Goal: Task Accomplishment & Management: Use online tool/utility

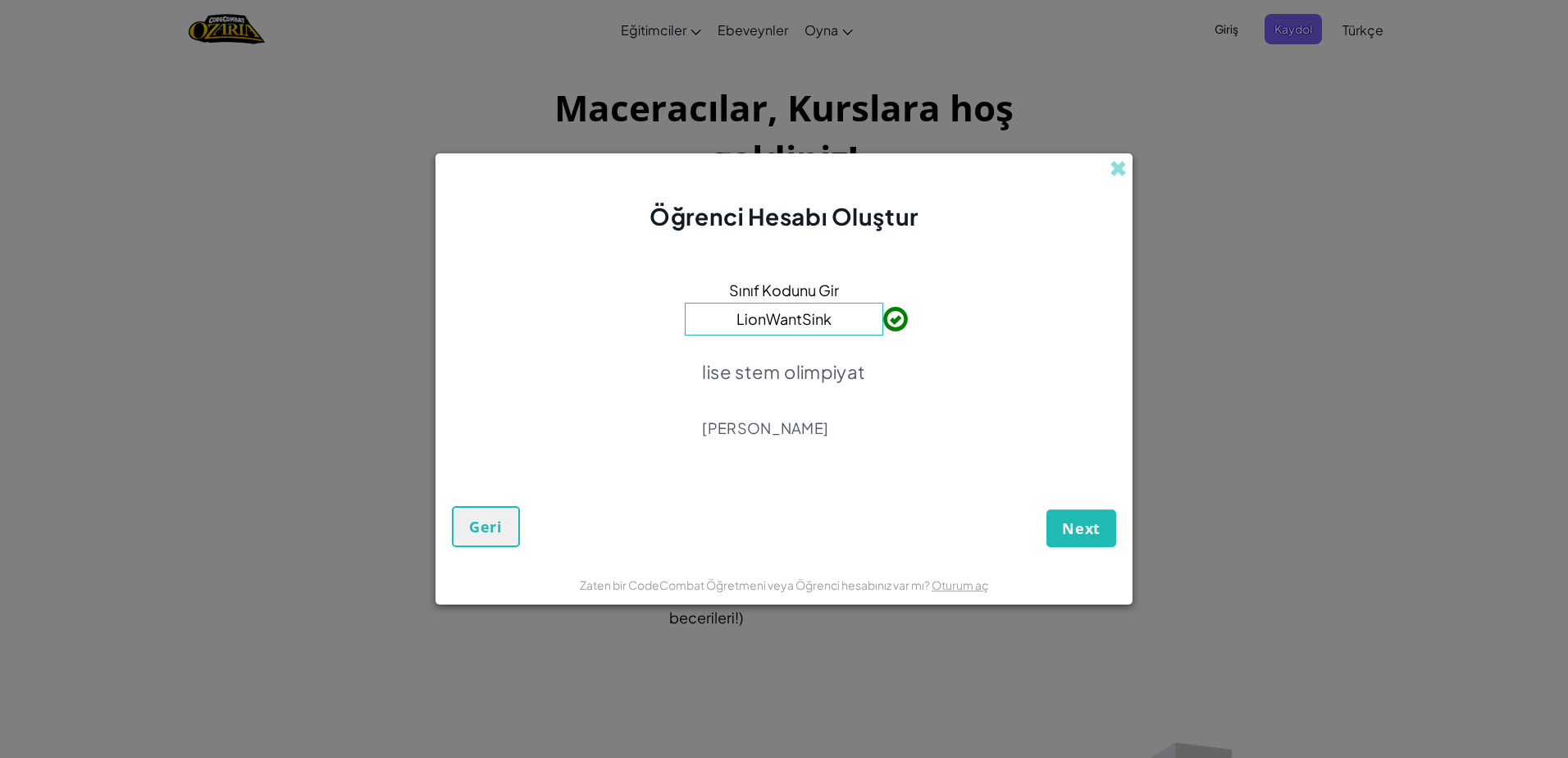
click at [1117, 534] on form "Sınıf Kodunu Gir LionWantSink lise stem olimpiyat [PERSON_NAME] Next Geri" at bounding box center [784, 398] width 697 height 331
click at [1096, 530] on span "Next" at bounding box center [1081, 528] width 39 height 20
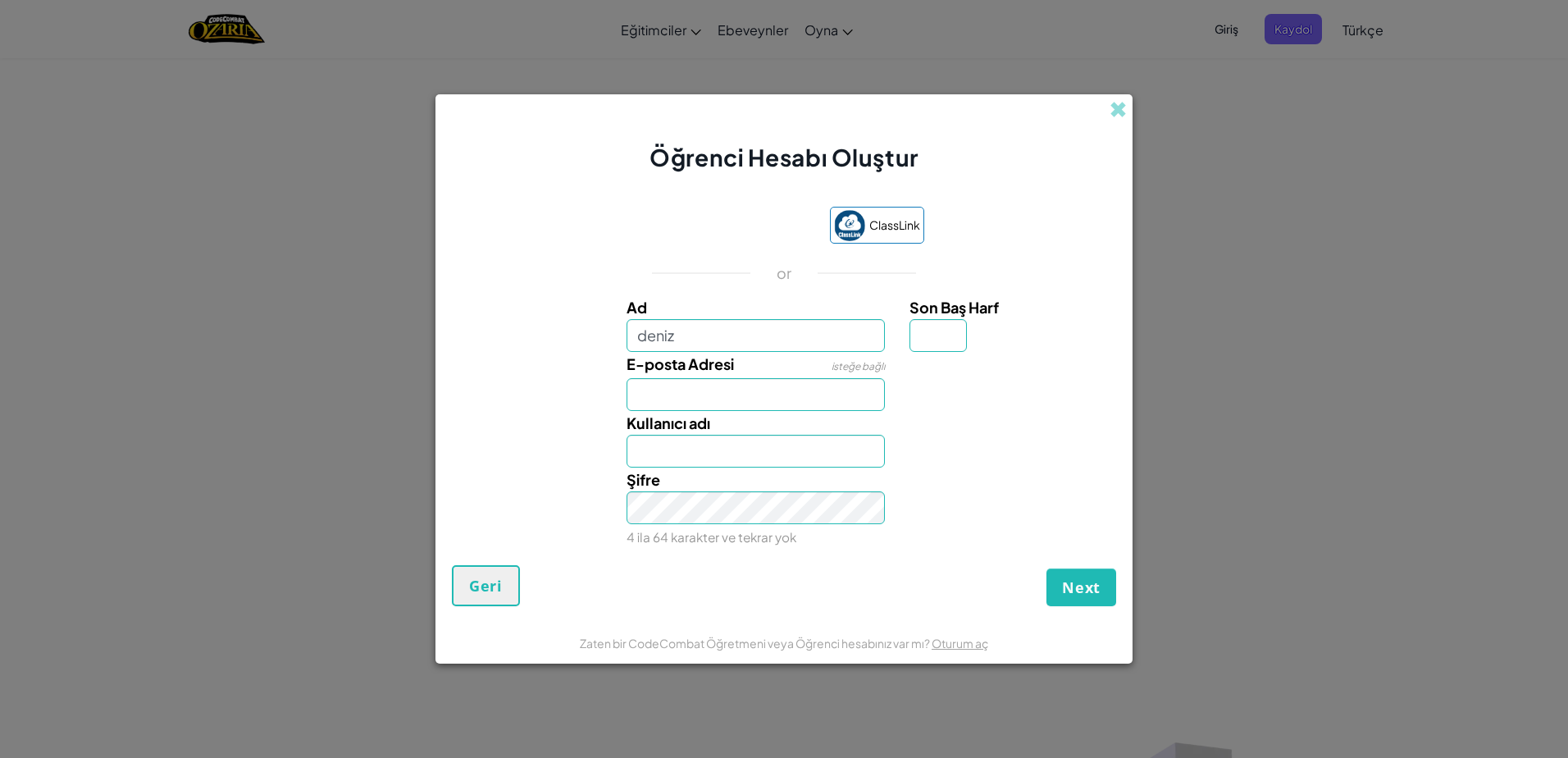
type input "deniz"
click at [658, 451] on input "[PERSON_NAME]" at bounding box center [756, 451] width 259 height 33
click at [713, 452] on input "[PERSON_NAME]" at bounding box center [756, 451] width 259 height 33
click at [903, 478] on div "Şifre 4 ila 64 karakter ve tekrar yok" at bounding box center [784, 508] width 681 height 81
click at [768, 458] on input "Denizke" at bounding box center [756, 451] width 259 height 33
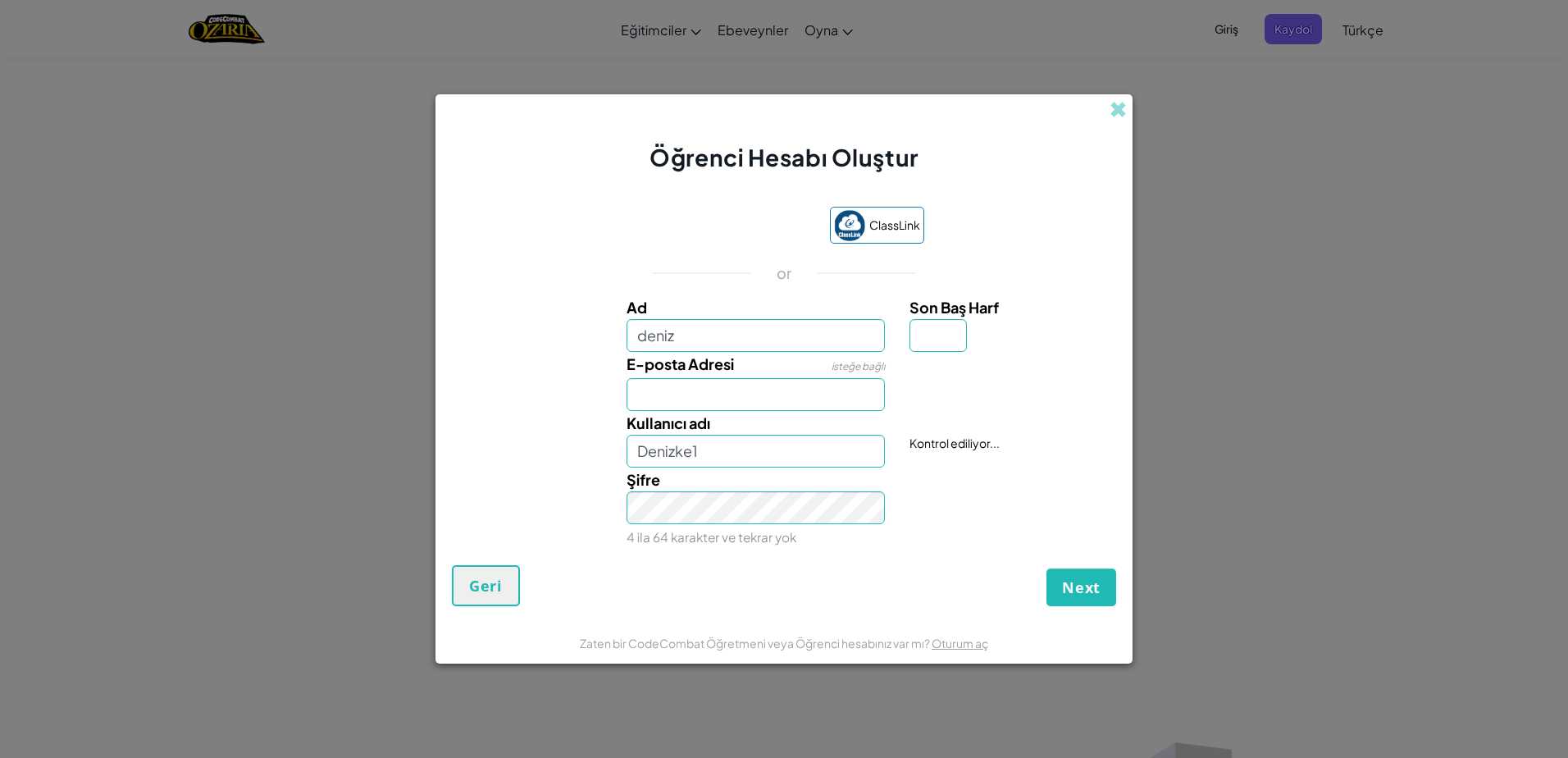
drag, startPoint x: 923, startPoint y: 496, endPoint x: 915, endPoint y: 502, distance: 10.0
click at [923, 498] on div "Şifre 4 ila 64 karakter ve tekrar yok" at bounding box center [784, 508] width 681 height 81
click at [802, 449] on input "Denizke1" at bounding box center [756, 451] width 259 height 33
type input "Denizadam"
click at [1076, 584] on span "Next" at bounding box center [1081, 587] width 39 height 20
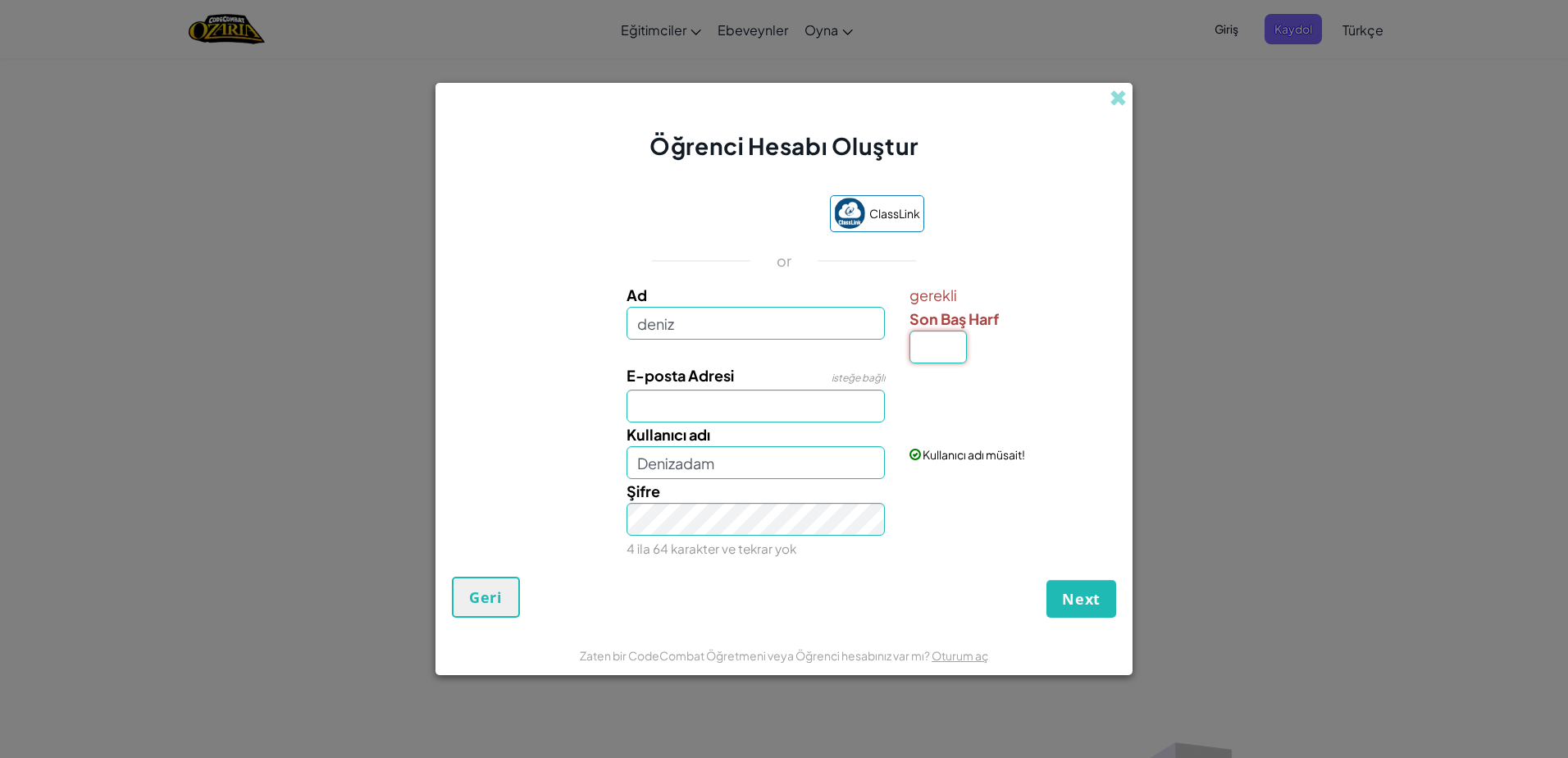
click at [948, 348] on input "Son Baş Harf" at bounding box center [938, 347] width 58 height 33
type input "A"
click at [1079, 581] on button "Next" at bounding box center [1081, 598] width 70 height 38
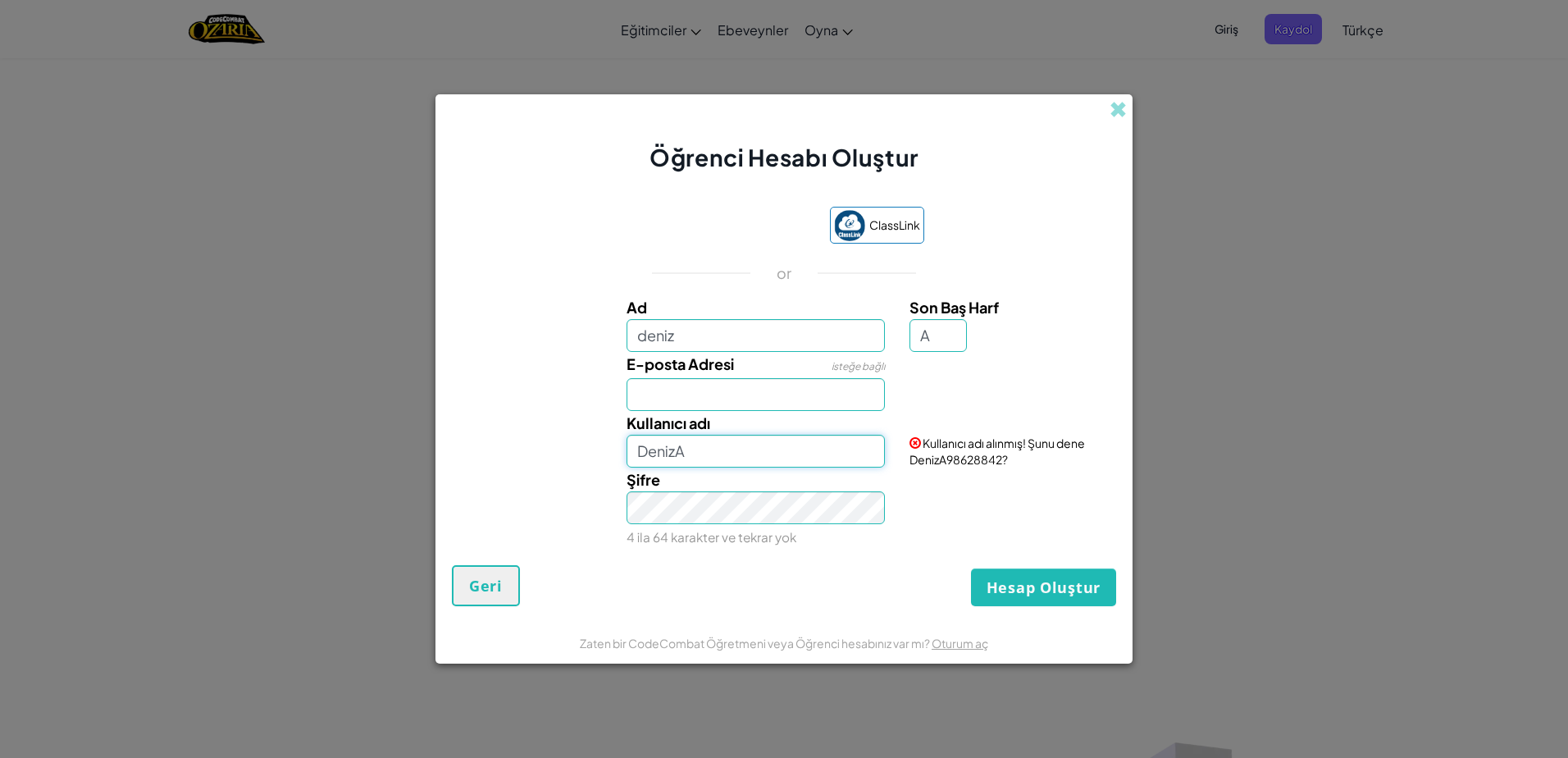
click at [802, 464] on input "DenizA" at bounding box center [756, 451] width 259 height 33
type input "DenizAdam"
click at [986, 536] on div "Şifre 4 ila 64 karakter ve tekrar yok" at bounding box center [784, 508] width 681 height 81
click at [1043, 594] on button "Hesap Oluştur" at bounding box center [1044, 587] width 145 height 38
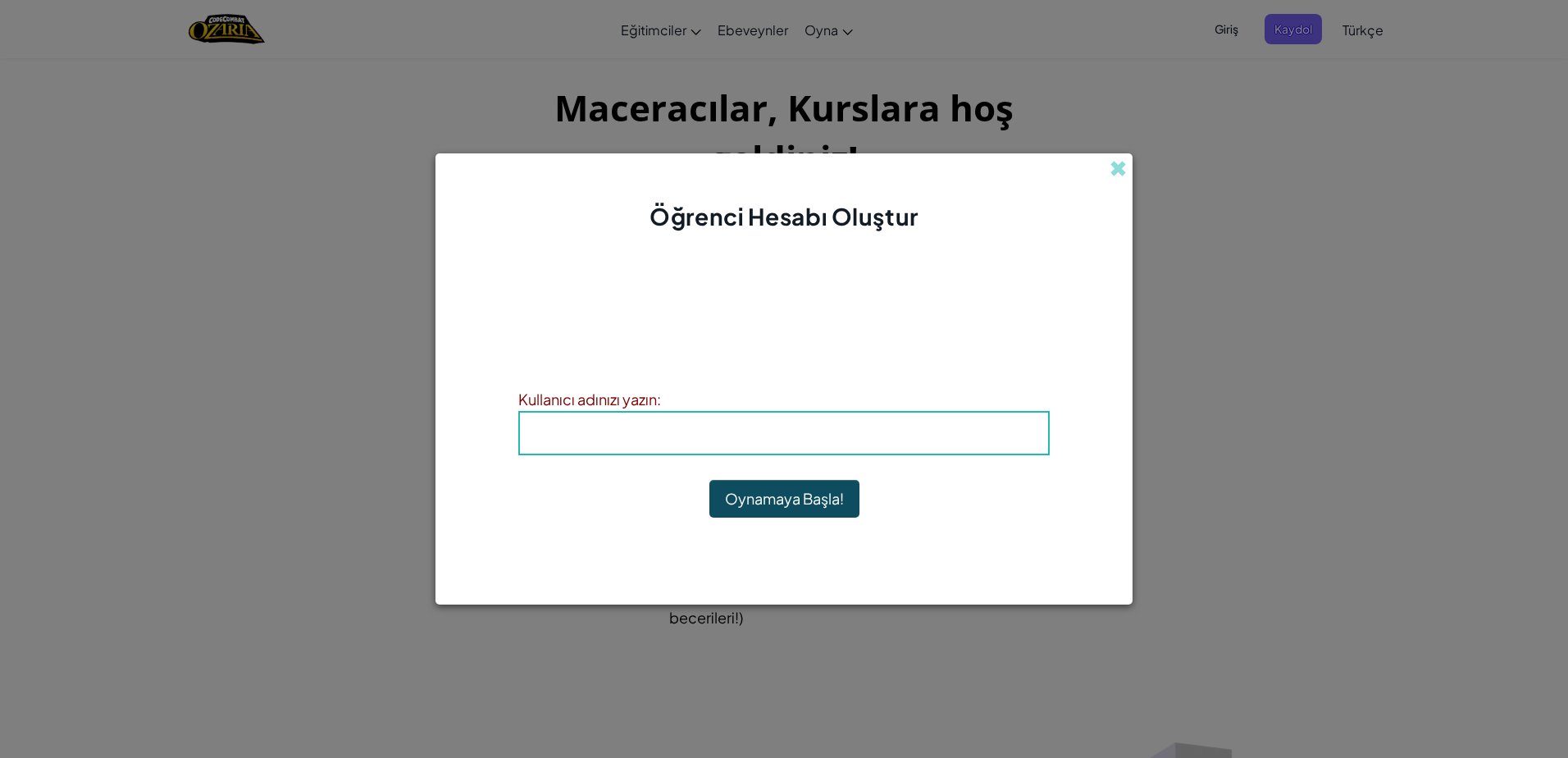
click at [722, 441] on span "Kullanıcı adı" at bounding box center [696, 432] width 110 height 19
click at [715, 428] on span "Kullanıcı adı" at bounding box center [696, 432] width 110 height 19
click at [714, 427] on span "Kullanıcı adı" at bounding box center [696, 432] width 110 height 19
click at [745, 481] on button "Oynamaya Başla!" at bounding box center [784, 499] width 150 height 38
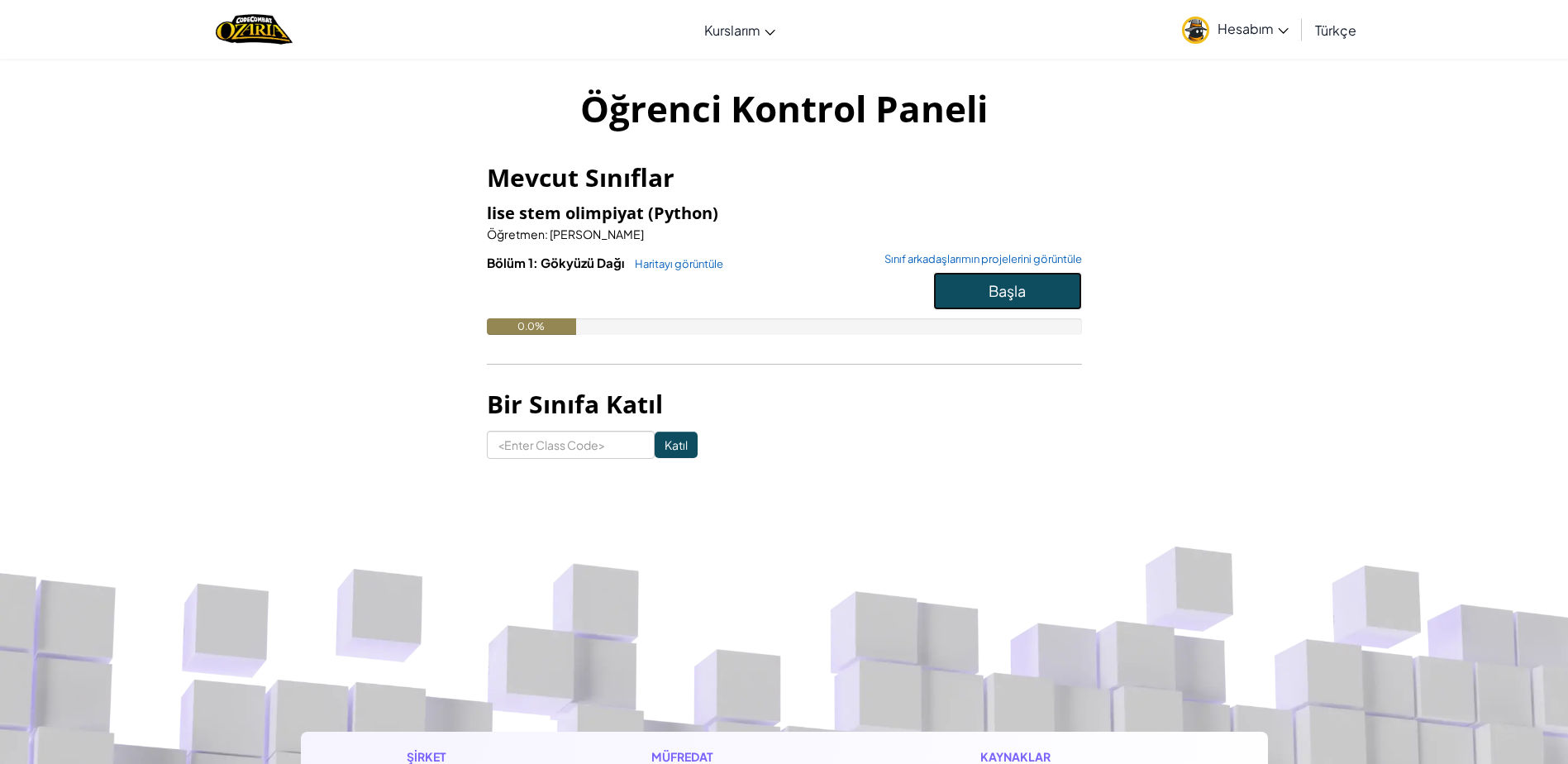
click at [956, 289] on button "Başla" at bounding box center [1007, 291] width 149 height 38
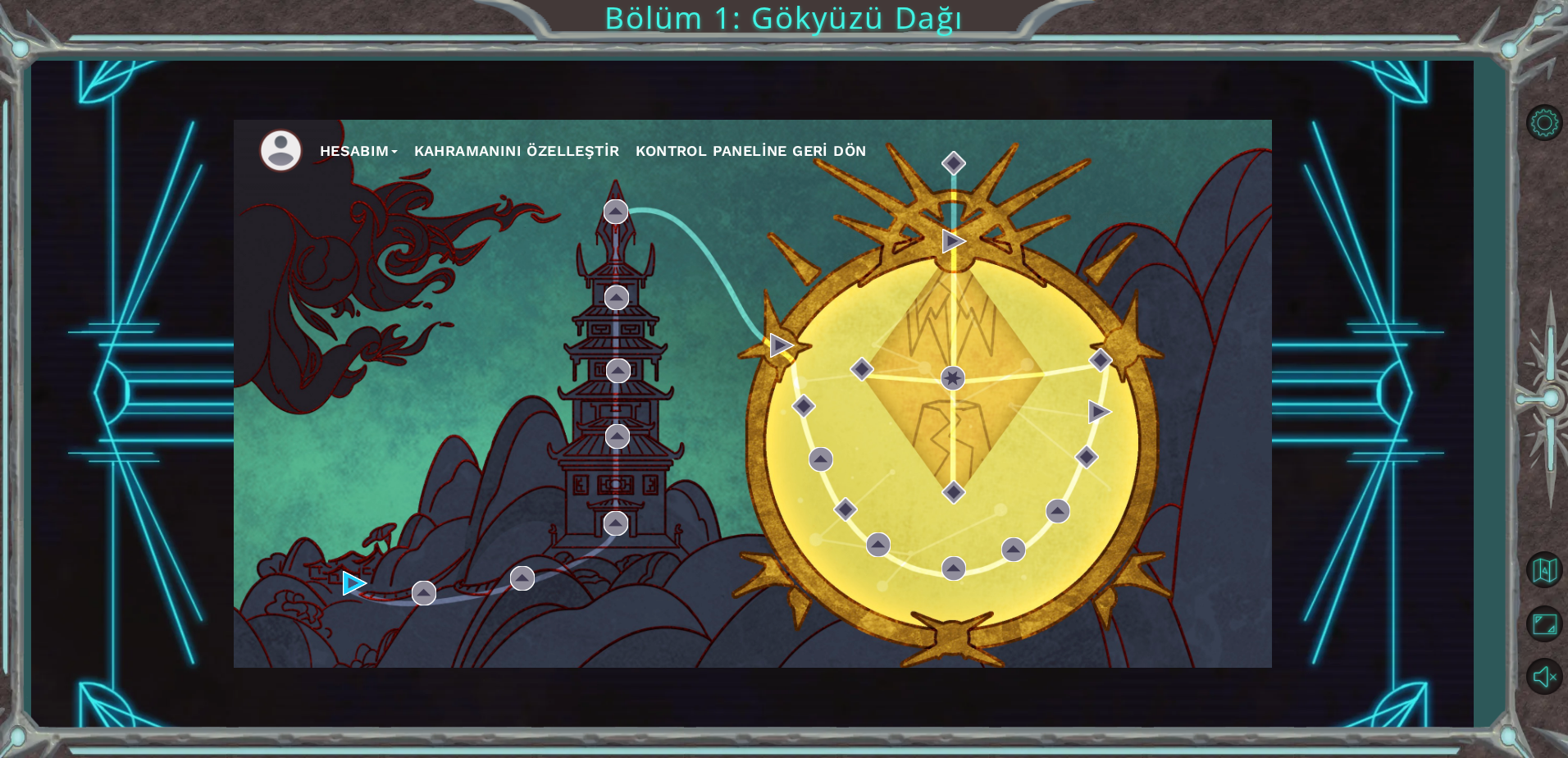
click at [342, 581] on div "Hesabım Kahramanını Özelleştir Kontrol Paneline Geri Dön" at bounding box center [752, 393] width 1038 height 548
click at [347, 586] on img at bounding box center [355, 583] width 25 height 25
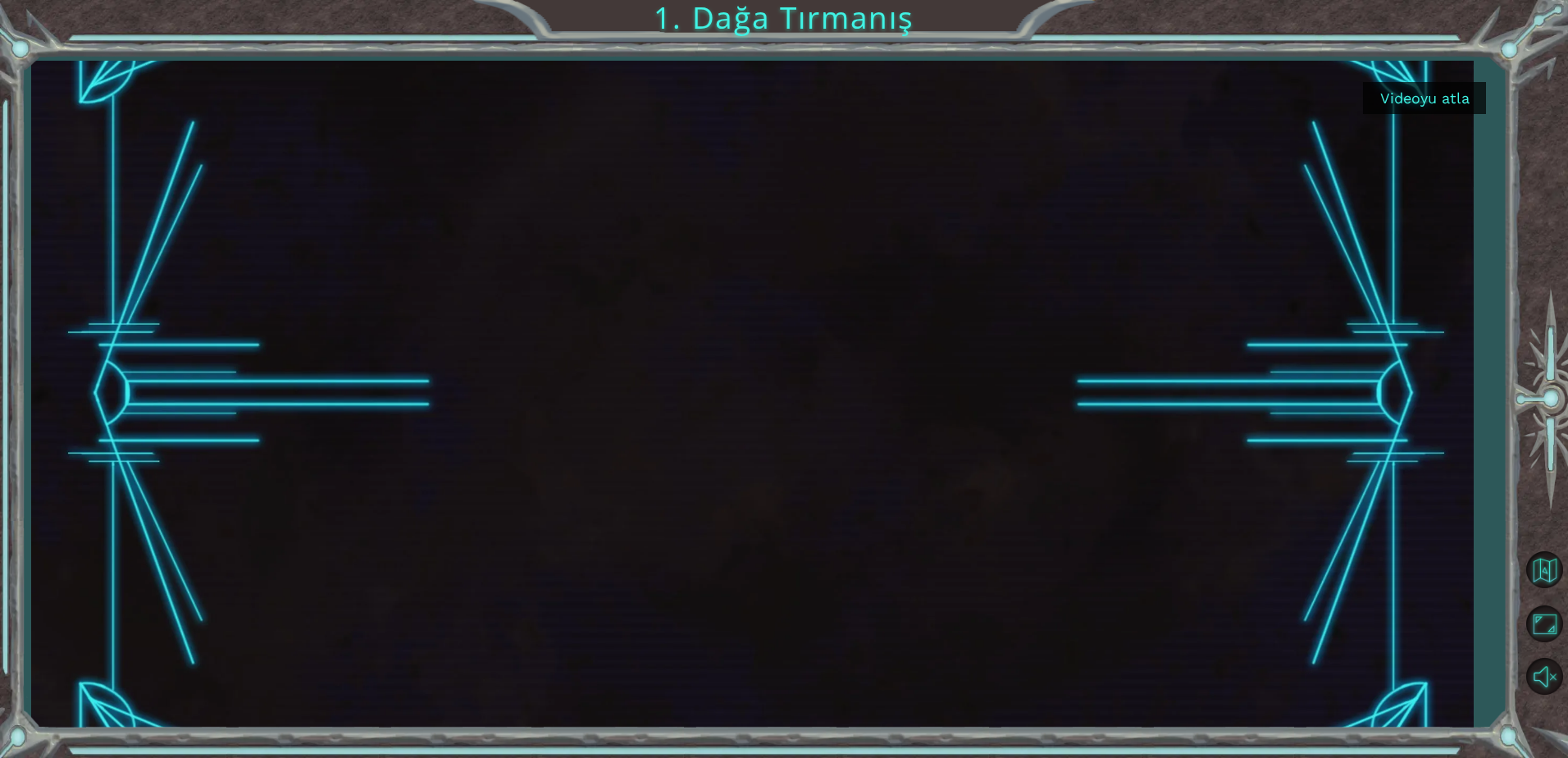
drag, startPoint x: 1141, startPoint y: 235, endPoint x: 1114, endPoint y: 267, distance: 41.9
click at [1135, 249] on div at bounding box center [752, 394] width 1186 height 667
click at [507, 447] on div at bounding box center [752, 394] width 1186 height 667
drag, startPoint x: 517, startPoint y: 322, endPoint x: 826, endPoint y: 318, distance: 309.0
drag, startPoint x: 826, startPoint y: 318, endPoint x: 733, endPoint y: 297, distance: 95.3
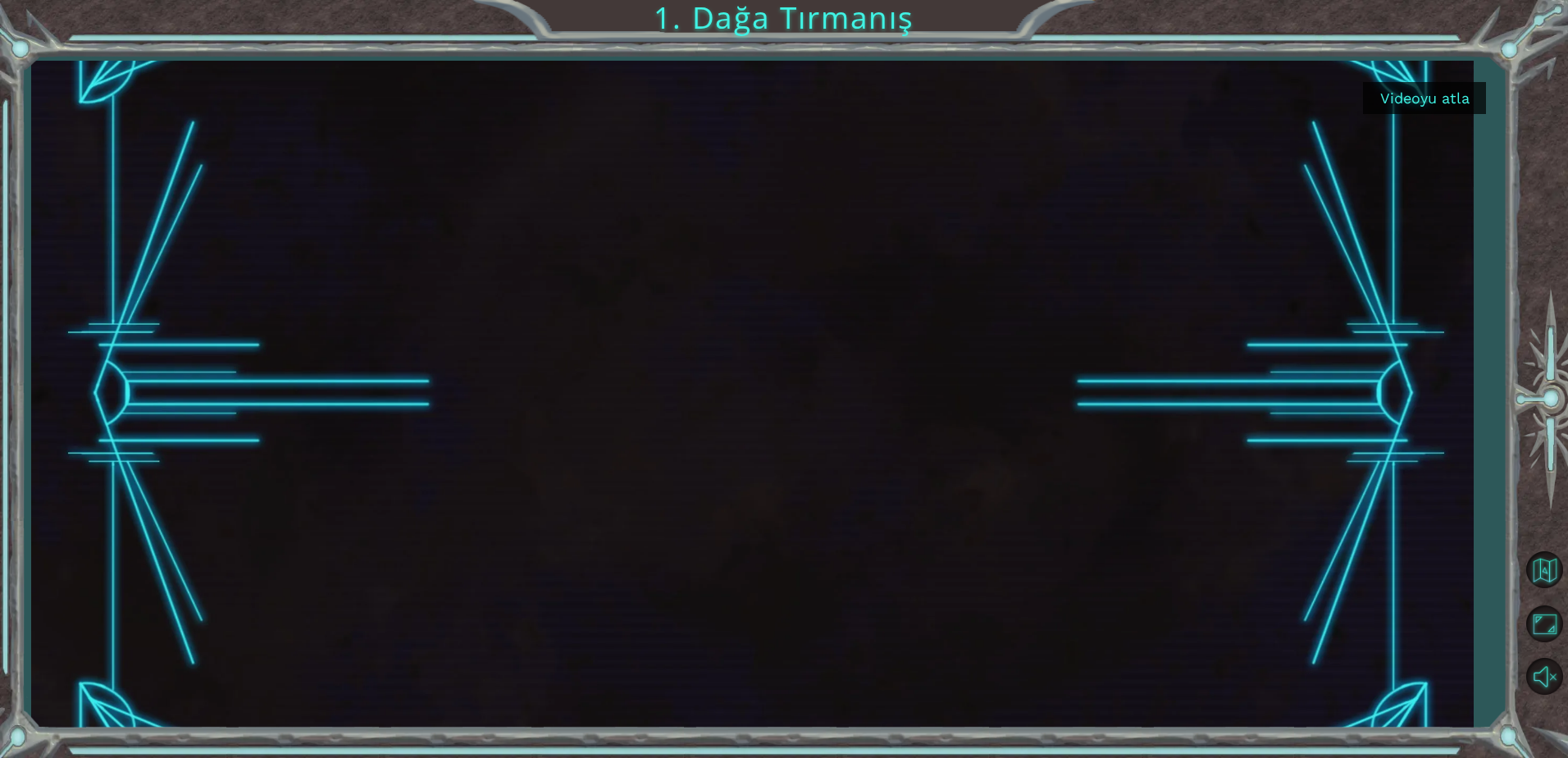
click at [733, 297] on div at bounding box center [752, 394] width 1186 height 667
drag, startPoint x: 543, startPoint y: 292, endPoint x: 782, endPoint y: 291, distance: 239.0
click at [590, 292] on div at bounding box center [752, 394] width 1186 height 667
drag, startPoint x: 782, startPoint y: 291, endPoint x: 384, endPoint y: 295, distance: 398.0
drag, startPoint x: 384, startPoint y: 295, endPoint x: 775, endPoint y: 273, distance: 391.6
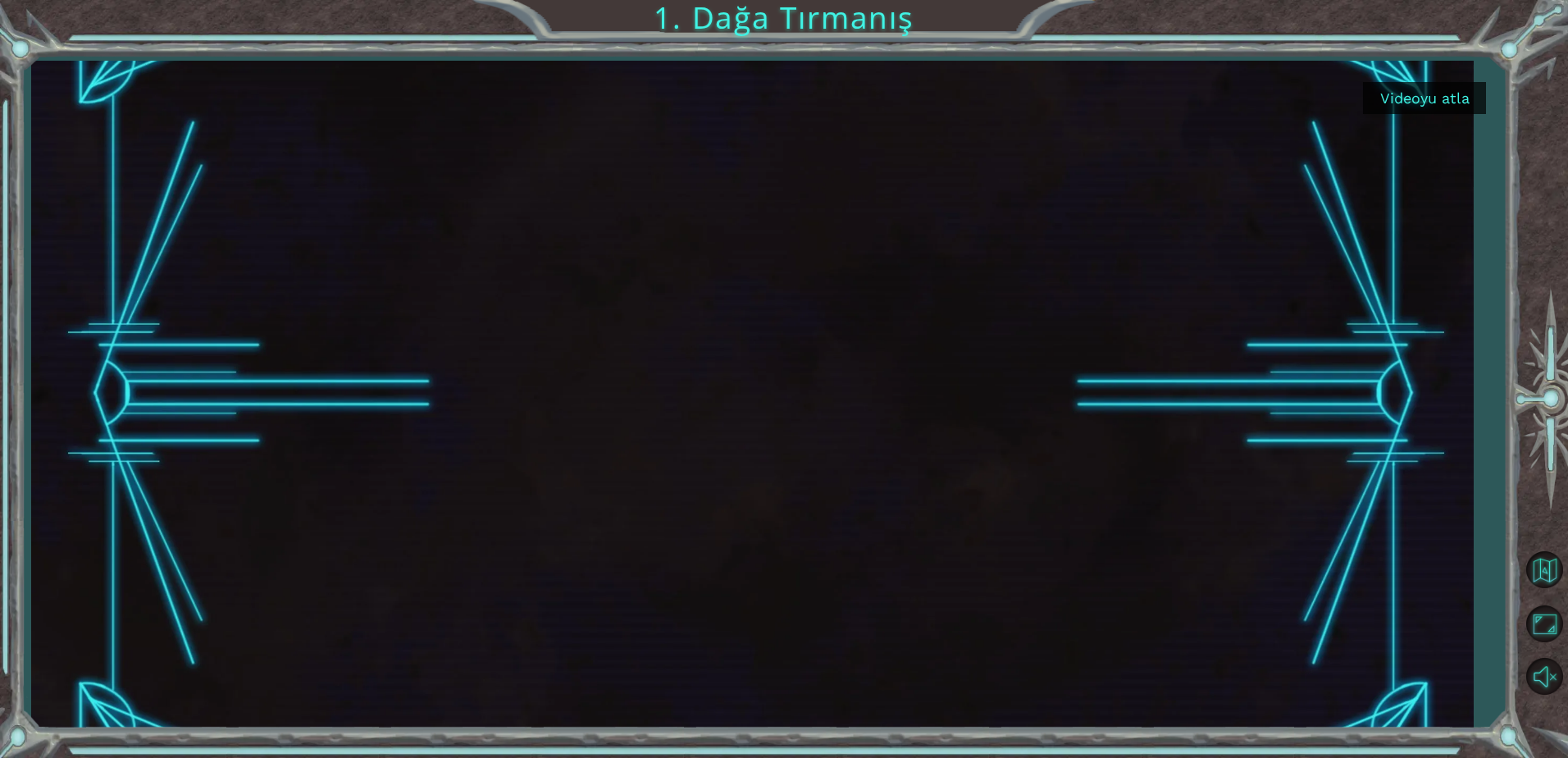
click at [751, 277] on div at bounding box center [752, 394] width 1186 height 667
drag, startPoint x: 837, startPoint y: 242, endPoint x: 801, endPoint y: 242, distance: 36.0
drag, startPoint x: 801, startPoint y: 242, endPoint x: 724, endPoint y: 229, distance: 78.1
click at [621, 242] on div at bounding box center [752, 394] width 1186 height 667
drag, startPoint x: 918, startPoint y: 226, endPoint x: 844, endPoint y: 231, distance: 74.2
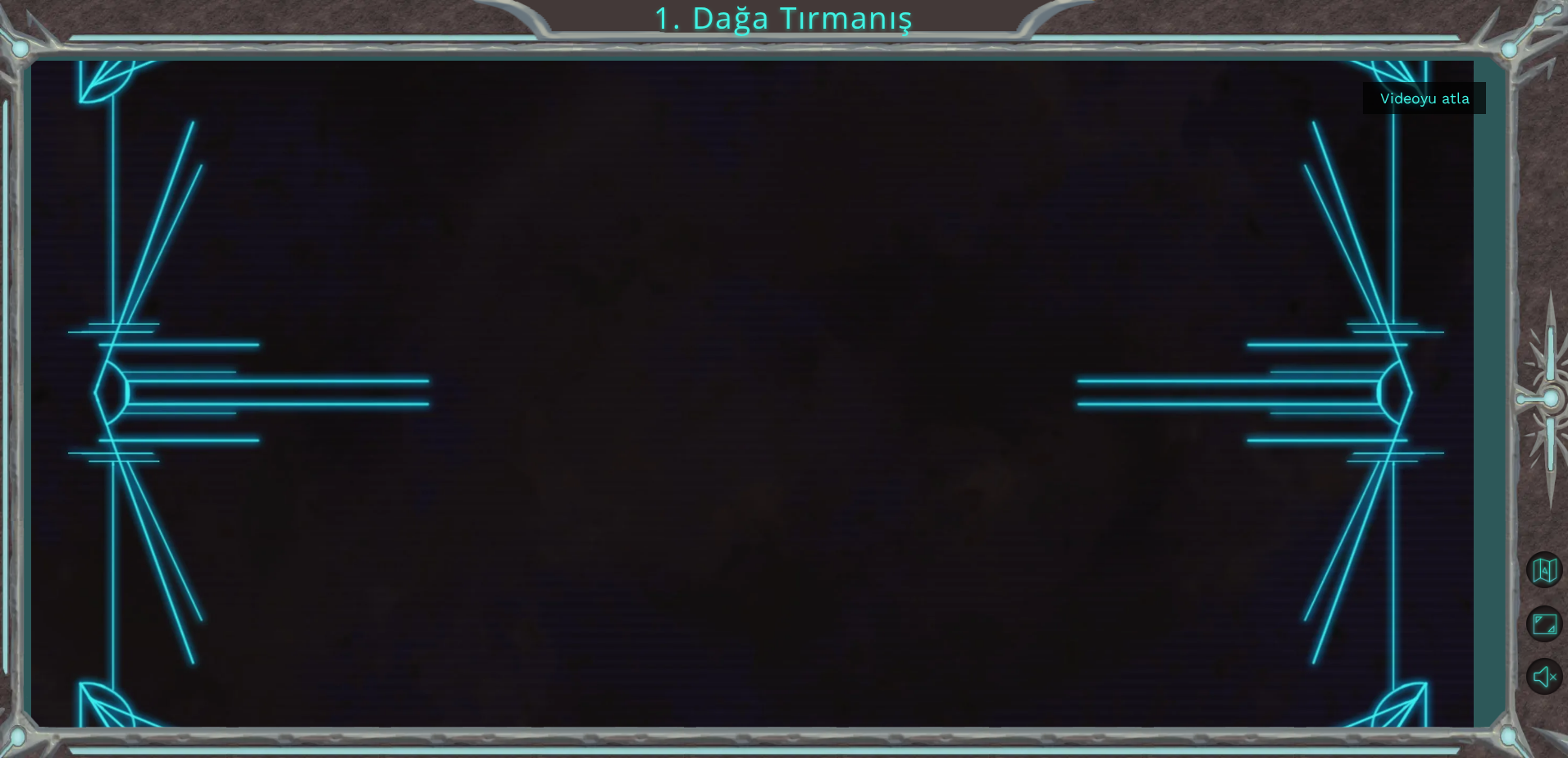
drag, startPoint x: 844, startPoint y: 231, endPoint x: 726, endPoint y: 252, distance: 119.9
click at [623, 255] on div at bounding box center [752, 394] width 1186 height 667
click at [1440, 93] on button "Videoyu atla" at bounding box center [1424, 98] width 123 height 32
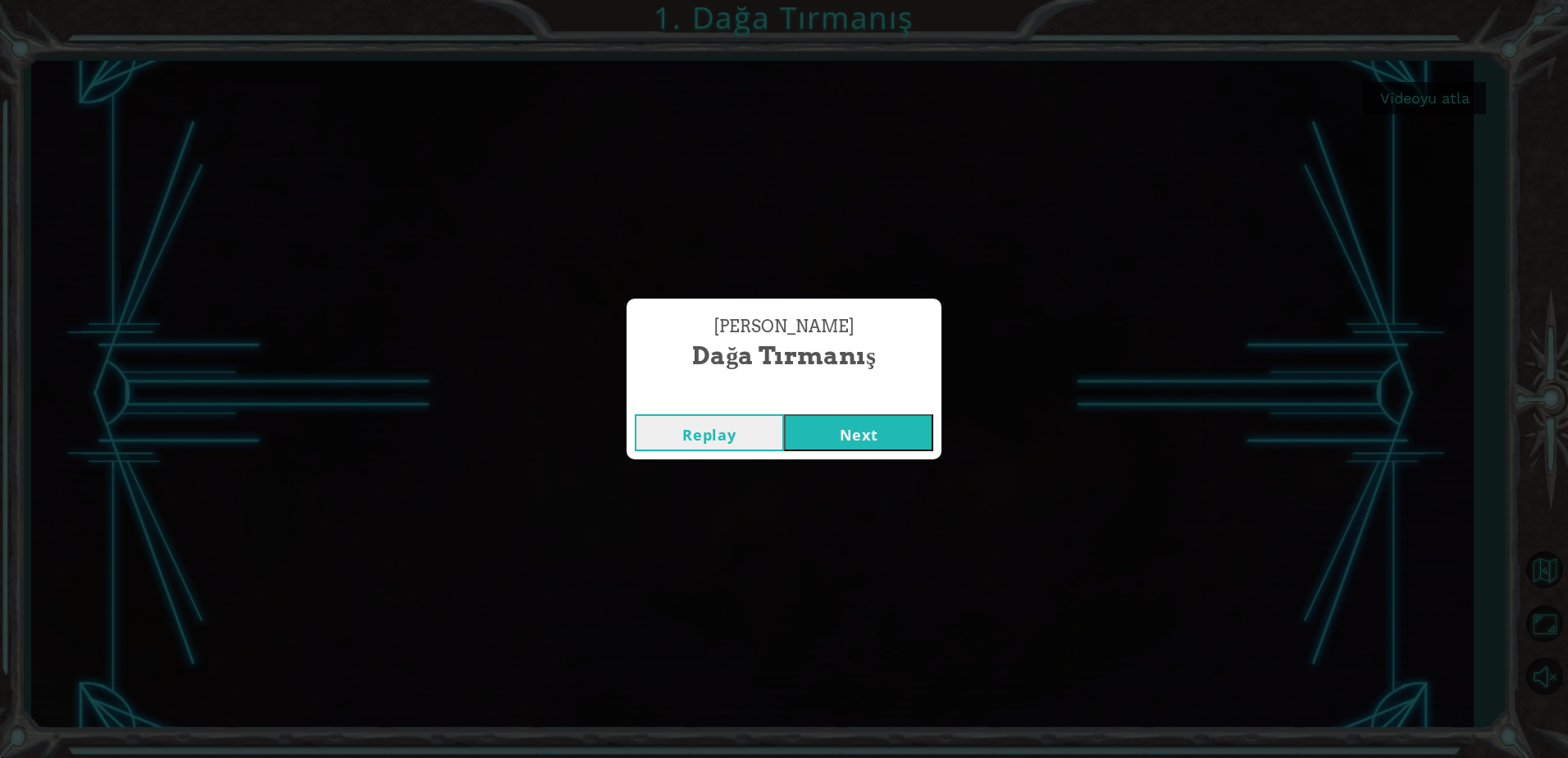
click at [721, 433] on button "Replay" at bounding box center [709, 432] width 149 height 37
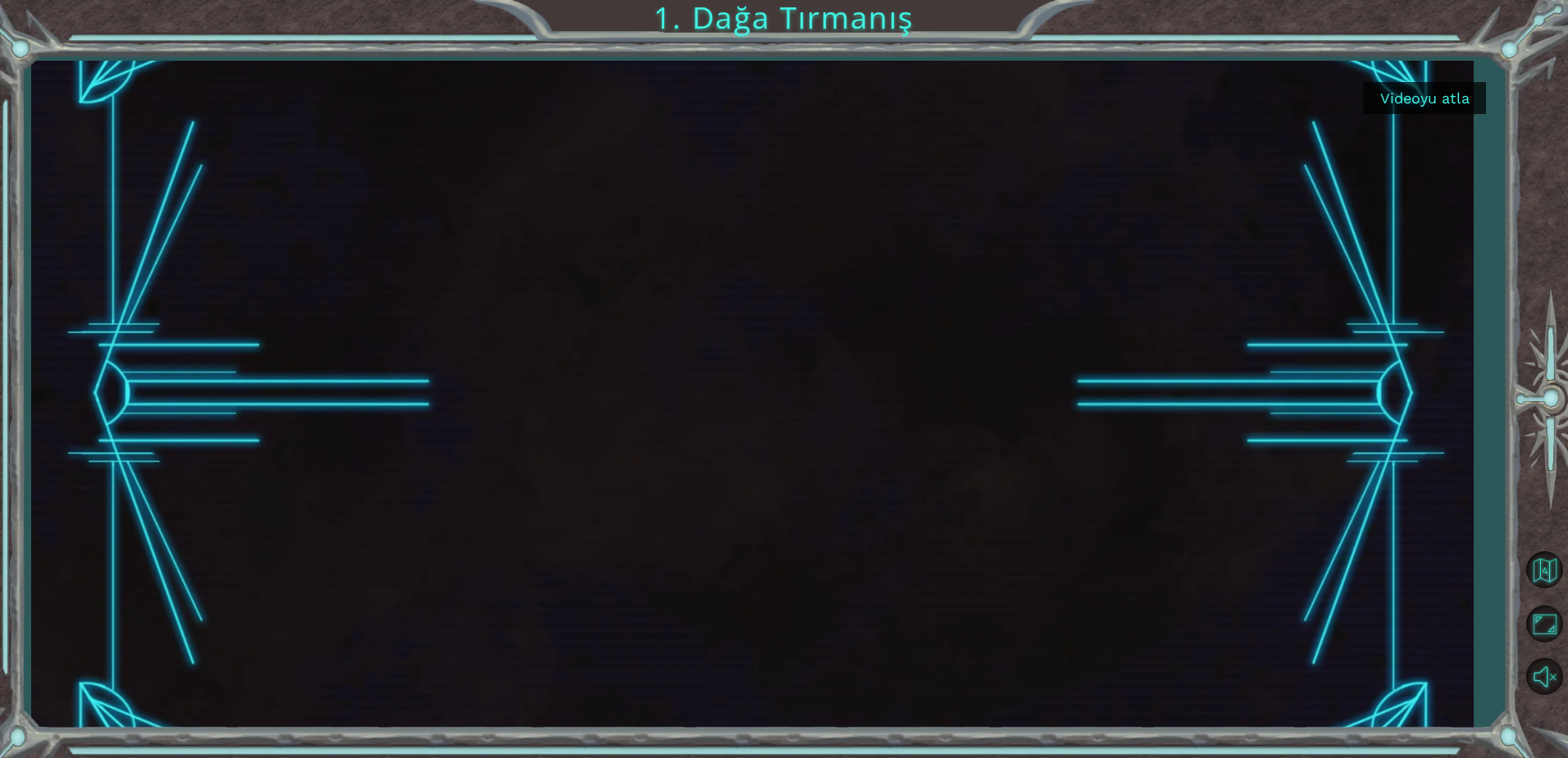
click at [1454, 99] on button "Videoyu atla" at bounding box center [1424, 98] width 123 height 32
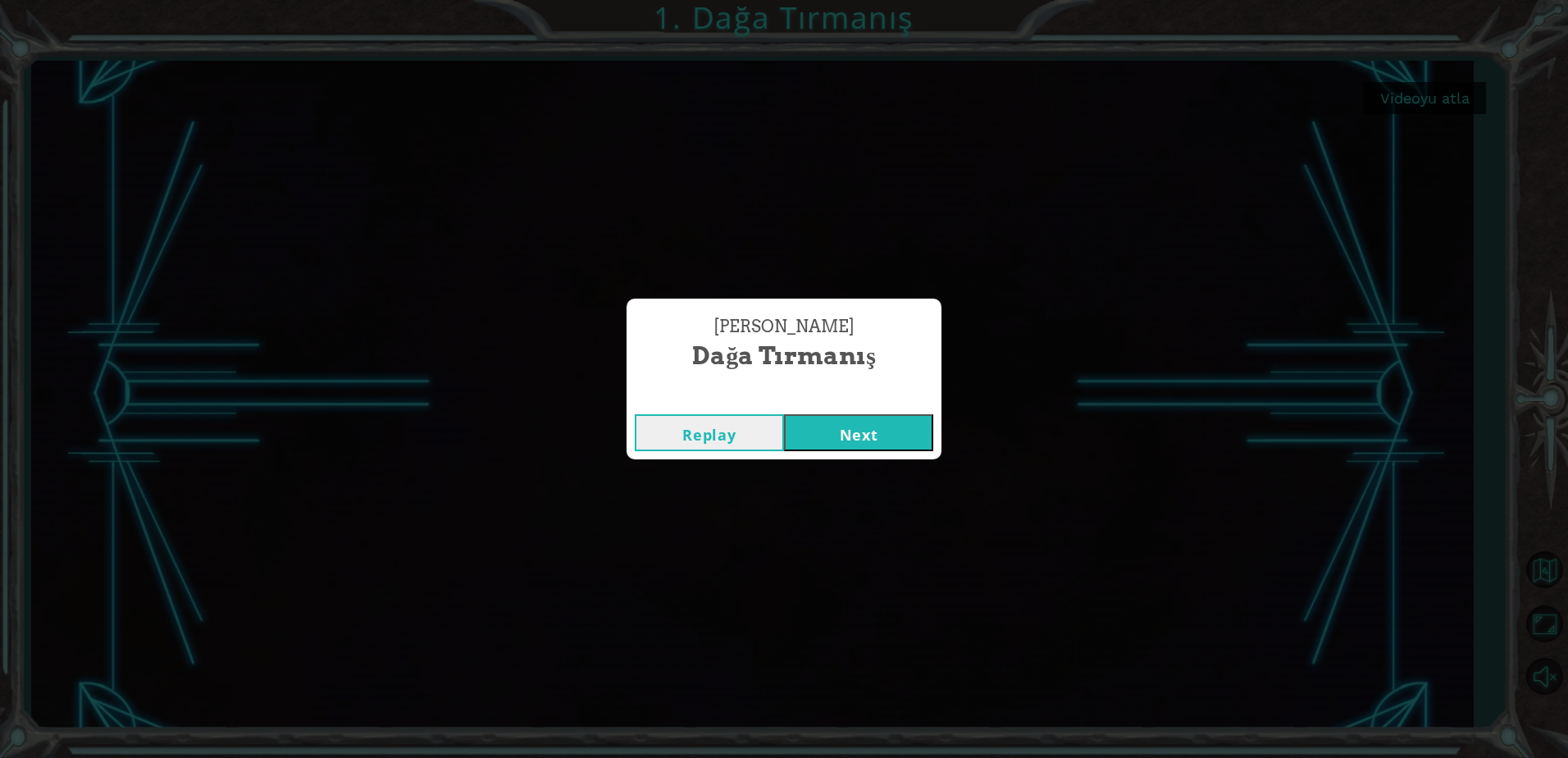
click at [900, 422] on button "Next" at bounding box center [858, 432] width 149 height 37
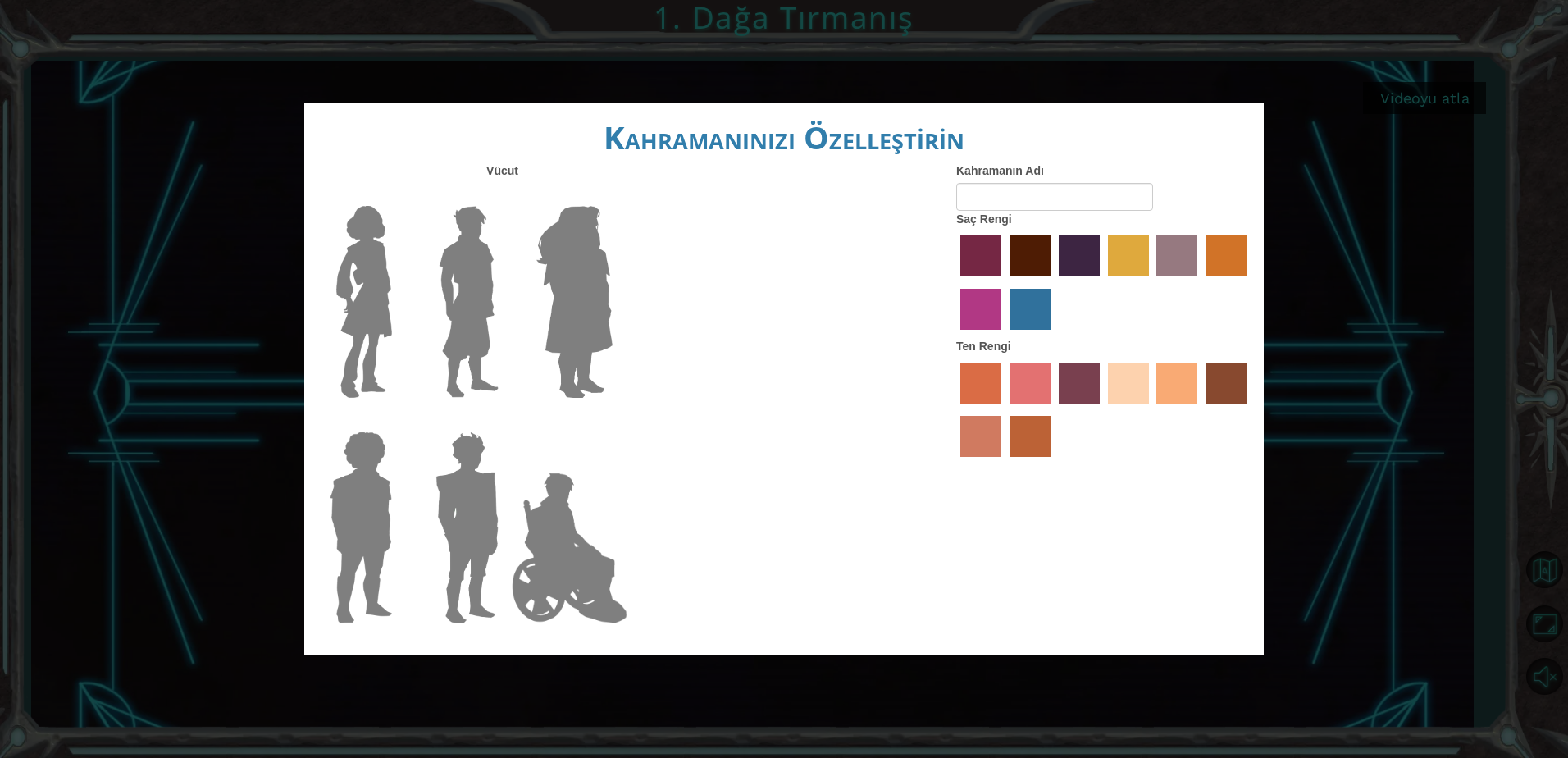
click at [476, 302] on img at bounding box center [468, 301] width 73 height 205
click at [505, 195] on input "Hero Lars" at bounding box center [505, 195] width 0 height 0
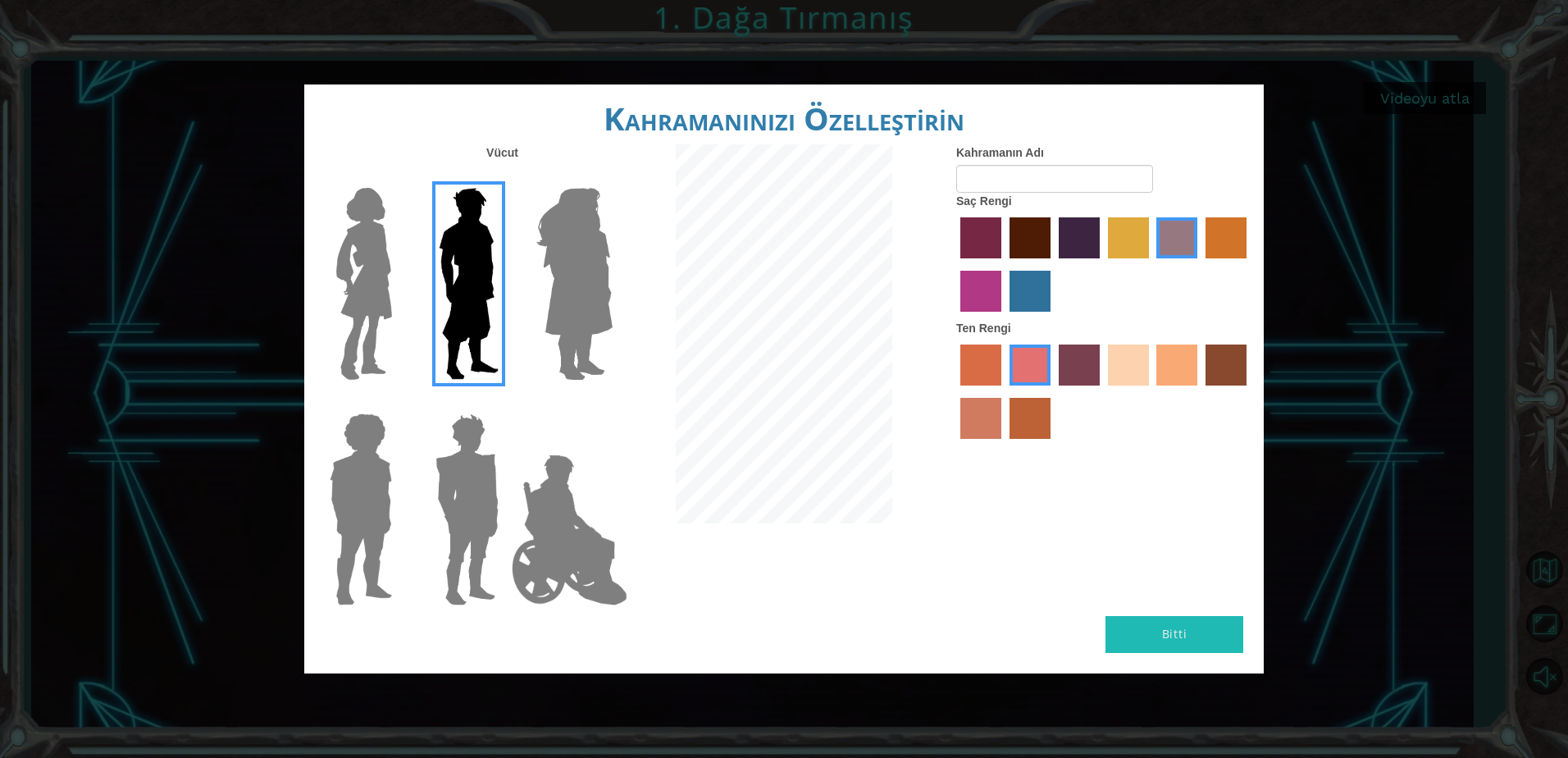
click at [1118, 360] on label "sandy beach skin color" at bounding box center [1128, 365] width 41 height 41
click at [1102, 391] on input "sandy beach skin color" at bounding box center [1102, 391] width 0 height 0
click at [473, 507] on img at bounding box center [467, 509] width 77 height 205
click at [505, 402] on input "Hero Garnet" at bounding box center [505, 402] width 0 height 0
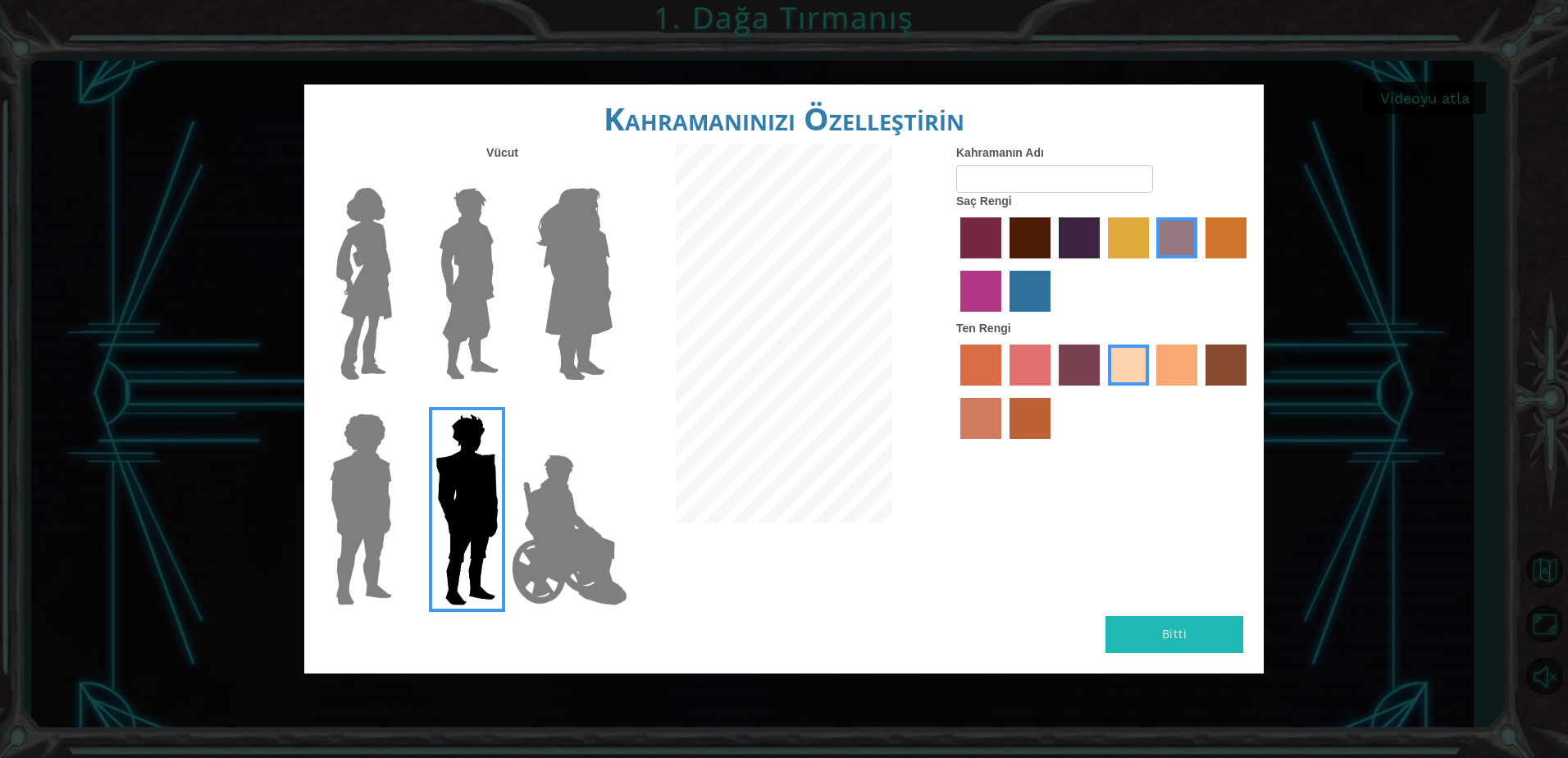
click at [395, 457] on img at bounding box center [361, 509] width 76 height 205
click at [398, 402] on input "Hero Steven" at bounding box center [398, 402] width 0 height 0
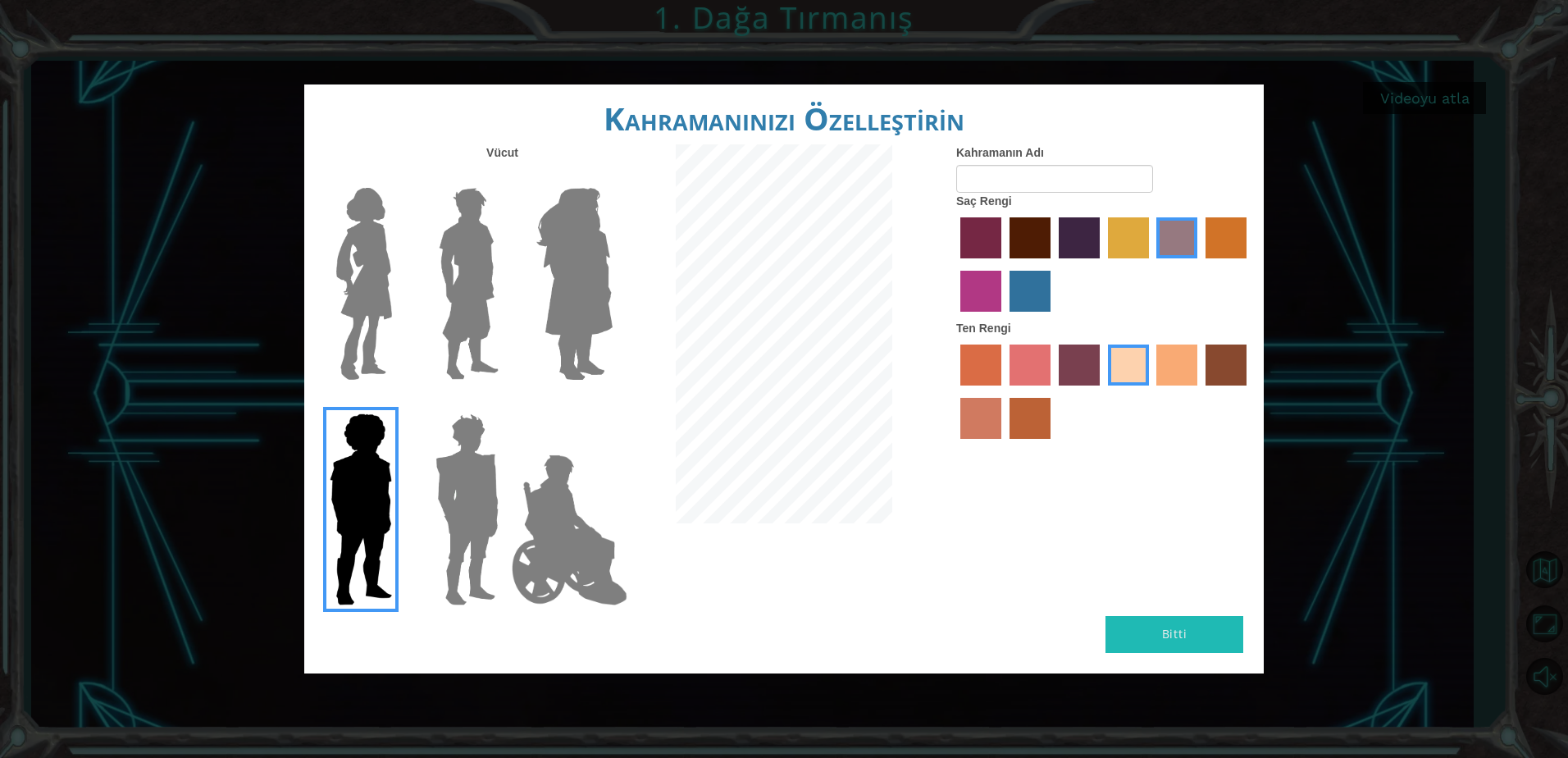
click at [490, 309] on img at bounding box center [468, 283] width 73 height 205
click at [505, 177] on input "Hero Lars" at bounding box center [505, 177] width 0 height 0
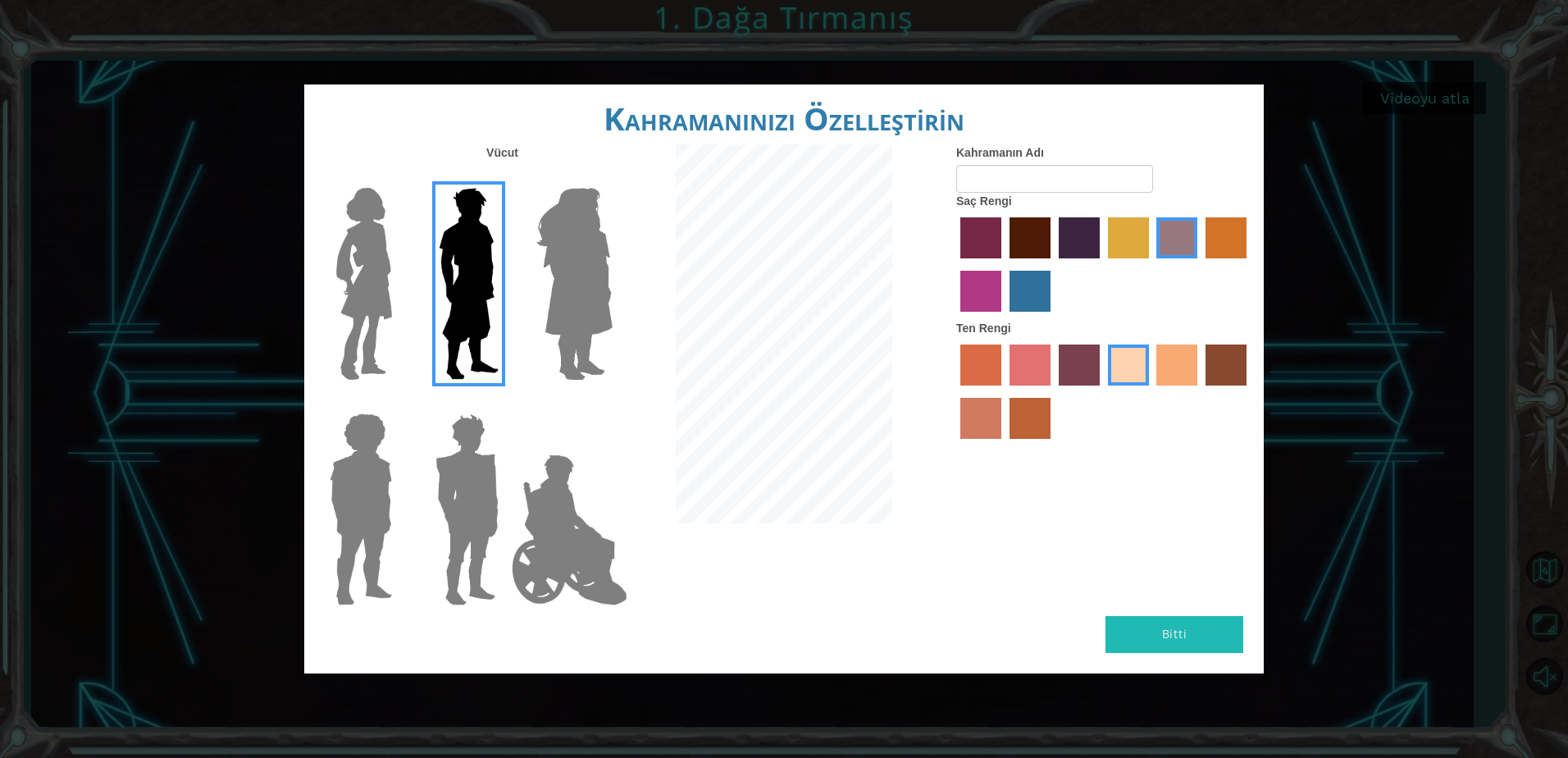
click at [1117, 230] on label "tulip tree hair color" at bounding box center [1128, 238] width 41 height 41
click at [1102, 264] on input "tulip tree hair color" at bounding box center [1102, 264] width 0 height 0
click at [1099, 230] on label "hot purple hair color" at bounding box center [1079, 238] width 41 height 41
click at [1053, 264] on input "hot purple hair color" at bounding box center [1053, 264] width 0 height 0
click at [1163, 630] on button "Bitti" at bounding box center [1174, 634] width 137 height 37
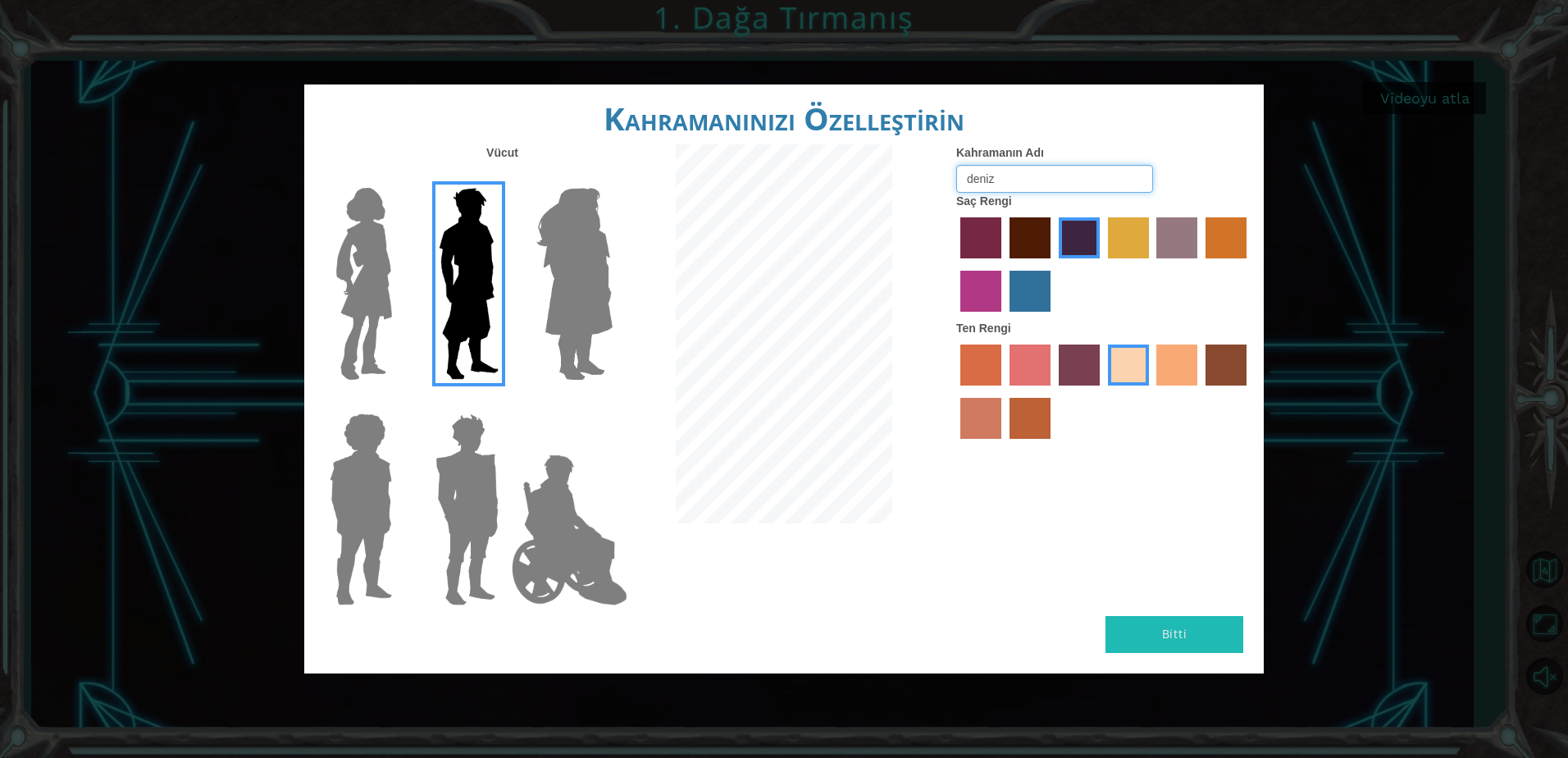
type input "deniz"
click at [1166, 633] on button "Bitti" at bounding box center [1174, 634] width 137 height 37
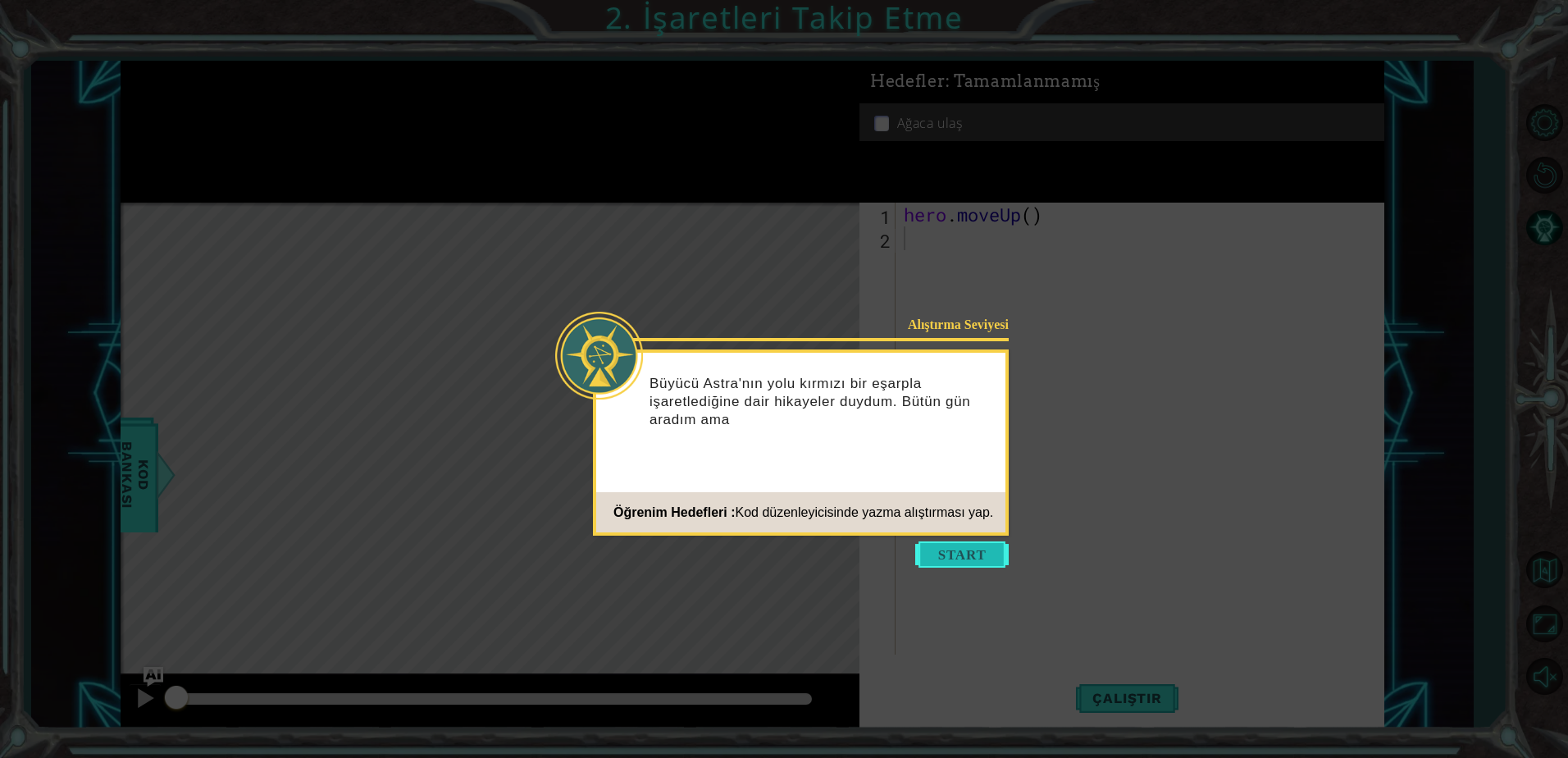
click at [969, 552] on button "Start" at bounding box center [962, 555] width 94 height 26
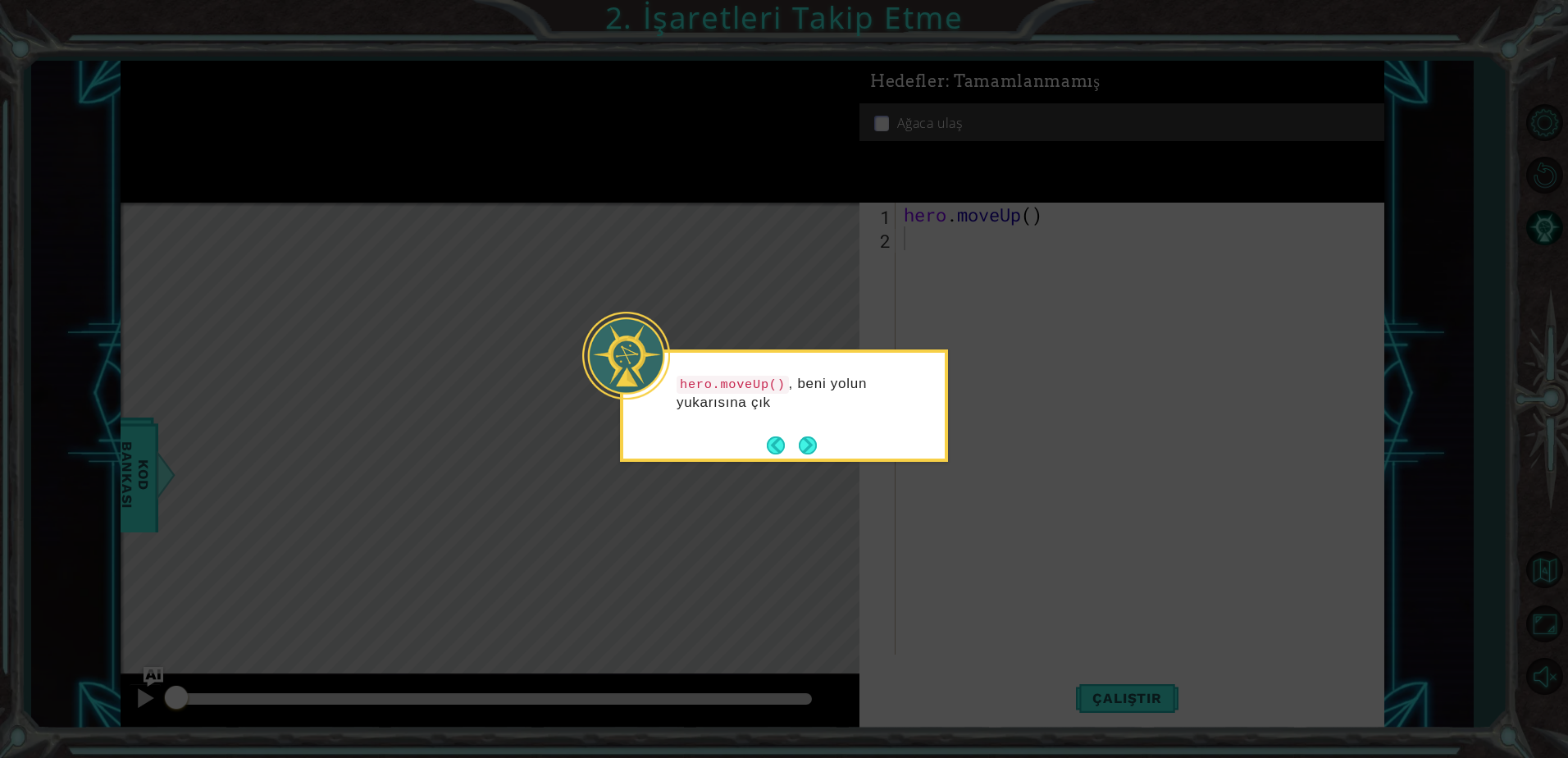
click at [679, 451] on div "hero.moveUp() , beni yolun yukarısına çık" at bounding box center [784, 405] width 328 height 112
click at [799, 449] on button "Next" at bounding box center [807, 445] width 18 height 18
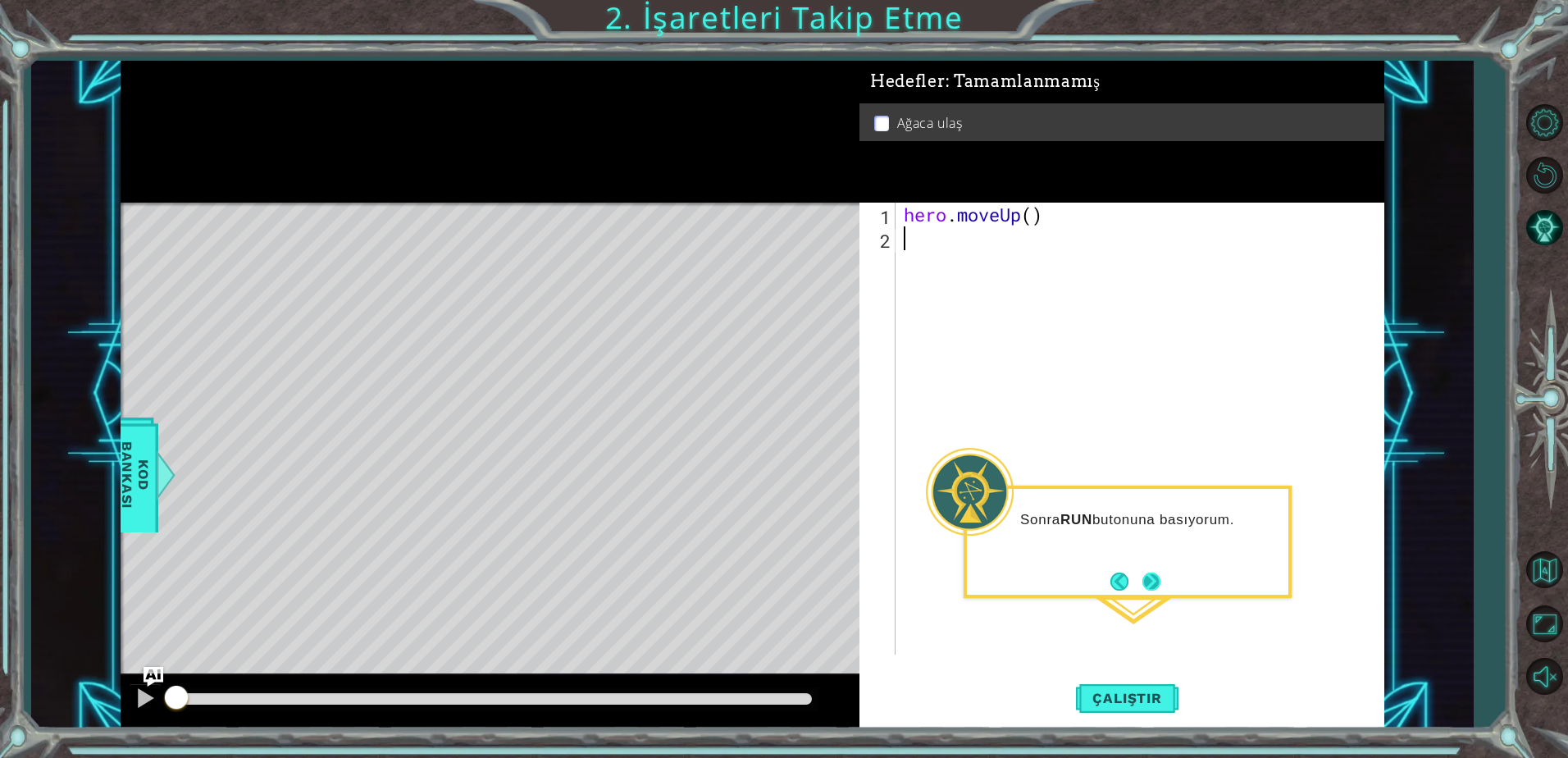
click at [1150, 580] on button "Next" at bounding box center [1152, 581] width 18 height 18
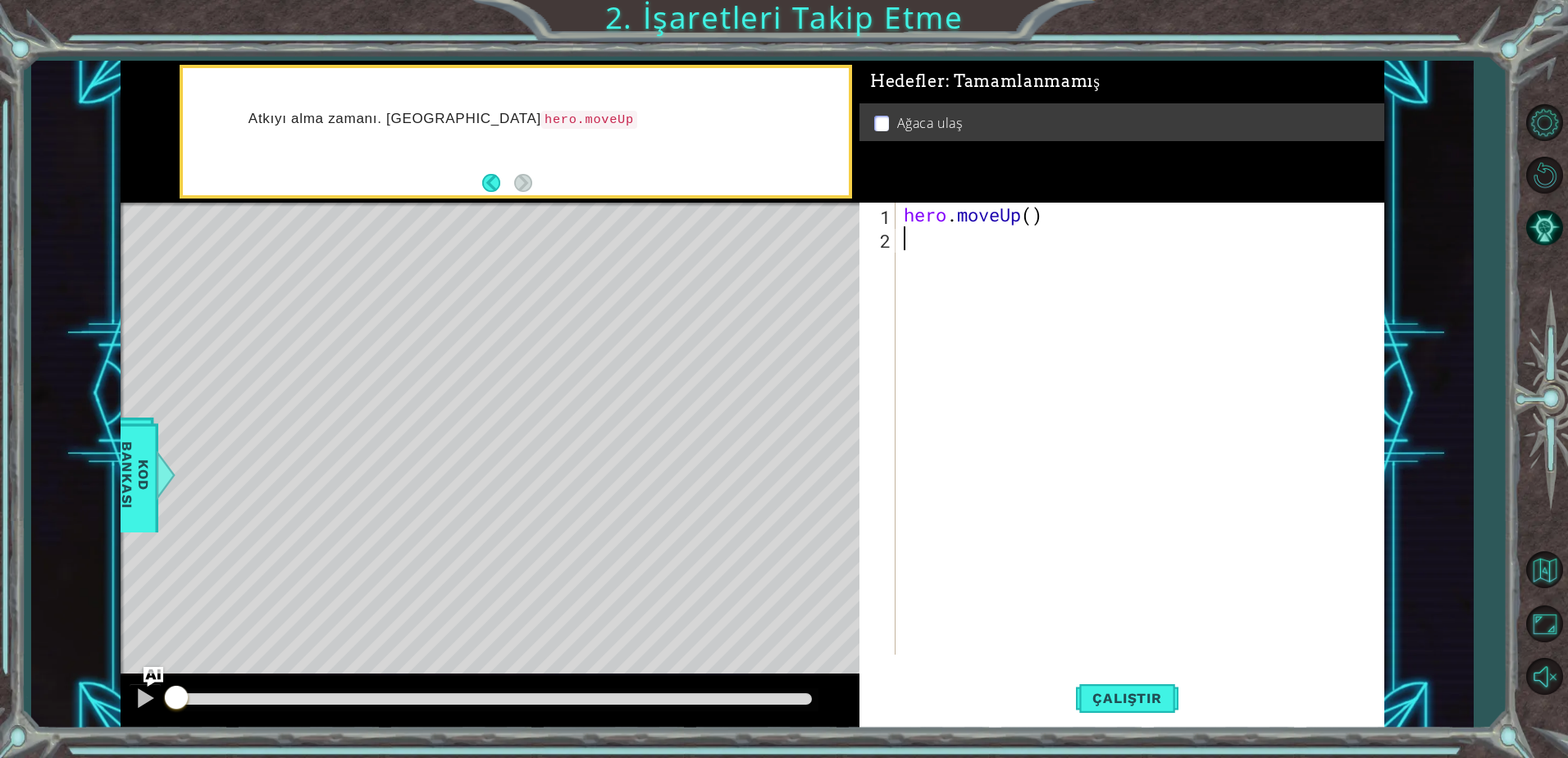
click at [1040, 224] on div "hero . moveUp ( )" at bounding box center [1144, 452] width 487 height 500
click at [1031, 219] on div "hero . moveUp ( )" at bounding box center [1144, 452] width 487 height 500
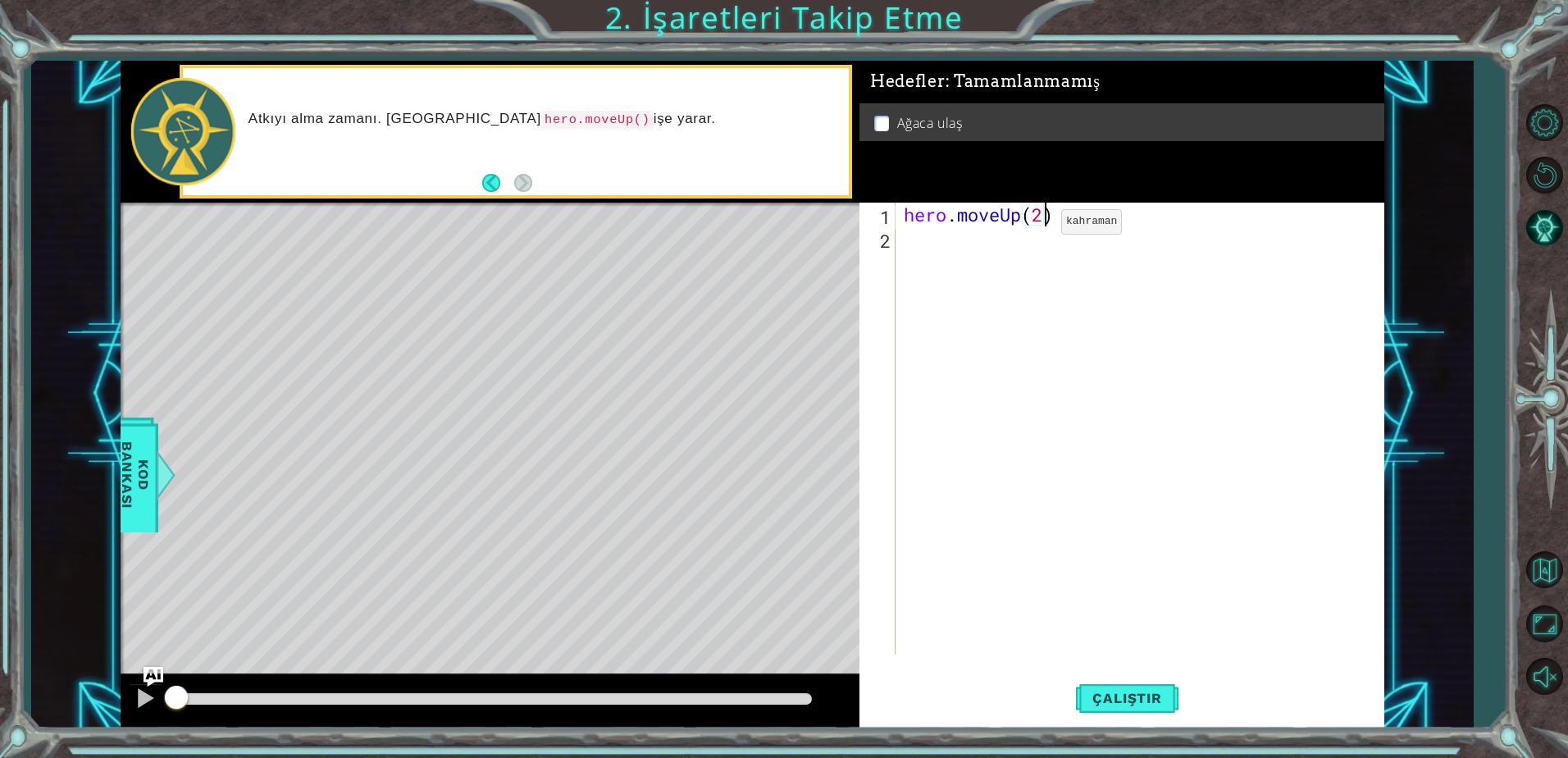
scroll to position [0, 6]
type textarea "hero.moveUp(2)"
click at [1097, 681] on button "Çalıştır" at bounding box center [1127, 698] width 102 height 53
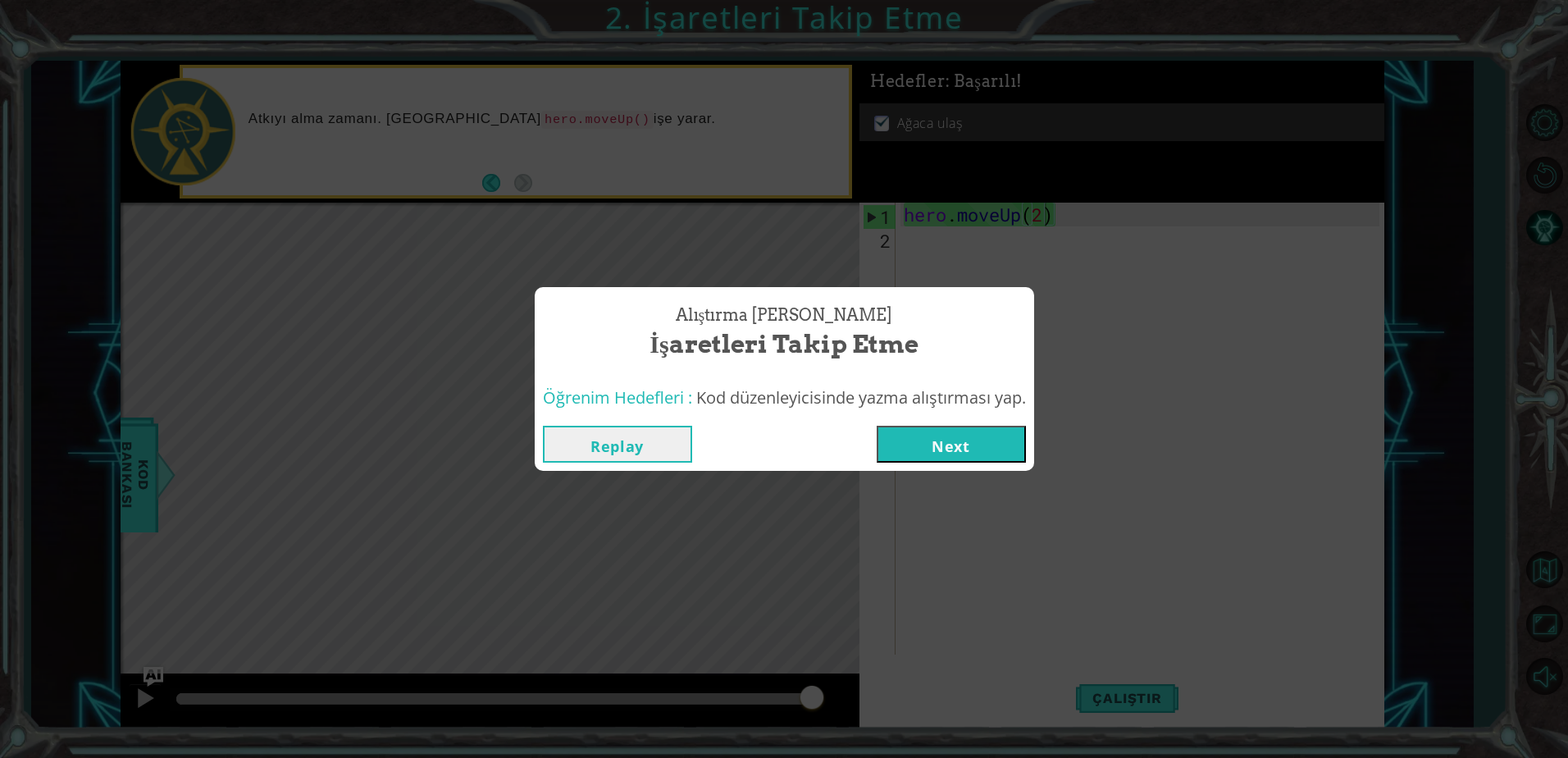
click at [993, 450] on button "Next" at bounding box center [951, 444] width 149 height 37
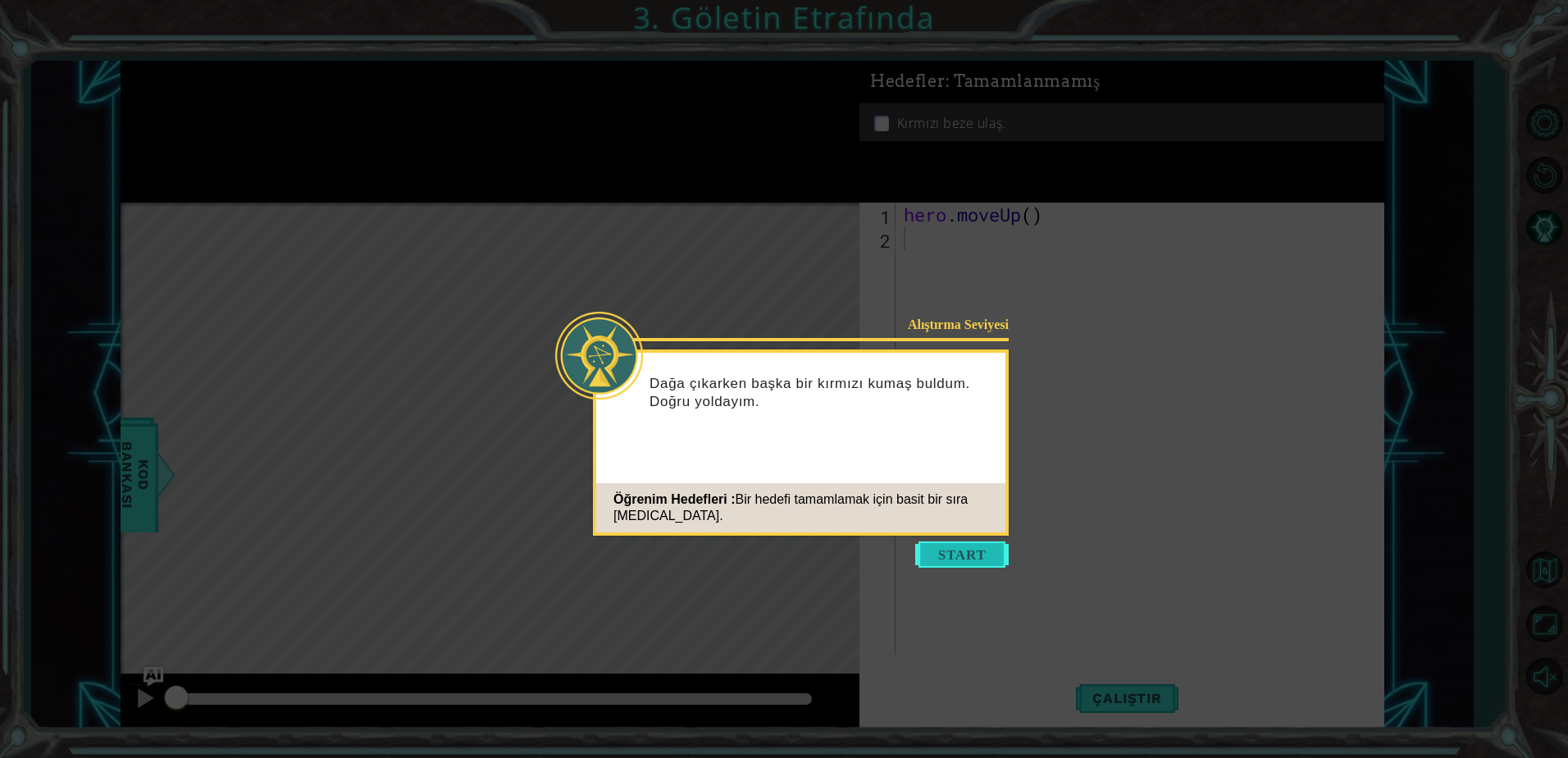
click at [958, 543] on button "Start" at bounding box center [962, 555] width 94 height 26
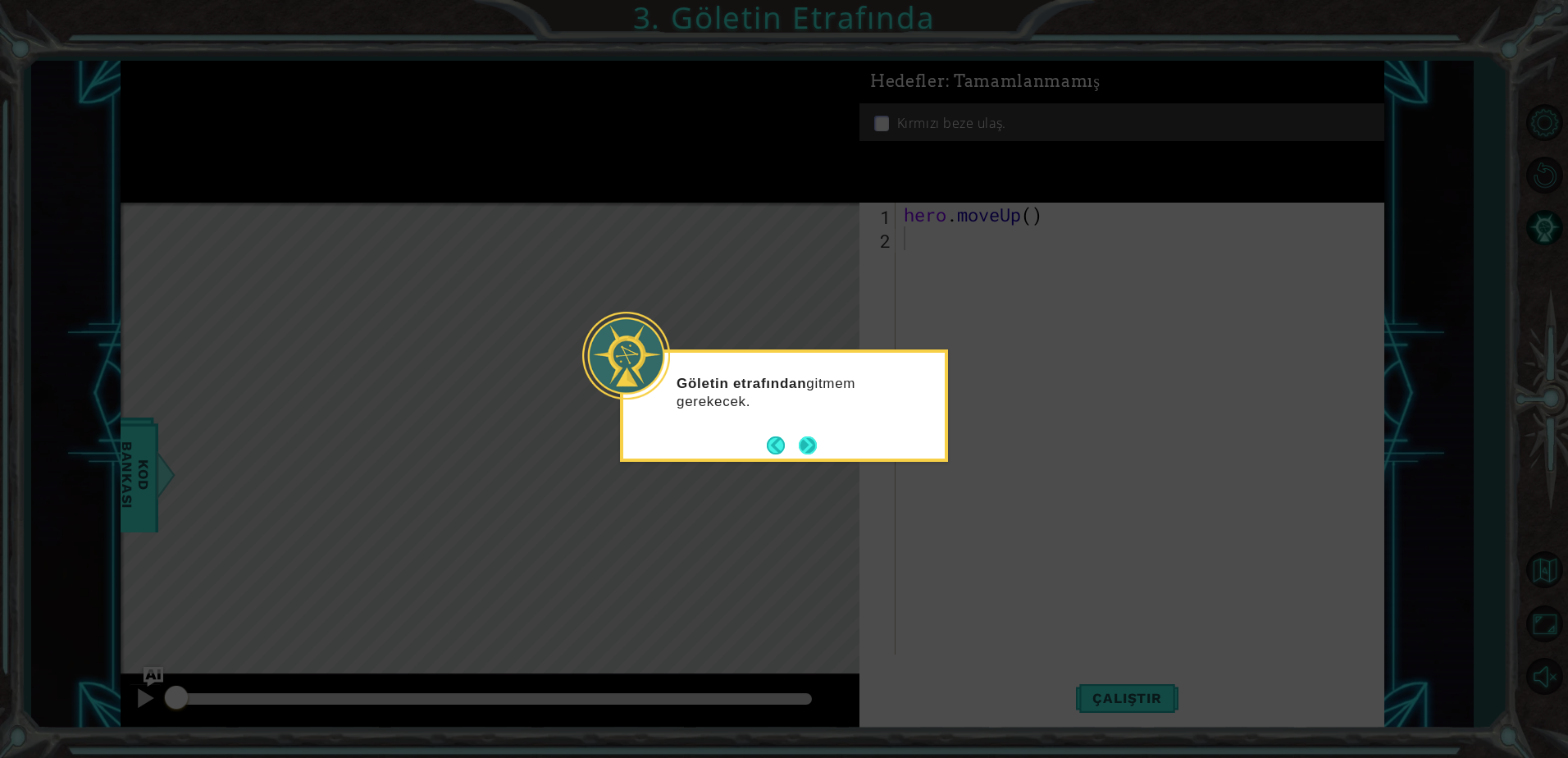
click at [807, 444] on button "Next" at bounding box center [807, 445] width 18 height 18
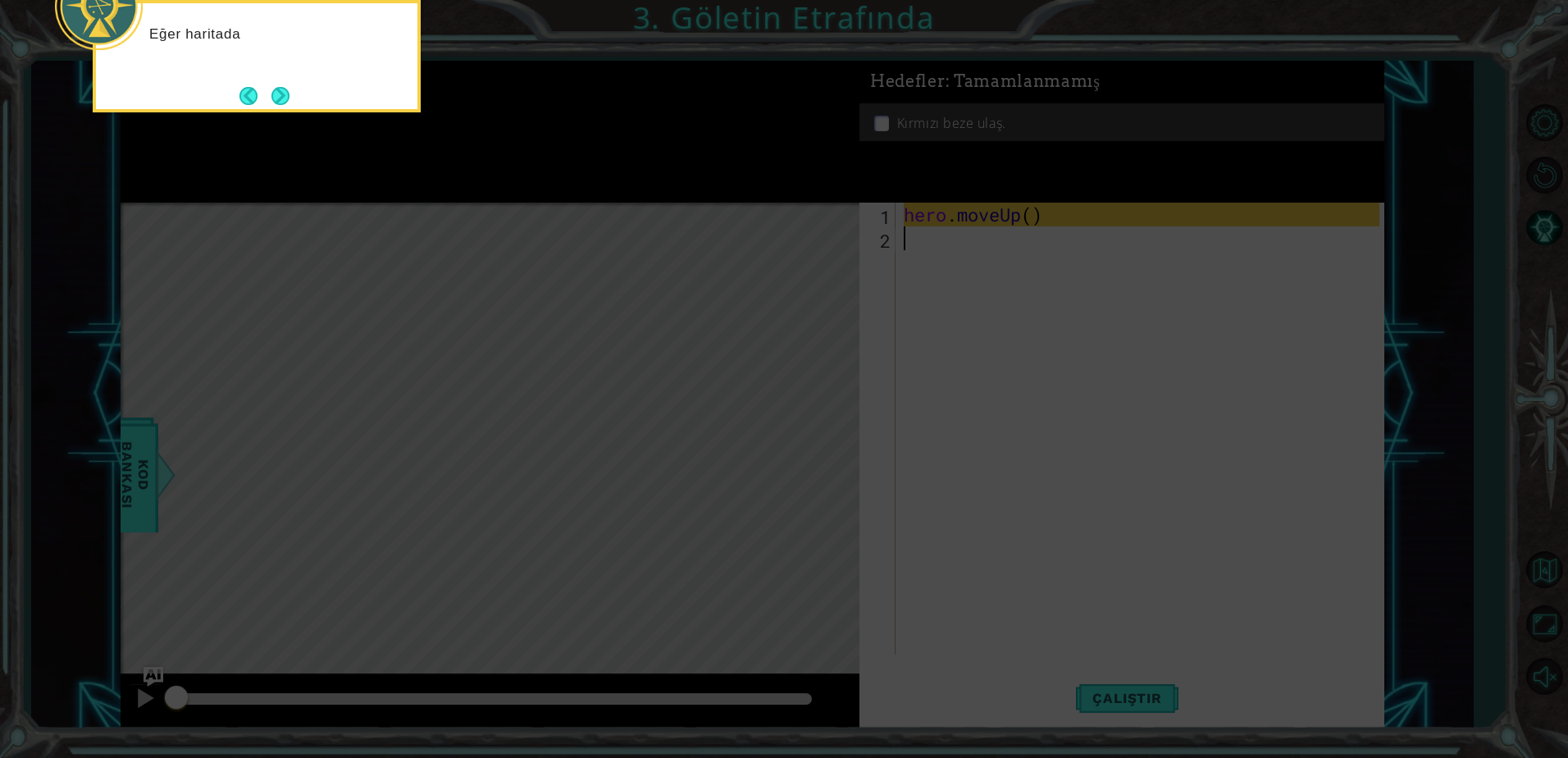
click at [807, 444] on icon at bounding box center [784, 113] width 1568 height 1288
click at [1024, 214] on icon at bounding box center [784, 113] width 1568 height 1288
click at [282, 96] on button "Next" at bounding box center [281, 96] width 18 height 18
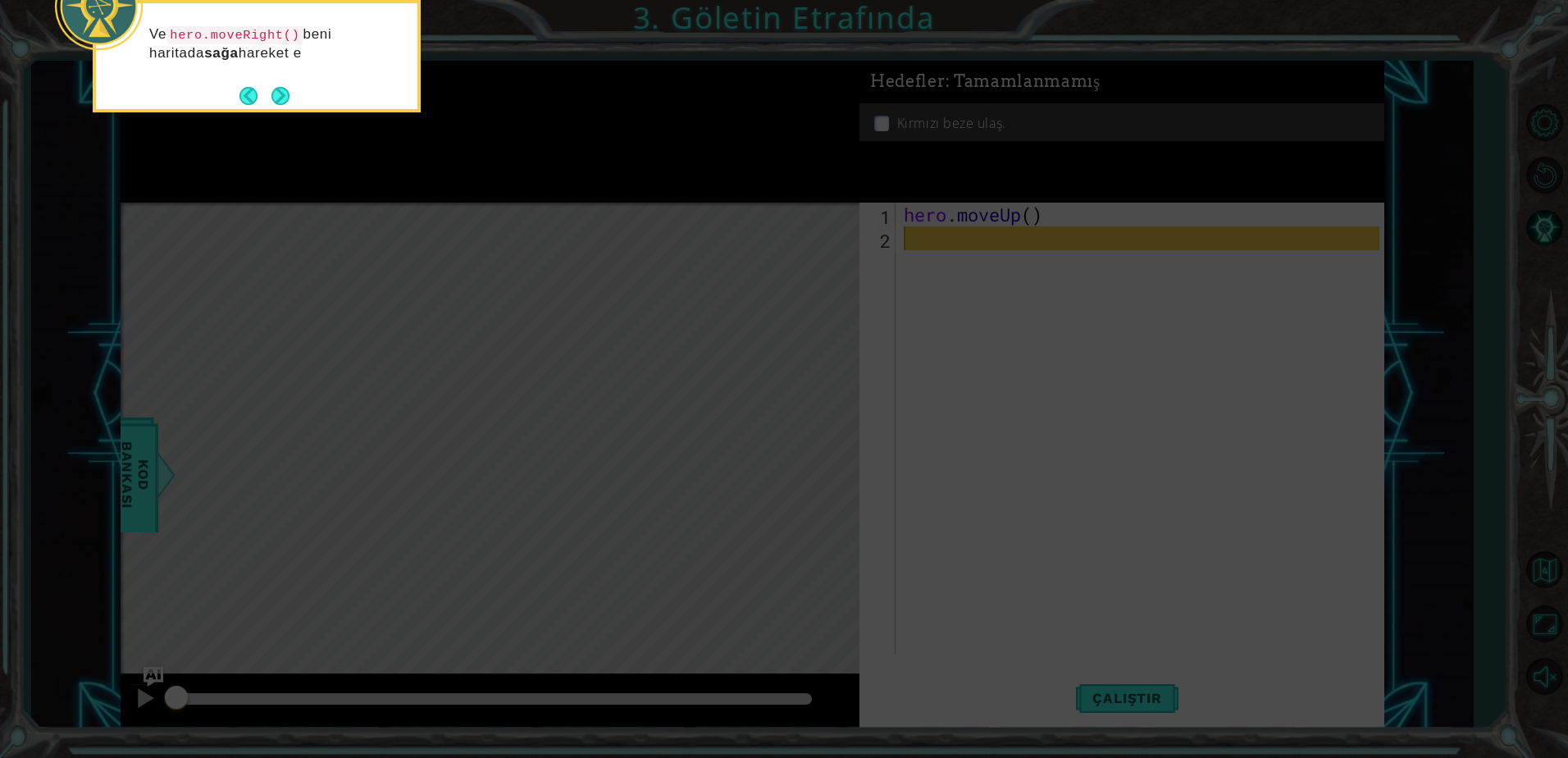
click at [282, 96] on button "Next" at bounding box center [281, 96] width 18 height 18
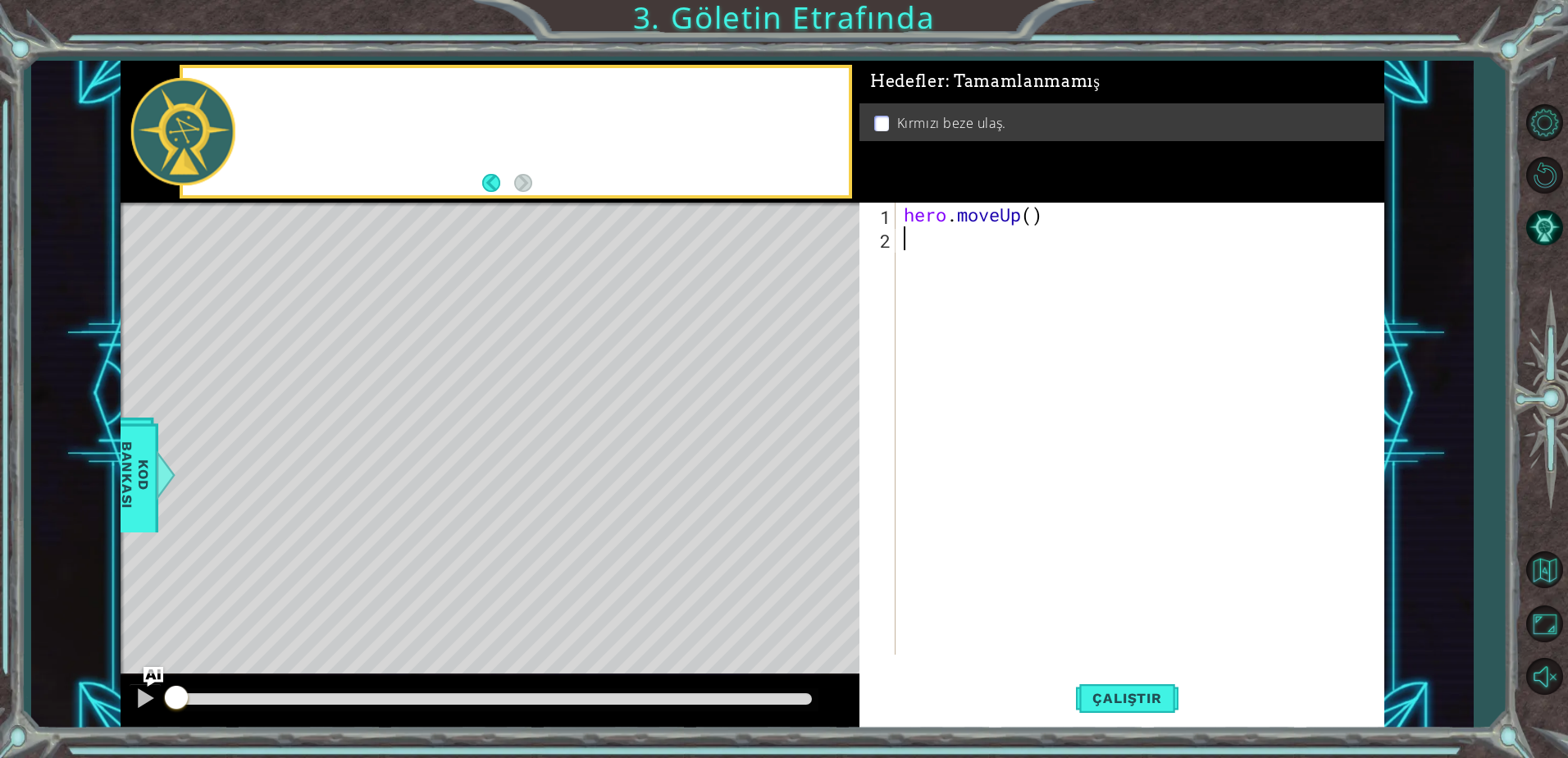
click at [282, 96] on div at bounding box center [515, 132] width 666 height 127
click at [1030, 217] on div "hero . moveUp ( )" at bounding box center [1144, 452] width 487 height 500
type textarea "hero.moveUp(2)"
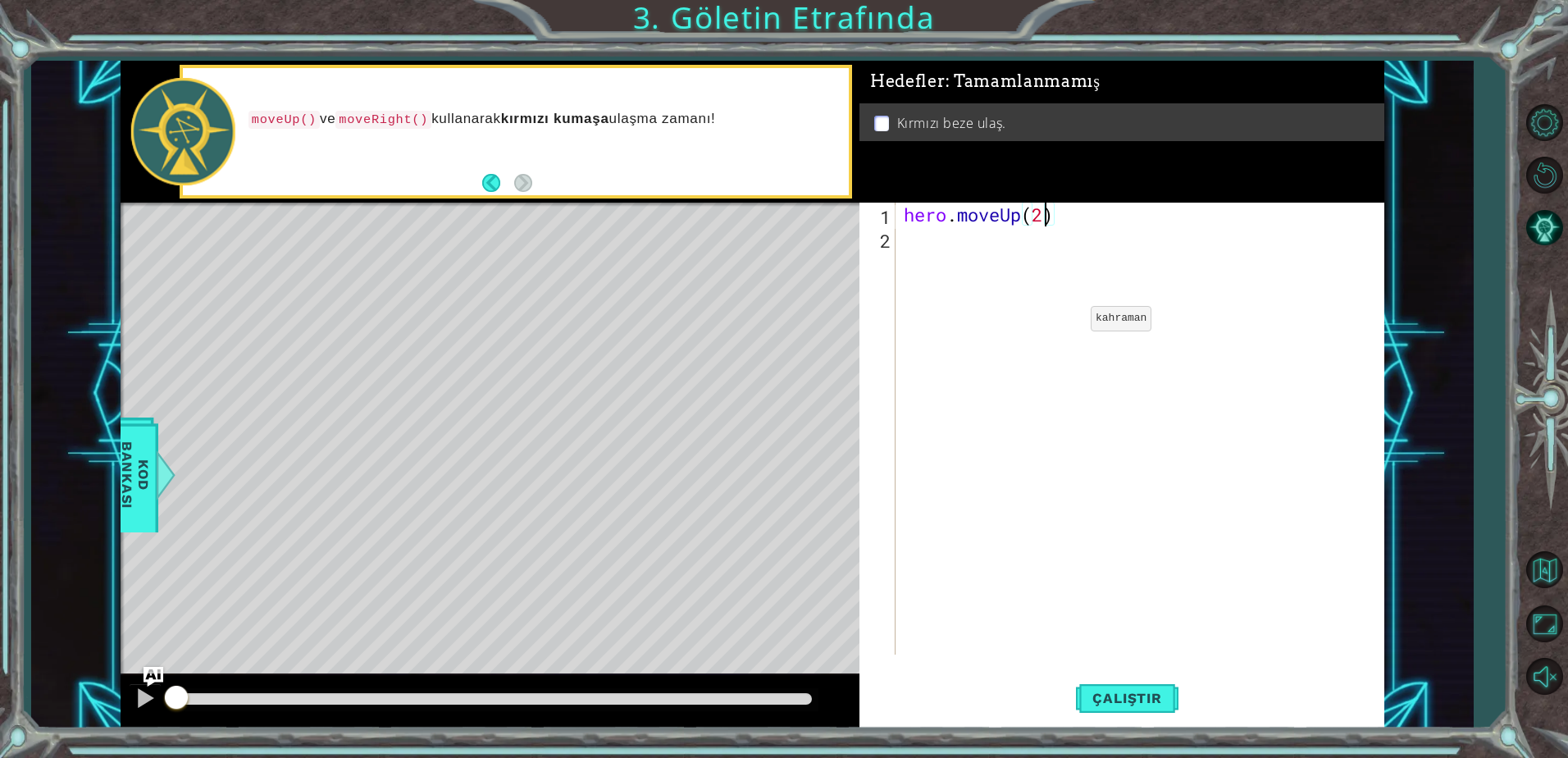
scroll to position [0, 6]
click at [929, 245] on div "hero . moveUp ( 2 )" at bounding box center [1144, 452] width 487 height 500
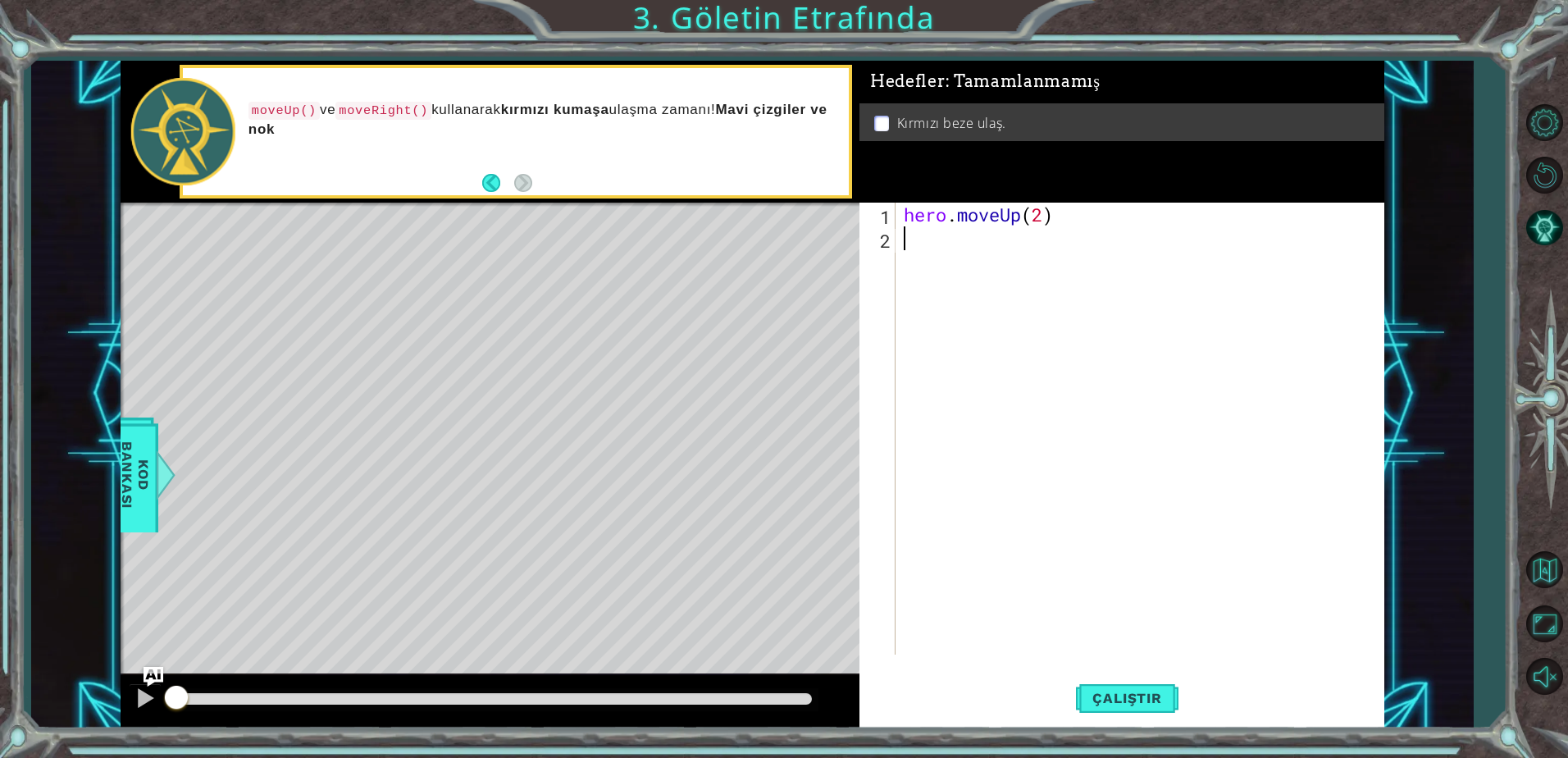
scroll to position [0, 0]
type textarea "h"
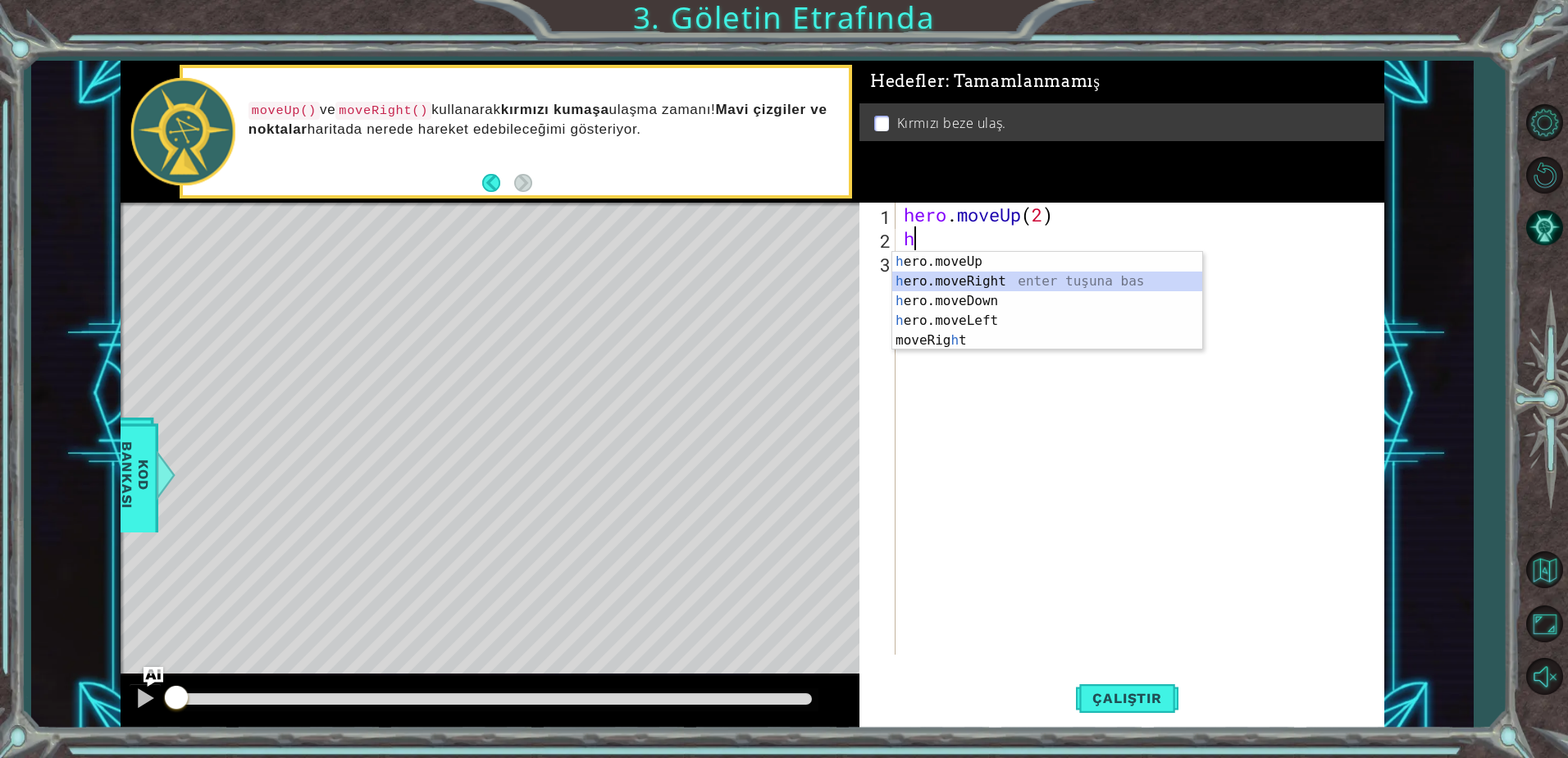
click at [953, 290] on div "h ero.moveUp enter tuşuna bas h ero.moveRight enter tuşuna bas h ero.moveDown e…" at bounding box center [1047, 320] width 310 height 137
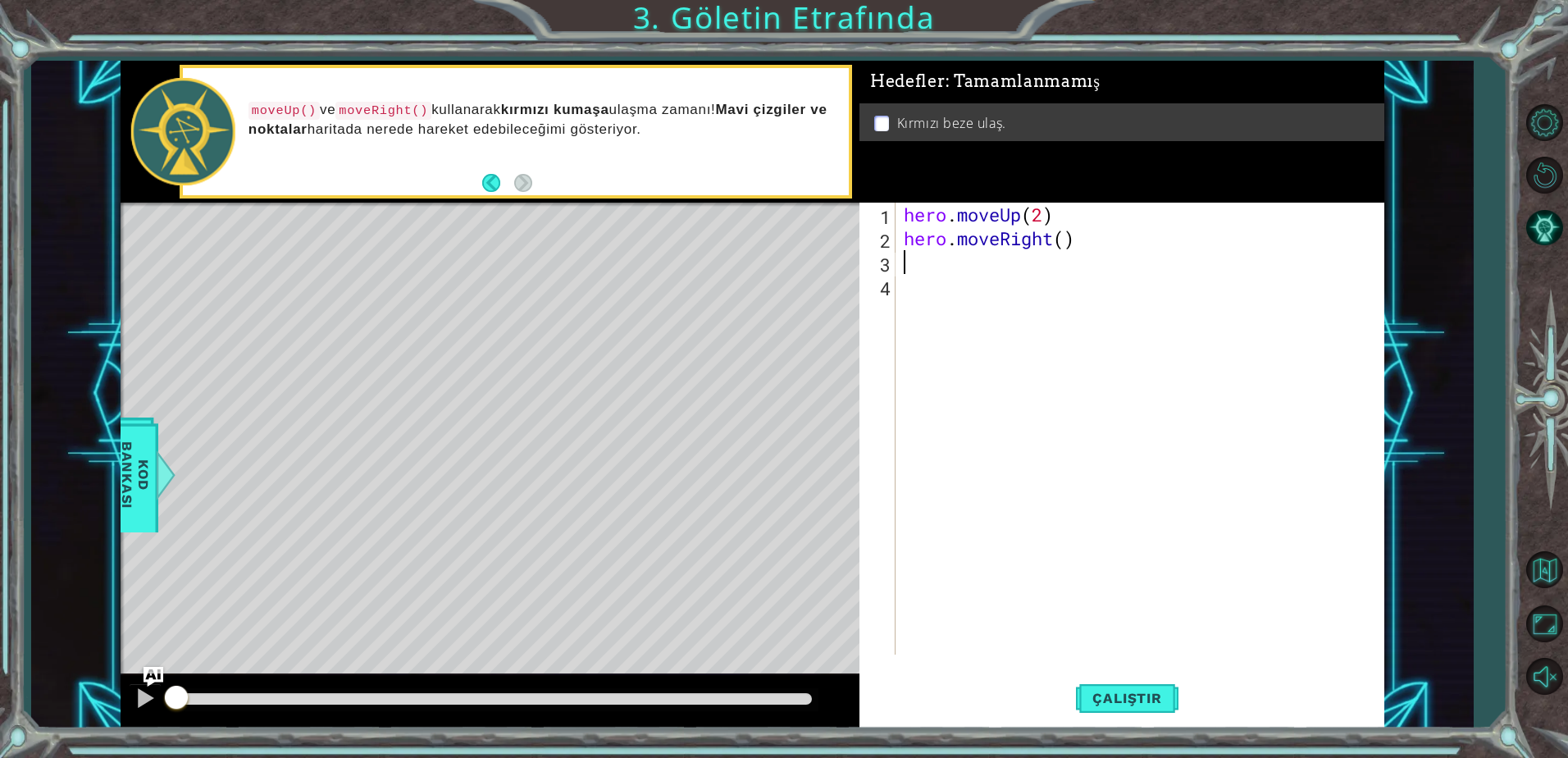
type textarea "h"
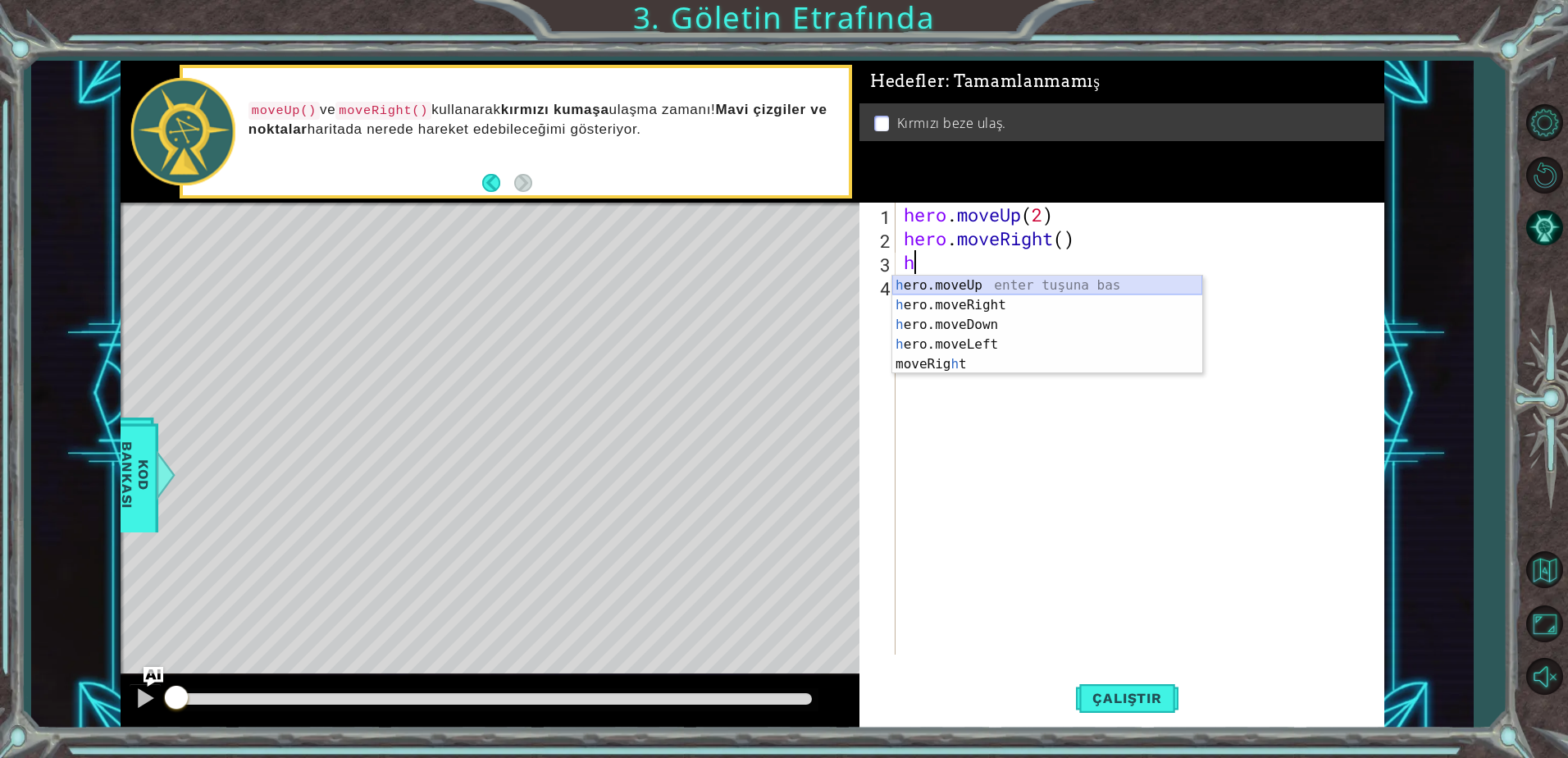
click at [972, 283] on div "h ero.moveUp enter tuşuna bas h ero.moveRight enter tuşuna bas h ero.moveDown e…" at bounding box center [1047, 344] width 310 height 137
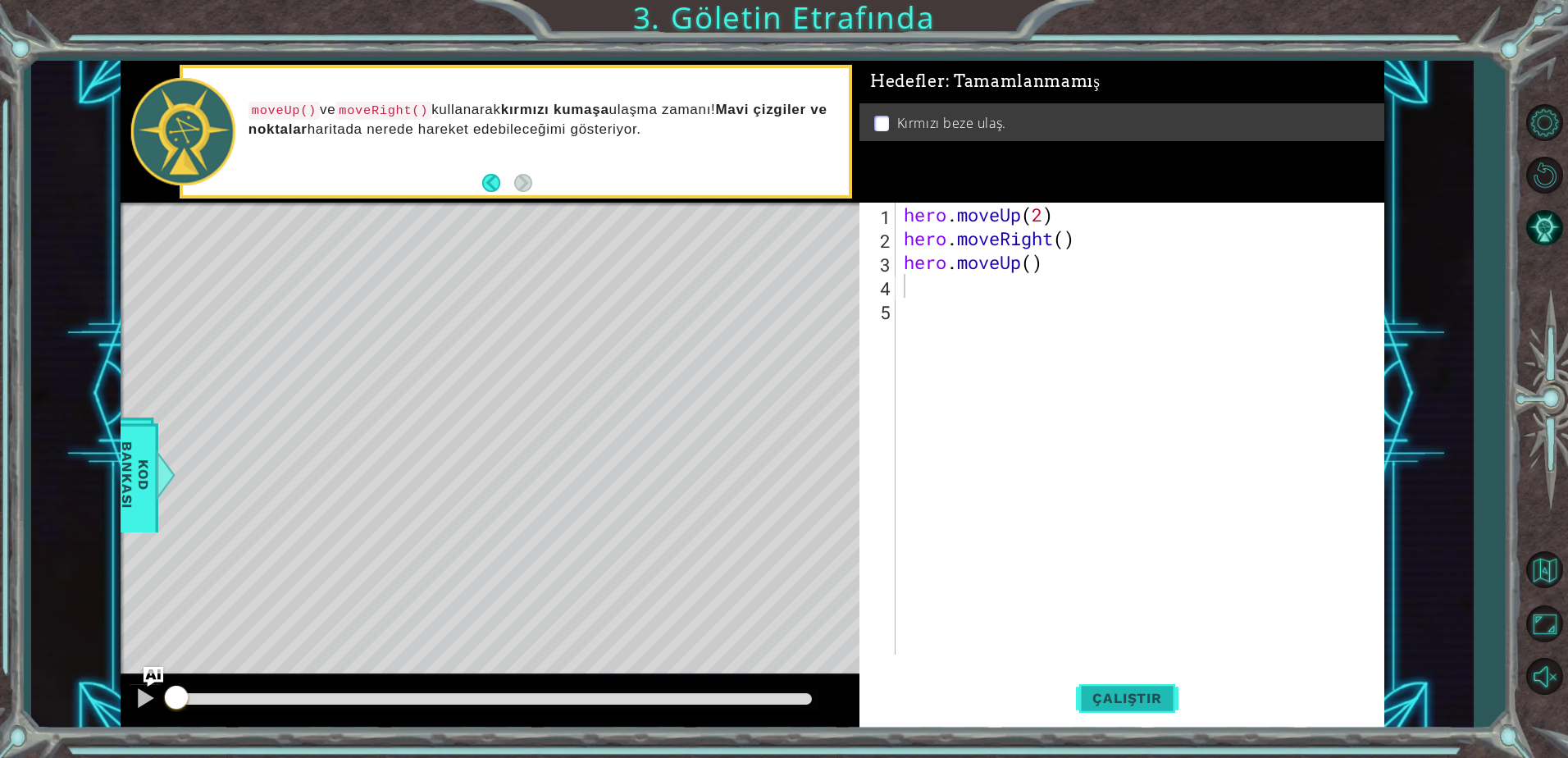
click at [1162, 700] on span "Çalıştır" at bounding box center [1127, 698] width 102 height 16
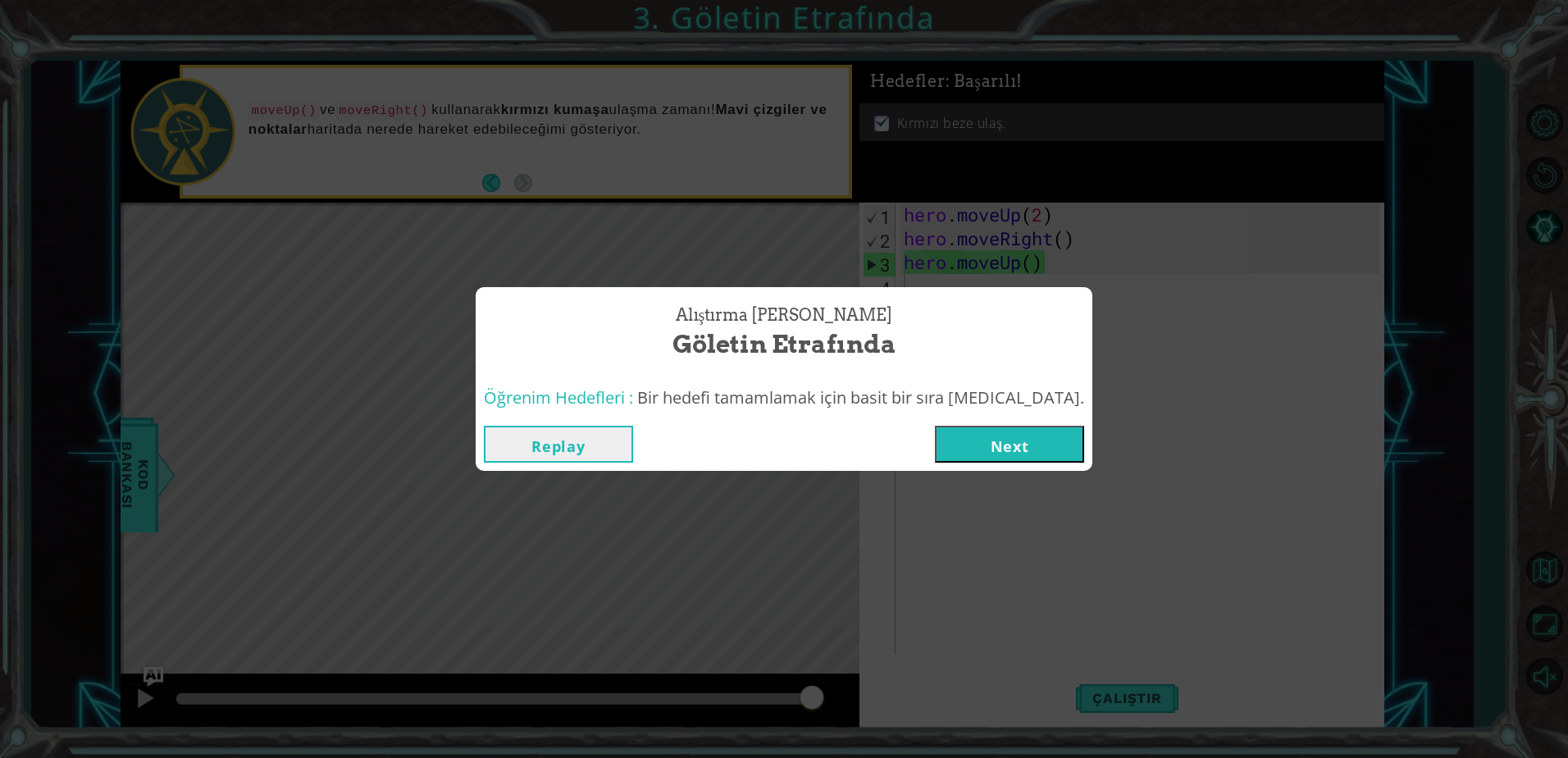
click at [950, 455] on button "Next" at bounding box center [1009, 444] width 149 height 37
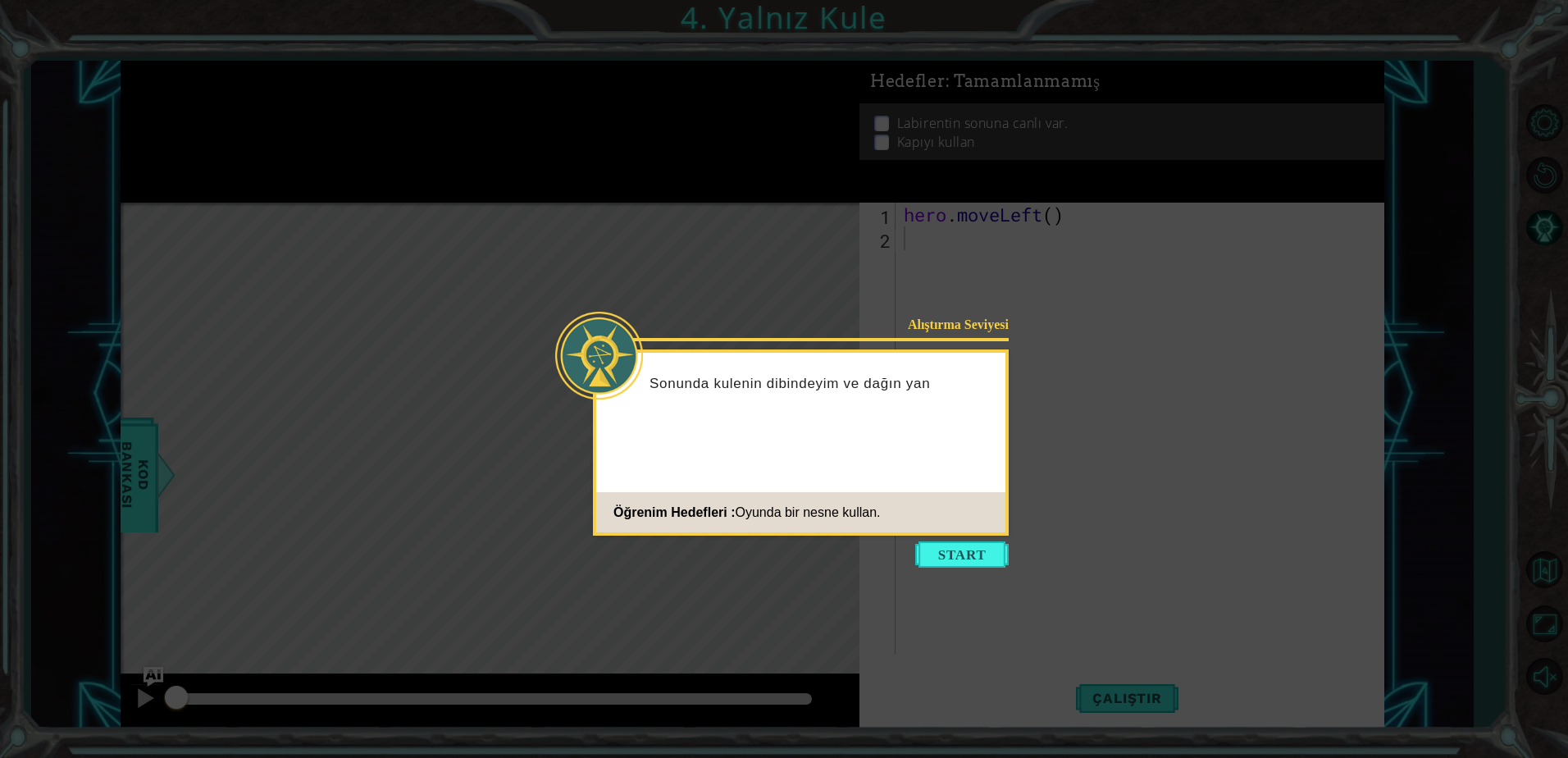
click at [927, 537] on icon at bounding box center [784, 379] width 1568 height 758
click at [946, 549] on button "Start" at bounding box center [962, 555] width 94 height 26
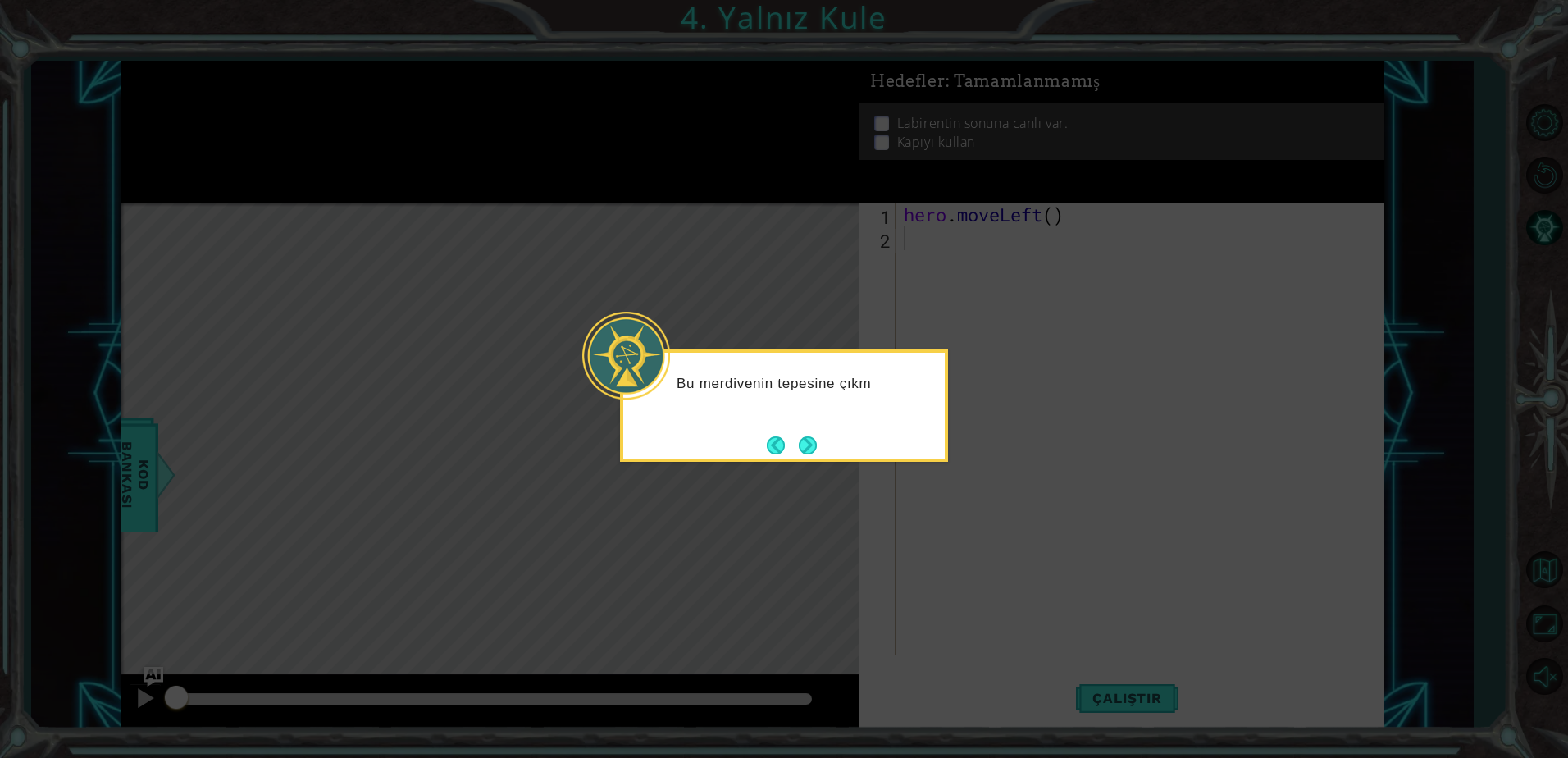
click at [809, 436] on button "Next" at bounding box center [807, 445] width 18 height 18
click at [807, 436] on button "Next" at bounding box center [807, 445] width 18 height 18
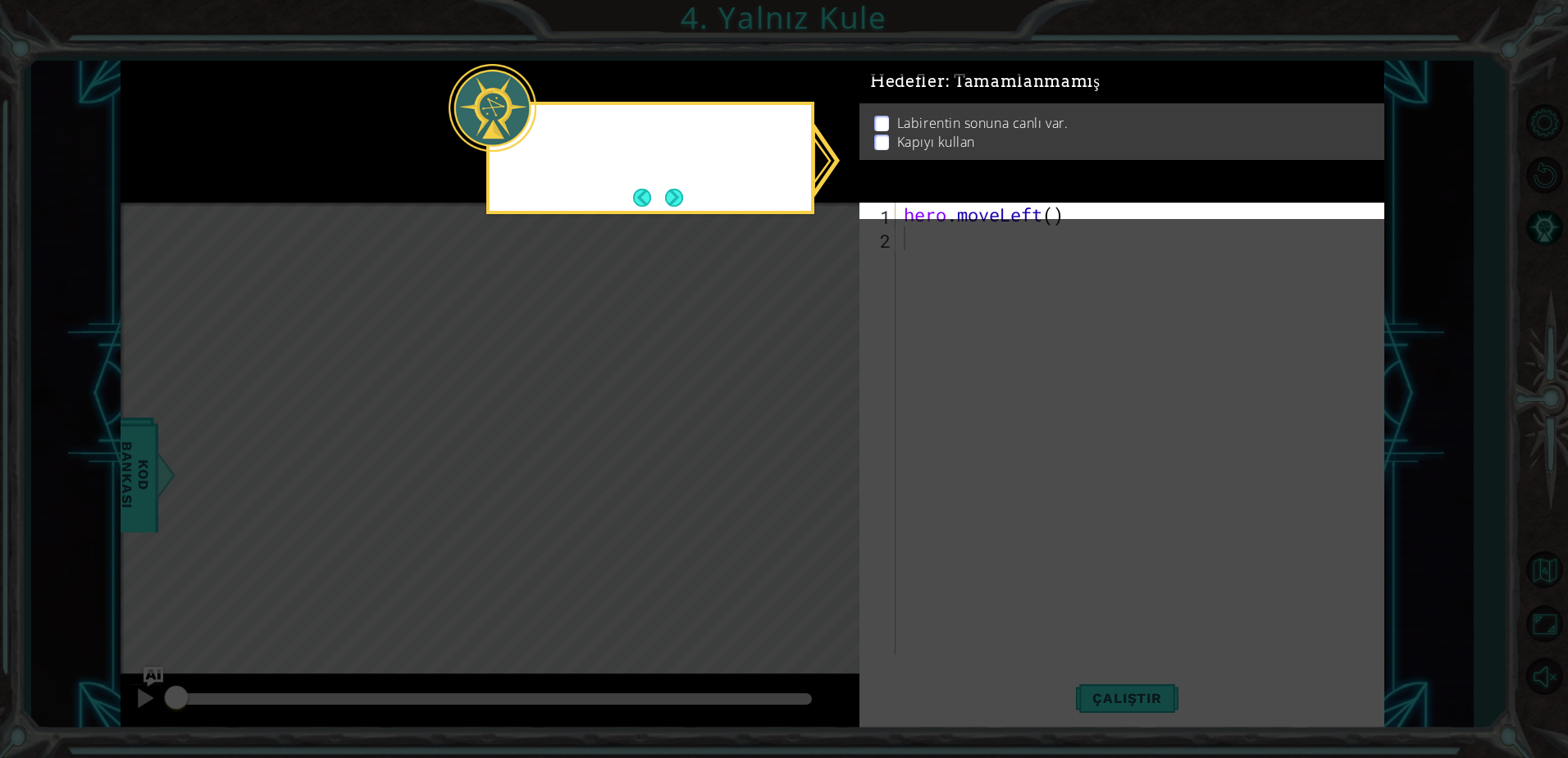
click at [807, 435] on icon at bounding box center [784, 379] width 1568 height 758
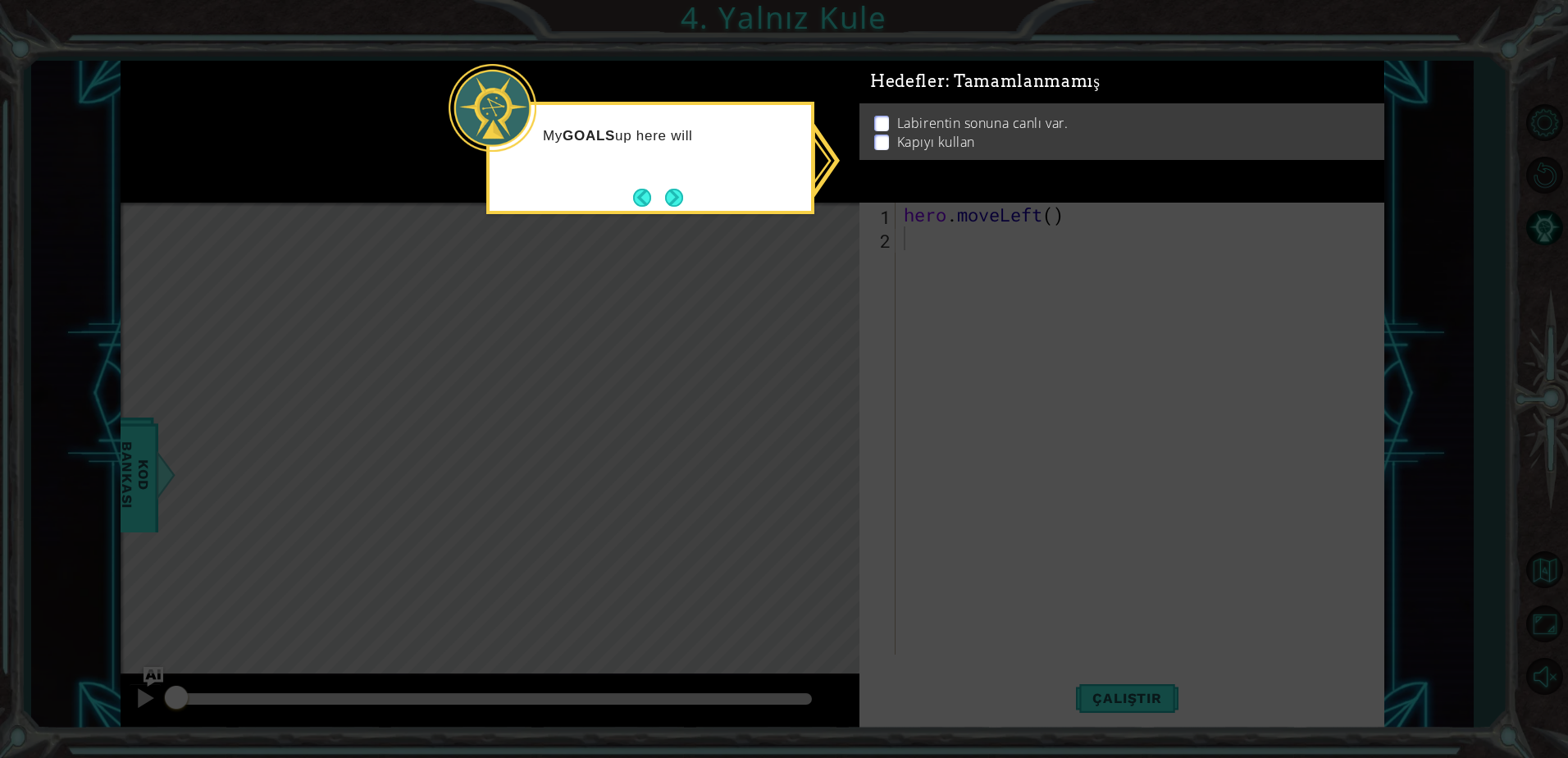
drag, startPoint x: 821, startPoint y: 306, endPoint x: 783, endPoint y: 244, distance: 72.7
click at [817, 300] on icon at bounding box center [784, 379] width 1568 height 758
click at [680, 205] on button "Next" at bounding box center [674, 198] width 18 height 18
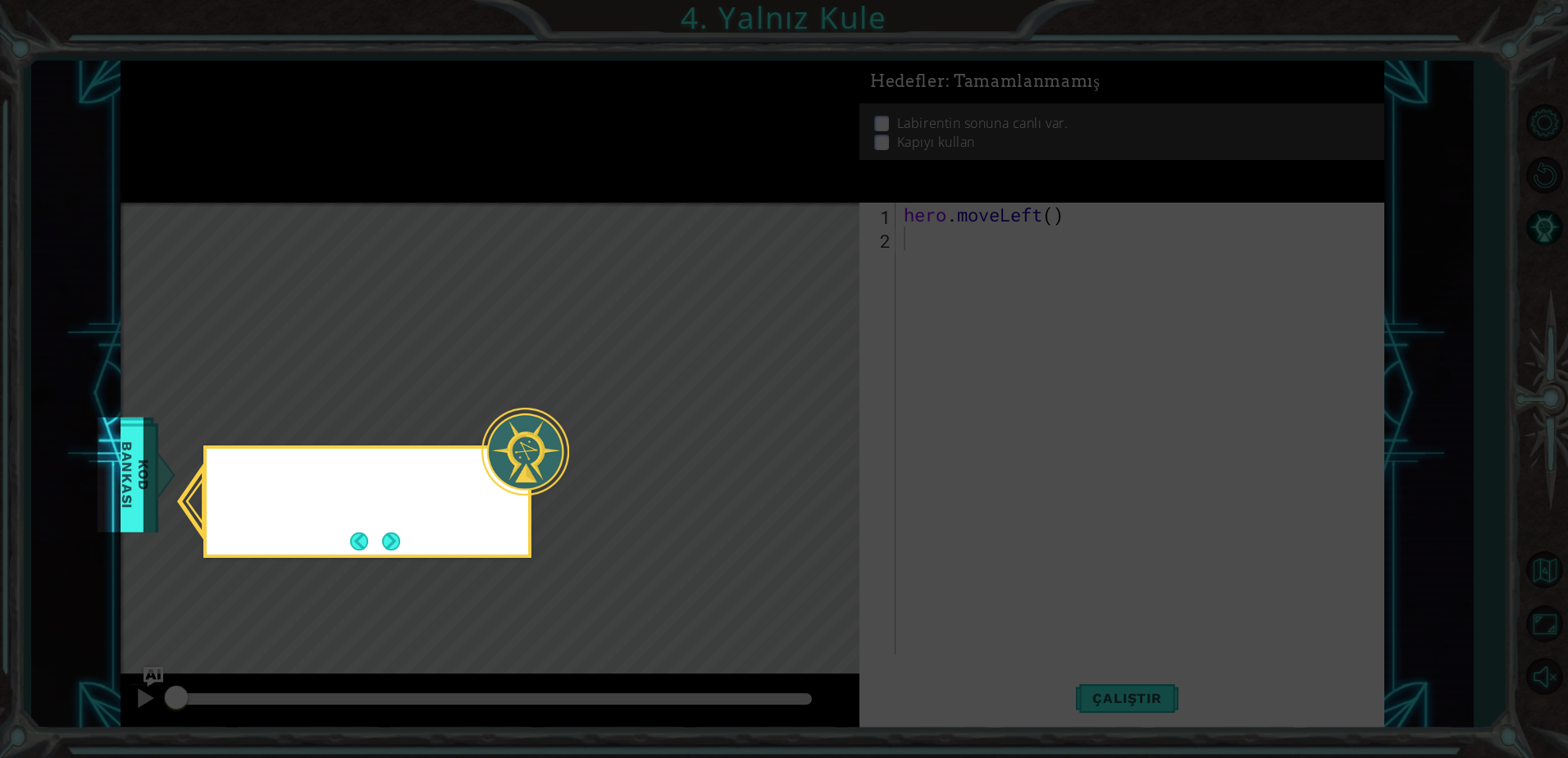
click at [680, 205] on icon at bounding box center [784, 379] width 1568 height 758
click at [397, 535] on button "Next" at bounding box center [391, 542] width 18 height 18
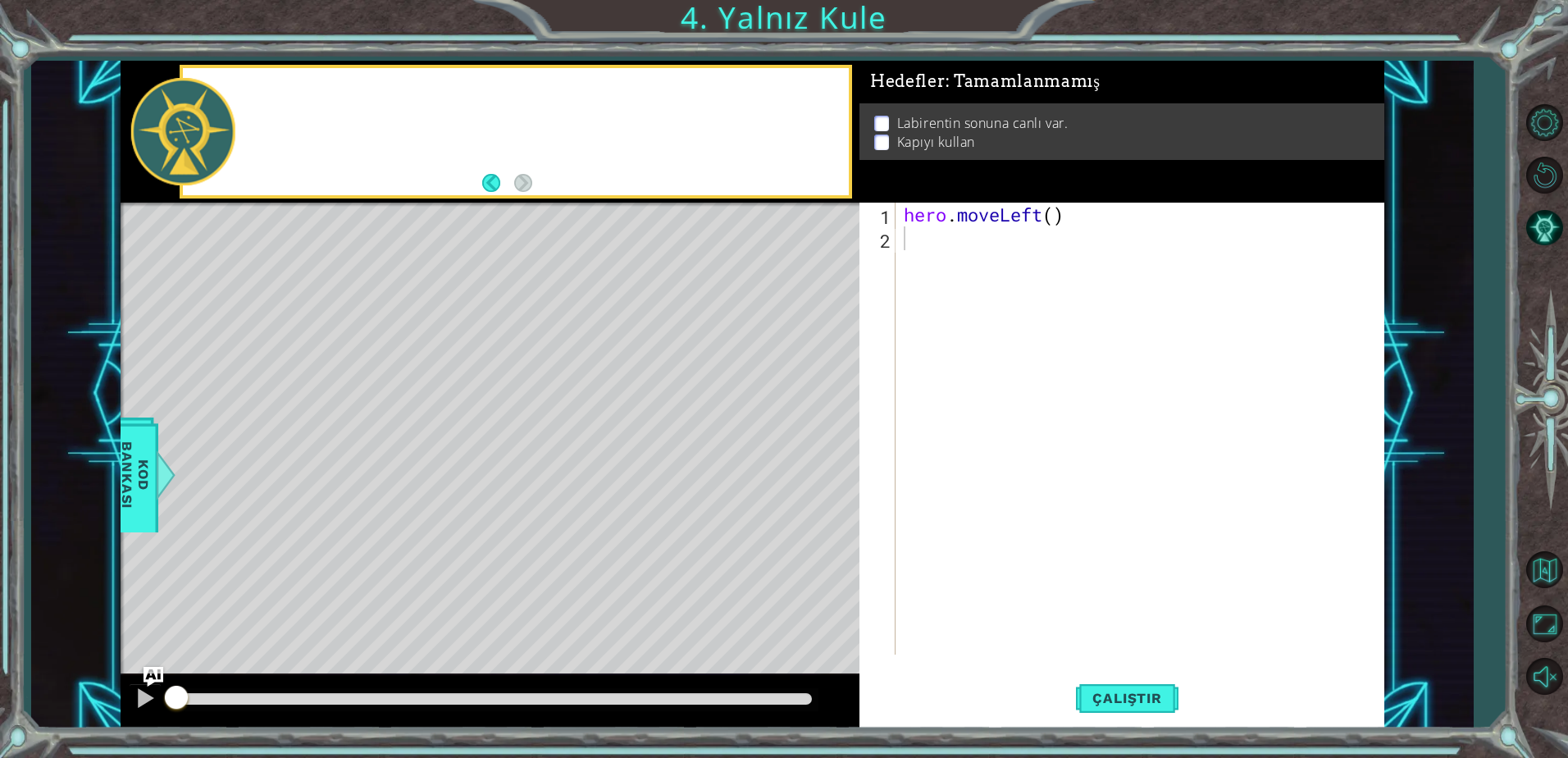
click at [397, 535] on div "Level Map" at bounding box center [499, 444] width 758 height 483
click at [1054, 218] on div "hero . moveLeft ( )" at bounding box center [1144, 452] width 487 height 500
type textarea "hero.moveLeft(2)"
click at [987, 256] on div "hero . moveLeft ( 2 )" at bounding box center [1144, 452] width 487 height 500
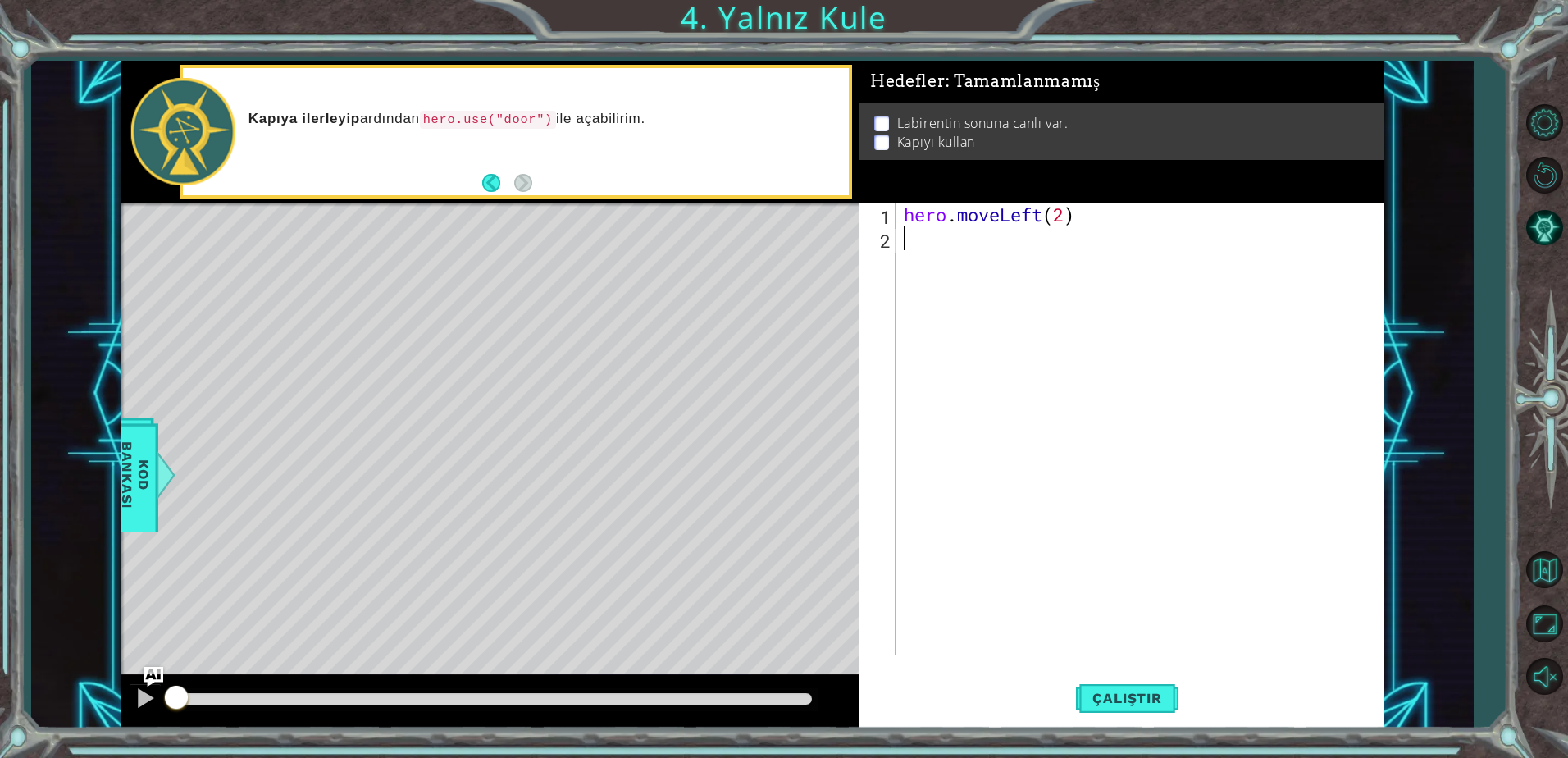
scroll to position [0, 0]
type textarea "h"
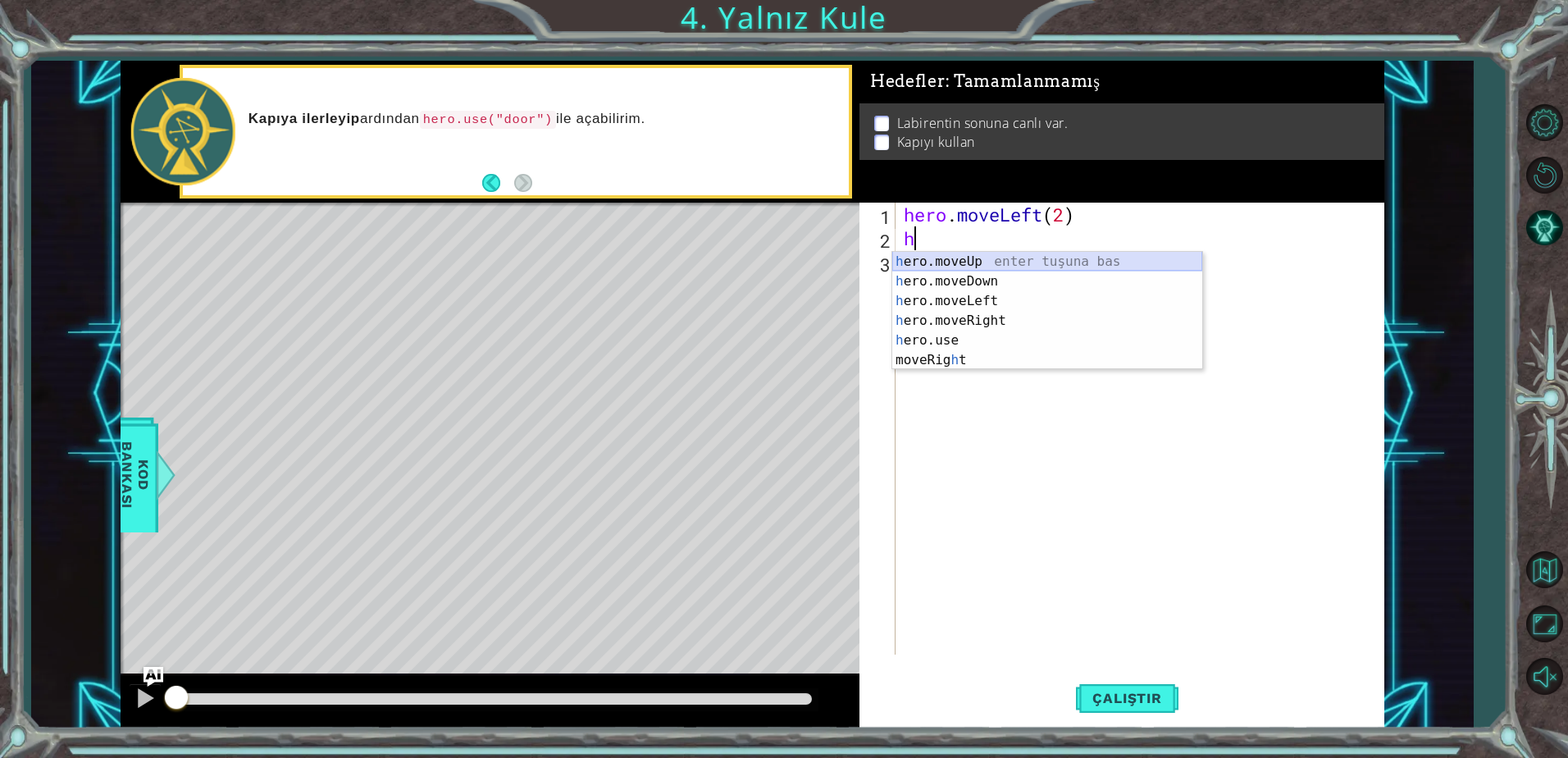
click at [978, 267] on div "h ero.moveUp enter tuşuna bas h ero.moveDown enter tuşuna bas h ero.moveLeft en…" at bounding box center [1047, 330] width 310 height 157
type textarea "h"
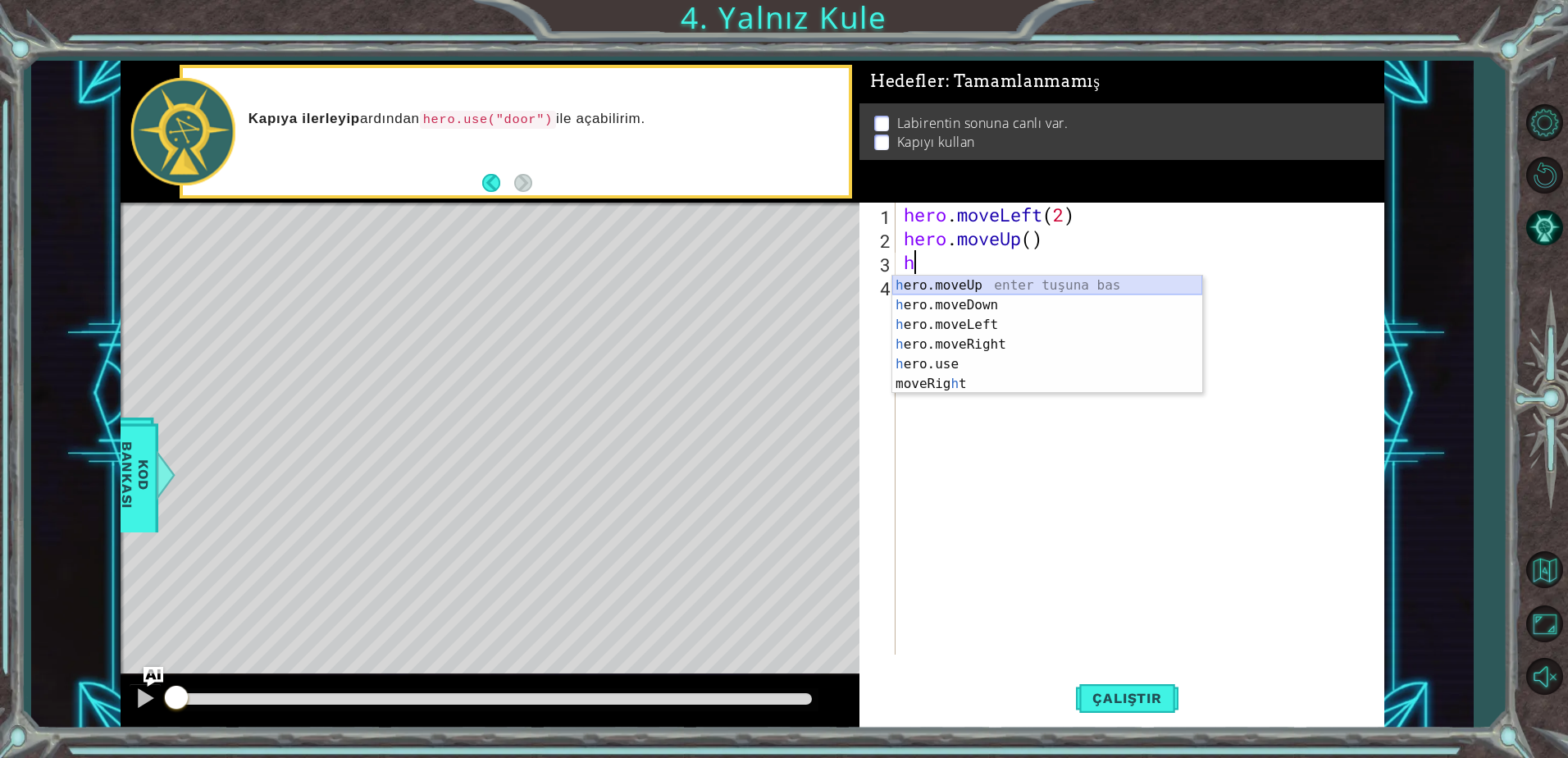
click at [959, 292] on div "h ero.moveUp enter tuşuna bas h ero.moveDown enter tuşuna bas h ero.moveLeft en…" at bounding box center [1047, 354] width 310 height 157
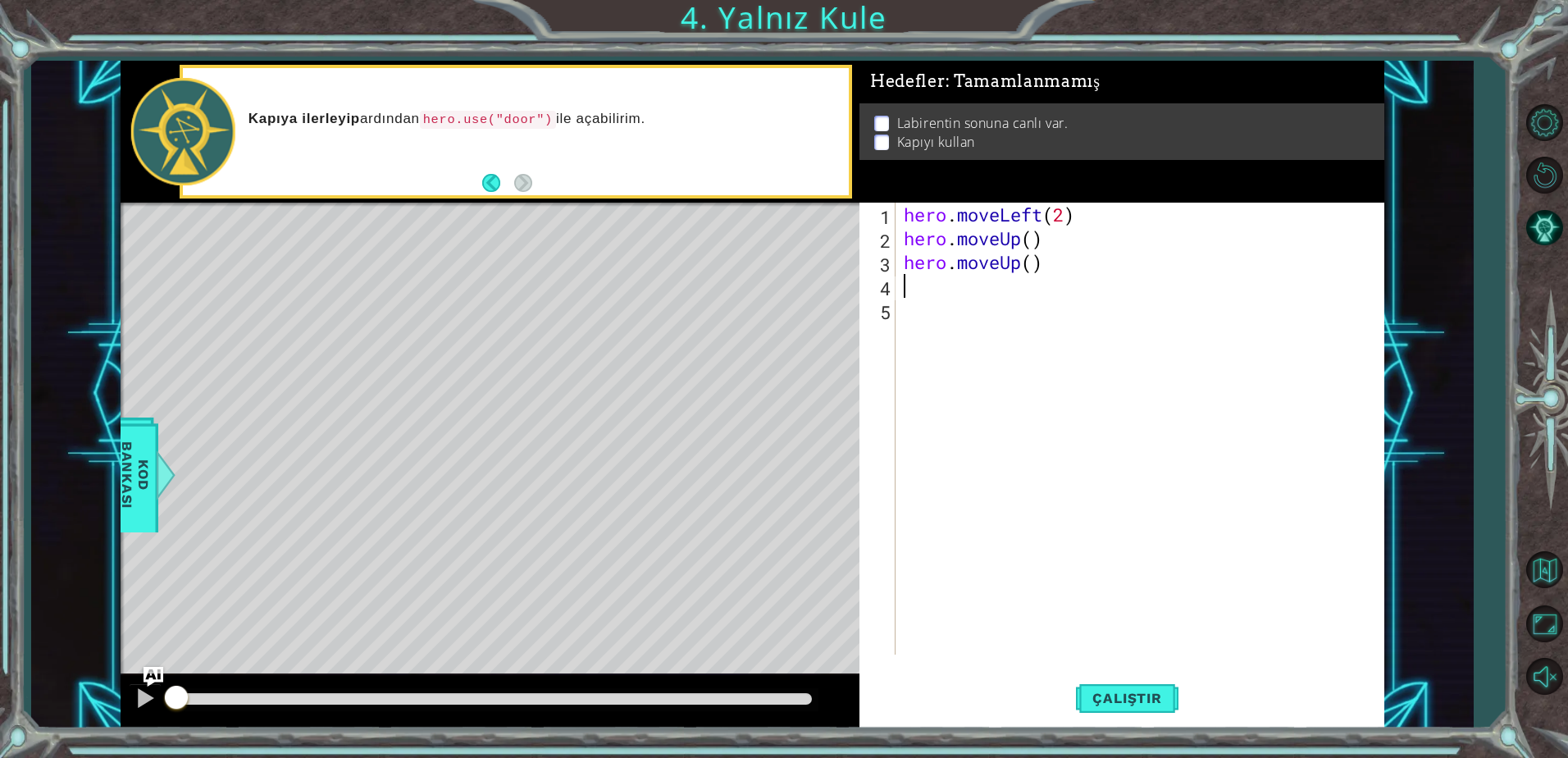
type textarea "h"
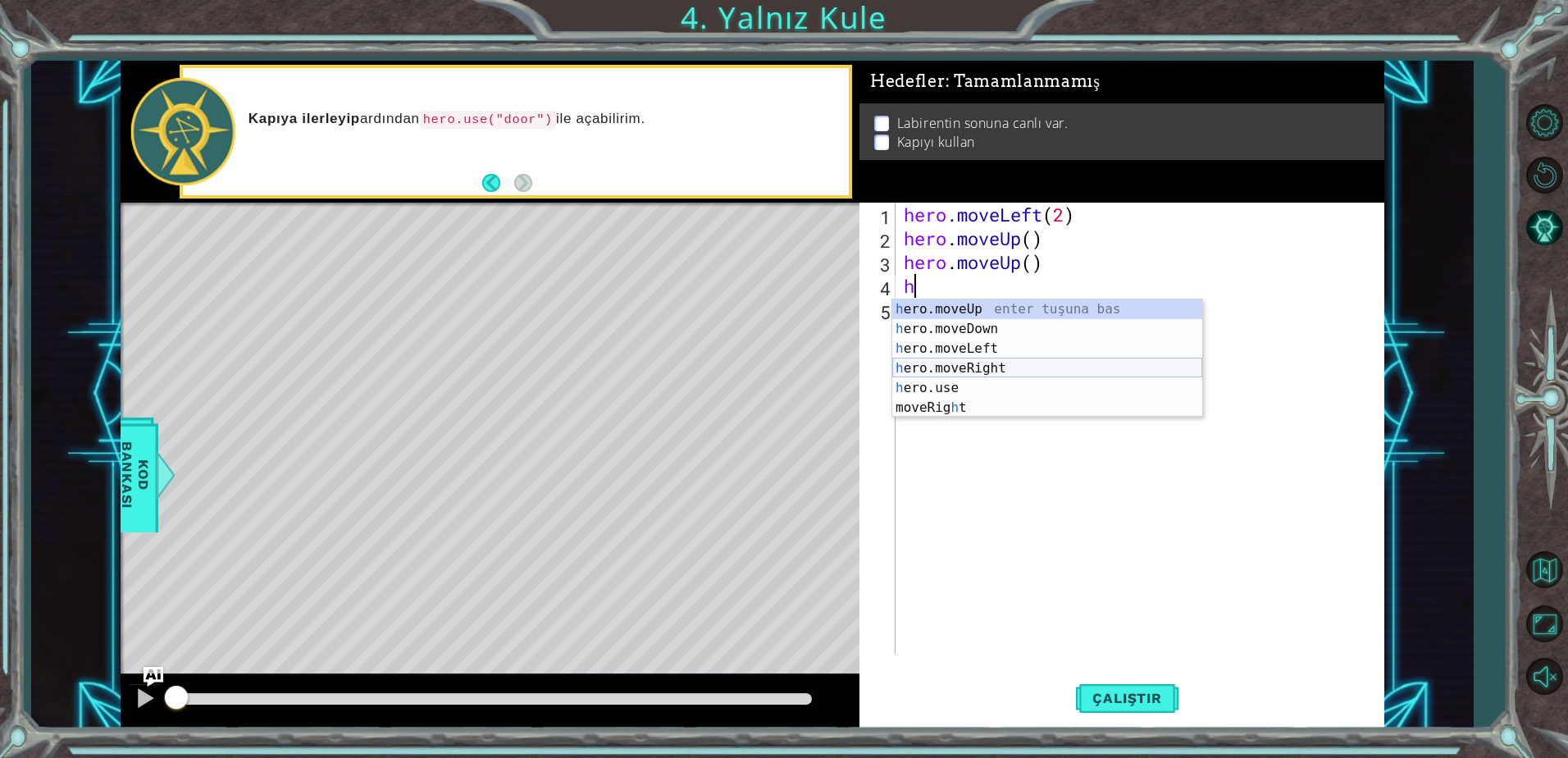
click at [982, 371] on div "h ero.moveUp enter tuşuna bas h ero.moveDown enter tuşuna bas h ero.moveLeft en…" at bounding box center [1047, 378] width 310 height 157
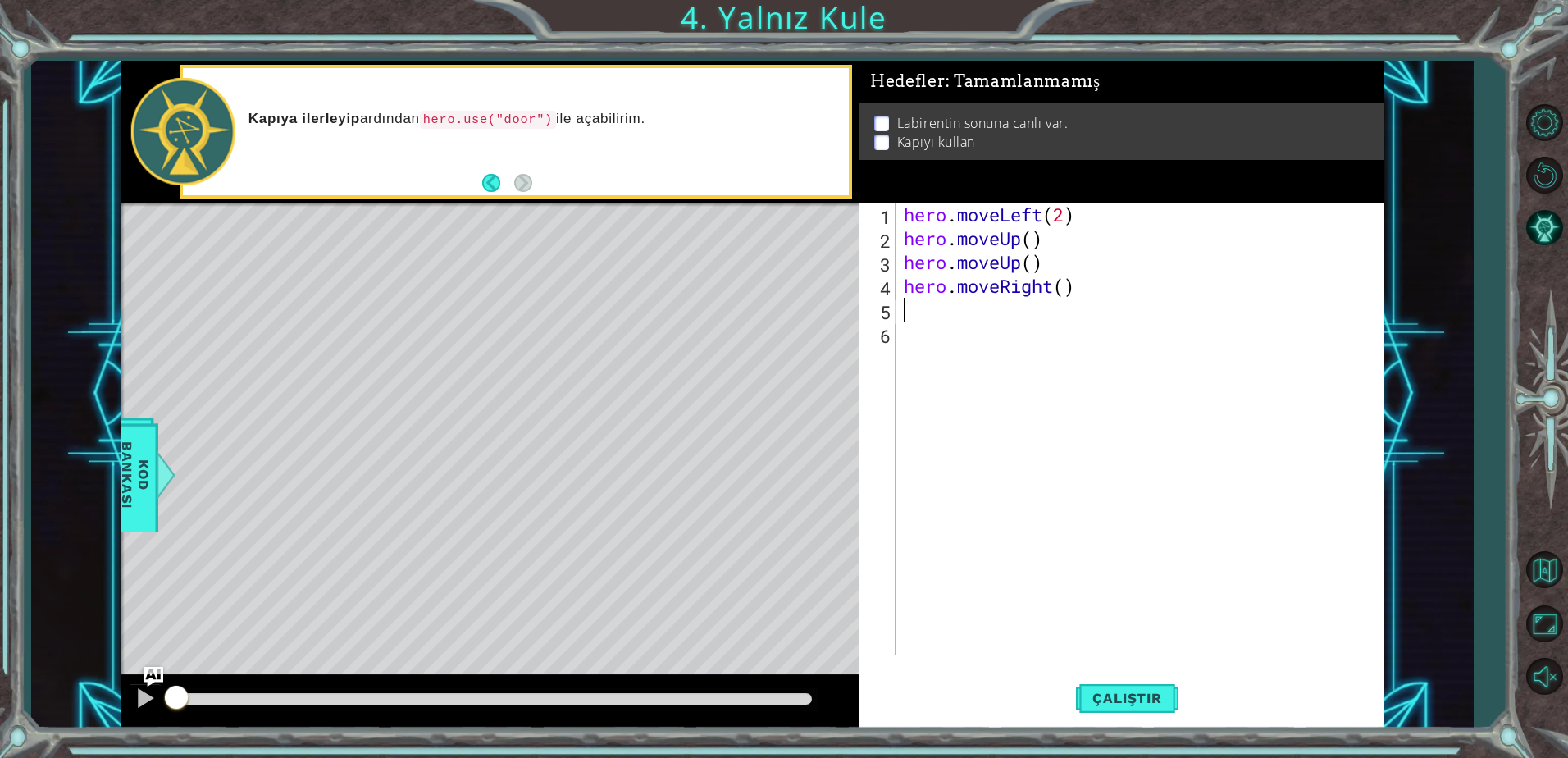
type textarea "h"
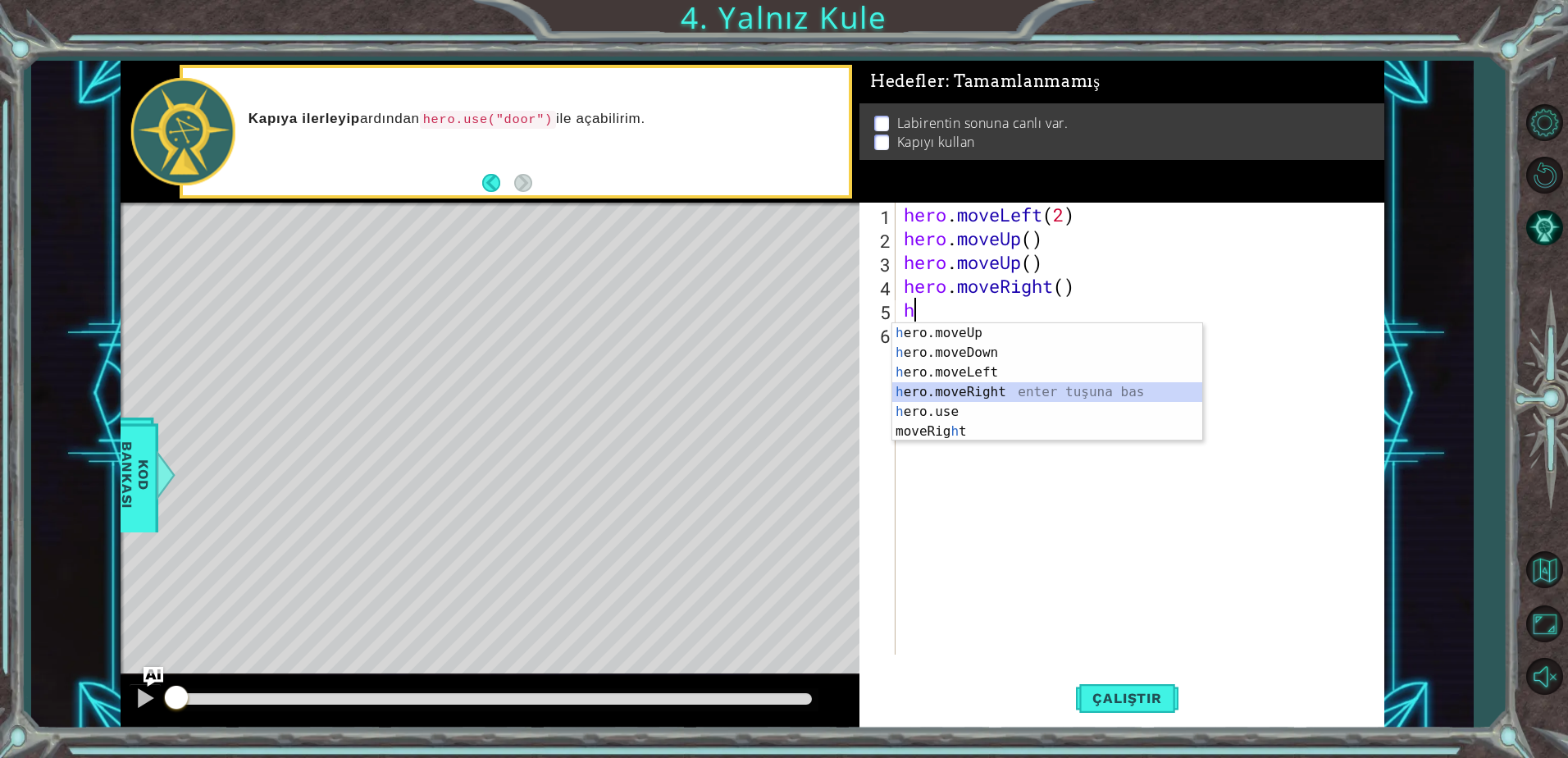
click at [983, 390] on div "h ero.moveUp enter tuşuna bas h ero.moveDown enter tuşuna bas h ero.moveLeft en…" at bounding box center [1047, 402] width 310 height 157
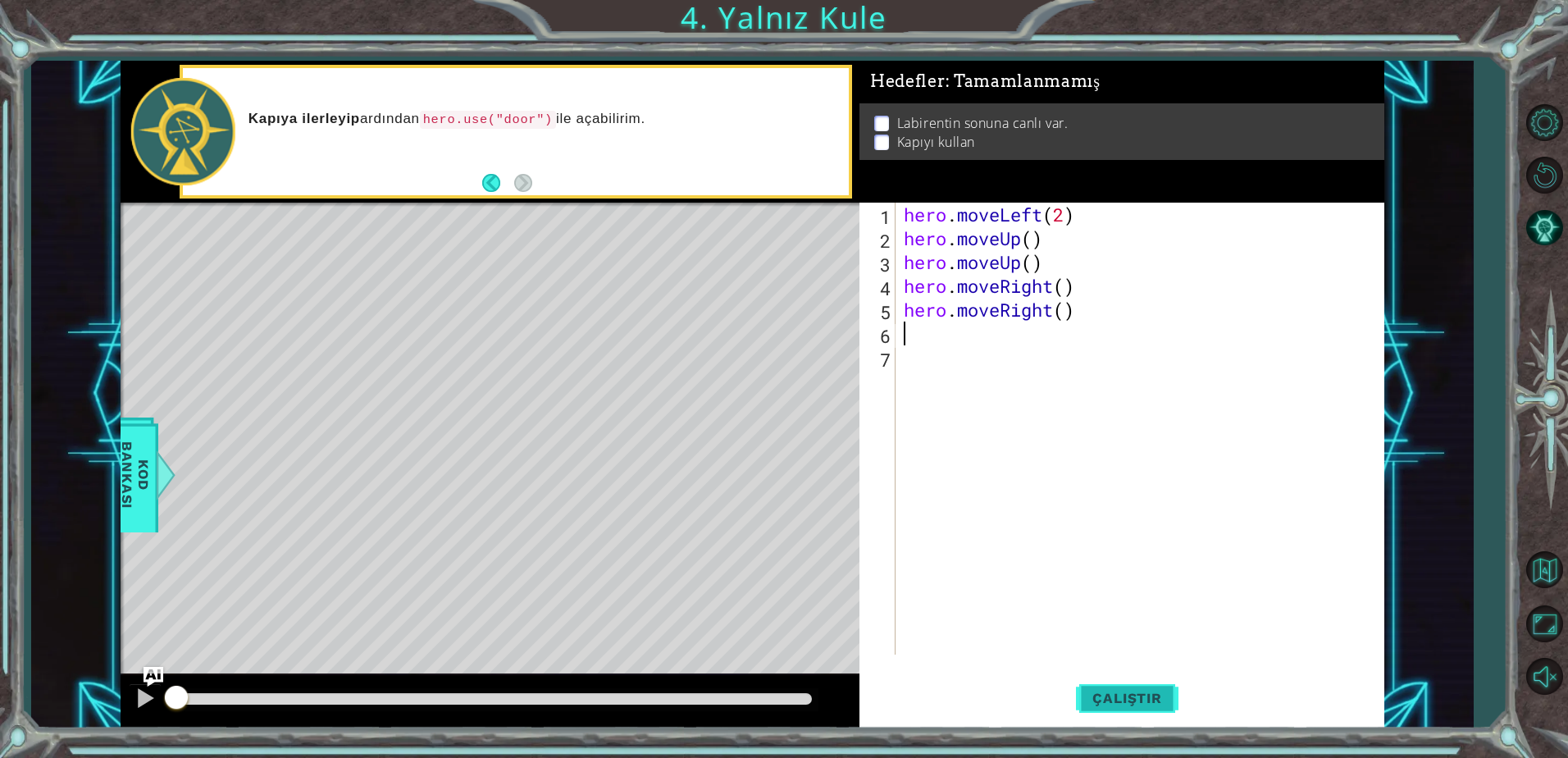
click at [1086, 684] on button "Çalıştır" at bounding box center [1127, 698] width 102 height 53
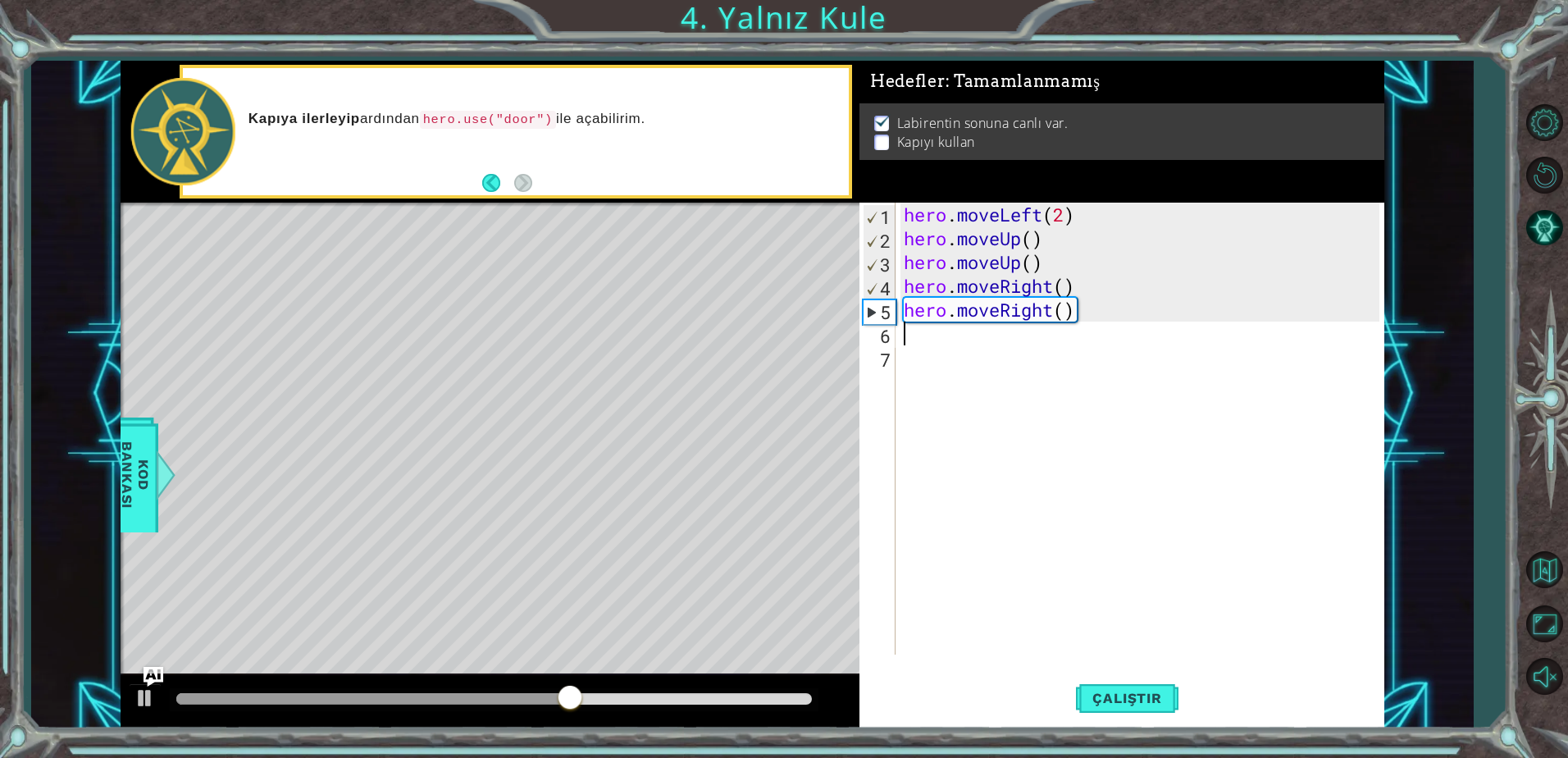
type textarea "h"
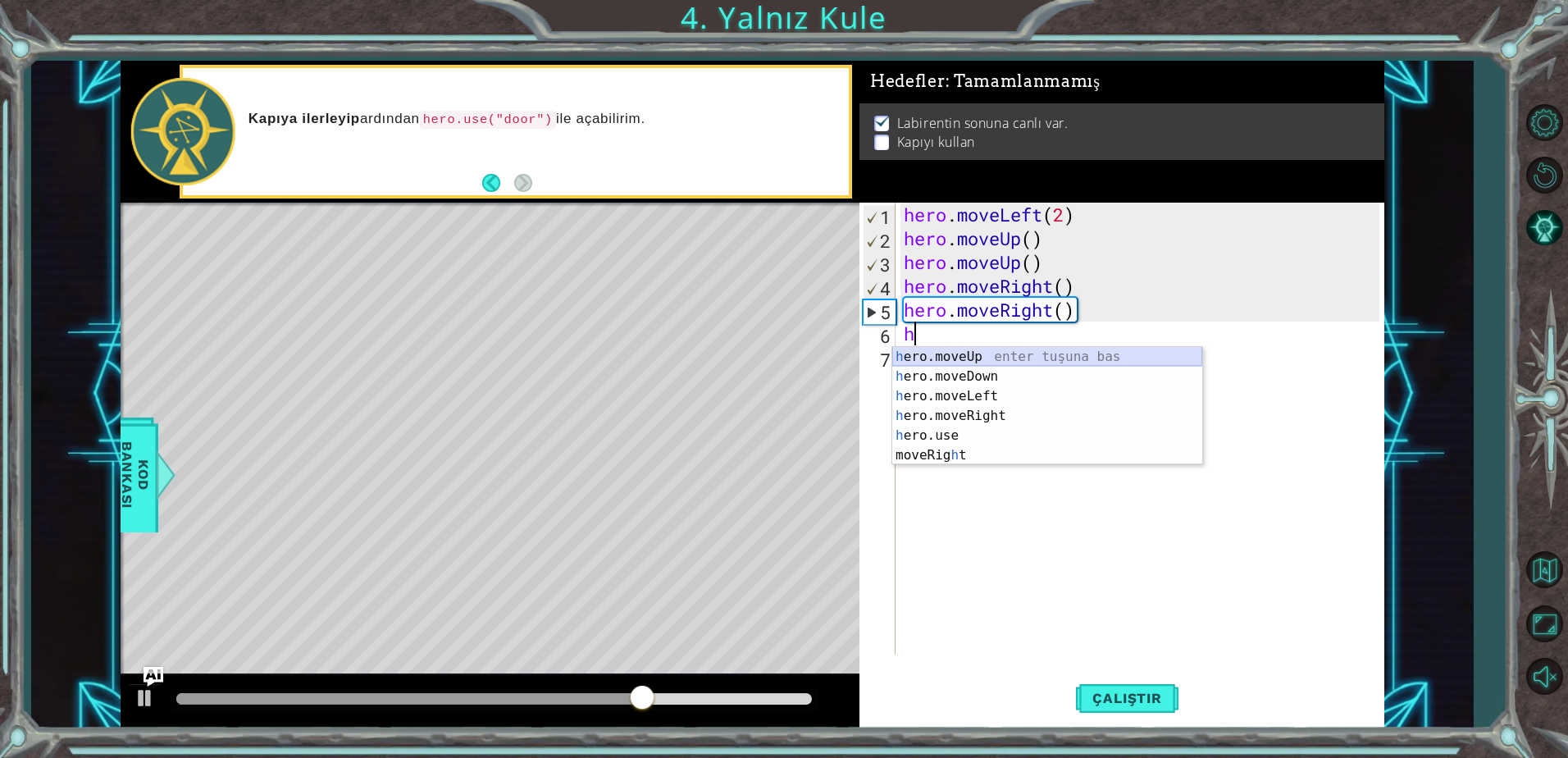
click at [972, 356] on div "h ero.moveUp enter tuşuna bas h ero.moveDown enter tuşuna bas h ero.moveLeft en…" at bounding box center [1047, 425] width 310 height 157
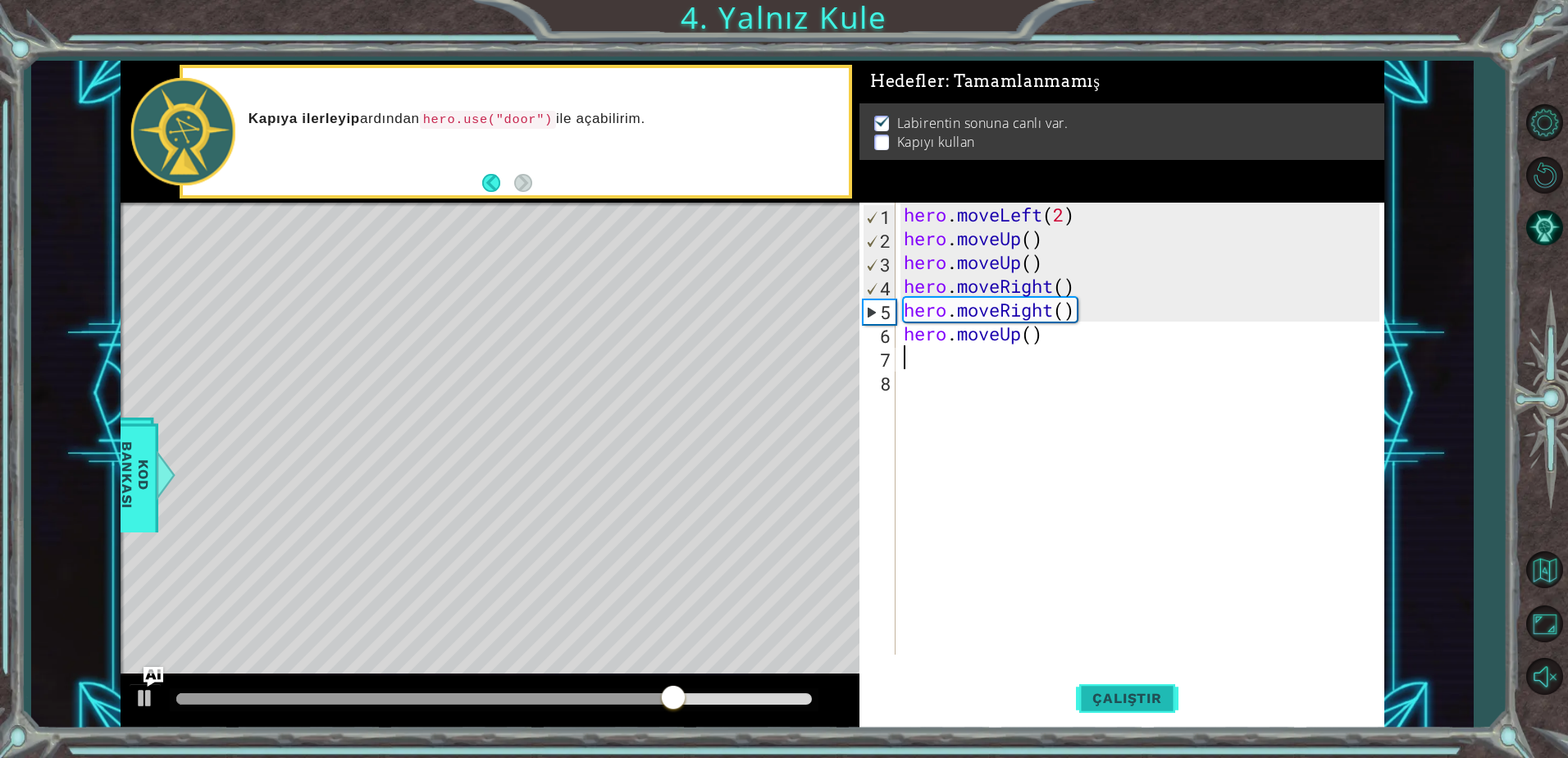
click at [1106, 687] on button "Çalıştır" at bounding box center [1127, 698] width 102 height 53
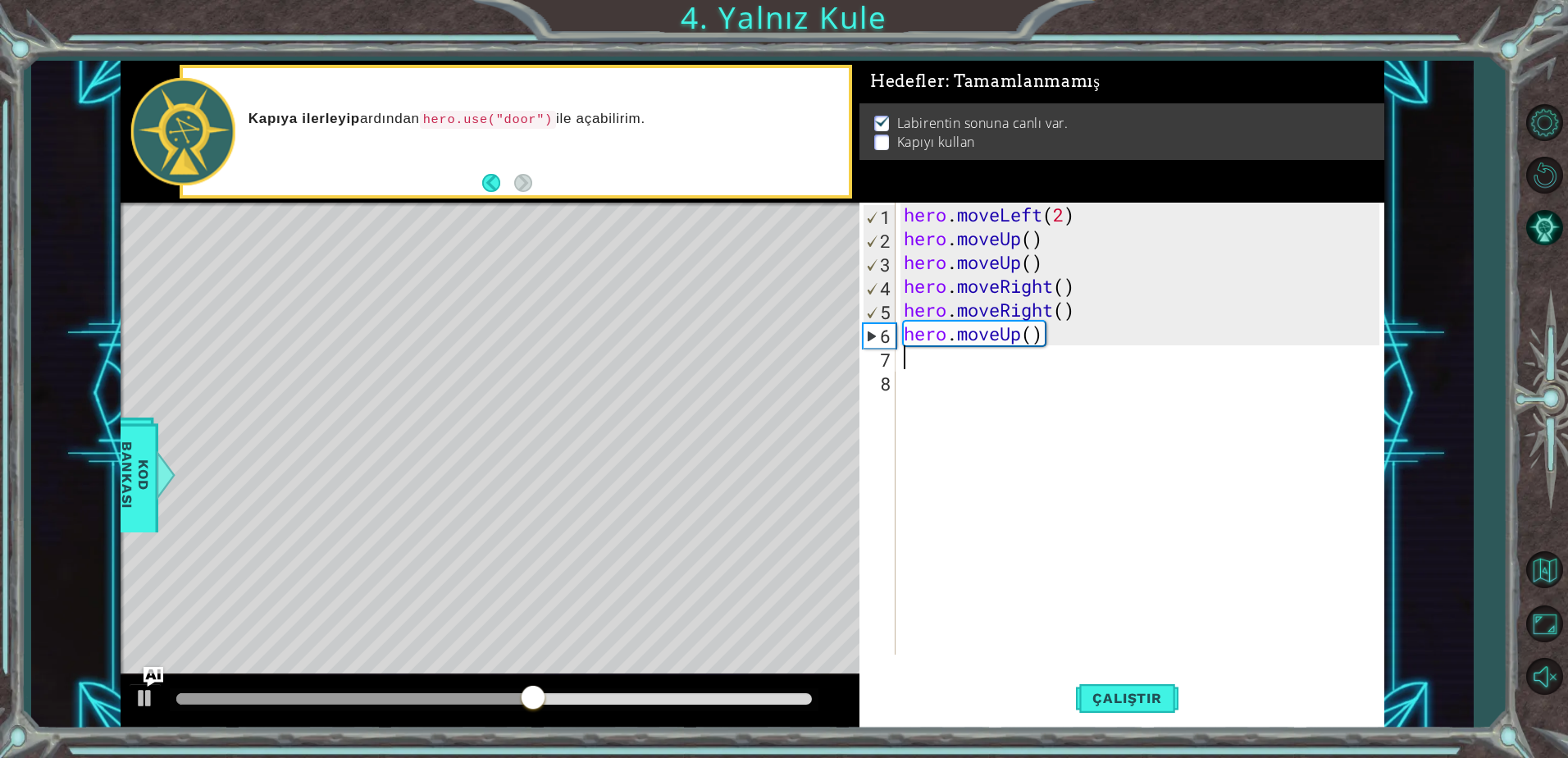
click at [1091, 593] on div "hero . moveLeft ( 2 ) hero . moveUp ( ) hero . moveUp ( ) hero . moveRight ( ) …" at bounding box center [1144, 452] width 487 height 500
click at [1045, 336] on div "hero . moveLeft ( 2 ) hero . moveUp ( ) hero . moveUp ( ) hero . moveRight ( ) …" at bounding box center [1144, 452] width 487 height 500
drag, startPoint x: 1049, startPoint y: 338, endPoint x: 975, endPoint y: 342, distance: 74.1
click at [975, 342] on div "hero . moveLeft ( 2 ) hero . moveUp ( ) hero . moveUp ( ) hero . moveRight ( ) …" at bounding box center [1144, 452] width 487 height 500
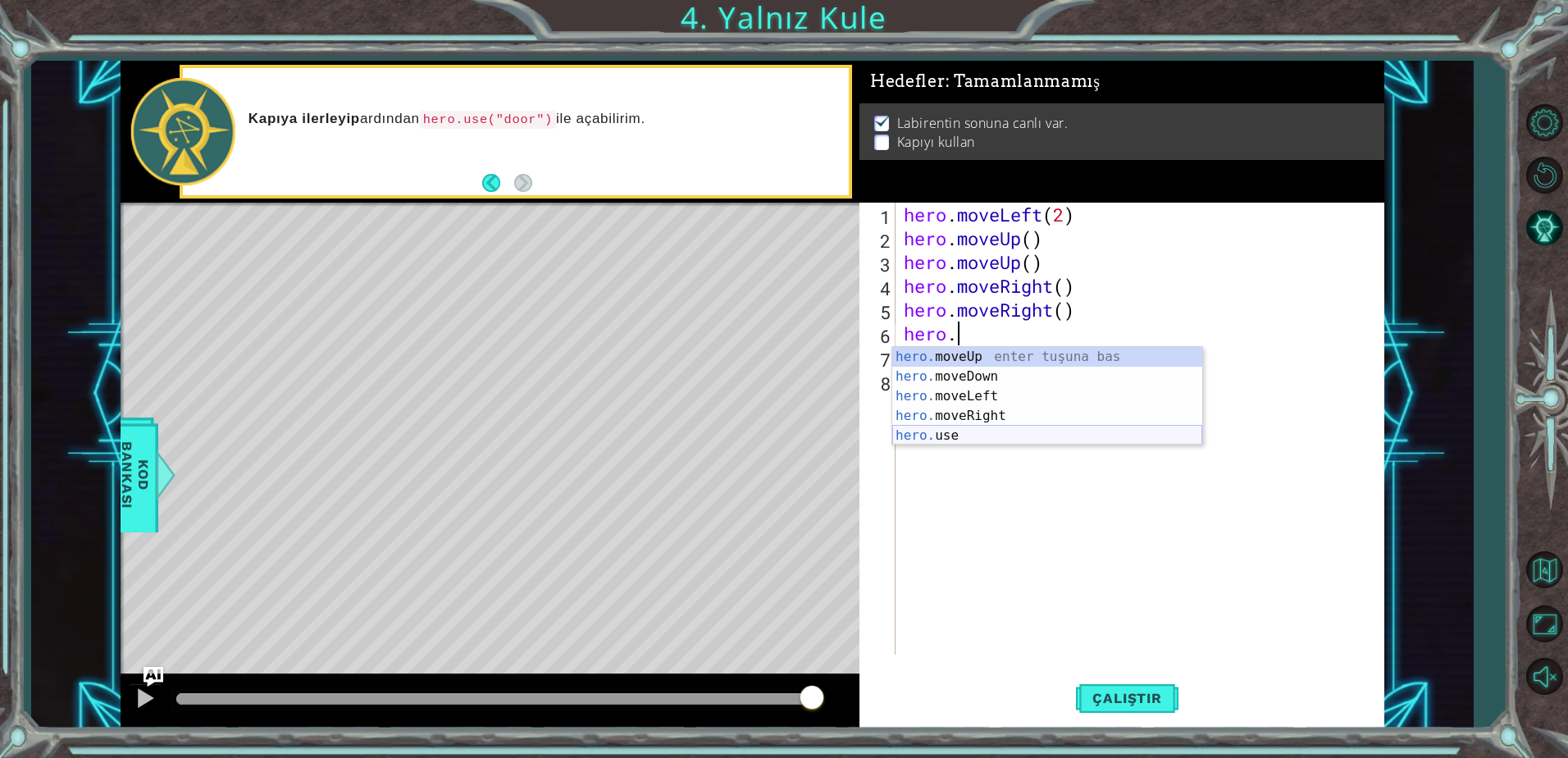
click at [944, 431] on div "hero. moveUp enter tuşuna bas hero. moveDown enter tuşuna bas hero. moveLeft en…" at bounding box center [1047, 415] width 310 height 137
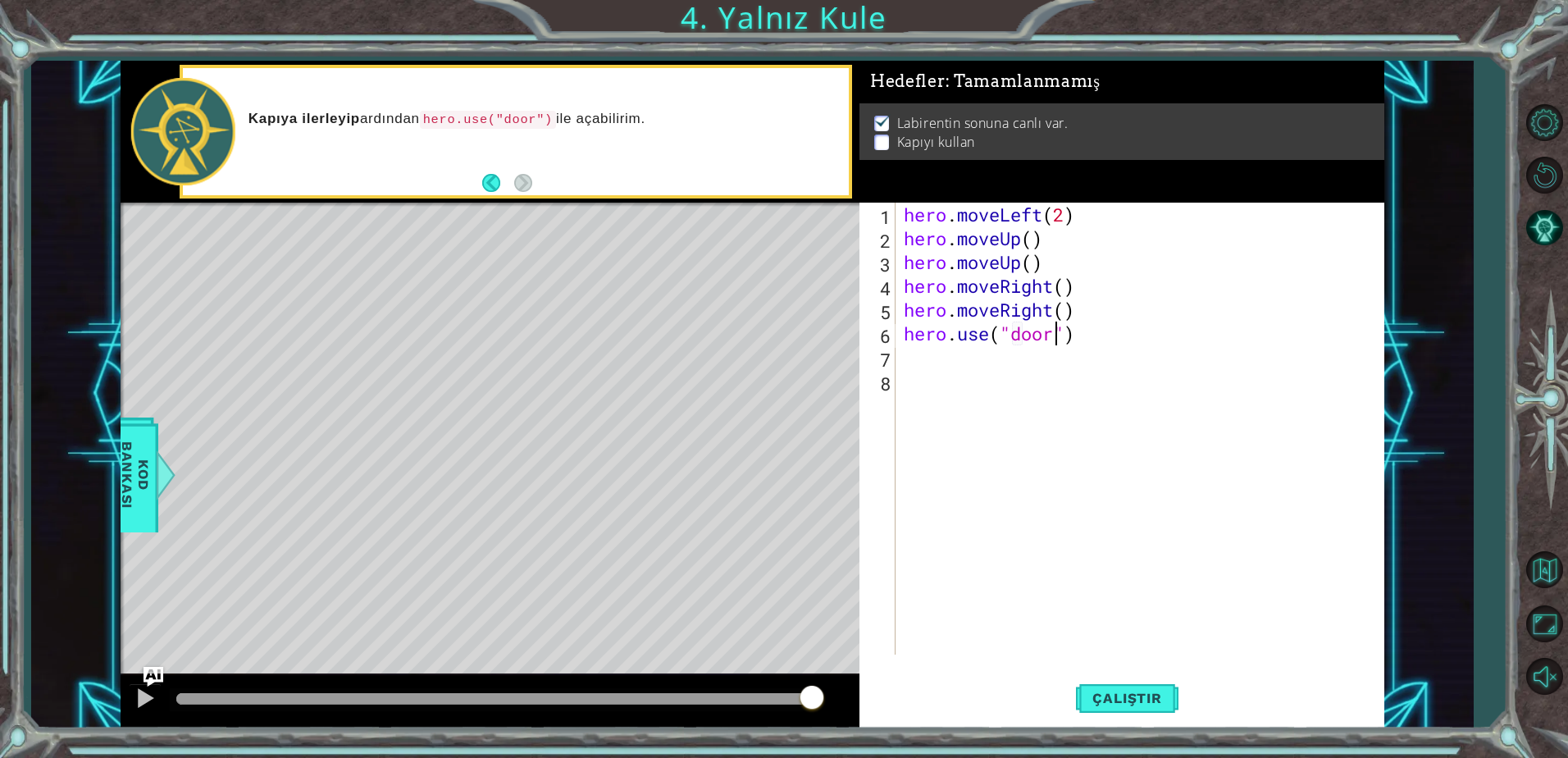
scroll to position [0, 7]
type textarea "hero.use("door")"
click at [1123, 677] on button "Çalıştır" at bounding box center [1127, 698] width 102 height 53
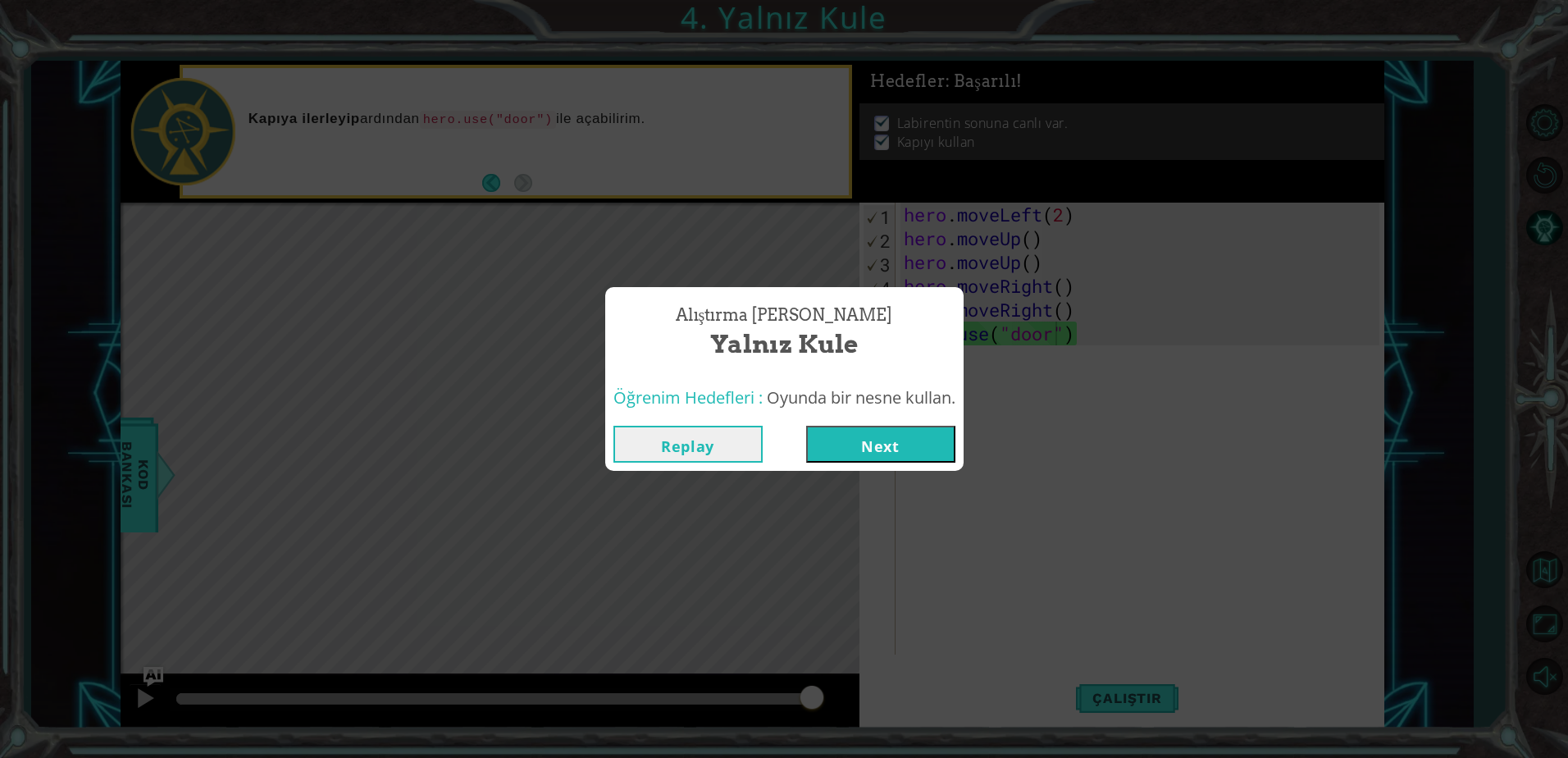
click at [855, 454] on button "Next" at bounding box center [880, 444] width 149 height 37
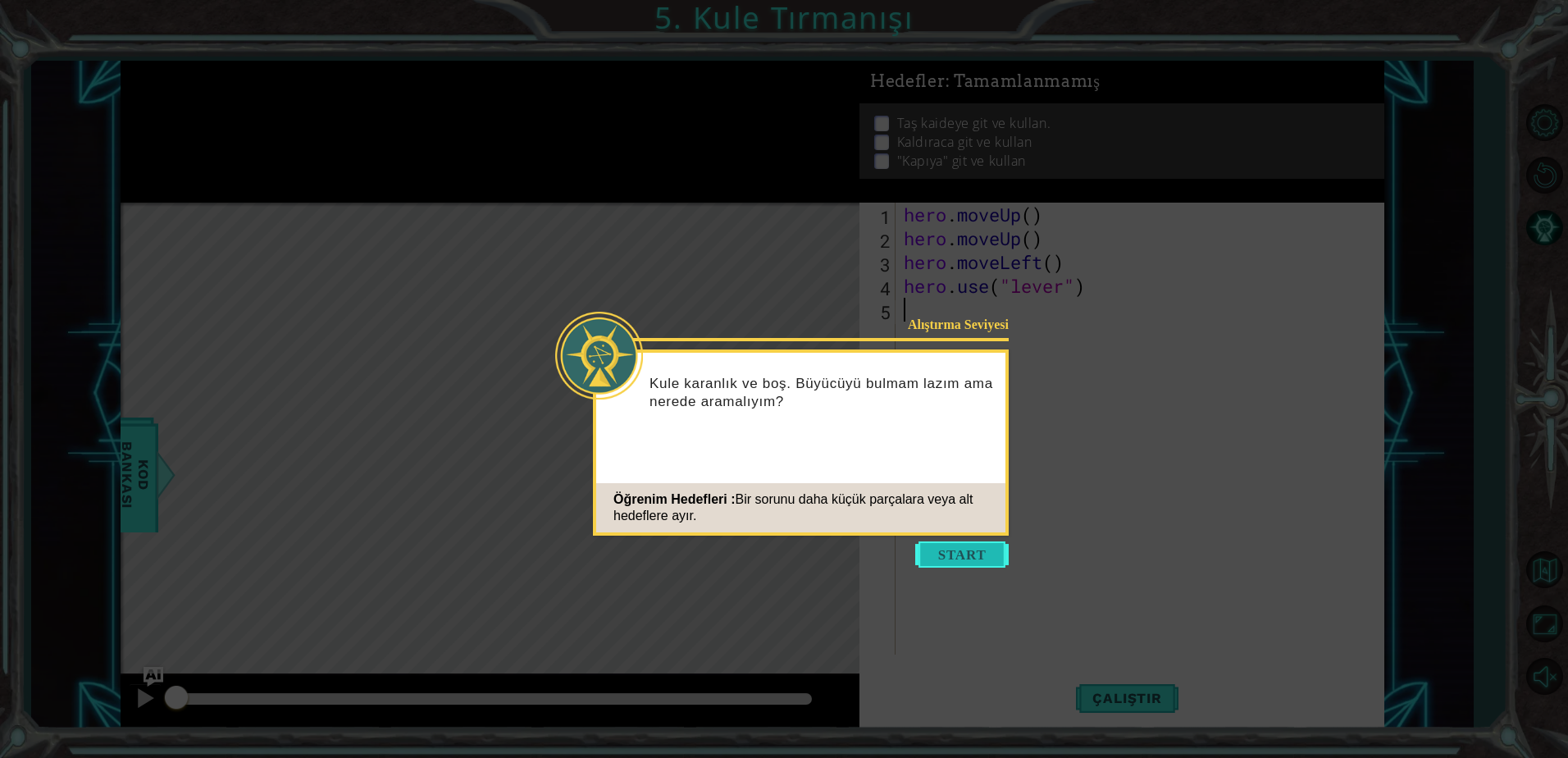
click at [935, 555] on button "Start" at bounding box center [962, 555] width 94 height 26
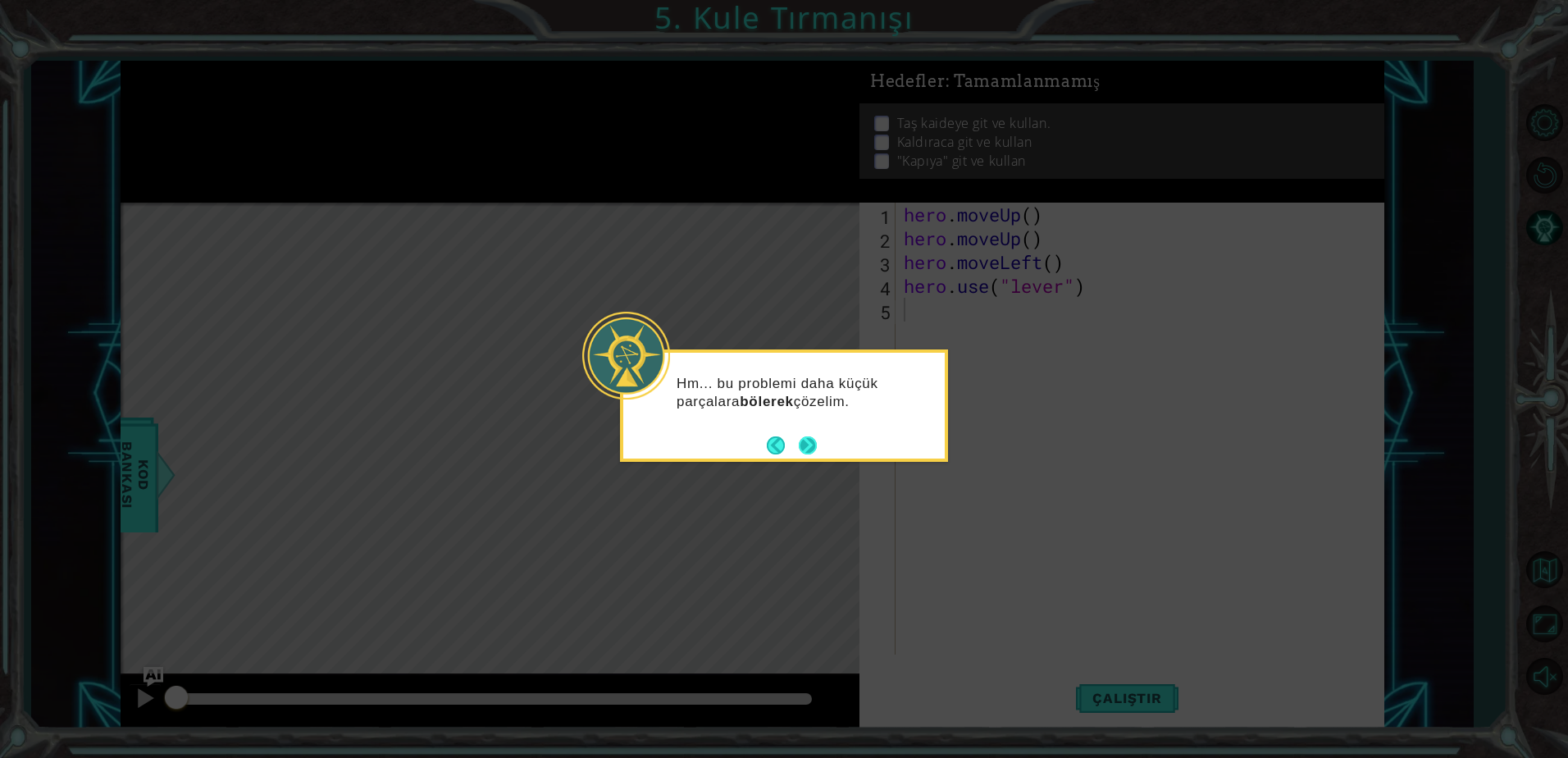
click at [815, 444] on button "Next" at bounding box center [807, 445] width 18 height 18
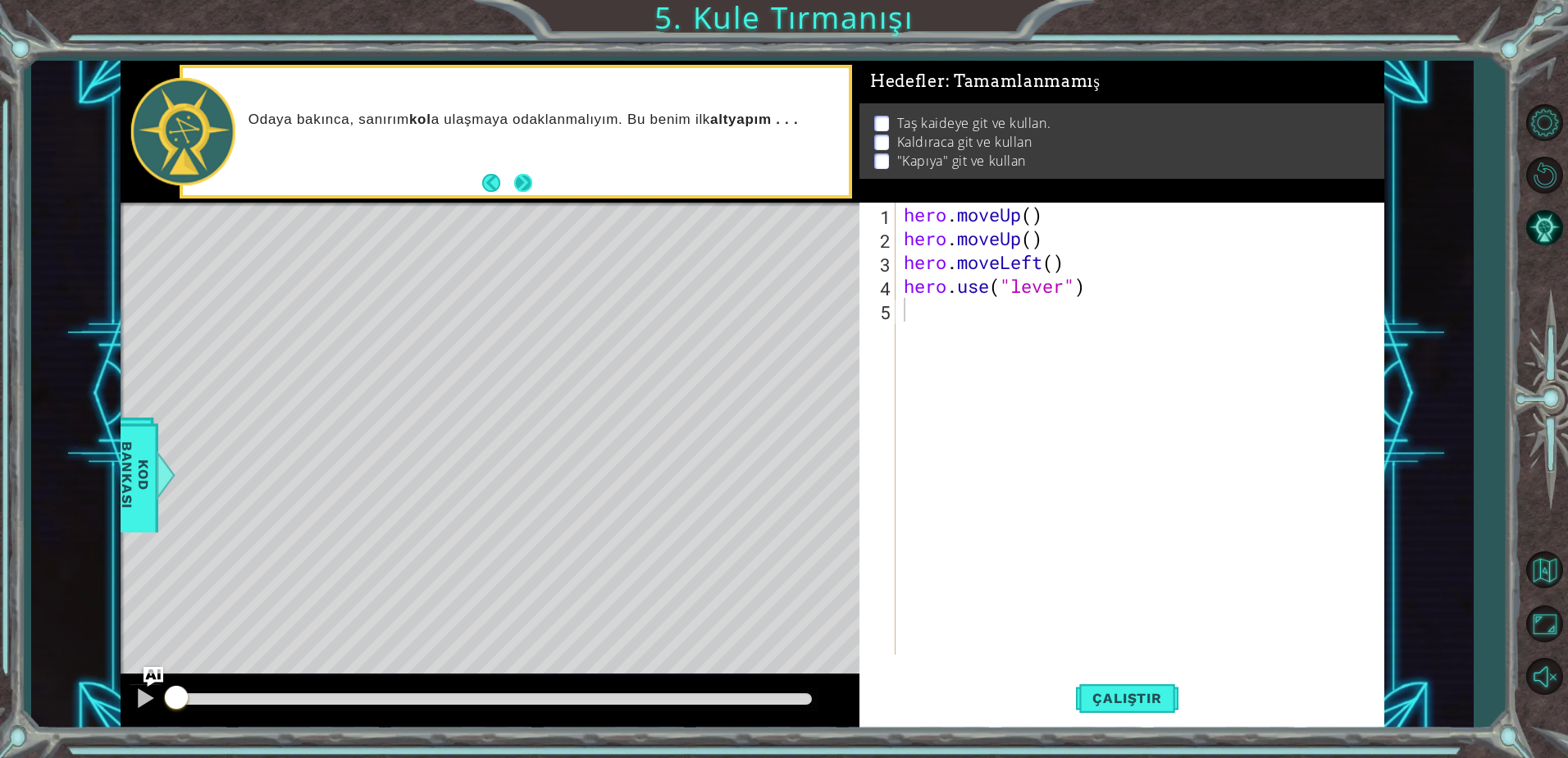
click at [530, 183] on button "Next" at bounding box center [523, 183] width 18 height 18
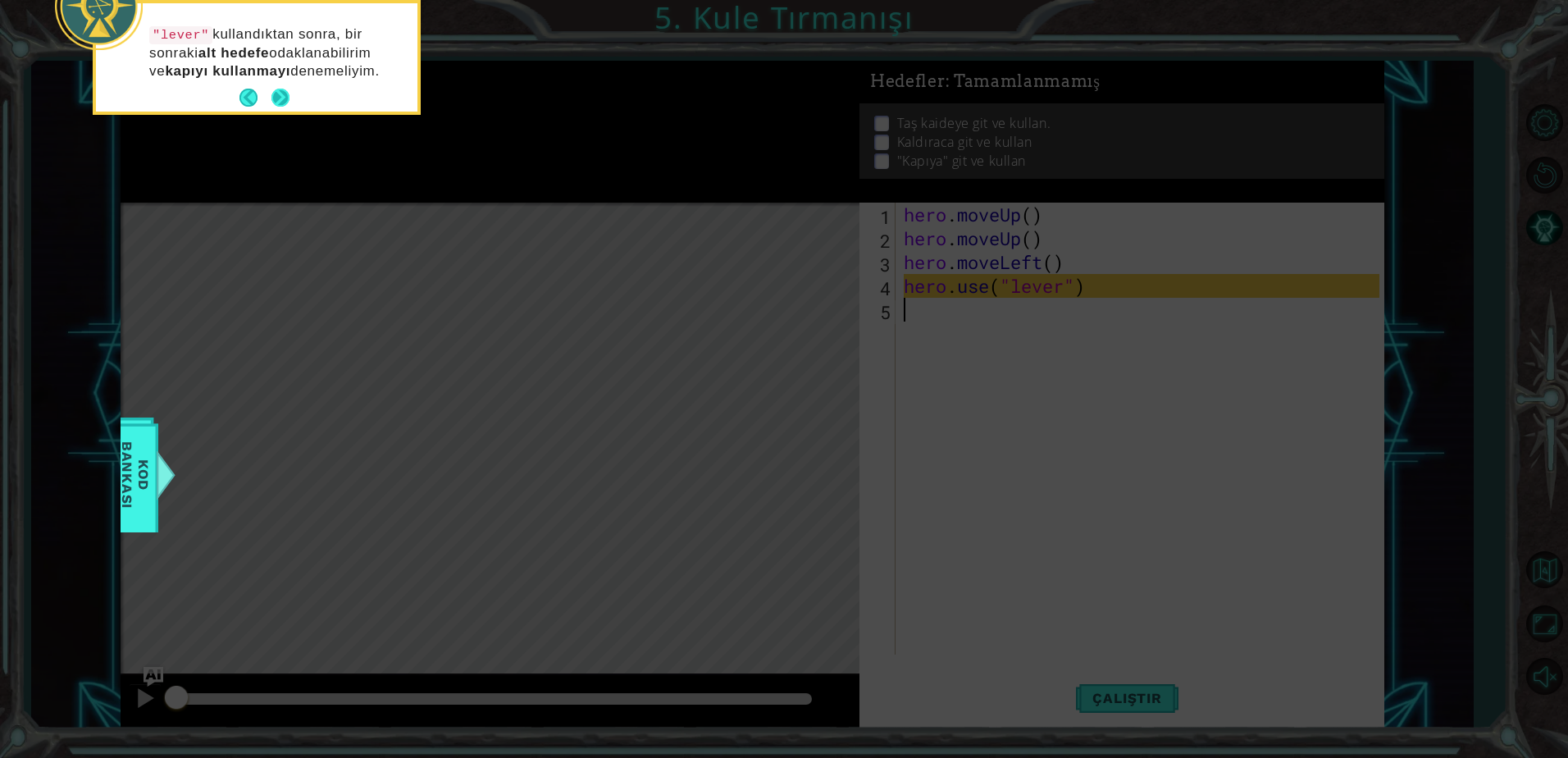
click at [281, 102] on button "Next" at bounding box center [281, 98] width 18 height 18
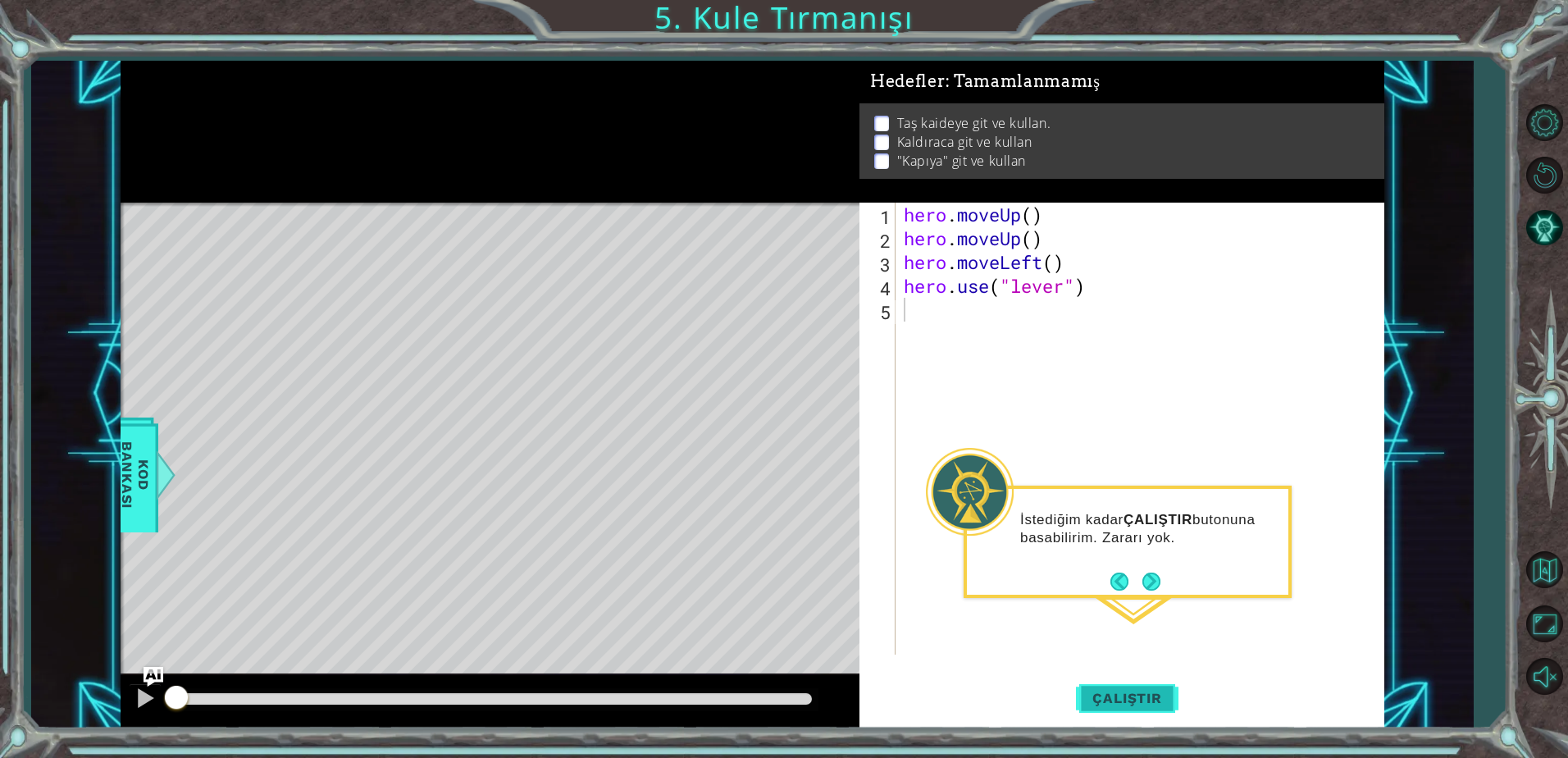
click at [1093, 714] on button "Çalıştır" at bounding box center [1127, 698] width 102 height 53
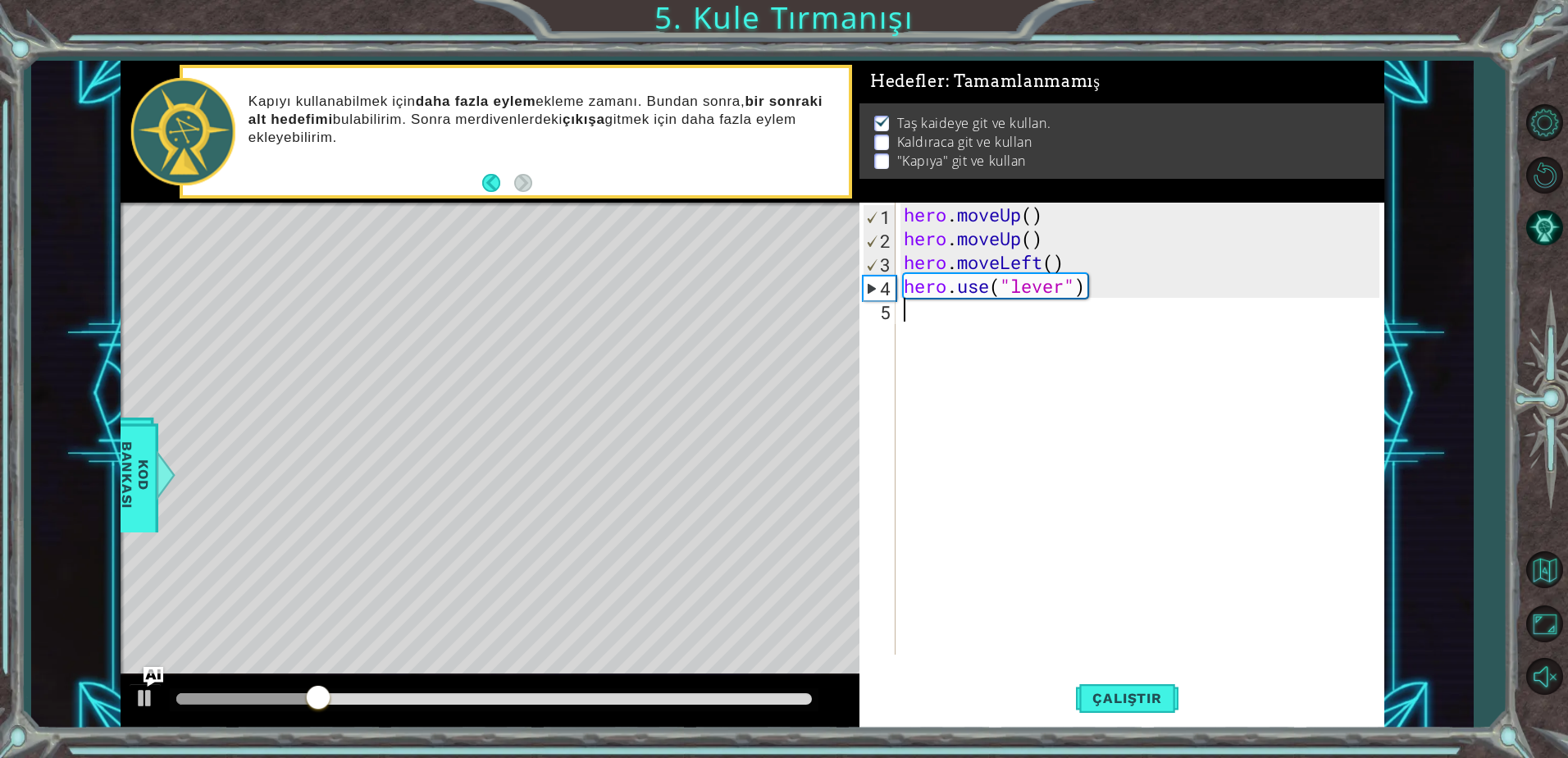
type textarea "h"
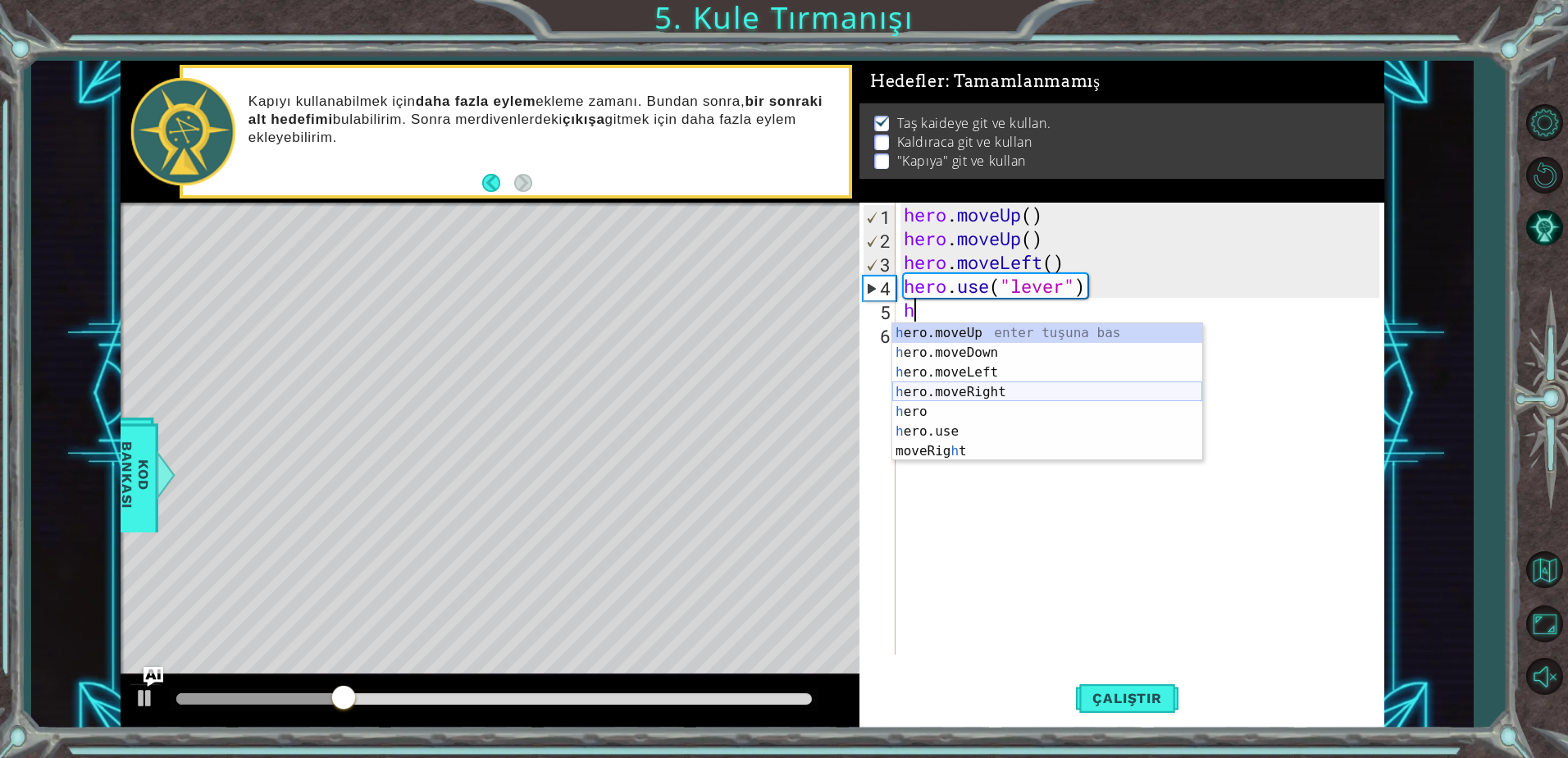
click at [946, 395] on div "h ero.moveUp enter tuşuna bas h ero.moveDown enter tuşuna bas h ero.moveLeft en…" at bounding box center [1047, 412] width 310 height 177
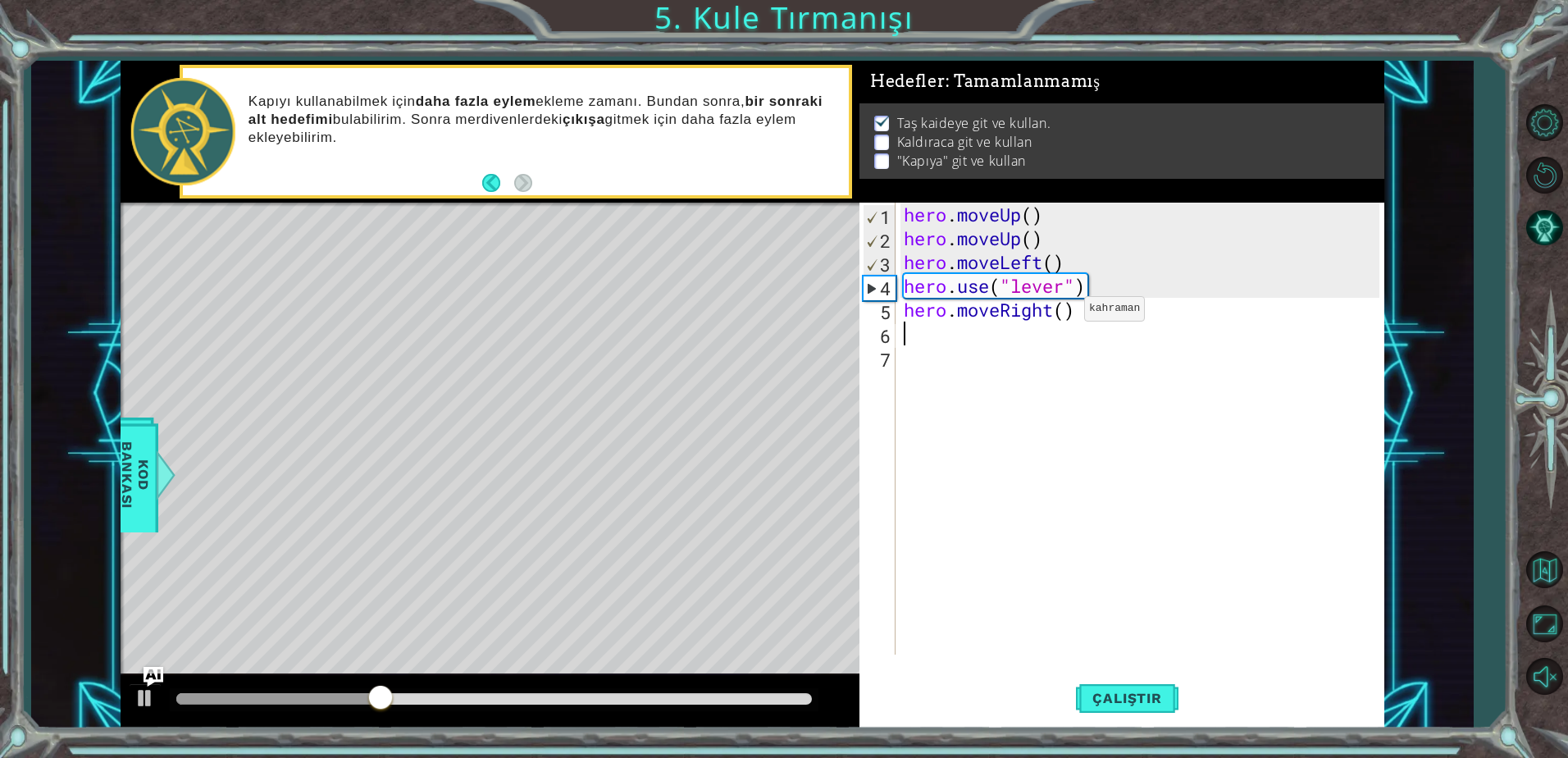
click at [1059, 312] on div "hero . moveUp ( ) hero . moveUp ( ) hero . moveLeft ( ) hero . use ( "lever" ) …" at bounding box center [1144, 452] width 487 height 500
click at [1064, 310] on div "hero . moveUp ( ) hero . moveUp ( ) hero . moveLeft ( ) hero . use ( "lever" ) …" at bounding box center [1144, 452] width 487 height 500
type textarea "hero.moveRight(3)"
click at [1028, 335] on div "hero . moveUp ( ) hero . moveUp ( ) hero . moveLeft ( ) hero . use ( "lever" ) …" at bounding box center [1144, 452] width 487 height 500
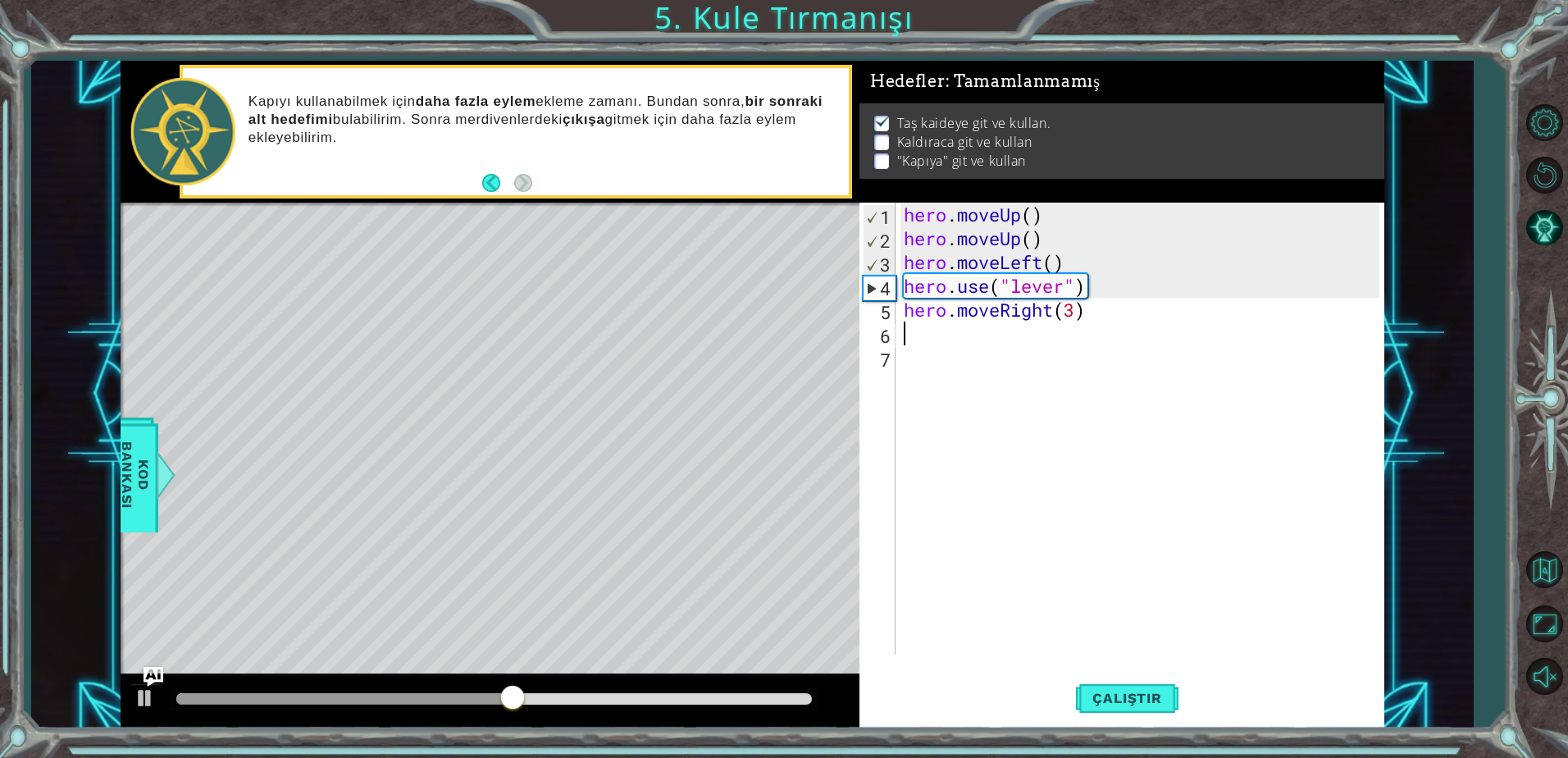
scroll to position [0, 0]
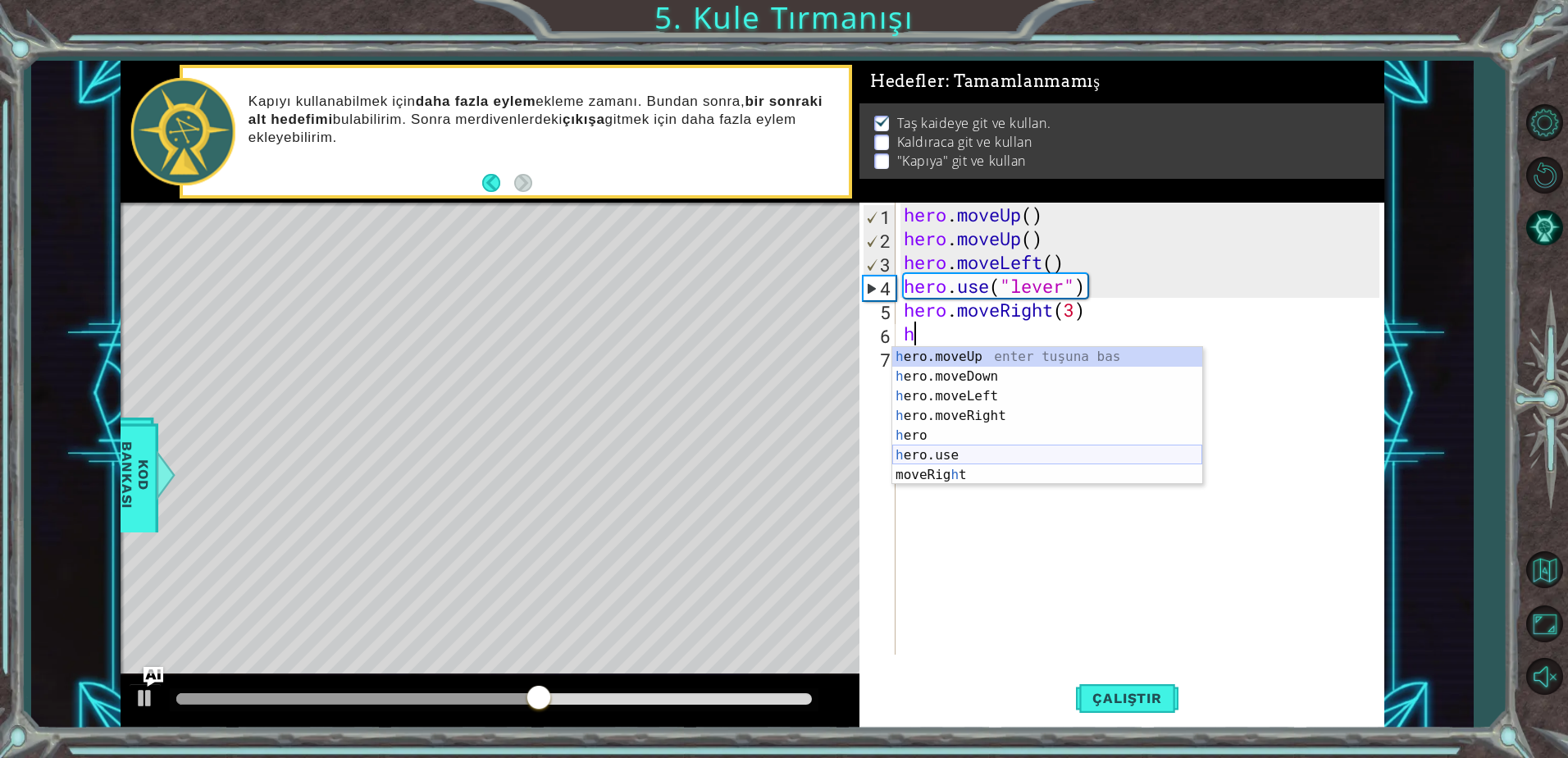
click at [981, 455] on div "h ero.moveUp enter tuşuna bas h ero.moveDown enter tuşuna bas h ero.moveLeft en…" at bounding box center [1047, 435] width 310 height 177
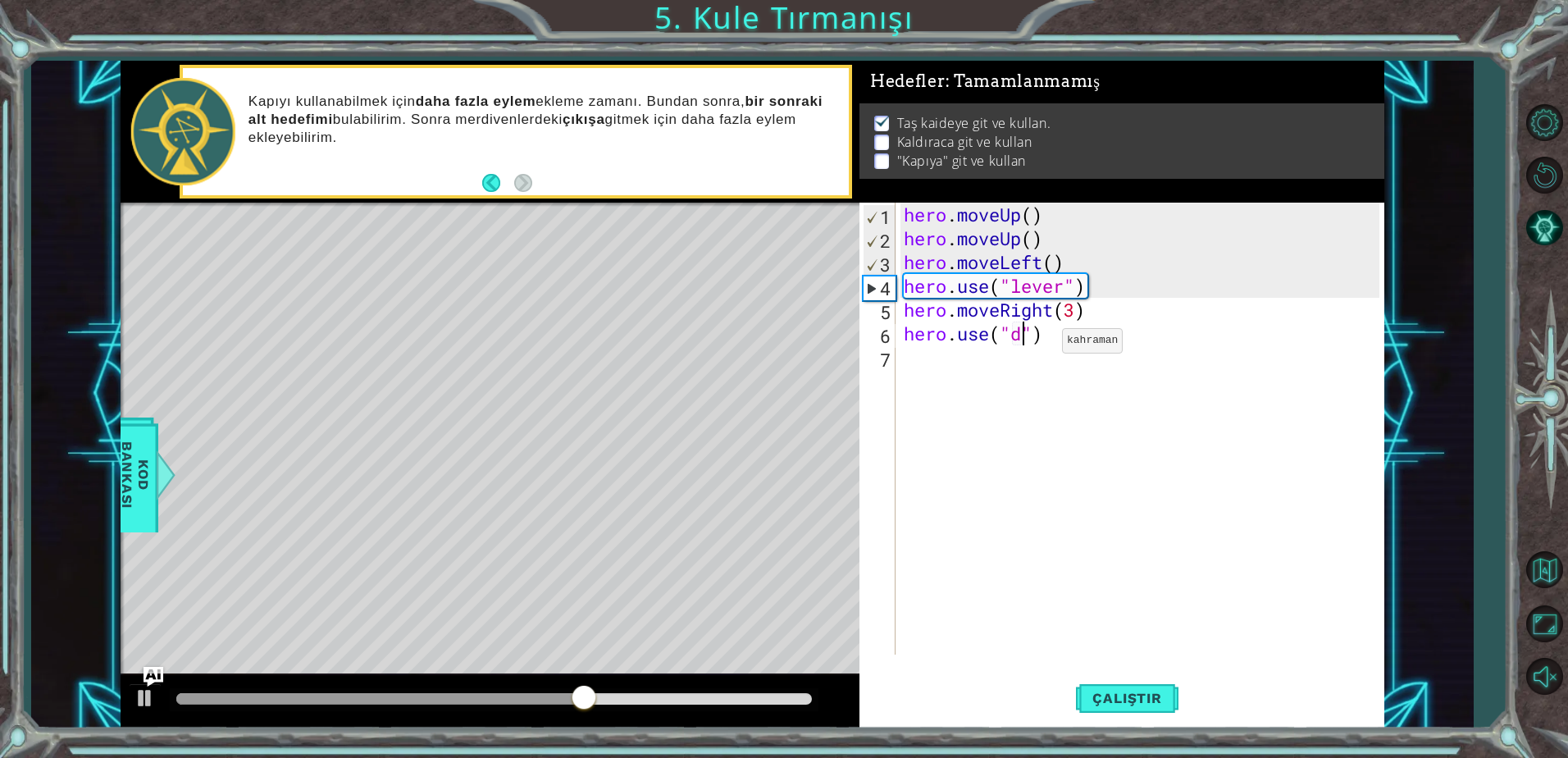
scroll to position [0, 6]
type textarea "hero.use("door")"
click at [984, 361] on div "hero . moveUp ( ) hero . moveUp ( ) hero . moveLeft ( ) hero . use ( "lever" ) …" at bounding box center [1144, 452] width 487 height 500
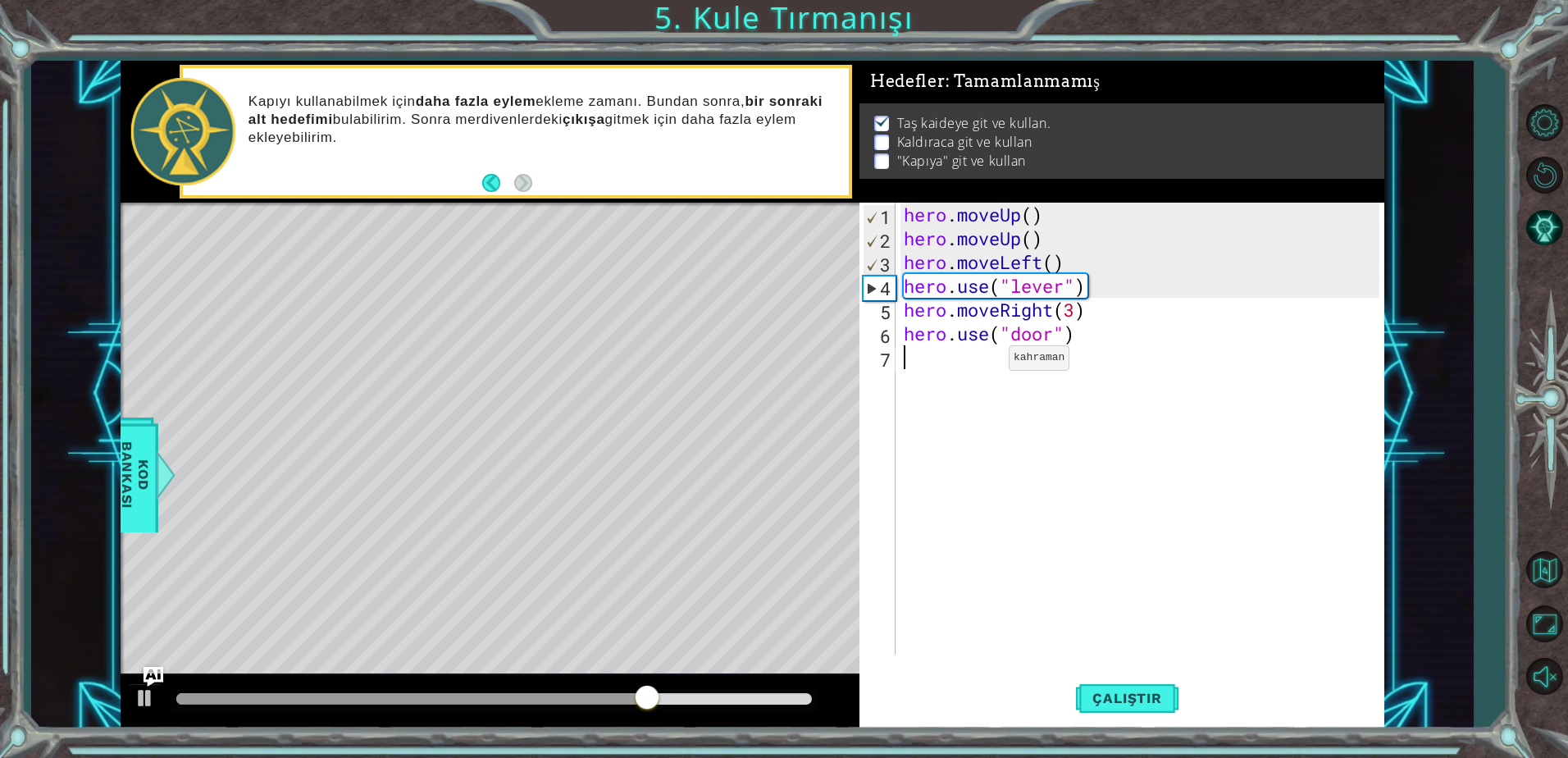
type textarea "h"
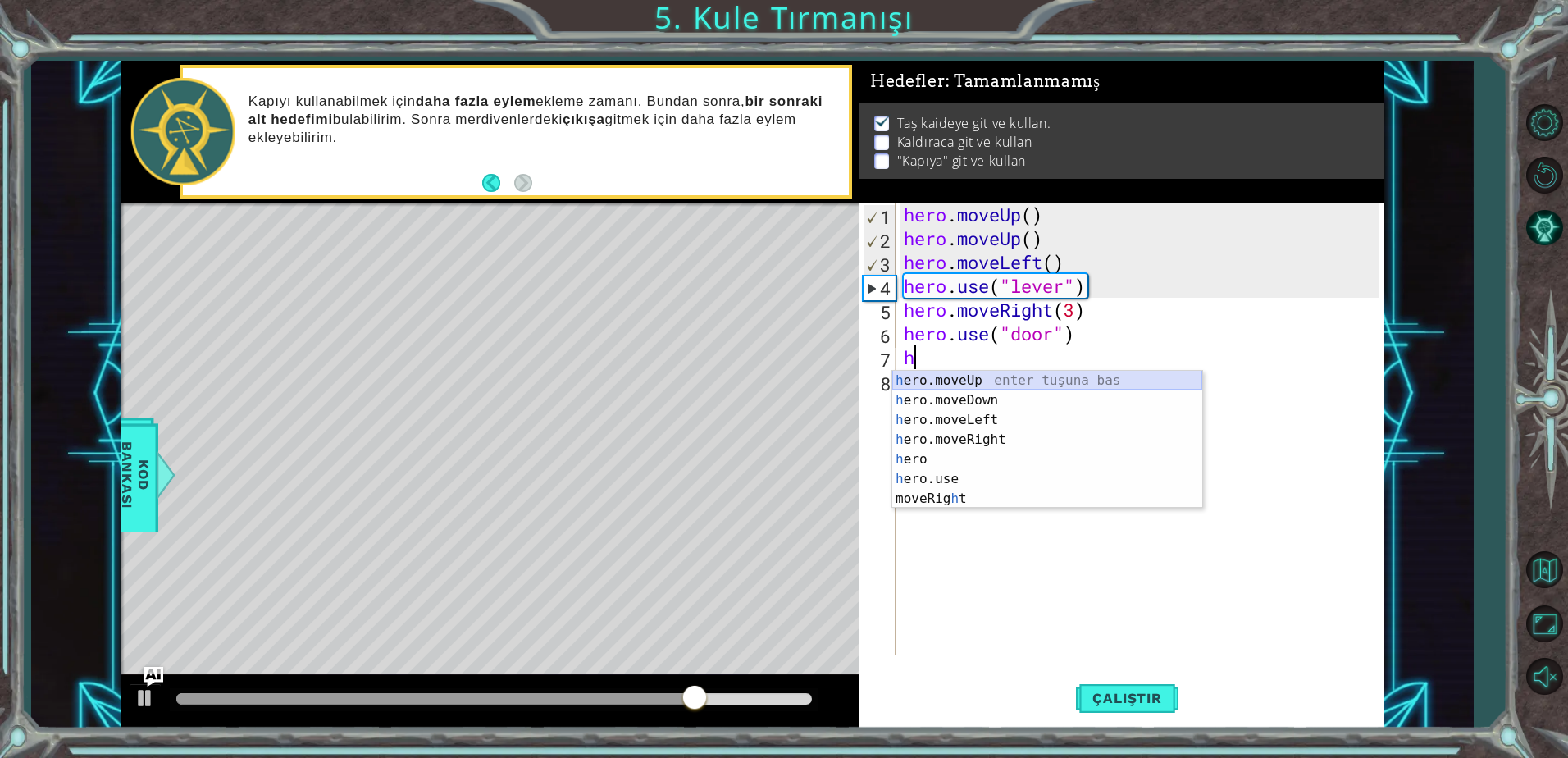
click at [1006, 382] on div "h ero.moveUp enter tuşuna bas h ero.moveDown enter tuşuna bas h ero.moveLeft en…" at bounding box center [1047, 458] width 310 height 177
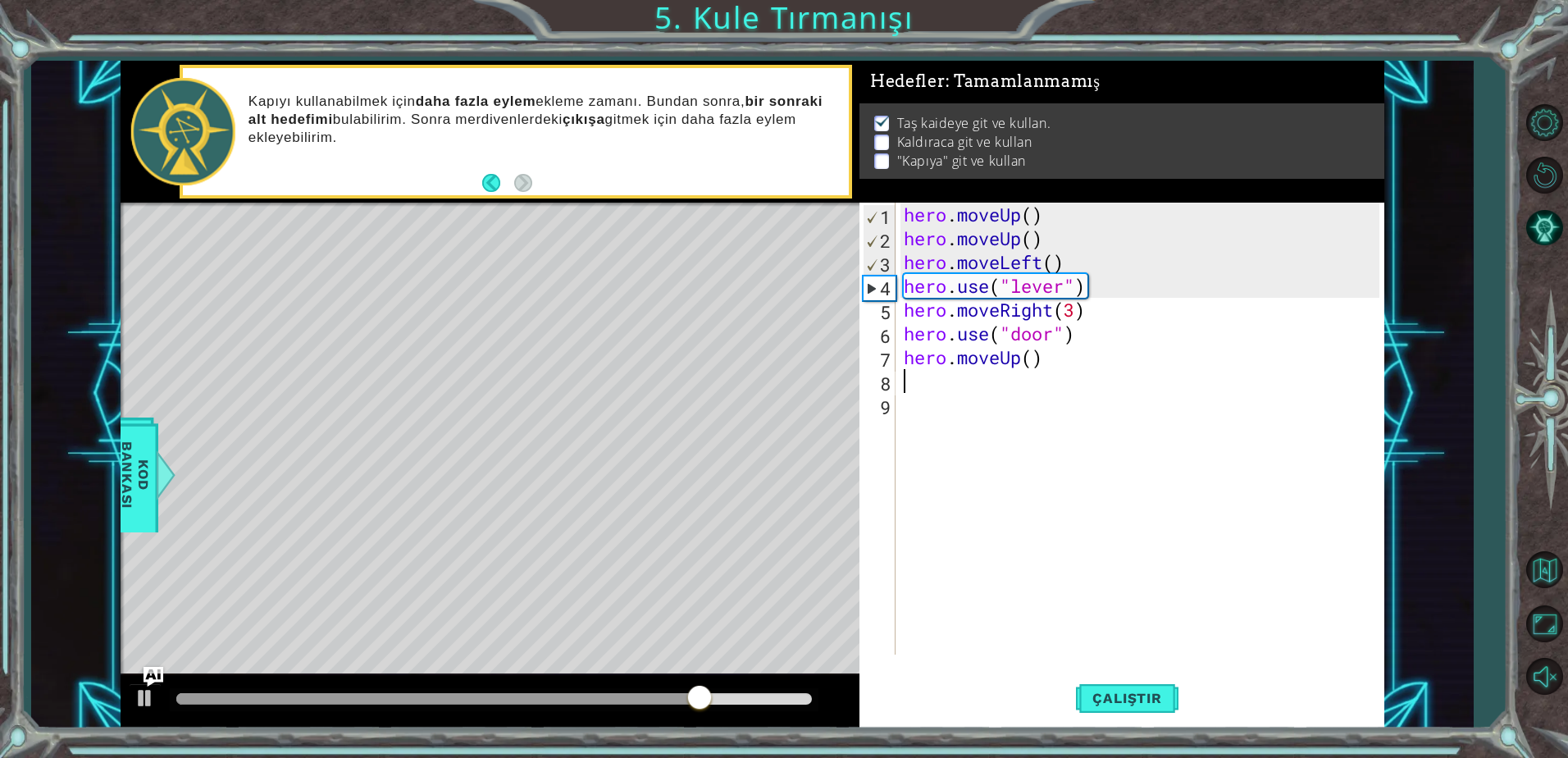
type textarea "h"
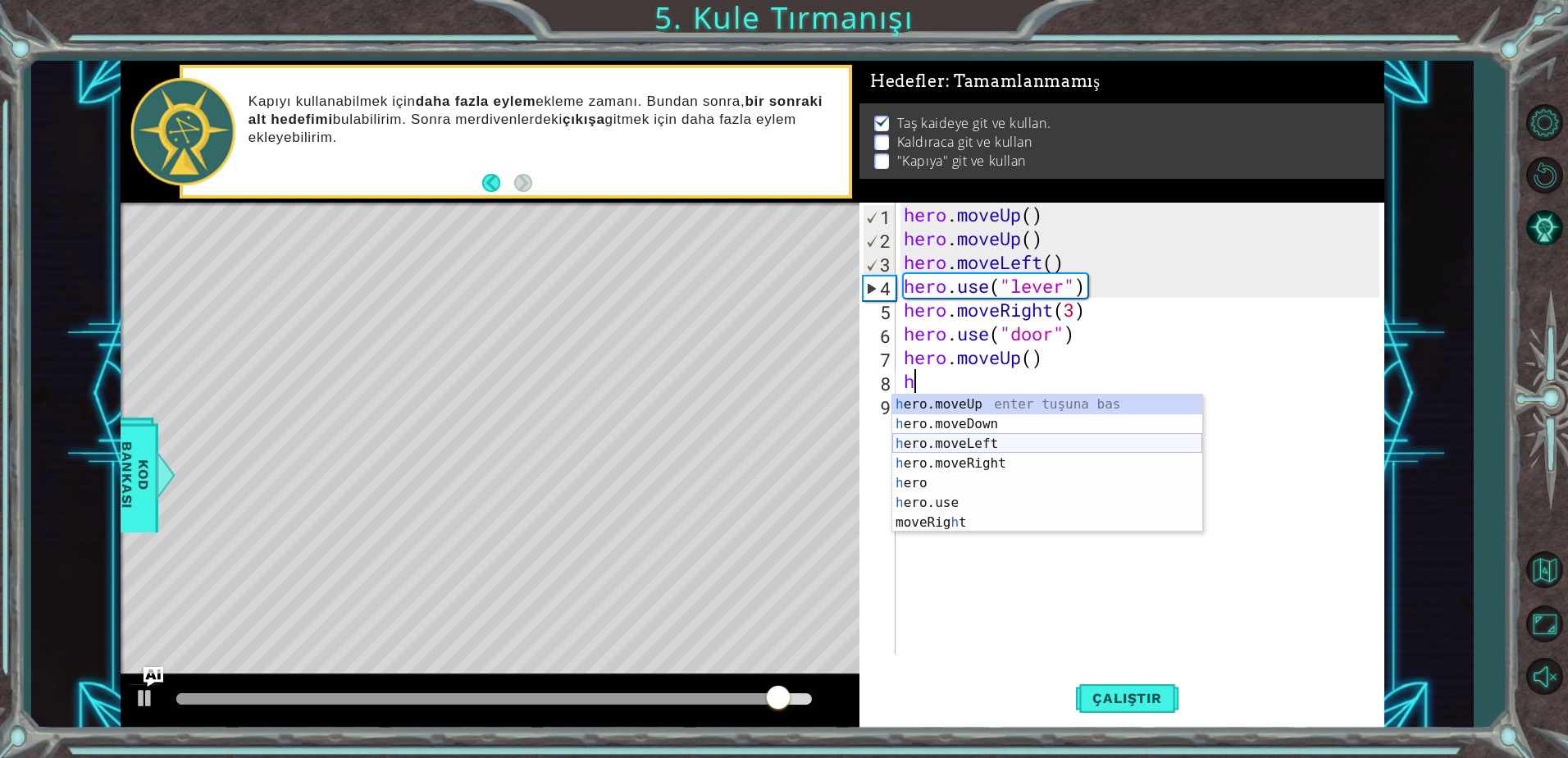
click at [960, 439] on div "h ero.moveUp enter tuşuna bas h ero.moveDown enter tuşuna bas h ero.moveLeft en…" at bounding box center [1047, 482] width 310 height 177
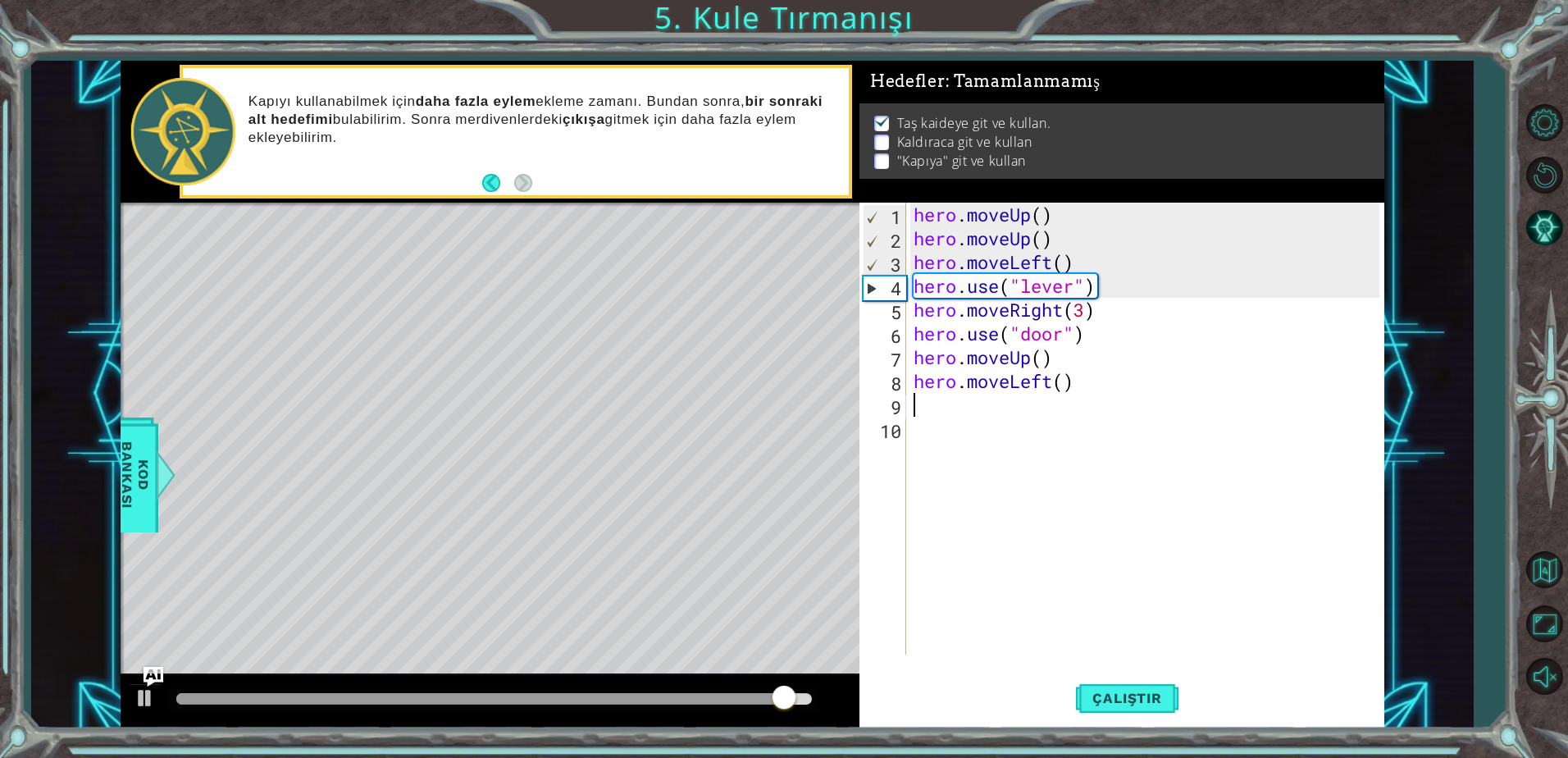
type textarea "h"
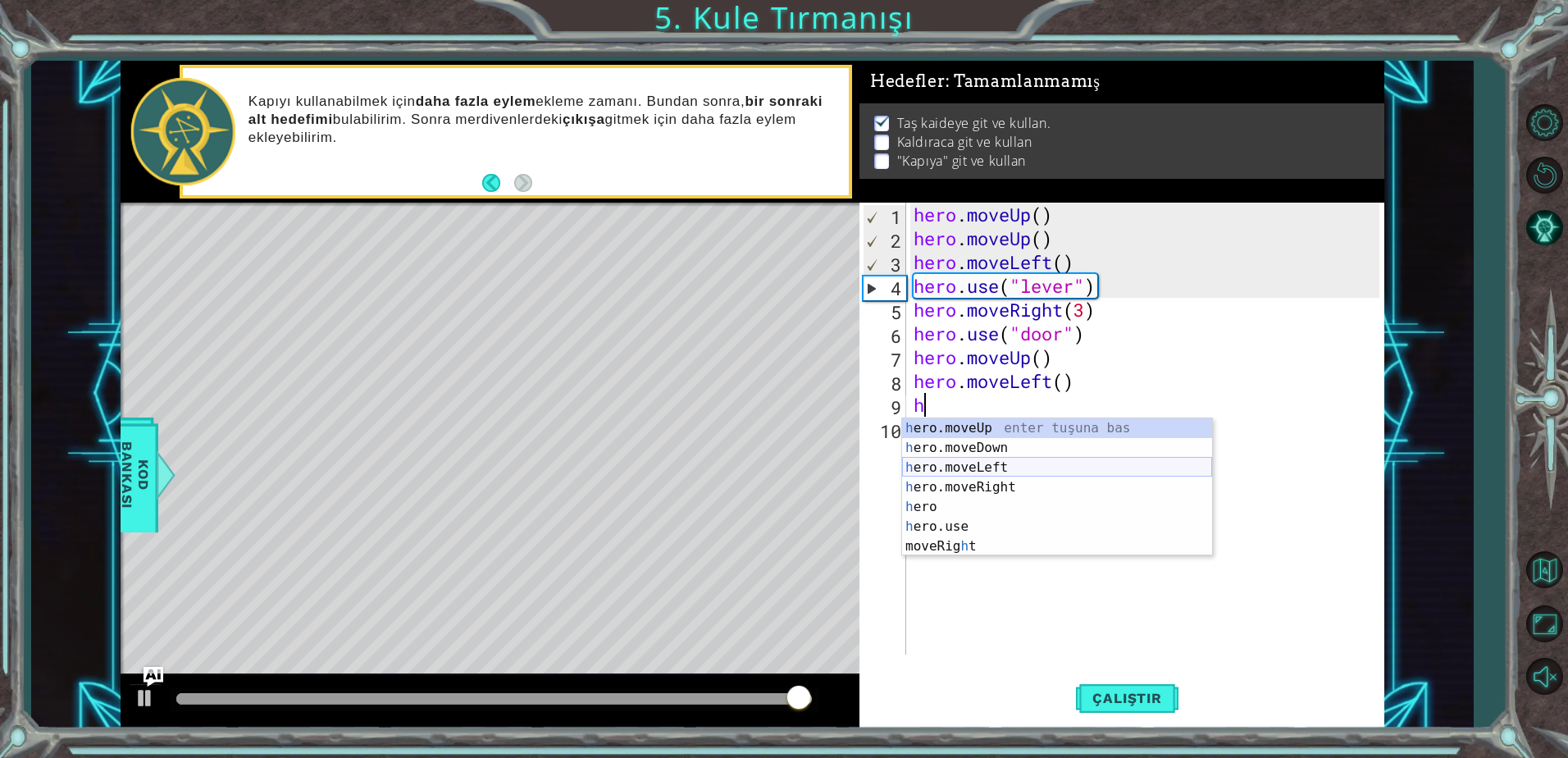
click at [960, 464] on div "h ero.moveUp enter tuşuna bas h ero.moveDown enter tuşuna bas h ero.moveLeft en…" at bounding box center [1057, 506] width 310 height 177
type textarea "h"
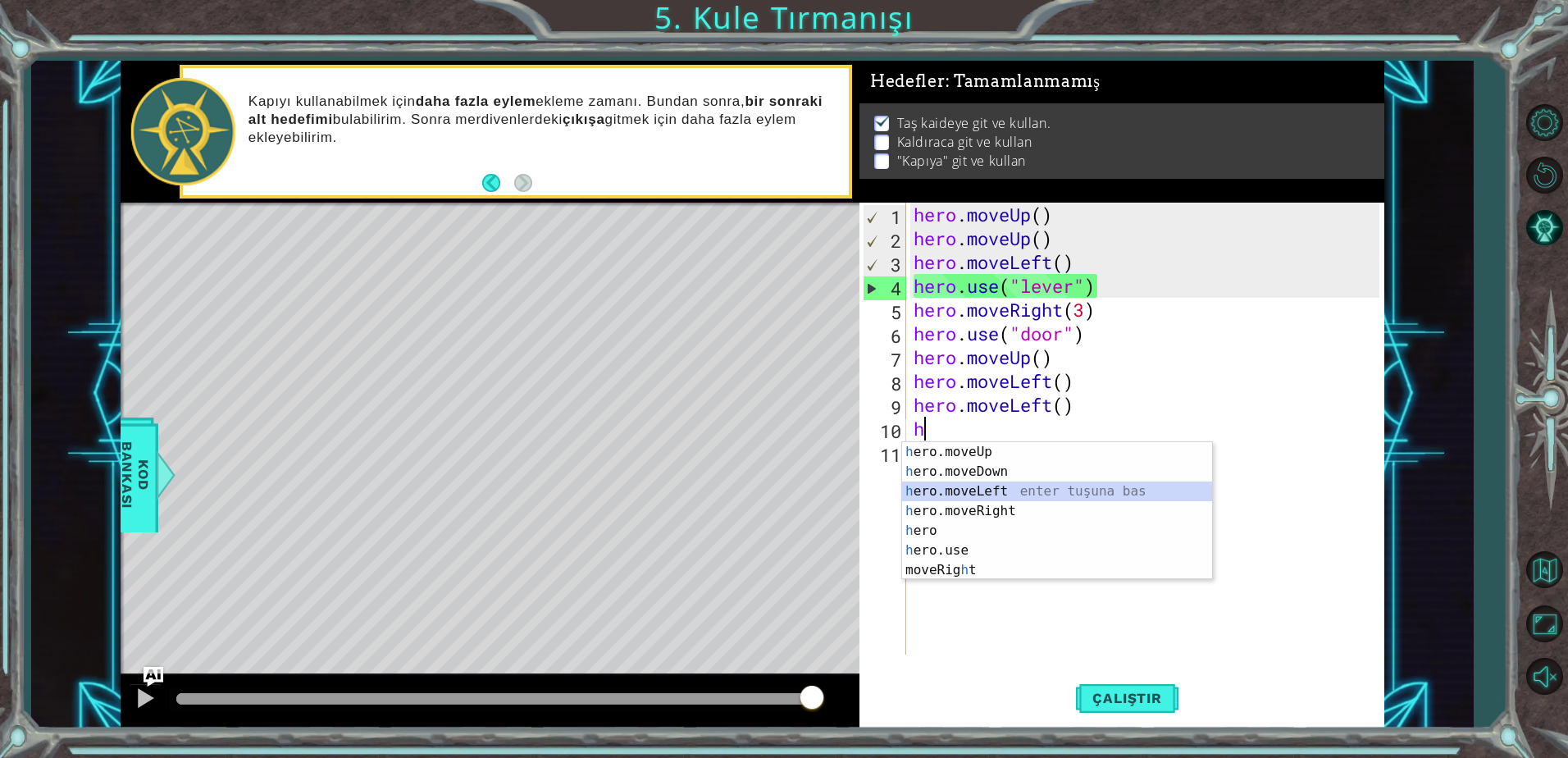
click at [957, 486] on div "h ero.moveUp enter tuşuna bas h ero.moveDown enter tuşuna bas h ero.moveLeft en…" at bounding box center [1057, 530] width 310 height 177
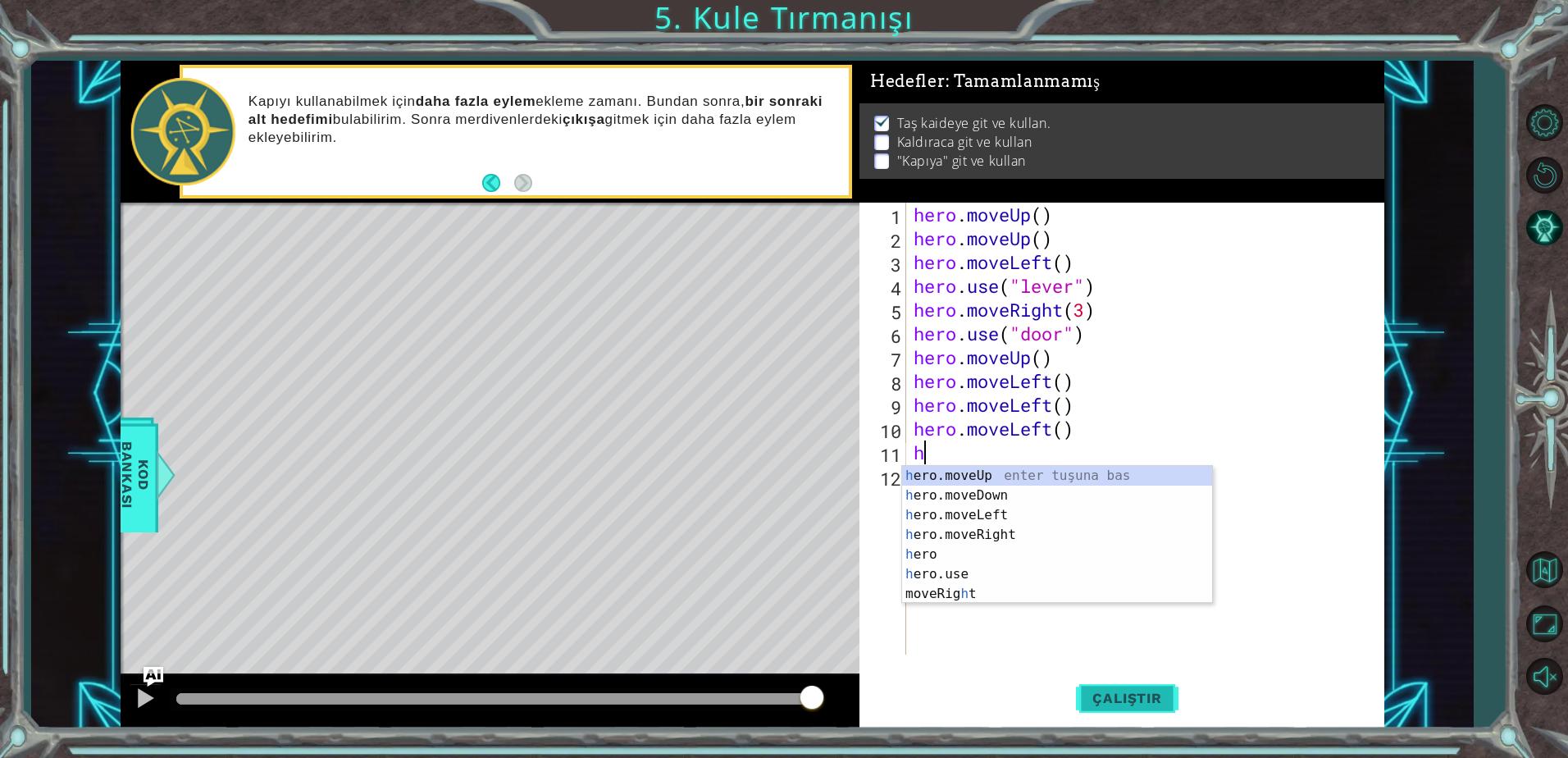
click at [1110, 702] on span "Çalıştır" at bounding box center [1127, 698] width 102 height 16
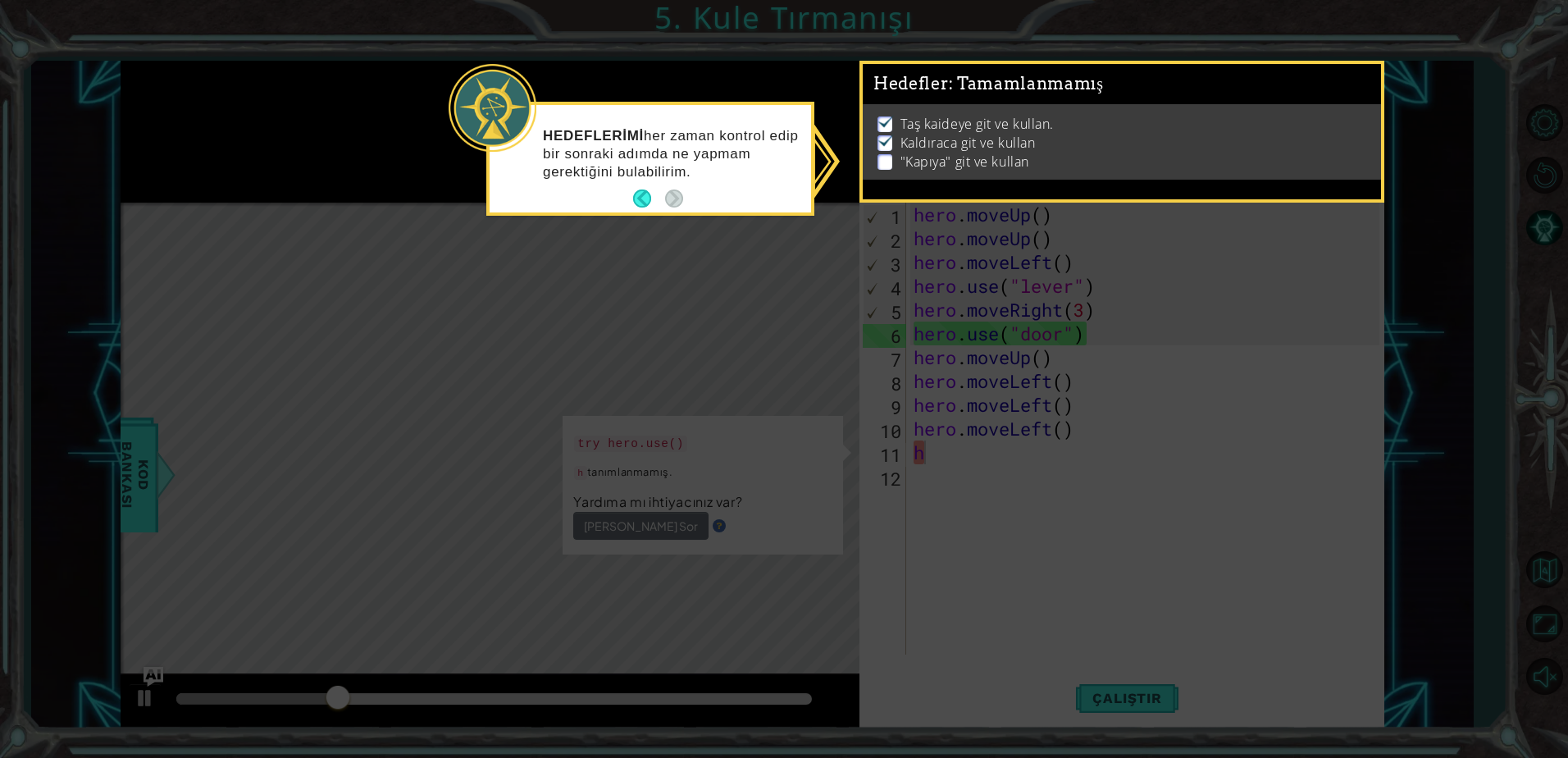
click at [696, 402] on icon at bounding box center [784, 379] width 1568 height 758
click at [671, 223] on icon at bounding box center [784, 379] width 1568 height 758
click at [821, 51] on icon at bounding box center [784, 379] width 1568 height 758
click at [828, 235] on icon at bounding box center [784, 379] width 1568 height 758
click at [851, 464] on icon at bounding box center [784, 379] width 1568 height 758
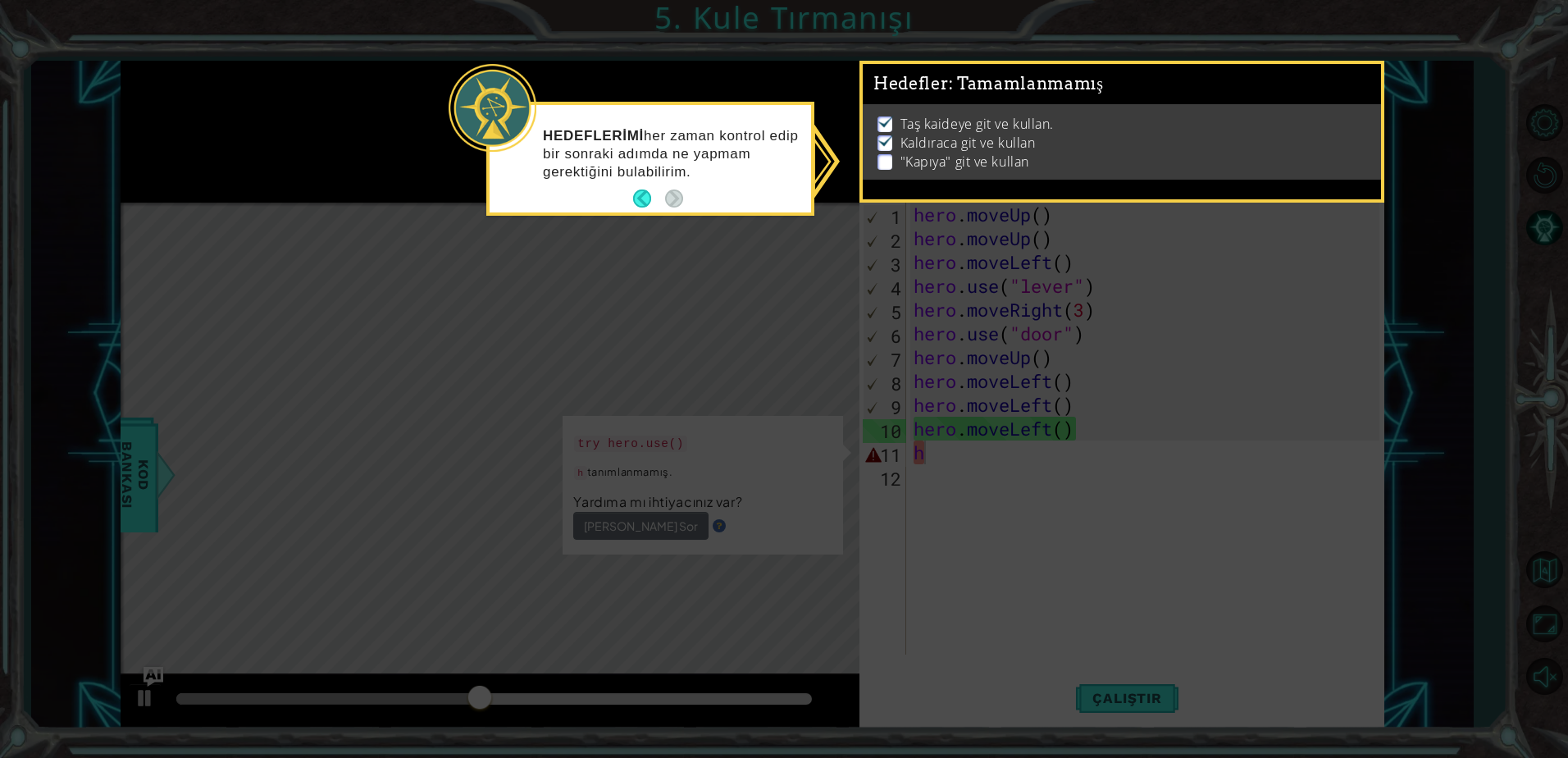
click at [632, 200] on div "HEDEFLERİMİ her zaman kontrol edip bir sonraki adımda ne yapmam gerektiğini bul…" at bounding box center [650, 161] width 322 height 101
click at [634, 200] on button "Back" at bounding box center [649, 198] width 32 height 18
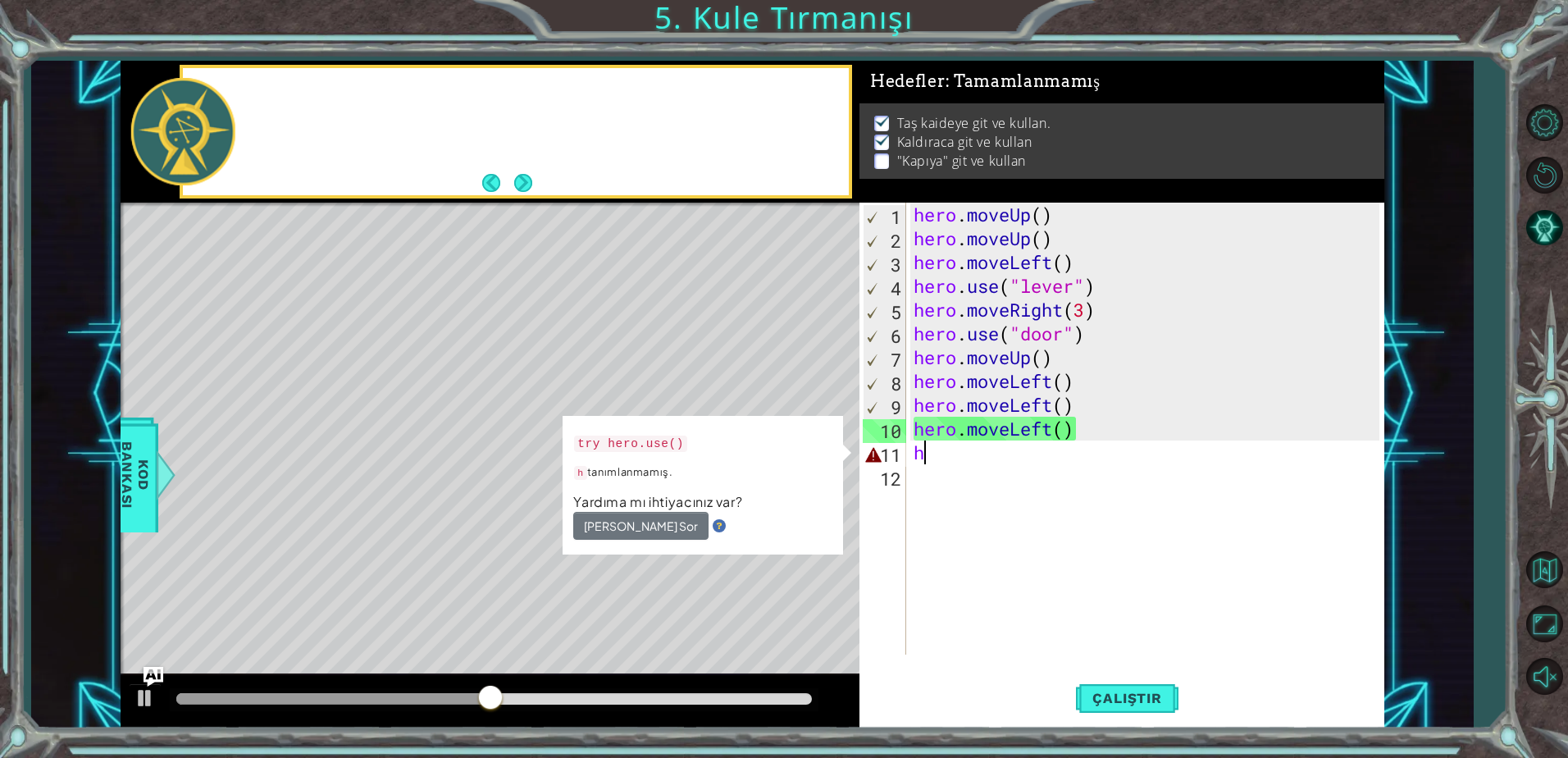
click at [637, 200] on div at bounding box center [490, 132] width 739 height 142
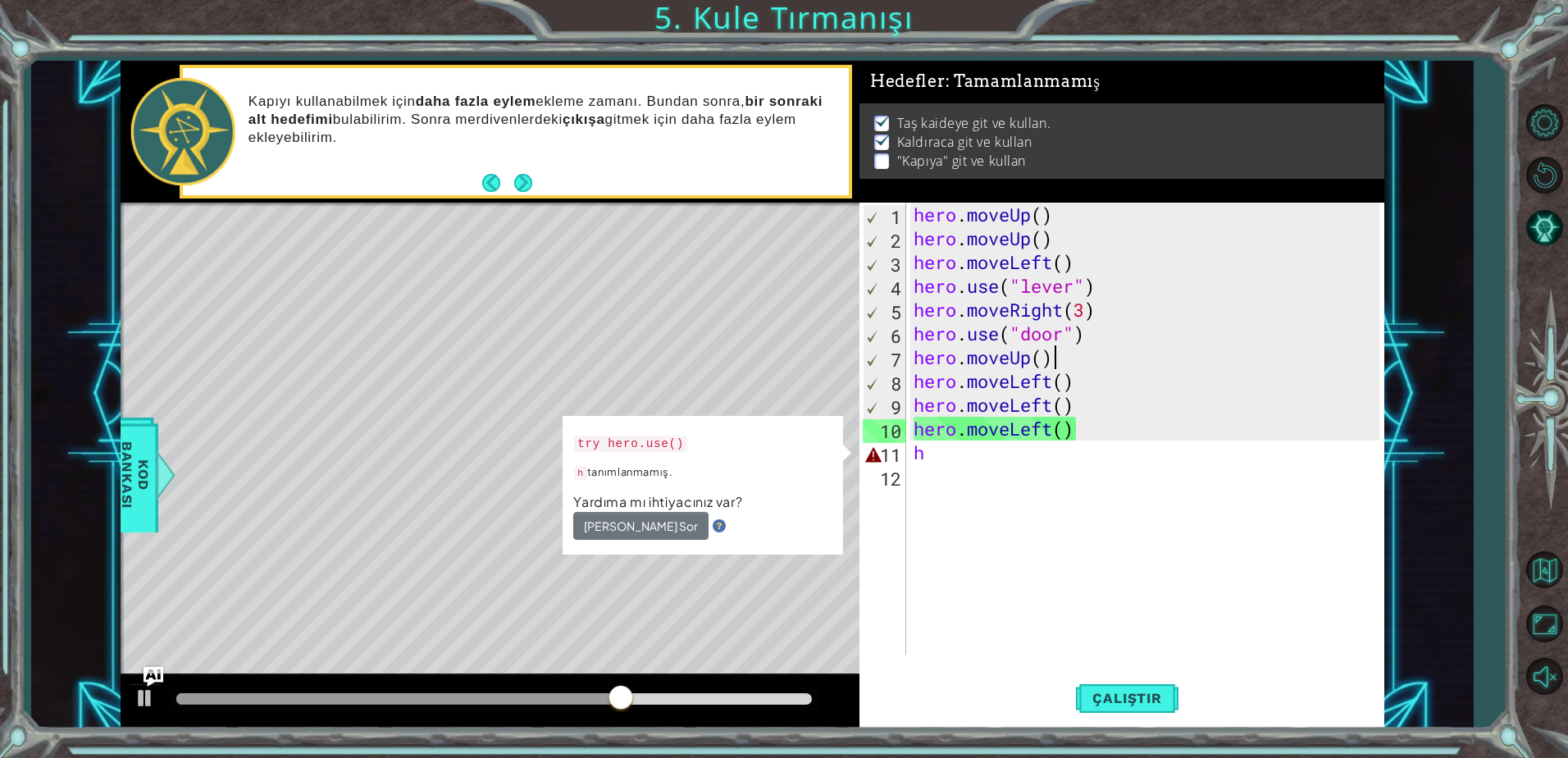
click at [1083, 365] on div "hero . moveUp ( ) hero . moveUp ( ) hero . moveLeft ( ) hero . use ( "lever" ) …" at bounding box center [1149, 452] width 477 height 500
type textarea "hero.moveUp()"
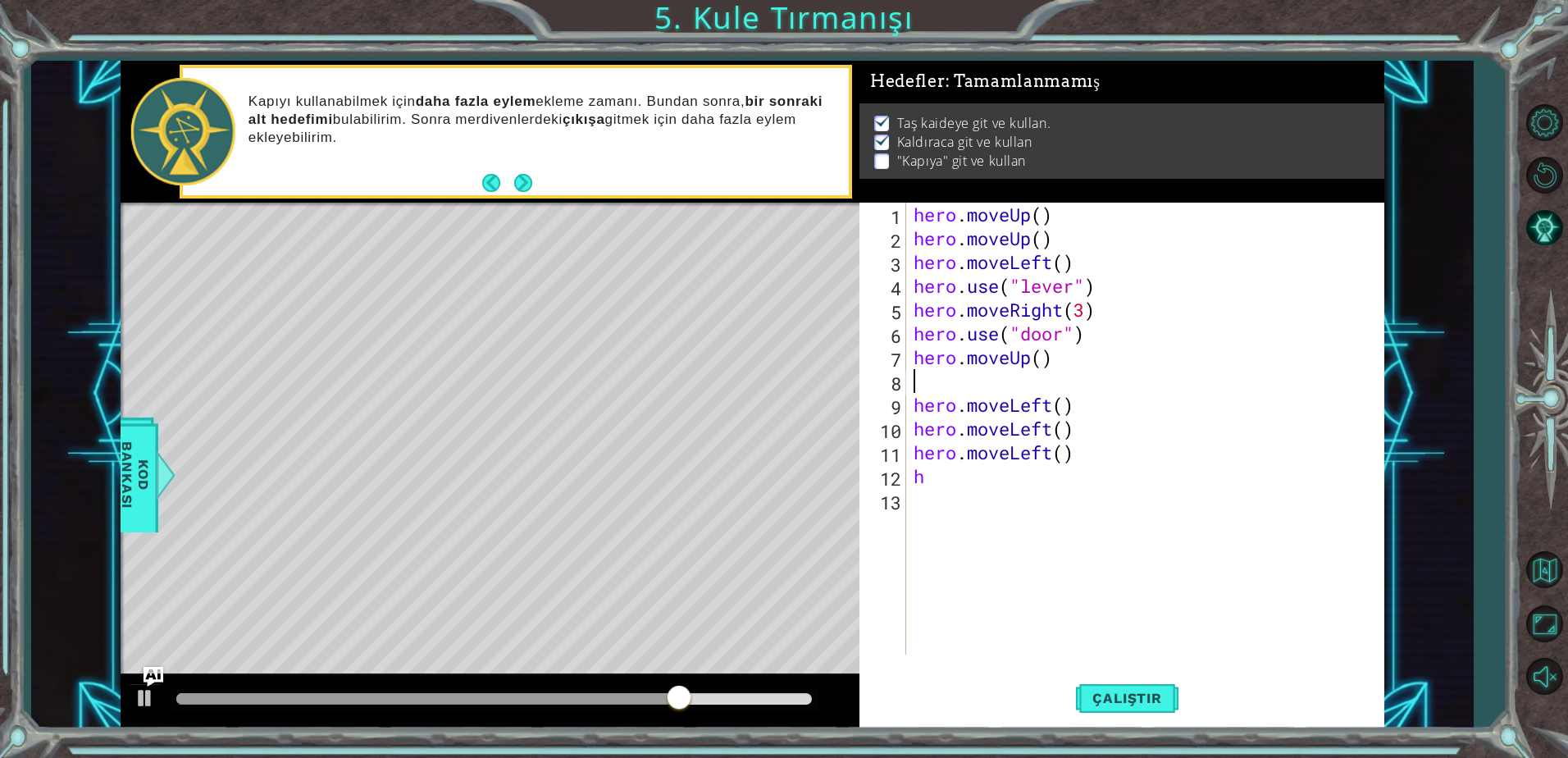
type textarea "h"
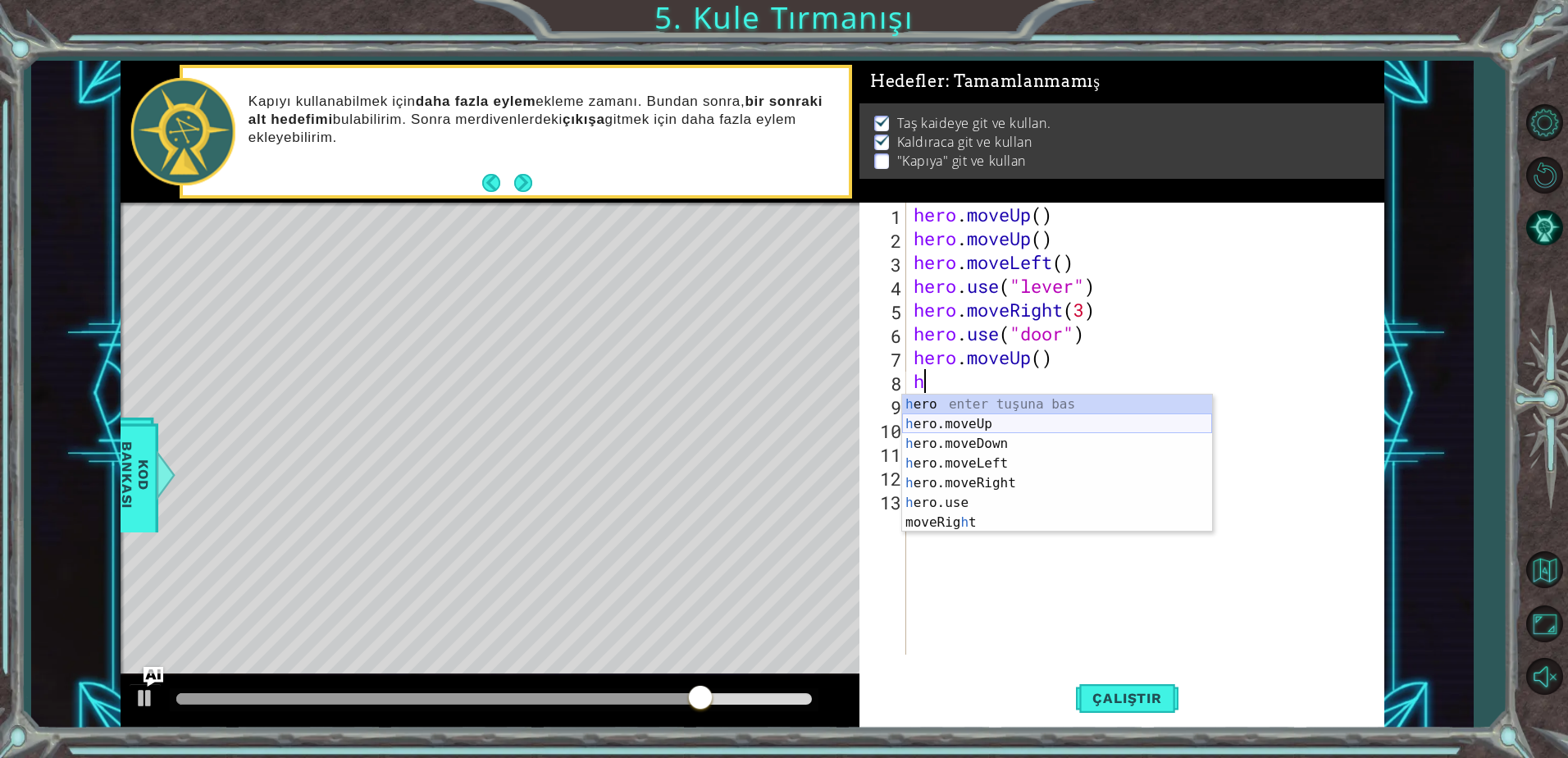
click at [1015, 420] on div "h ero enter tuşuna bas h ero.moveUp enter tuşuna bas h ero.moveDown enter tuşun…" at bounding box center [1057, 482] width 310 height 177
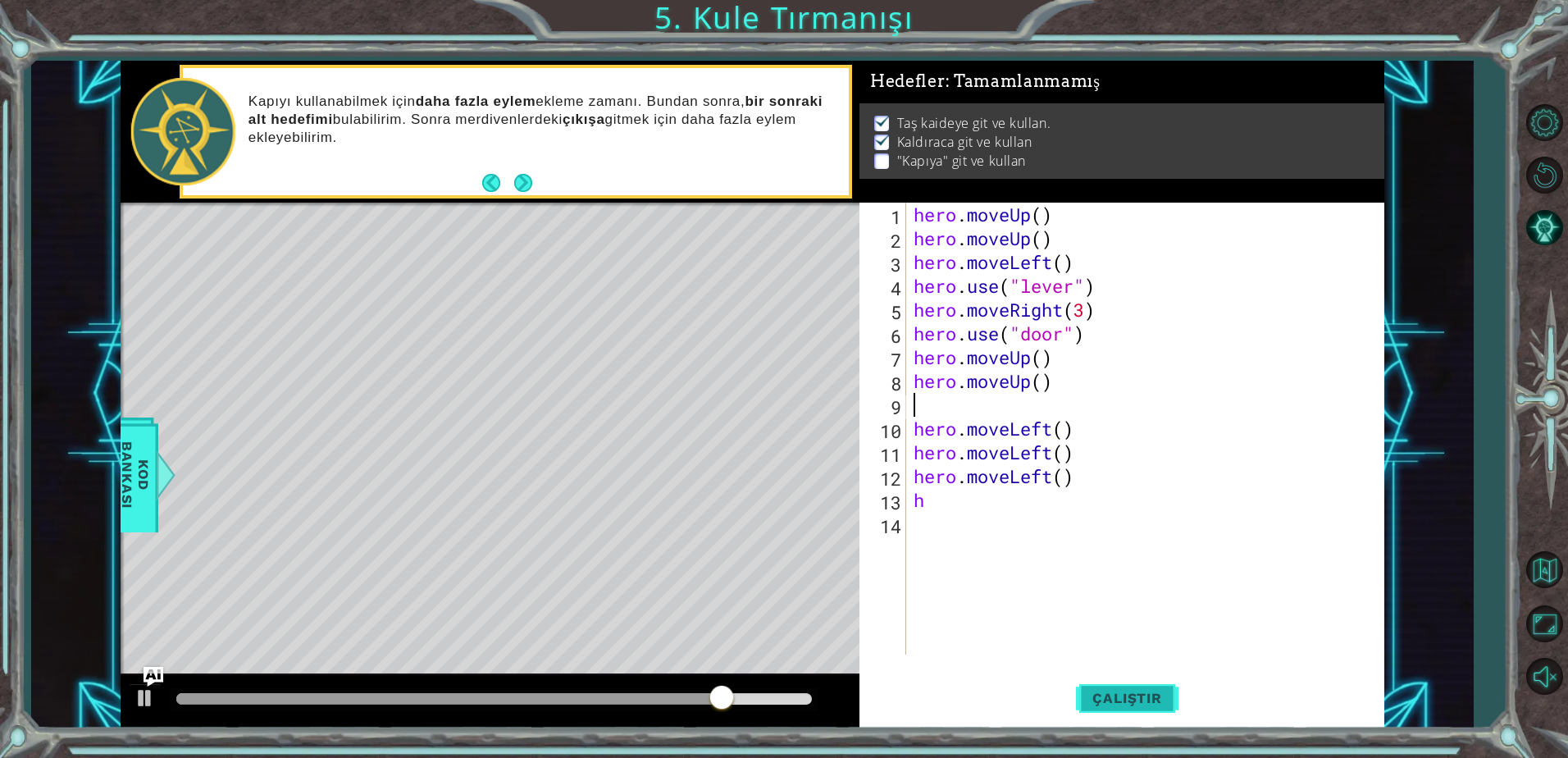
click at [1101, 700] on span "Çalıştır" at bounding box center [1127, 698] width 102 height 16
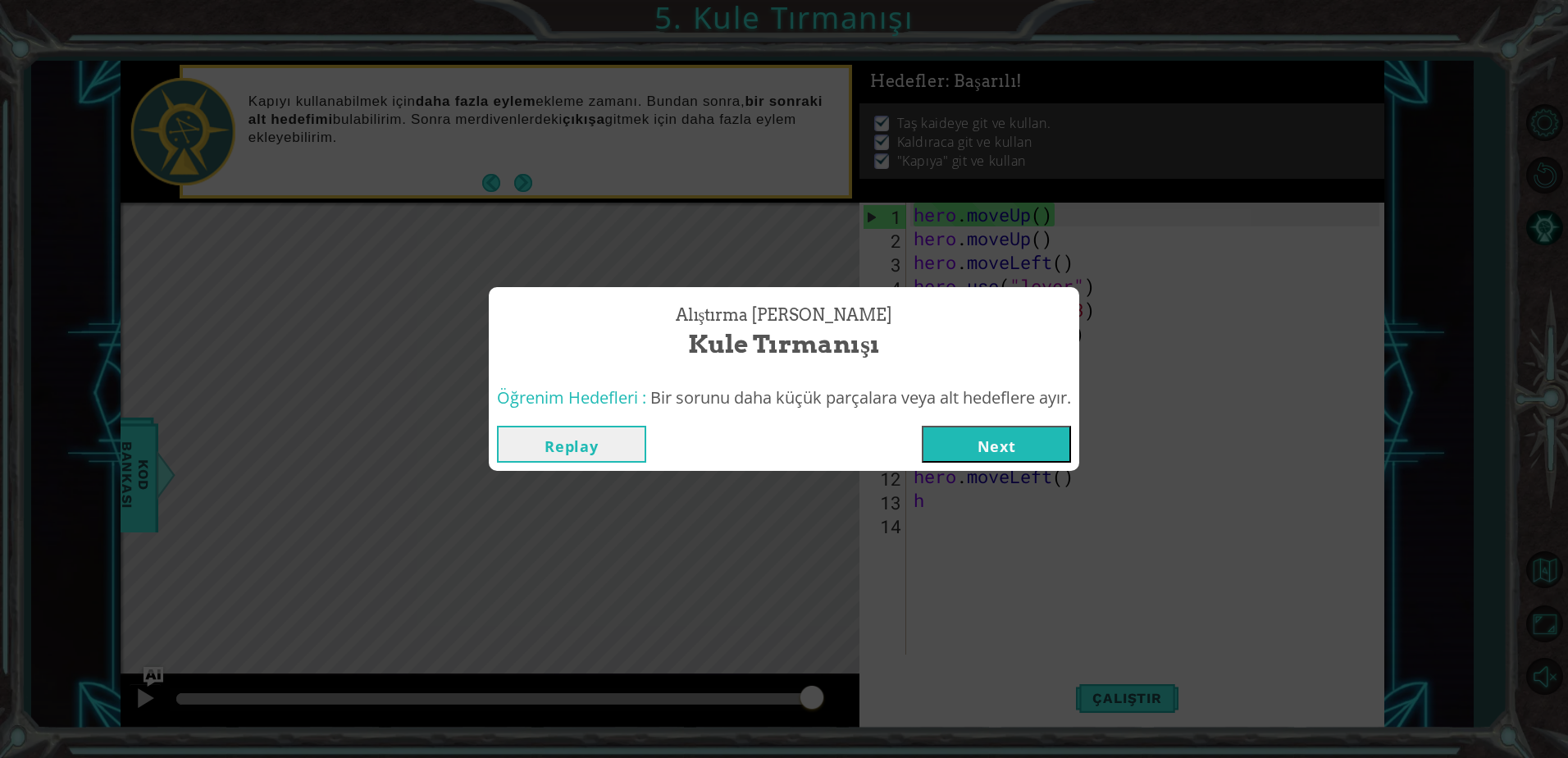
click at [982, 444] on button "Next" at bounding box center [996, 444] width 149 height 37
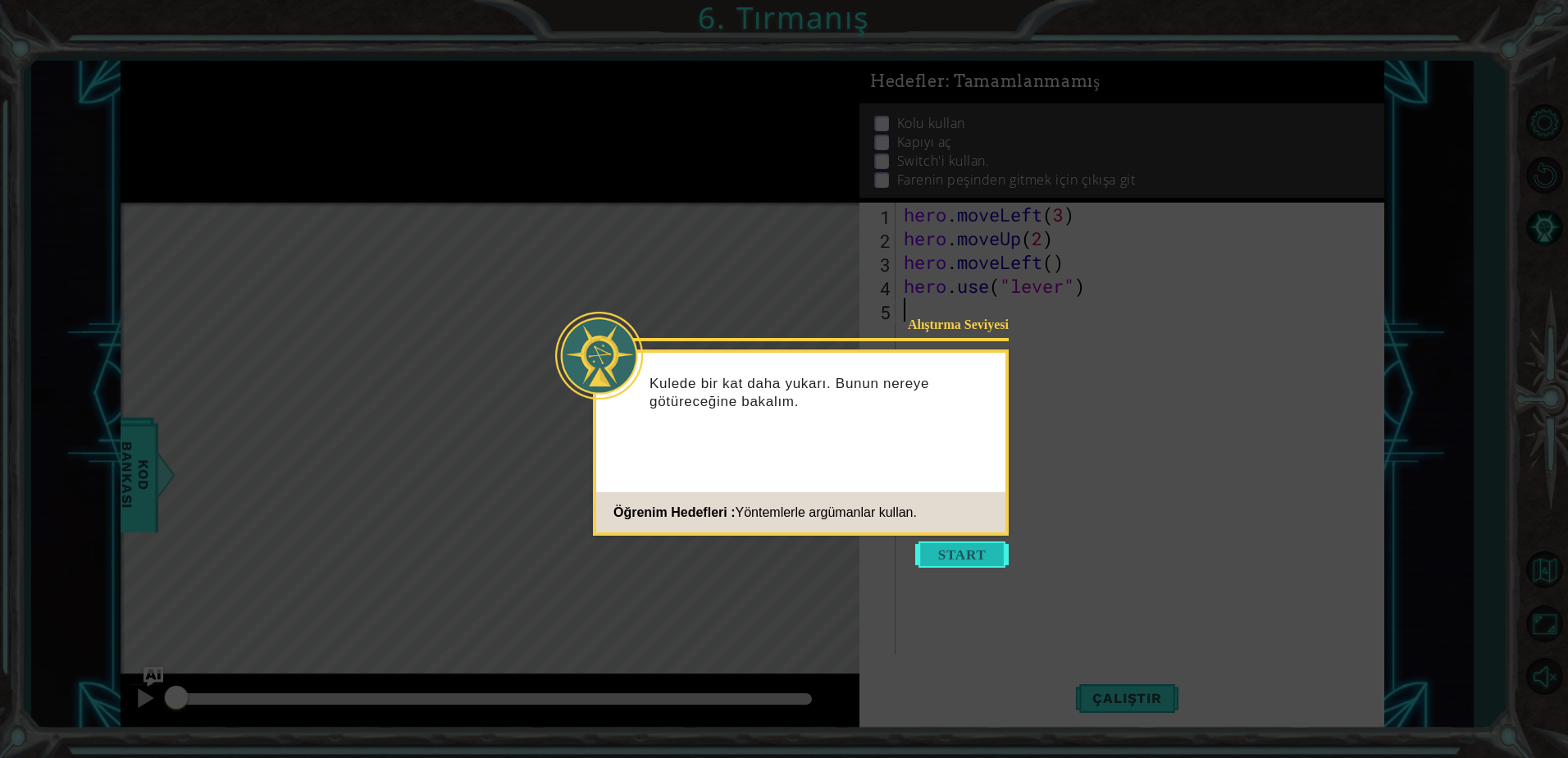
click at [951, 551] on button "Start" at bounding box center [962, 555] width 94 height 26
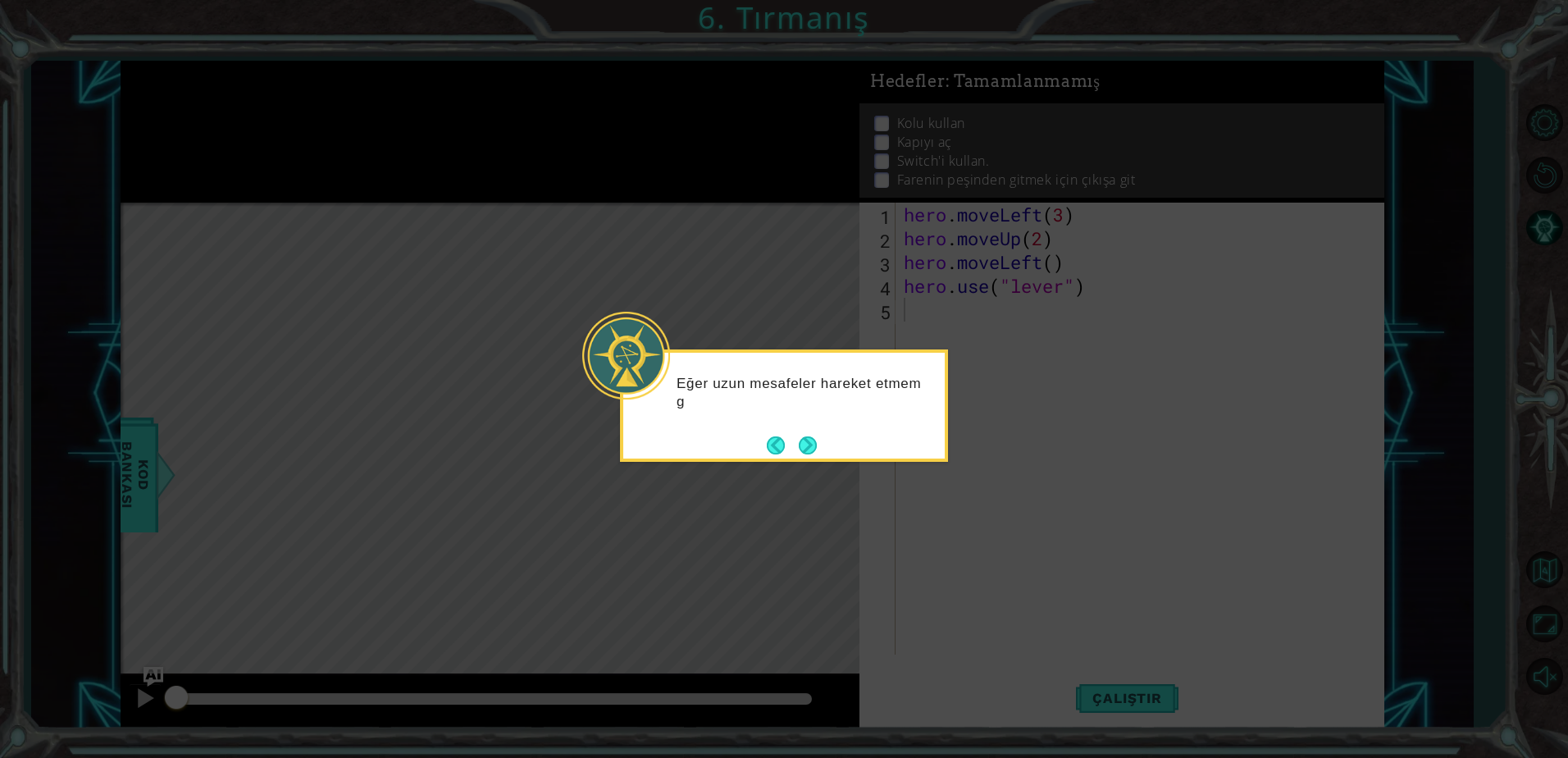
click at [812, 449] on button "Next" at bounding box center [807, 445] width 18 height 18
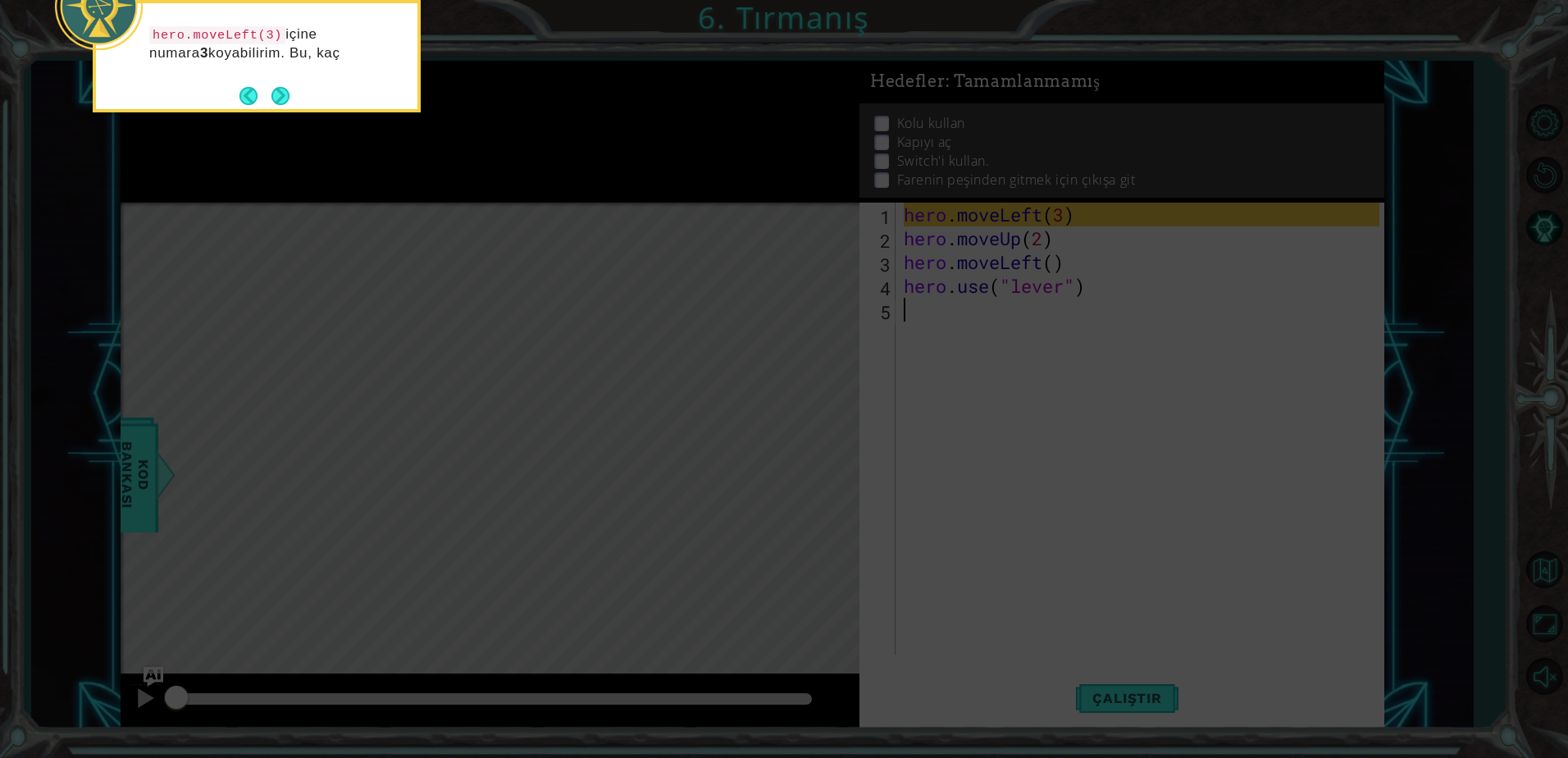
click at [788, 430] on icon at bounding box center [784, 113] width 1568 height 1288
click at [281, 91] on button "Next" at bounding box center [281, 98] width 18 height 18
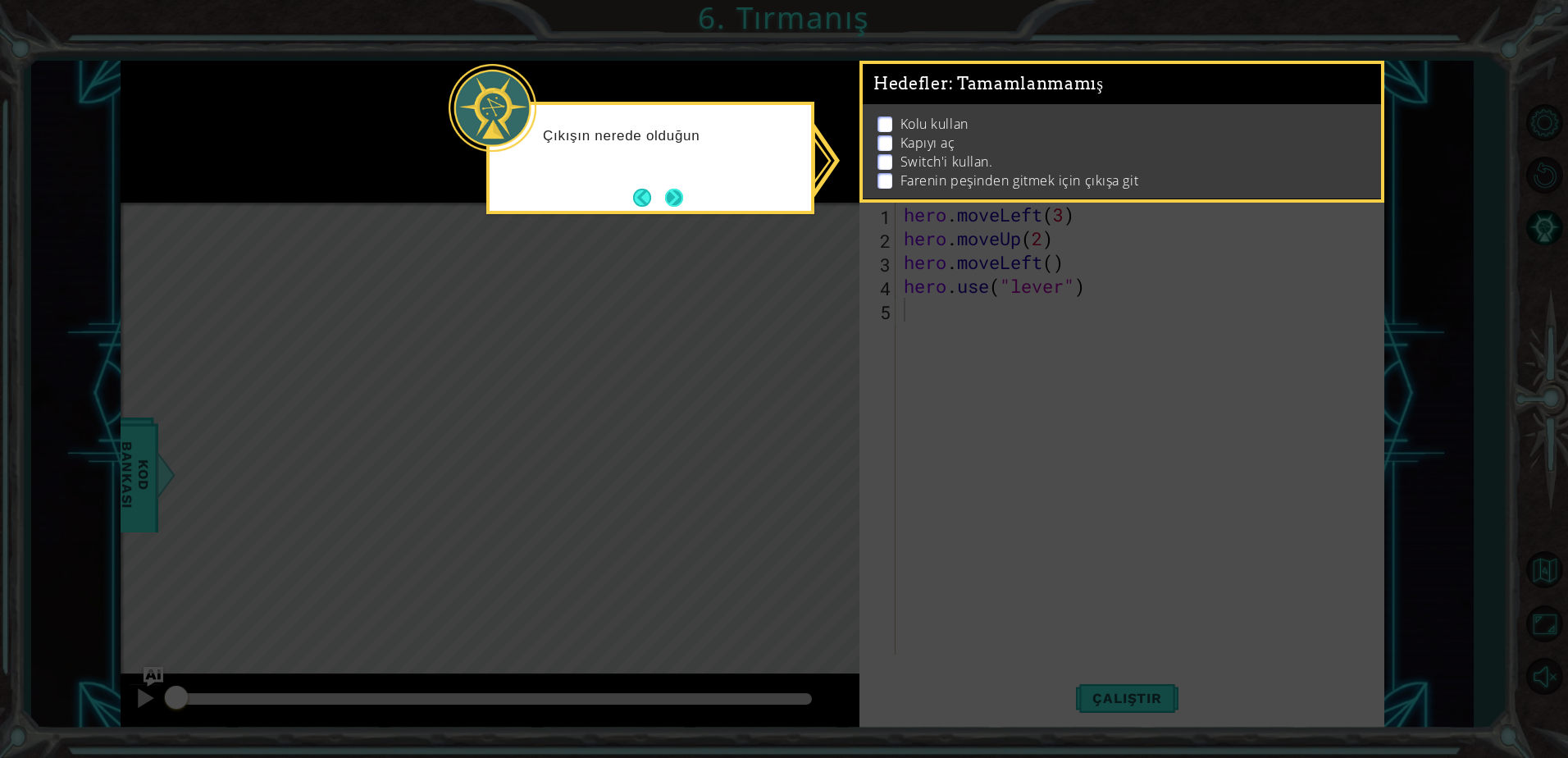
click at [683, 198] on button "Next" at bounding box center [674, 198] width 18 height 18
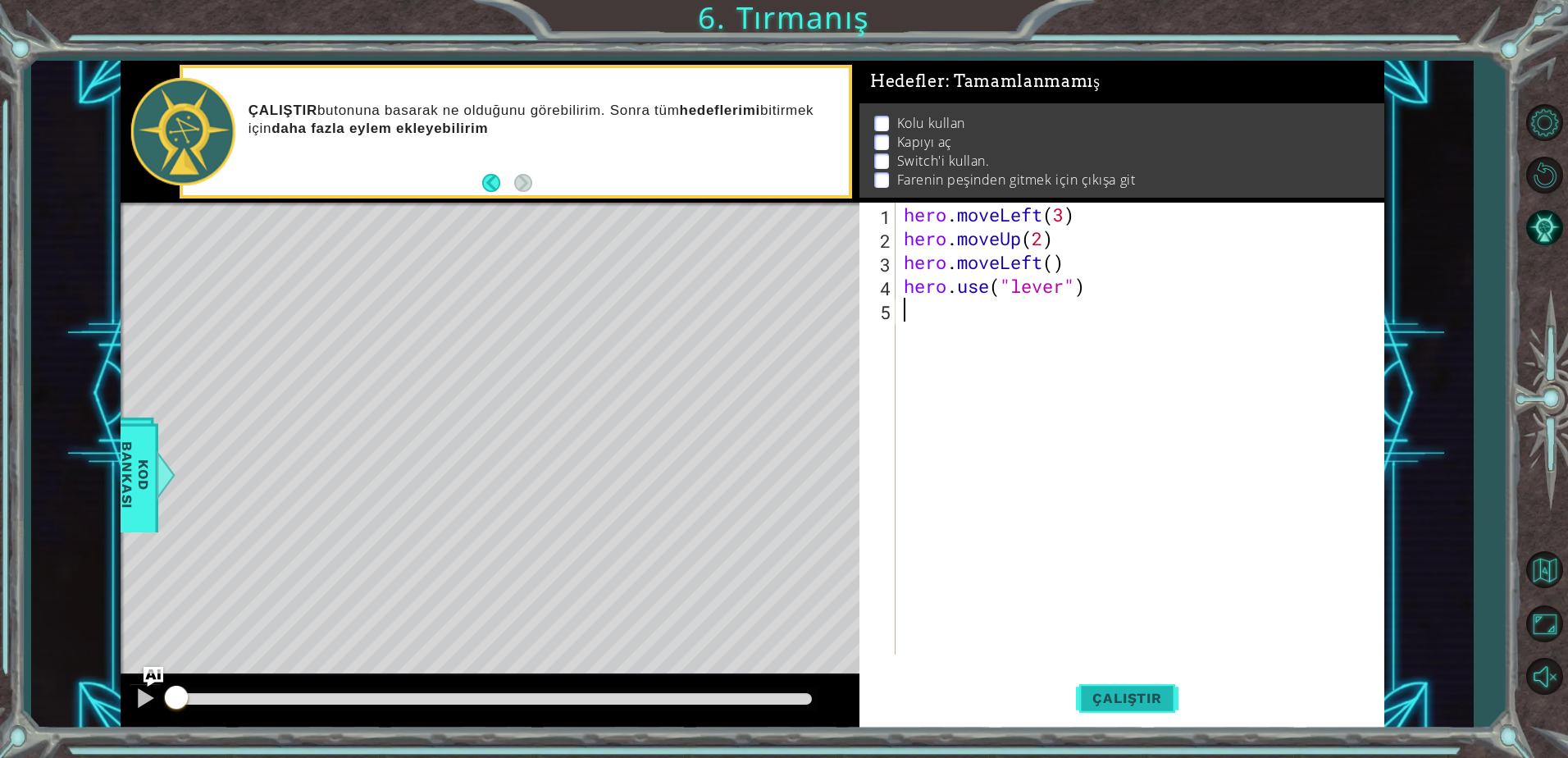
click at [1094, 700] on span "Çalıştır" at bounding box center [1127, 698] width 102 height 16
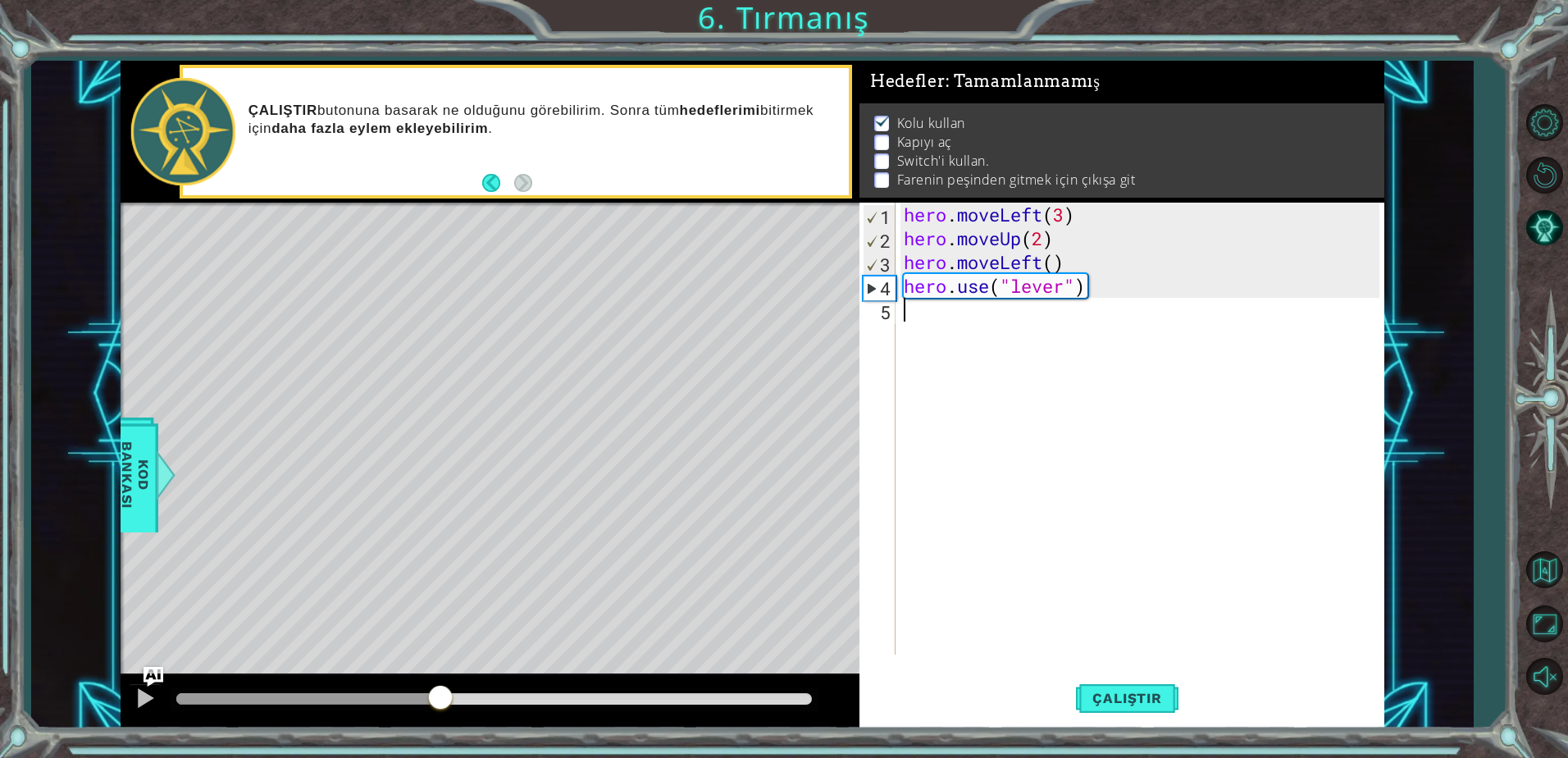
drag, startPoint x: 217, startPoint y: 700, endPoint x: 440, endPoint y: 703, distance: 223.0
click at [440, 703] on div at bounding box center [440, 699] width 30 height 30
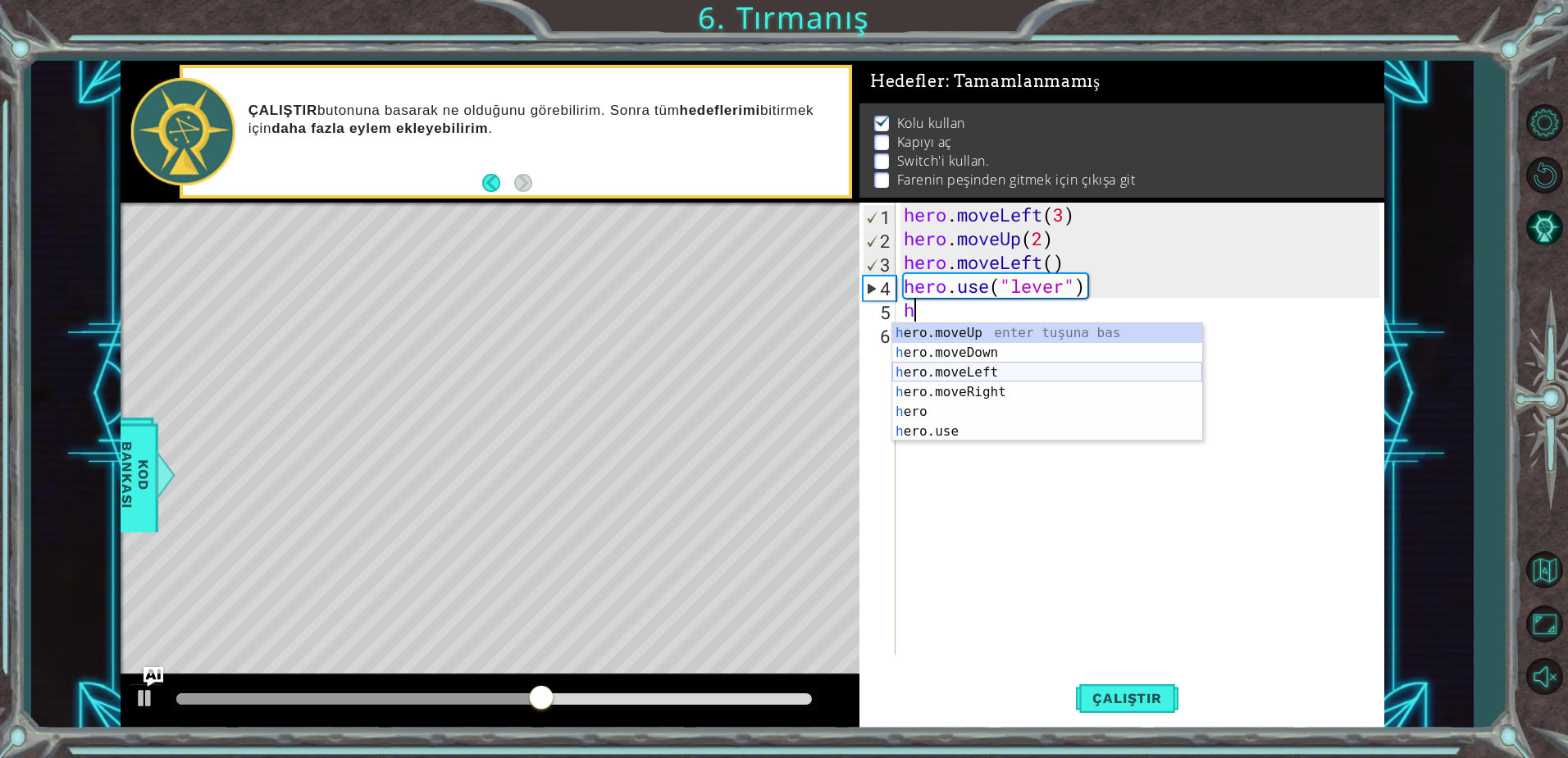
click at [957, 370] on div "h ero.moveUp enter tuşuna bas h ero.moveDown enter tuşuna bas h ero.moveLeft en…" at bounding box center [1047, 402] width 310 height 157
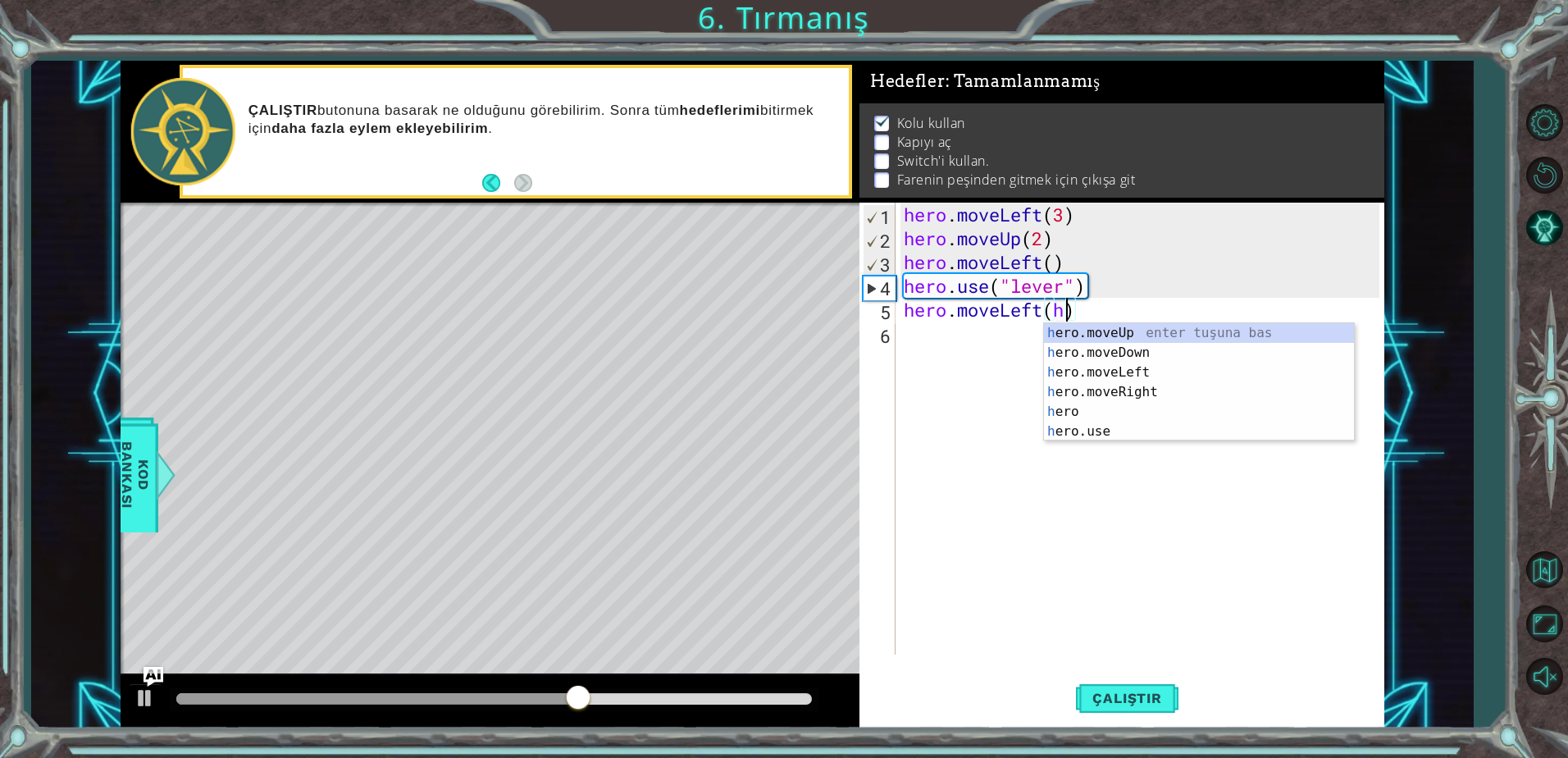
scroll to position [0, 7]
type textarea "hero.moveLeft()"
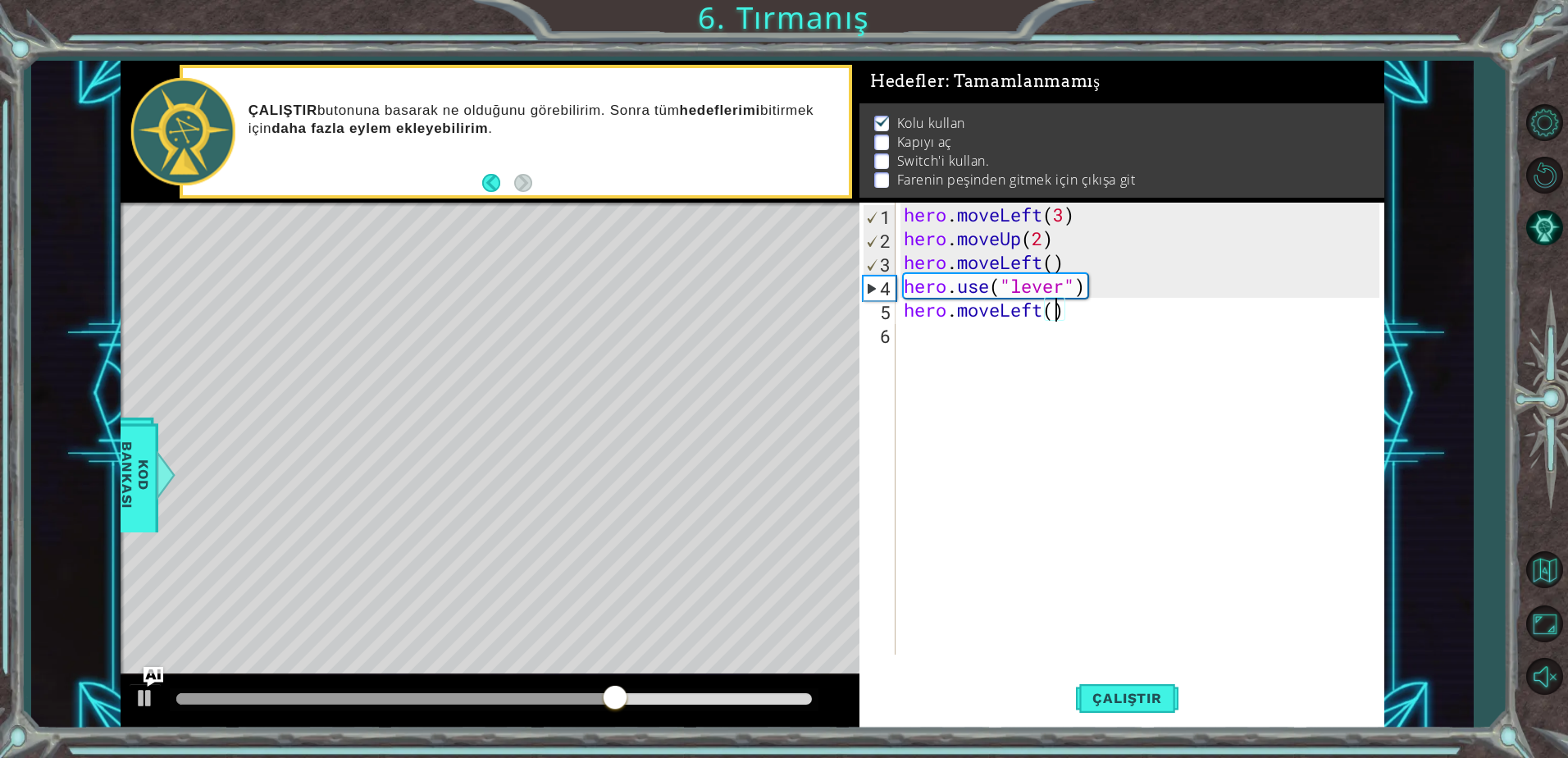
click at [991, 341] on div "hero . moveLeft ( 3 ) hero . moveUp ( 2 ) hero . moveLeft ( ) hero . use ( "lev…" at bounding box center [1144, 452] width 487 height 500
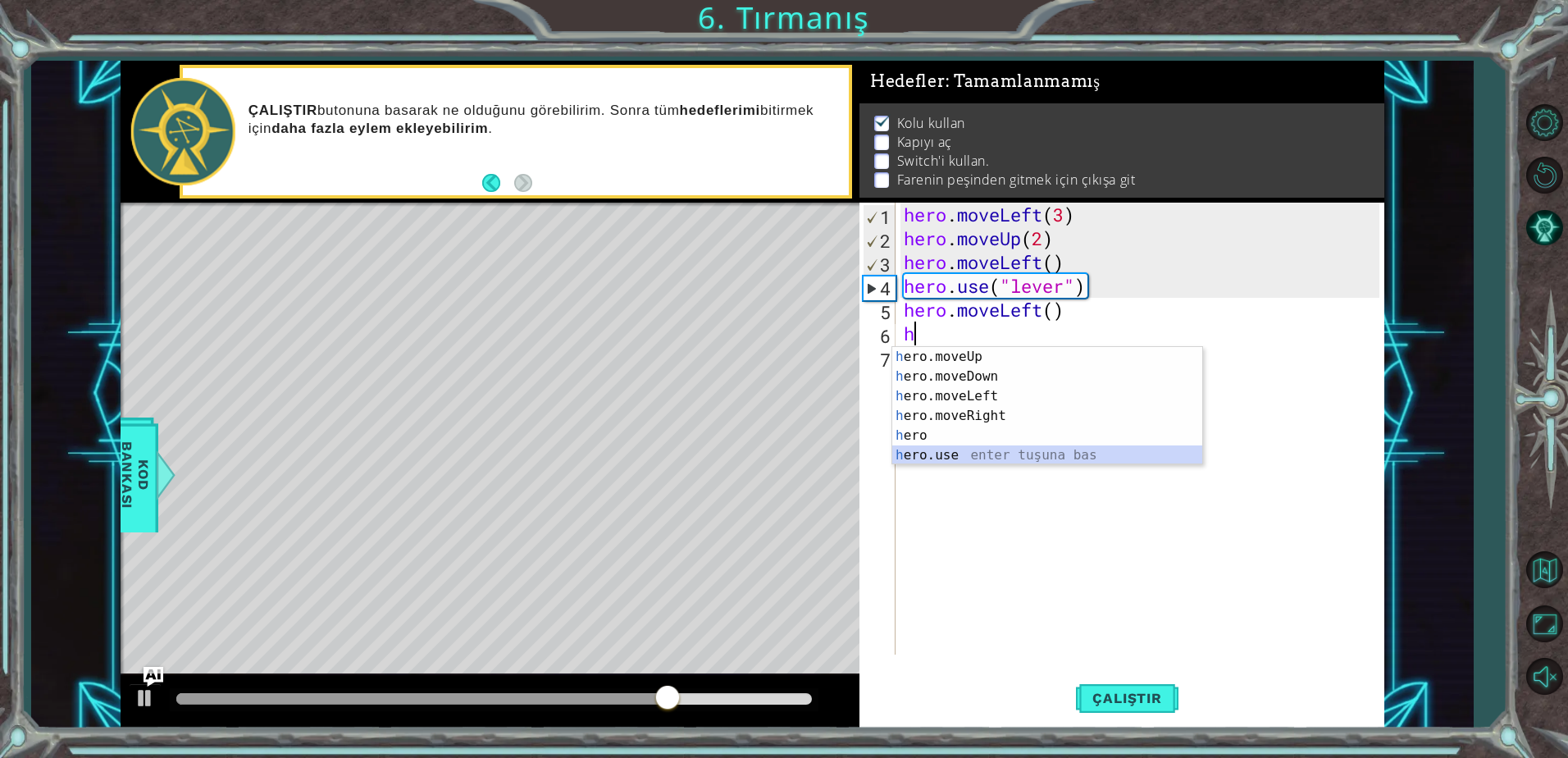
click at [947, 453] on div "h ero.moveUp enter tuşuna bas h ero.moveDown enter tuşuna bas h ero.moveLeft en…" at bounding box center [1047, 425] width 310 height 157
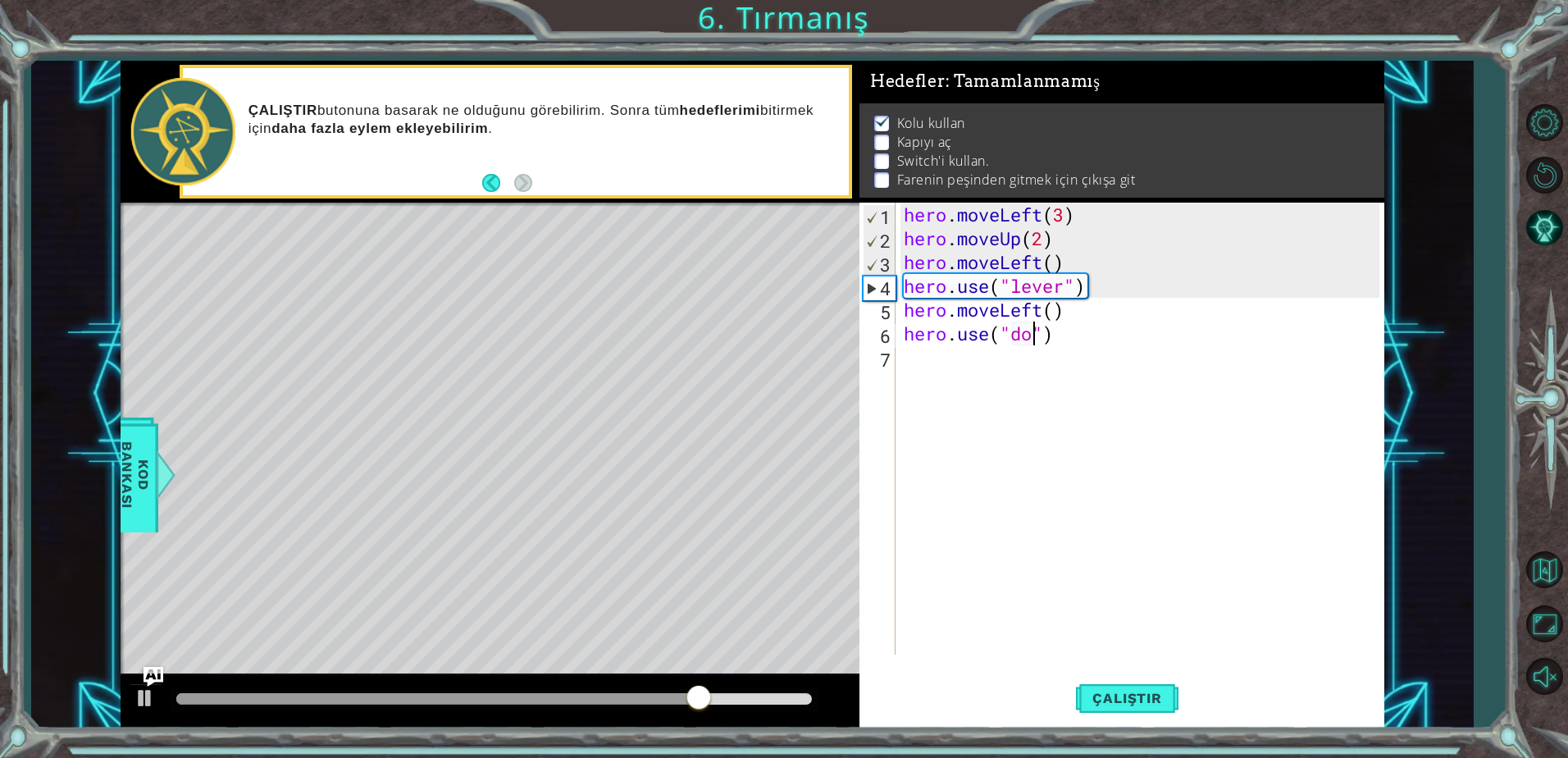
scroll to position [0, 6]
type textarea "hero.use("door")"
click at [947, 359] on div "hero . moveLeft ( 3 ) hero . moveUp ( 2 ) hero . moveLeft ( ) hero . use ( "lev…" at bounding box center [1144, 452] width 487 height 500
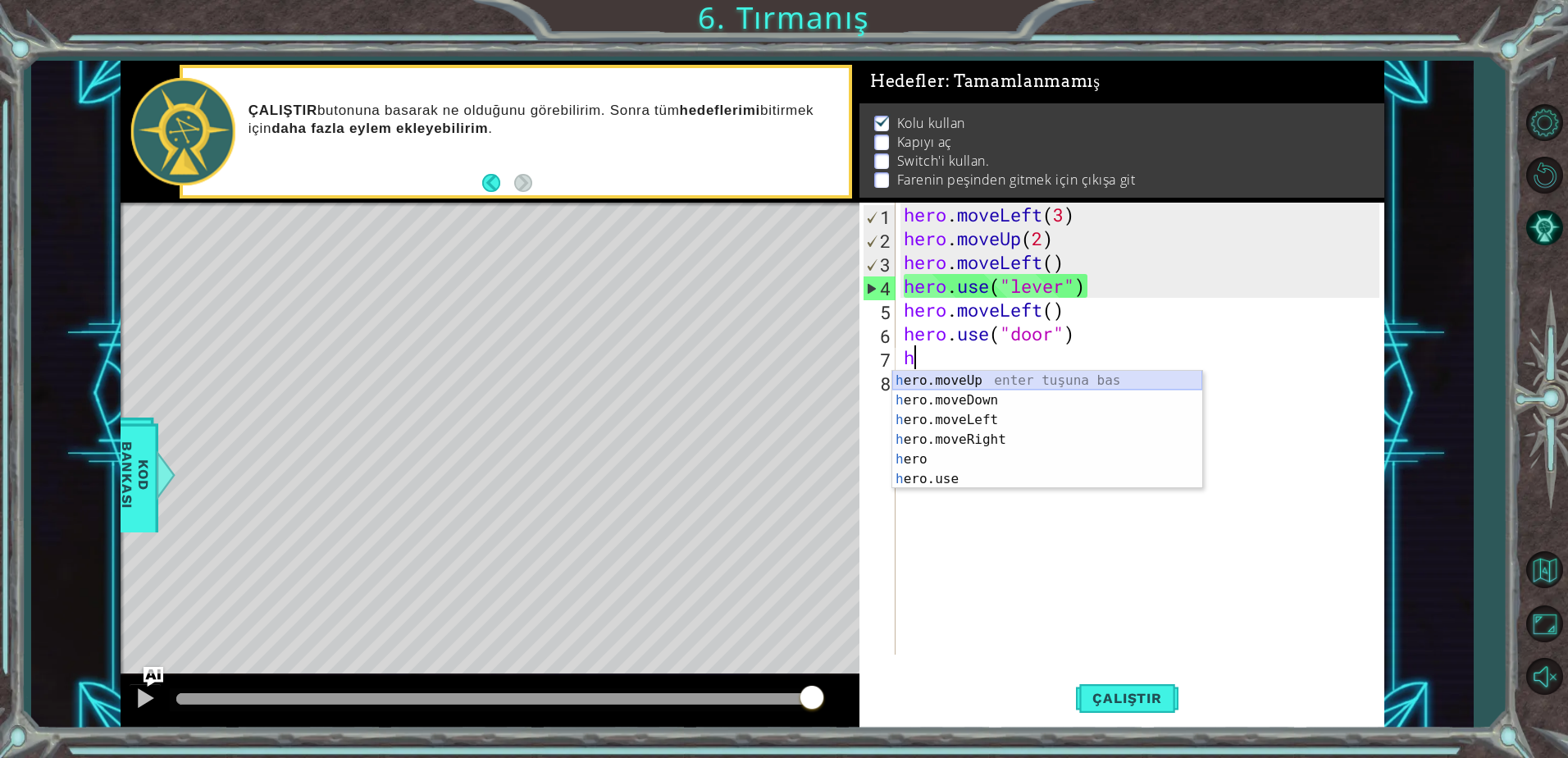
click at [1005, 384] on div "h ero.moveUp enter tuşuna bas h ero.moveDown enter tuşuna bas h ero.moveLeft en…" at bounding box center [1047, 449] width 310 height 157
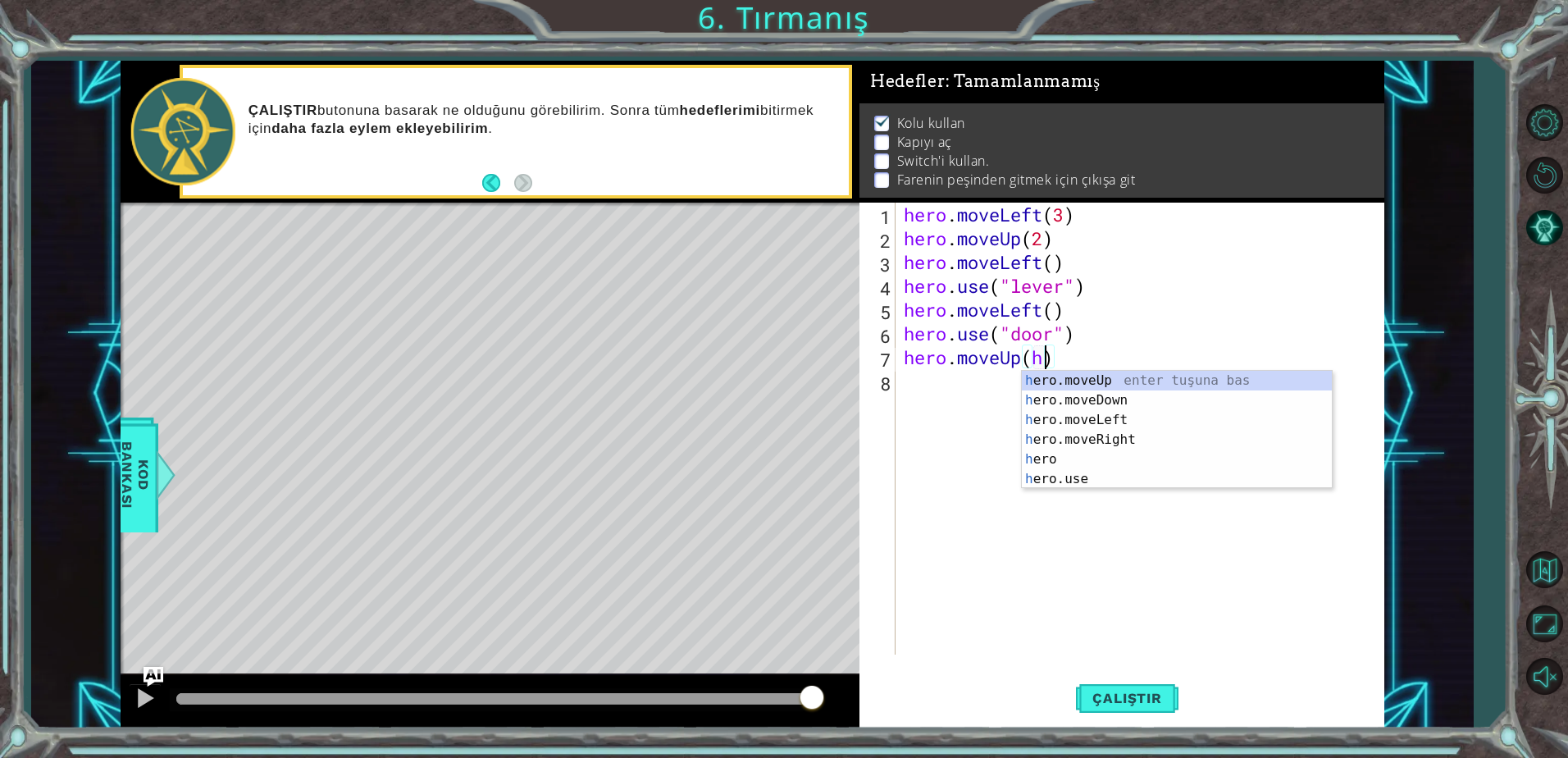
scroll to position [0, 6]
click at [1052, 387] on div "h ero.moveUp enter tuşuna bas h ero.moveDown enter tuşuna bas h ero.moveLeft en…" at bounding box center [1176, 449] width 310 height 157
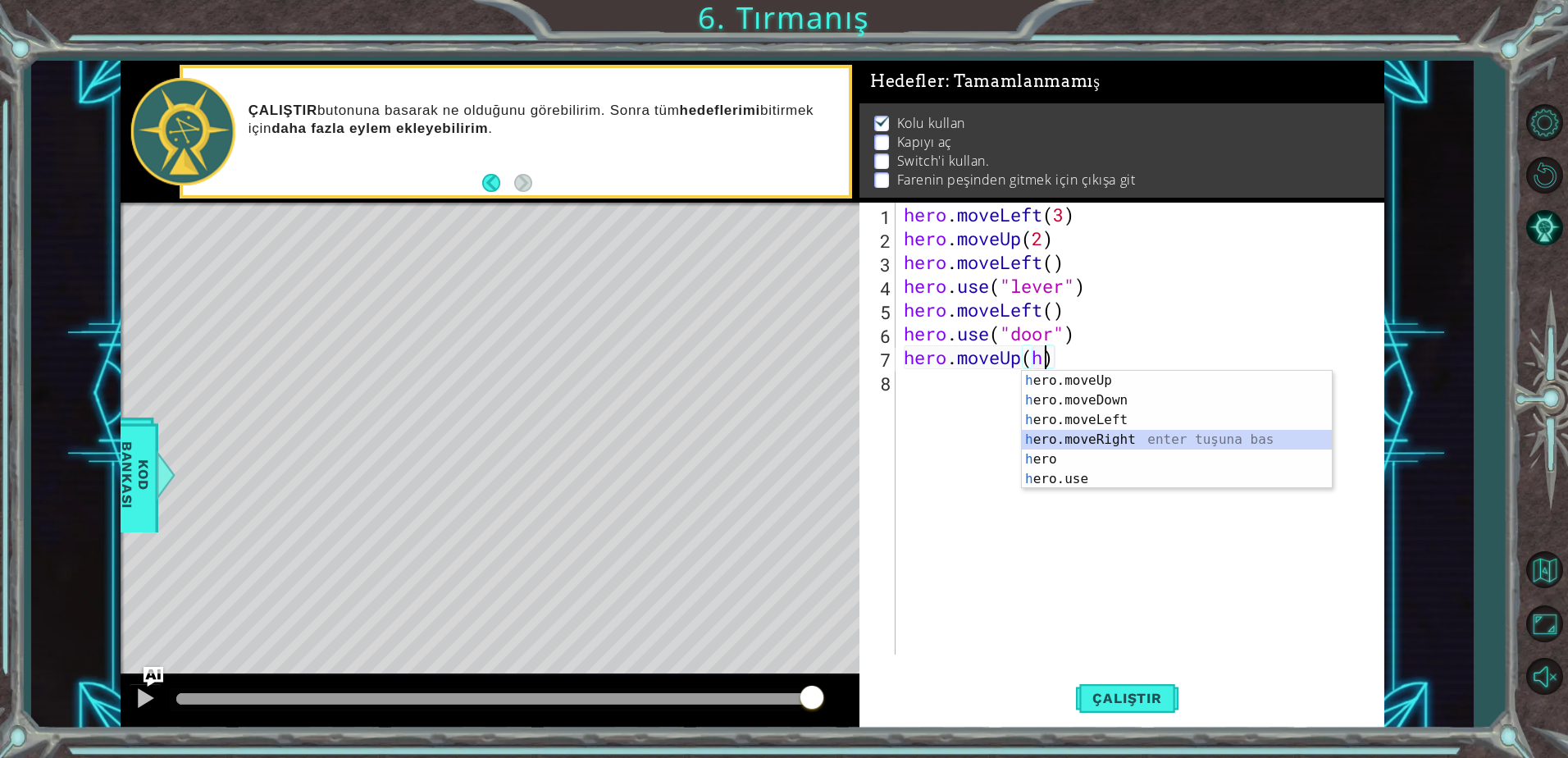
click at [1105, 432] on div "h ero.moveUp enter tuşuna bas h ero.moveDown enter tuşuna bas h ero.moveLeft en…" at bounding box center [1176, 449] width 310 height 157
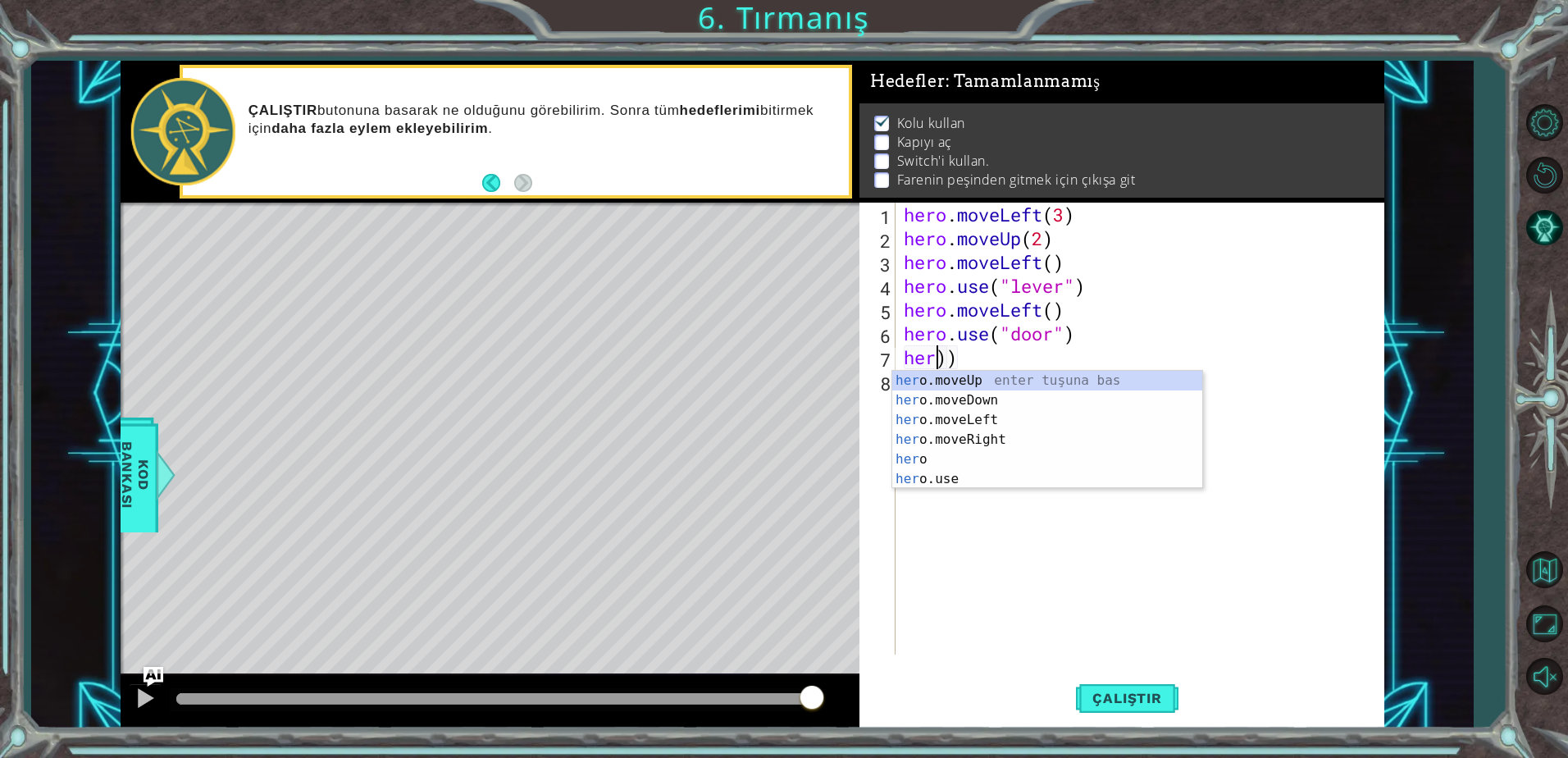
scroll to position [0, 1]
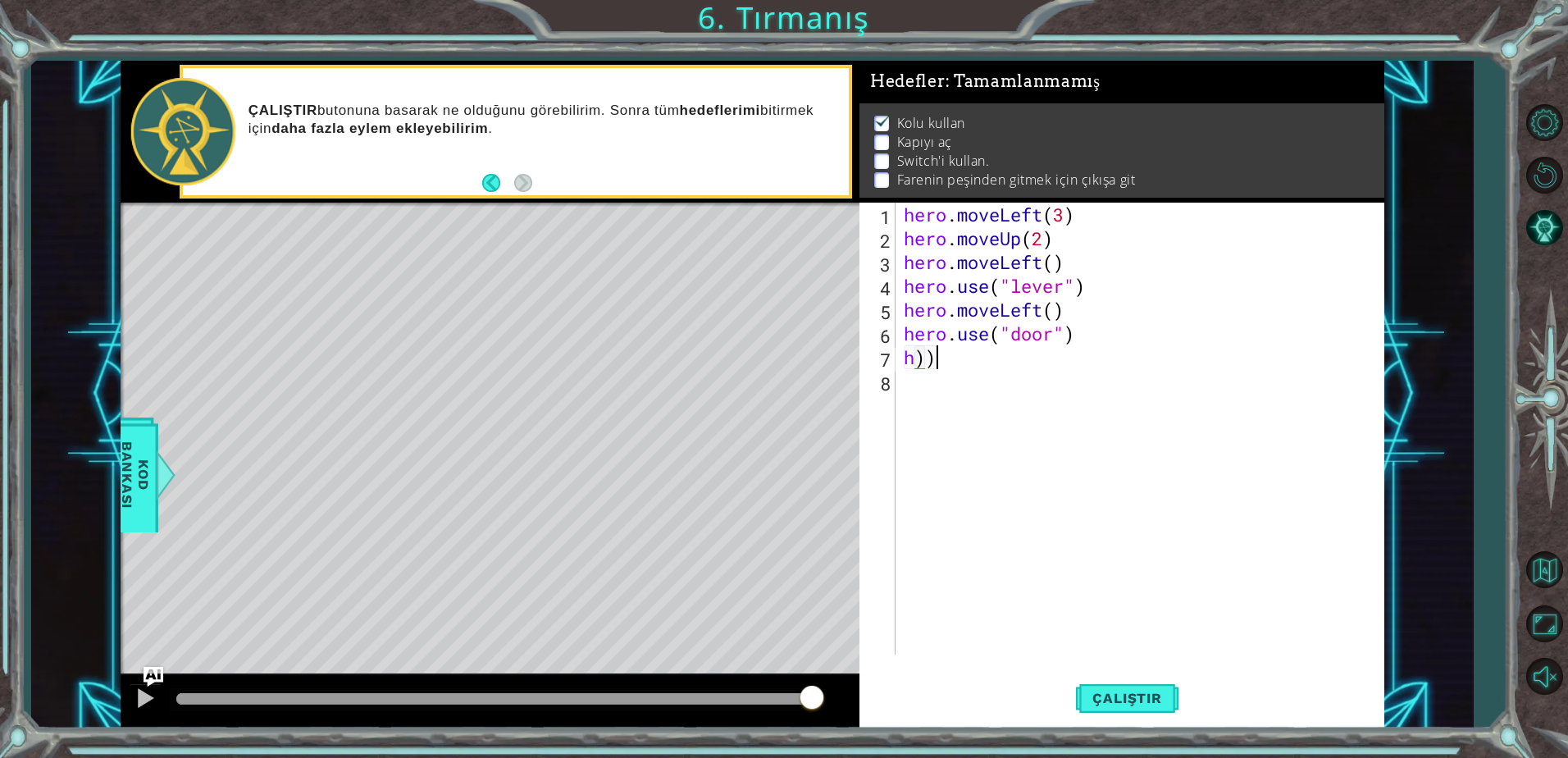
click at [973, 360] on div "hero . moveLeft ( 3 ) hero . moveUp ( 2 ) hero . moveLeft ( ) hero . use ( "lev…" at bounding box center [1144, 452] width 487 height 500
type textarea "h"
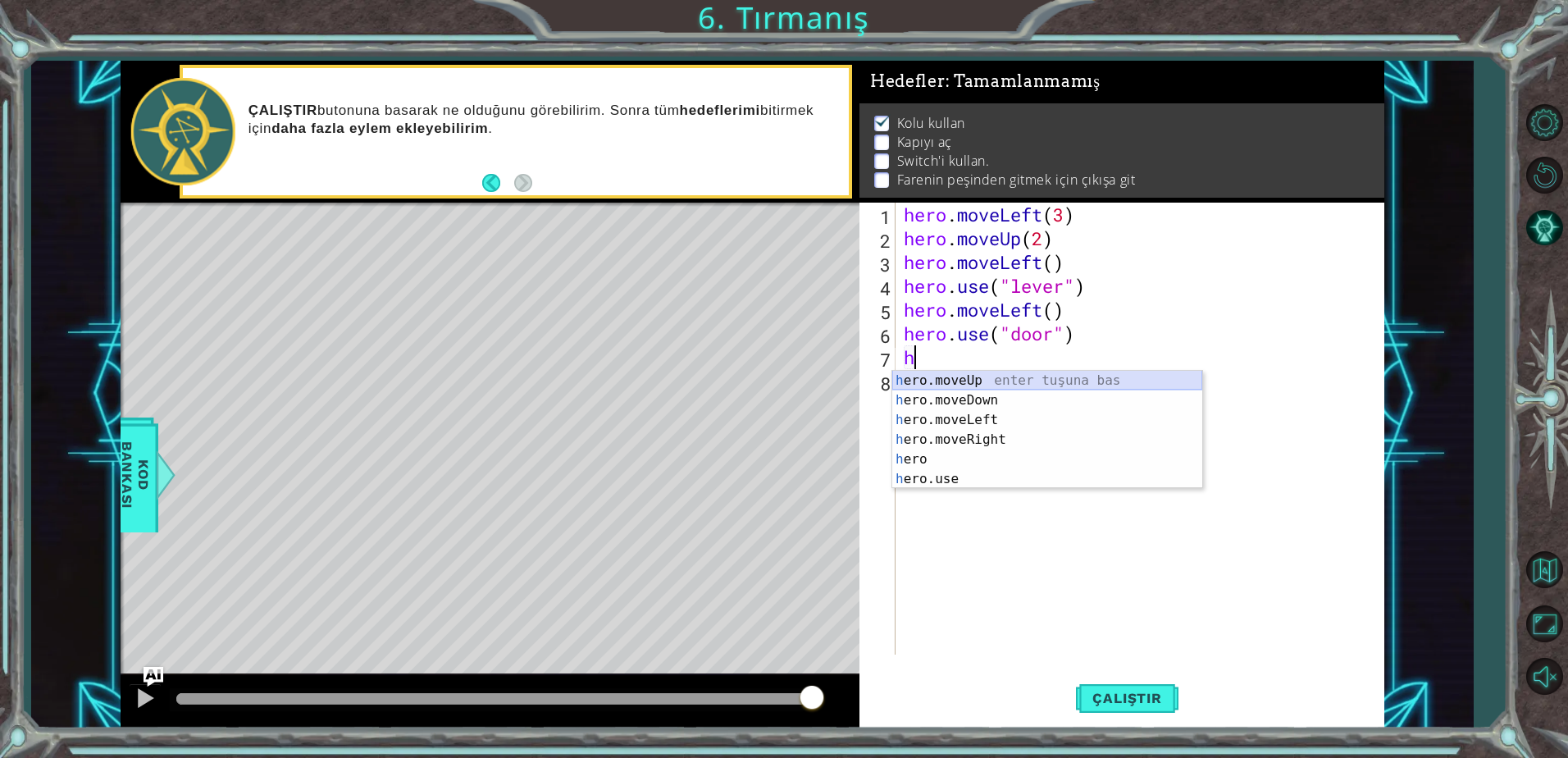
click at [951, 380] on div "h ero.moveUp enter tuşuna bas h ero.moveDown enter tuşuna bas h ero.moveLeft en…" at bounding box center [1047, 449] width 310 height 157
type textarea "hero.moveUp(1)"
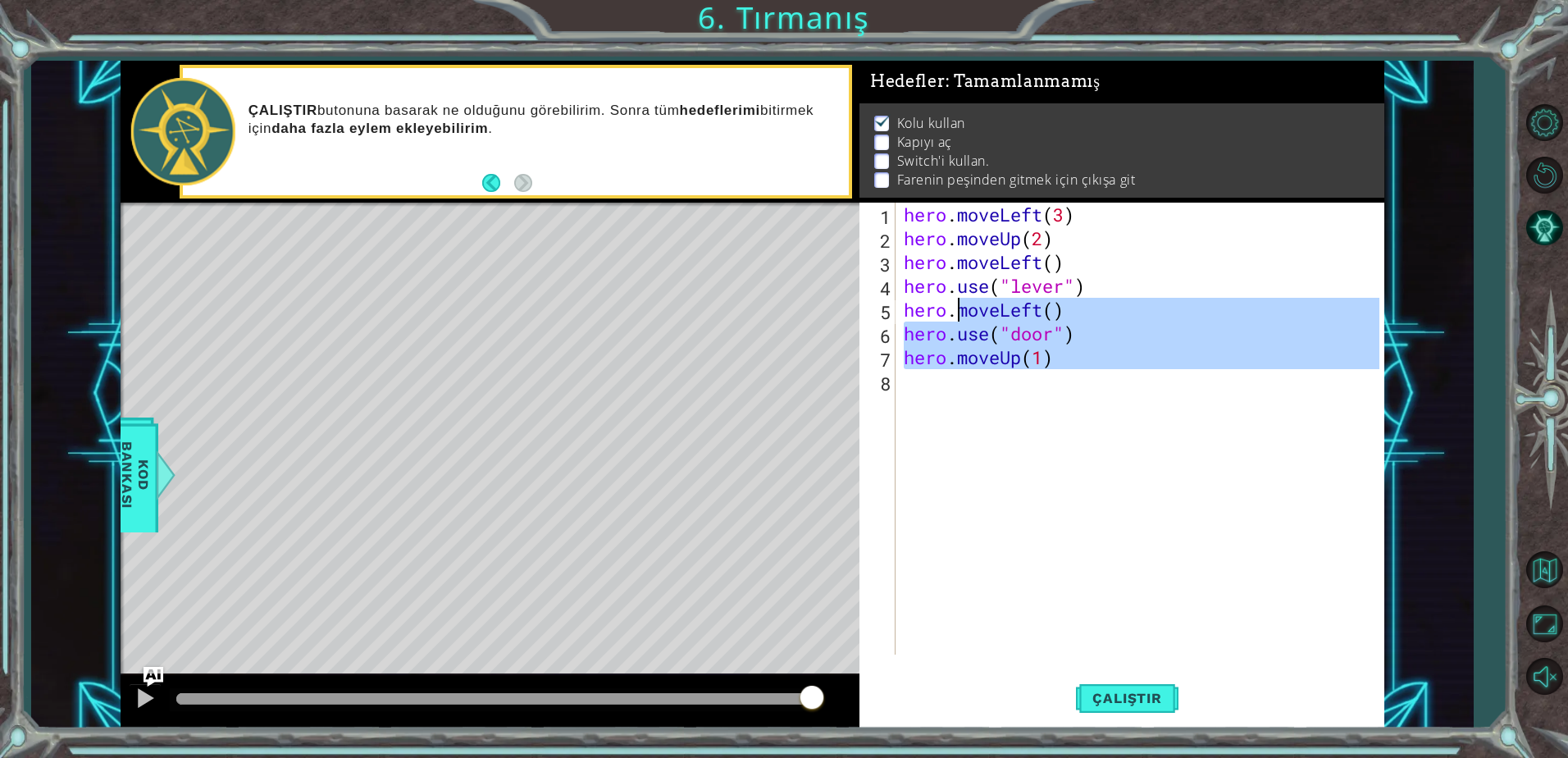
click at [961, 377] on div "hero . moveLeft ( 3 ) hero . moveUp ( 2 ) hero . moveLeft ( ) hero . use ( "lev…" at bounding box center [1144, 452] width 487 height 500
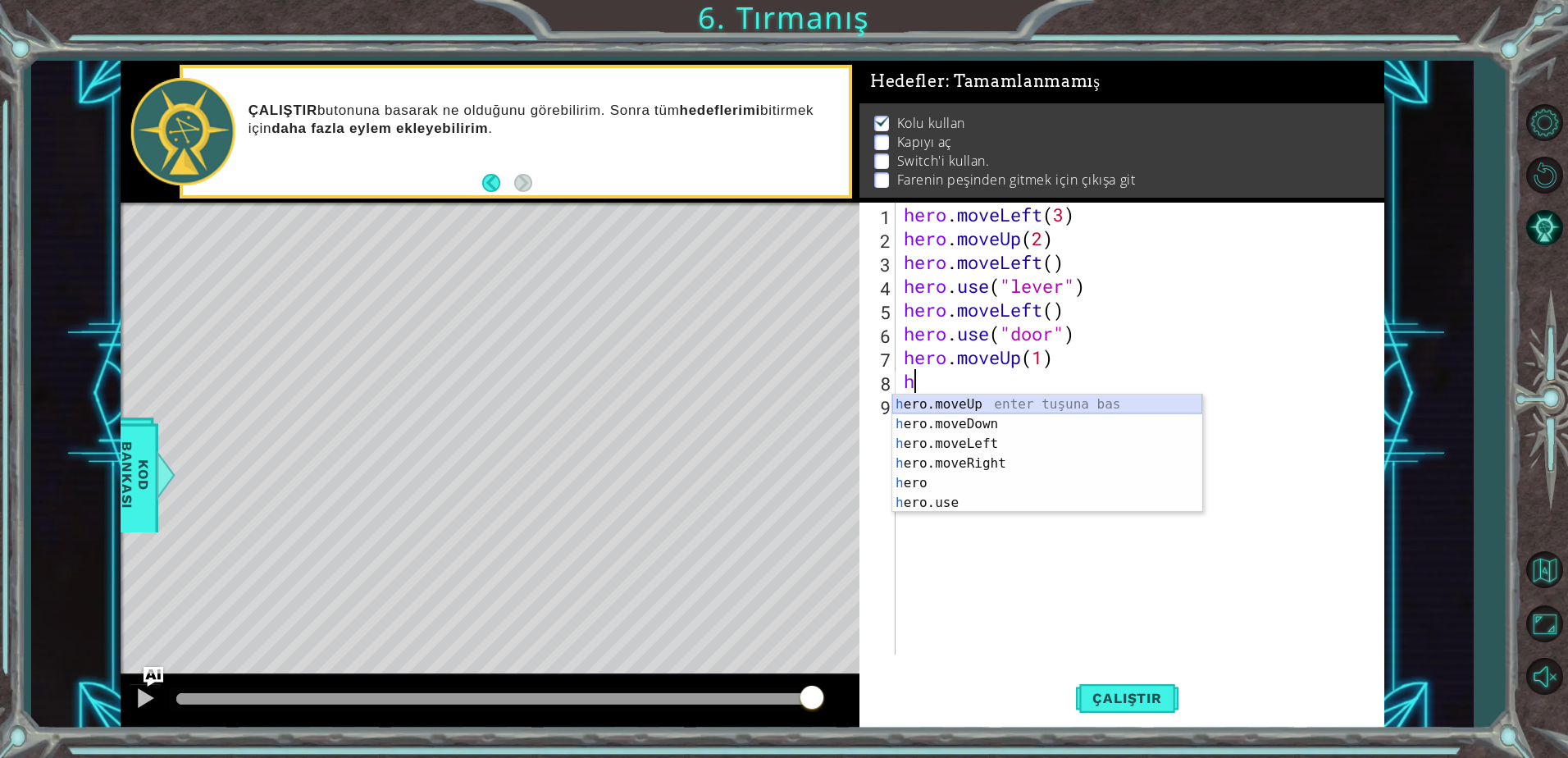
click at [979, 402] on div "h ero.moveUp enter tuşuna bas h ero.moveDown enter tuşuna bas h ero.moveLeft en…" at bounding box center [1047, 472] width 310 height 157
type textarea "hero.moveUp(1)"
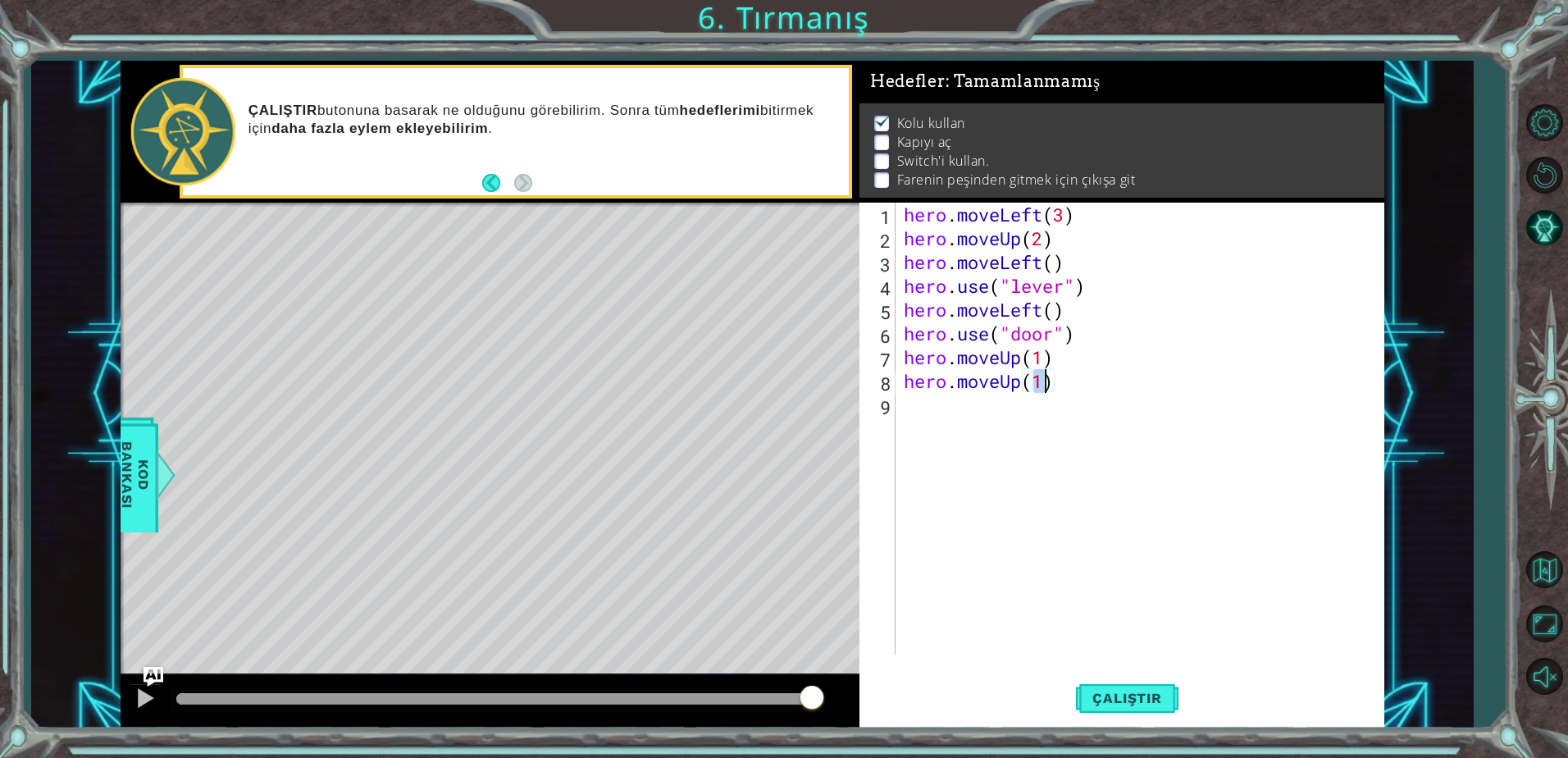
click at [971, 402] on div "hero . moveLeft ( 3 ) hero . moveUp ( 2 ) hero . moveLeft ( ) hero . use ( "lev…" at bounding box center [1144, 452] width 487 height 500
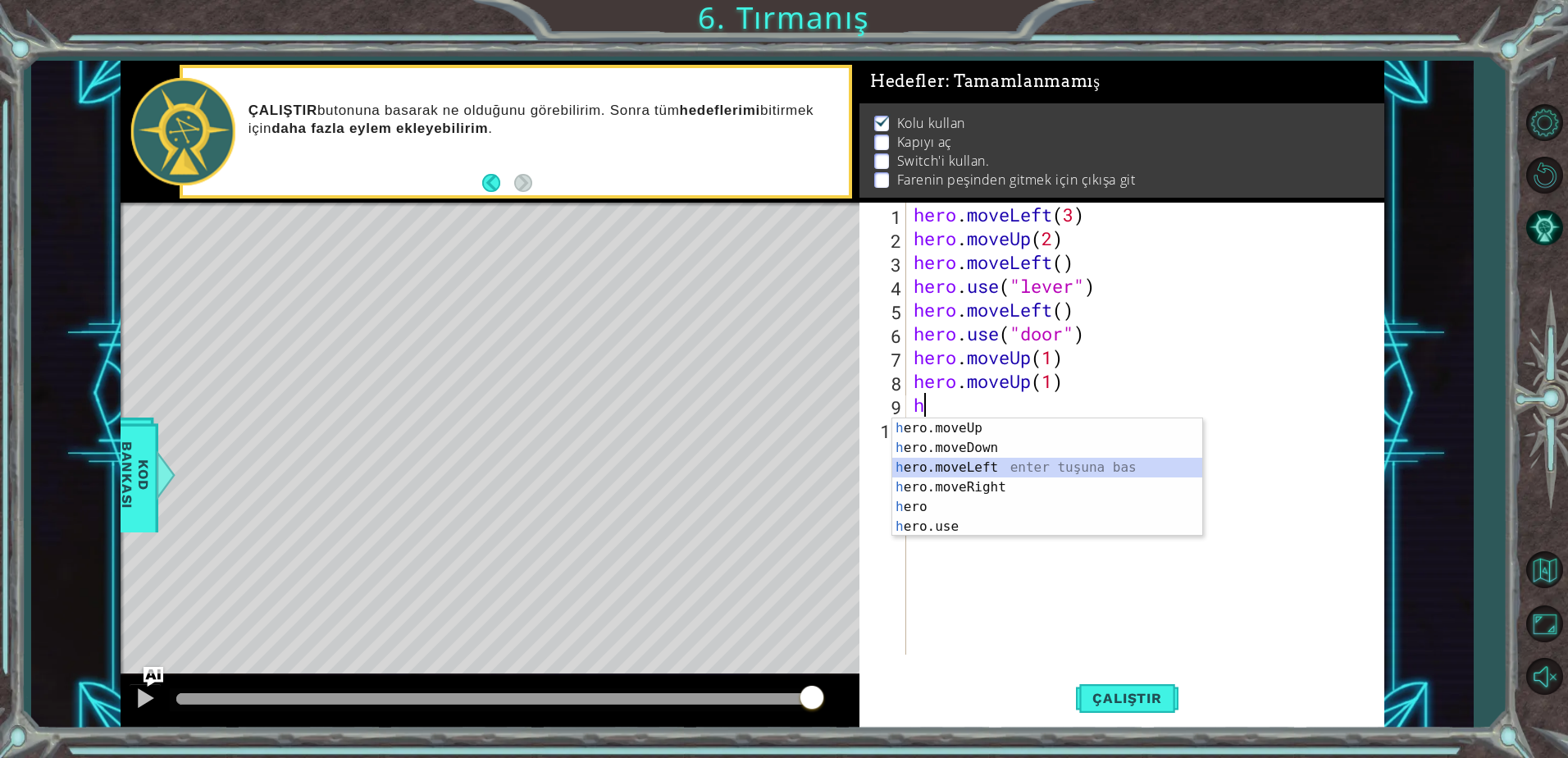
click at [965, 466] on div "h ero.moveUp enter tuşuna bas h ero.moveDown enter tuşuna bas h ero.moveLeft en…" at bounding box center [1047, 496] width 310 height 157
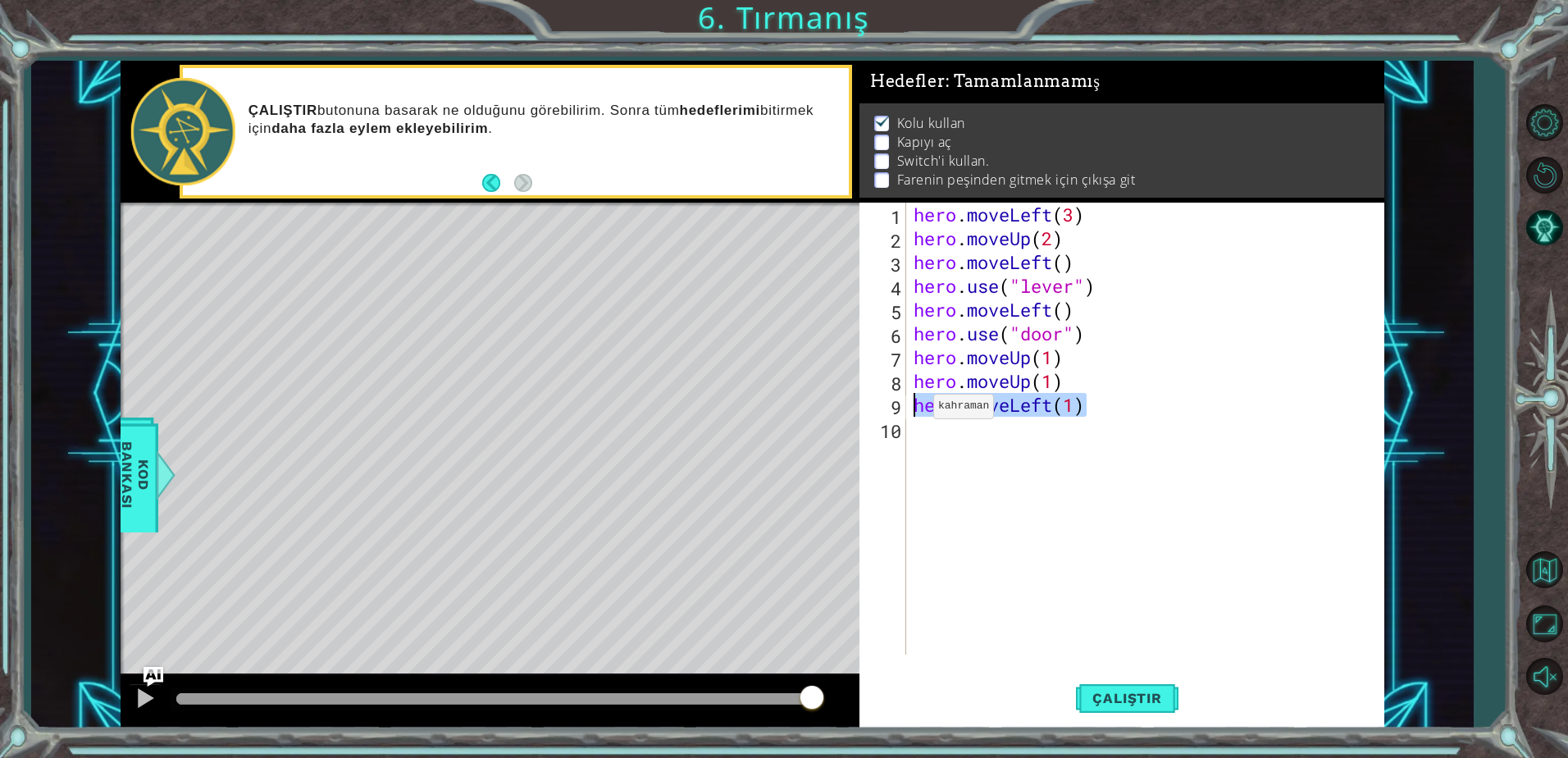
drag, startPoint x: 1101, startPoint y: 405, endPoint x: 919, endPoint y: 410, distance: 182.1
click at [919, 410] on div "hero . moveLeft ( 3 ) hero . moveUp ( 2 ) hero . moveLeft ( ) hero . use ( "lev…" at bounding box center [1149, 452] width 477 height 500
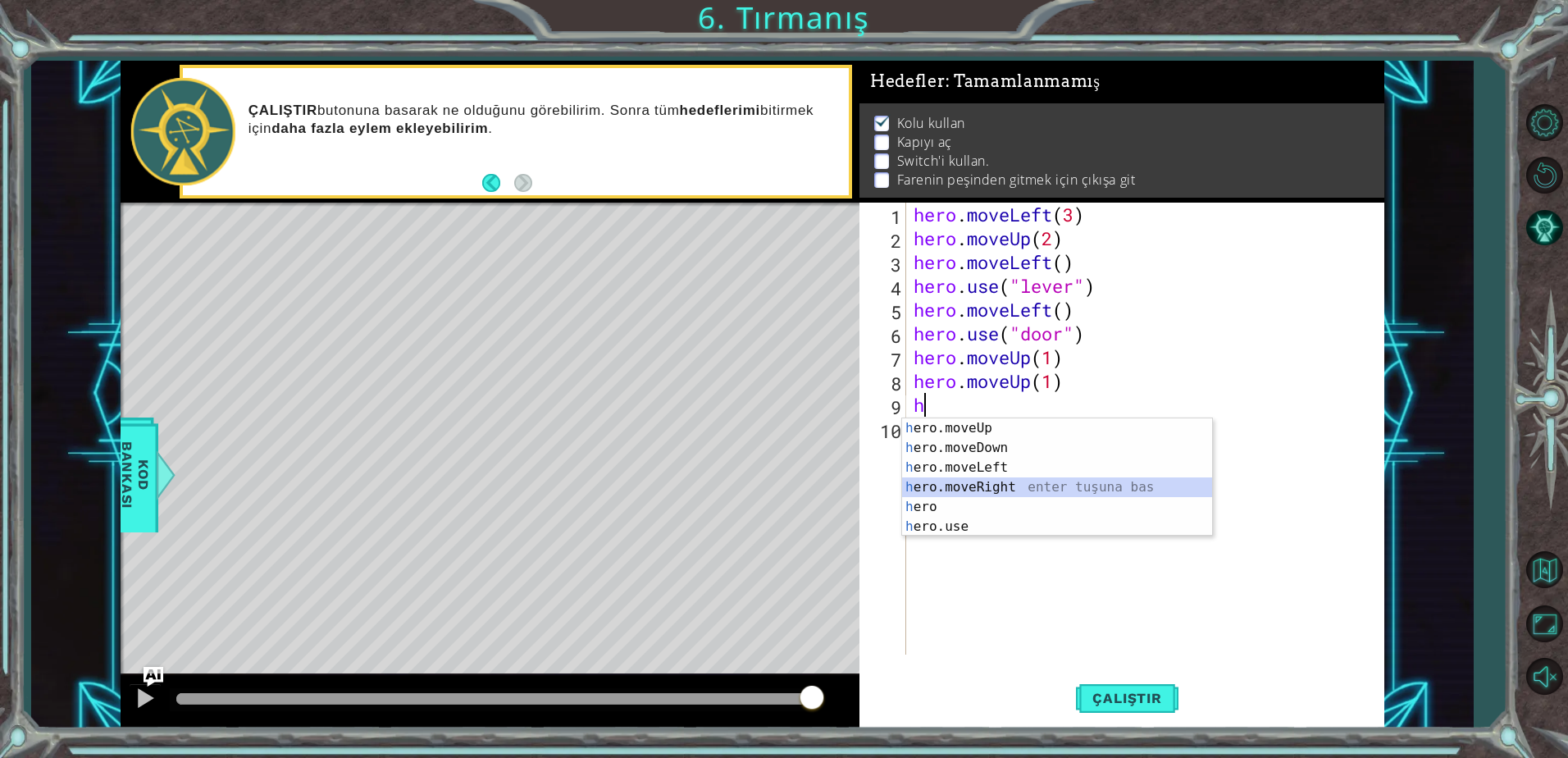
click at [968, 481] on div "h ero.moveUp enter tuşuna bas h ero.moveDown enter tuşuna bas h ero.moveLeft en…" at bounding box center [1057, 496] width 310 height 157
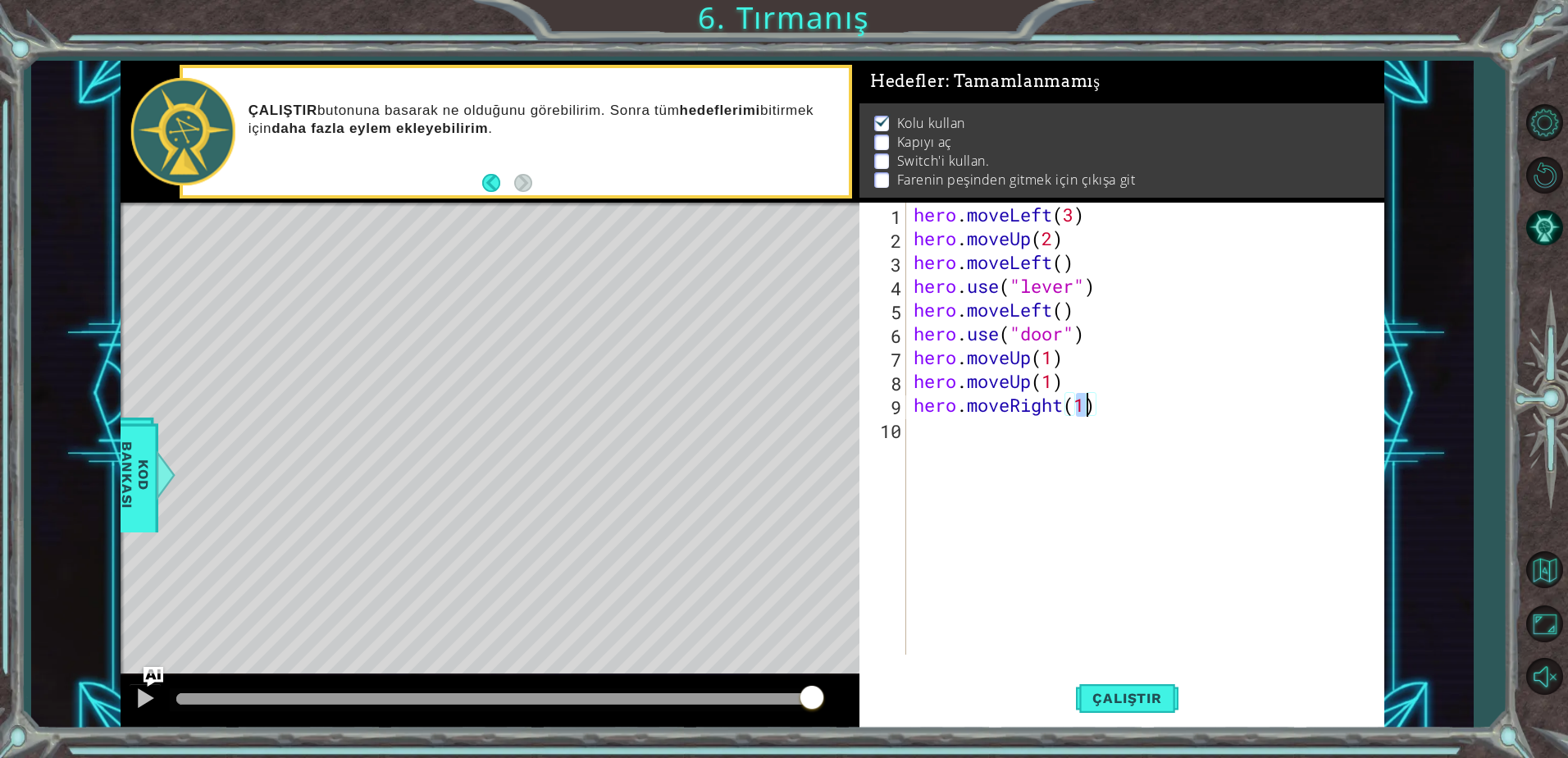
scroll to position [0, 7]
click at [1112, 681] on button "Çalıştır" at bounding box center [1127, 698] width 102 height 53
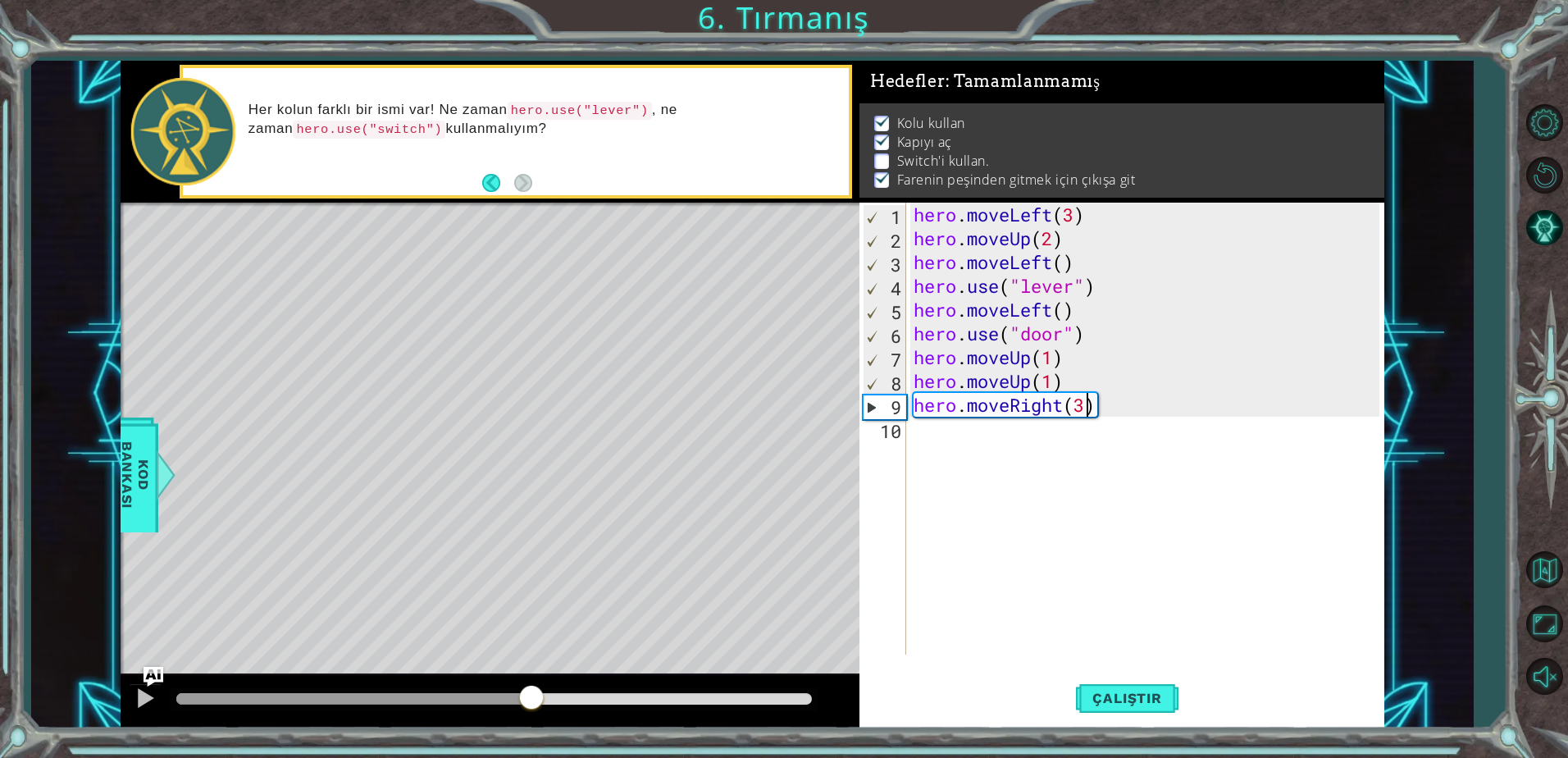
drag, startPoint x: 235, startPoint y: 690, endPoint x: 531, endPoint y: 686, distance: 296.0
click at [531, 686] on div at bounding box center [532, 699] width 30 height 30
type textarea "hero.moveRight(2)"
click at [975, 443] on div "hero . moveLeft ( 3 ) hero . moveUp ( 2 ) hero . moveLeft ( ) hero . use ( "lev…" at bounding box center [1149, 452] width 477 height 500
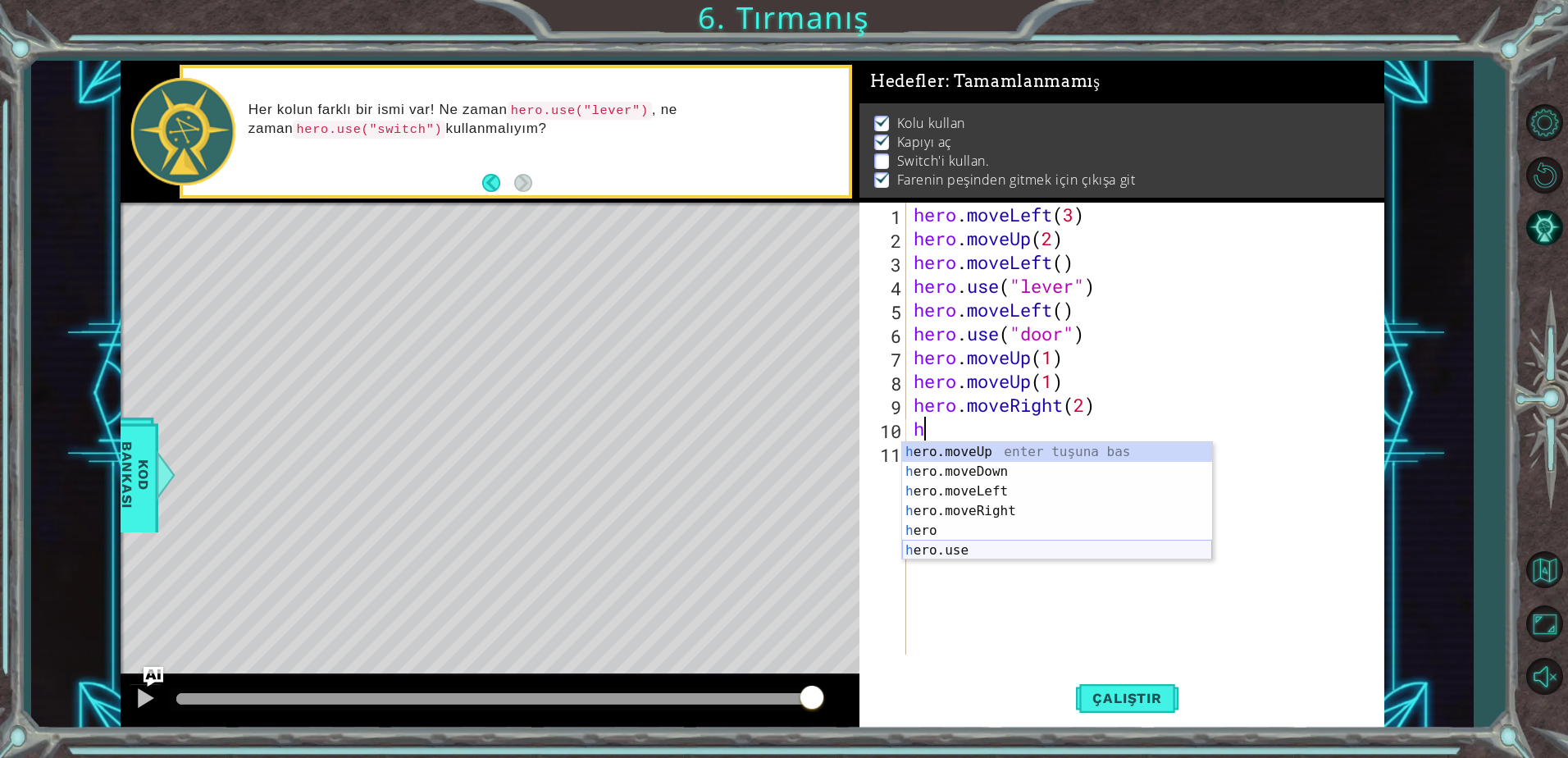
click at [960, 545] on div "h ero.moveUp enter tuşuna bas h ero.moveDown enter tuşuna bas h ero.moveLeft en…" at bounding box center [1057, 520] width 310 height 157
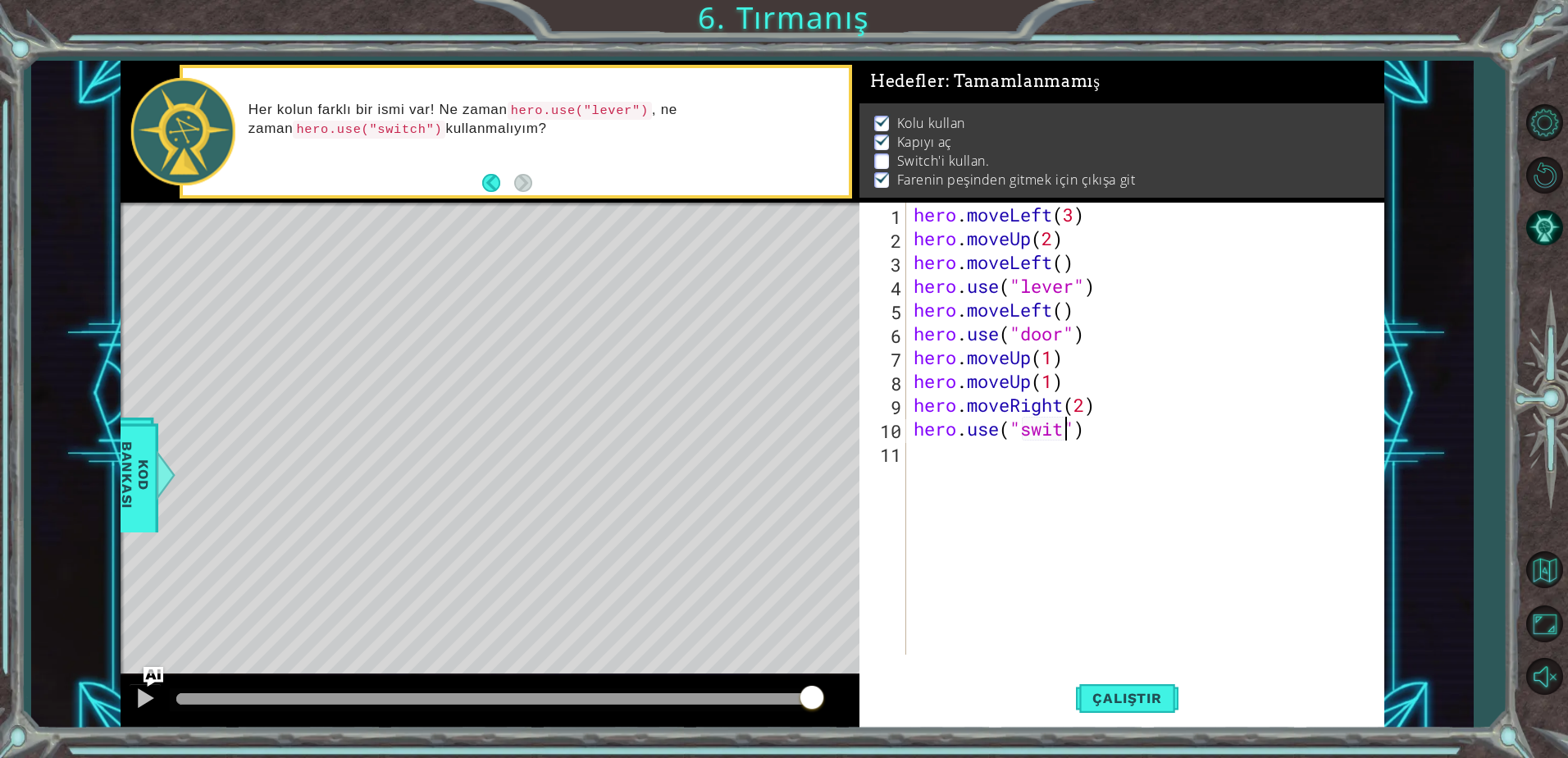
scroll to position [0, 7]
type textarea "hero.use("switch")"
click at [1050, 459] on div "hero . moveLeft ( 3 ) hero . moveUp ( 2 ) hero . moveLeft ( ) hero . use ( "lev…" at bounding box center [1149, 452] width 477 height 500
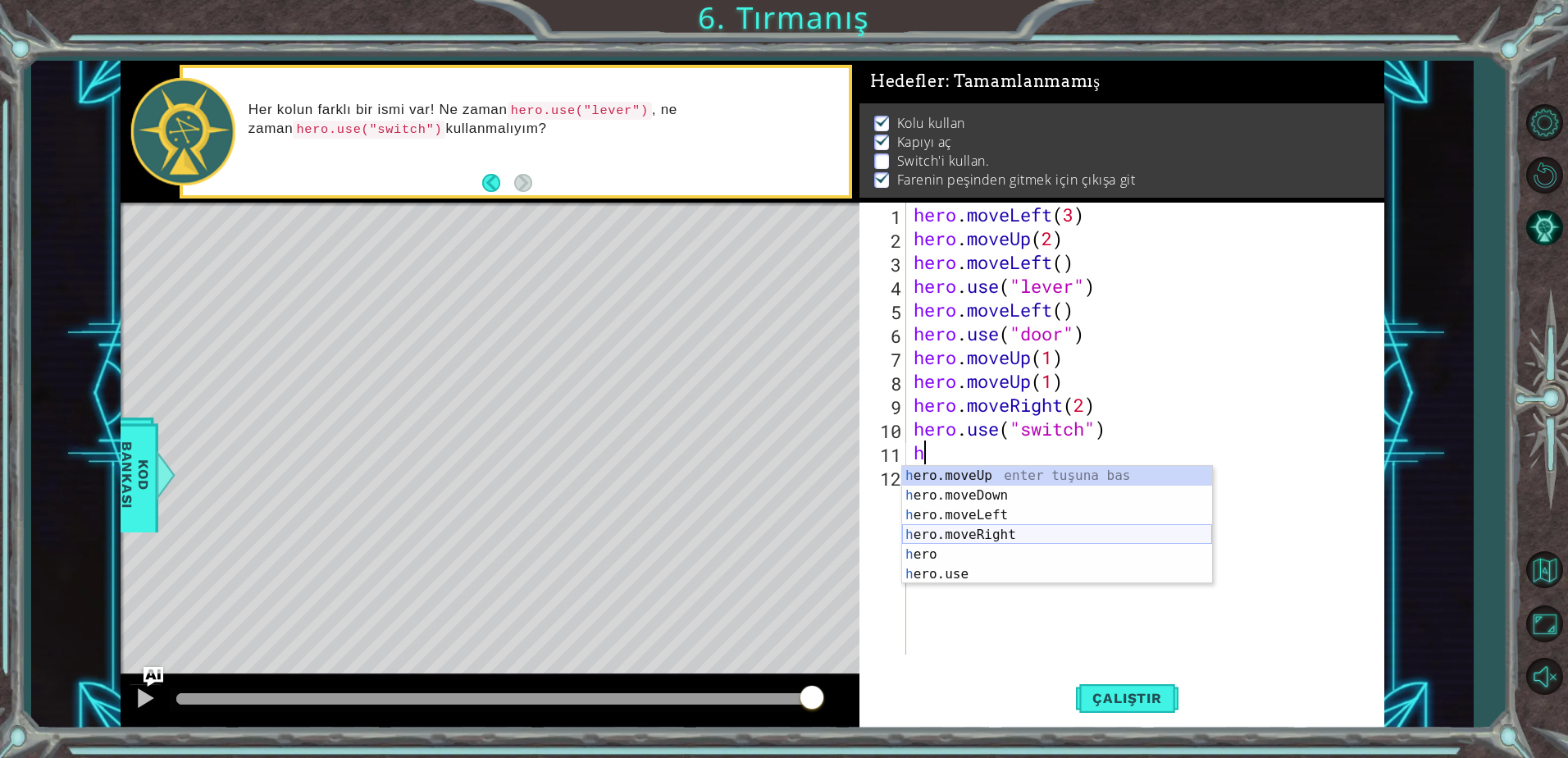
click at [994, 532] on div "h ero.moveUp enter tuşuna bas h ero.moveDown enter tuşuna bas h ero.moveLeft en…" at bounding box center [1057, 544] width 310 height 157
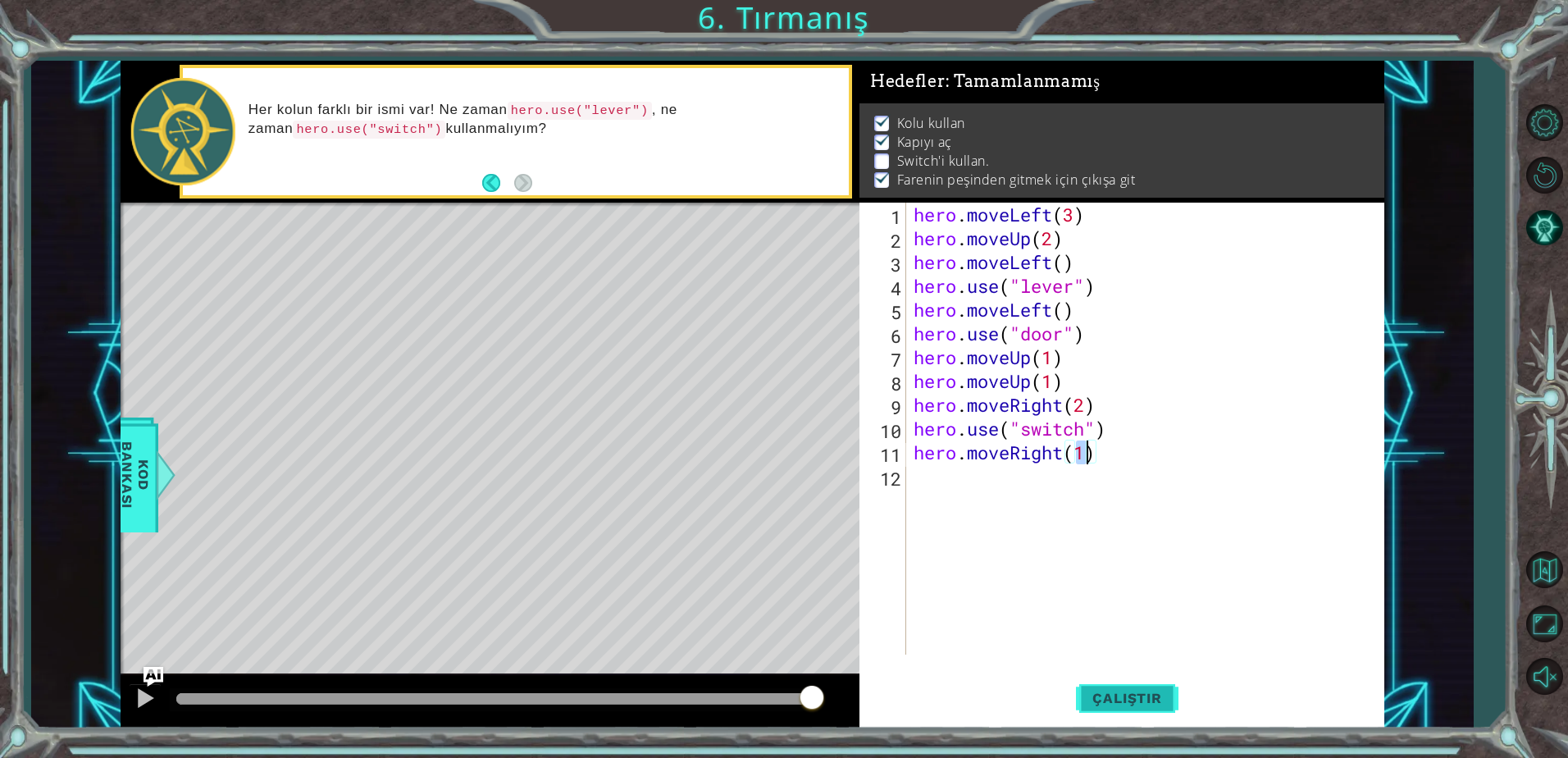
type textarea "hero.moveRight(1)"
click at [1121, 681] on button "Çalıştır" at bounding box center [1127, 698] width 102 height 53
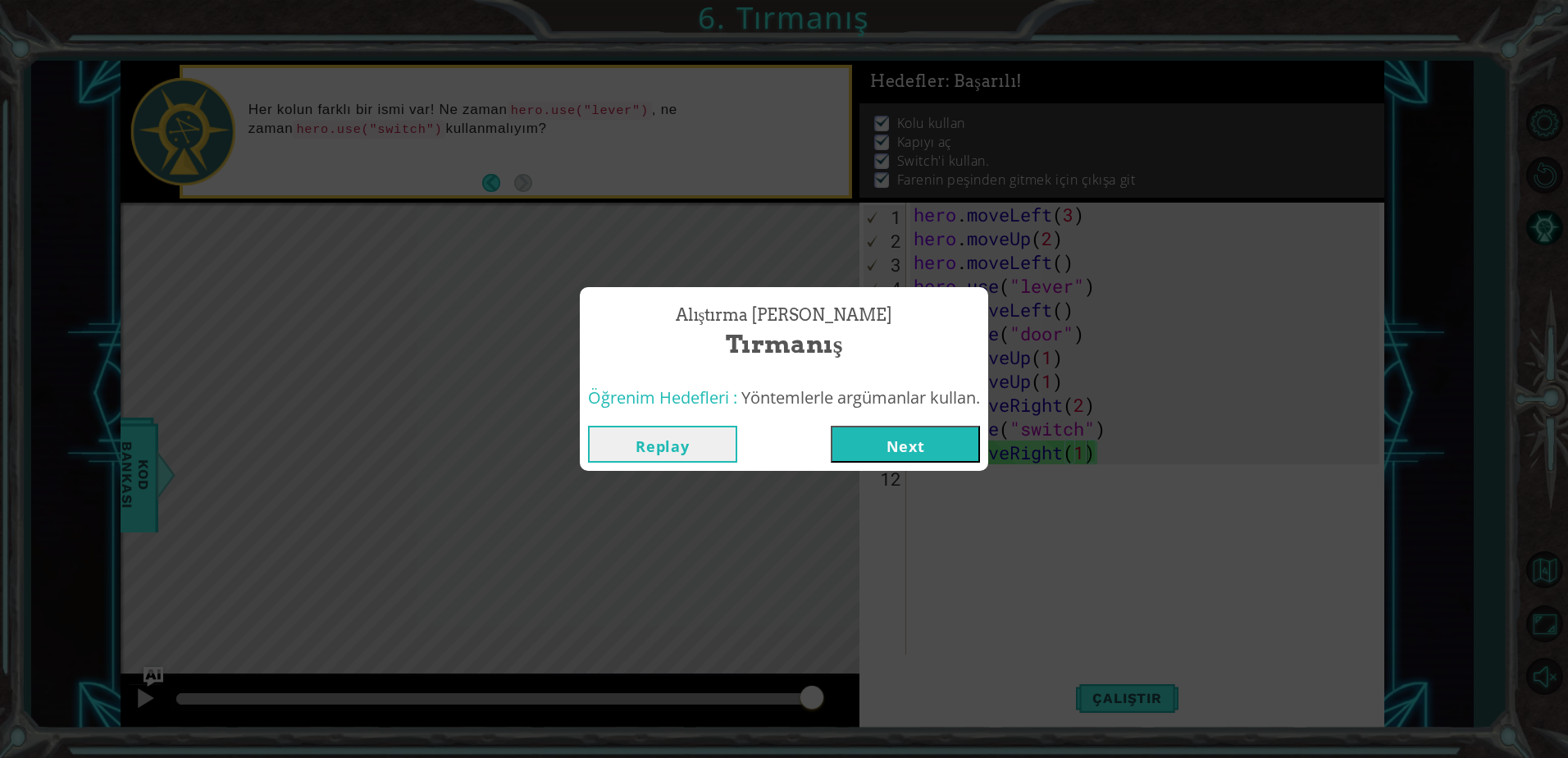
drag, startPoint x: 249, startPoint y: 705, endPoint x: 854, endPoint y: 639, distance: 608.6
click at [867, 667] on body "1 ההההההההההההההההההההההההההההההההההההההההההההההההההההההההההההההההההההההההההההה…" at bounding box center [784, 379] width 1568 height 758
click at [959, 453] on button "Next" at bounding box center [905, 444] width 149 height 37
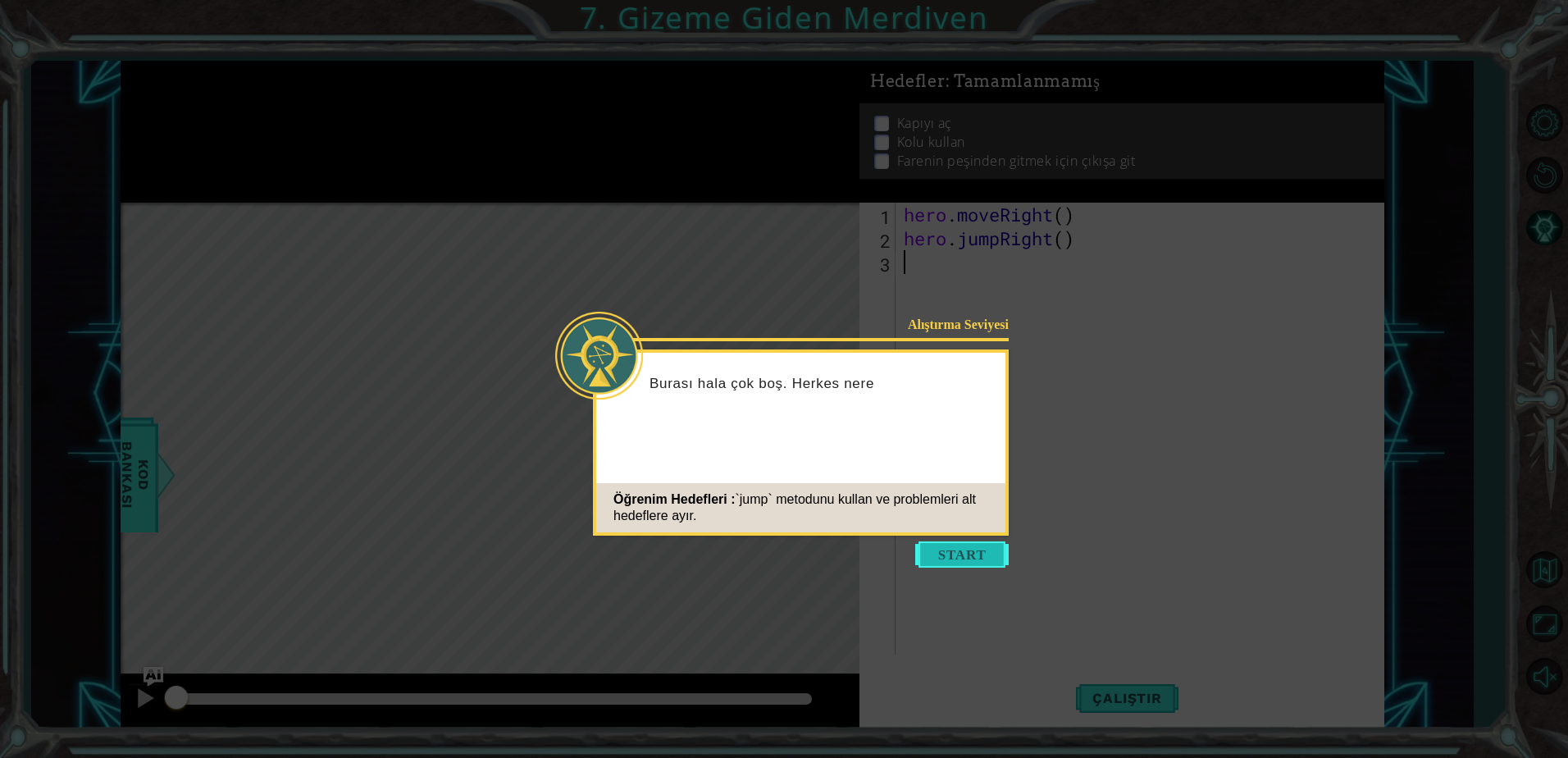
click at [944, 554] on button "Start" at bounding box center [962, 555] width 94 height 26
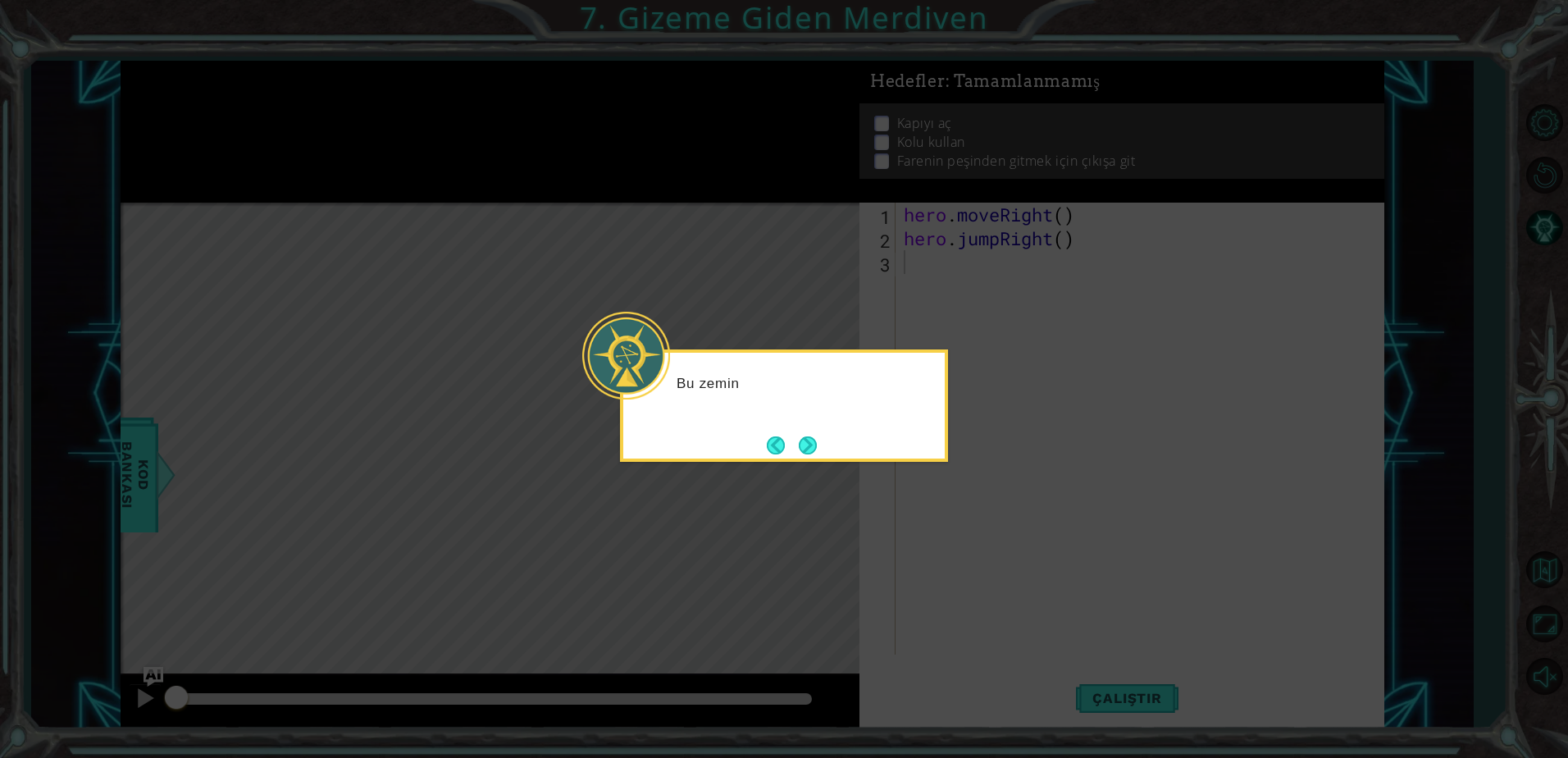
click at [895, 470] on icon at bounding box center [784, 379] width 1568 height 758
click at [812, 437] on button "Next" at bounding box center [807, 445] width 18 height 18
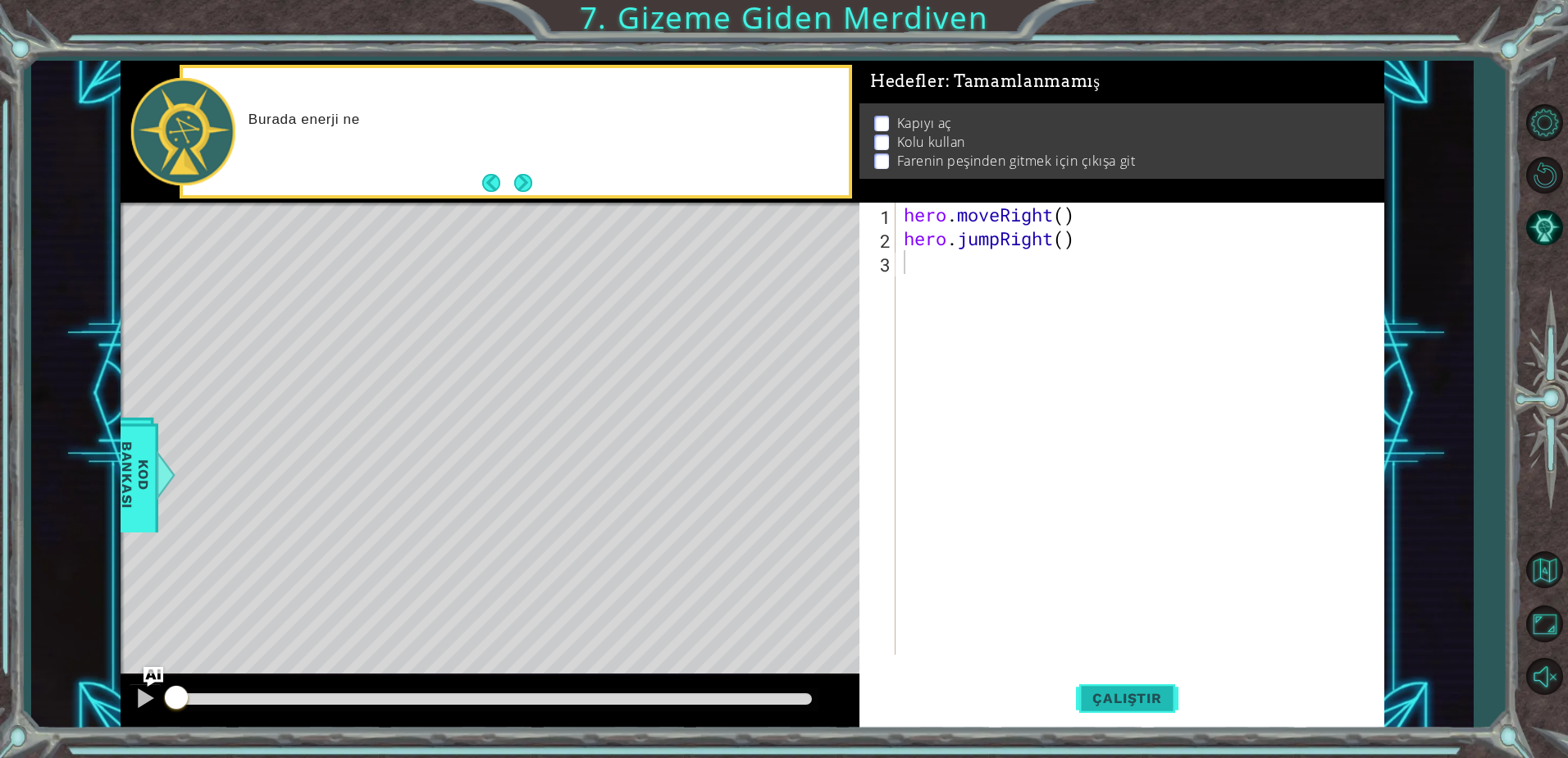
click at [1109, 709] on button "Çalıştır" at bounding box center [1127, 698] width 102 height 53
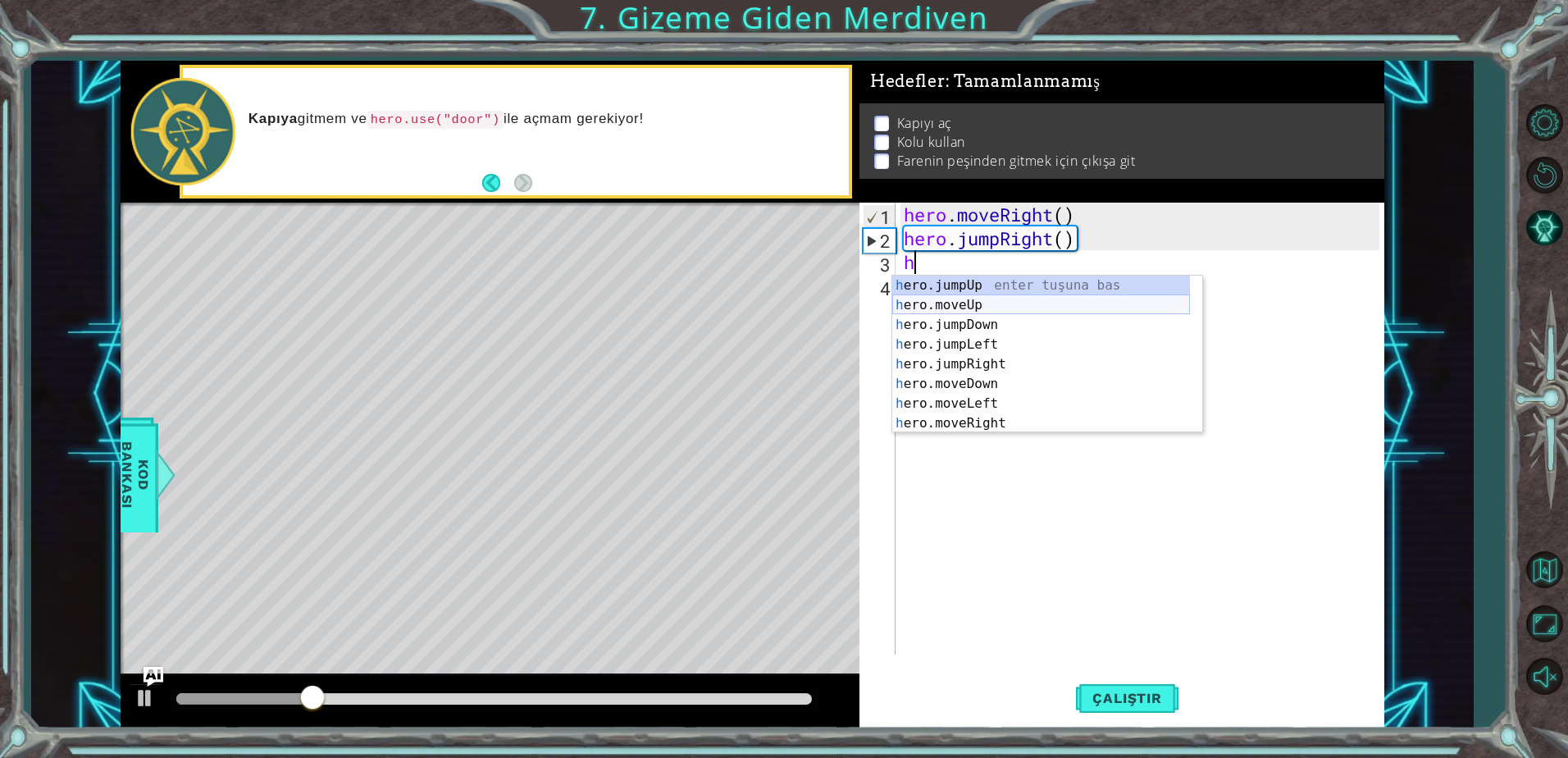
click at [965, 309] on div "h ero.jumpUp enter tuşuna bas h ero.moveUp enter tuşuna bas h ero.jumpDown ente…" at bounding box center [1041, 374] width 298 height 197
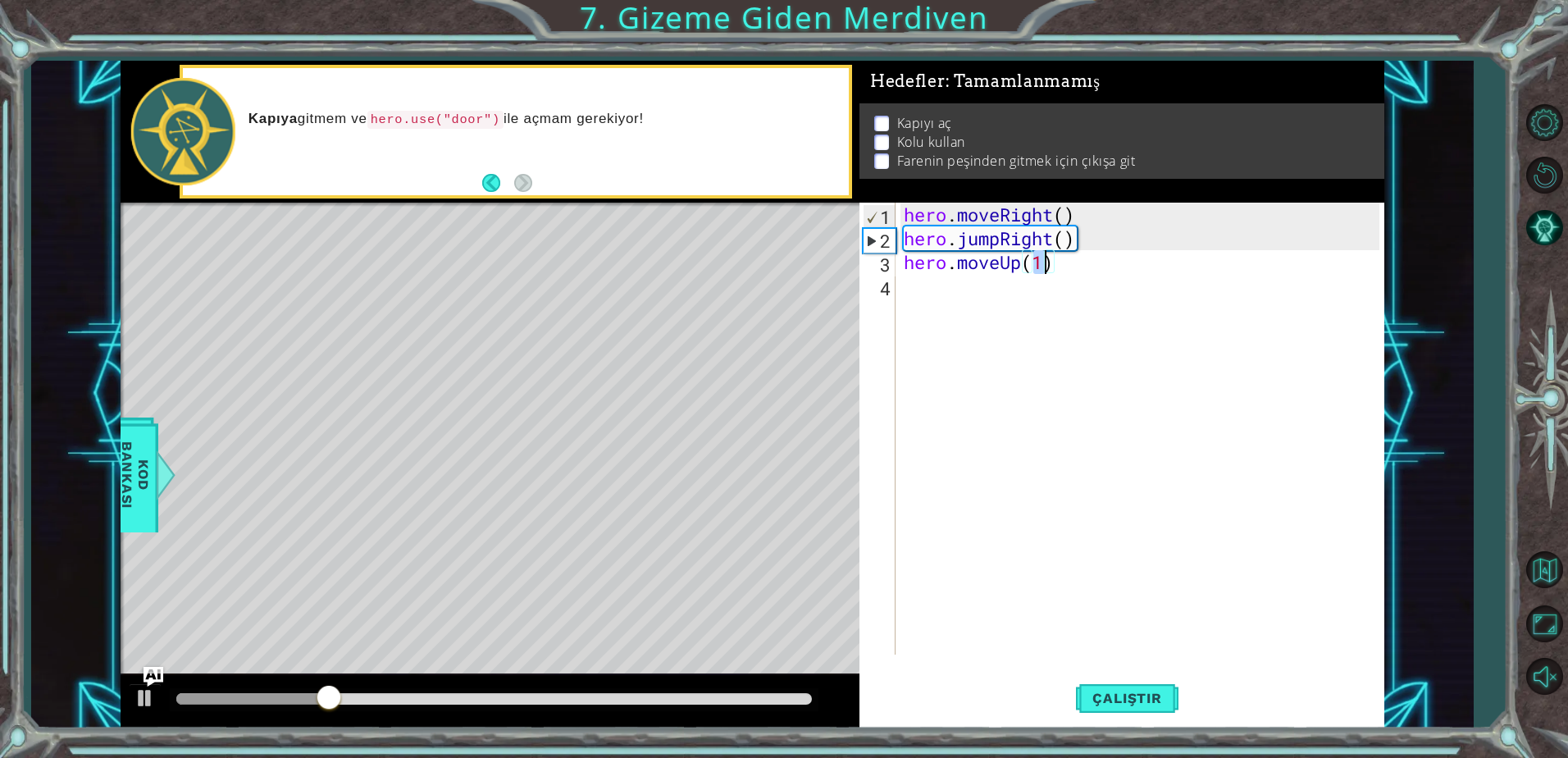
type textarea "hero.moveUp(h)"
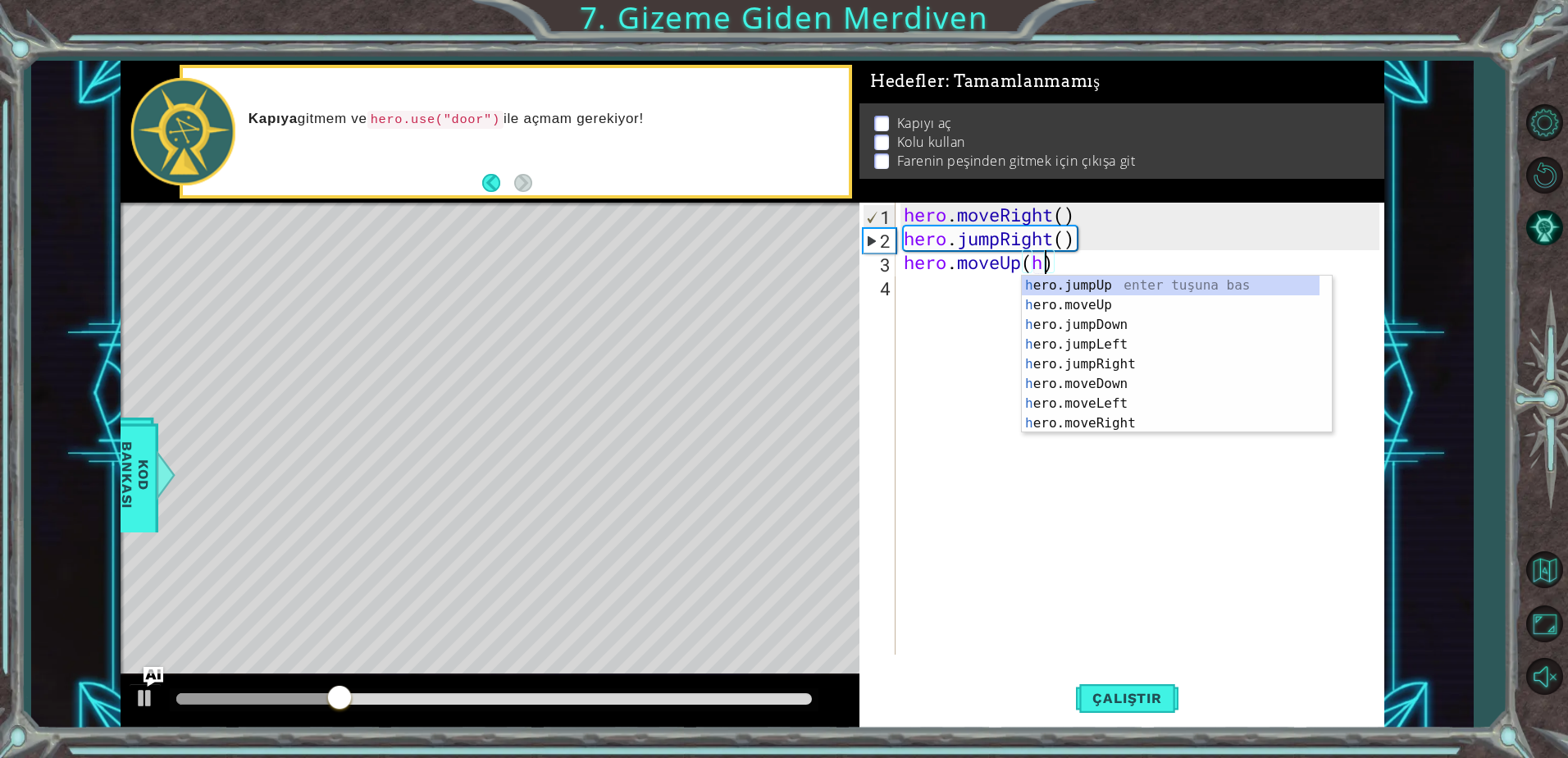
click at [979, 307] on div "hero . moveRight ( ) hero . jumpRight ( ) hero . moveUp ( h )" at bounding box center [1144, 452] width 487 height 500
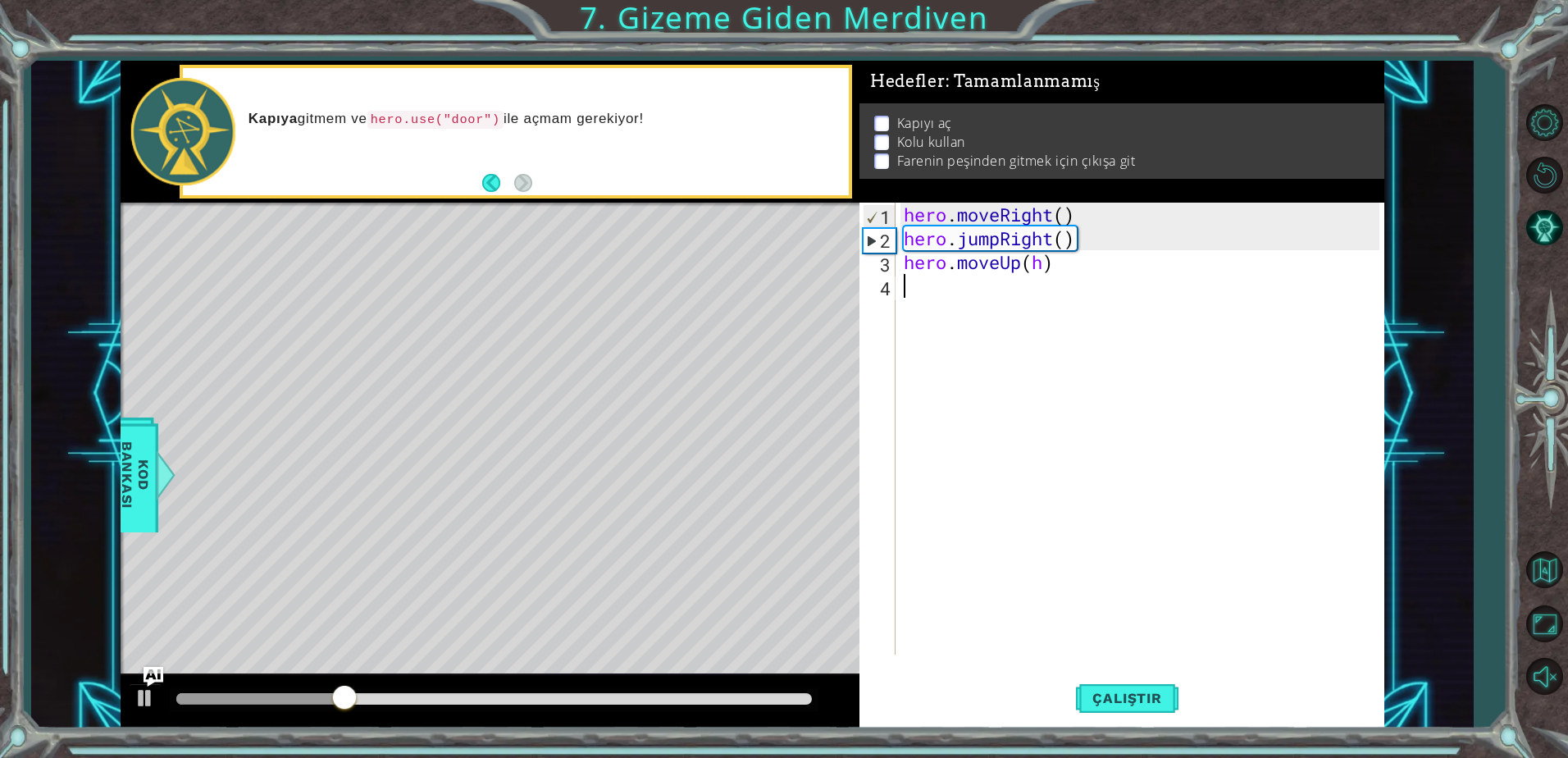
scroll to position [0, 0]
click at [1040, 267] on div "hero . moveRight ( ) hero . jumpRight ( ) hero . moveUp ( h )" at bounding box center [1144, 452] width 487 height 500
type textarea "hero.moveUp(1)"
click at [1023, 289] on div "hero . moveRight ( ) hero . jumpRight ( ) hero . moveUp ( 1 )" at bounding box center [1144, 452] width 487 height 500
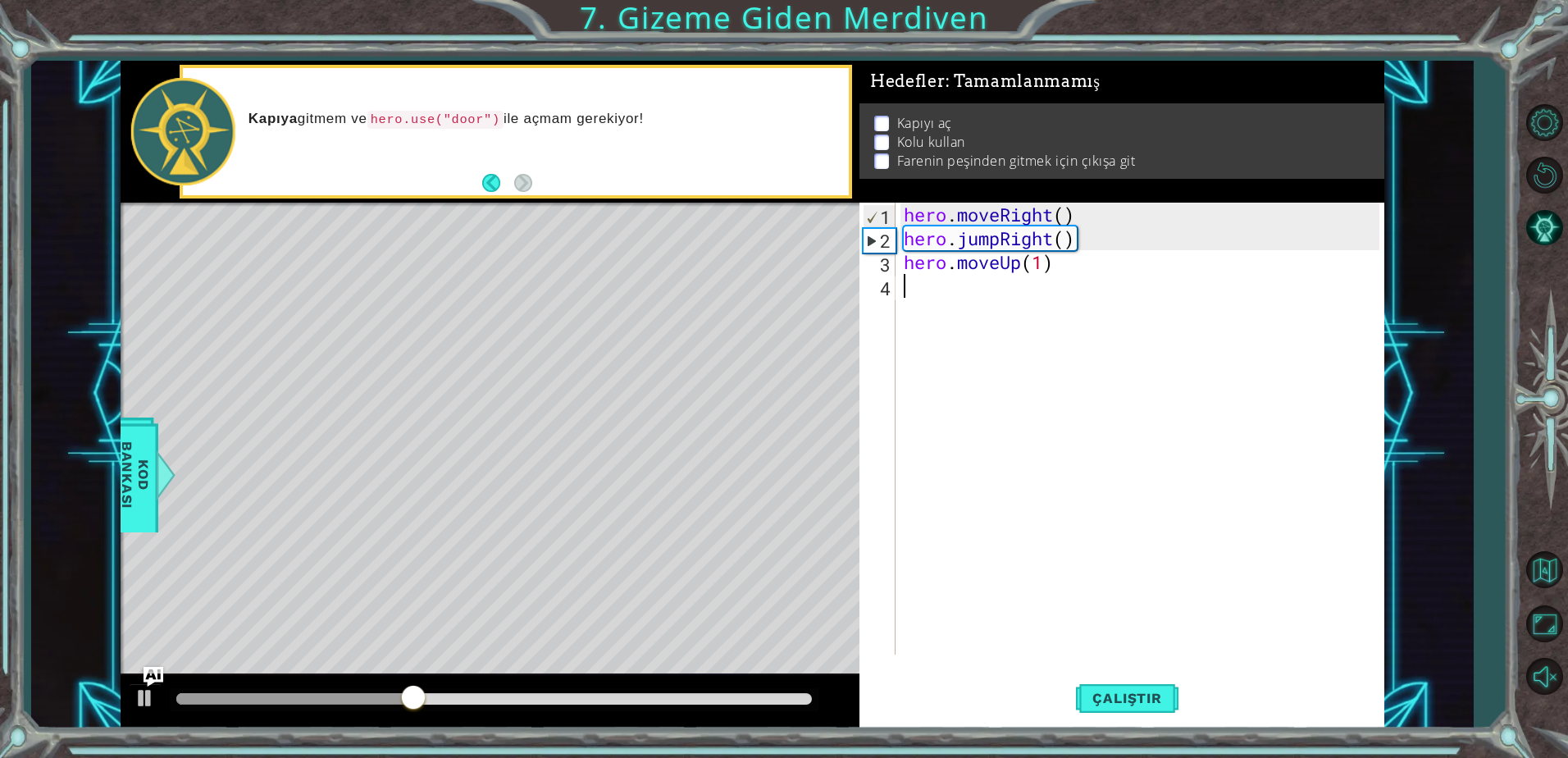
scroll to position [0, 0]
type textarea "h"
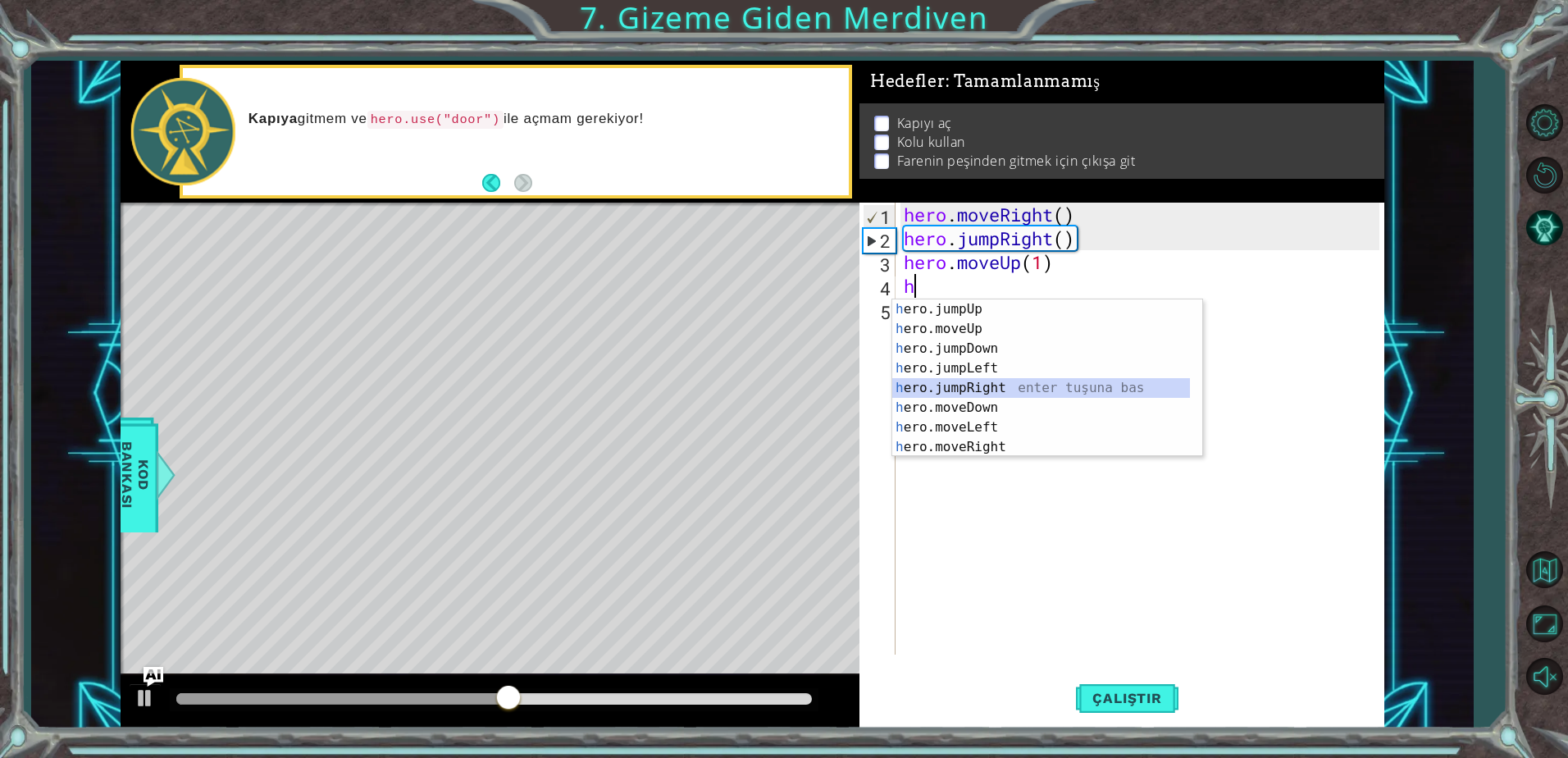
click at [975, 385] on div "h ero.jumpUp enter tuşuna bas h ero.moveUp enter tuşuna bas h ero.jumpDown ente…" at bounding box center [1041, 398] width 298 height 197
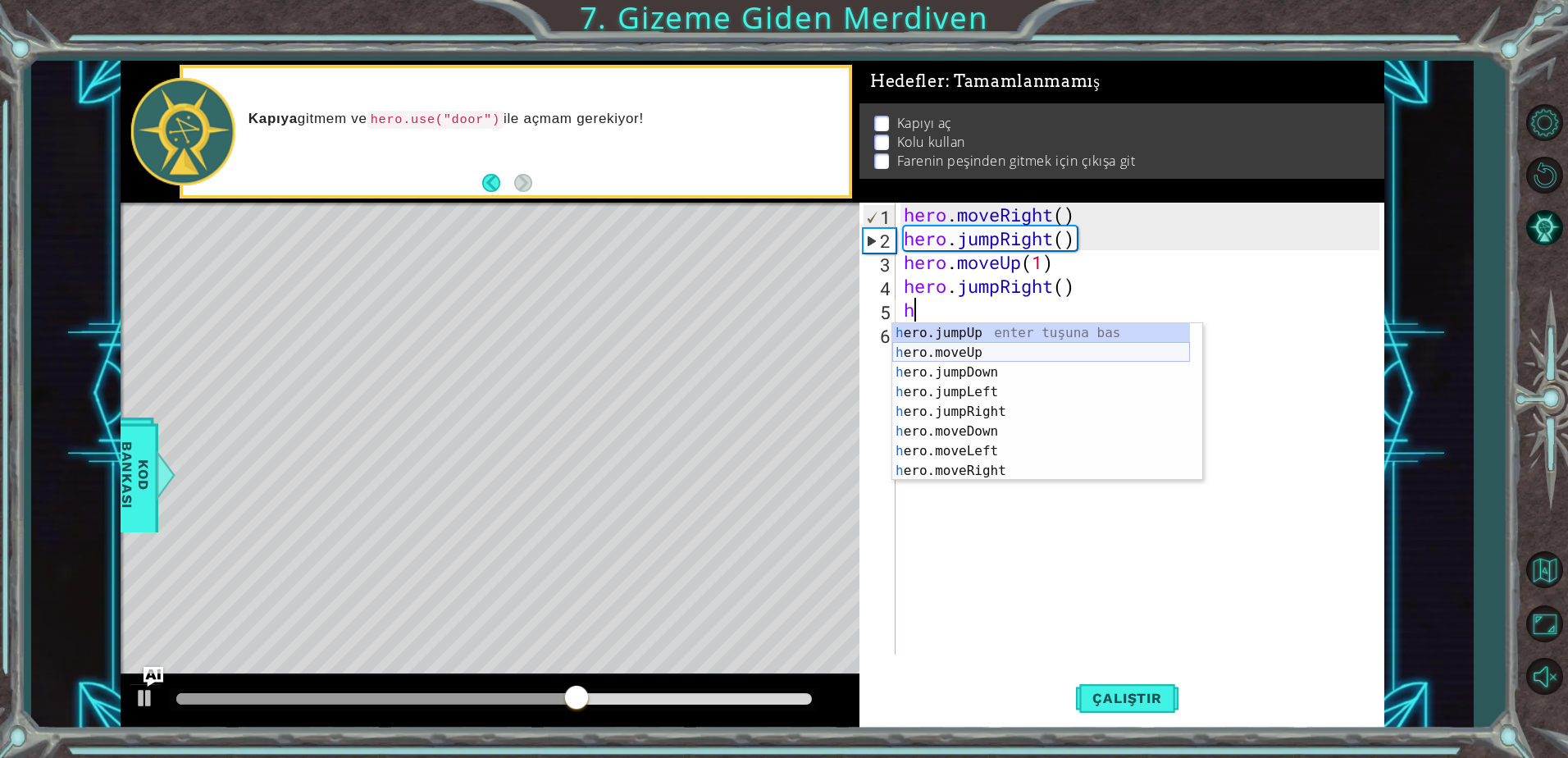
click at [948, 357] on div "h ero.jumpUp enter tuşuna bas h ero.moveUp enter tuşuna bas h ero.jumpDown ente…" at bounding box center [1041, 421] width 298 height 197
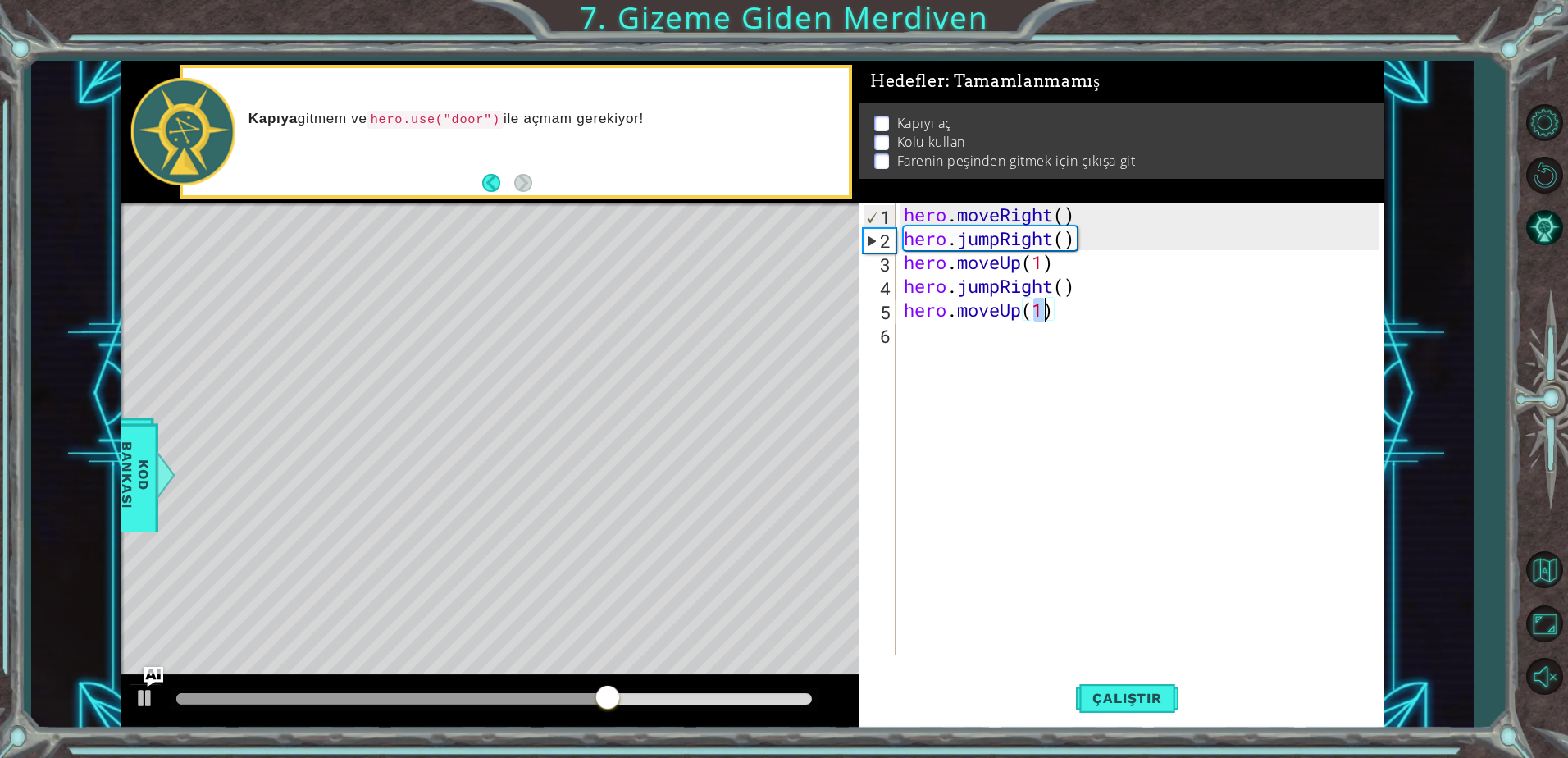
type textarea "hero.moveUp(2)"
click at [936, 342] on div "hero . moveRight ( ) hero . jumpRight ( ) hero . moveUp ( 1 ) hero . jumpRight …" at bounding box center [1144, 452] width 487 height 500
type textarea "h"
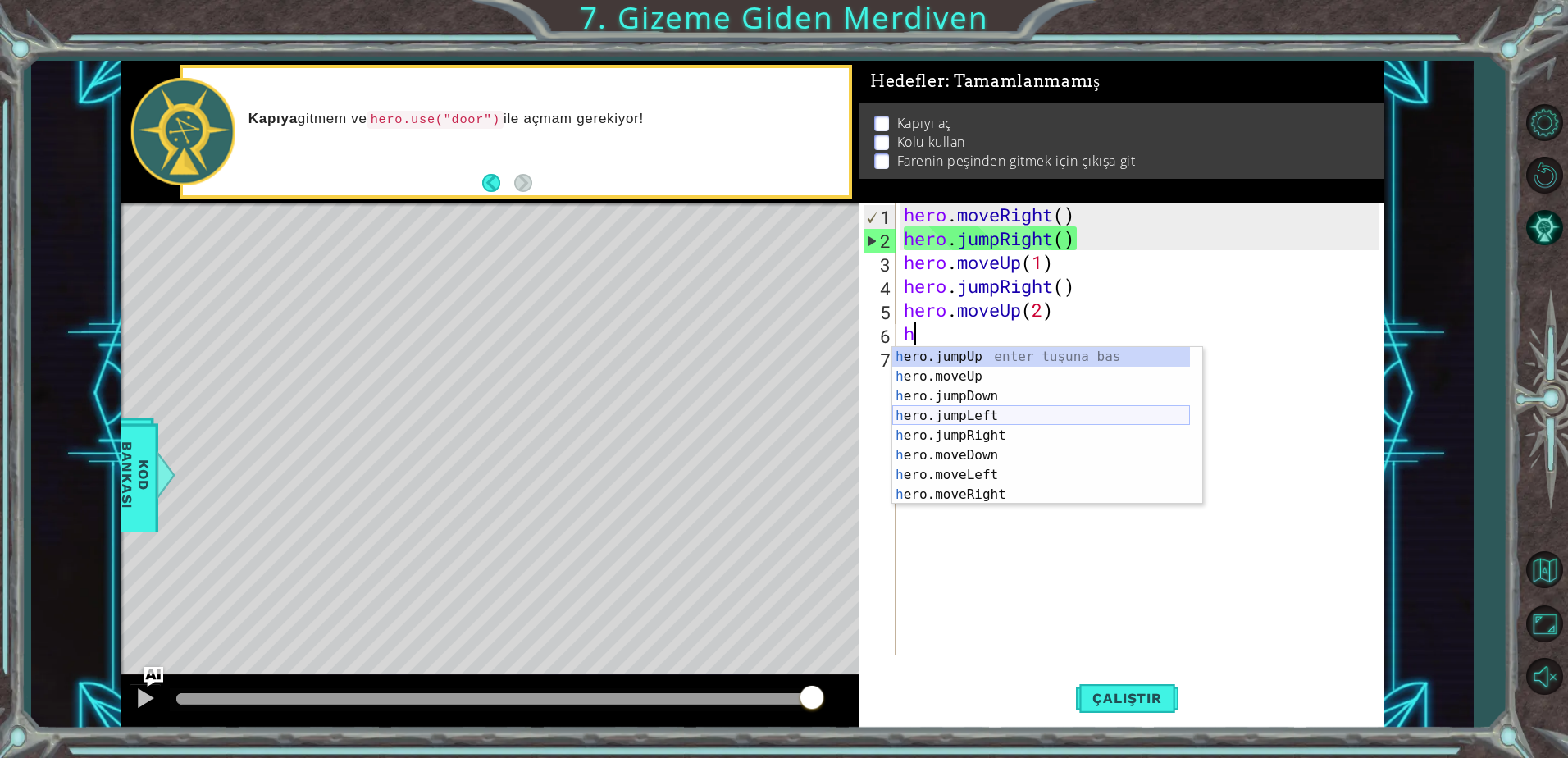
click at [962, 419] on div "h ero.jumpUp enter tuşuna bas h ero.moveUp enter tuşuna bas h ero.jumpDown ente…" at bounding box center [1041, 444] width 298 height 197
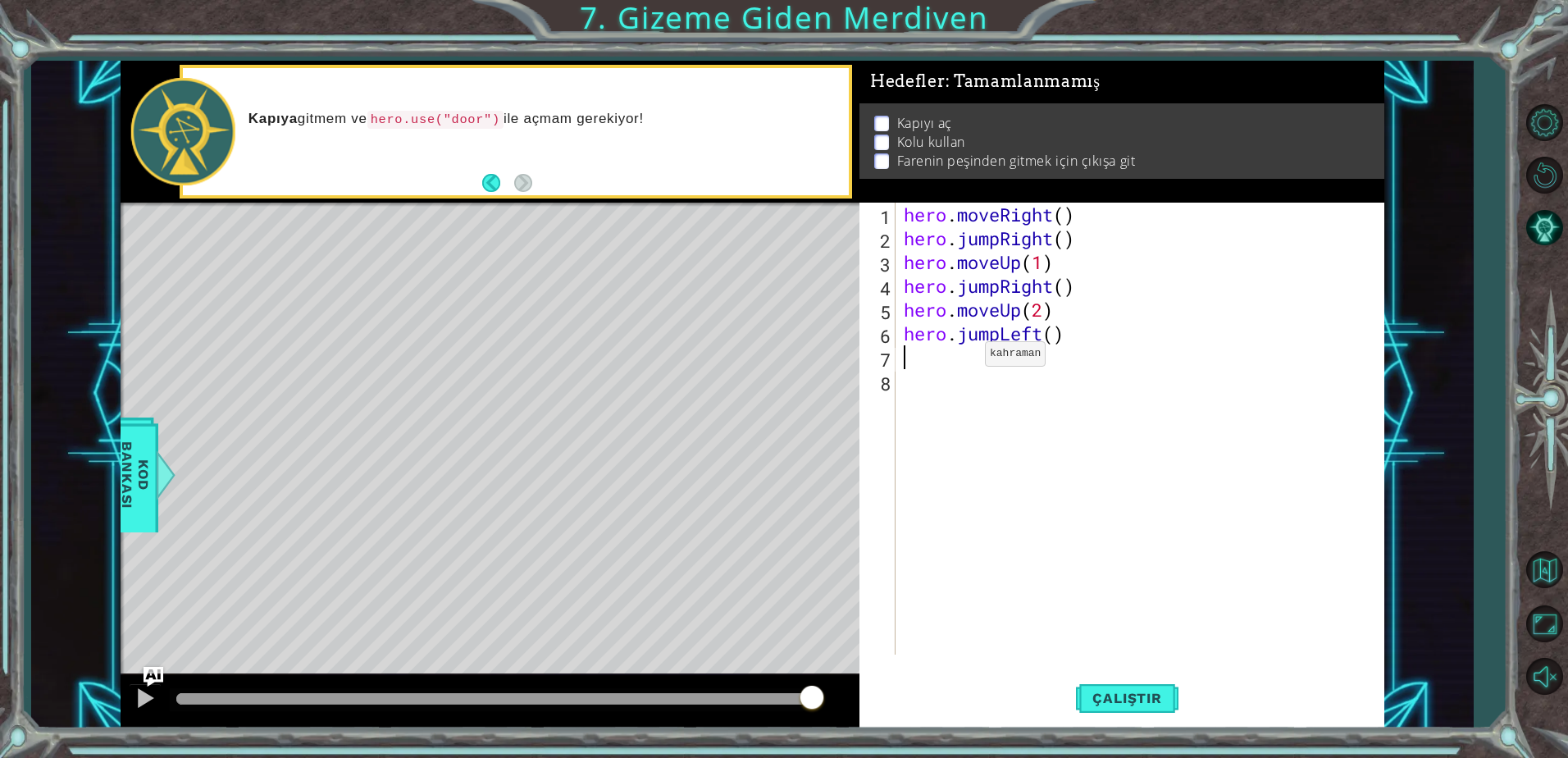
click at [961, 357] on div "hero . moveRight ( ) hero . jumpRight ( ) hero . moveUp ( 1 ) hero . jumpRight …" at bounding box center [1144, 452] width 487 height 500
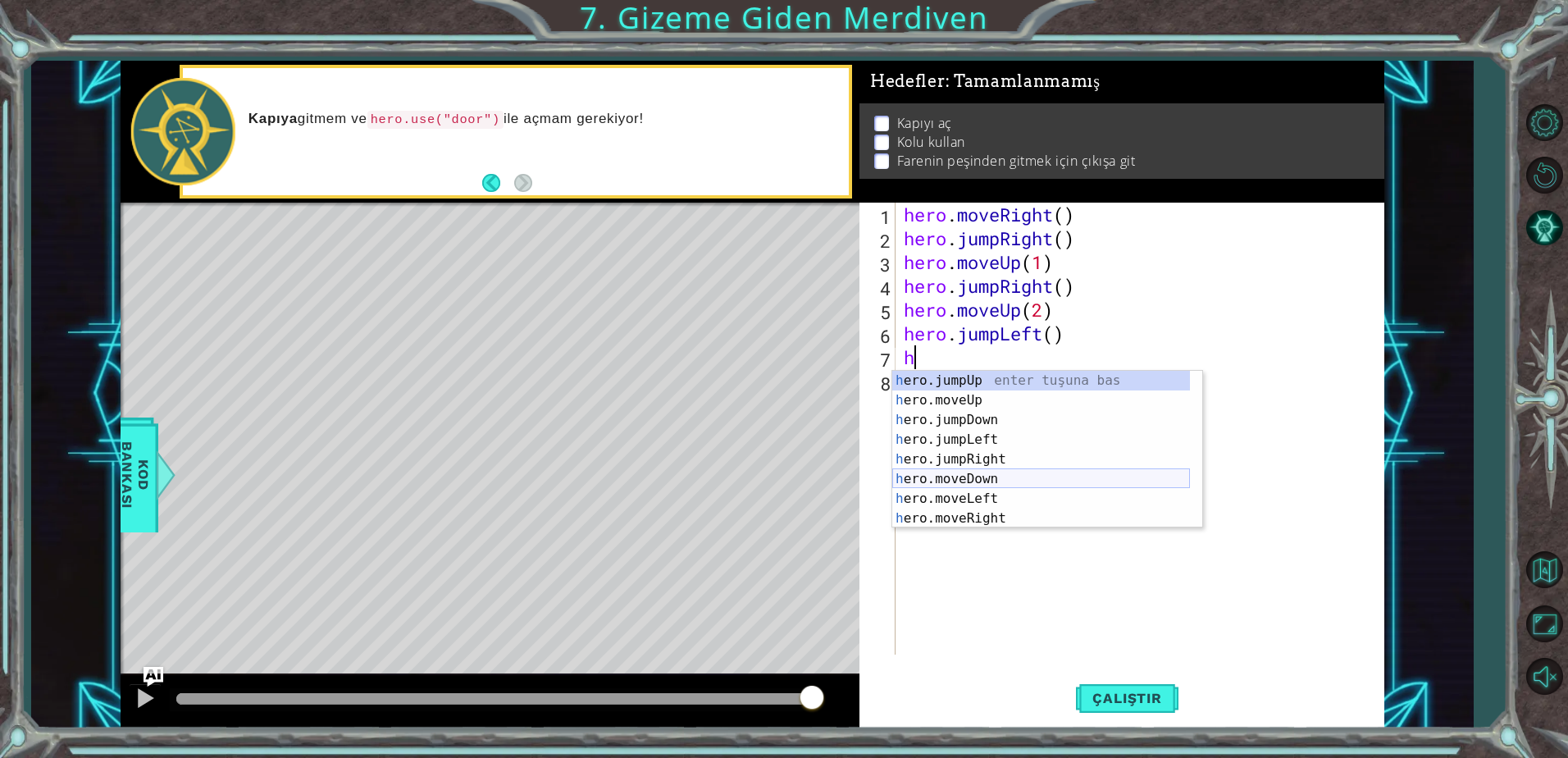
scroll to position [20, 0]
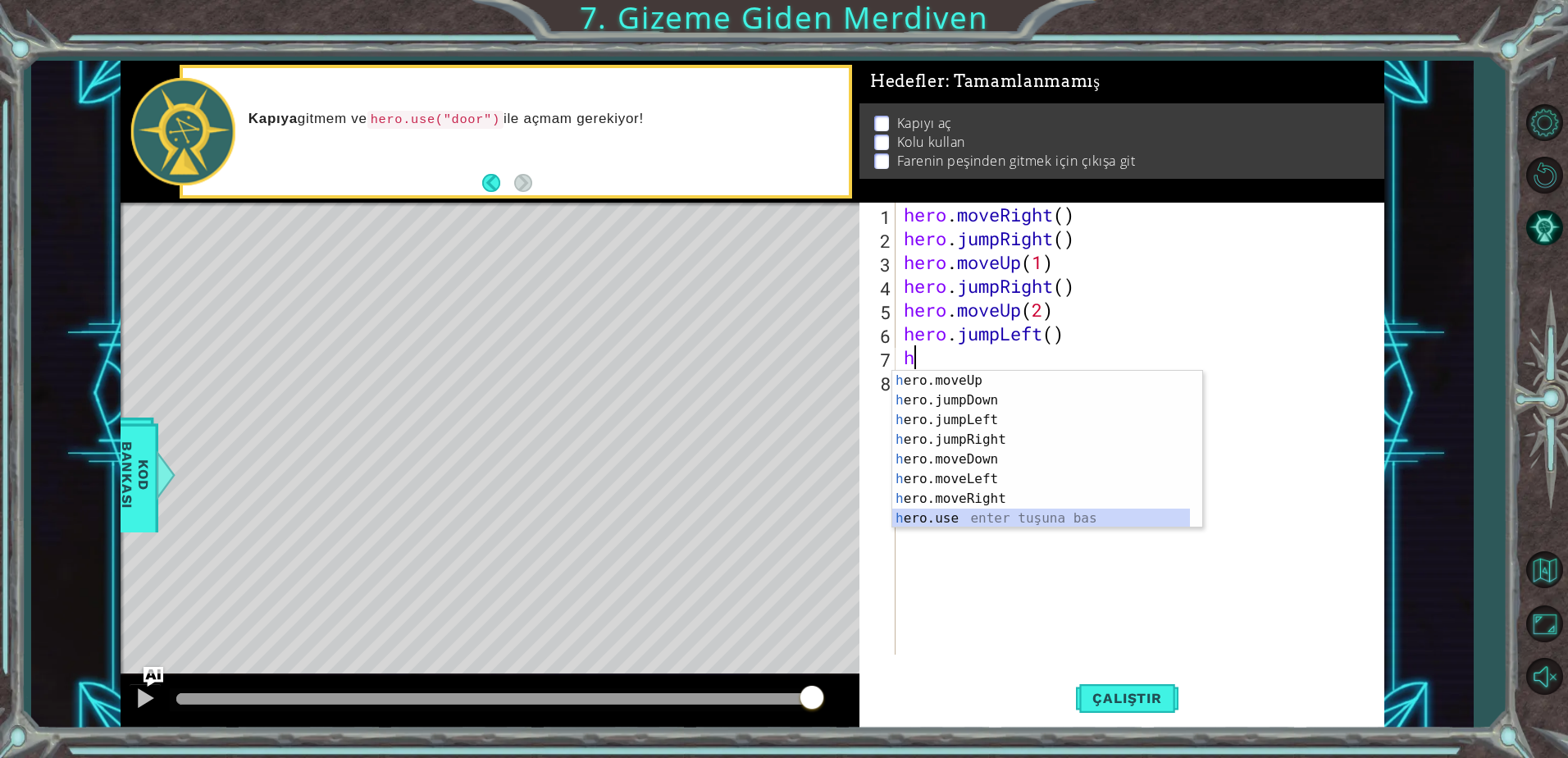
click at [962, 513] on div "h ero.moveUp enter tuşuna bas h ero.jumpDown enter tuşuna bas h ero.jumpLeft en…" at bounding box center [1041, 468] width 298 height 197
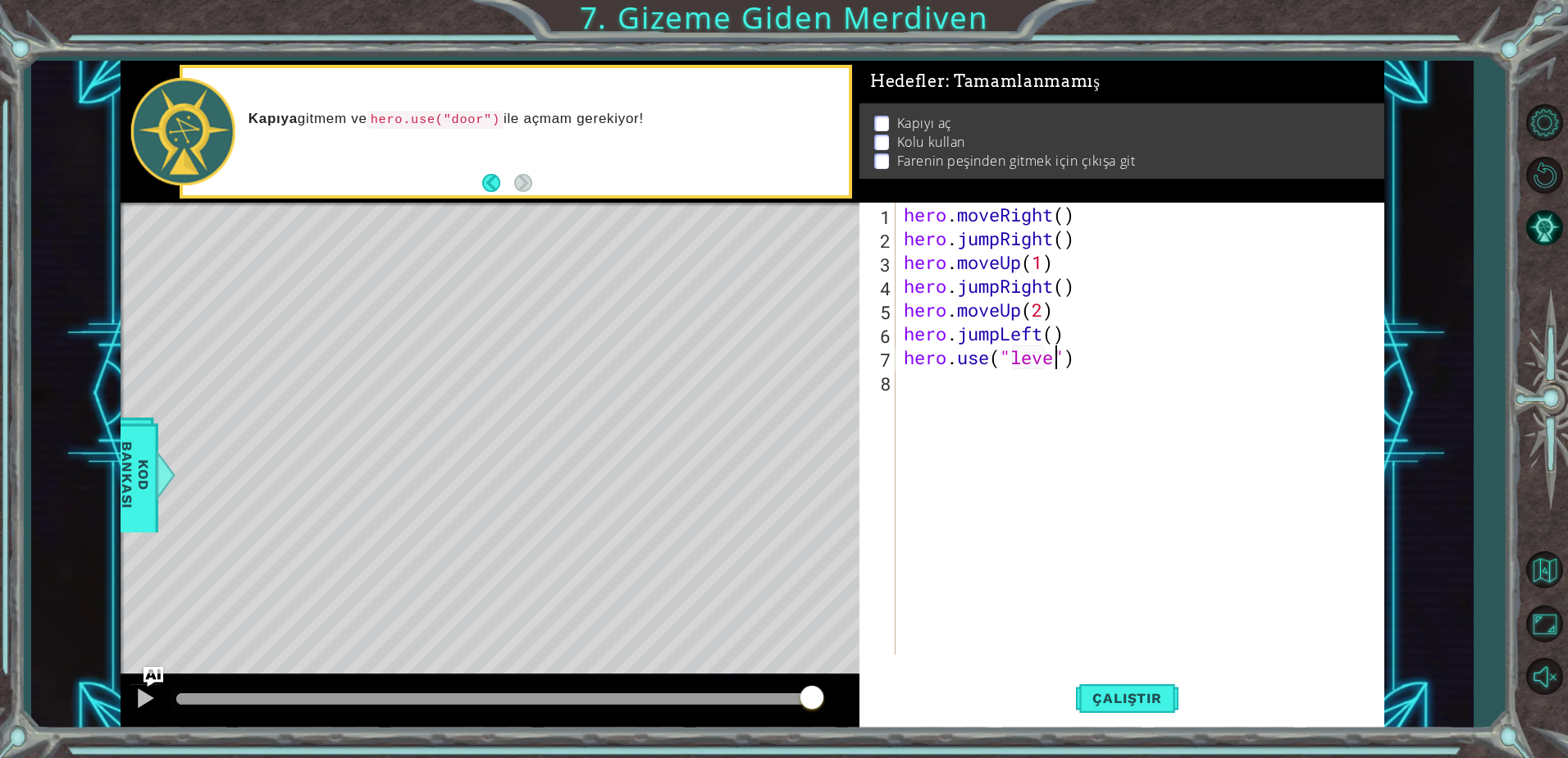
scroll to position [0, 7]
click at [1110, 691] on span "Çalıştır" at bounding box center [1127, 698] width 102 height 16
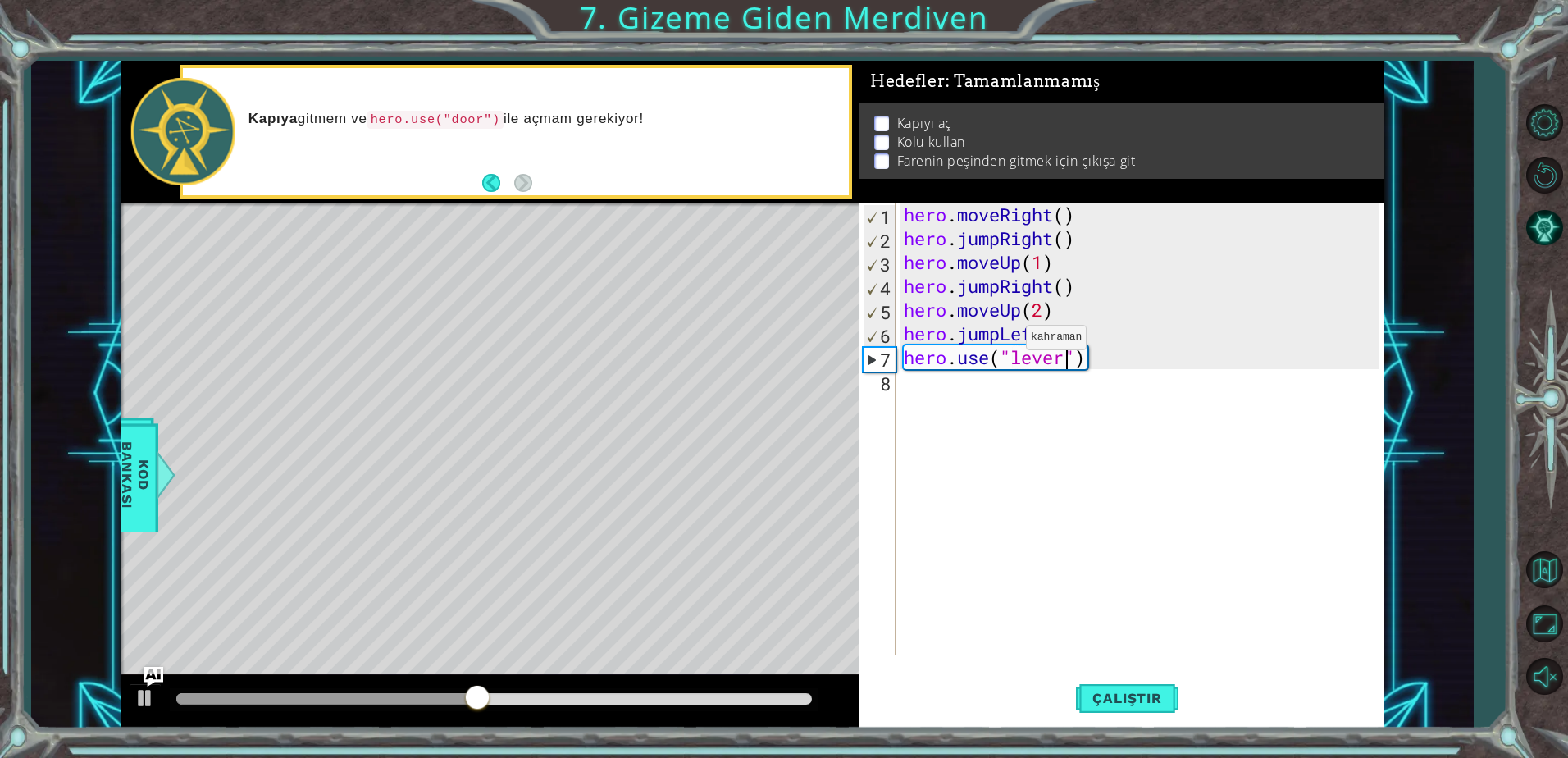
click at [1001, 341] on div "hero . moveRight ( ) hero . jumpRight ( ) hero . moveUp ( 1 ) hero . jumpRight …" at bounding box center [1144, 452] width 487 height 500
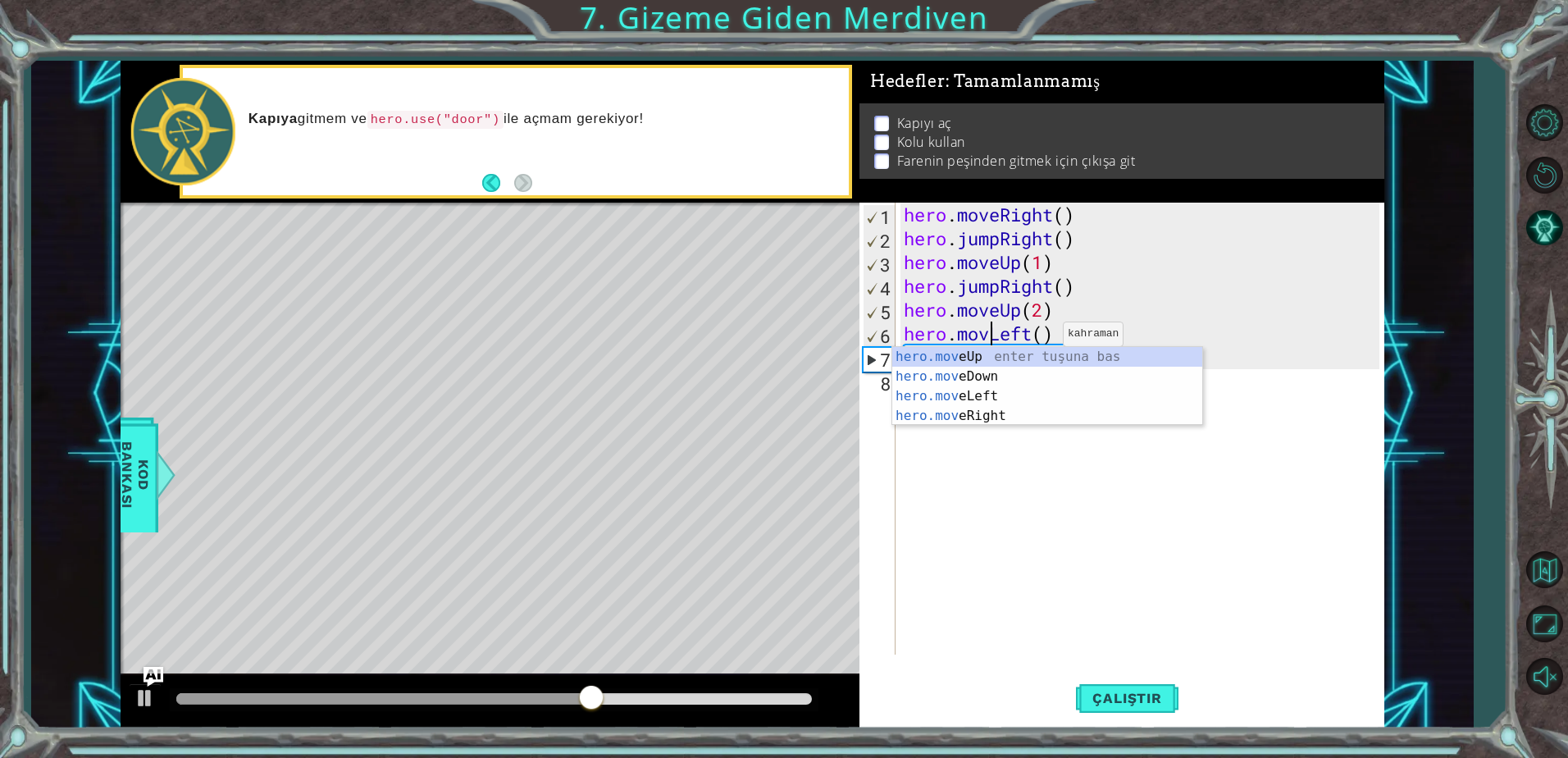
scroll to position [0, 4]
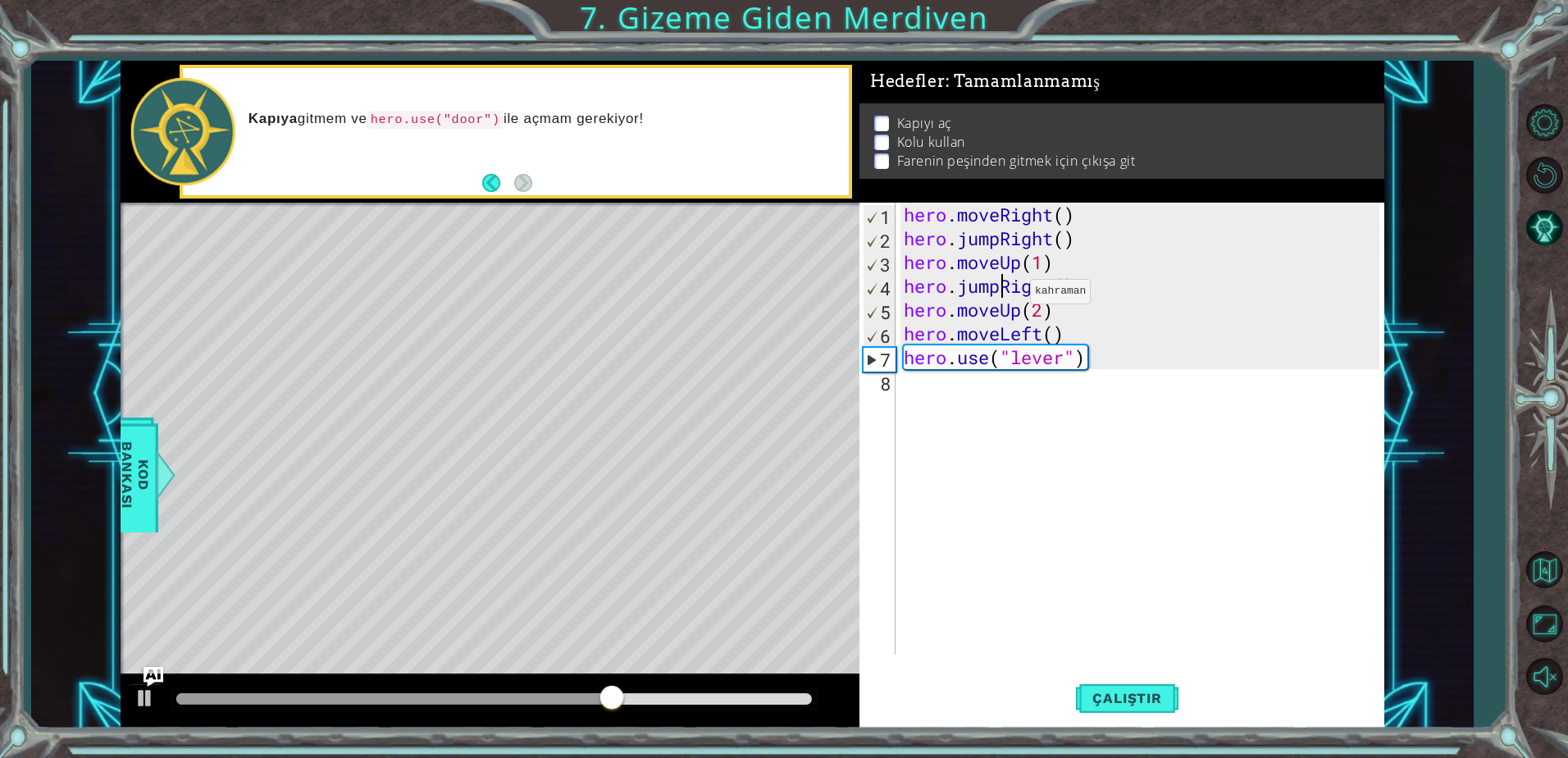
click at [1005, 295] on div "hero . moveRight ( ) hero . jumpRight ( ) hero . moveUp ( 1 ) hero . jumpRight …" at bounding box center [1144, 452] width 487 height 500
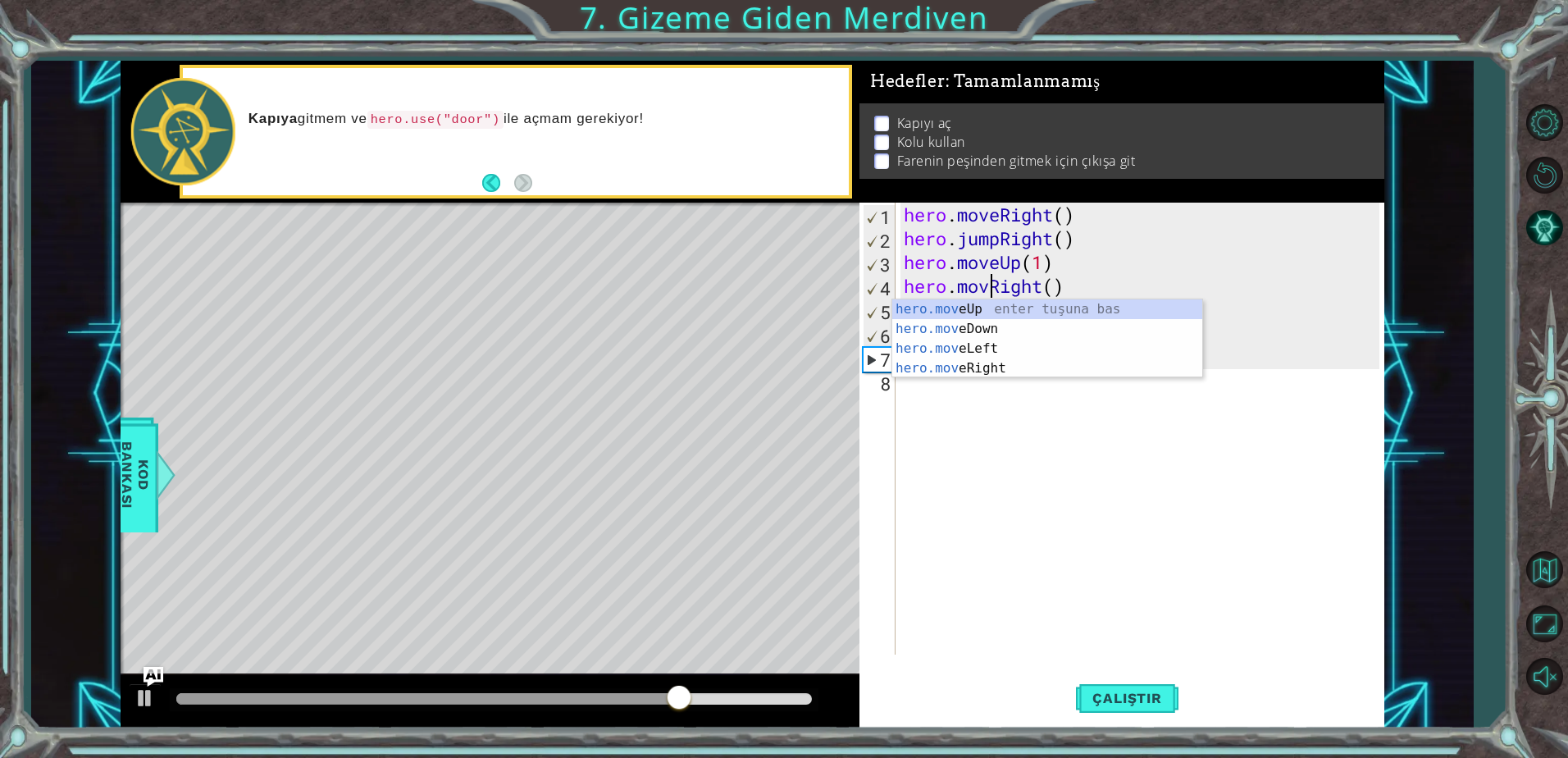
type textarea "hero.moveRight()"
click at [1166, 449] on div "hero . moveRight ( ) hero . jumpRight ( ) hero . moveUp ( 1 ) hero . moveRight …" at bounding box center [1144, 452] width 487 height 500
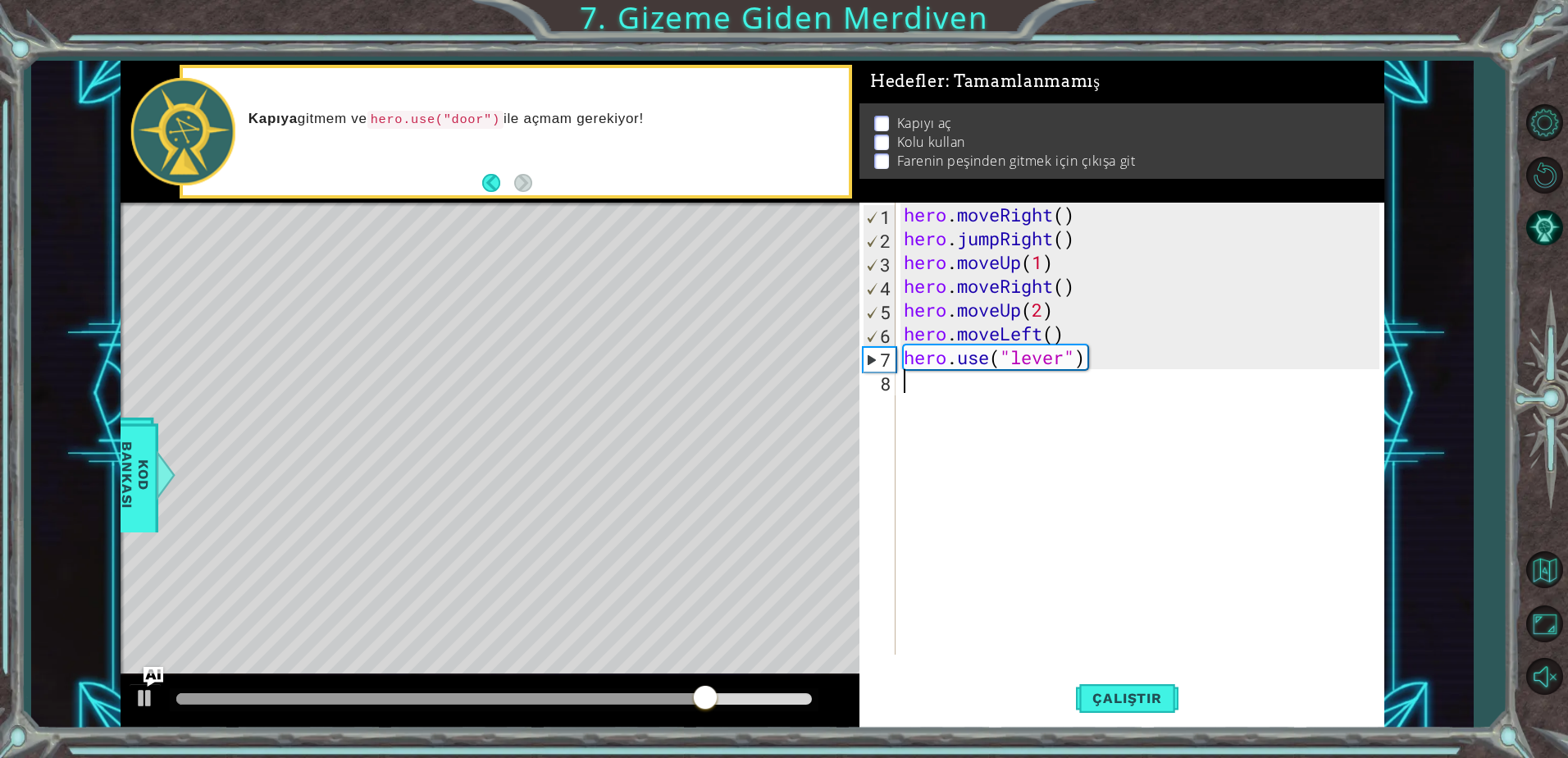
scroll to position [0, 0]
click at [1141, 691] on span "Çalıştır" at bounding box center [1127, 698] width 102 height 16
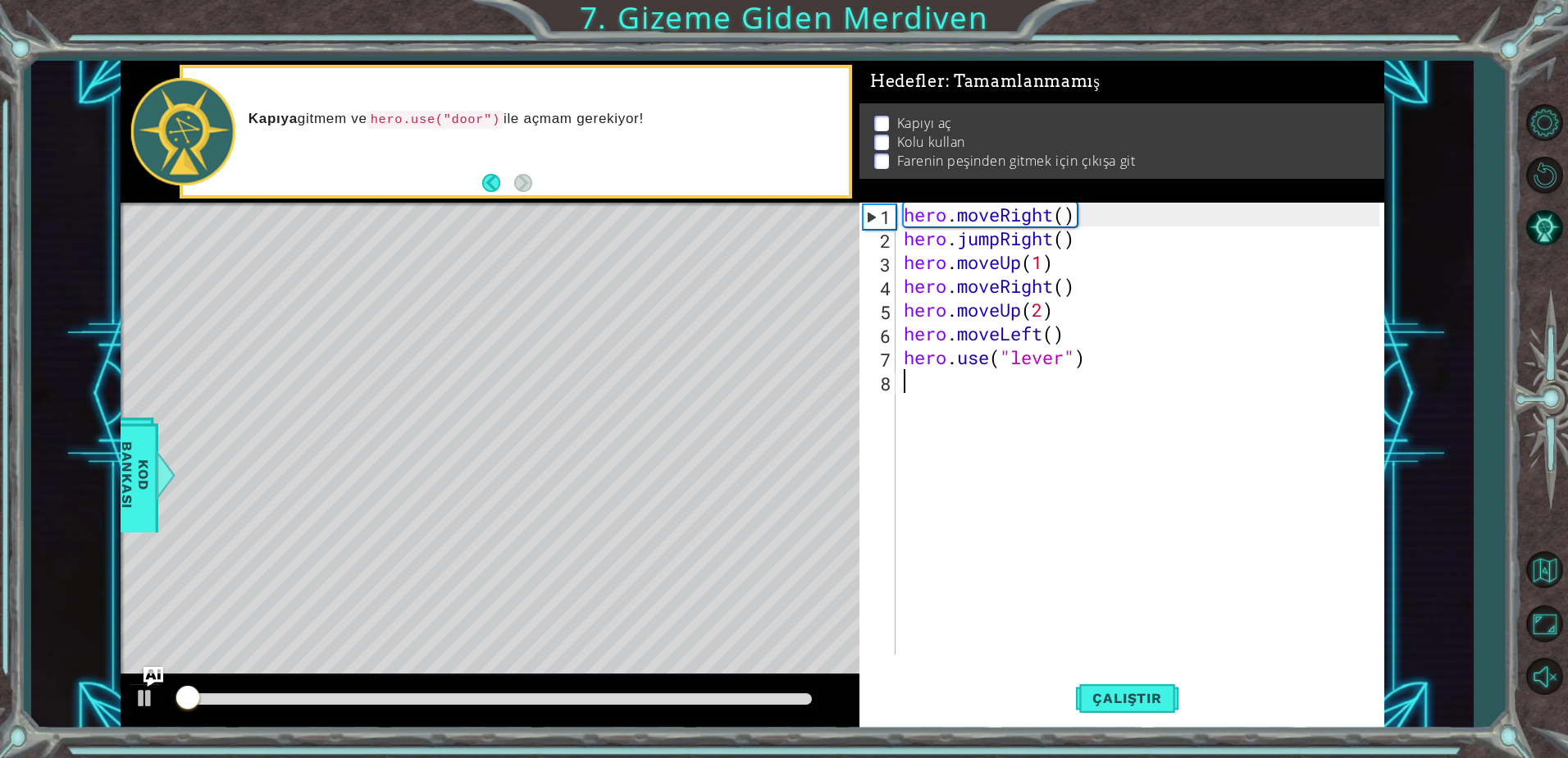
click at [618, 712] on div at bounding box center [490, 701] width 739 height 53
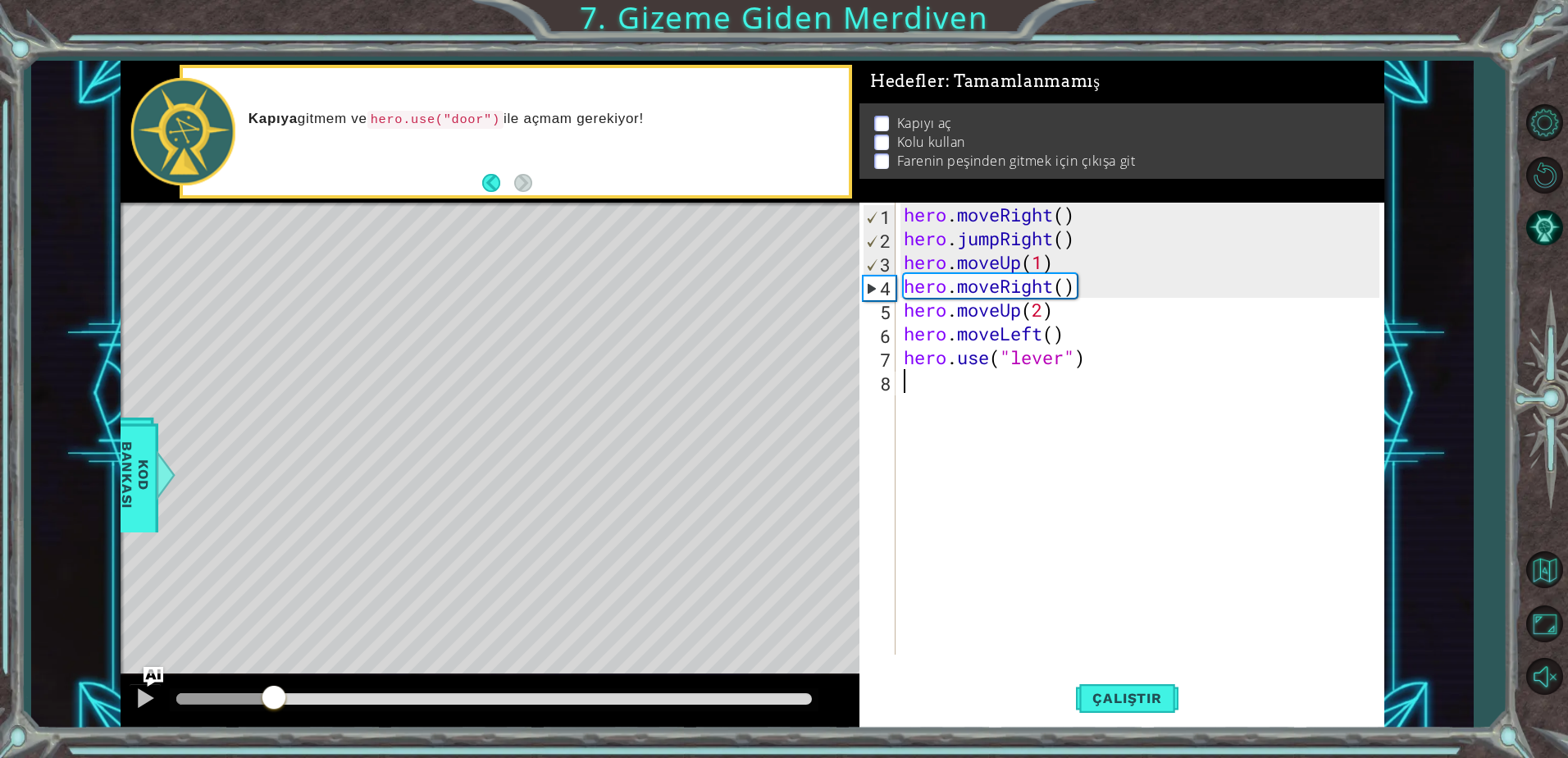
click at [275, 636] on div "methods hero moveDown(steps) moveUp(steps) moveLeft(steps) moveRight(steps) use…" at bounding box center [751, 394] width 1263 height 667
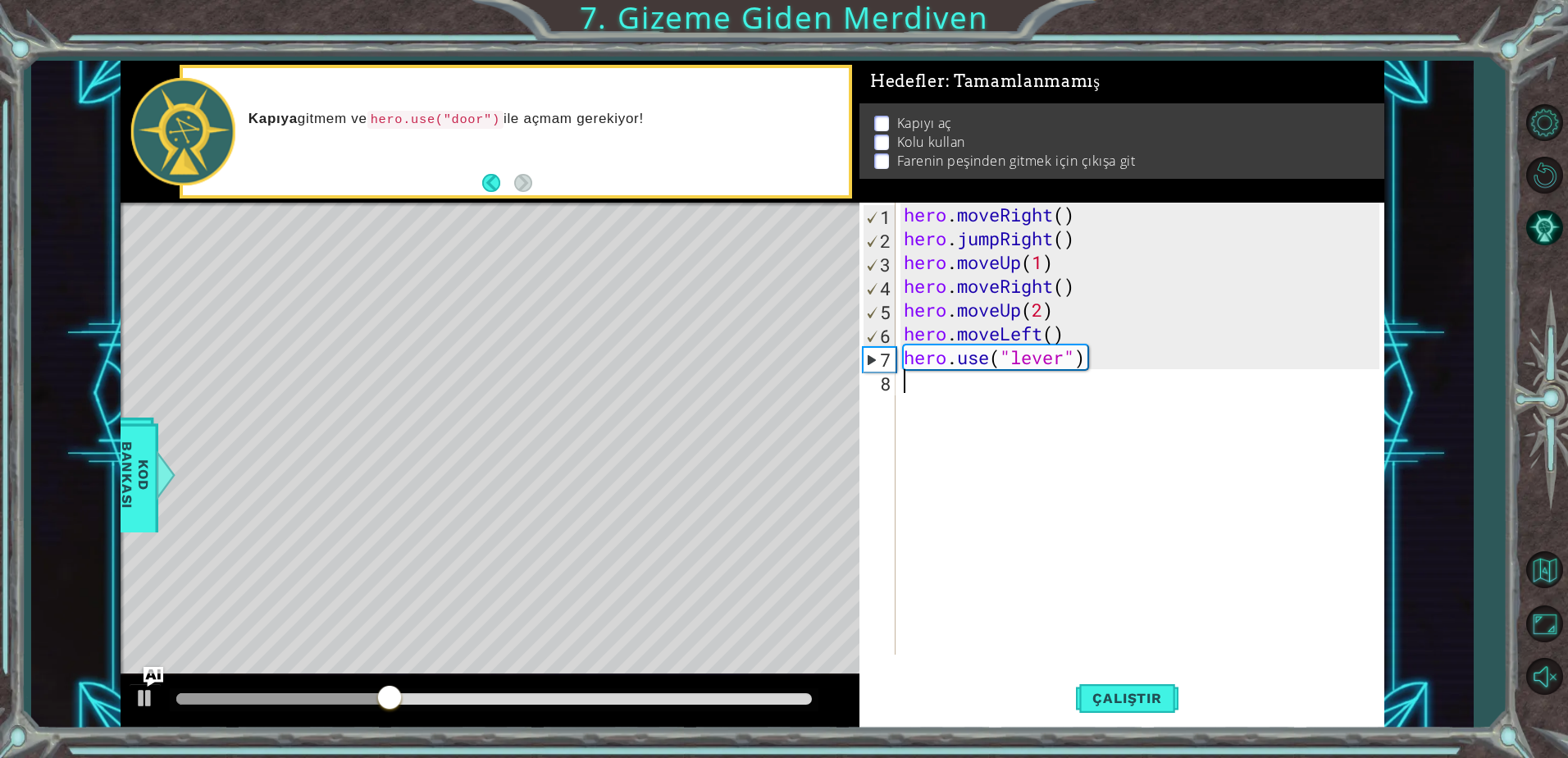
click at [1097, 279] on div "hero . moveRight ( ) hero . jumpRight ( ) hero . moveUp ( 1 ) hero . moveRight …" at bounding box center [1144, 452] width 487 height 500
type textarea "hero.moveRight()"
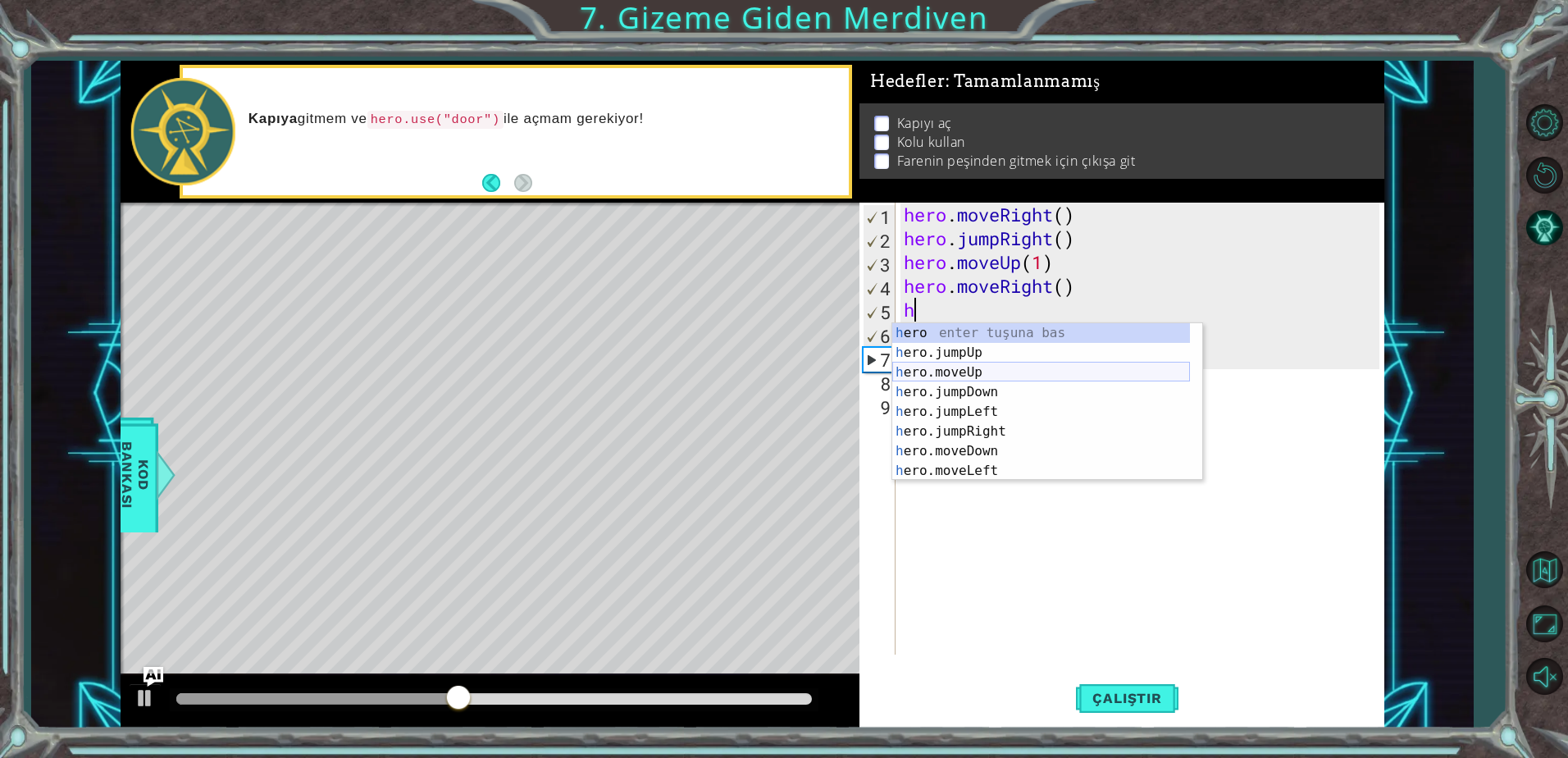
scroll to position [40, 0]
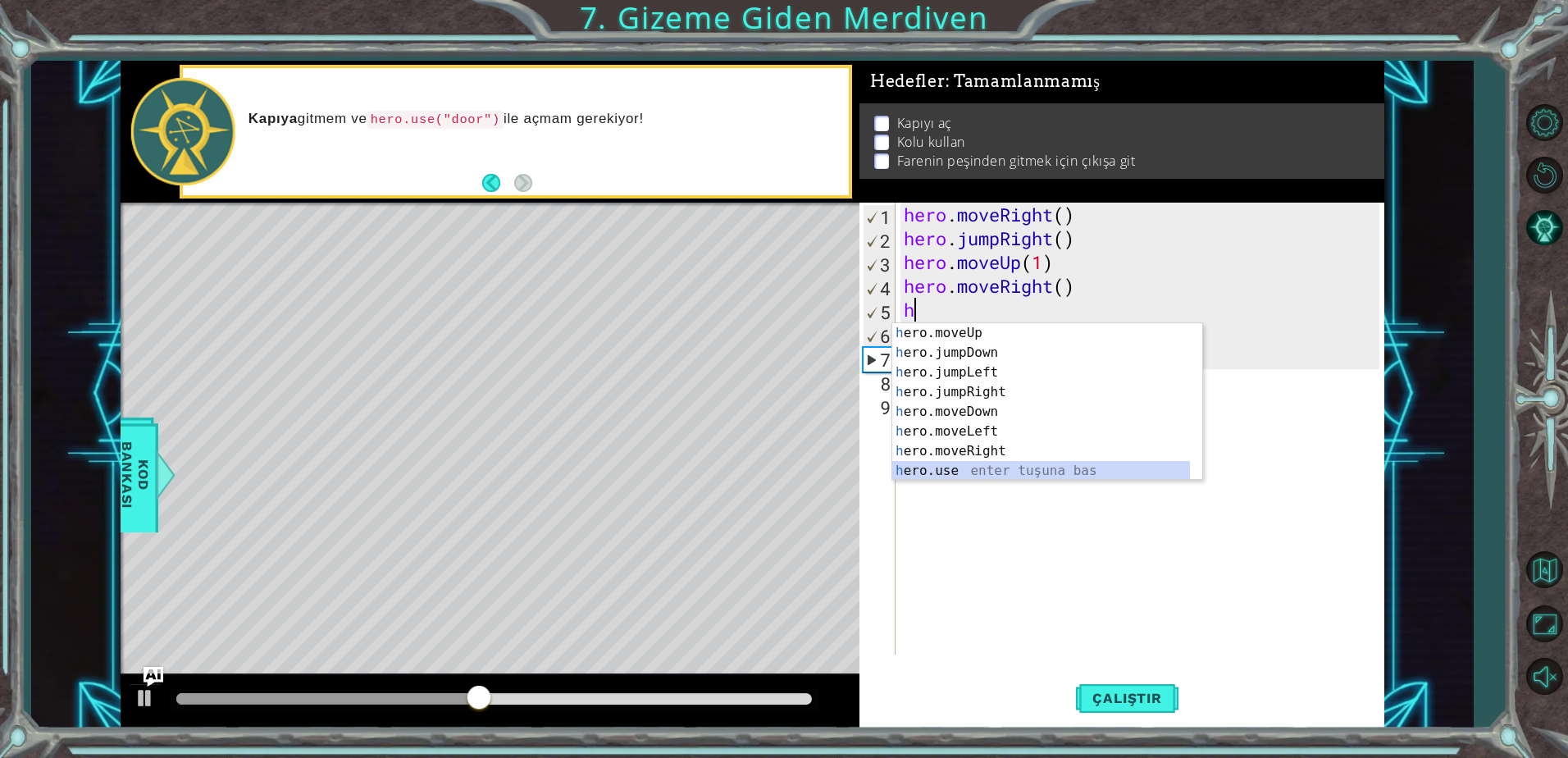
click at [971, 463] on div "h ero.moveUp enter tuşuna bas h ero.jumpDown enter tuşuna bas h ero.jumpLeft en…" at bounding box center [1041, 421] width 298 height 197
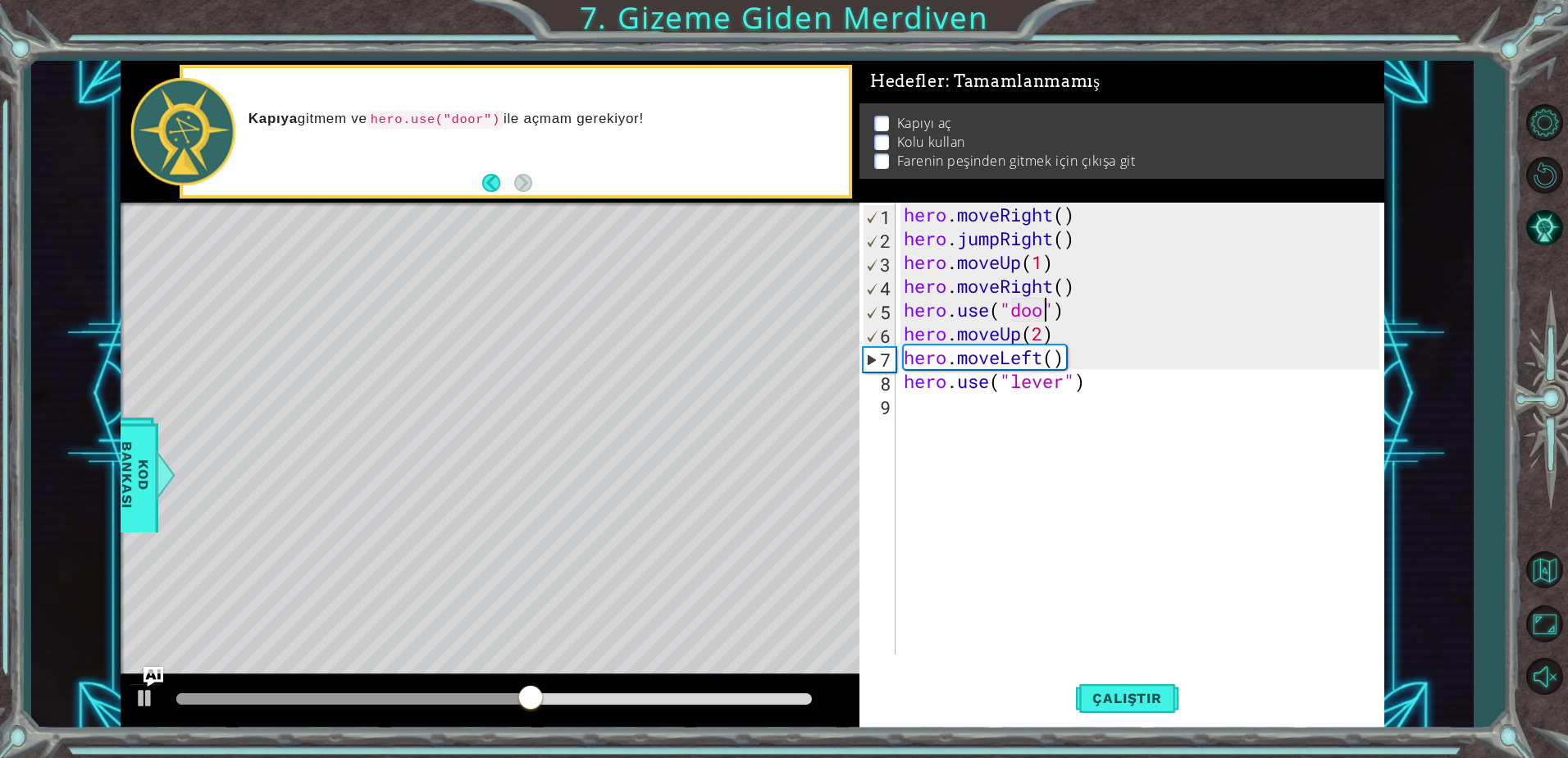
scroll to position [0, 7]
type textarea "hero.use("door")"
click at [1142, 686] on button "Çalıştır" at bounding box center [1127, 698] width 102 height 53
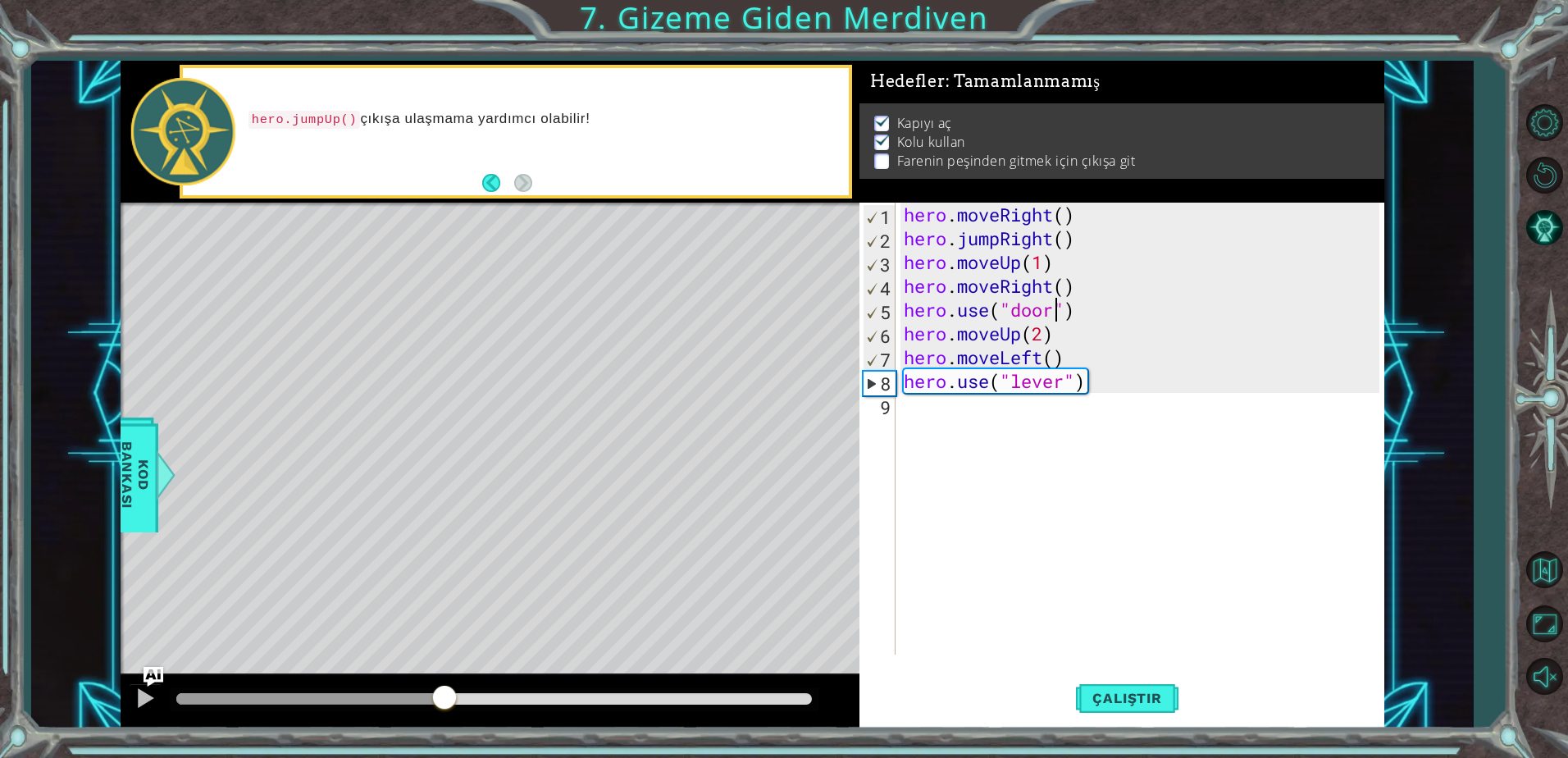
click at [444, 639] on div "methods hero moveDown(steps) moveUp(steps) moveLeft(steps) moveRight(steps) use…" at bounding box center [751, 394] width 1263 height 667
click at [932, 421] on div "hero . moveRight ( ) hero . jumpRight ( ) hero . moveUp ( 1 ) hero . moveRight …" at bounding box center [1144, 452] width 487 height 500
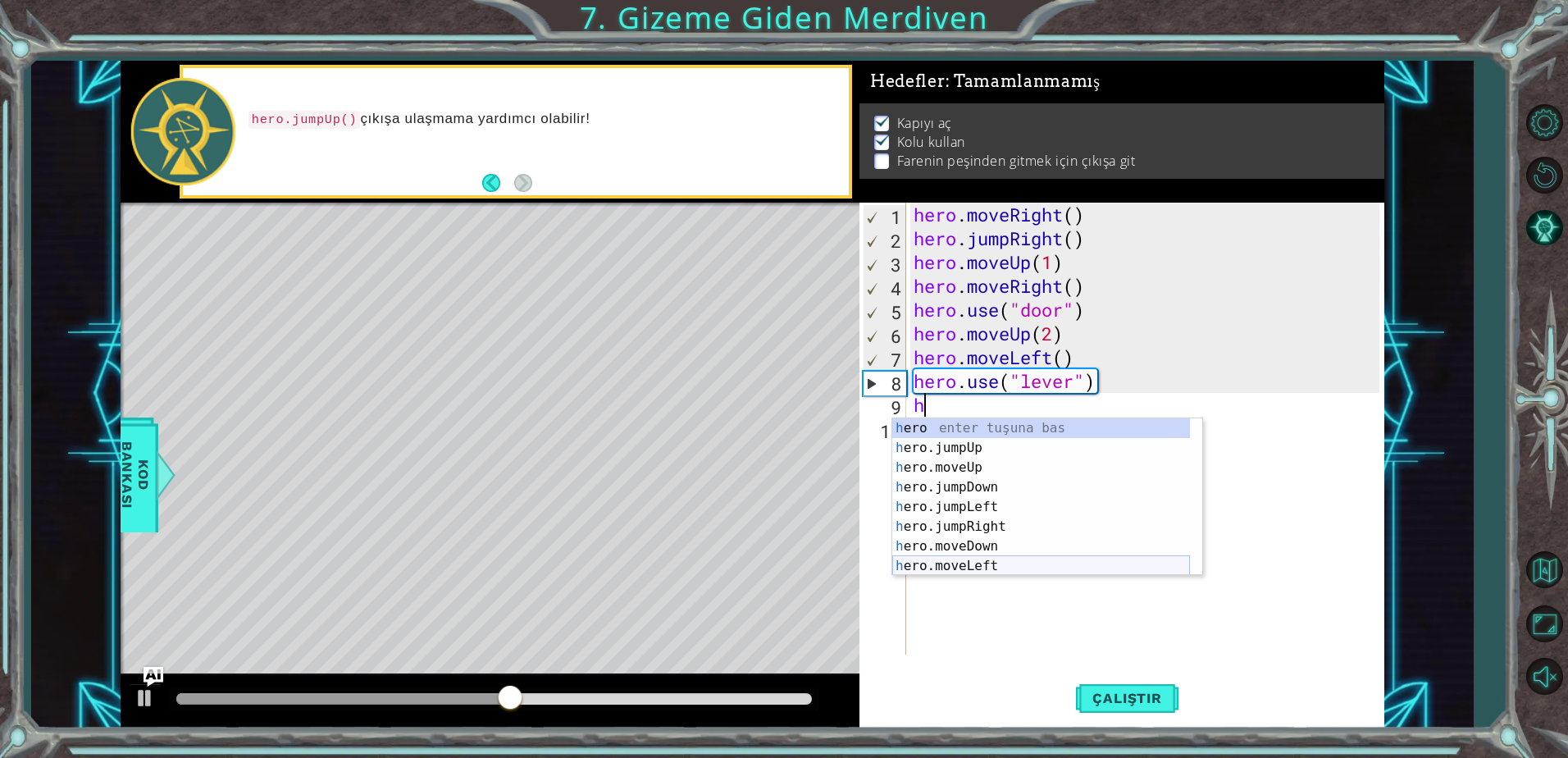
scroll to position [40, 0]
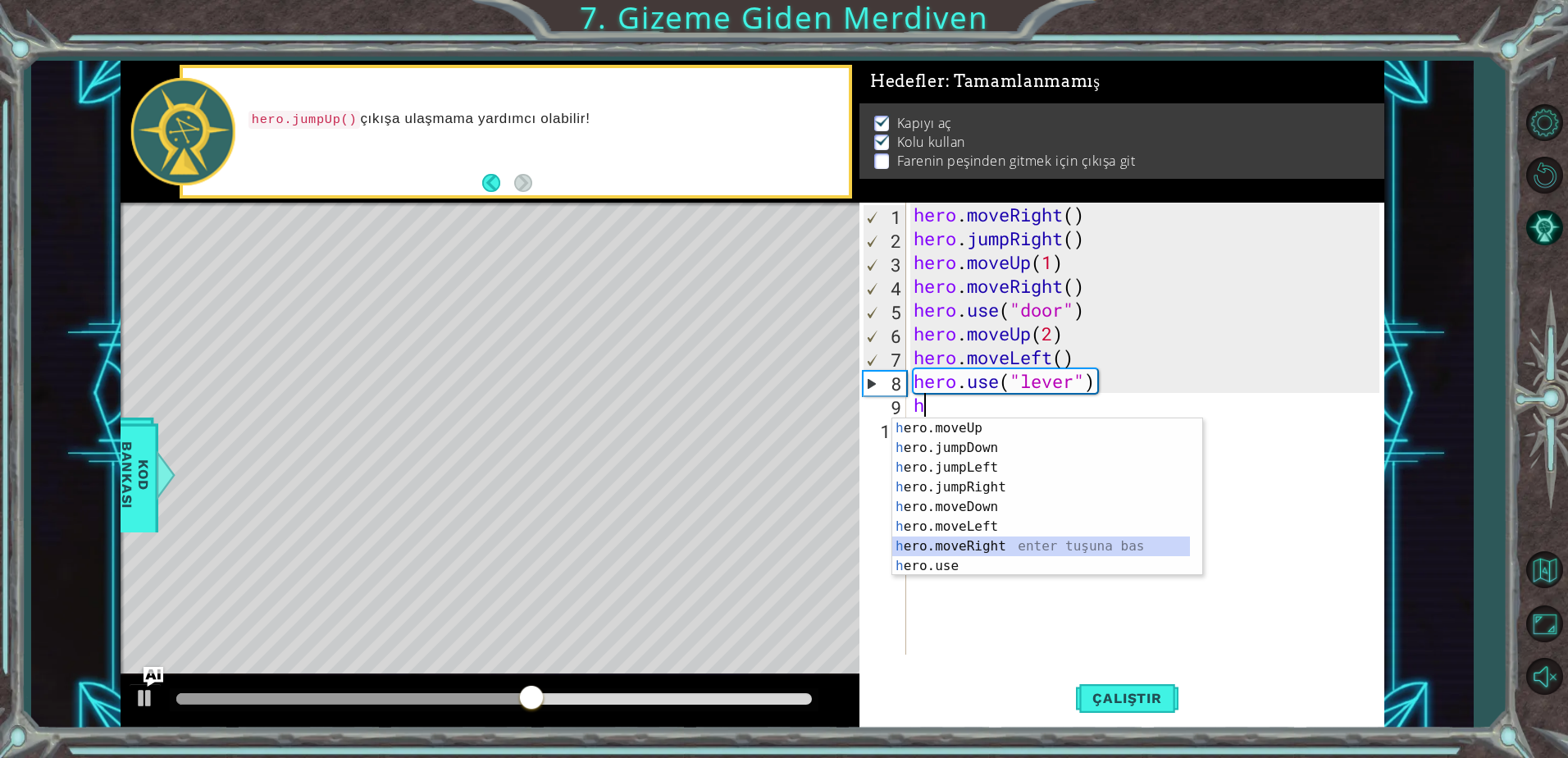
click at [979, 540] on div "h ero.moveUp enter tuşuna bas h ero.jumpDown enter tuşuna bas h ero.jumpLeft en…" at bounding box center [1041, 516] width 298 height 197
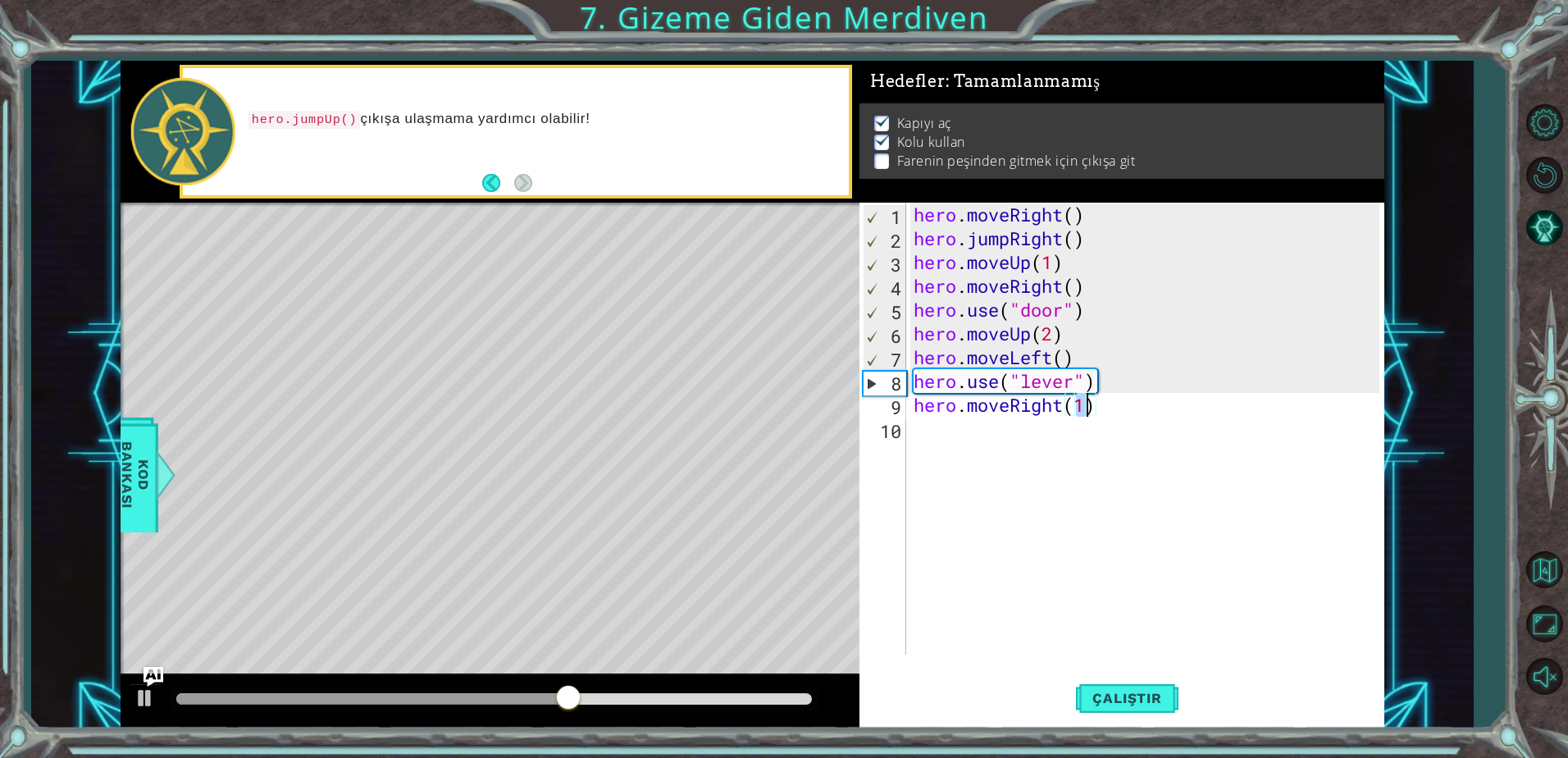
type textarea "hero.moveRight(2)"
click at [938, 452] on div "hero . moveRight ( ) hero . jumpRight ( ) hero . moveUp ( 1 ) hero . moveRight …" at bounding box center [1149, 452] width 477 height 500
type textarea "h"
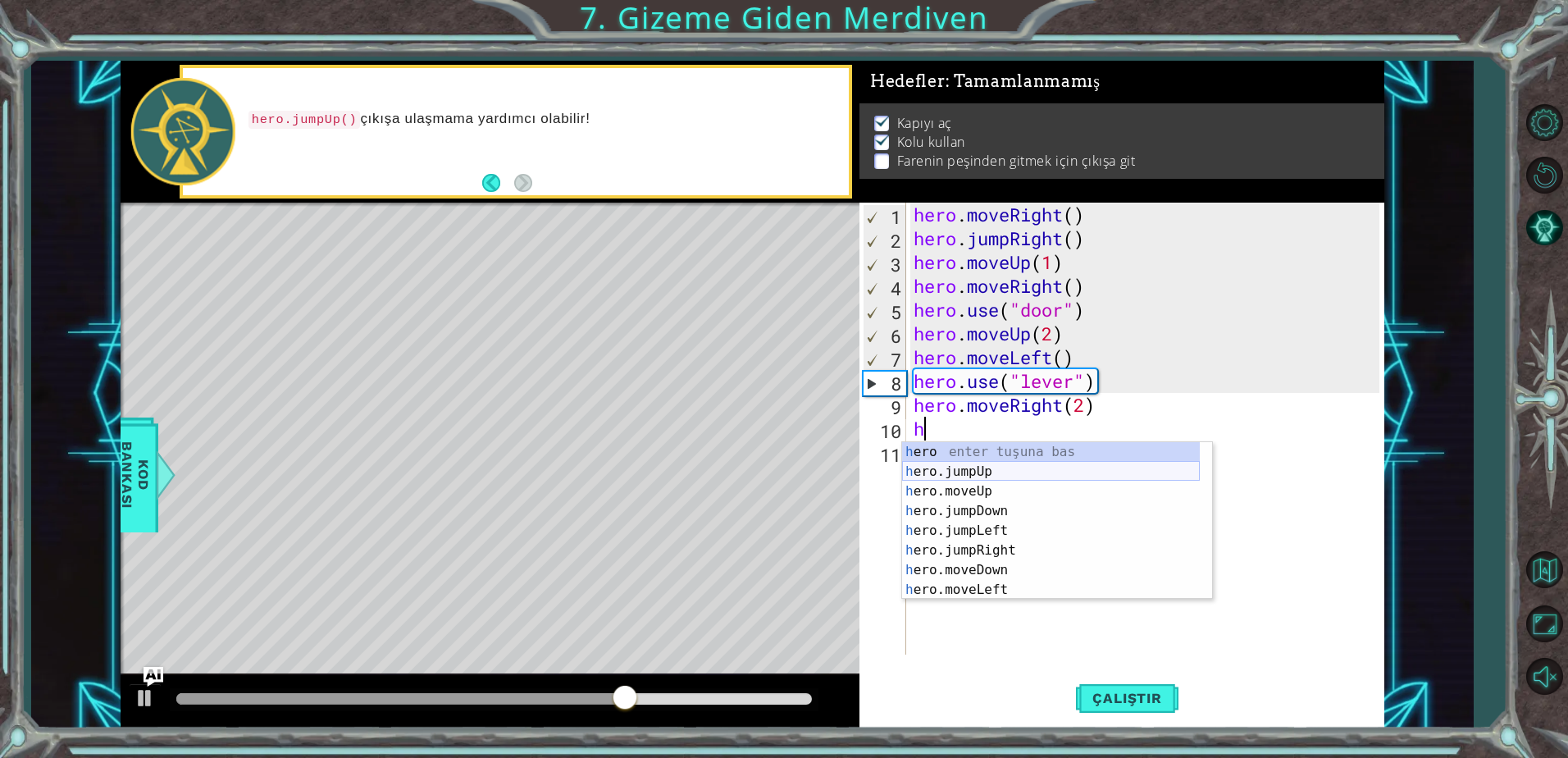
click at [981, 474] on div "h ero enter tuşuna bas h ero.jumpUp enter tuşuna bas h ero.moveUp enter tuşuna …" at bounding box center [1051, 540] width 298 height 197
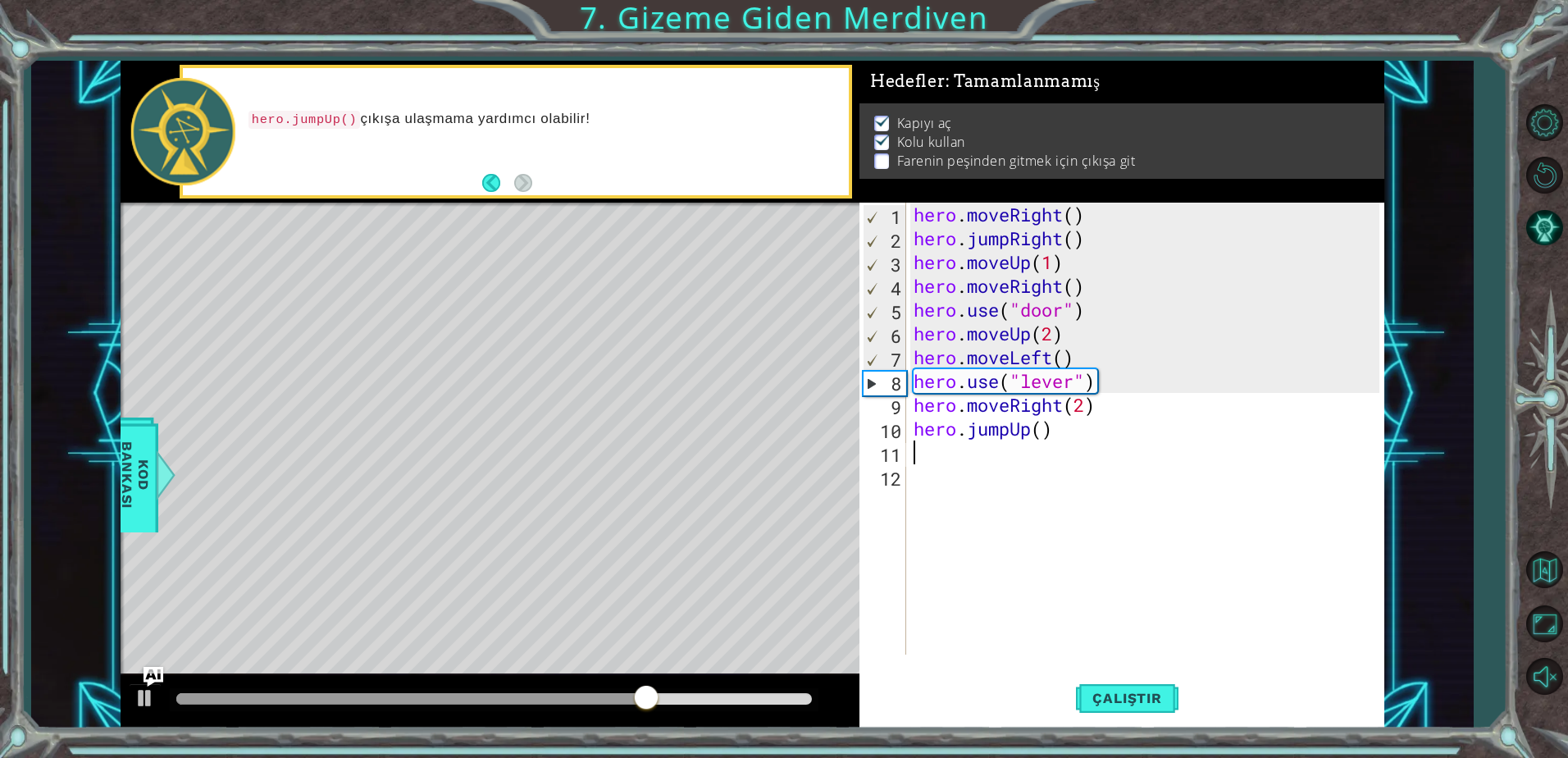
click at [930, 459] on div "hero . moveRight ( ) hero . jumpRight ( ) hero . moveUp ( 1 ) hero . moveRight …" at bounding box center [1149, 452] width 477 height 500
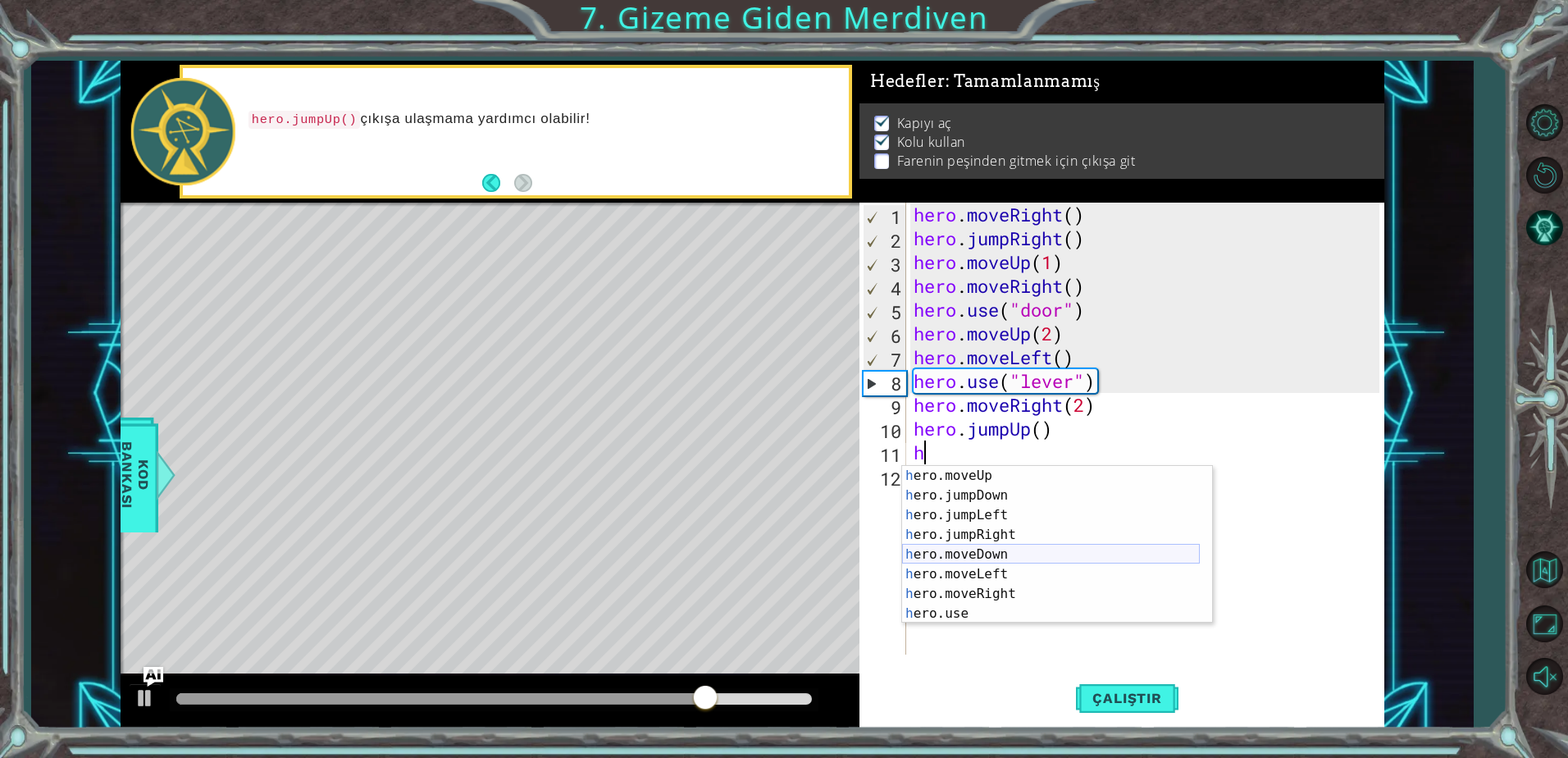
scroll to position [40, 0]
click at [982, 572] on div "h ero.moveUp enter tuşuna bas h ero.jumpDown enter tuşuna bas h ero.jumpLeft en…" at bounding box center [1051, 564] width 298 height 197
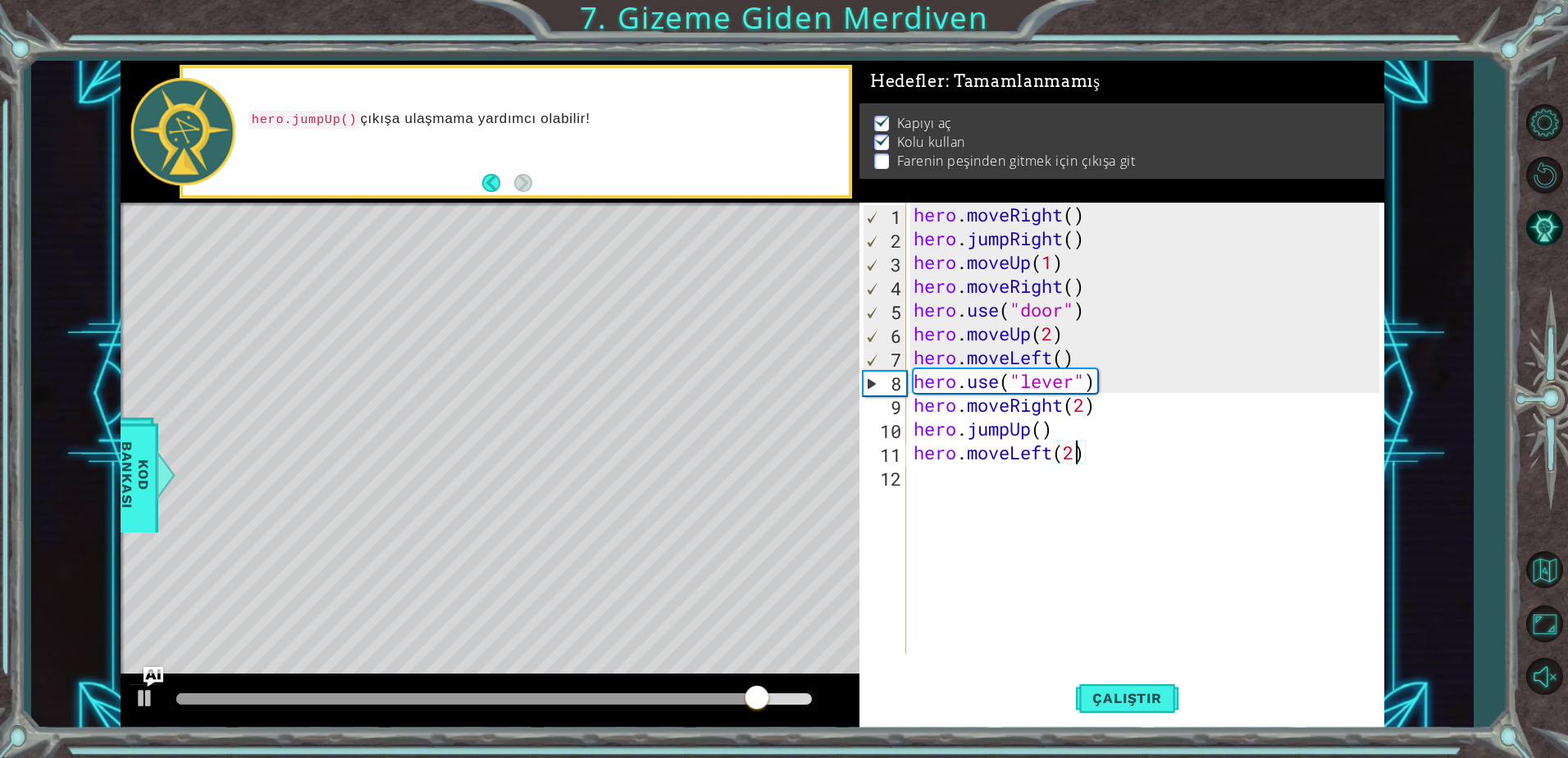
scroll to position [0, 7]
type textarea "hero.moveLeft(2)"
click at [1120, 716] on button "Çalıştır" at bounding box center [1127, 698] width 102 height 53
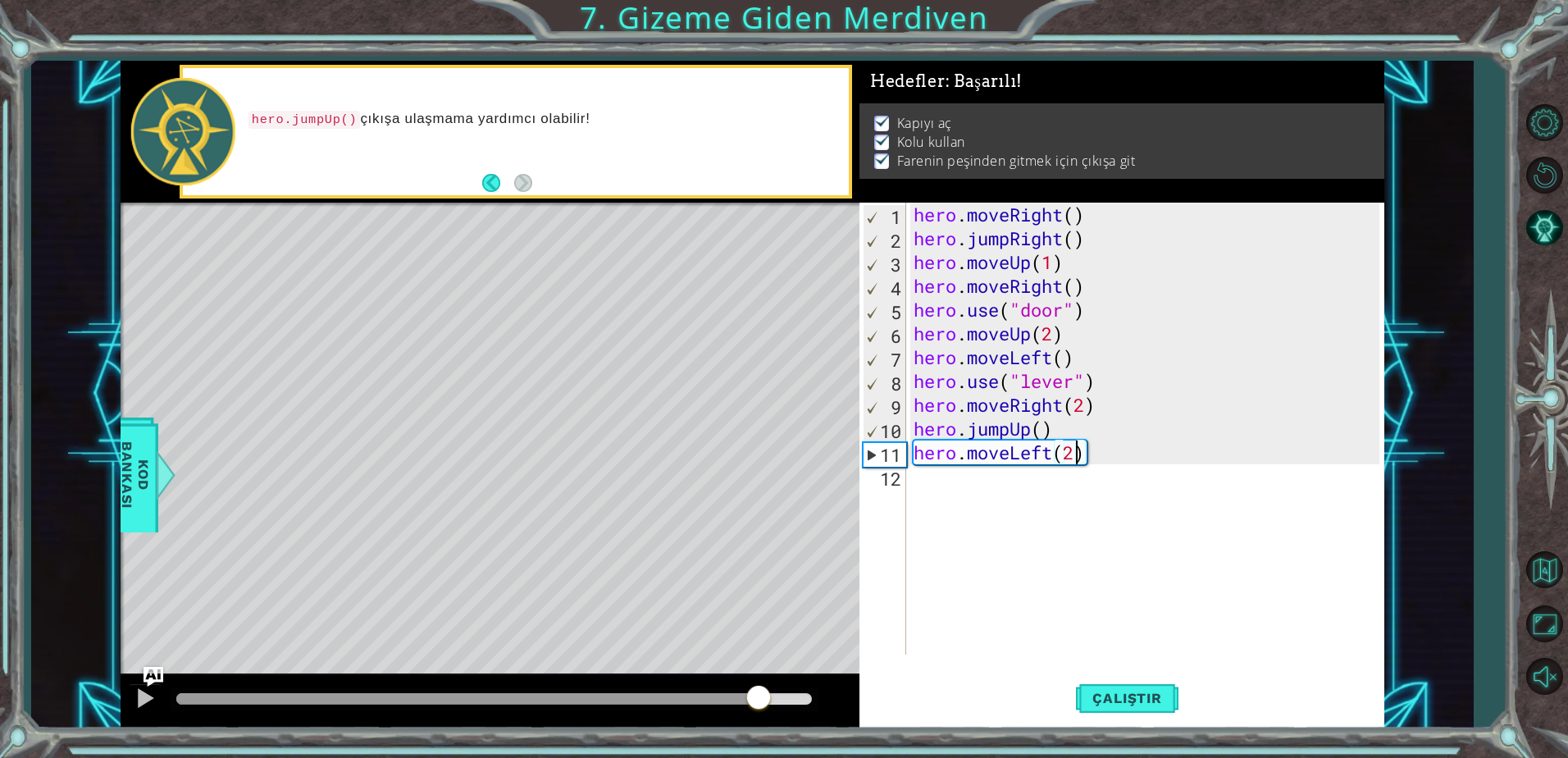
click at [761, 649] on div "methods hero moveDown(steps) moveUp(steps) moveLeft(steps) moveRight(steps) use…" at bounding box center [751, 394] width 1263 height 667
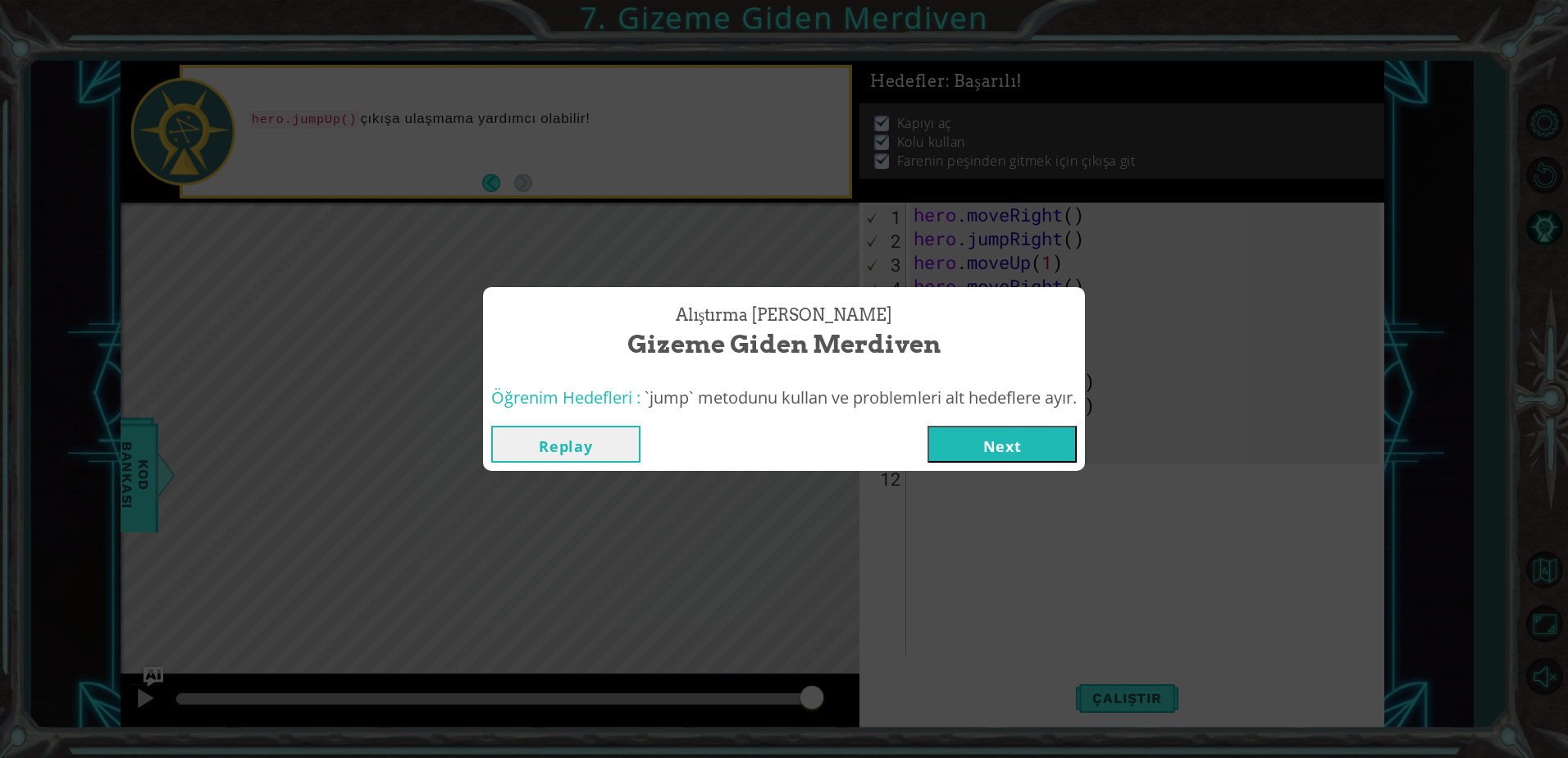
click at [1003, 441] on button "Next" at bounding box center [1002, 444] width 149 height 37
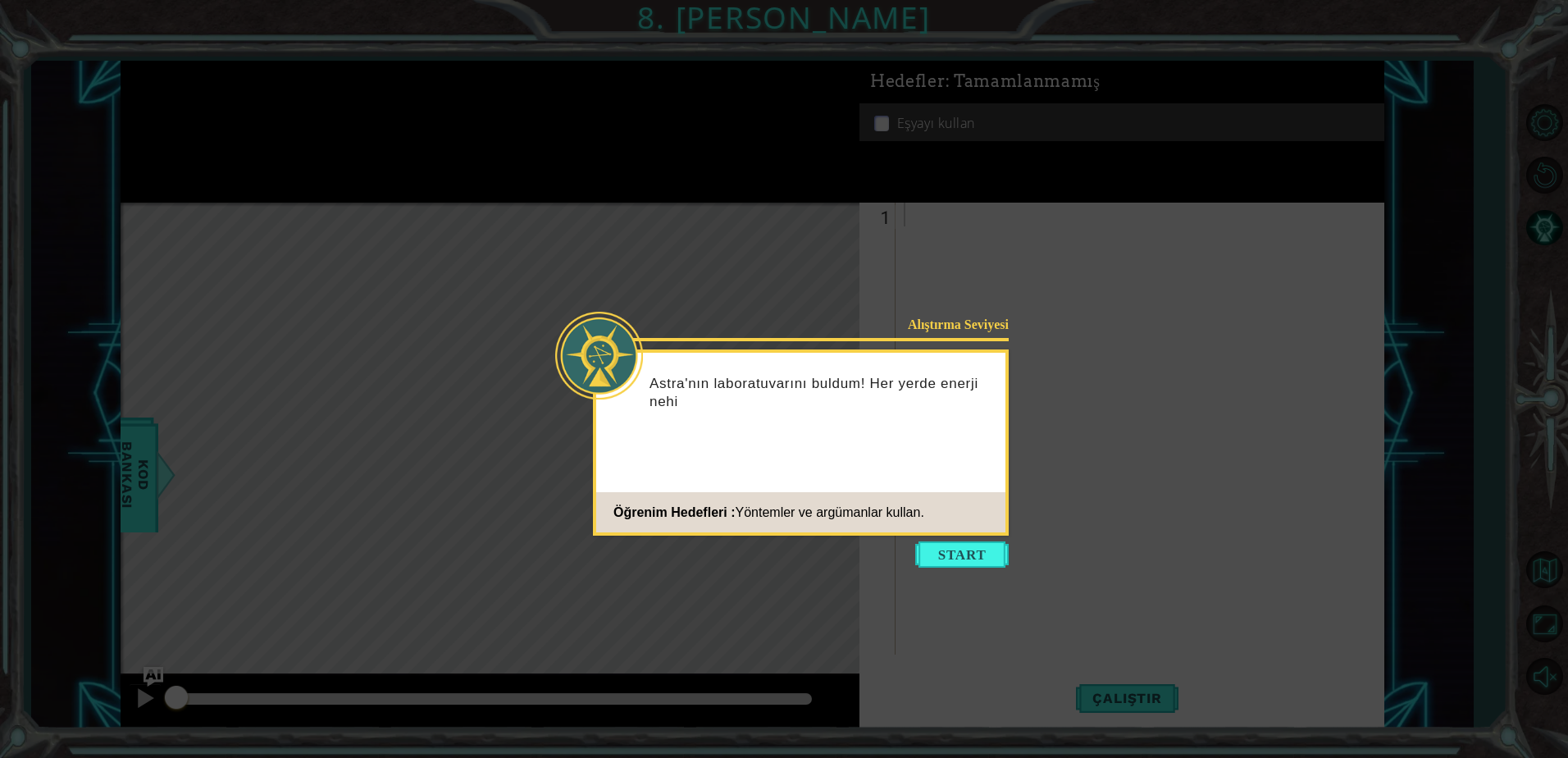
click at [956, 574] on icon at bounding box center [784, 379] width 1568 height 758
click at [949, 560] on button "Start" at bounding box center [962, 555] width 94 height 26
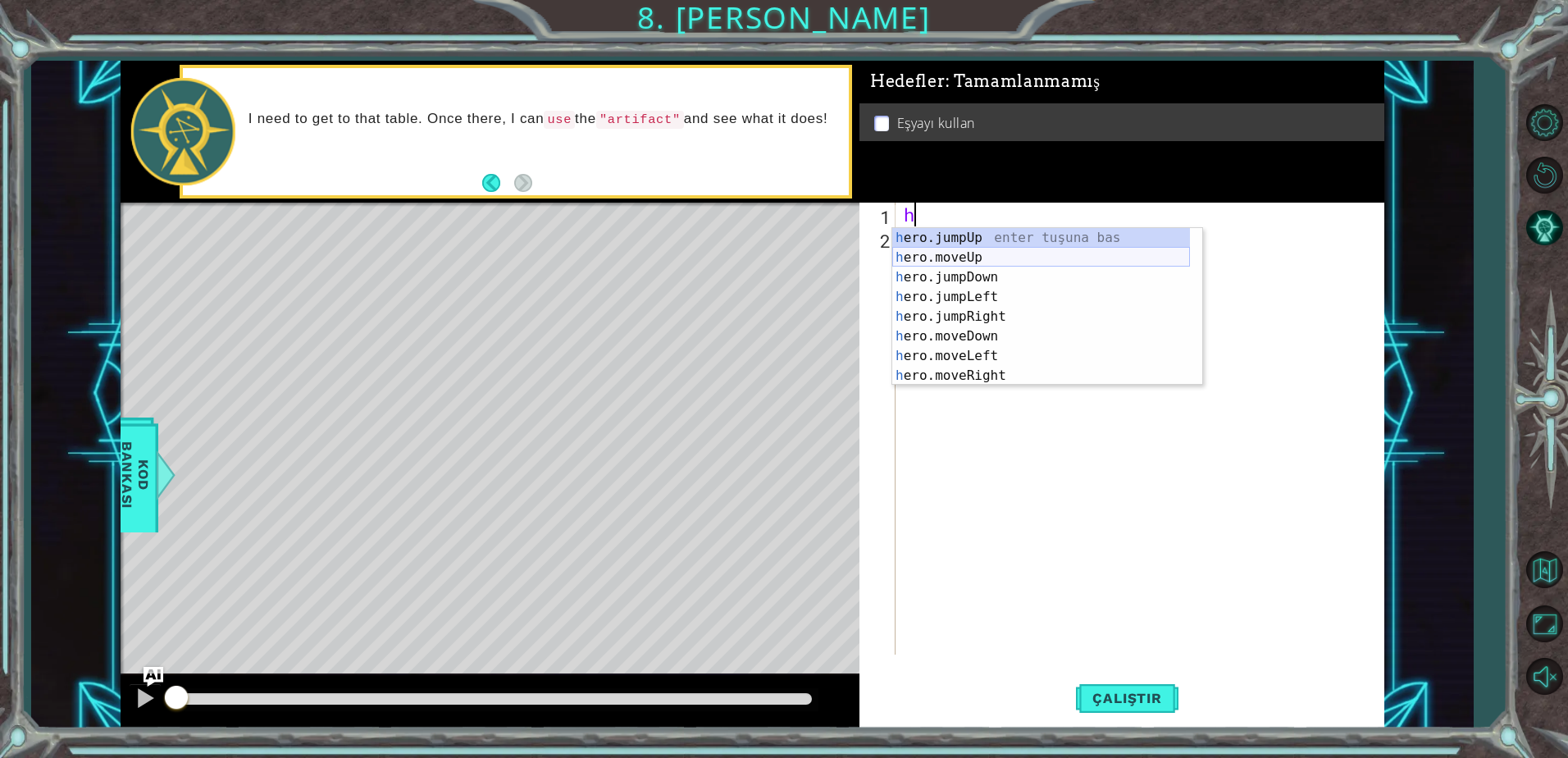
click at [991, 258] on div "h ero.jumpUp enter tuşuna bas h ero.moveUp enter tuşuna bas h ero.jumpDown ente…" at bounding box center [1041, 326] width 298 height 197
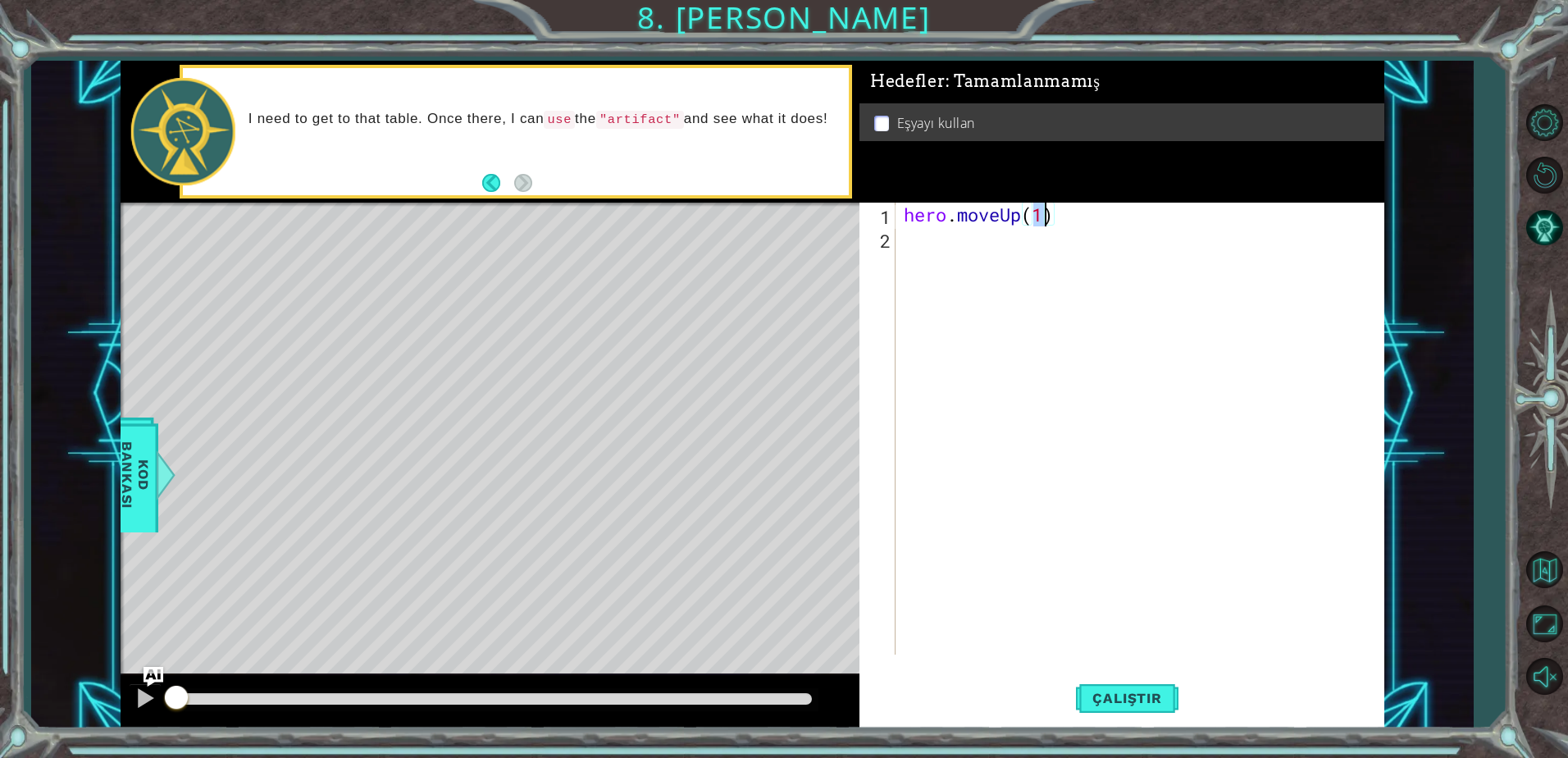
type textarea "hero.moveUp(2)"
click at [946, 247] on div "hero . moveUp ( 2 )" at bounding box center [1144, 452] width 487 height 500
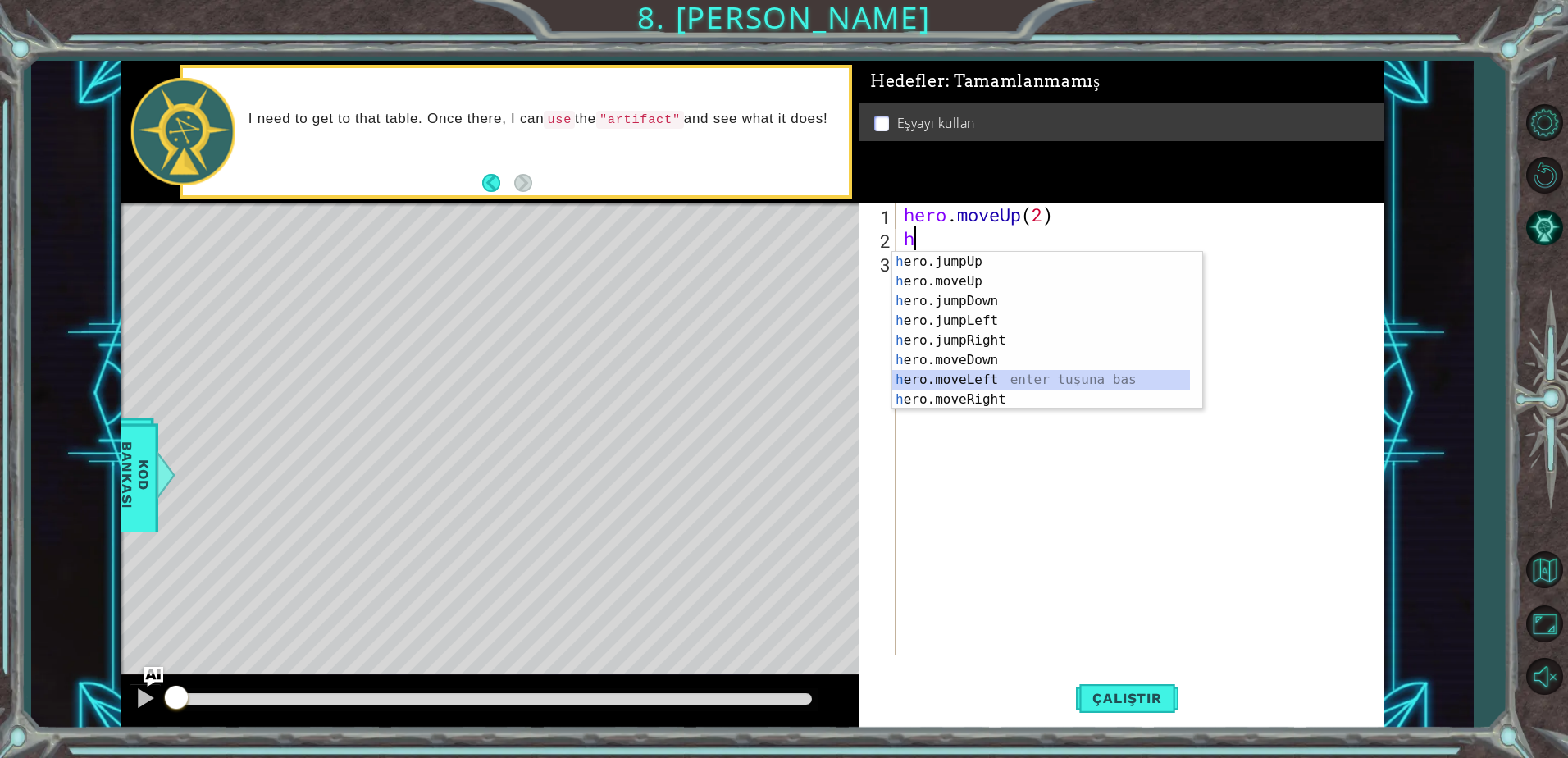
click at [974, 377] on div "h ero.jumpUp enter tuşuna bas h ero.moveUp enter tuşuna bas h ero.jumpDown ente…" at bounding box center [1041, 350] width 298 height 197
type textarea "hero.moveLeft(1)"
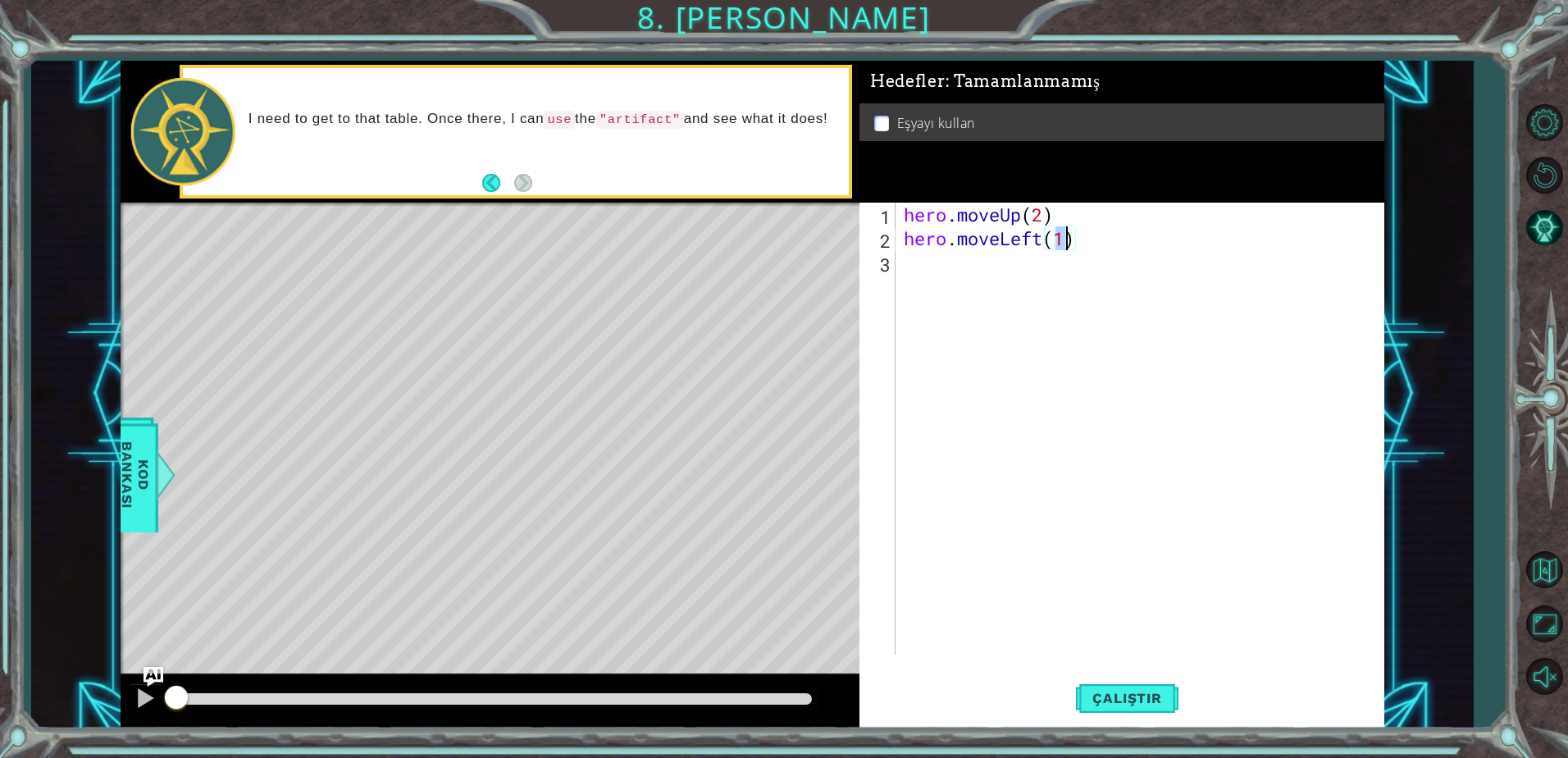
click at [922, 279] on div "hero . moveUp ( 2 ) hero . moveLeft ( 1 )" at bounding box center [1144, 452] width 487 height 500
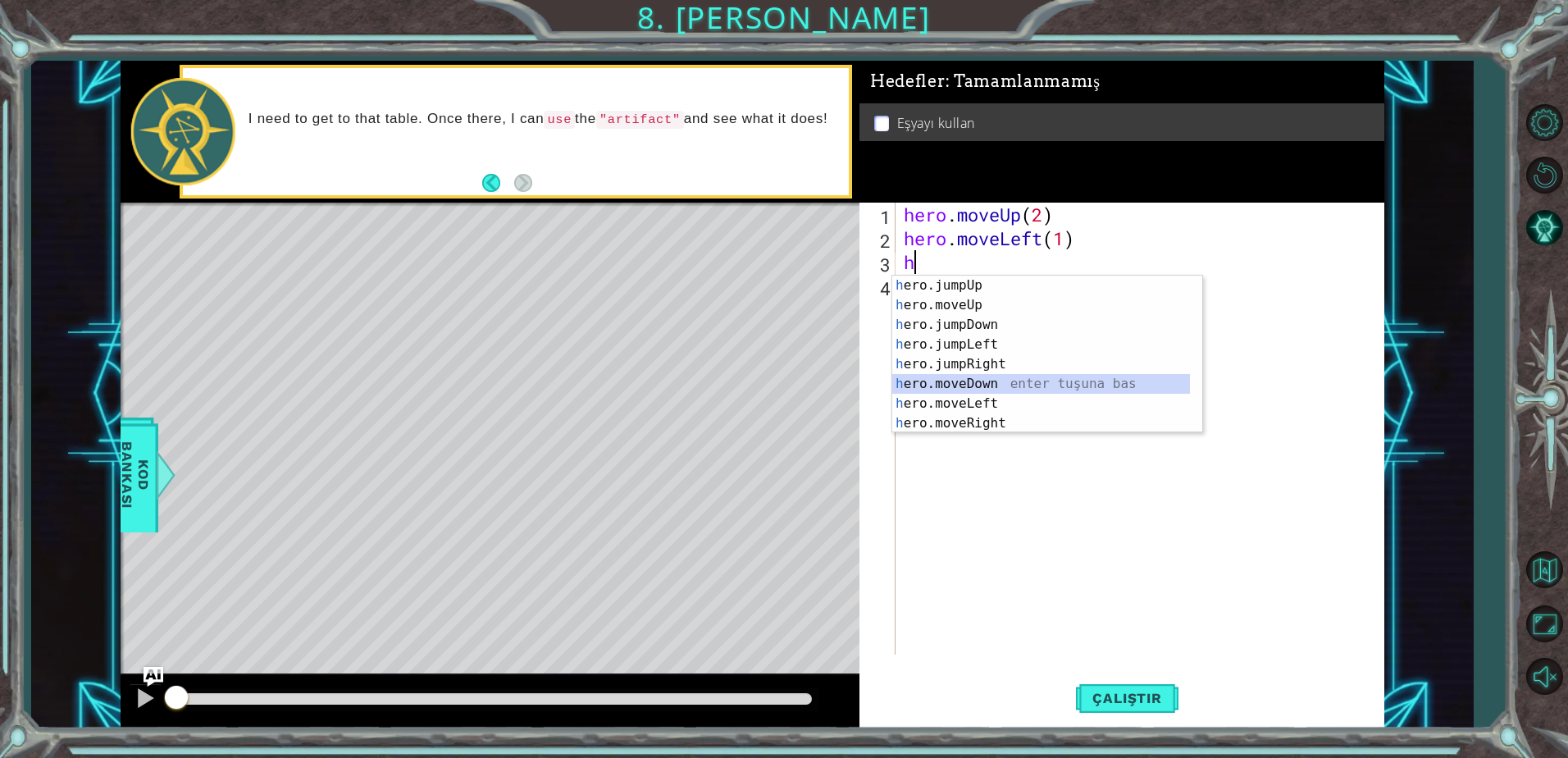
click at [983, 381] on div "h ero.jumpUp enter tuşuna bas h ero.moveUp enter tuşuna bas h ero.jumpDown ente…" at bounding box center [1041, 374] width 298 height 197
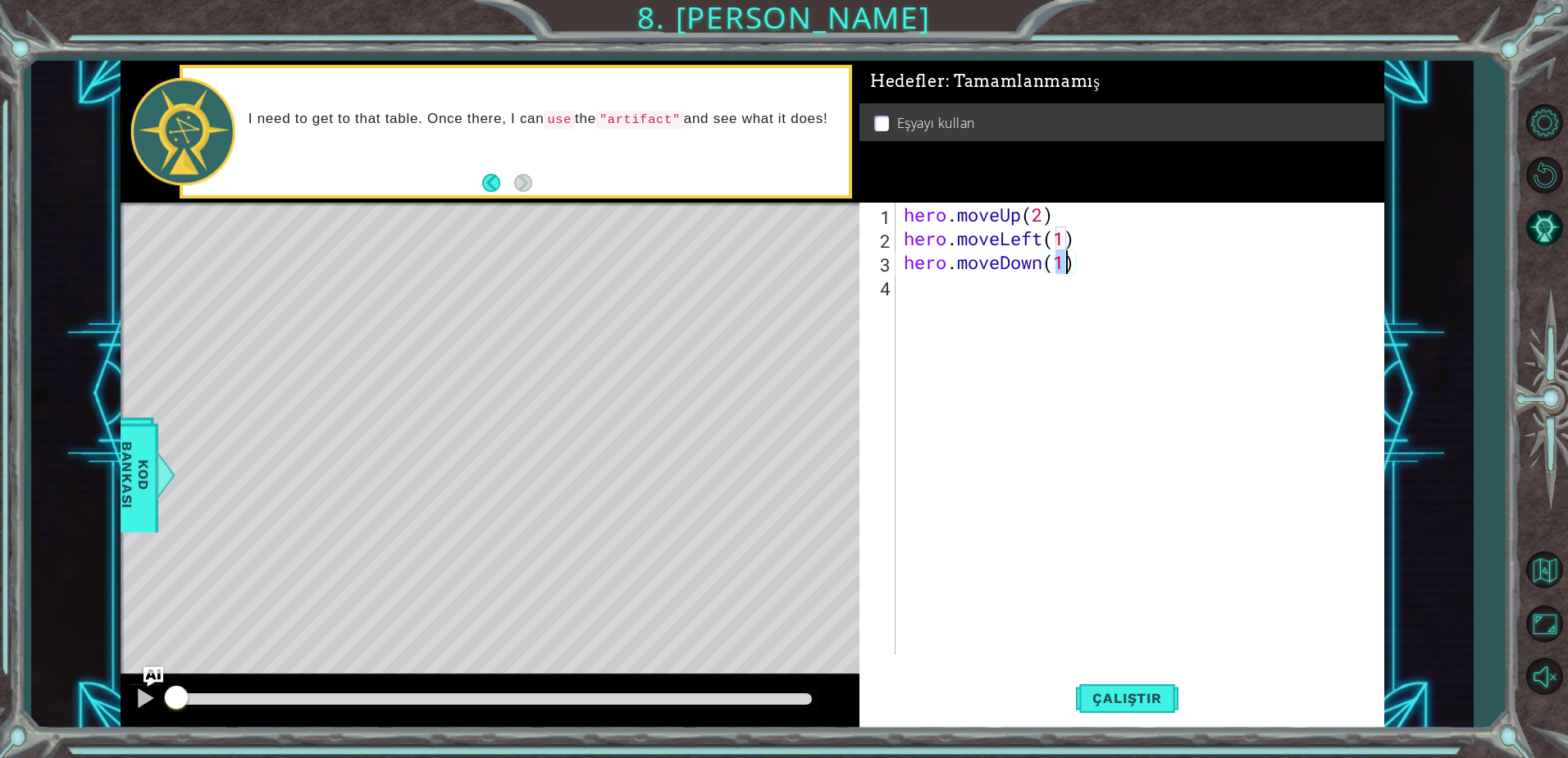
type textarea "hero.moveDown(2)"
click at [956, 309] on div "hero . moveUp ( 2 ) hero . moveLeft ( 1 ) hero . moveDown ( 2 )" at bounding box center [1144, 452] width 487 height 500
type textarea "h"
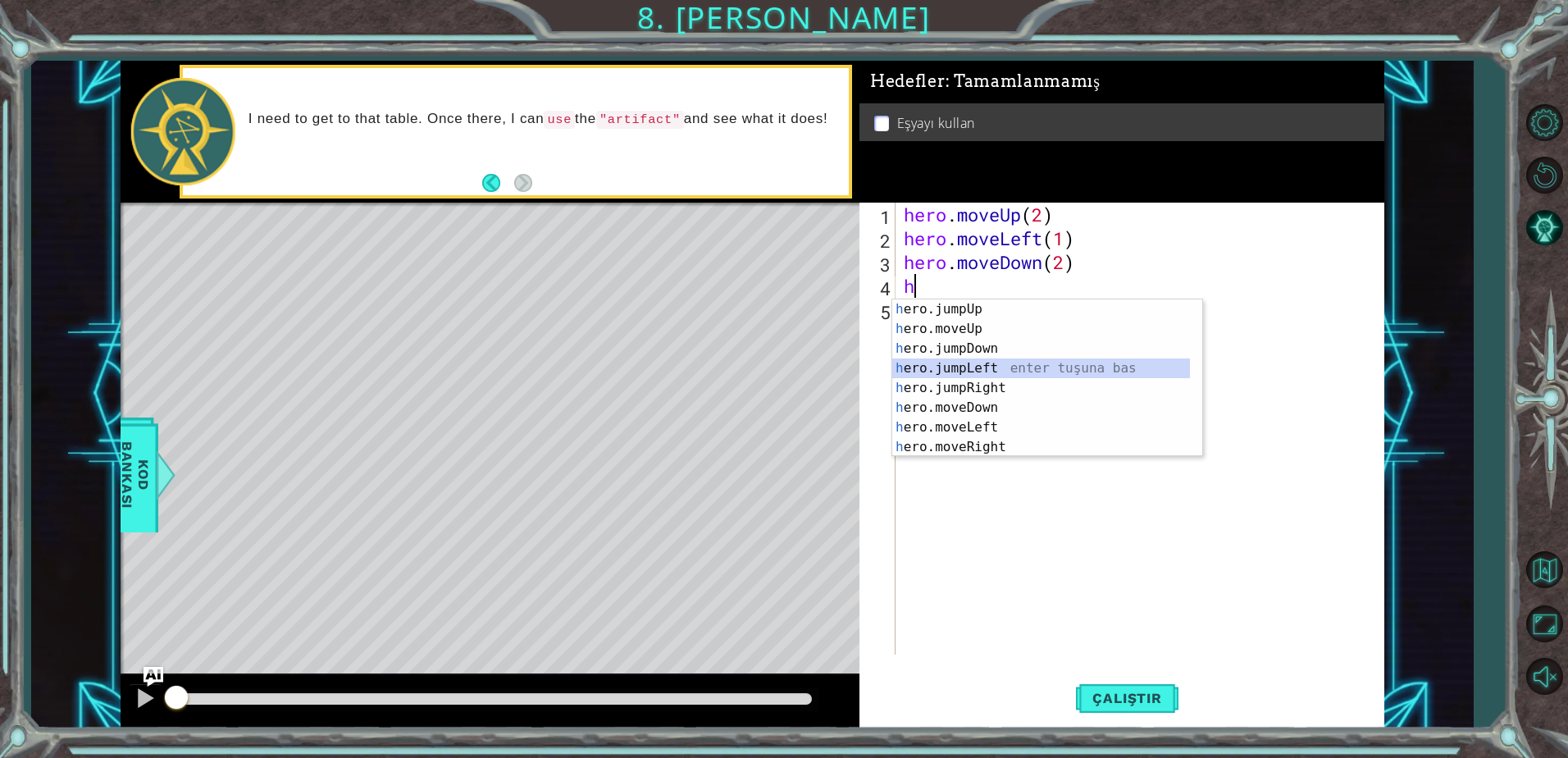
click at [960, 366] on div "h ero.jumpUp enter tuşuna bas h ero.moveUp enter tuşuna bas h ero.jumpDown ente…" at bounding box center [1041, 398] width 298 height 197
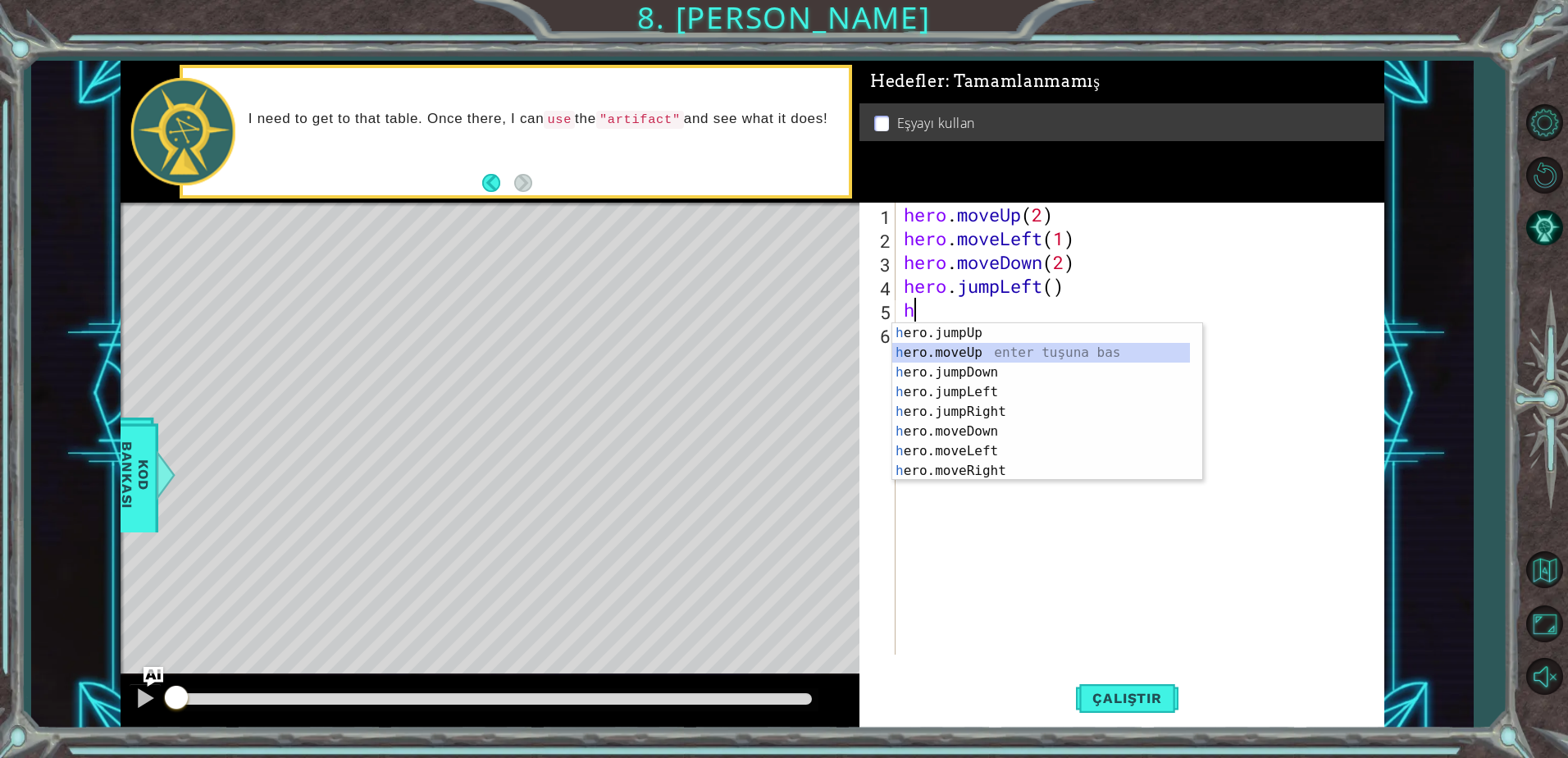
click at [957, 352] on div "h ero.jumpUp enter tuşuna bas h ero.moveUp enter tuşuna bas h ero.jumpDown ente…" at bounding box center [1041, 421] width 298 height 197
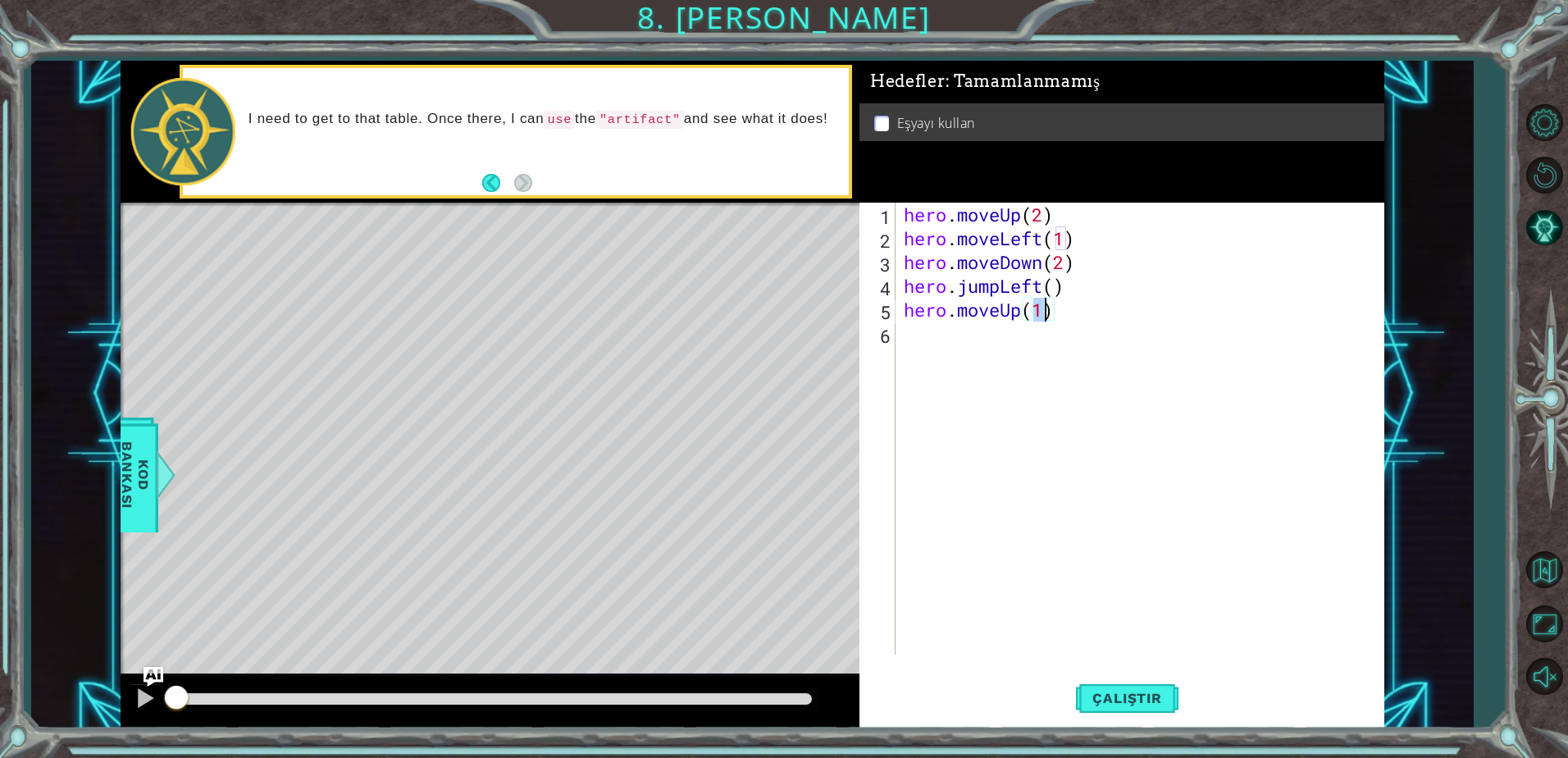
type textarea "hero.moveUp(2)"
click at [942, 353] on div "hero . moveUp ( 2 ) hero . moveLeft ( 1 ) hero . moveDown ( 2 ) hero . jumpLeft…" at bounding box center [1144, 452] width 487 height 500
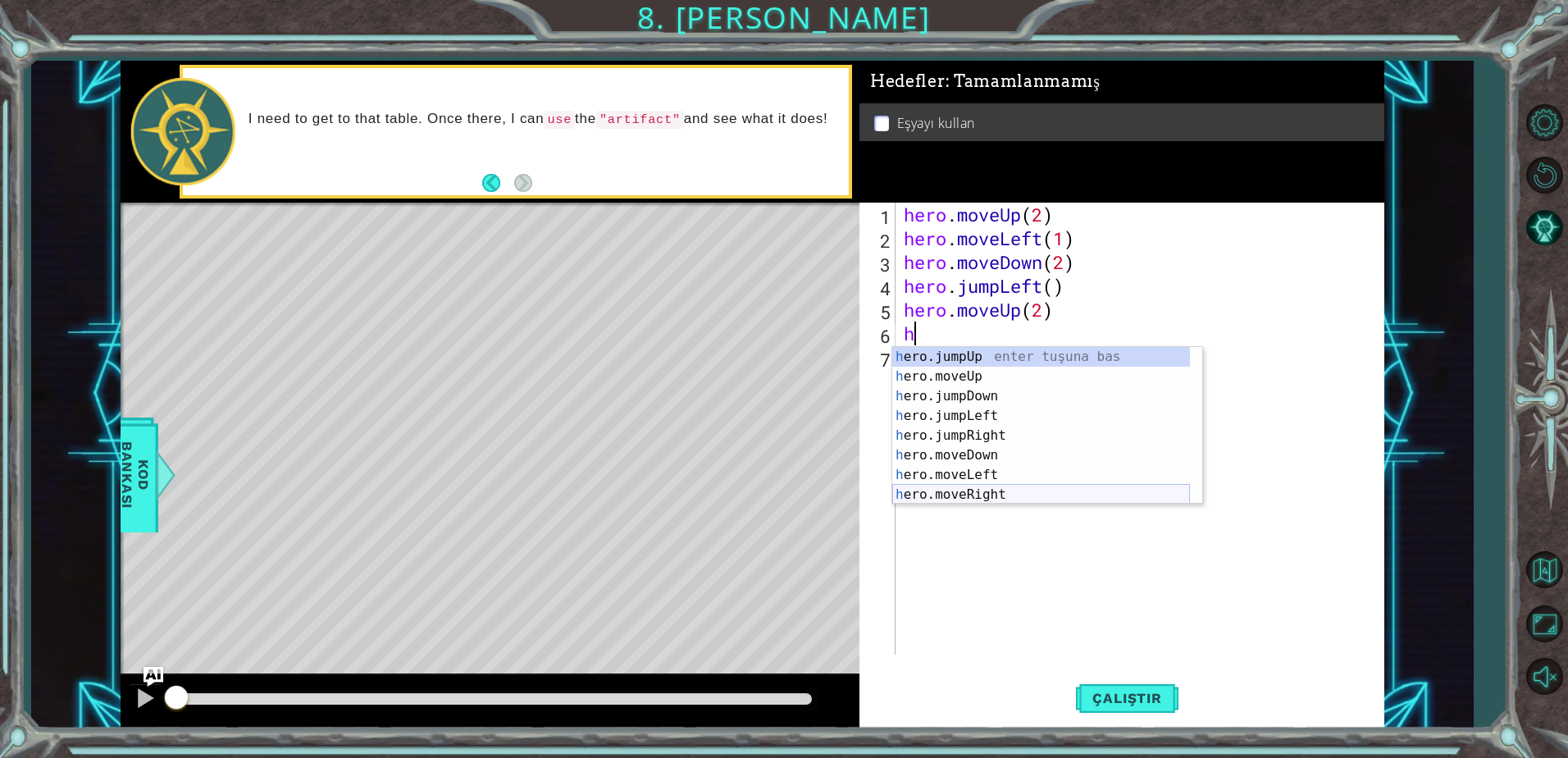
click at [956, 488] on div "h ero.jumpUp enter tuşuna bas h ero.moveUp enter tuşuna bas h ero.jumpDown ente…" at bounding box center [1041, 444] width 298 height 197
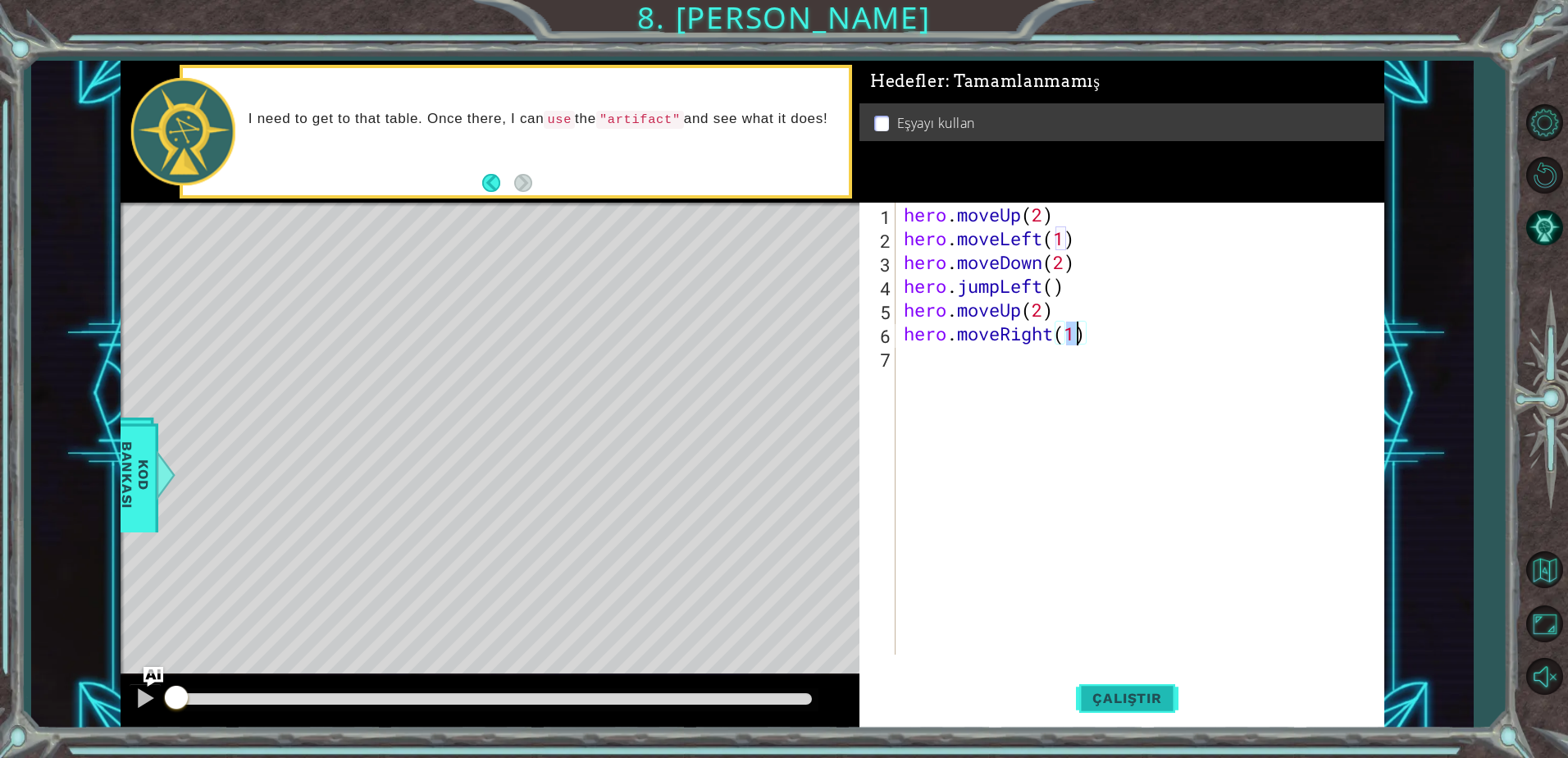
type textarea "hero.moveRight(1)"
click at [1099, 685] on button "Çalıştır" at bounding box center [1127, 698] width 102 height 53
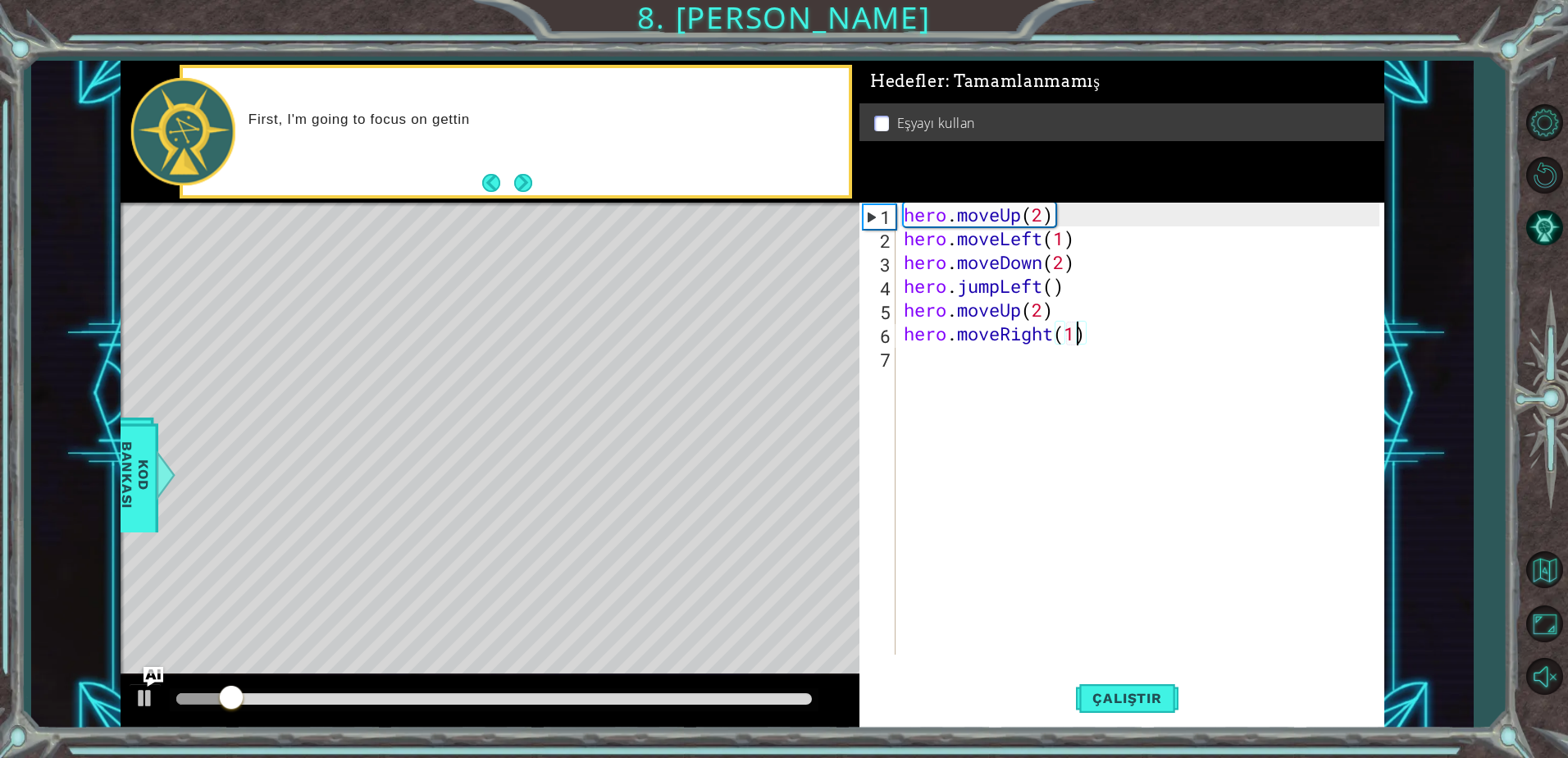
click at [929, 364] on div "hero . moveUp ( 2 ) hero . moveLeft ( 1 ) hero . moveDown ( 2 ) hero . jumpLeft…" at bounding box center [1144, 452] width 487 height 500
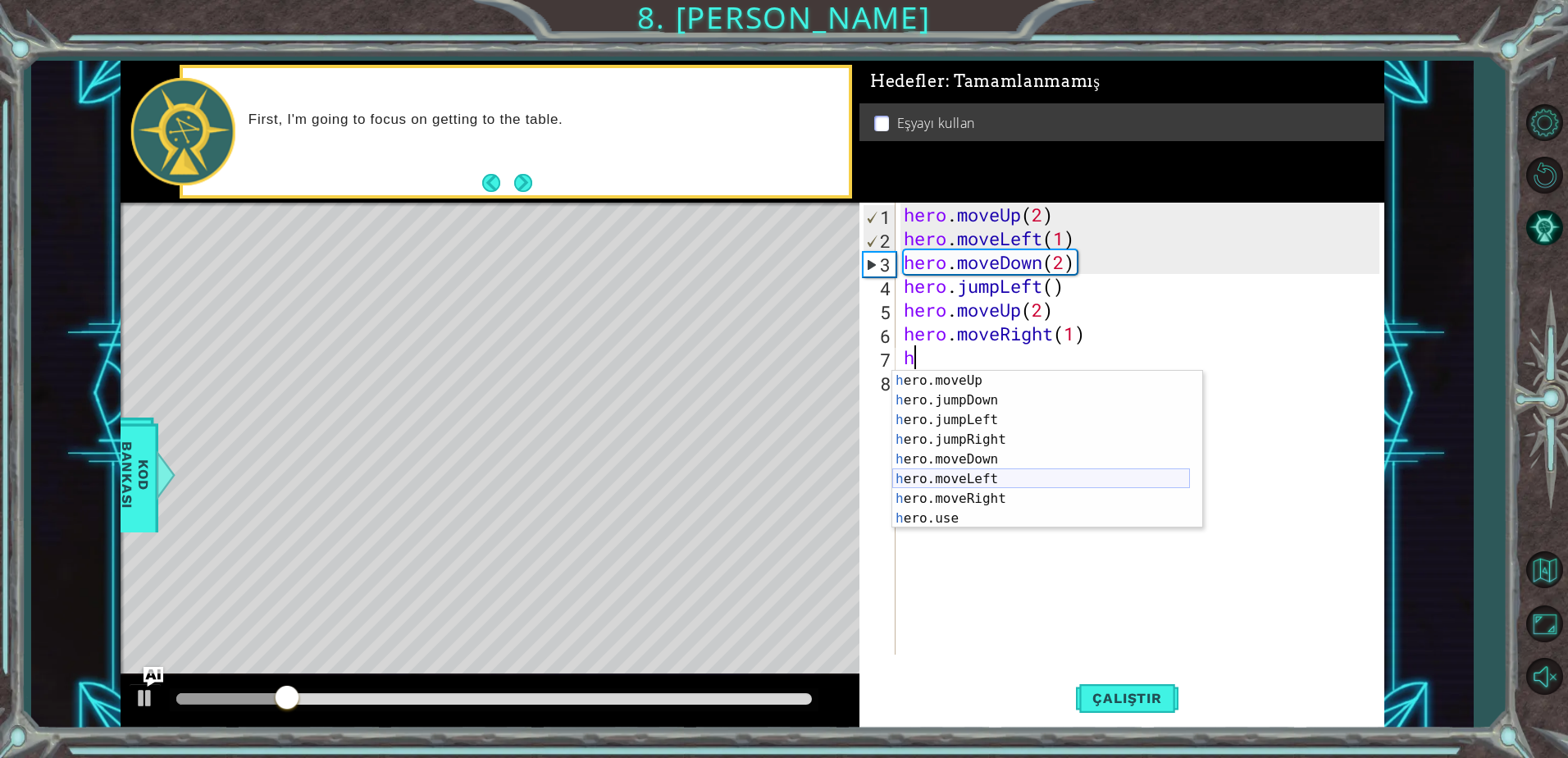
scroll to position [20, 0]
click at [957, 515] on div "h ero.moveUp enter tuşuna bas h ero.jumpDown enter tuşuna bas h ero.jumpLeft en…" at bounding box center [1041, 468] width 298 height 197
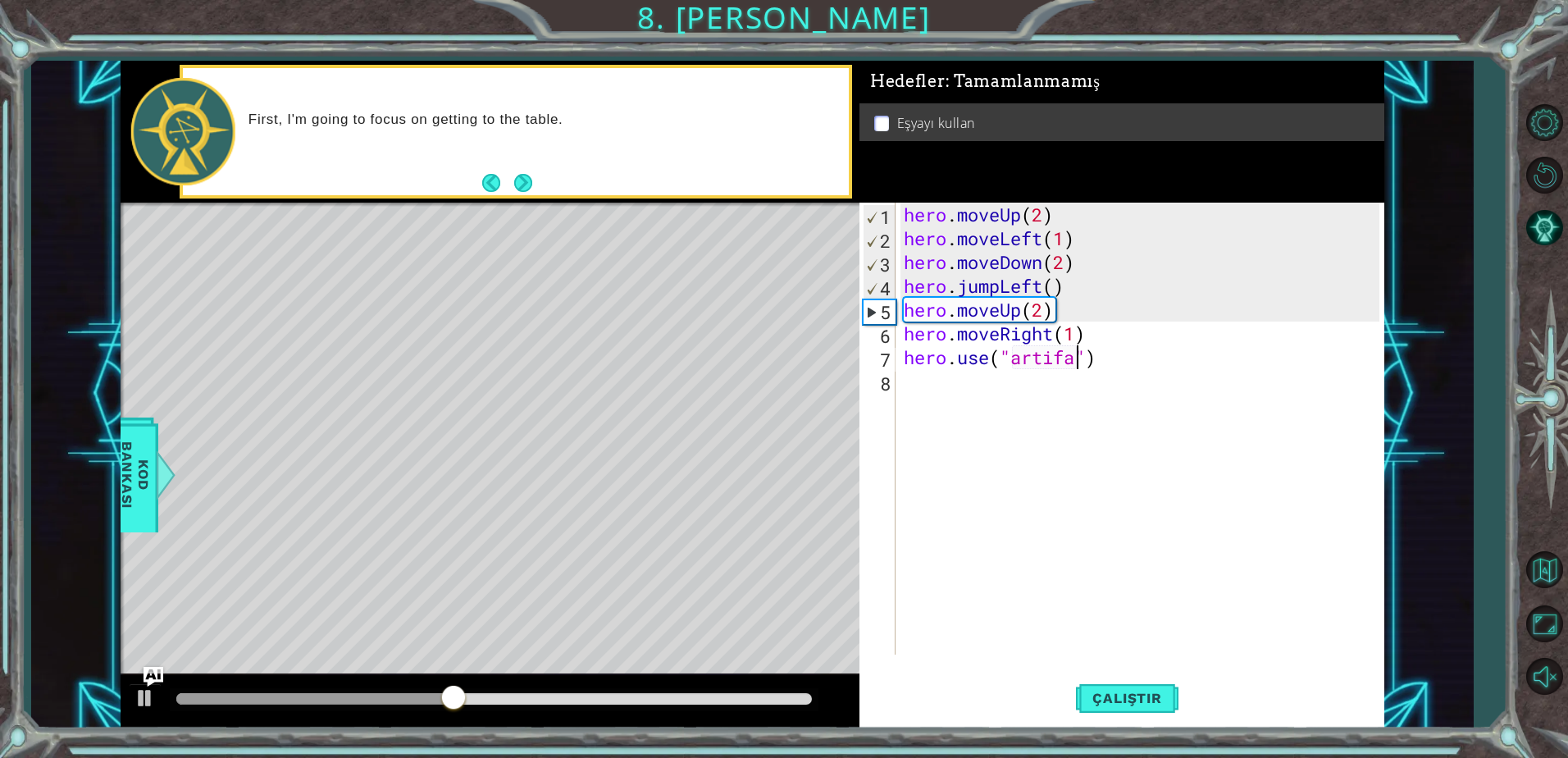
scroll to position [0, 8]
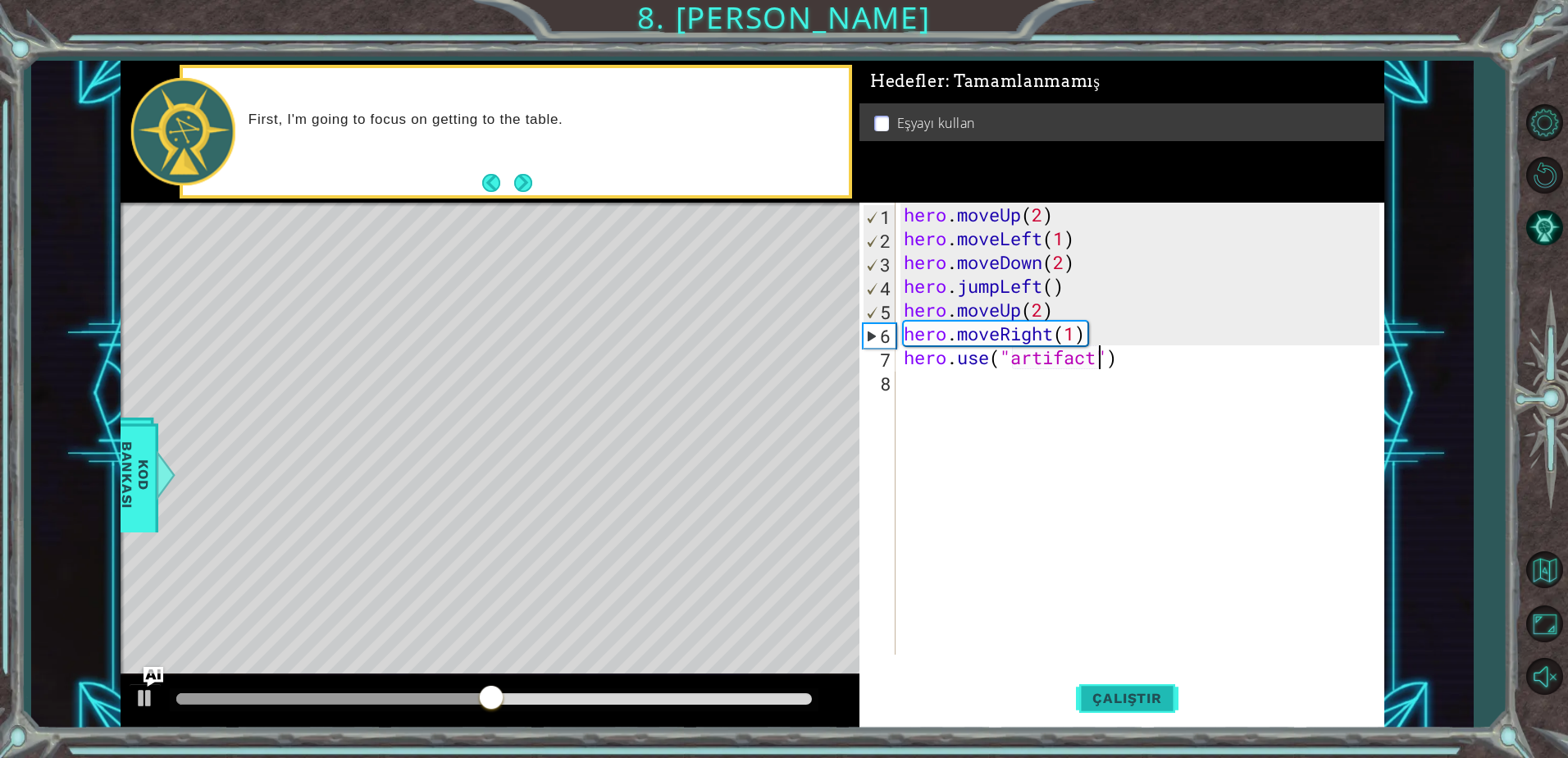
type textarea "hero.use("artifact")"
click at [1105, 697] on span "Çalıştır" at bounding box center [1127, 698] width 102 height 16
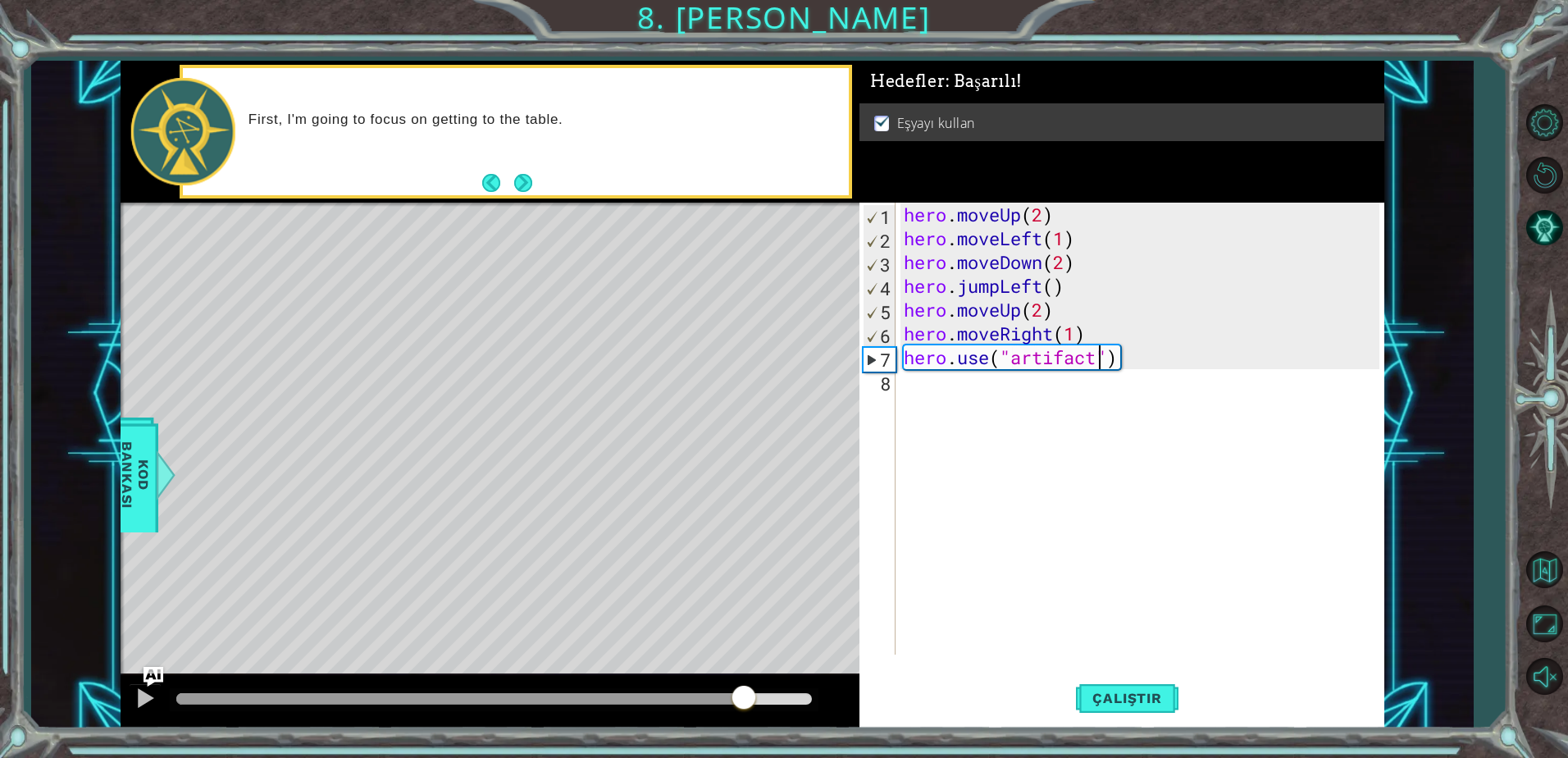
drag, startPoint x: 272, startPoint y: 697, endPoint x: 743, endPoint y: 679, distance: 471.3
click at [743, 679] on div at bounding box center [490, 701] width 739 height 53
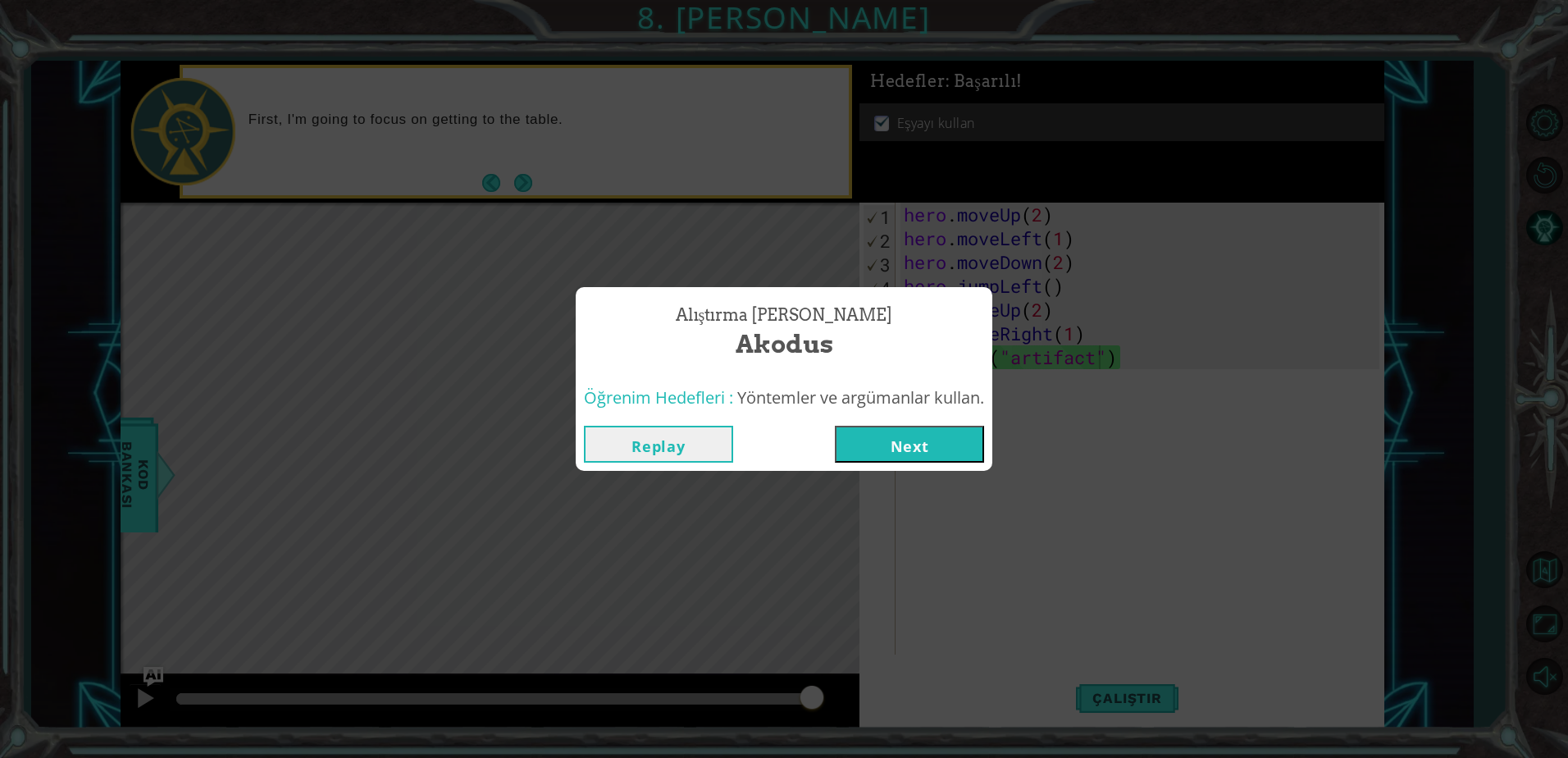
click at [932, 442] on button "Next" at bounding box center [909, 444] width 149 height 37
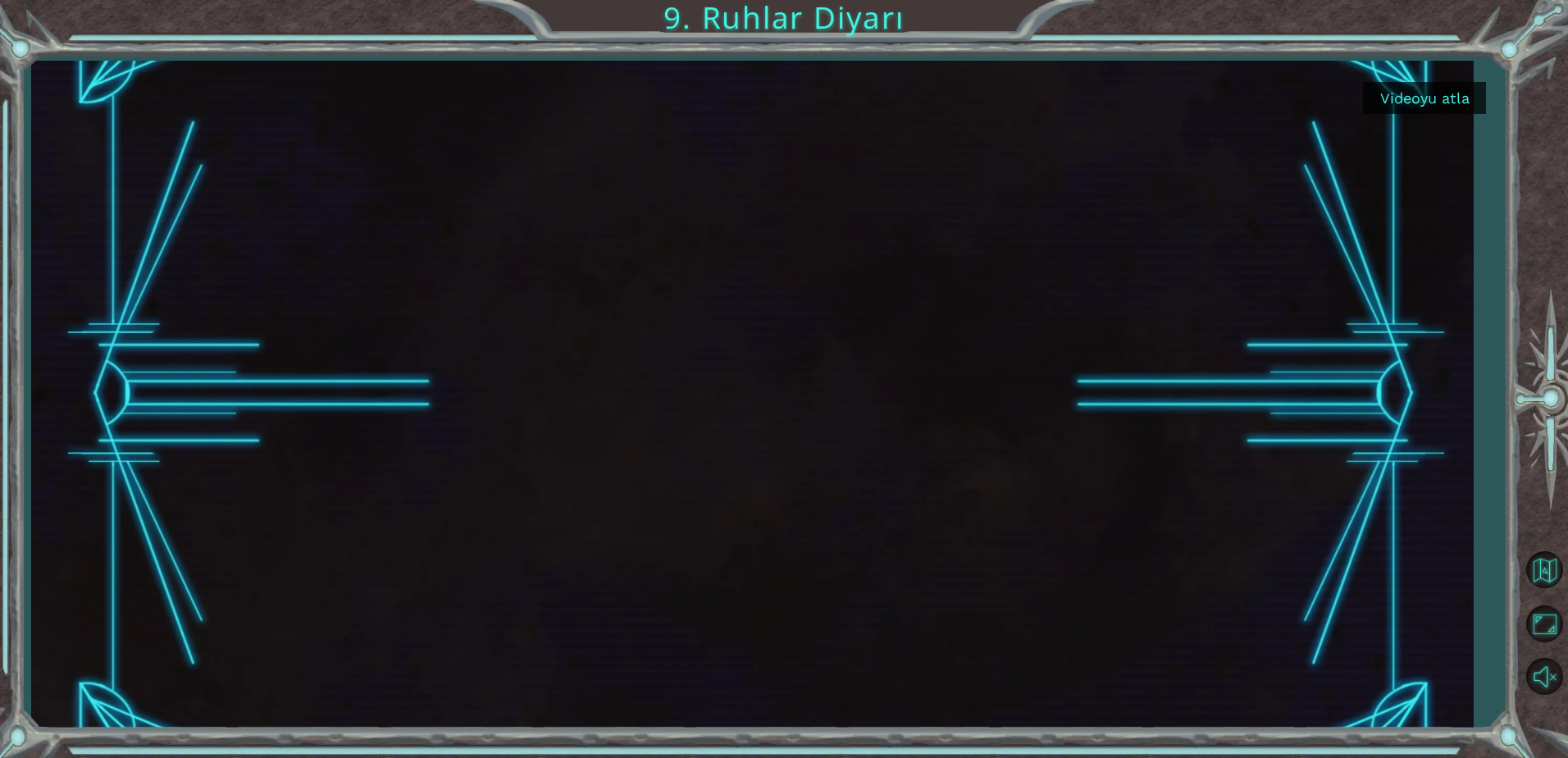
click at [1396, 113] on div "Videoyu atla" at bounding box center [752, 394] width 1443 height 667
copy button "Vi"
click at [1399, 100] on button "Videoyu atla" at bounding box center [1424, 98] width 123 height 32
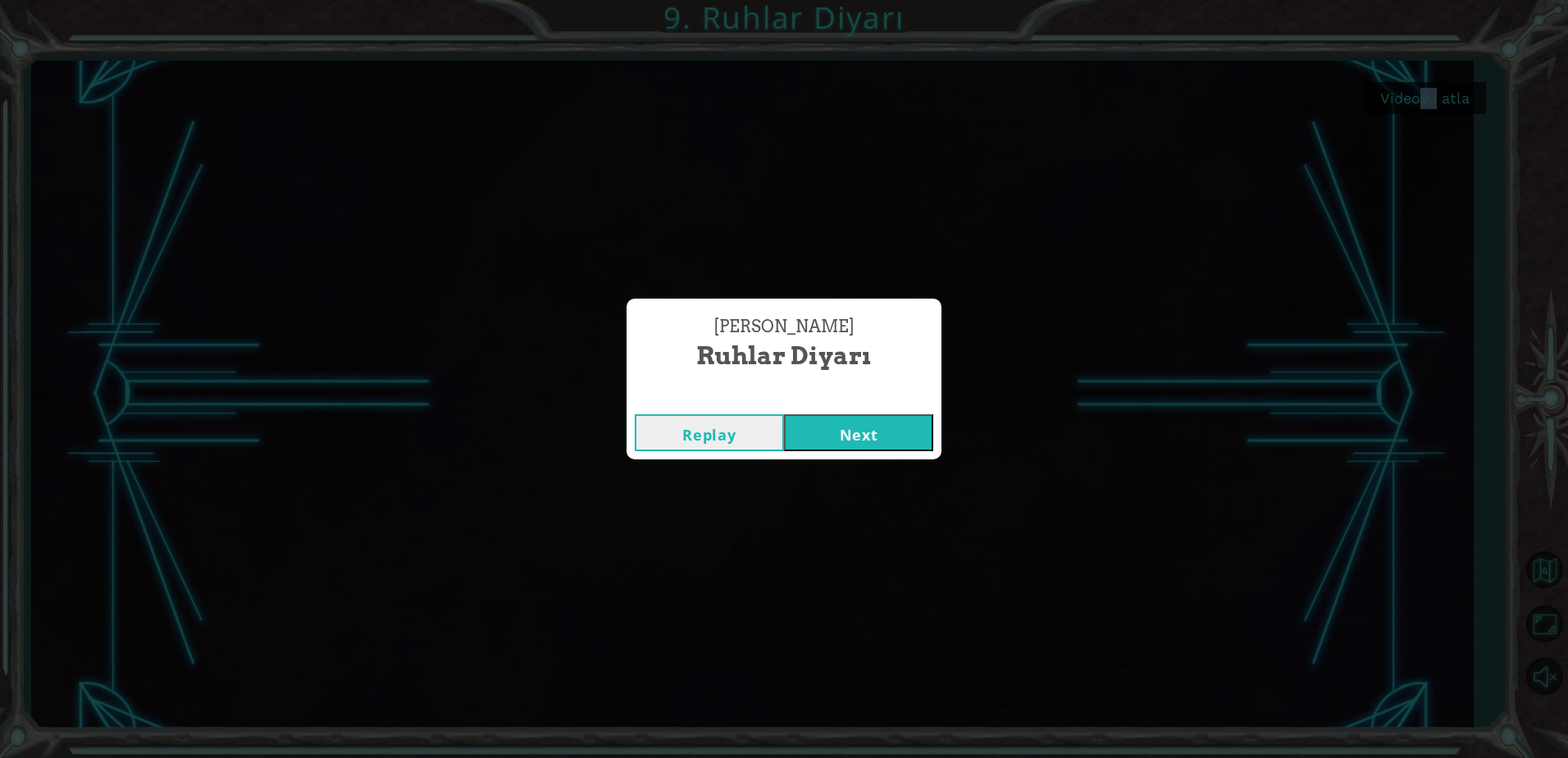
click at [885, 434] on button "Next" at bounding box center [858, 432] width 149 height 37
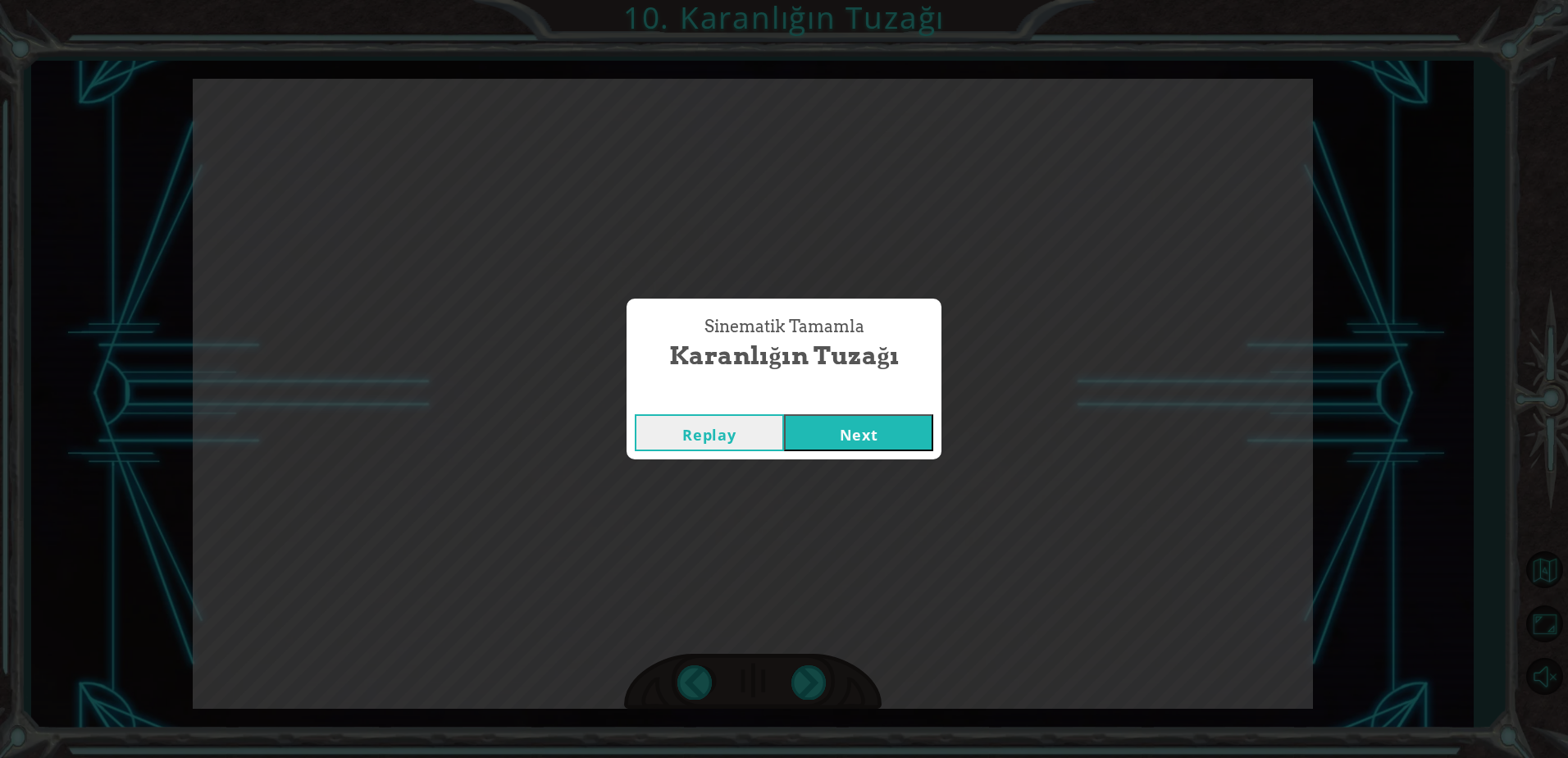
click at [898, 433] on button "Next" at bounding box center [858, 432] width 149 height 37
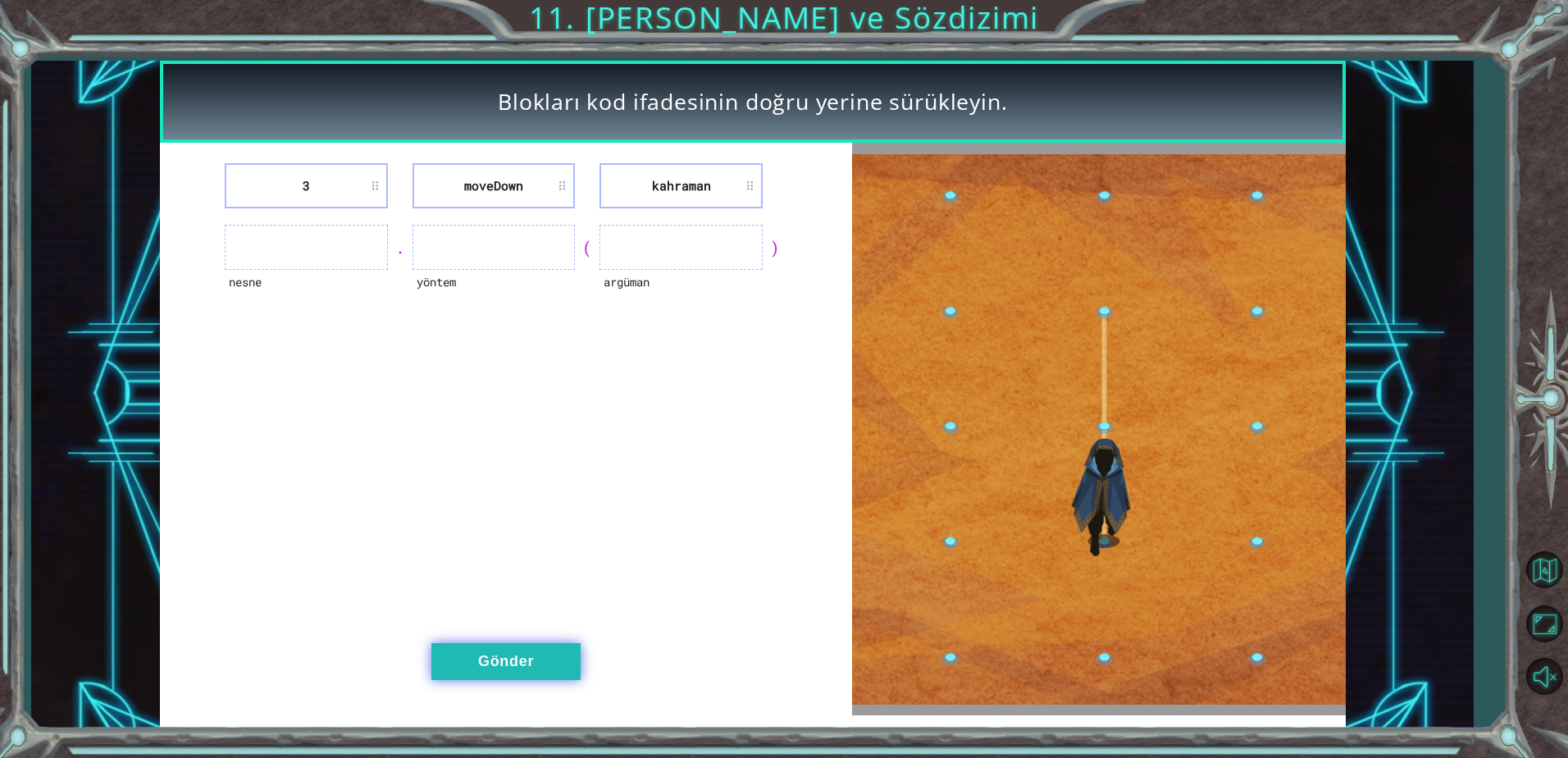
click at [492, 666] on button "Gönder" at bounding box center [505, 661] width 149 height 37
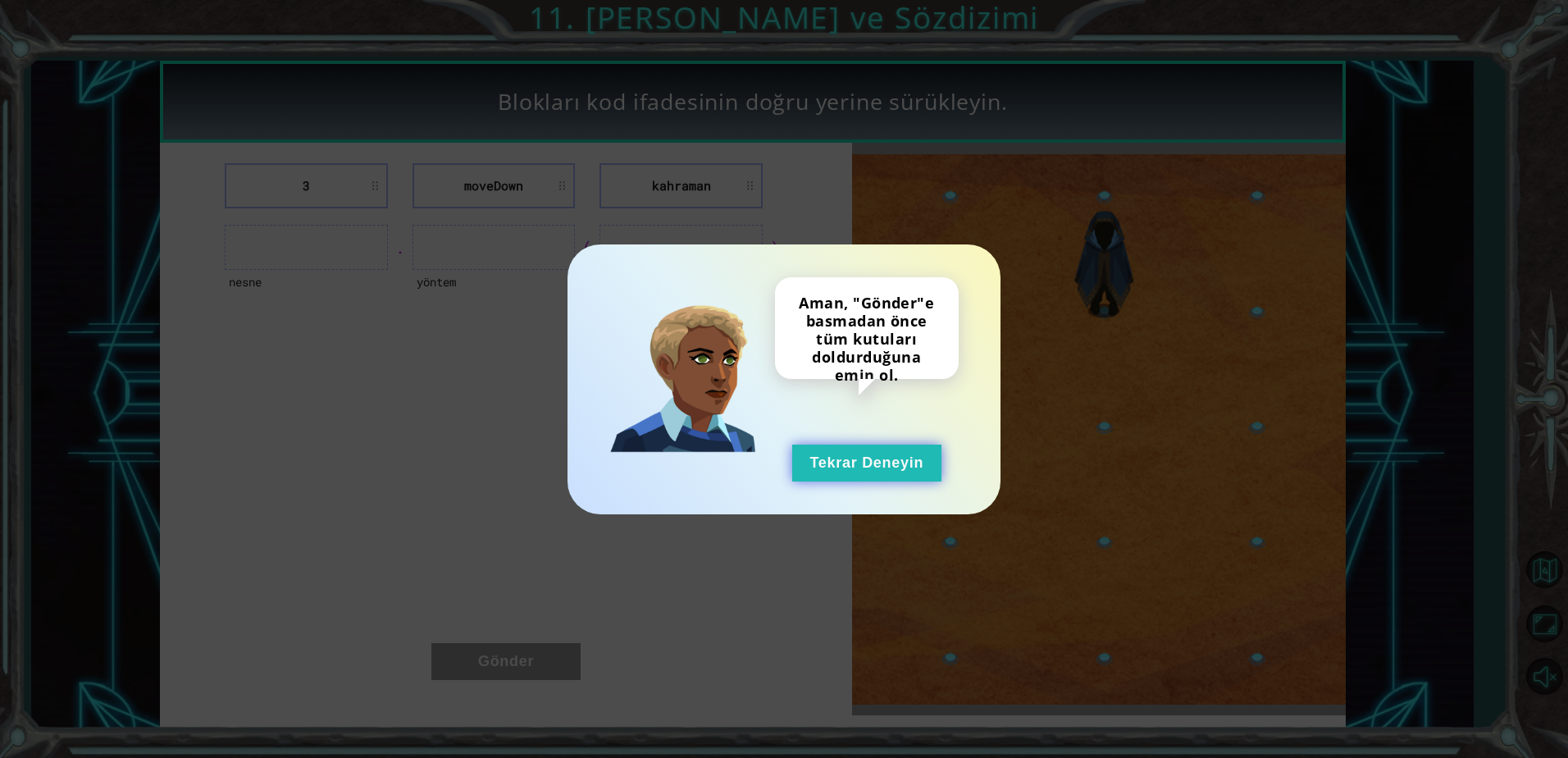
click at [867, 475] on button "Tekrar Deneyin" at bounding box center [866, 463] width 149 height 37
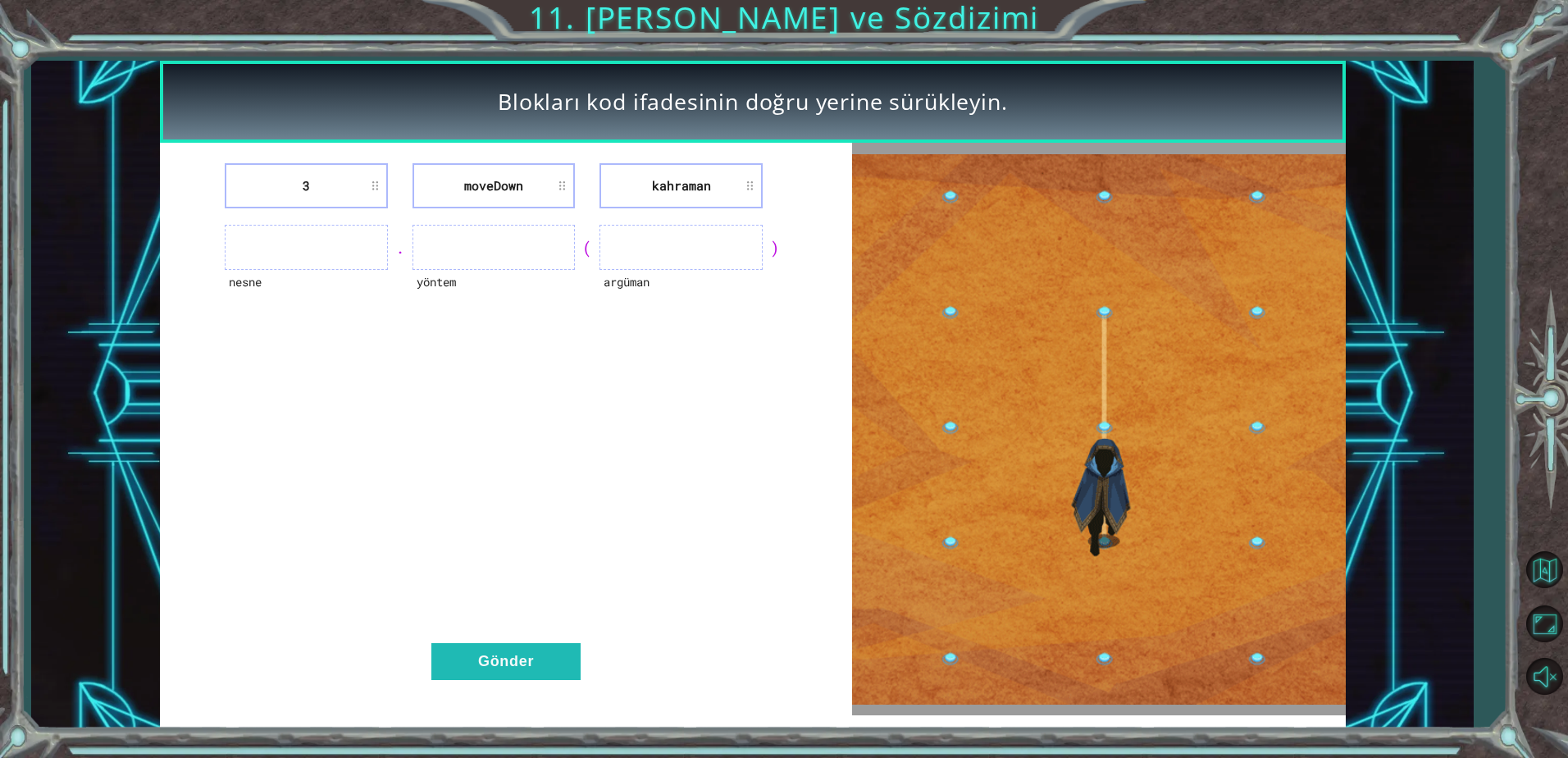
click at [347, 250] on ul at bounding box center [306, 247] width 163 height 45
click at [374, 245] on ul at bounding box center [306, 247] width 163 height 45
click at [403, 234] on div "nesne . yöntem ( [GEOGRAPHIC_DATA] )" at bounding box center [505, 247] width 651 height 45
click at [468, 235] on ul at bounding box center [494, 247] width 163 height 45
drag, startPoint x: 602, startPoint y: 235, endPoint x: 720, endPoint y: 236, distance: 118.0
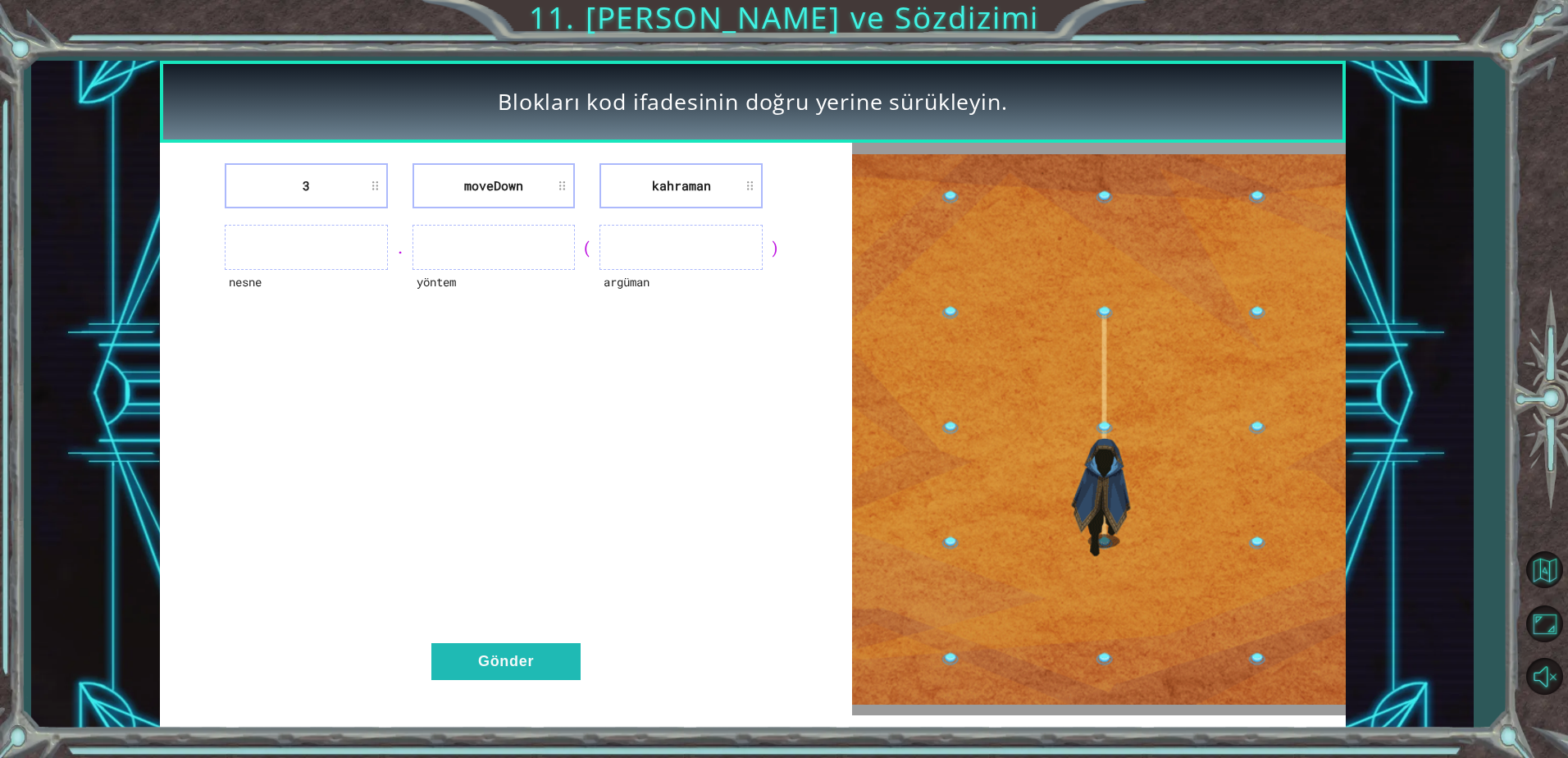
click at [715, 236] on ul at bounding box center [681, 247] width 163 height 45
click at [753, 188] on li "kahraman" at bounding box center [681, 185] width 163 height 45
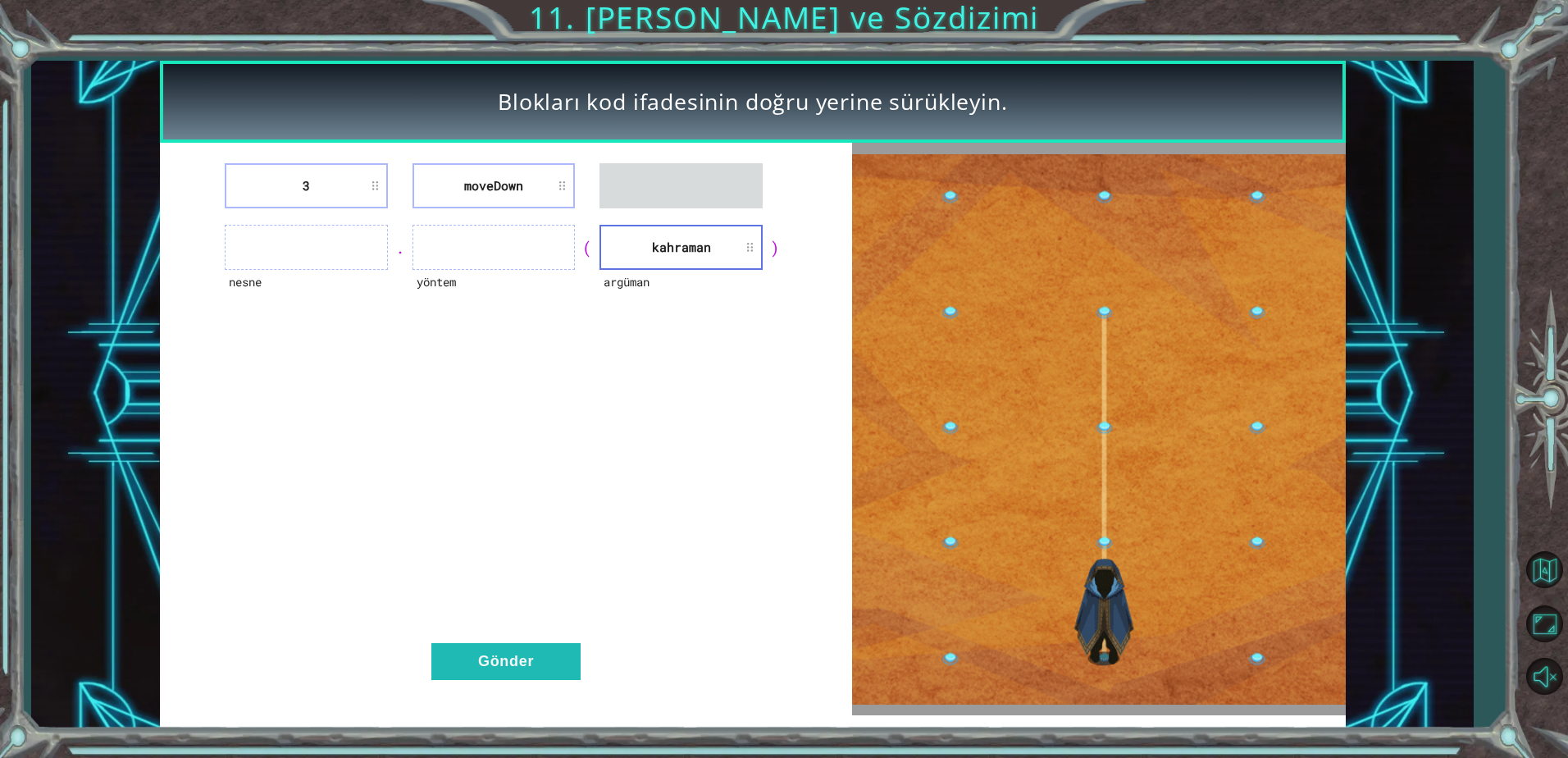
click at [713, 248] on li "kahraman" at bounding box center [681, 247] width 163 height 45
drag, startPoint x: 713, startPoint y: 248, endPoint x: 563, endPoint y: 248, distance: 150.0
click at [563, 248] on div "nesne . yöntem ( [GEOGRAPHIC_DATA] [GEOGRAPHIC_DATA] )" at bounding box center [505, 247] width 651 height 45
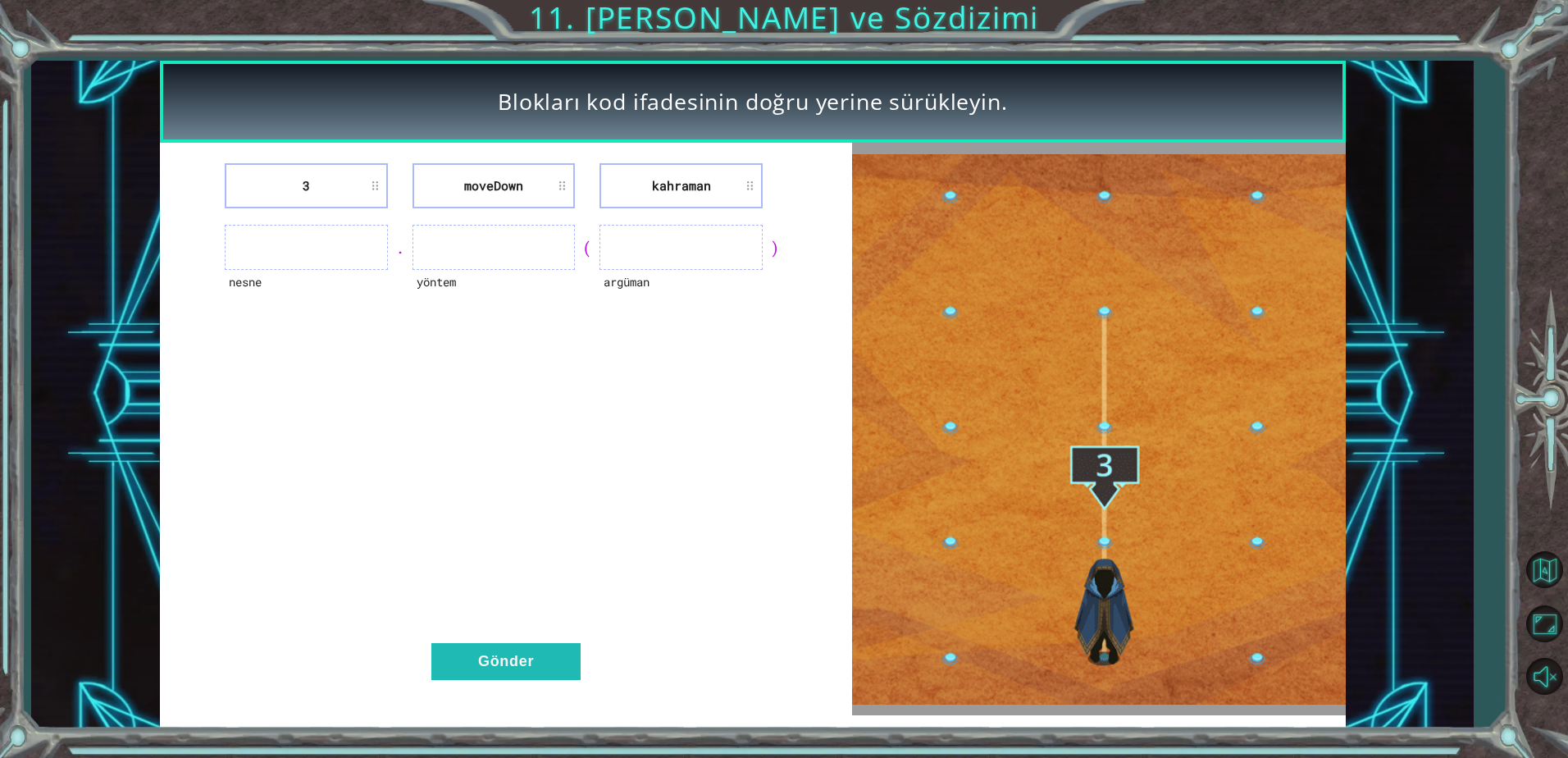
click at [378, 183] on li "3" at bounding box center [306, 185] width 163 height 45
drag, startPoint x: 378, startPoint y: 183, endPoint x: 361, endPoint y: 233, distance: 52.8
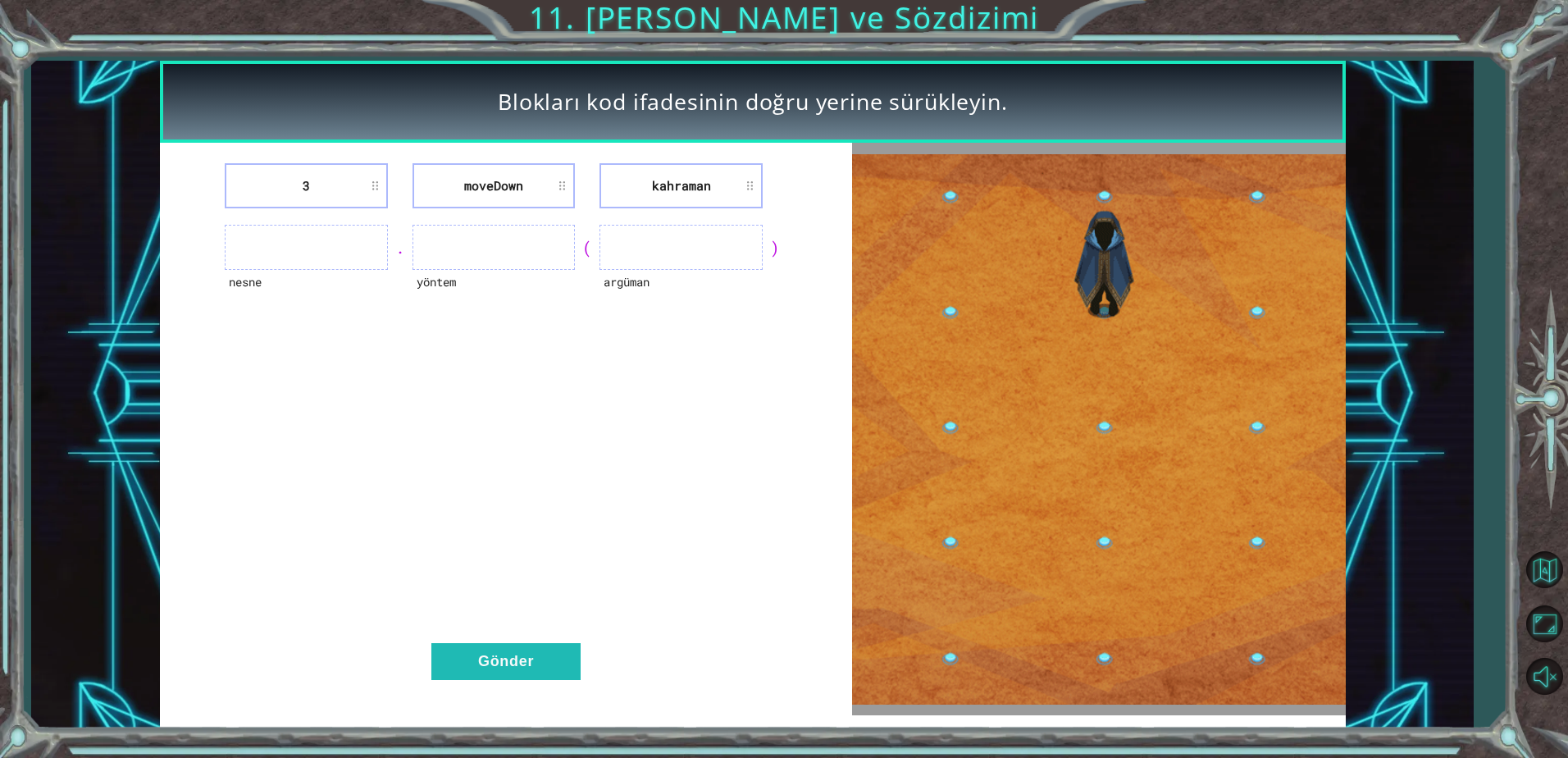
click at [361, 233] on div "3 [GEOGRAPHIC_DATA] [GEOGRAPHIC_DATA] [GEOGRAPHIC_DATA] . yöntem ( [GEOGRAPHIC_…" at bounding box center [505, 428] width 692 height 572
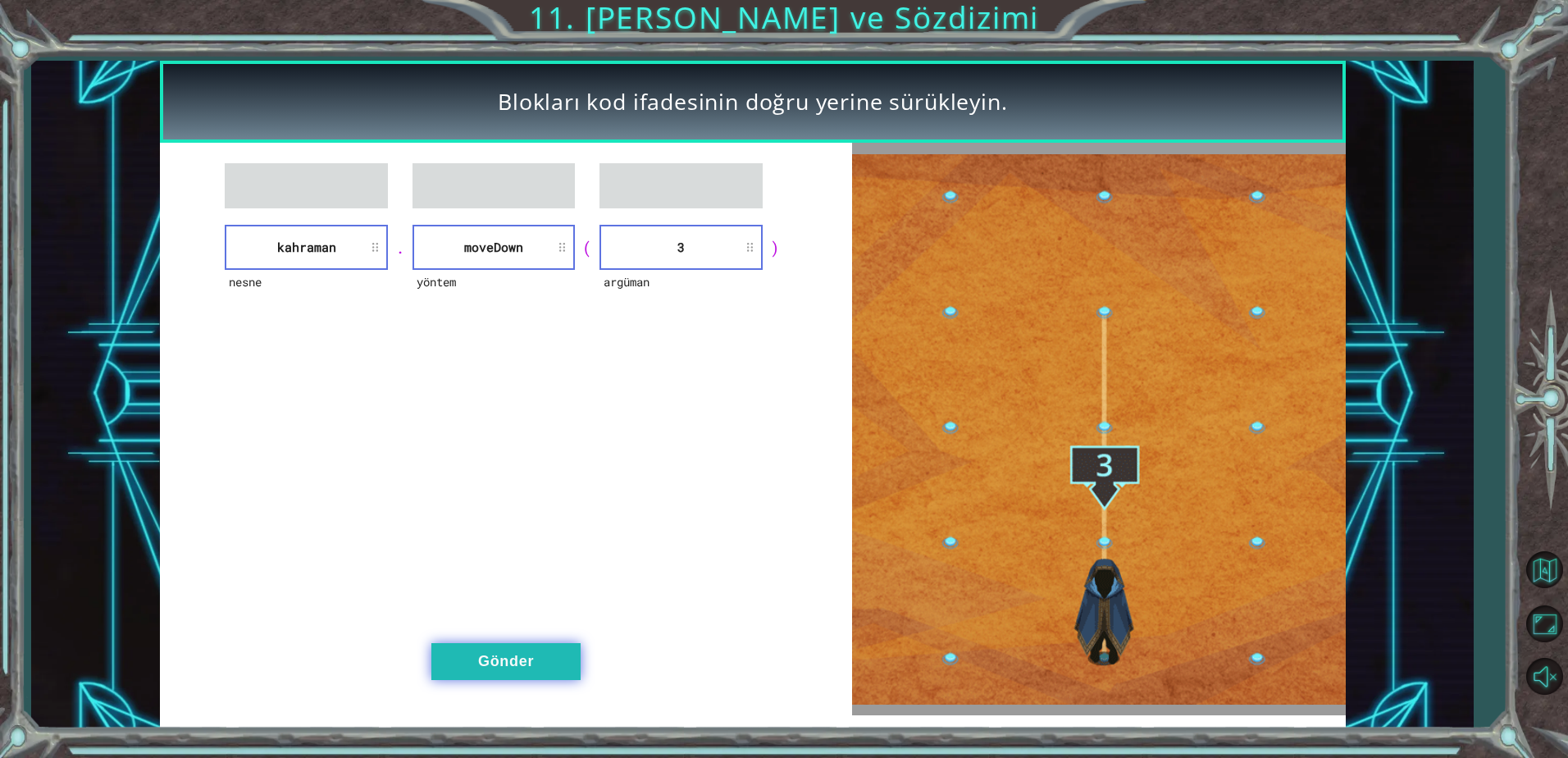
click at [487, 655] on button "Gönder" at bounding box center [505, 661] width 149 height 37
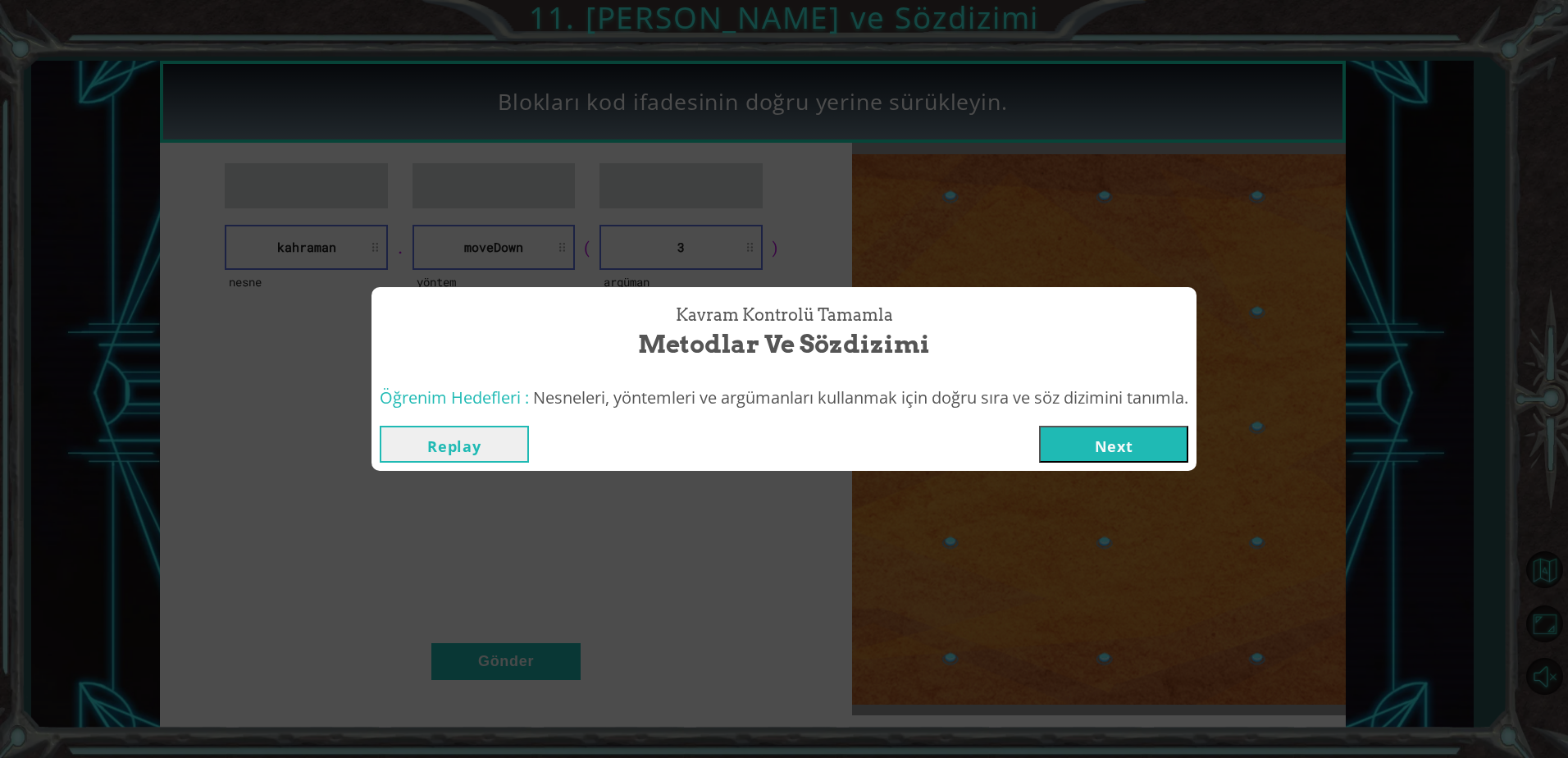
click at [1152, 446] on button "Next" at bounding box center [1113, 444] width 149 height 37
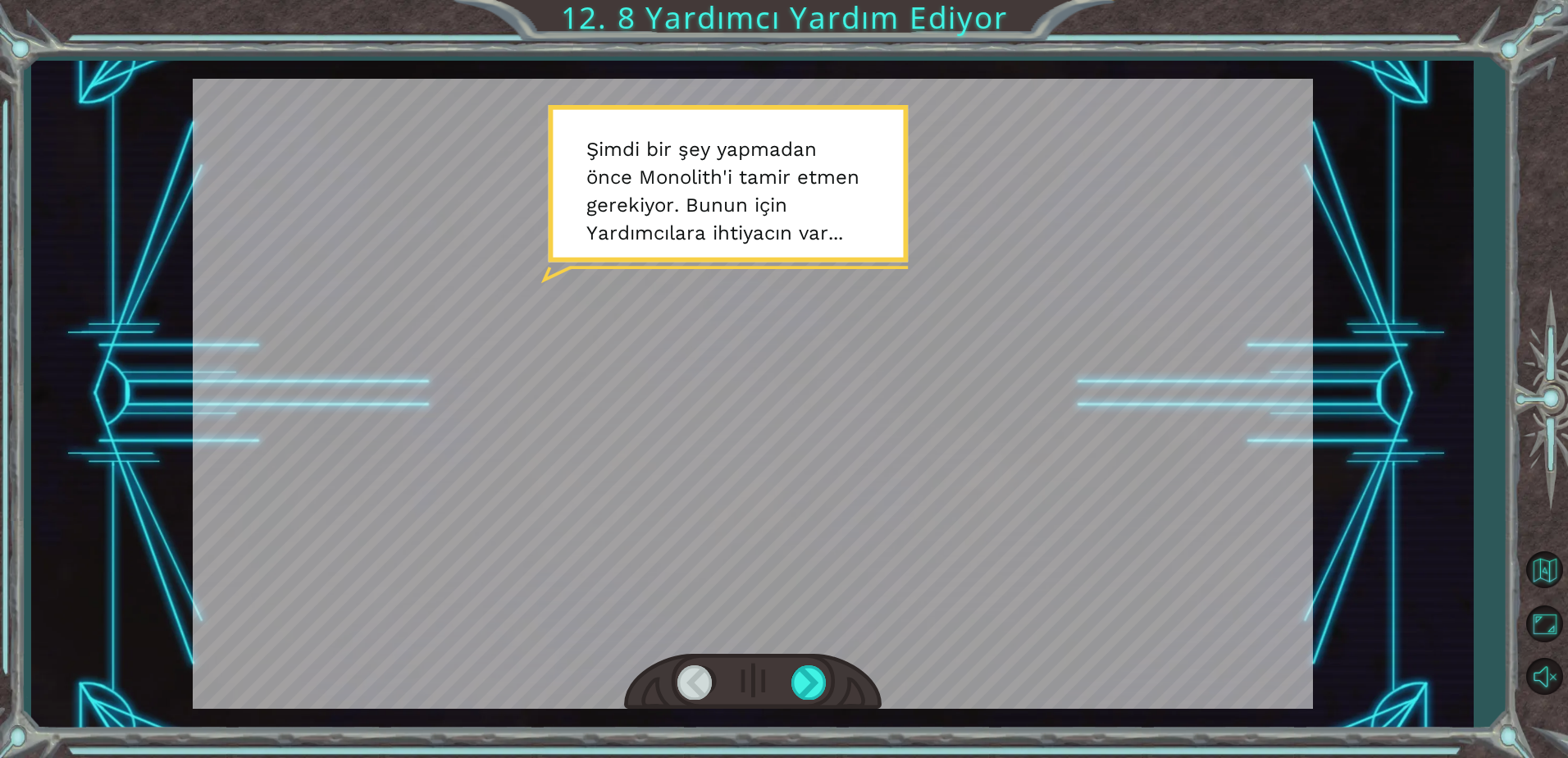
click at [686, 282] on div at bounding box center [752, 393] width 1120 height 630
click at [792, 263] on div at bounding box center [752, 393] width 1120 height 630
click at [833, 247] on div at bounding box center [752, 393] width 1120 height 630
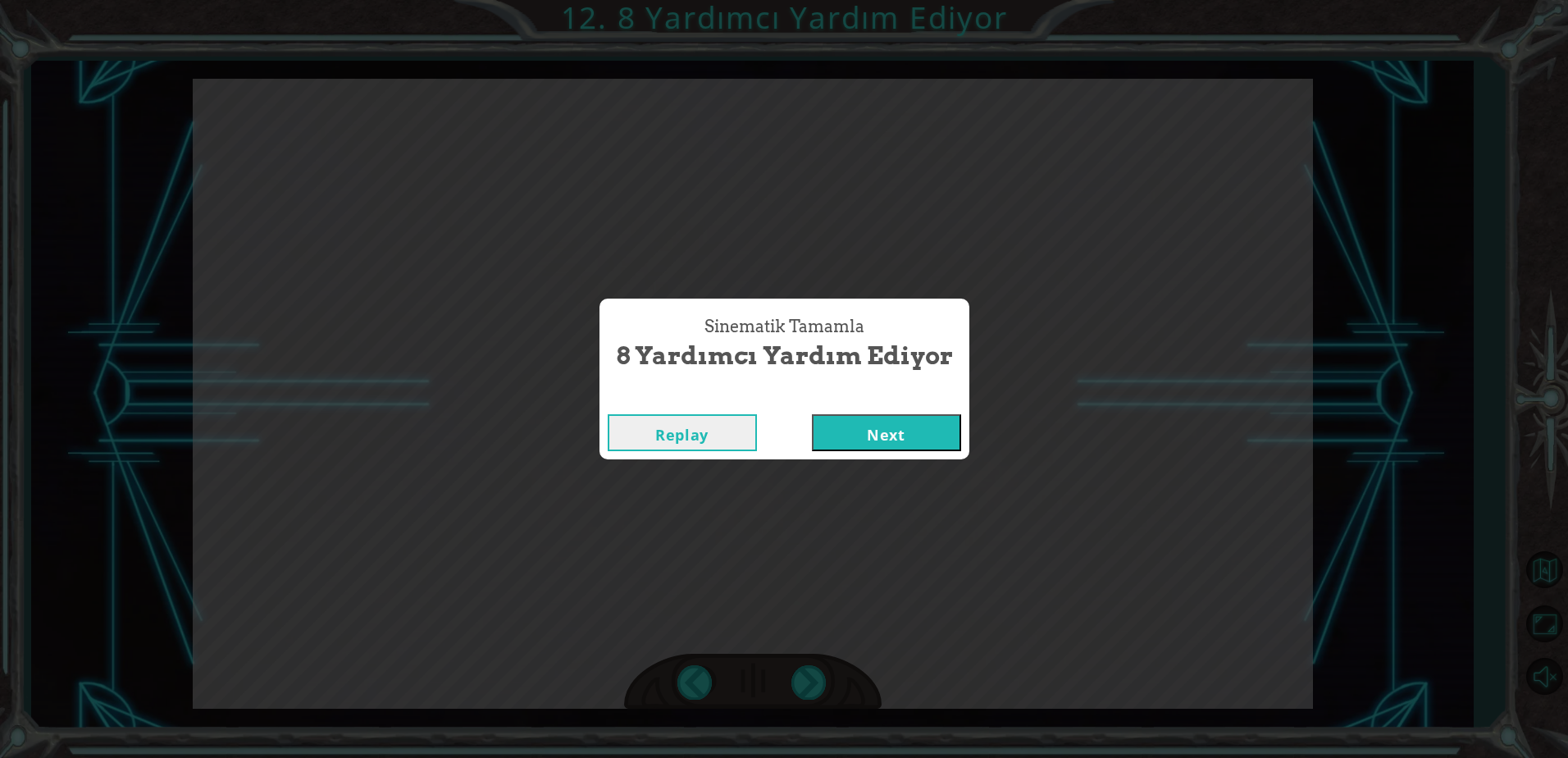
click at [894, 424] on button "Next" at bounding box center [886, 432] width 149 height 37
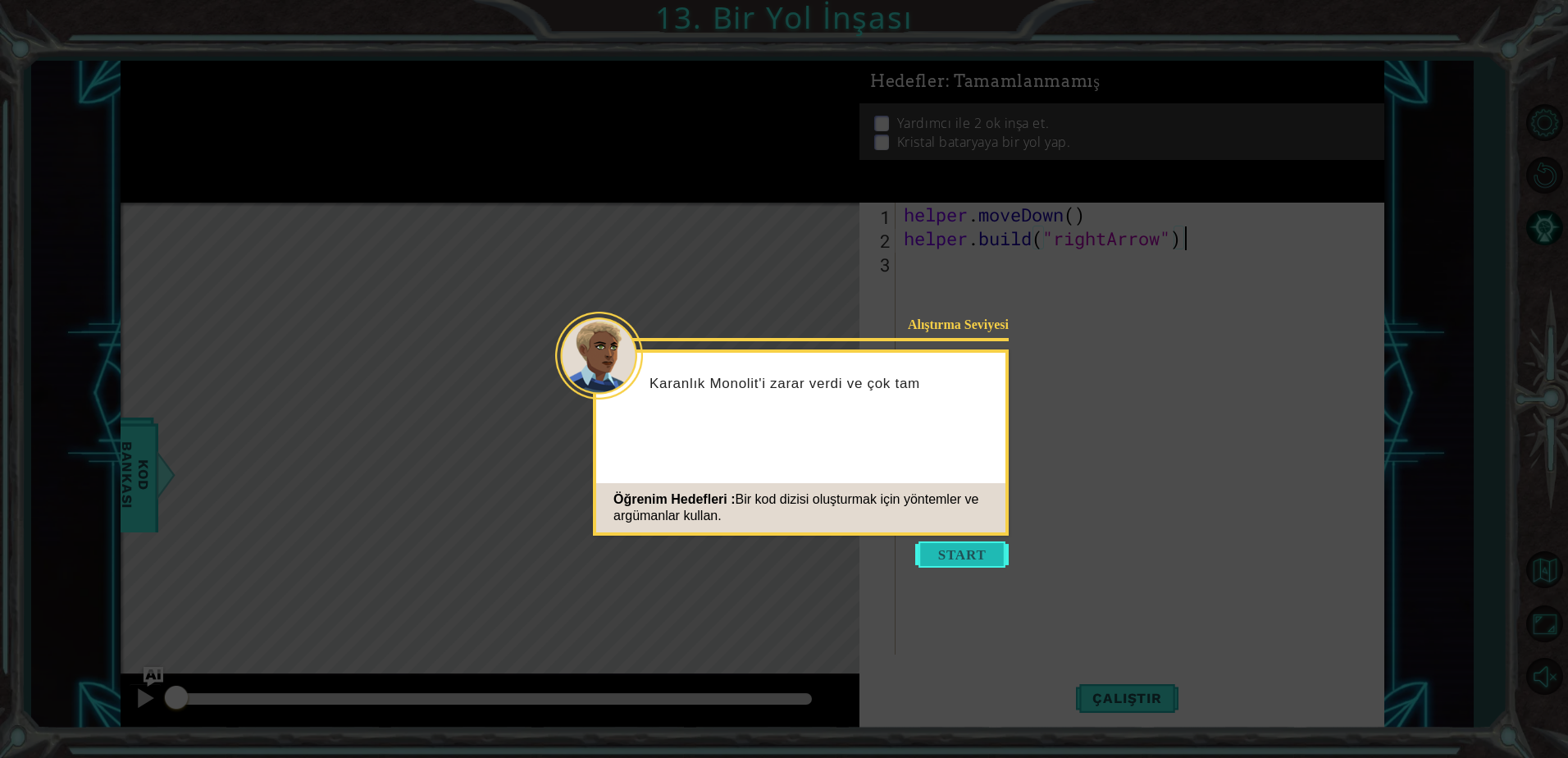
click at [942, 556] on button "Start" at bounding box center [962, 555] width 94 height 26
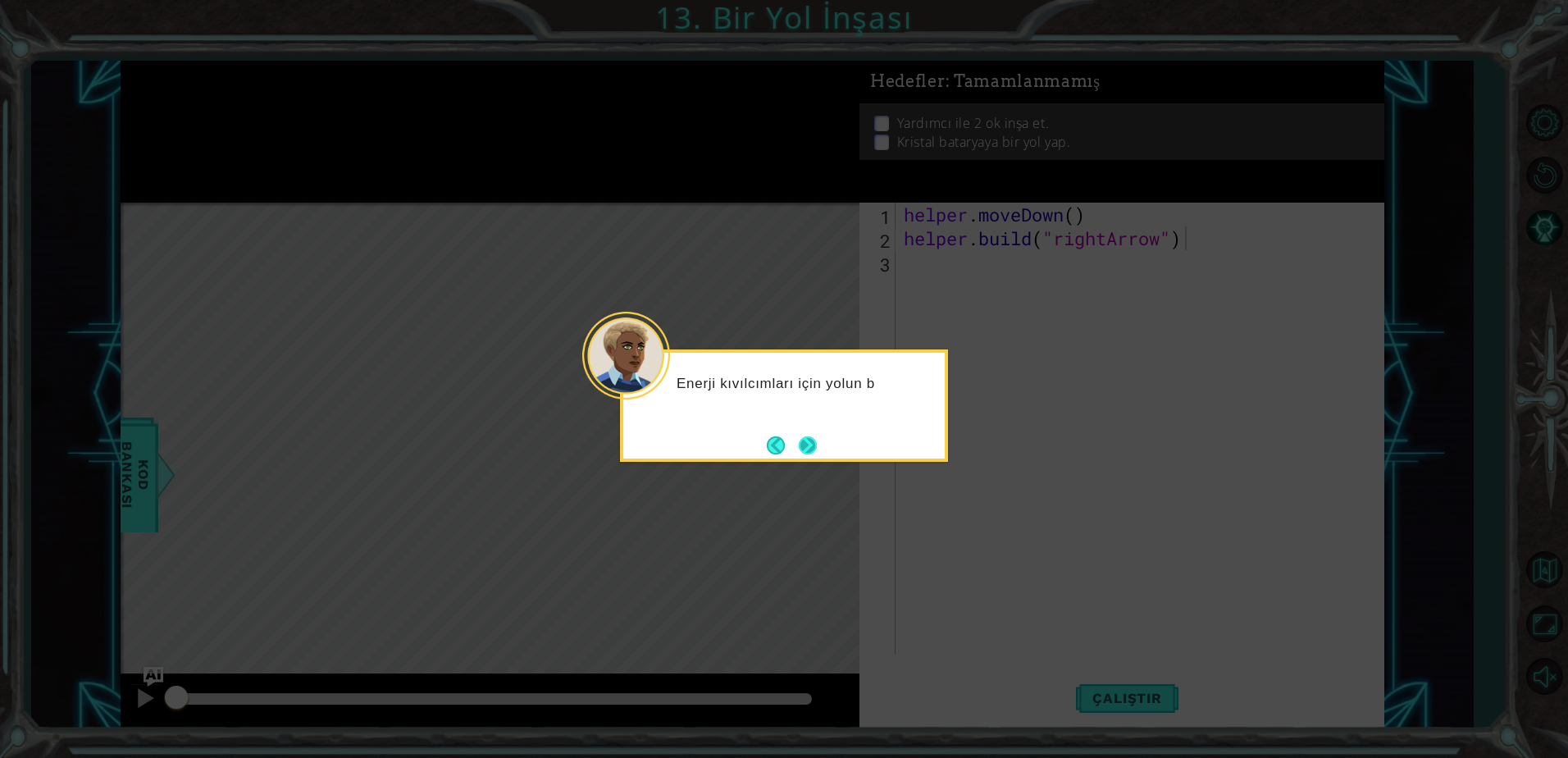
click at [817, 444] on button "Next" at bounding box center [807, 445] width 18 height 18
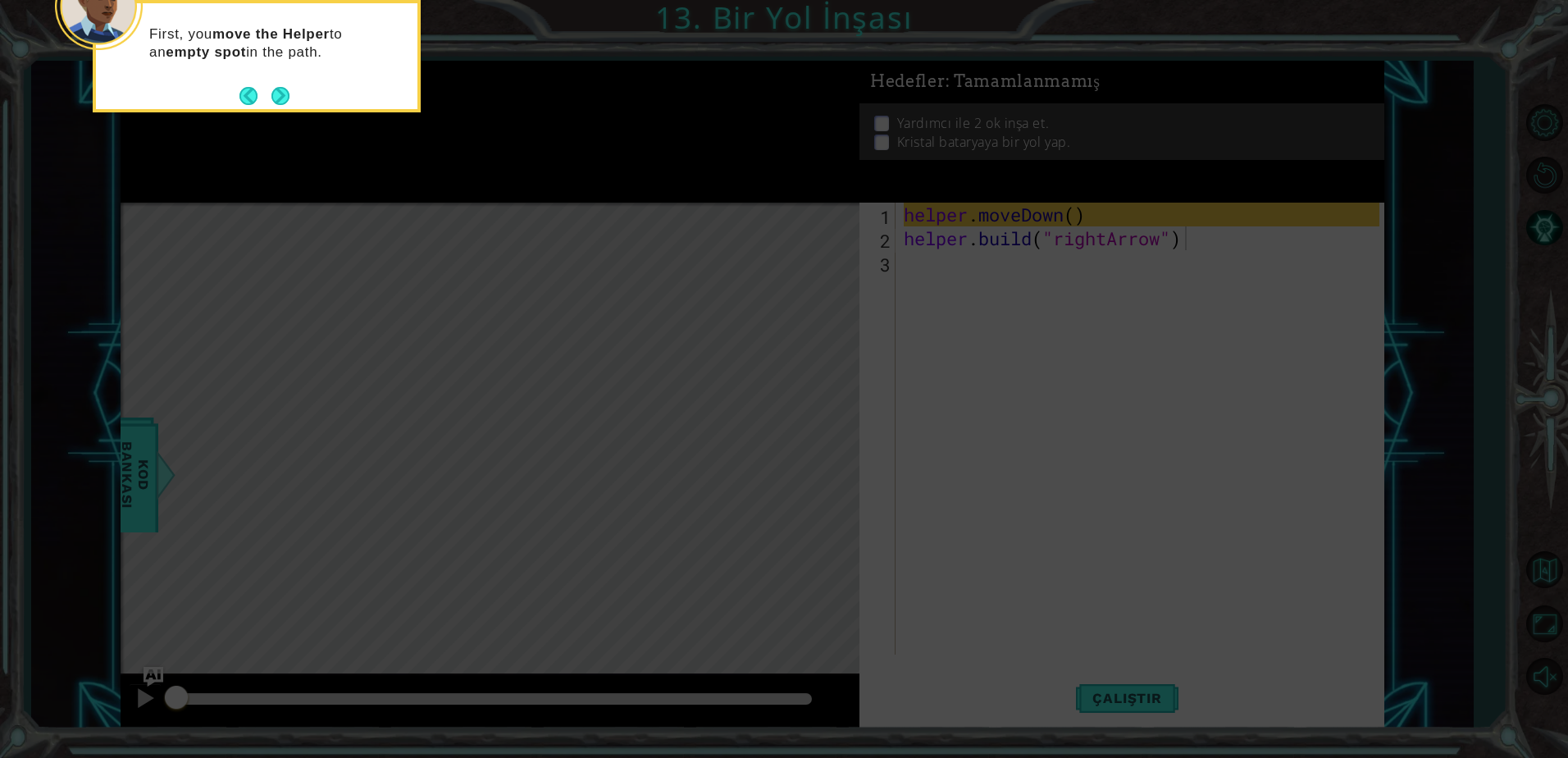
click at [938, 332] on icon at bounding box center [784, 113] width 1568 height 1288
click at [1059, 508] on icon at bounding box center [784, 113] width 1568 height 1288
click at [290, 98] on button "Next" at bounding box center [281, 96] width 18 height 18
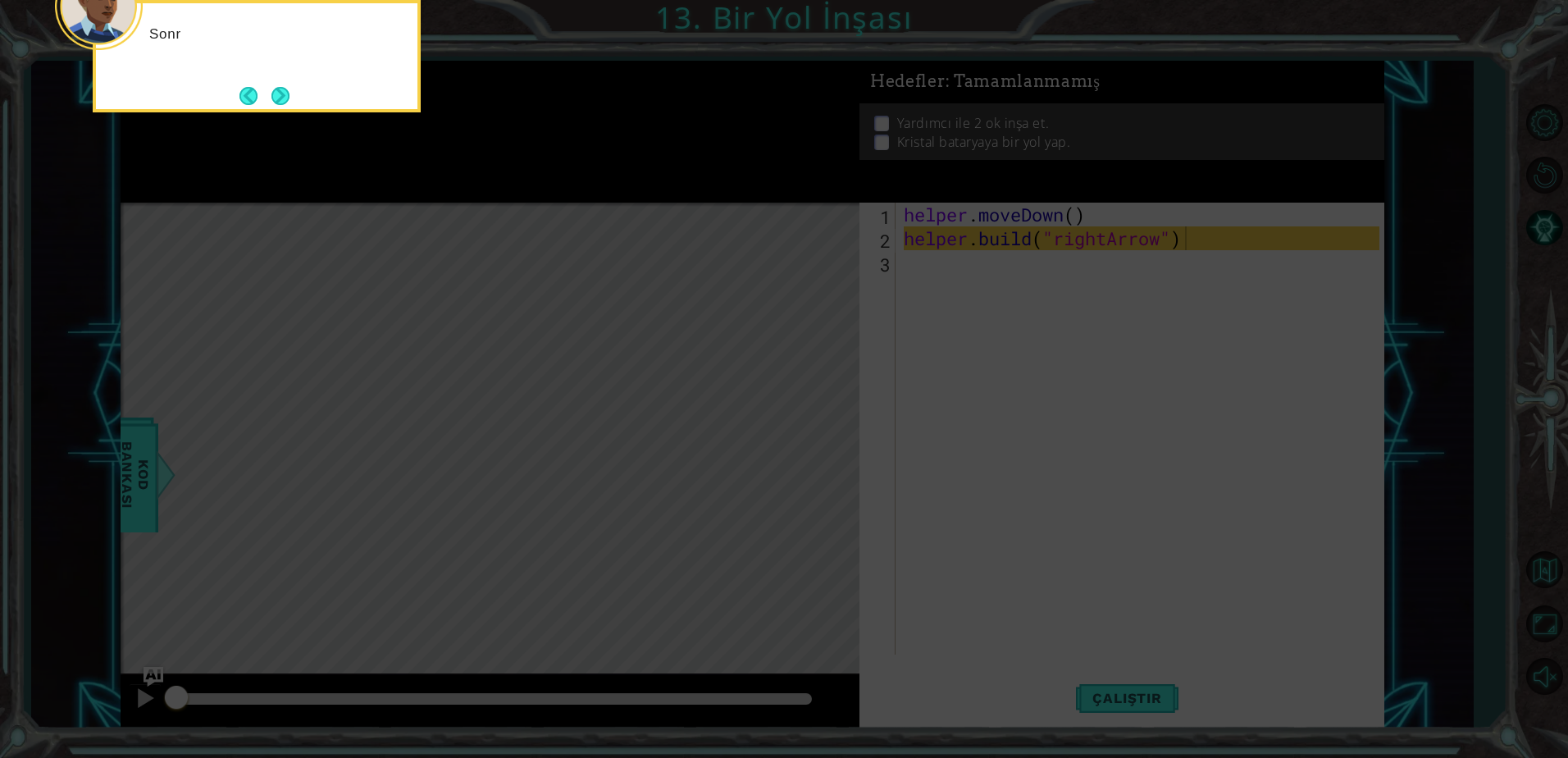
click at [290, 98] on button "Next" at bounding box center [281, 96] width 18 height 18
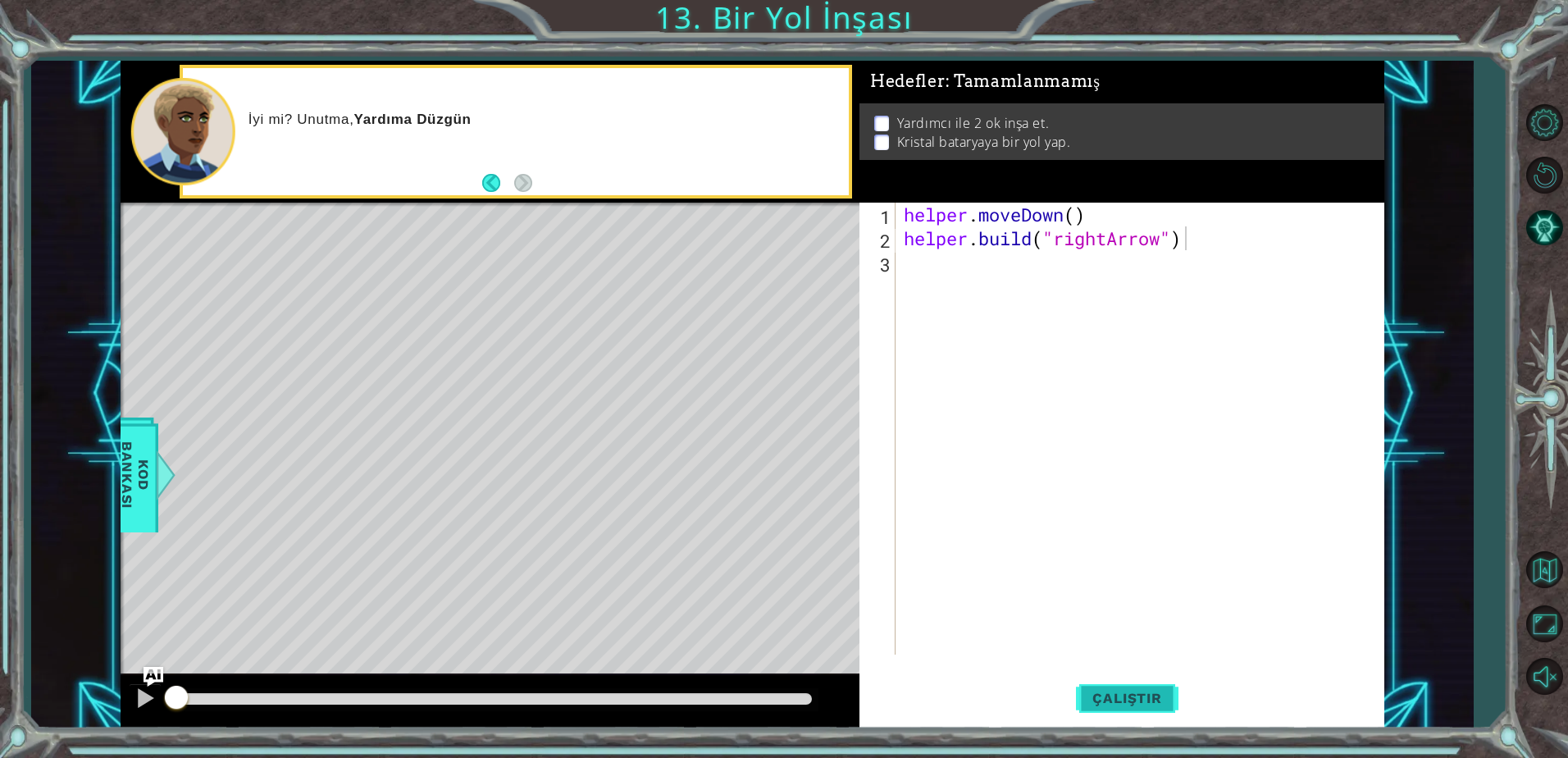
click at [1080, 681] on button "Çalıştır" at bounding box center [1127, 698] width 102 height 53
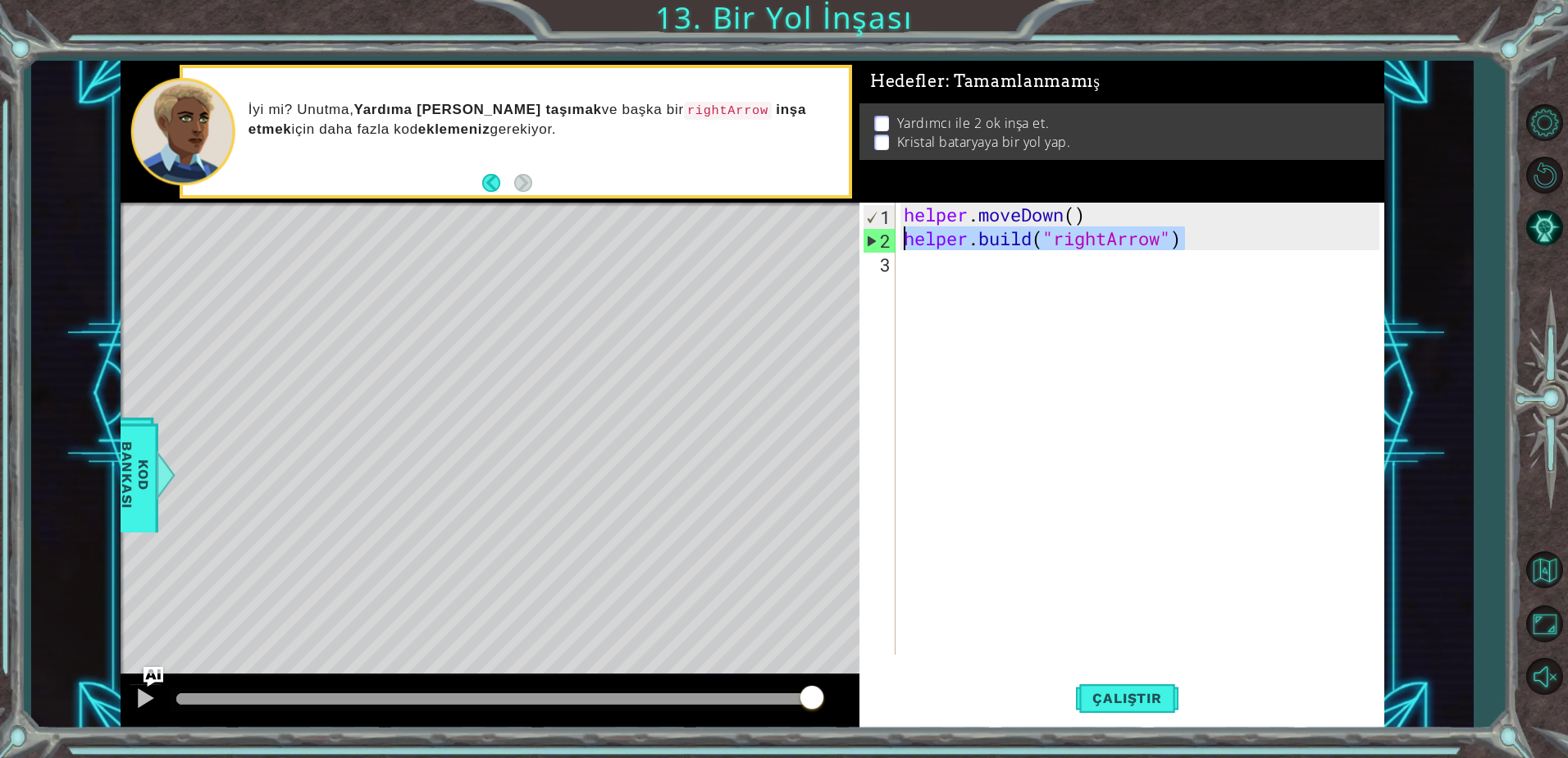
drag, startPoint x: 1205, startPoint y: 248, endPoint x: 895, endPoint y: 244, distance: 310.0
click at [895, 244] on div "[DOMAIN_NAME]("rightArrow") 1 2 3 helper . moveDown ( ) helper . build ( "right…" at bounding box center [1119, 428] width 520 height 452
click at [954, 265] on div "helper . moveDown ( ) helper . build ( "rightArrow" )" at bounding box center [1144, 452] width 487 height 500
paste textarea "[DOMAIN_NAME]("rightArrow")"
type textarea "[DOMAIN_NAME]("rightArrow")"
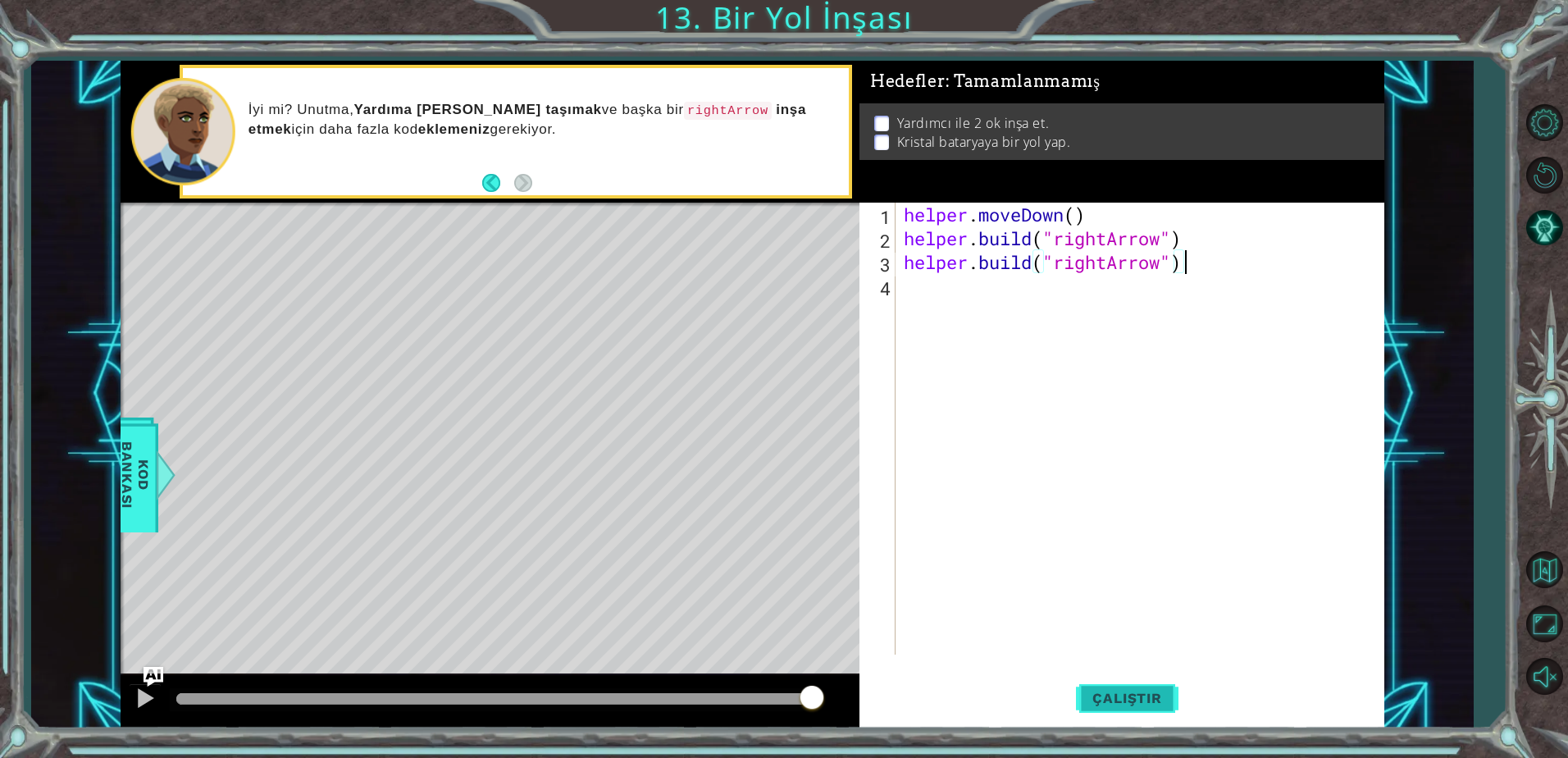
click at [1119, 714] on button "Çalıştır" at bounding box center [1127, 698] width 102 height 53
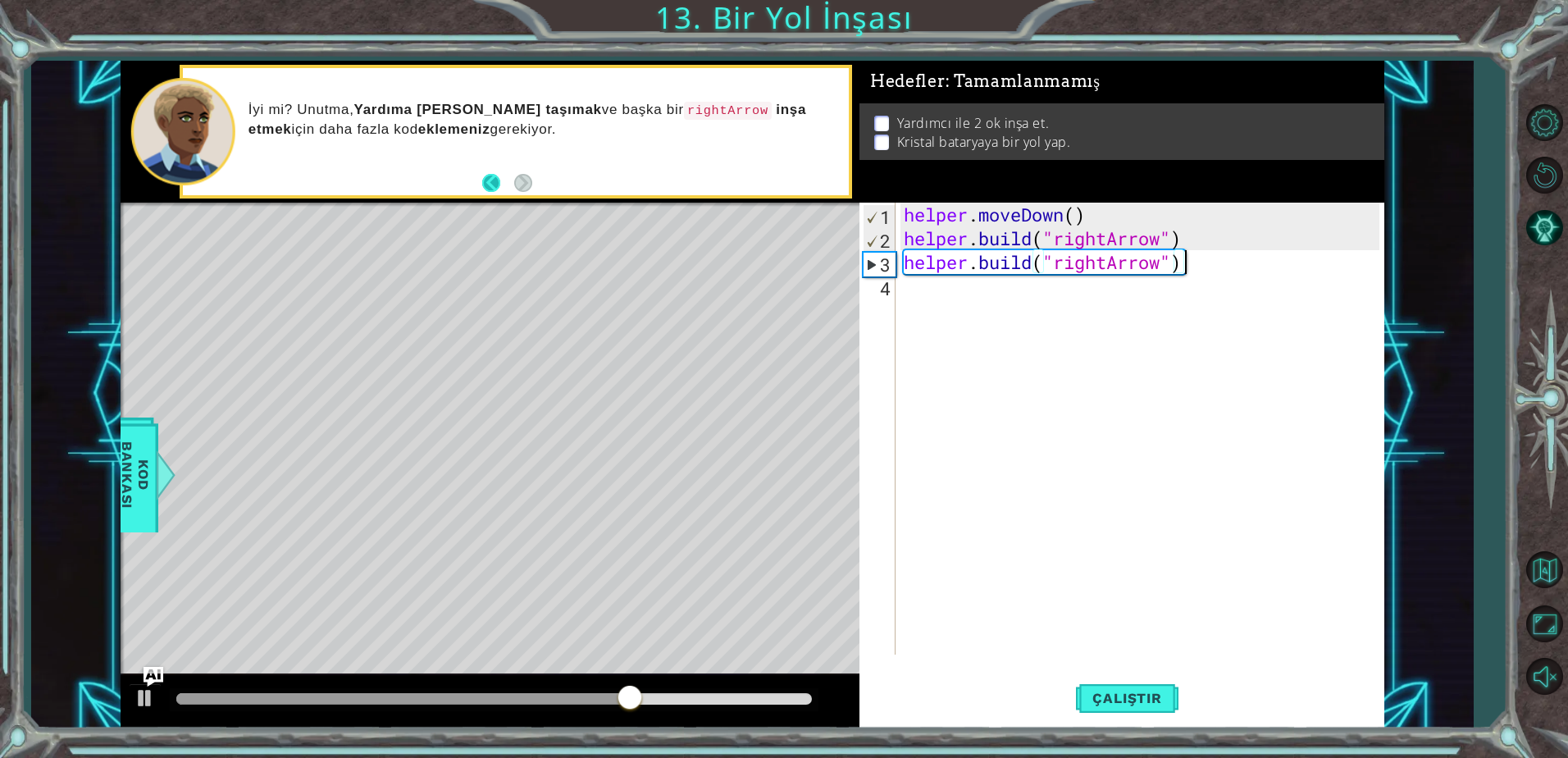
click at [492, 184] on button "Back" at bounding box center [498, 183] width 32 height 18
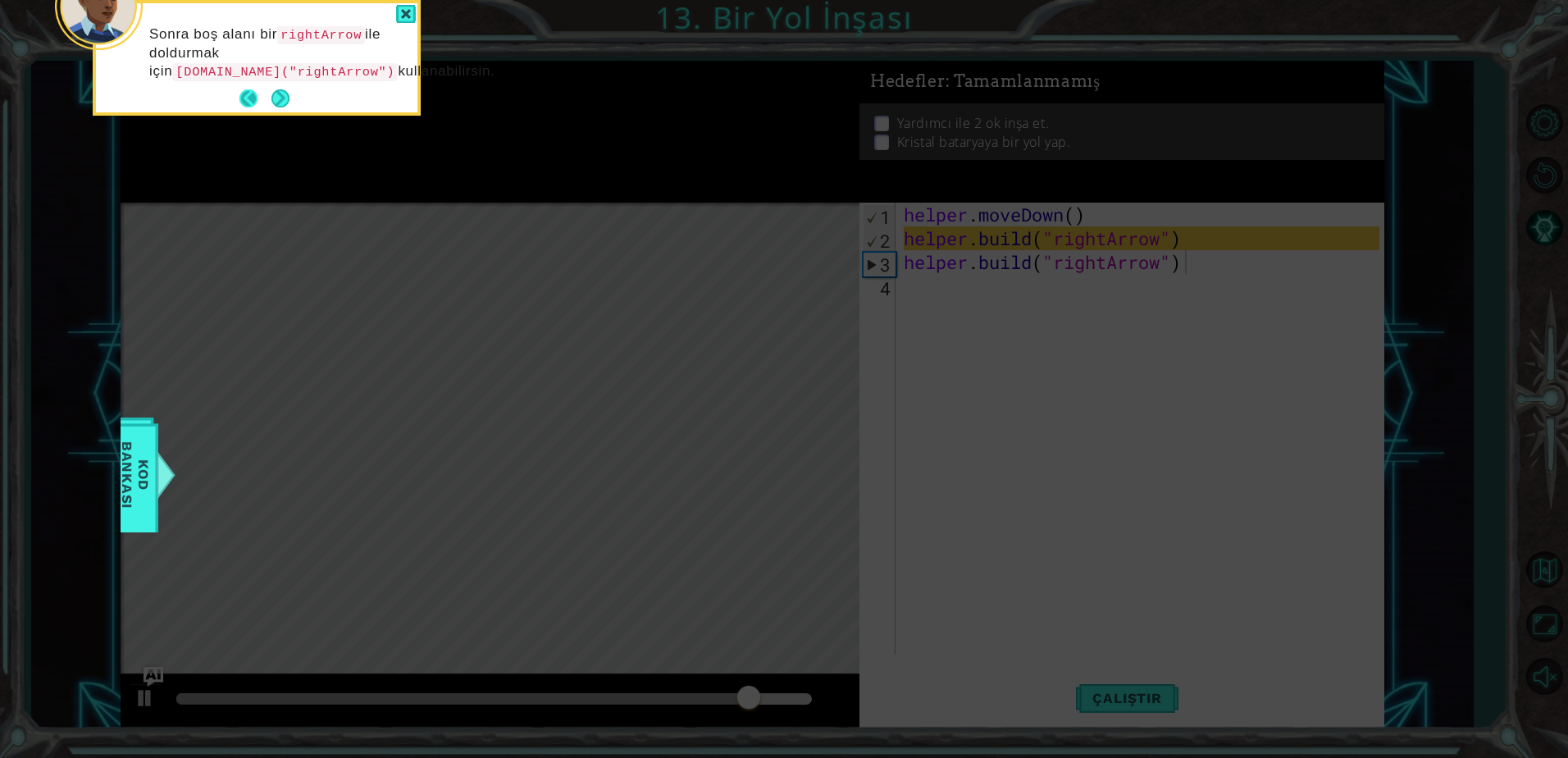
click at [249, 108] on button "Back" at bounding box center [255, 99] width 32 height 18
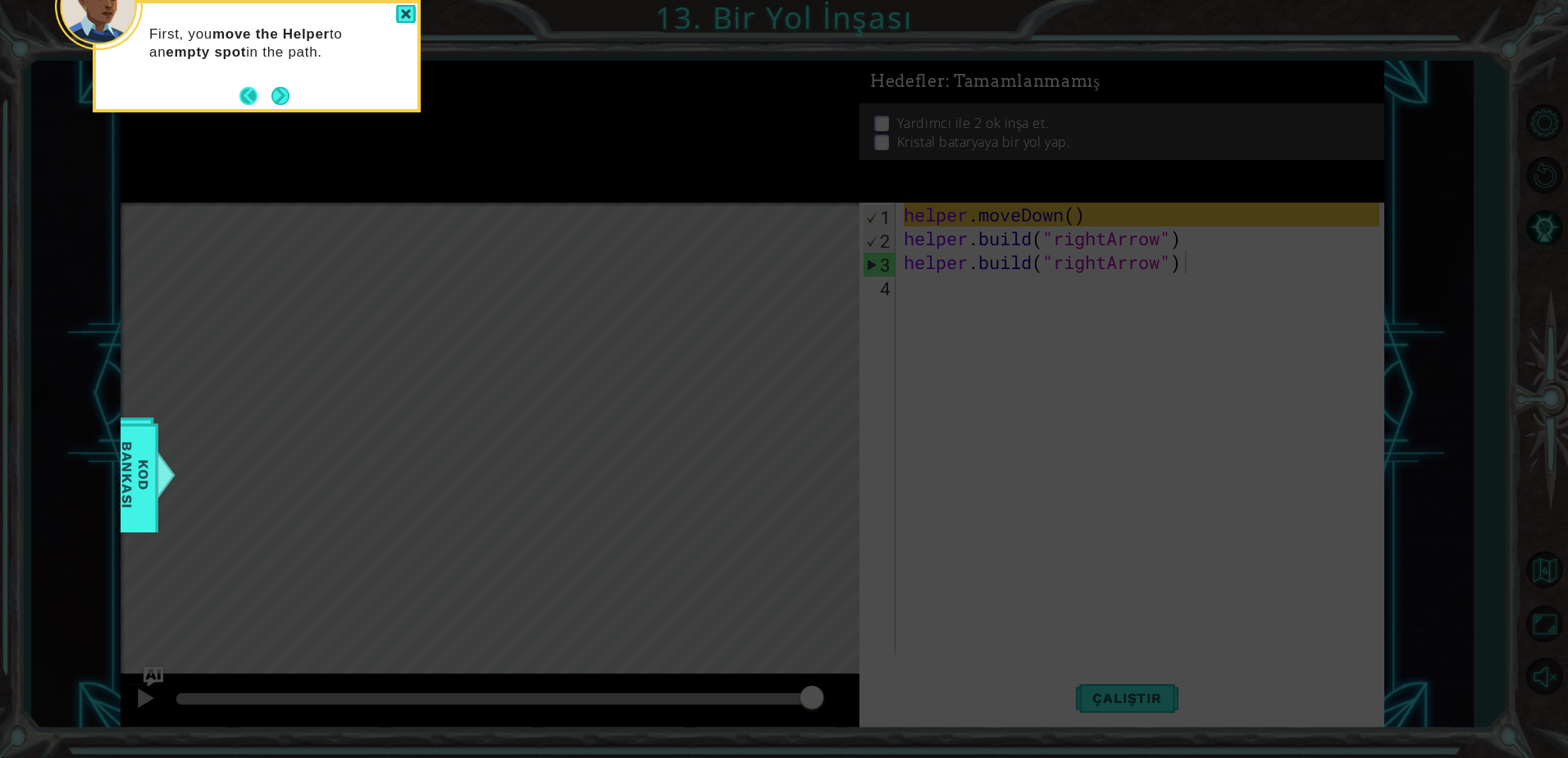
click at [254, 92] on button "Back" at bounding box center [255, 96] width 32 height 18
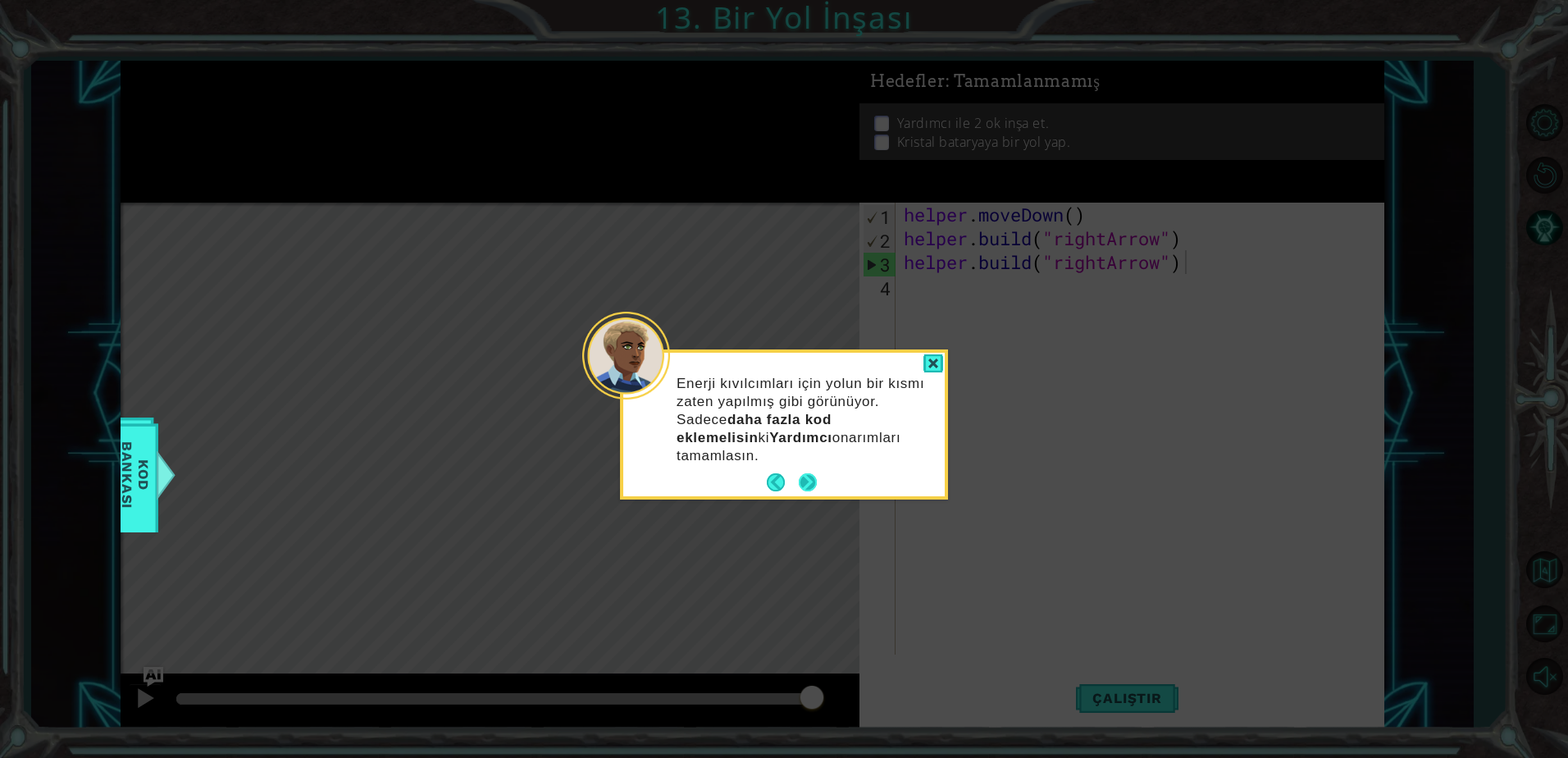
click at [811, 473] on button "Next" at bounding box center [807, 482] width 18 height 18
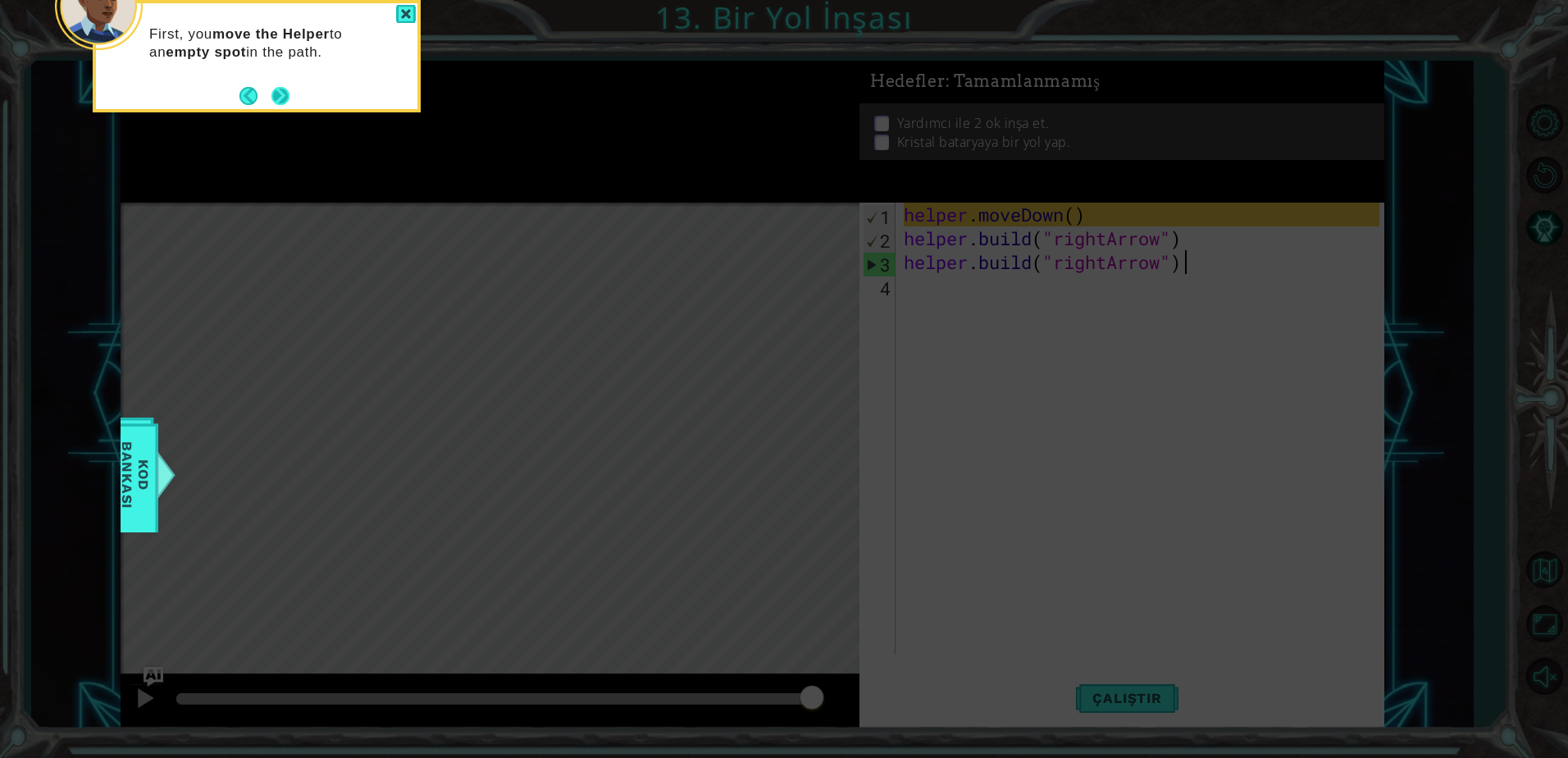
click at [284, 98] on button "Next" at bounding box center [281, 96] width 18 height 18
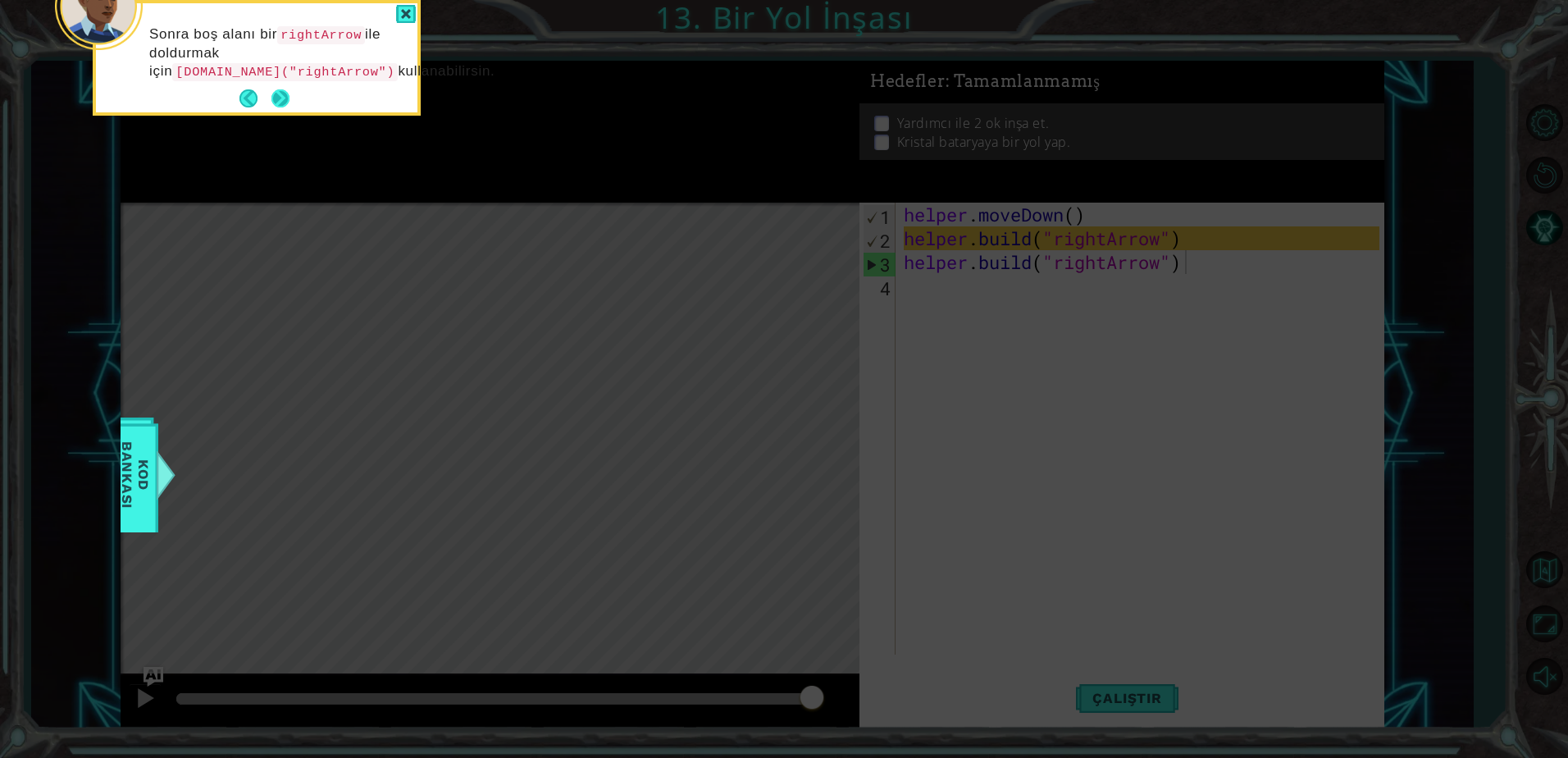
click at [281, 111] on footer at bounding box center [264, 99] width 50 height 25
click at [291, 112] on div "Sonra boş alanı bir rightArrow ile doldurmak için [DOMAIN_NAME]("rightArrow") k…" at bounding box center [257, 61] width 322 height 103
click at [286, 108] on button "Next" at bounding box center [281, 99] width 18 height 18
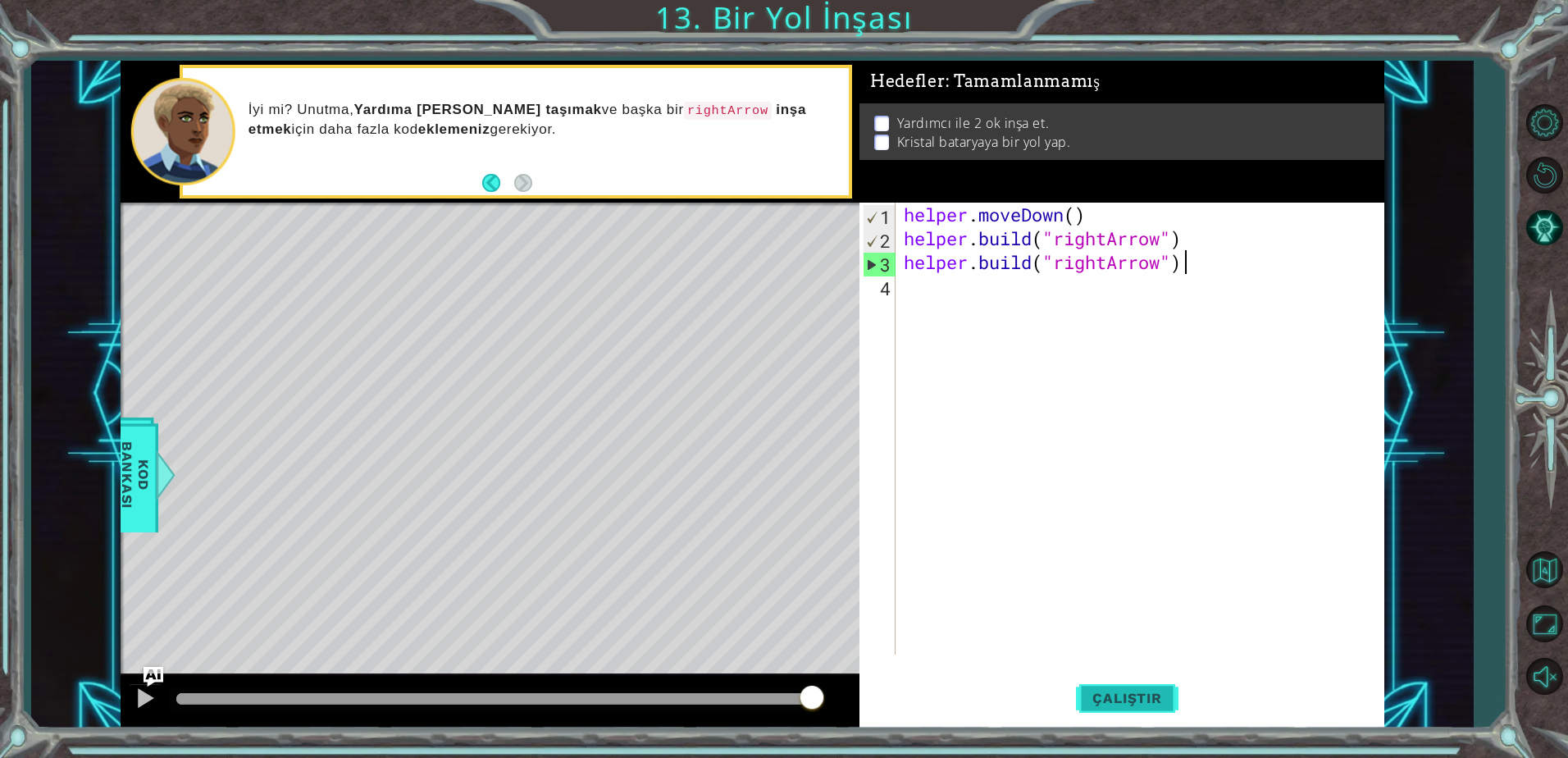
click at [1114, 698] on span "Çalıştır" at bounding box center [1127, 698] width 102 height 16
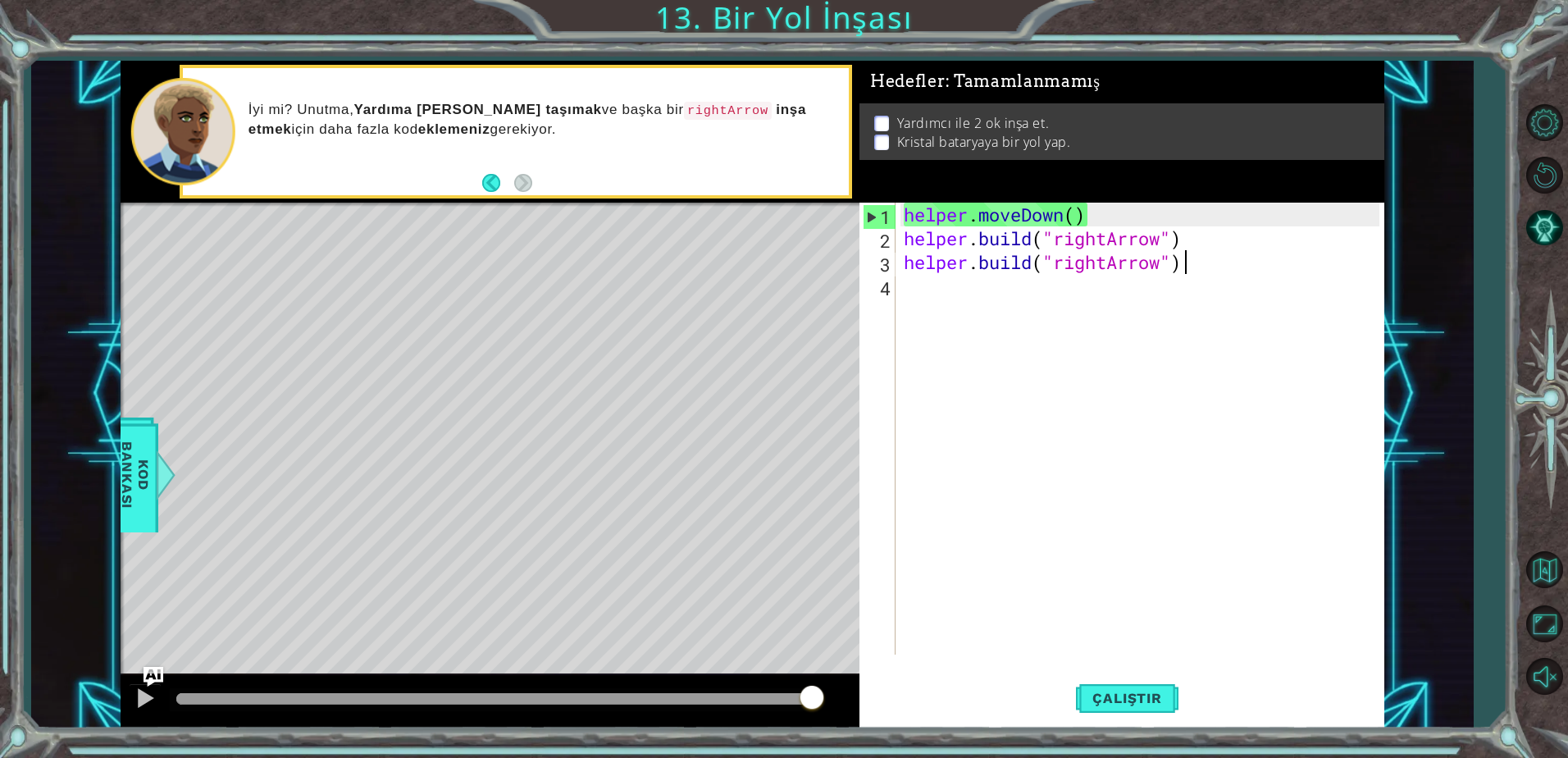
drag, startPoint x: 370, startPoint y: 698, endPoint x: 905, endPoint y: 626, distance: 539.8
click at [901, 625] on div "1 ההההההההההההההההההההההההההההההההההההההההההההההההההההההההההההההההההההההההההההה…" at bounding box center [751, 394] width 1263 height 667
drag, startPoint x: 755, startPoint y: 699, endPoint x: 827, endPoint y: 675, distance: 75.9
click at [827, 675] on div at bounding box center [490, 701] width 739 height 53
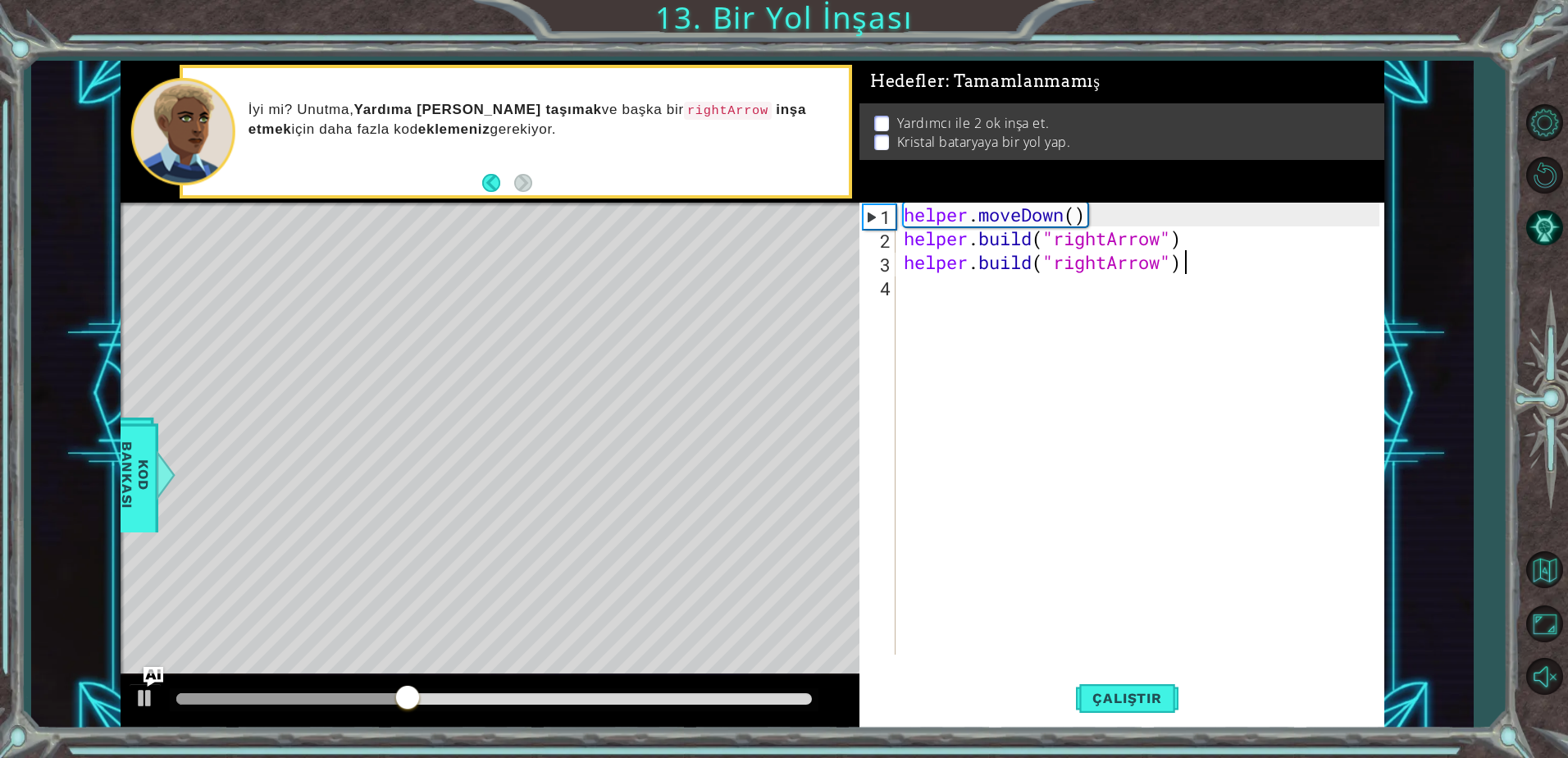
click at [933, 314] on div "helper . moveDown ( ) helper . build ( "rightArrow" ) helper . build ( "rightAr…" at bounding box center [1144, 452] width 487 height 500
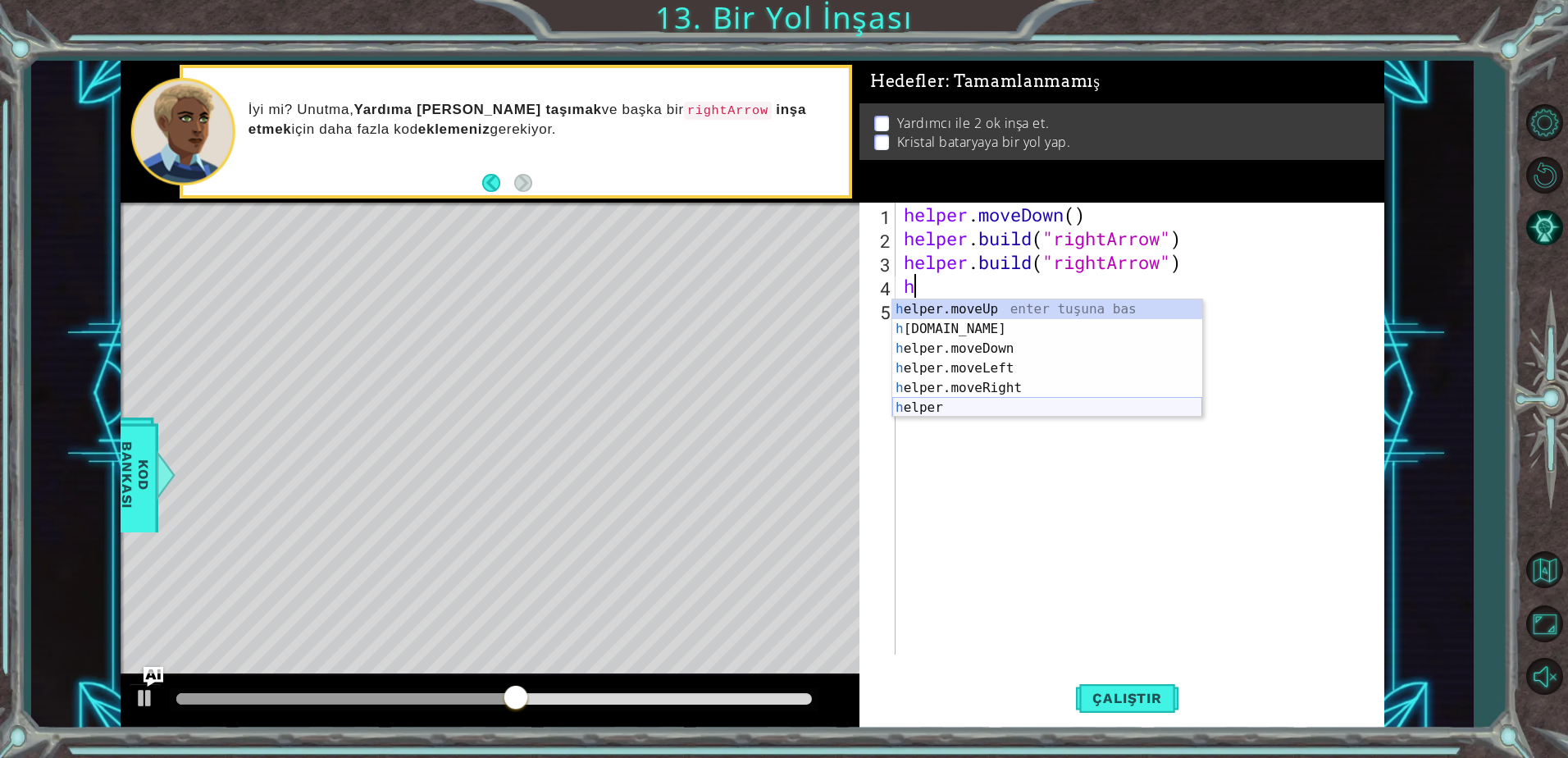
click at [960, 409] on div "h elper.moveUp enter tuşuna bas h [DOMAIN_NAME] enter tuşuna bas h elper.moveDo…" at bounding box center [1047, 378] width 310 height 157
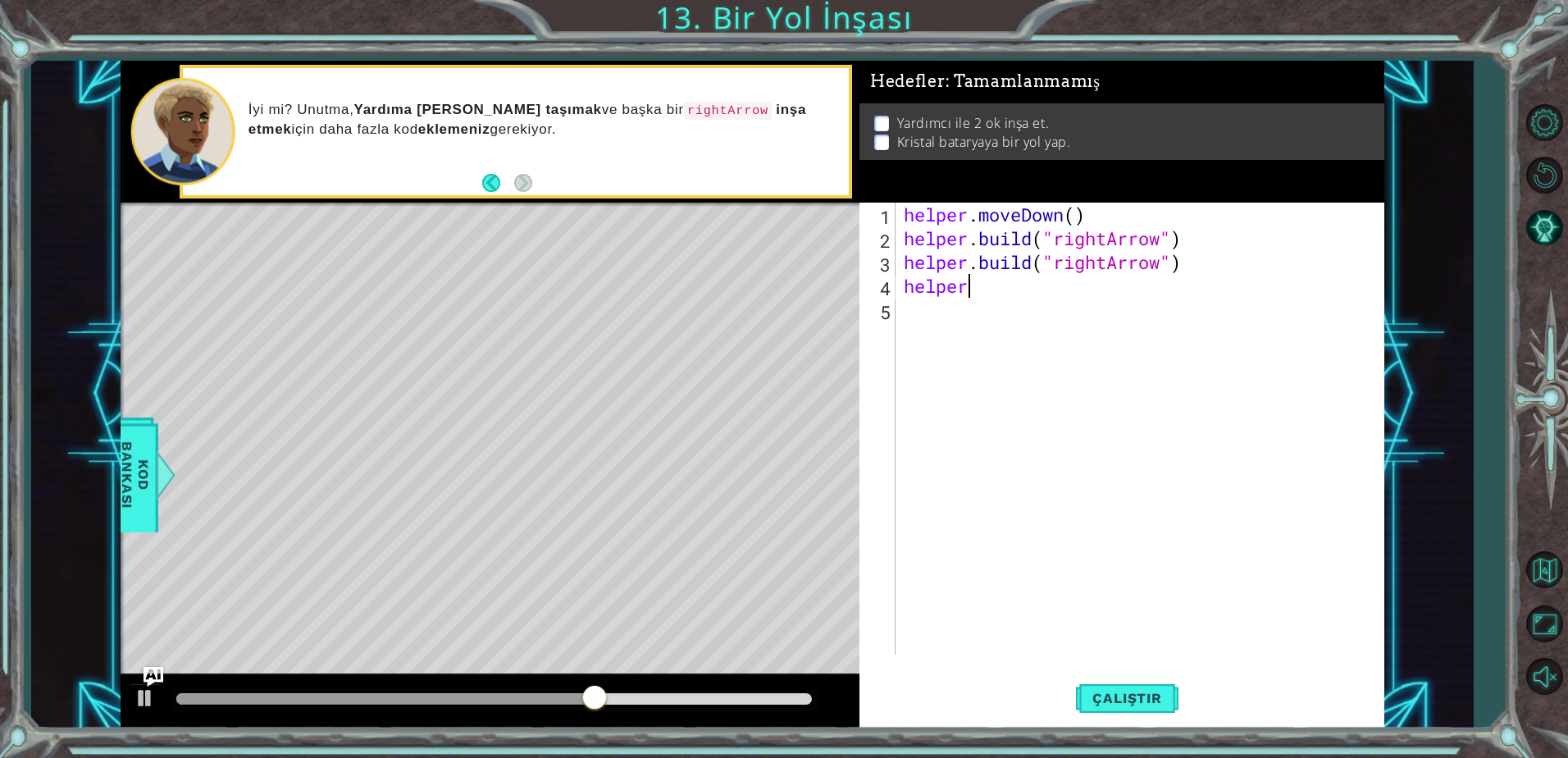
scroll to position [0, 2]
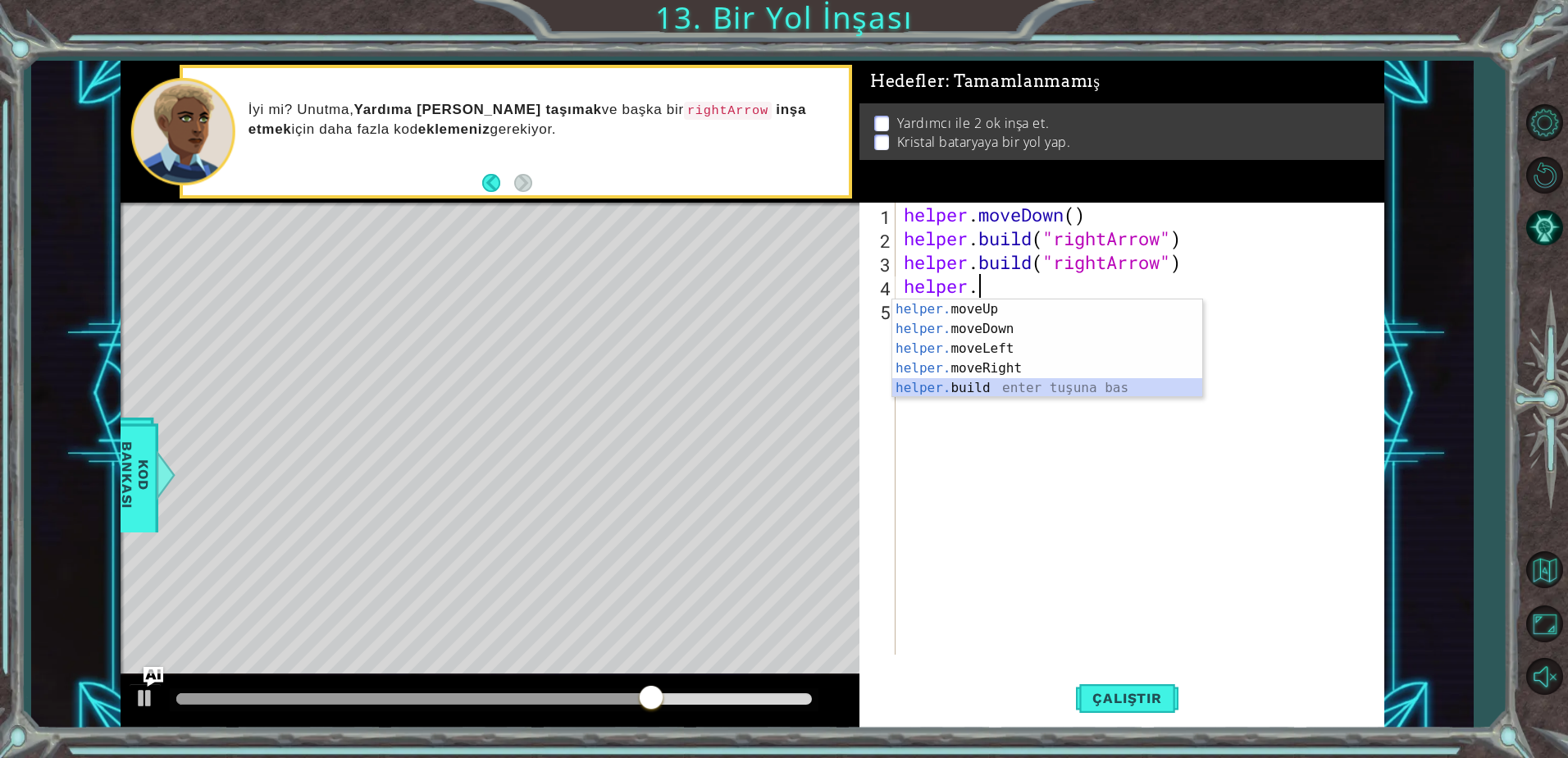
click at [977, 391] on div "helper. moveUp enter tuşuna bas helper. moveDown enter tuşuna bas helper. moveL…" at bounding box center [1047, 368] width 310 height 137
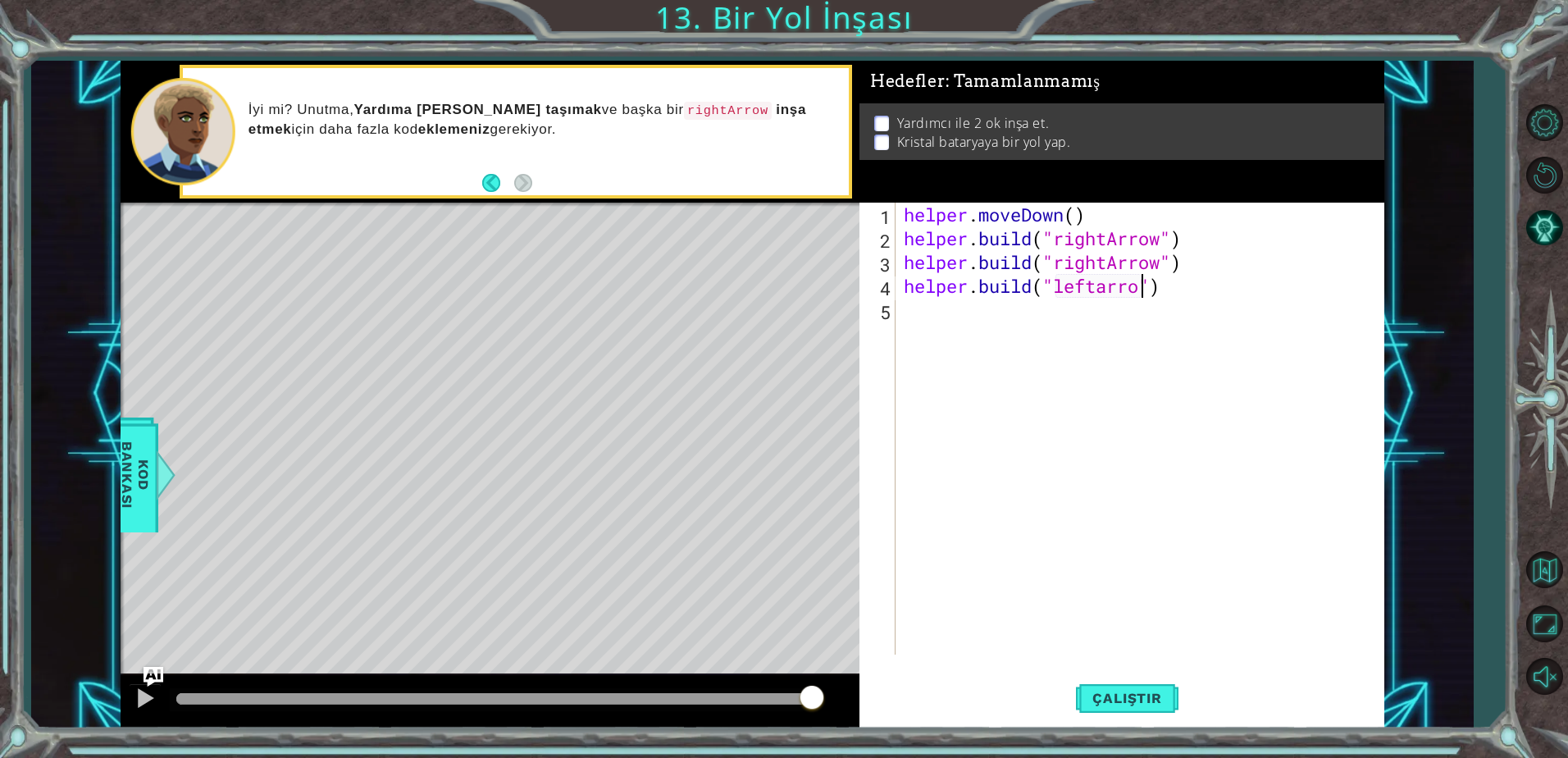
scroll to position [0, 11]
click at [1110, 686] on button "Çalıştır" at bounding box center [1127, 698] width 102 height 53
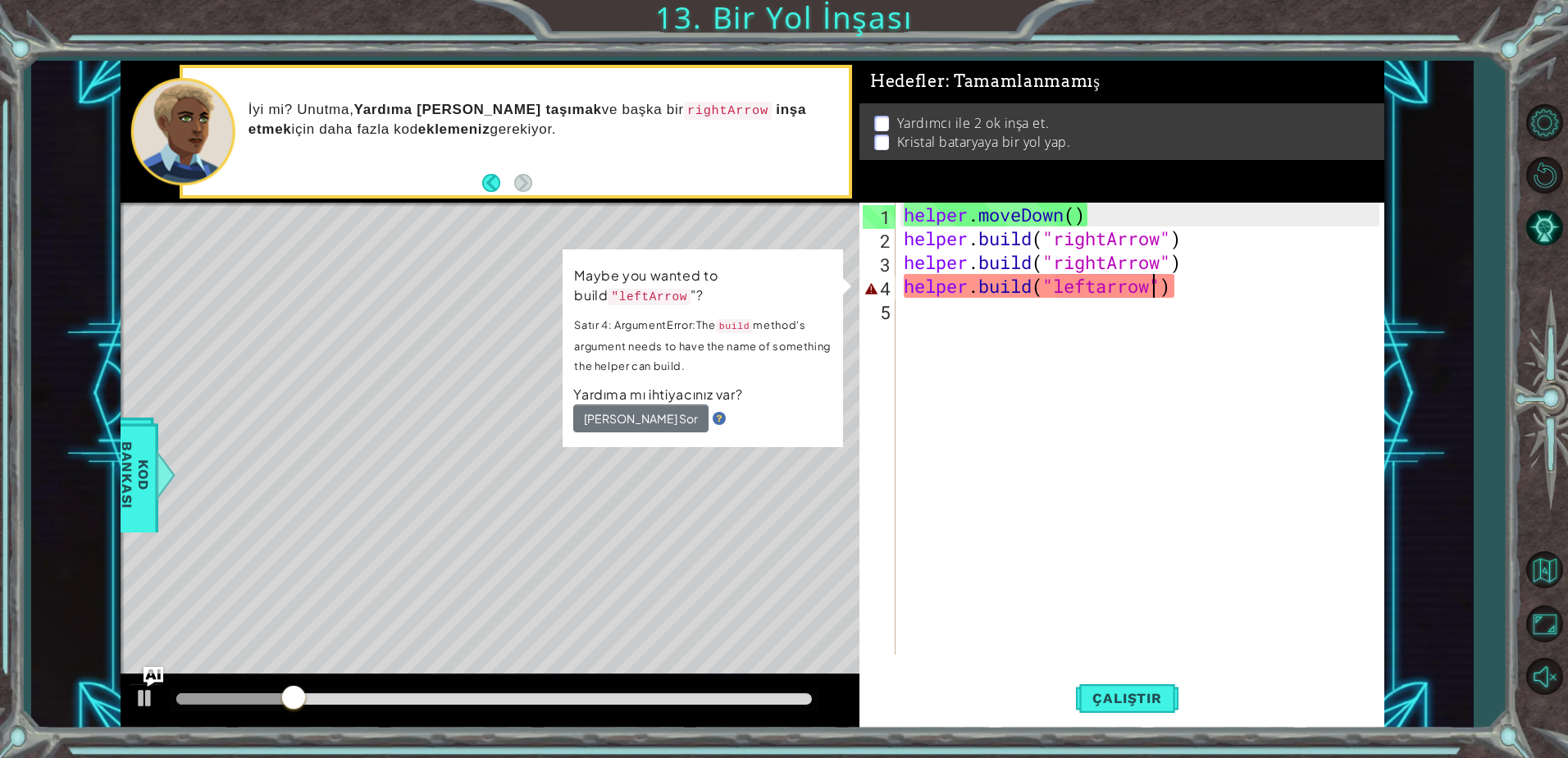
click at [630, 294] on code ""leftArrow" at bounding box center [649, 297] width 83 height 16
click at [1109, 287] on div "helper . moveDown ( ) helper . build ( "rightArrow" ) helper . build ( "rightAr…" at bounding box center [1144, 452] width 487 height 500
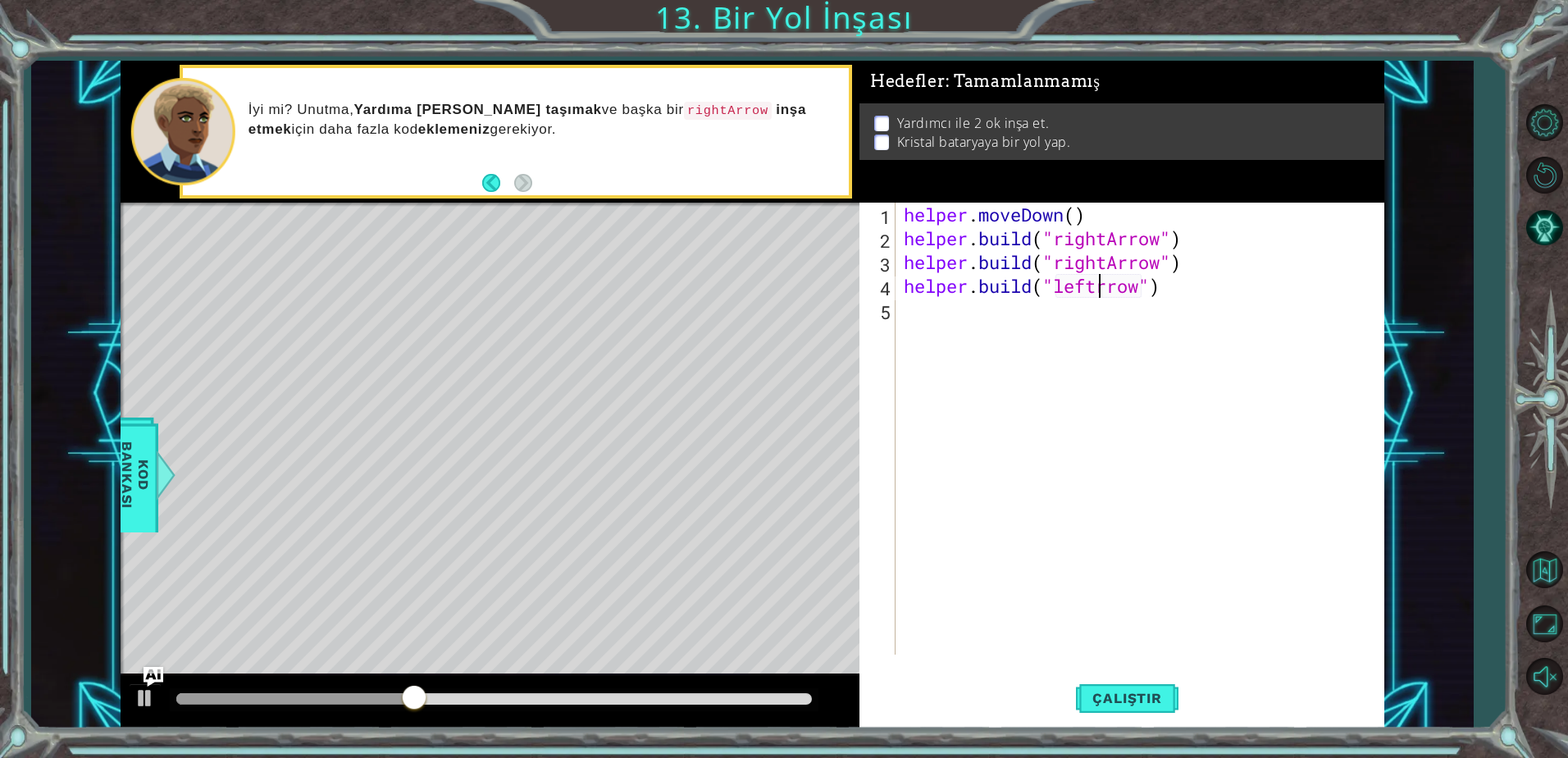
scroll to position [0, 9]
type textarea "[DOMAIN_NAME]("leftArrow")"
click at [1119, 697] on span "Çalıştır" at bounding box center [1127, 698] width 102 height 16
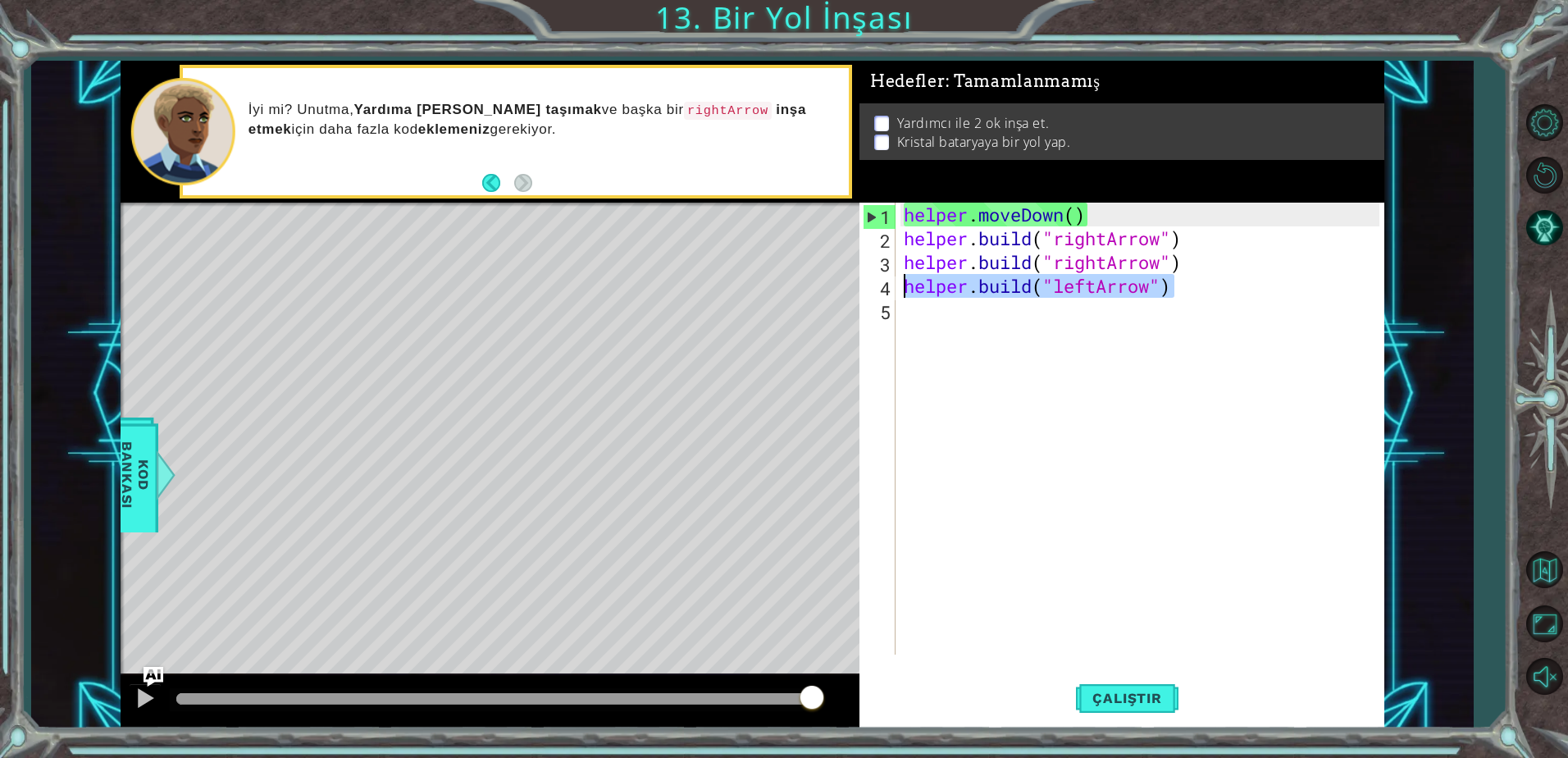
drag, startPoint x: 1182, startPoint y: 294, endPoint x: 891, endPoint y: 284, distance: 291.2
click at [891, 284] on div "[DOMAIN_NAME]("leftArrow") 1 2 3 4 5 helper . moveDown ( ) helper . build ( "ri…" at bounding box center [1119, 428] width 520 height 452
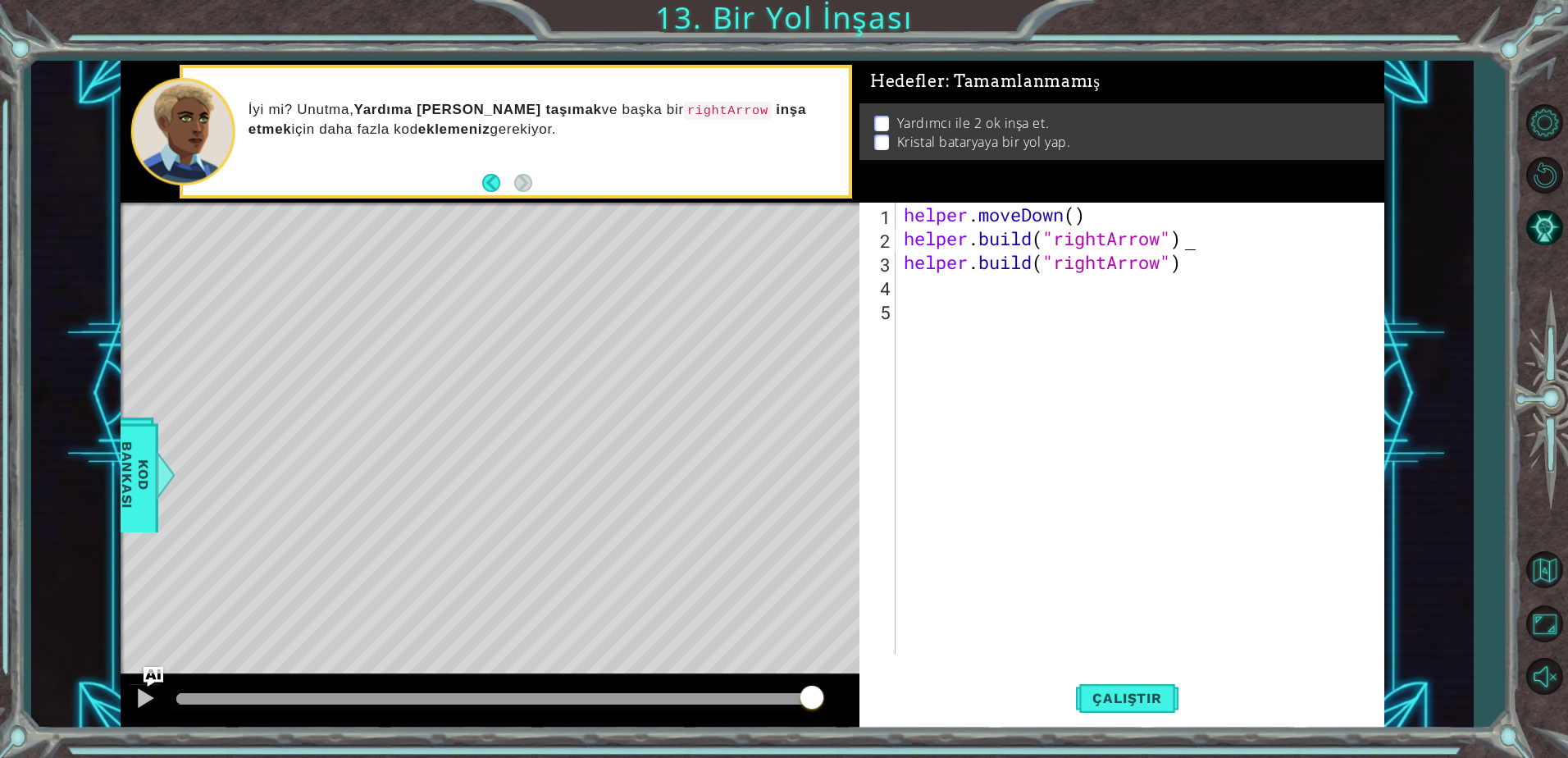
click at [1207, 235] on div "helper . moveDown ( ) helper . build ( "rightArrow" ) helper . build ( "rightAr…" at bounding box center [1144, 452] width 487 height 500
type textarea "[DOMAIN_NAME]("rightArrow")"
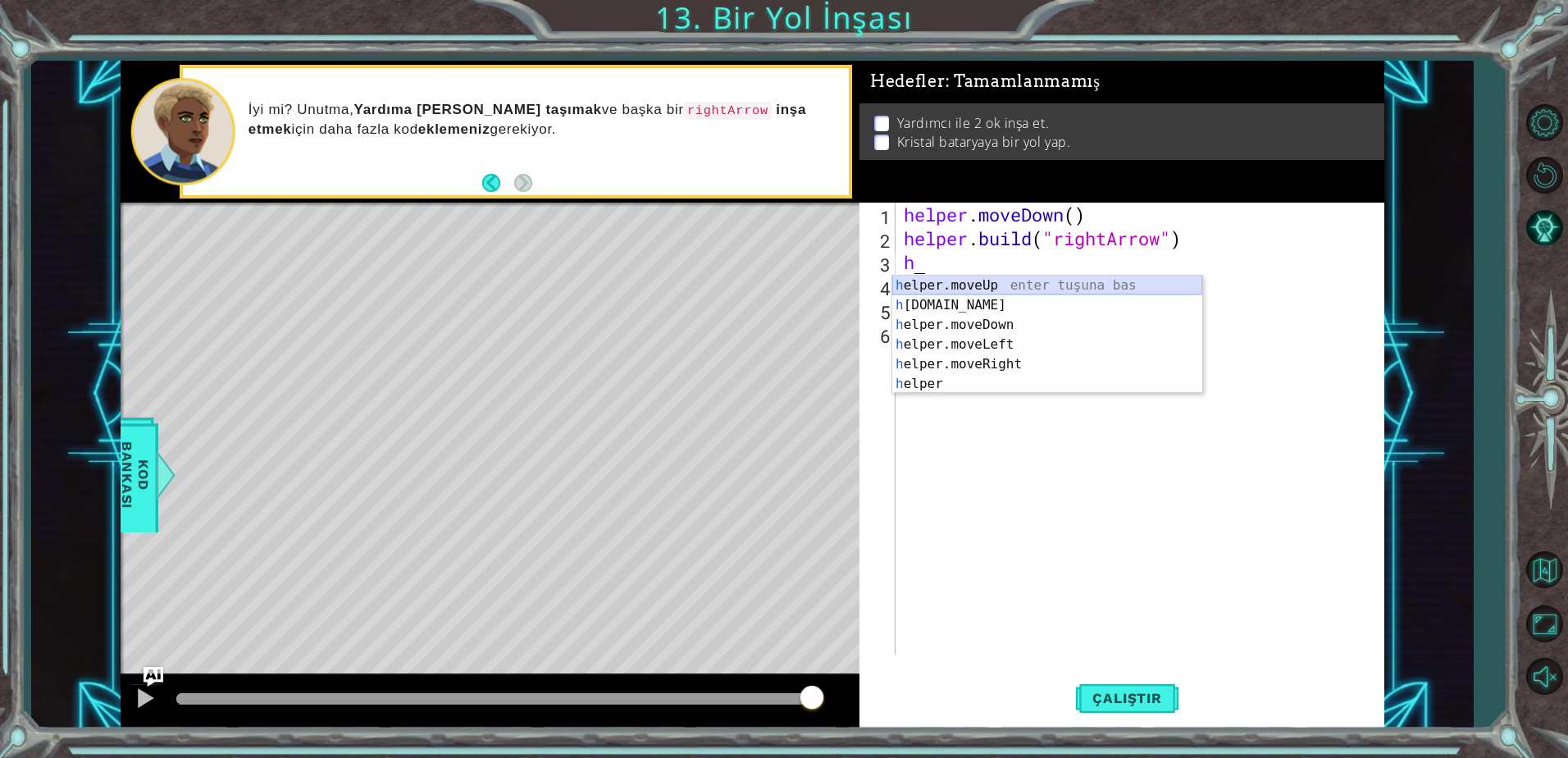
click at [947, 280] on div "h elper.moveUp enter tuşuna bas h [DOMAIN_NAME] enter tuşuna bas h elper.moveDo…" at bounding box center [1047, 354] width 310 height 157
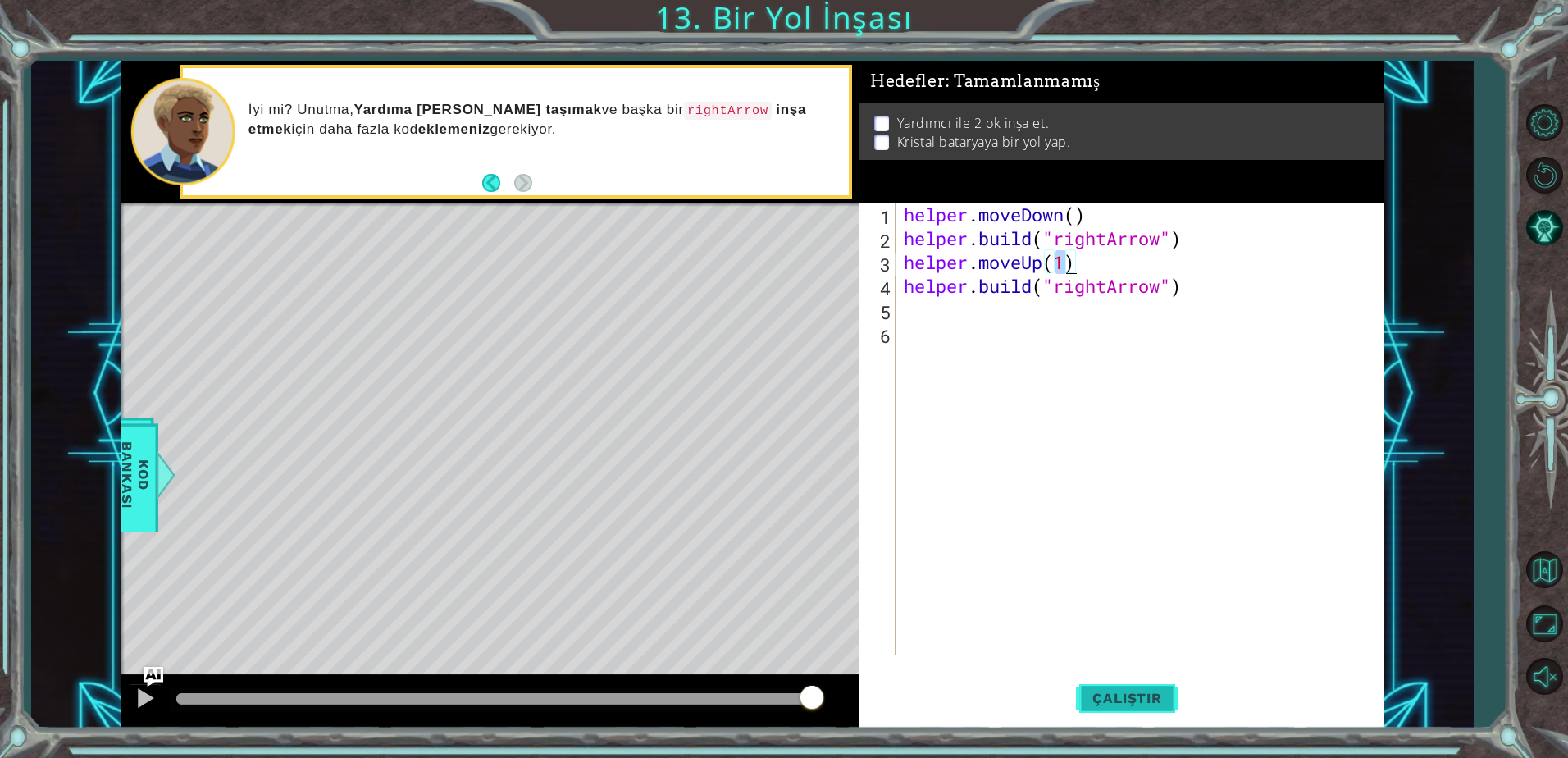
type textarea "helper.moveUp(1)"
click at [1140, 687] on button "Çalıştır" at bounding box center [1127, 698] width 102 height 53
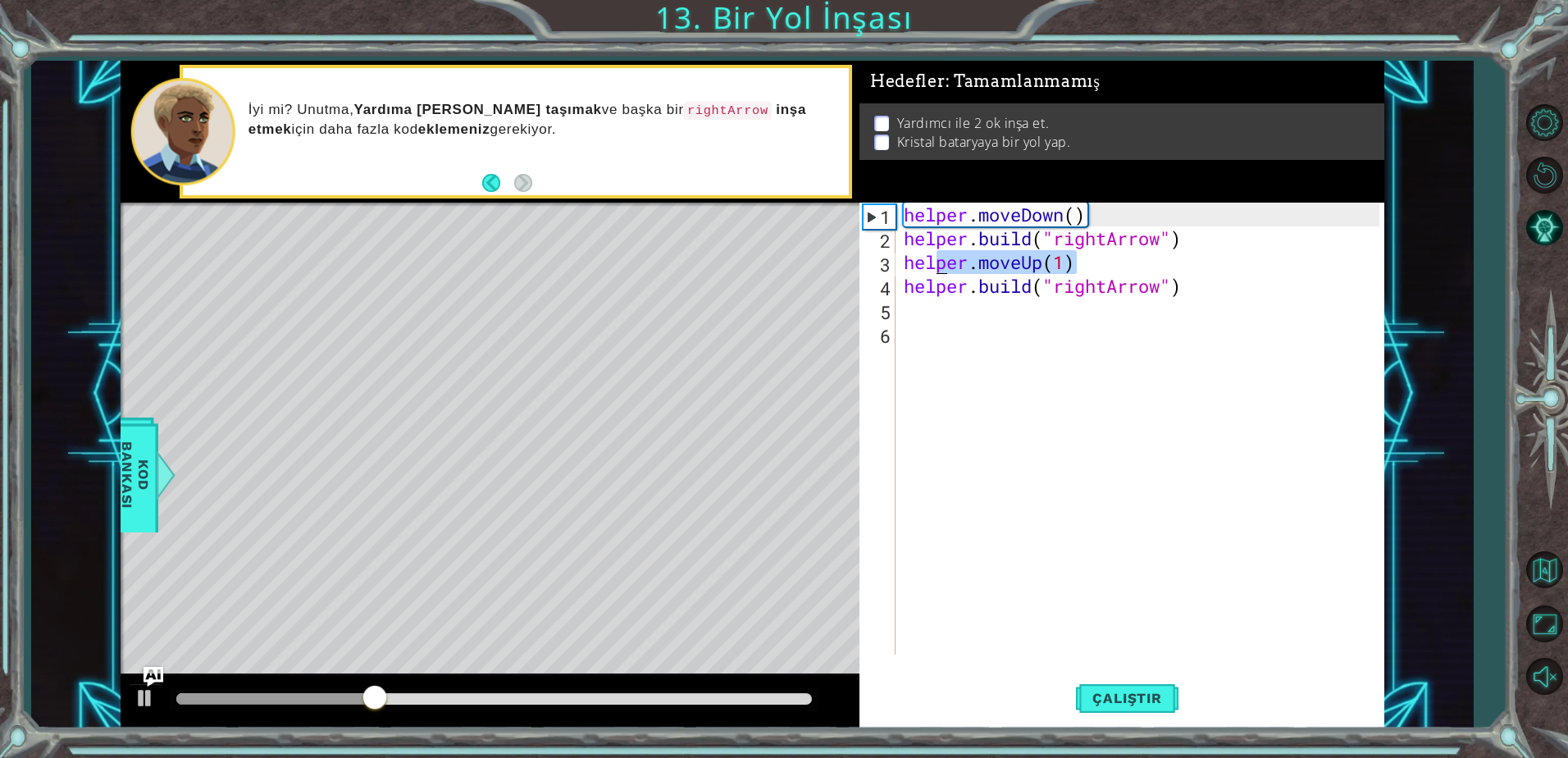
click at [855, 273] on div "1 ההההההההההההההההההההההההההההההההההההההההההההההההההההההההההההההההההההההההההההה…" at bounding box center [751, 394] width 1263 height 667
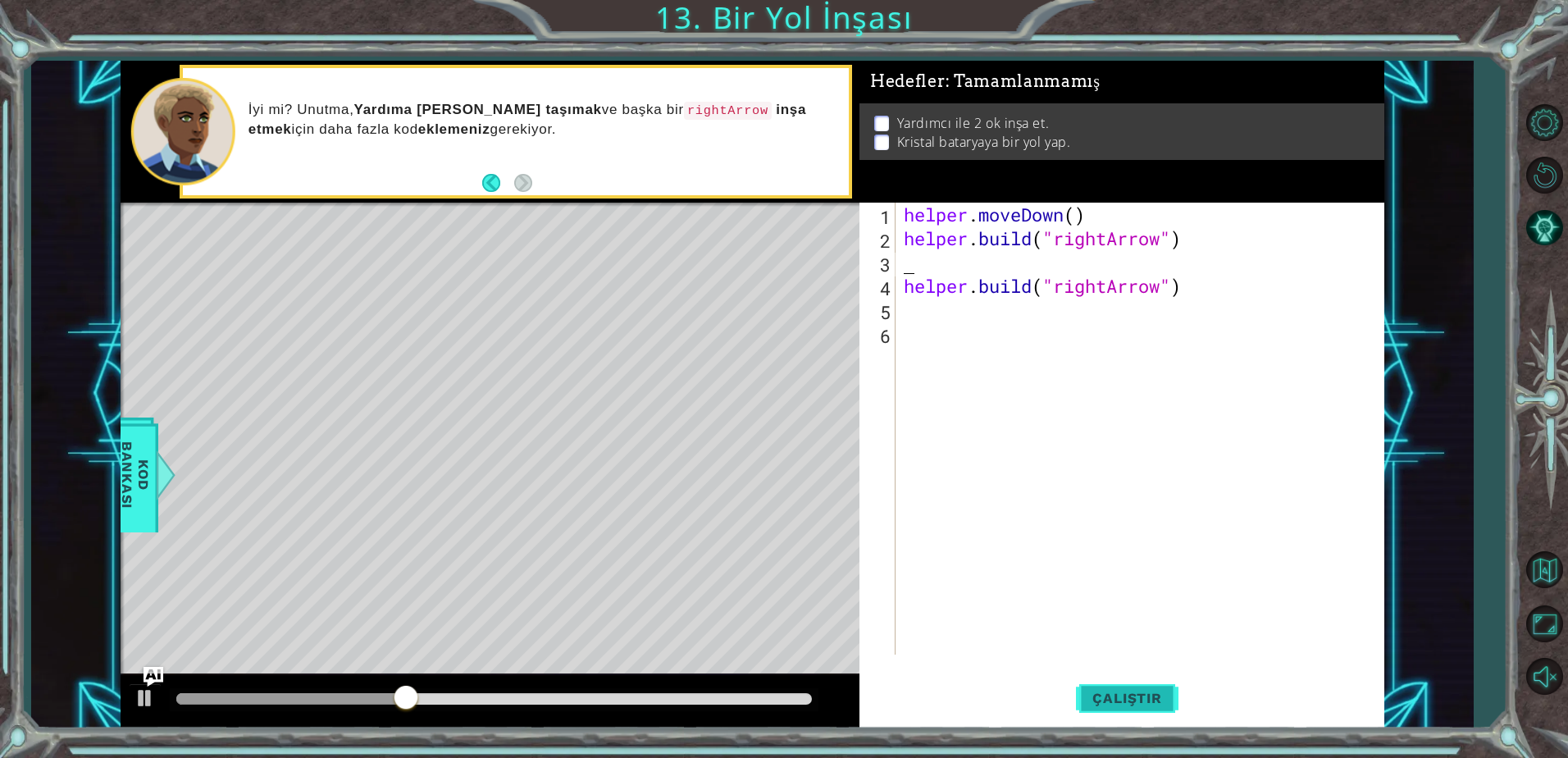
click at [1116, 703] on span "Çalıştır" at bounding box center [1127, 698] width 102 height 16
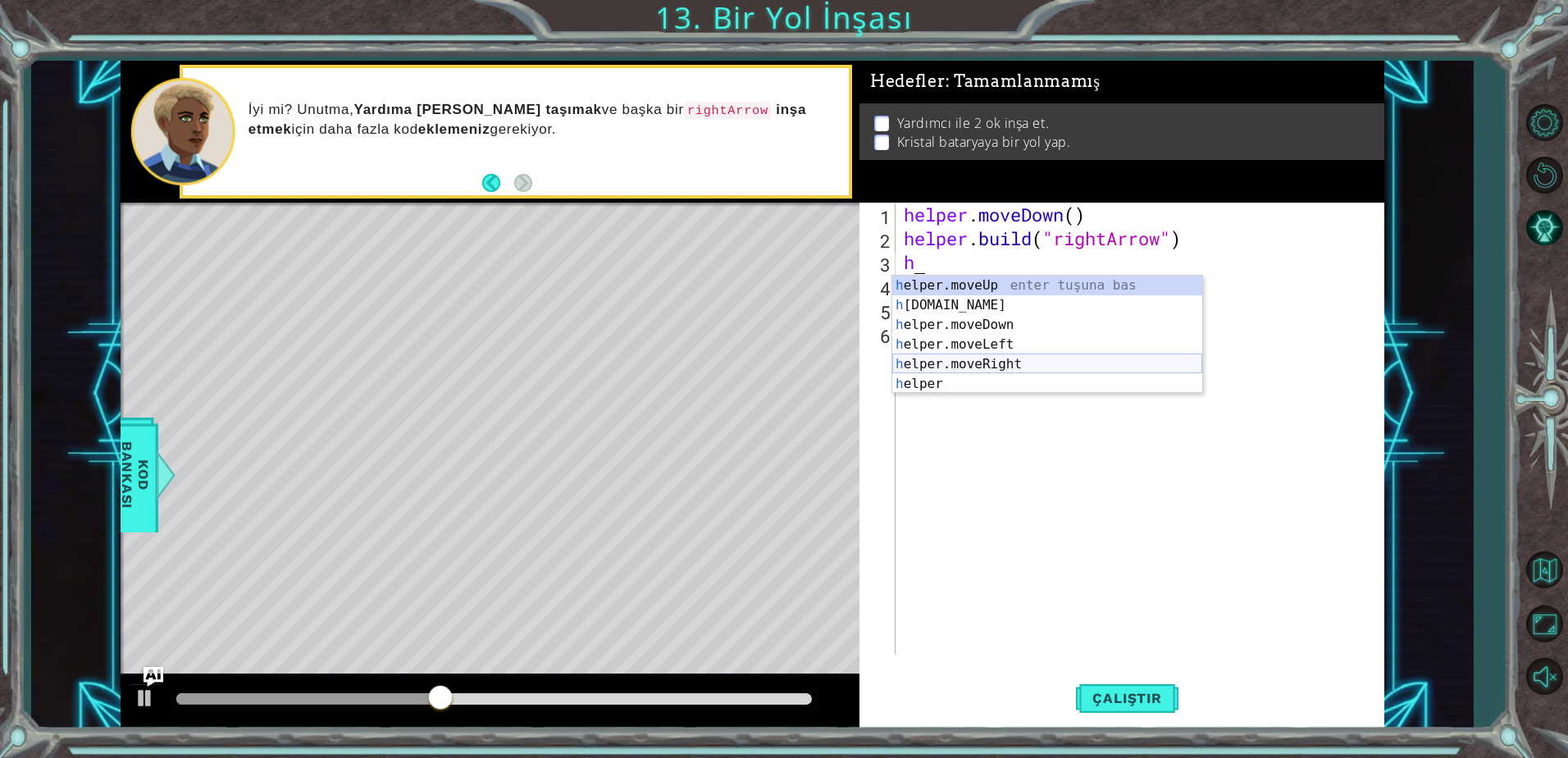
click at [1001, 363] on div "h elper.moveUp enter tuşuna bas h [DOMAIN_NAME] enter tuşuna bas h elper.moveDo…" at bounding box center [1047, 354] width 310 height 157
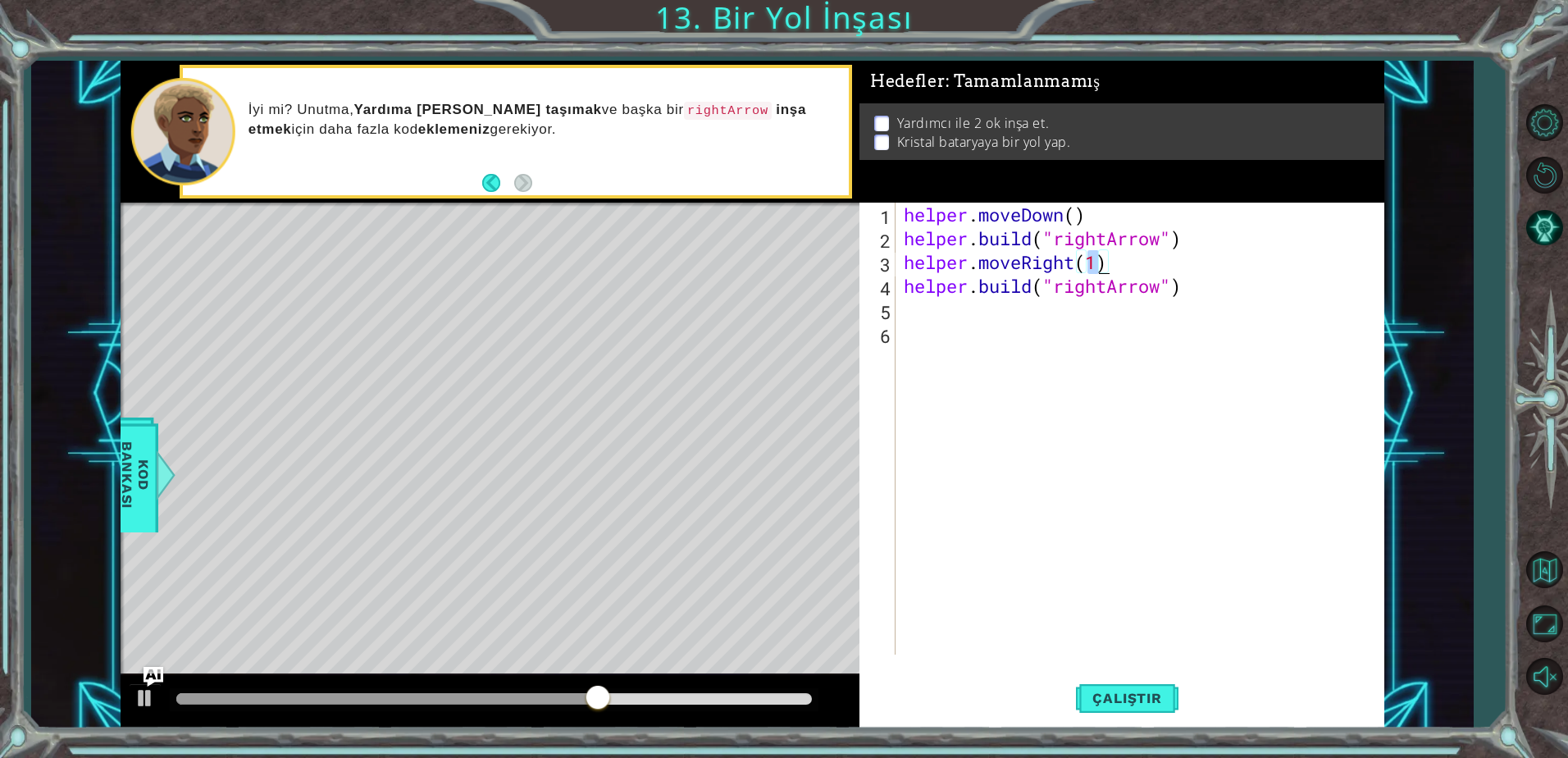
scroll to position [0, 8]
type textarea "helper.moveRight(3)"
click at [1148, 705] on span "Çalıştır" at bounding box center [1127, 698] width 102 height 16
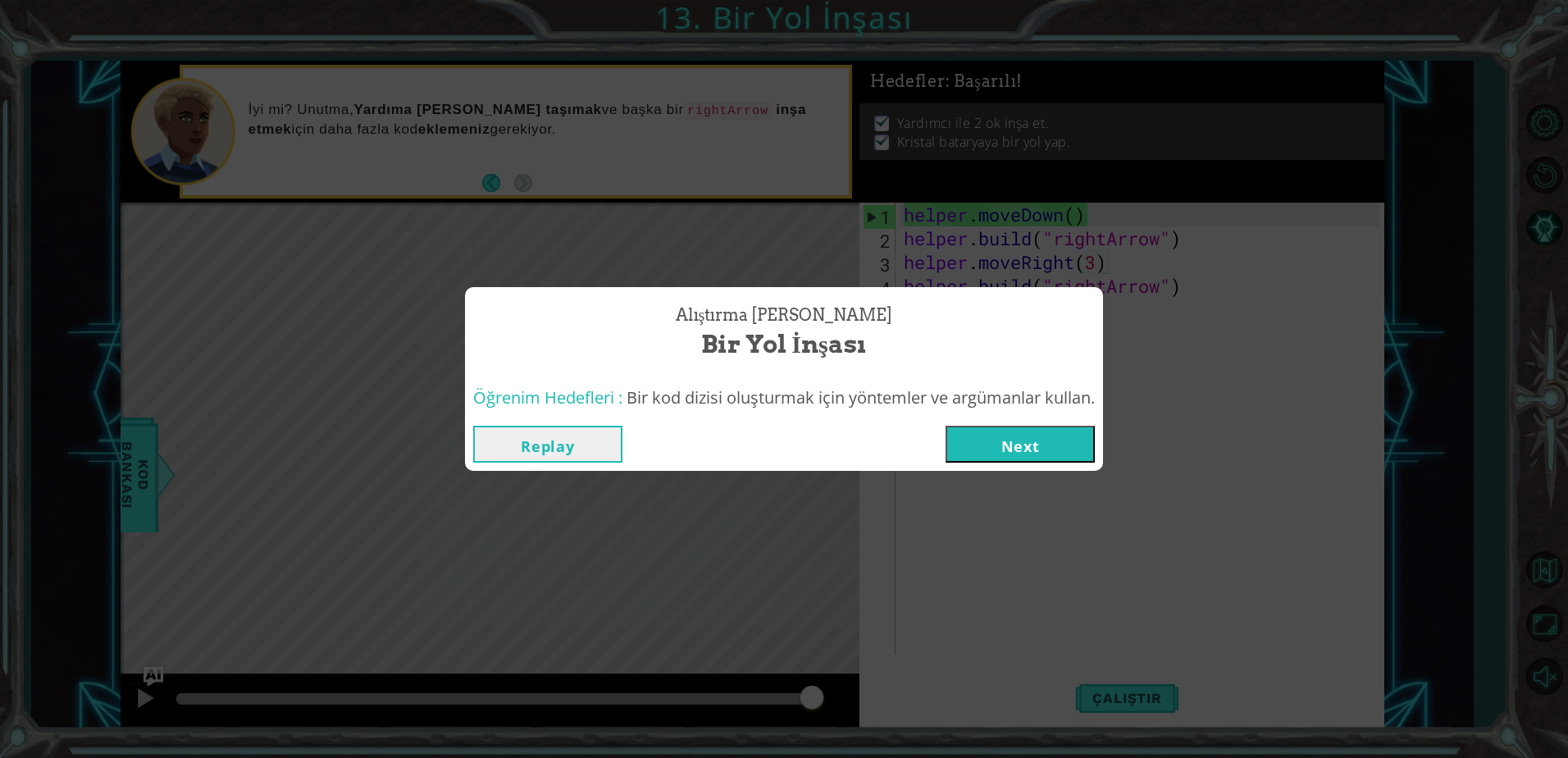
click at [1012, 463] on button "Next" at bounding box center [1020, 444] width 149 height 37
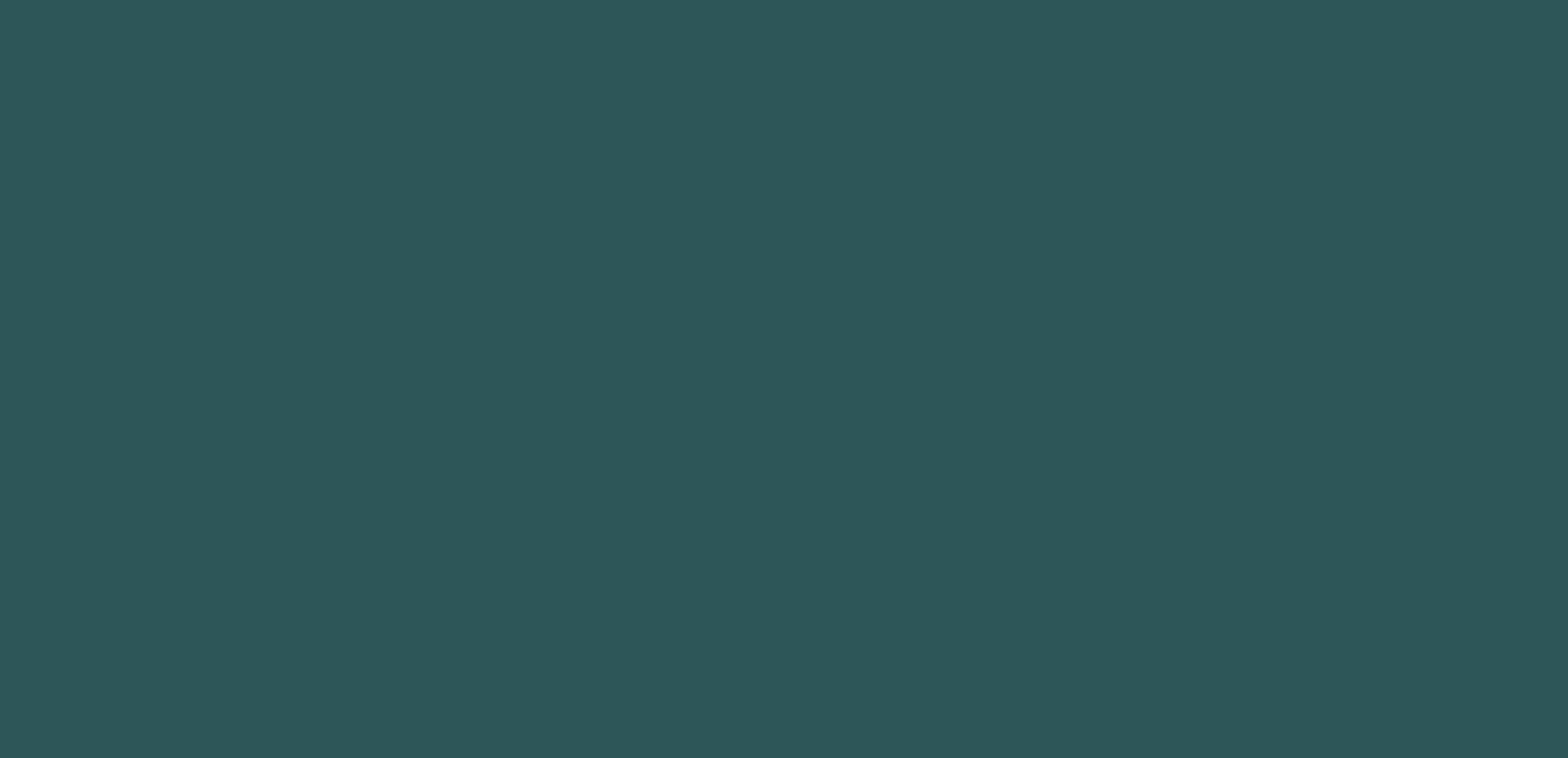
click at [1021, 439] on body "1 2 3 4 5 h ero.moveUp enter tuşuna bas h ero.moveRight enter tuşuna bas h ero.…" at bounding box center [784, 379] width 1568 height 758
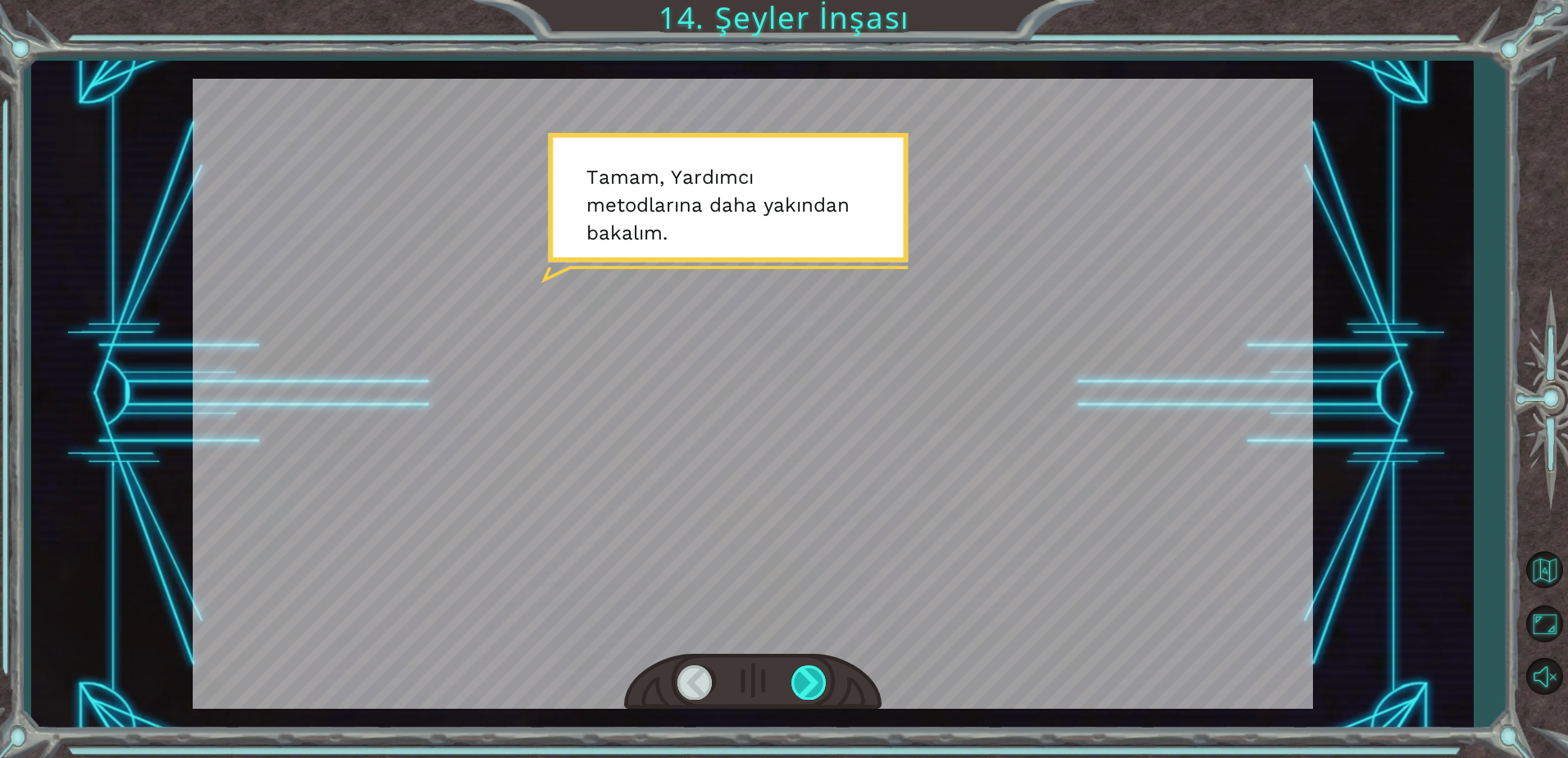
click at [823, 672] on div at bounding box center [809, 681] width 37 height 34
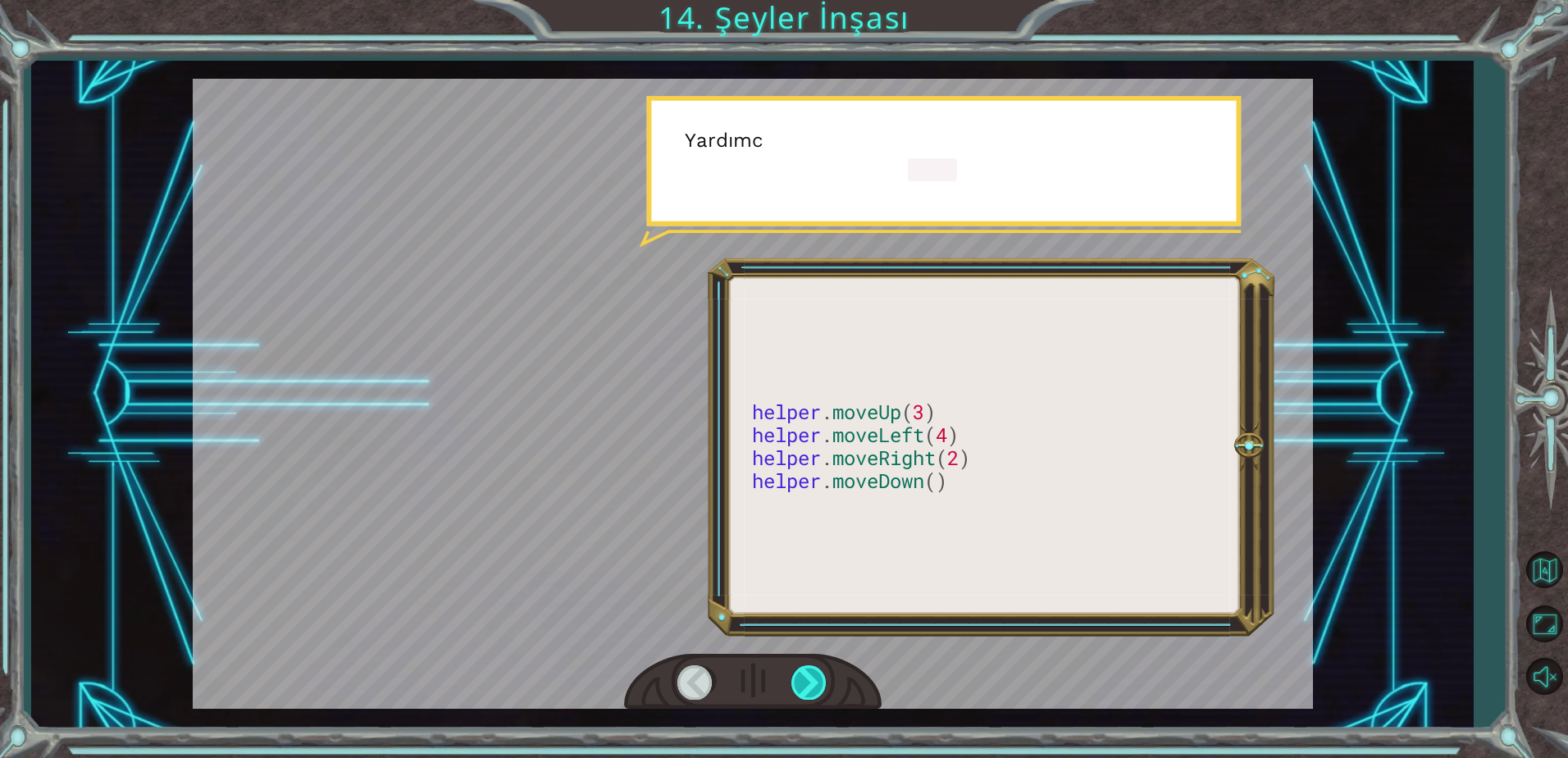
click at [821, 672] on div at bounding box center [809, 681] width 37 height 34
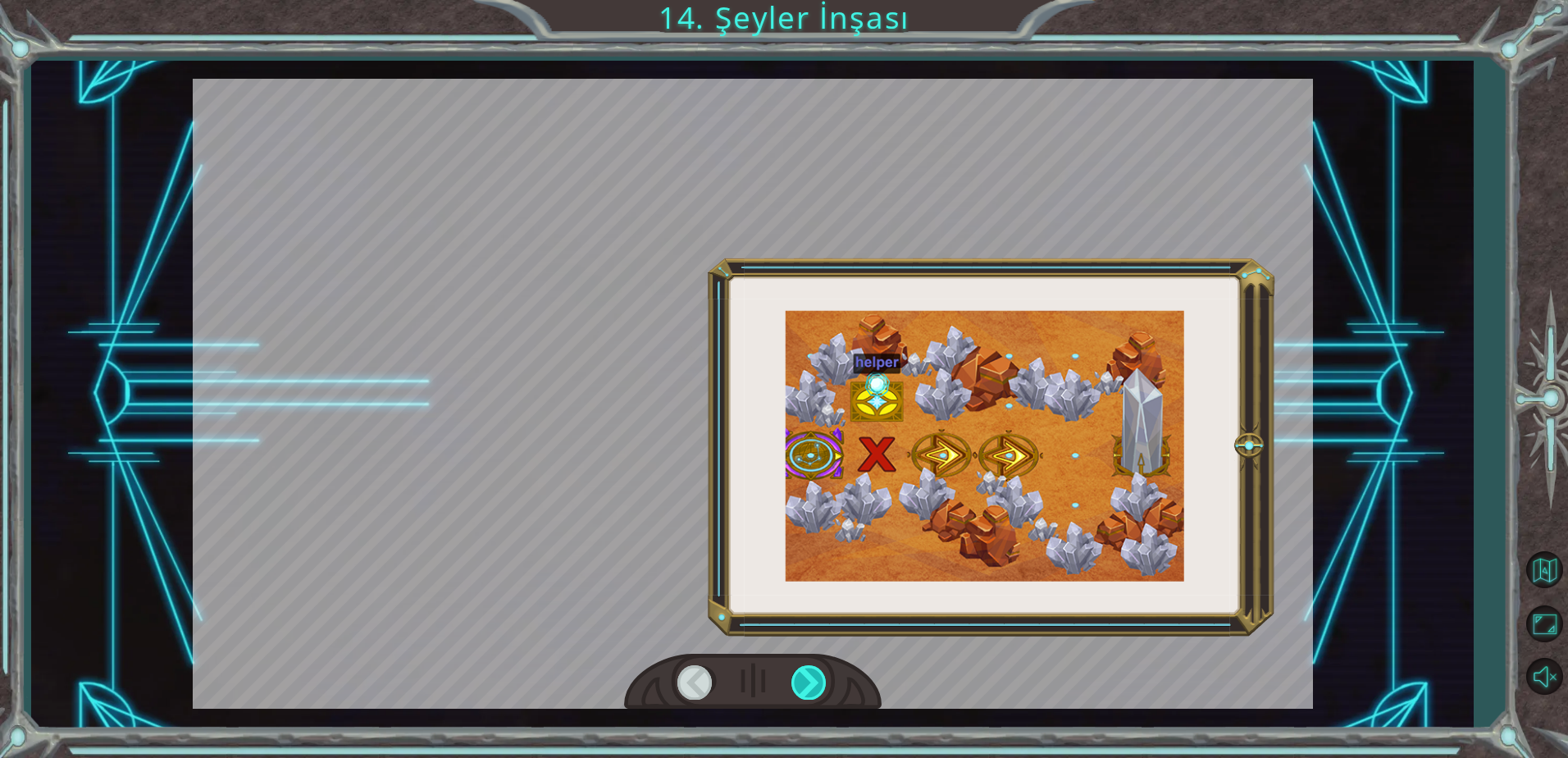
click at [821, 672] on div at bounding box center [809, 681] width 37 height 34
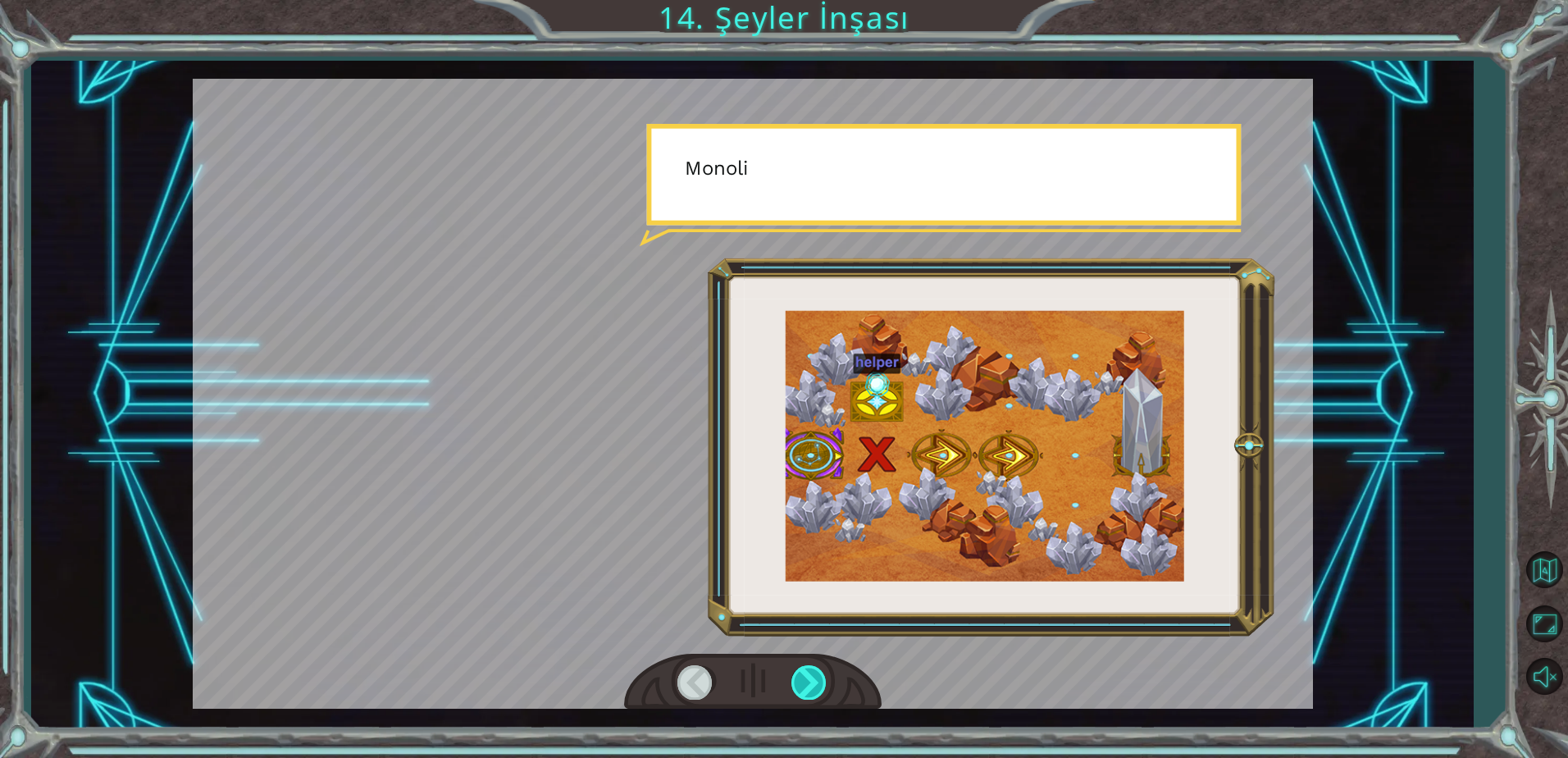
click at [821, 672] on div at bounding box center [809, 681] width 37 height 34
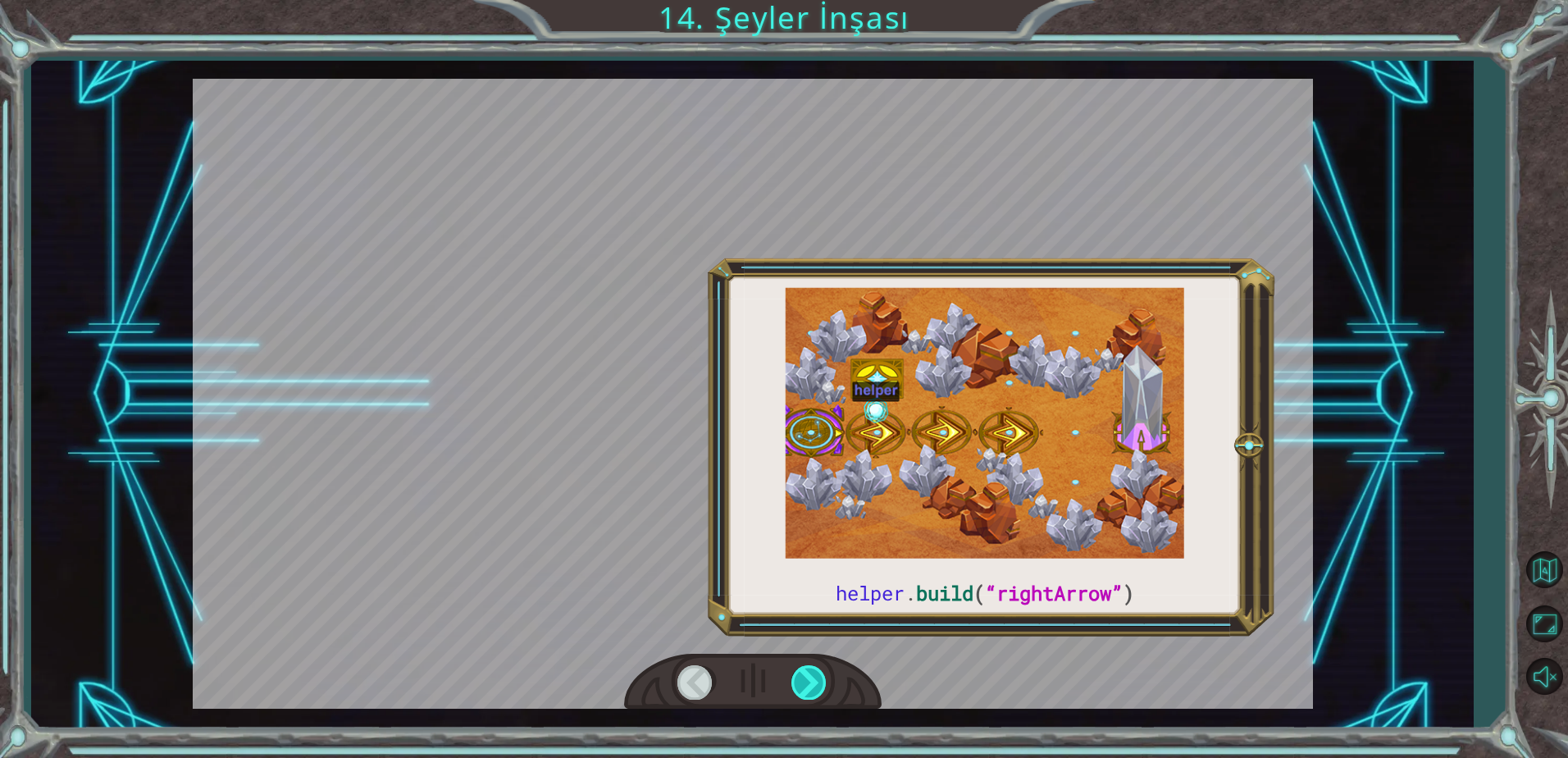
click at [821, 672] on div at bounding box center [809, 681] width 37 height 34
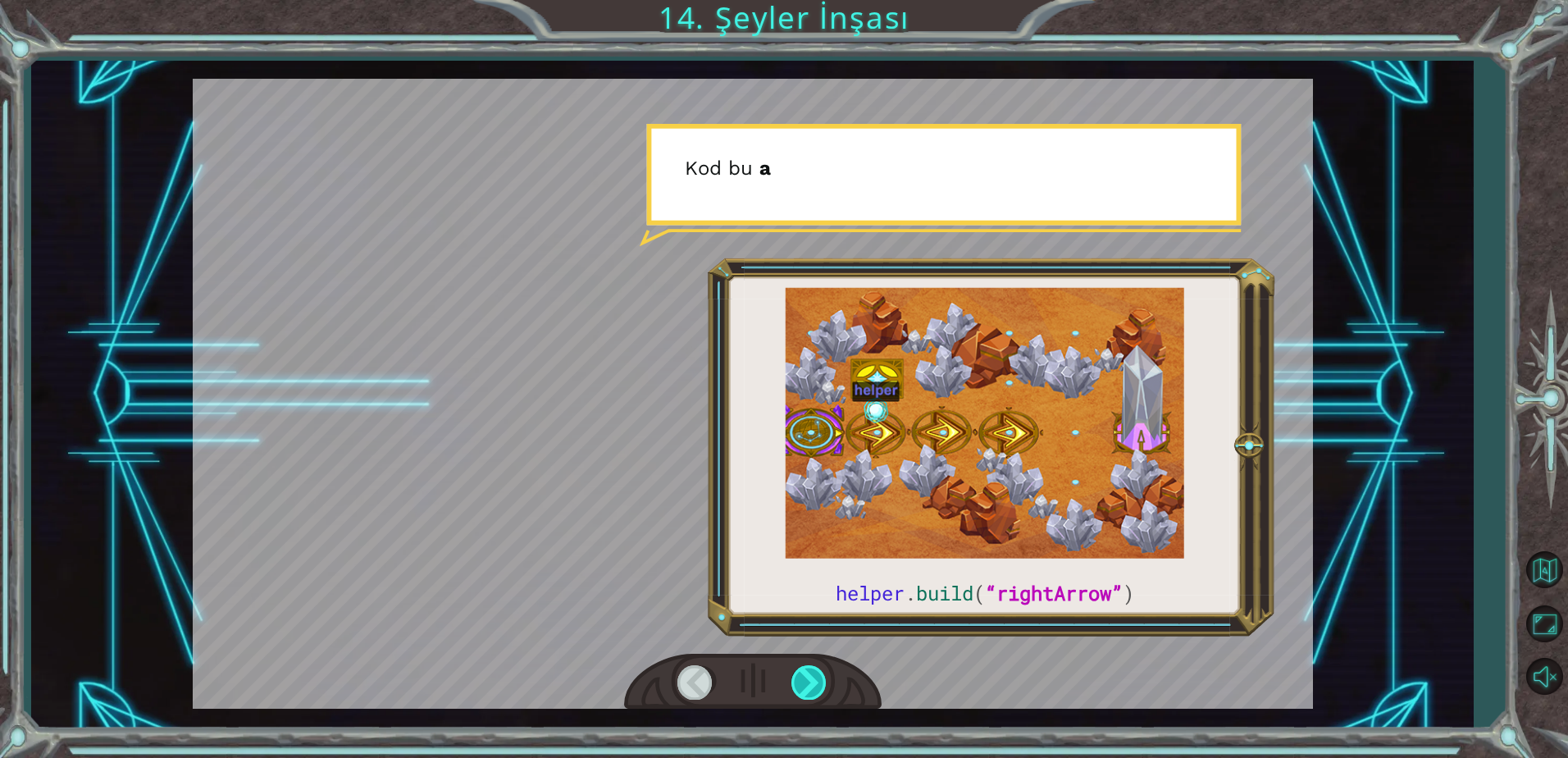
click at [821, 672] on div at bounding box center [809, 681] width 37 height 34
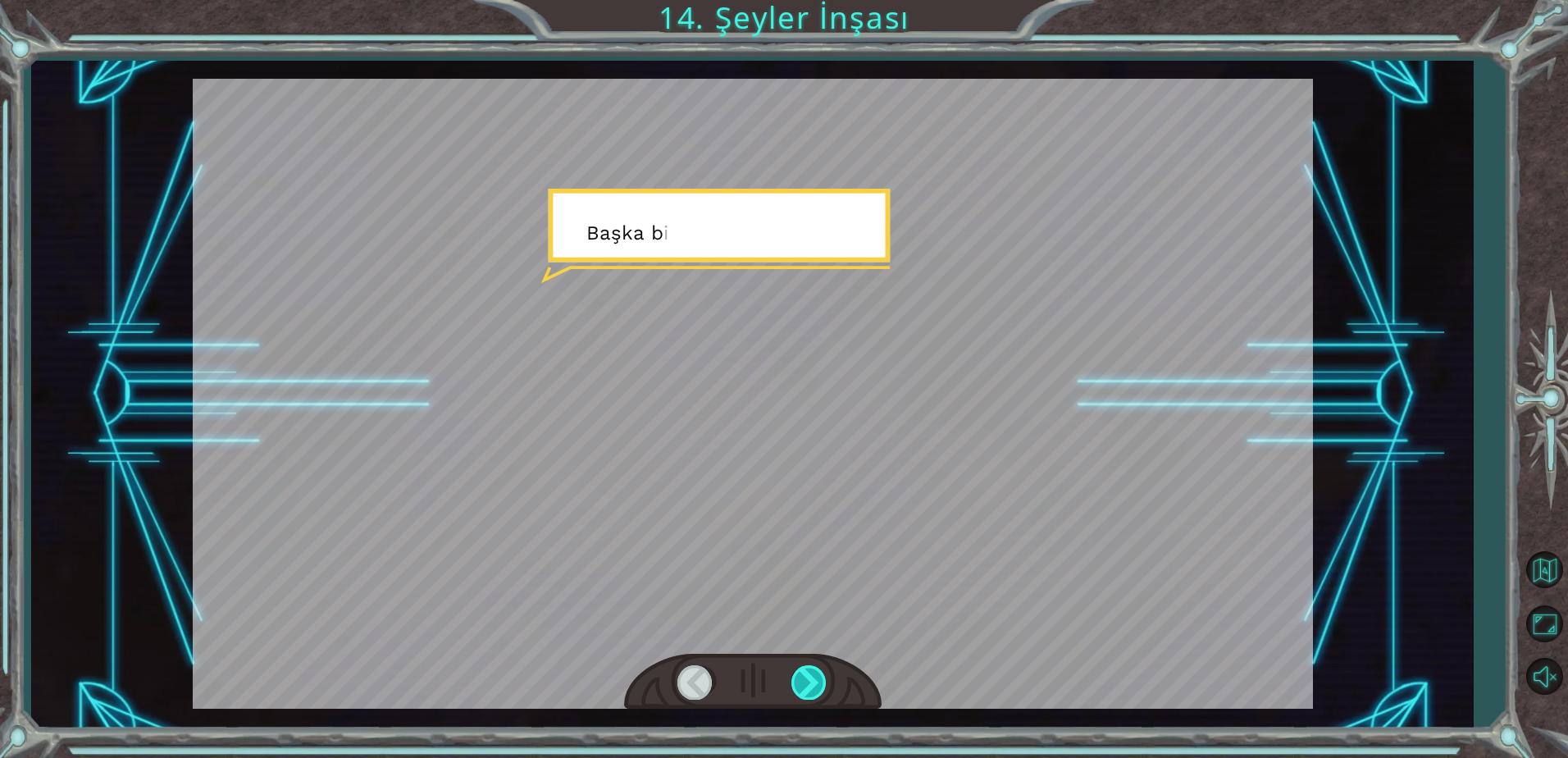
click at [821, 672] on div at bounding box center [809, 681] width 37 height 34
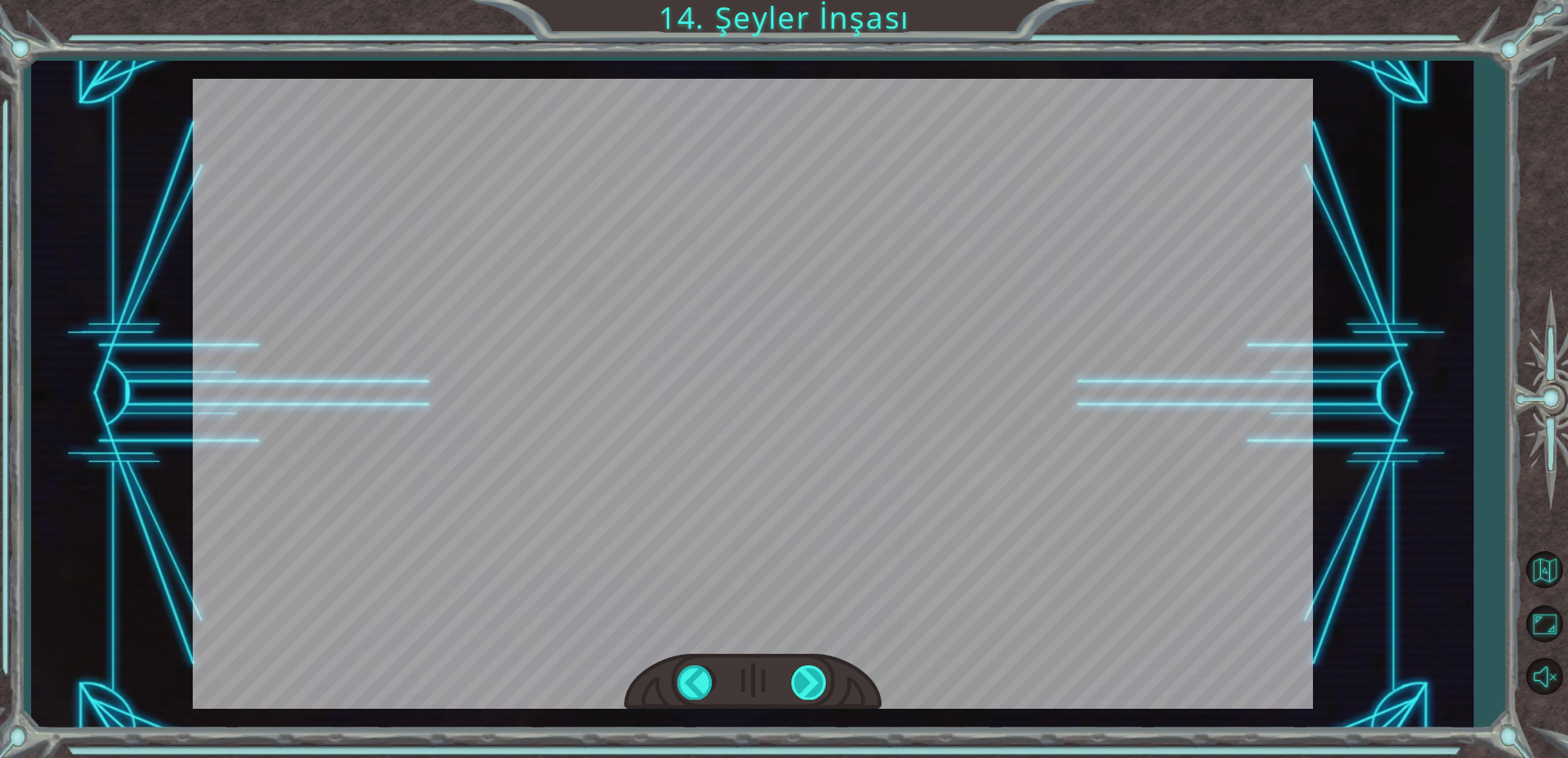
click at [821, 672] on div at bounding box center [809, 681] width 37 height 34
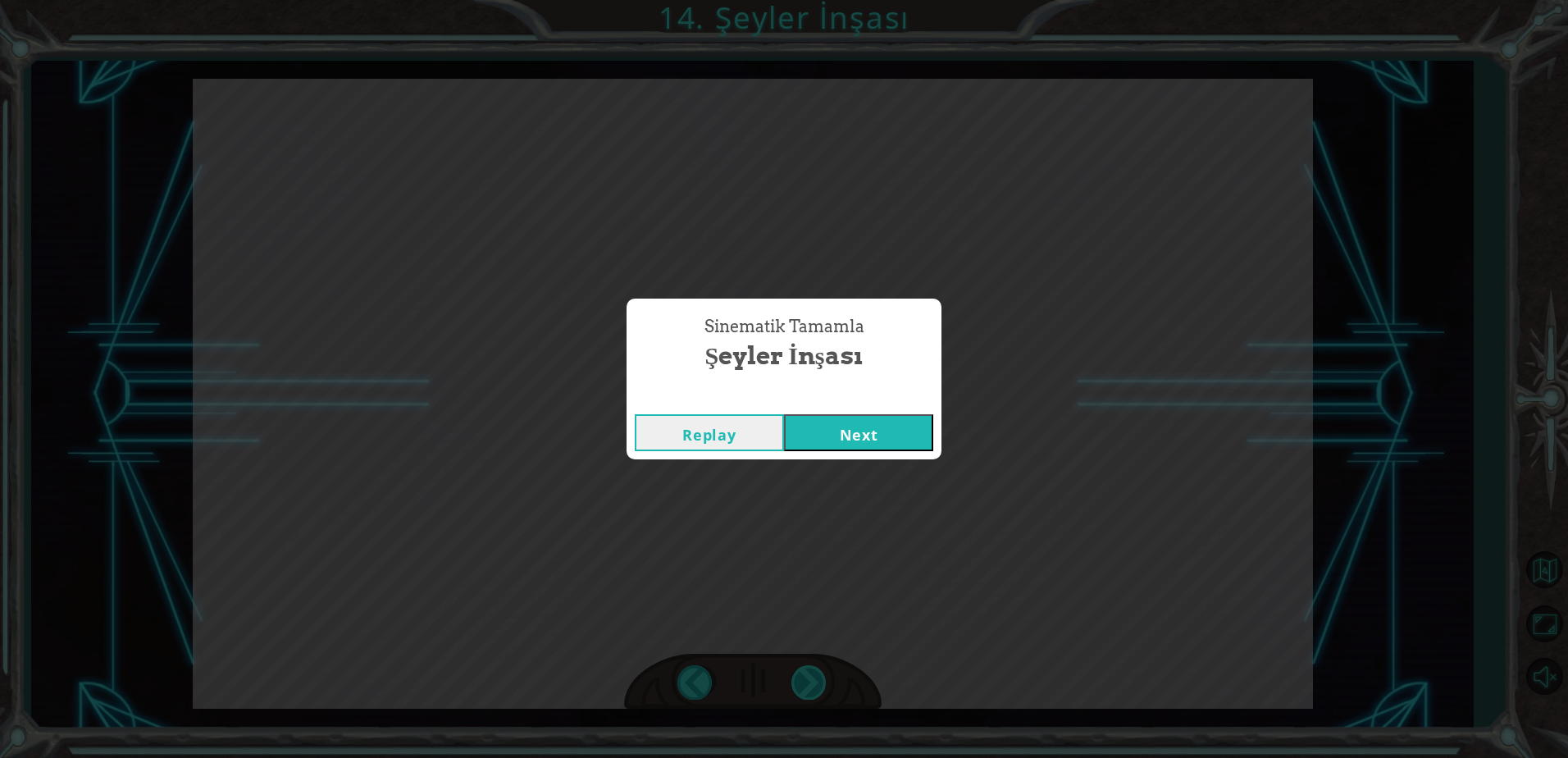
click at [821, 672] on div "Sinematik [PERSON_NAME] İnşası Replay Next" at bounding box center [784, 379] width 1568 height 758
drag, startPoint x: 821, startPoint y: 672, endPoint x: 788, endPoint y: 515, distance: 160.4
click at [788, 515] on div "Sinematik [PERSON_NAME] İnşası Replay Next" at bounding box center [784, 379] width 1568 height 758
click at [851, 444] on button "Next" at bounding box center [858, 432] width 149 height 37
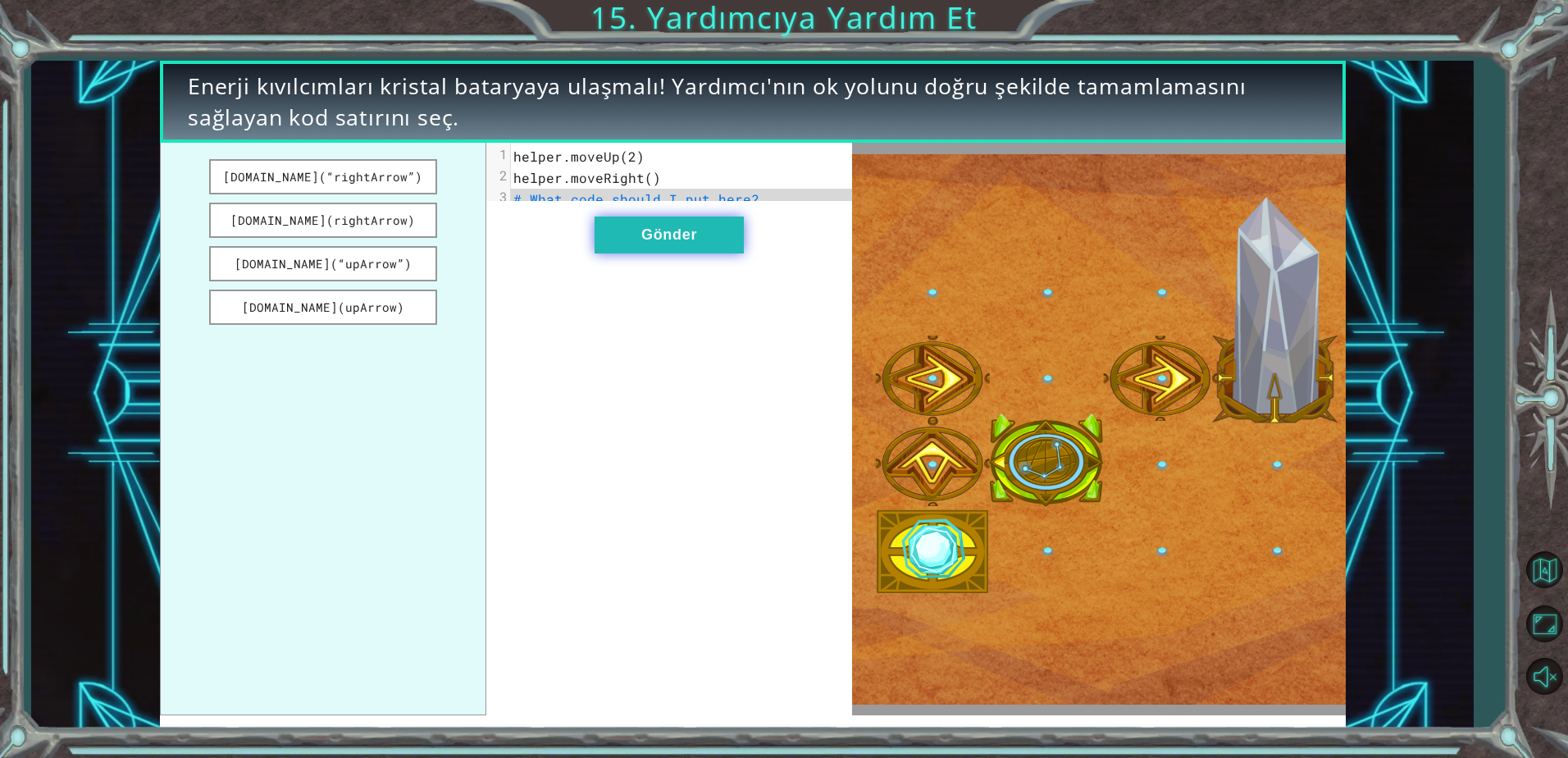
click at [661, 242] on button "Gönder" at bounding box center [668, 235] width 149 height 37
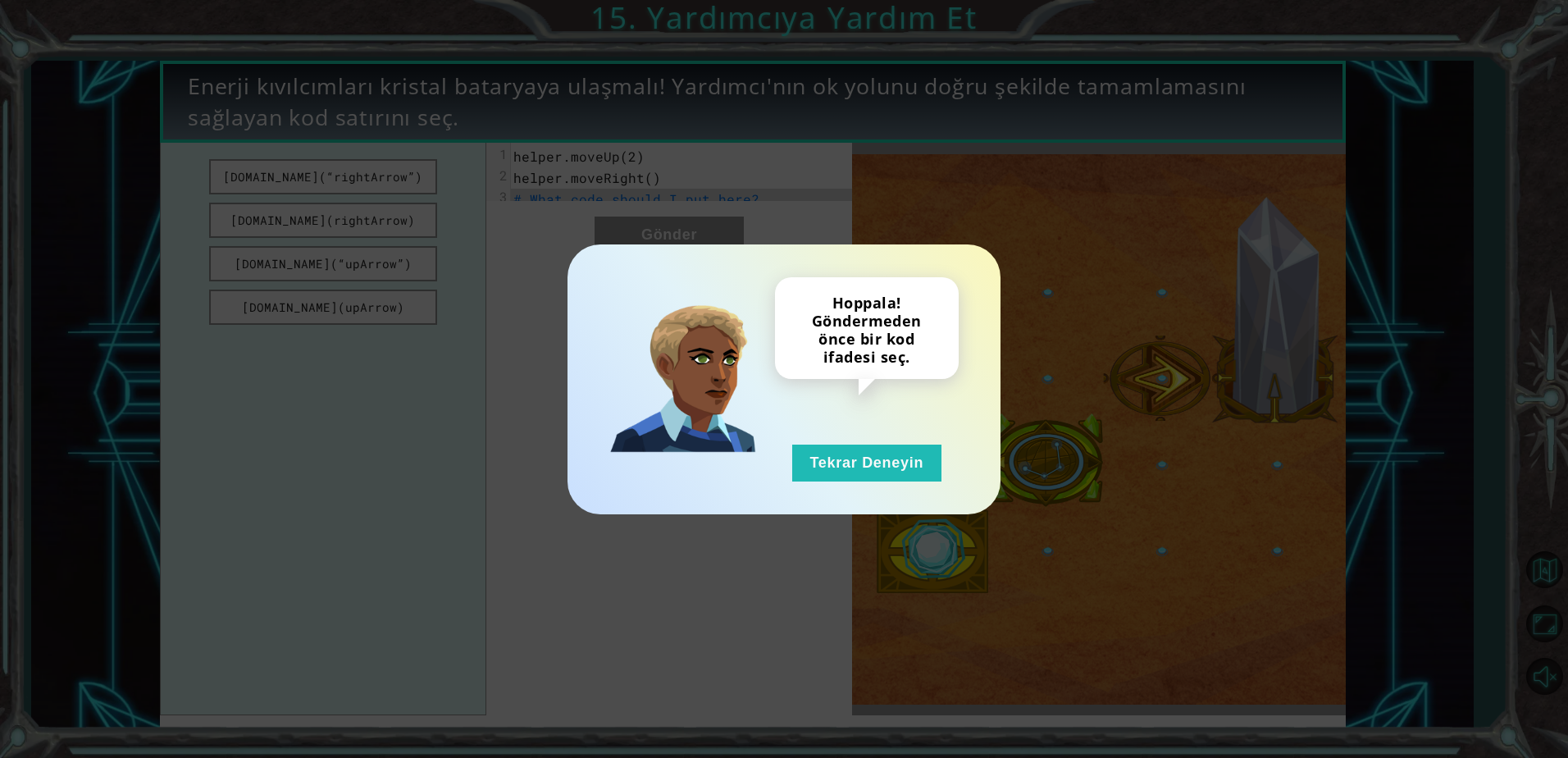
click at [916, 344] on div "Hoppala! Göndermeden önce bir kod ifadesi seç." at bounding box center [867, 328] width 184 height 103
click at [908, 444] on button "Tekrar Deneyin" at bounding box center [866, 463] width 149 height 37
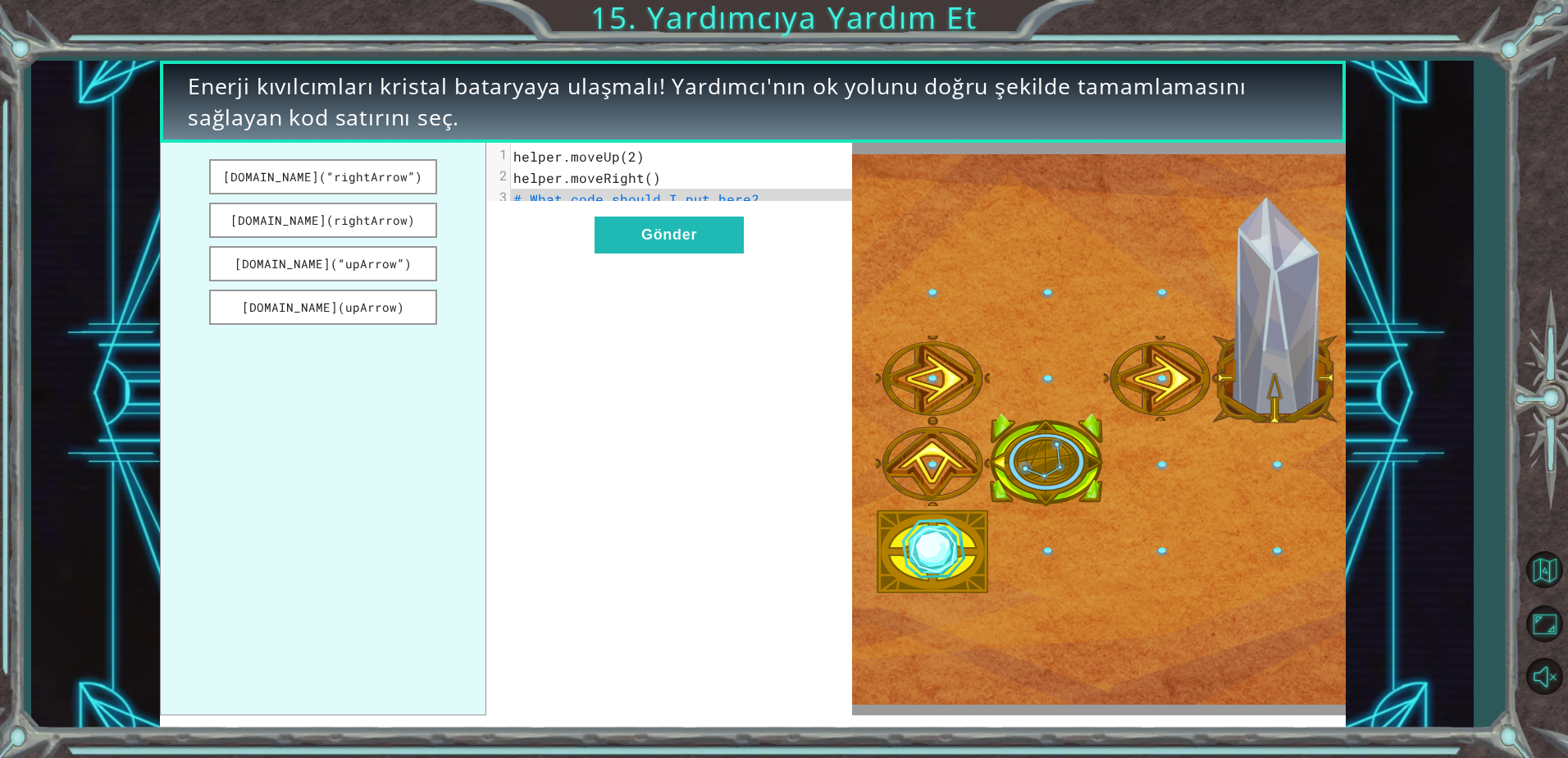
drag, startPoint x: 365, startPoint y: 183, endPoint x: 500, endPoint y: 255, distance: 153.0
click at [519, 256] on div "[DOMAIN_NAME](“rightArrow”) [DOMAIN_NAME](rightArrow) [DOMAIN_NAME](“upArrow”) …" at bounding box center [505, 428] width 692 height 572
drag, startPoint x: 388, startPoint y: 231, endPoint x: 455, endPoint y: 241, distance: 67.7
click at [455, 241] on ul "[DOMAIN_NAME](“rightArrow”) [DOMAIN_NAME](rightArrow) [DOMAIN_NAME](“upArrow”) …" at bounding box center [323, 428] width 327 height 572
click at [396, 225] on button "[DOMAIN_NAME](rightArrow)" at bounding box center [323, 220] width 227 height 35
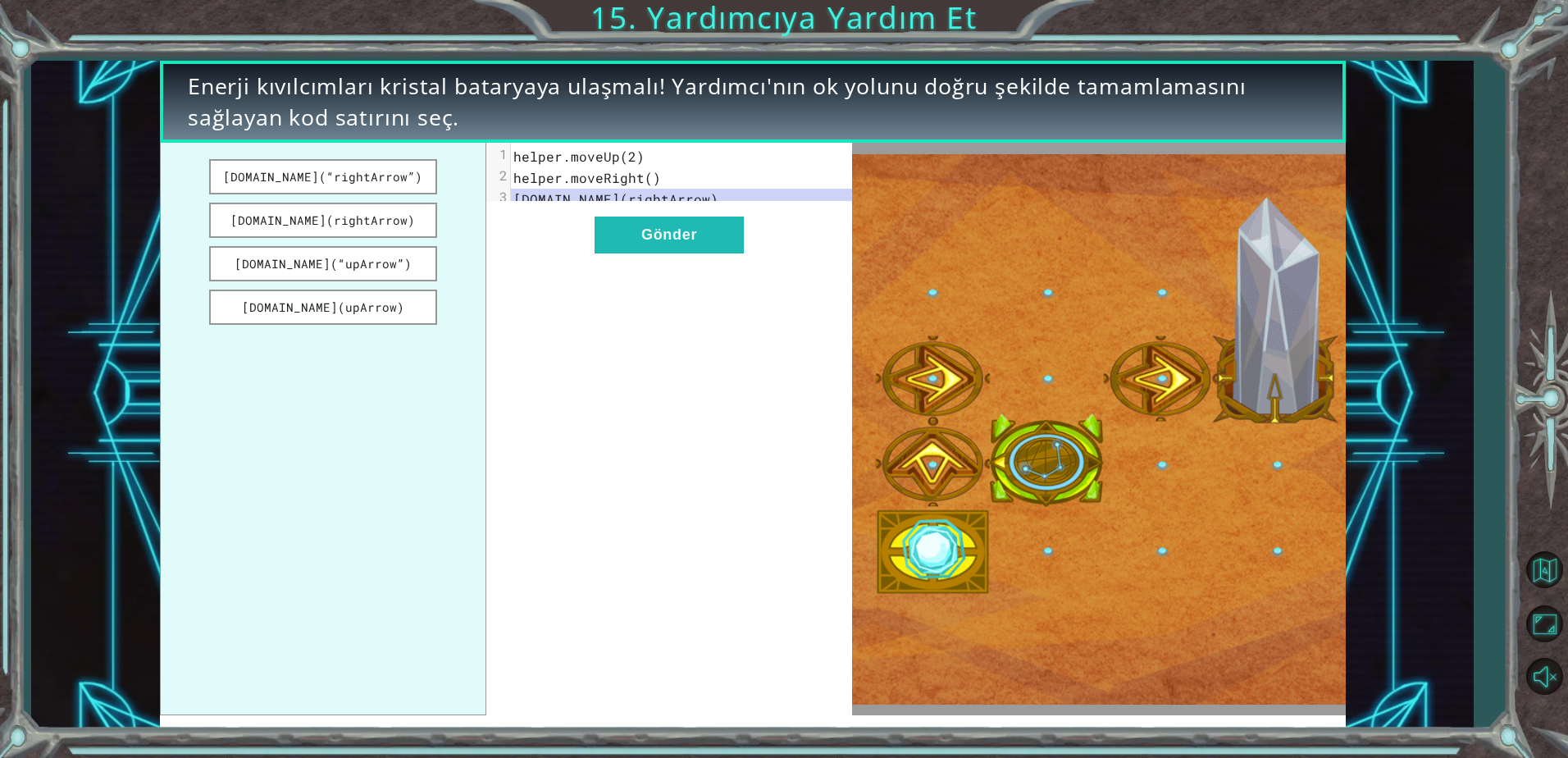
click at [683, 163] on pre "helper.moveUp(2)" at bounding box center [687, 156] width 353 height 21
click at [568, 157] on span "helper.moveUp(2)" at bounding box center [579, 156] width 131 height 17
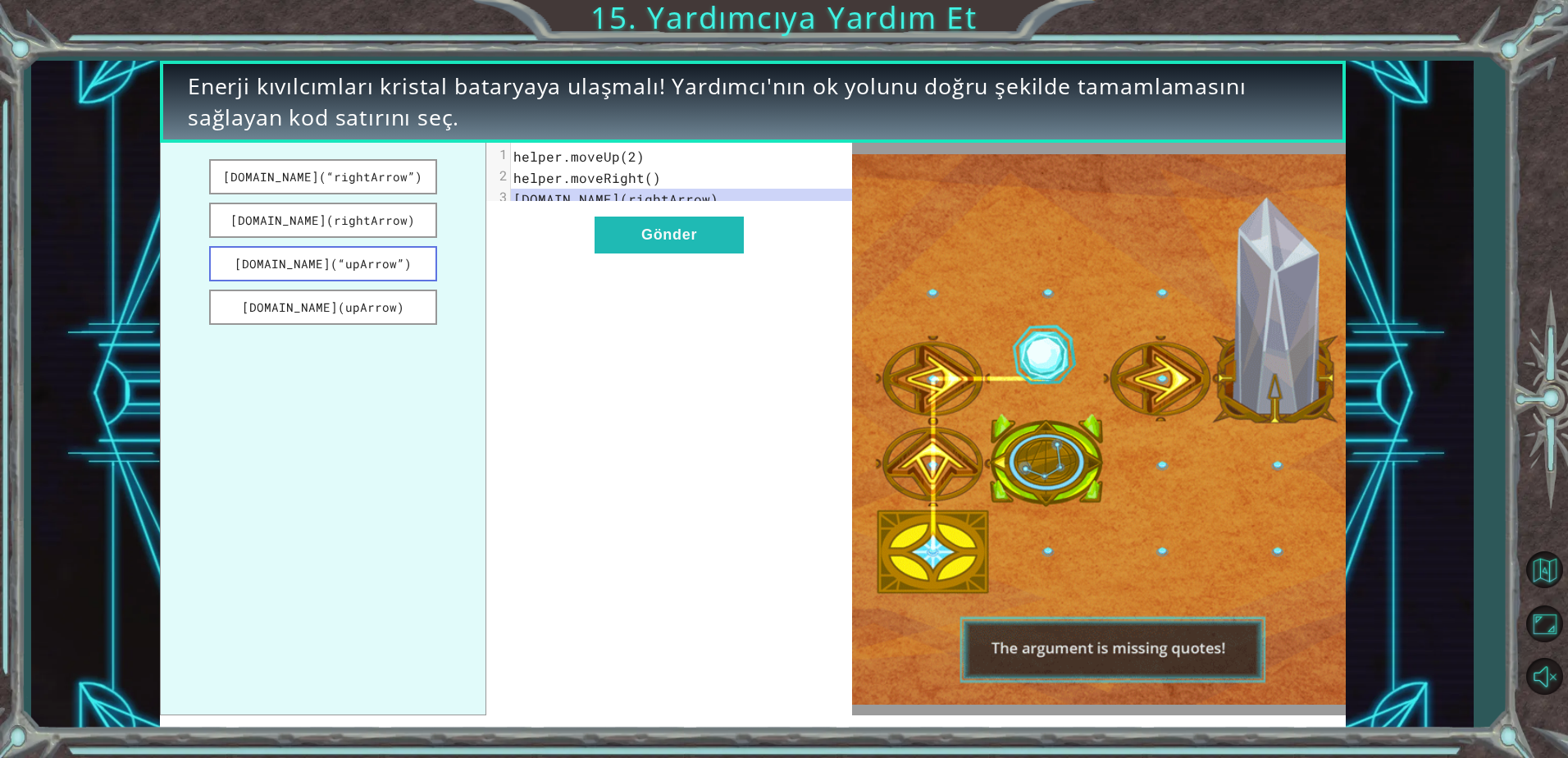
click at [379, 249] on button "[DOMAIN_NAME](“upArrow”)" at bounding box center [323, 263] width 227 height 35
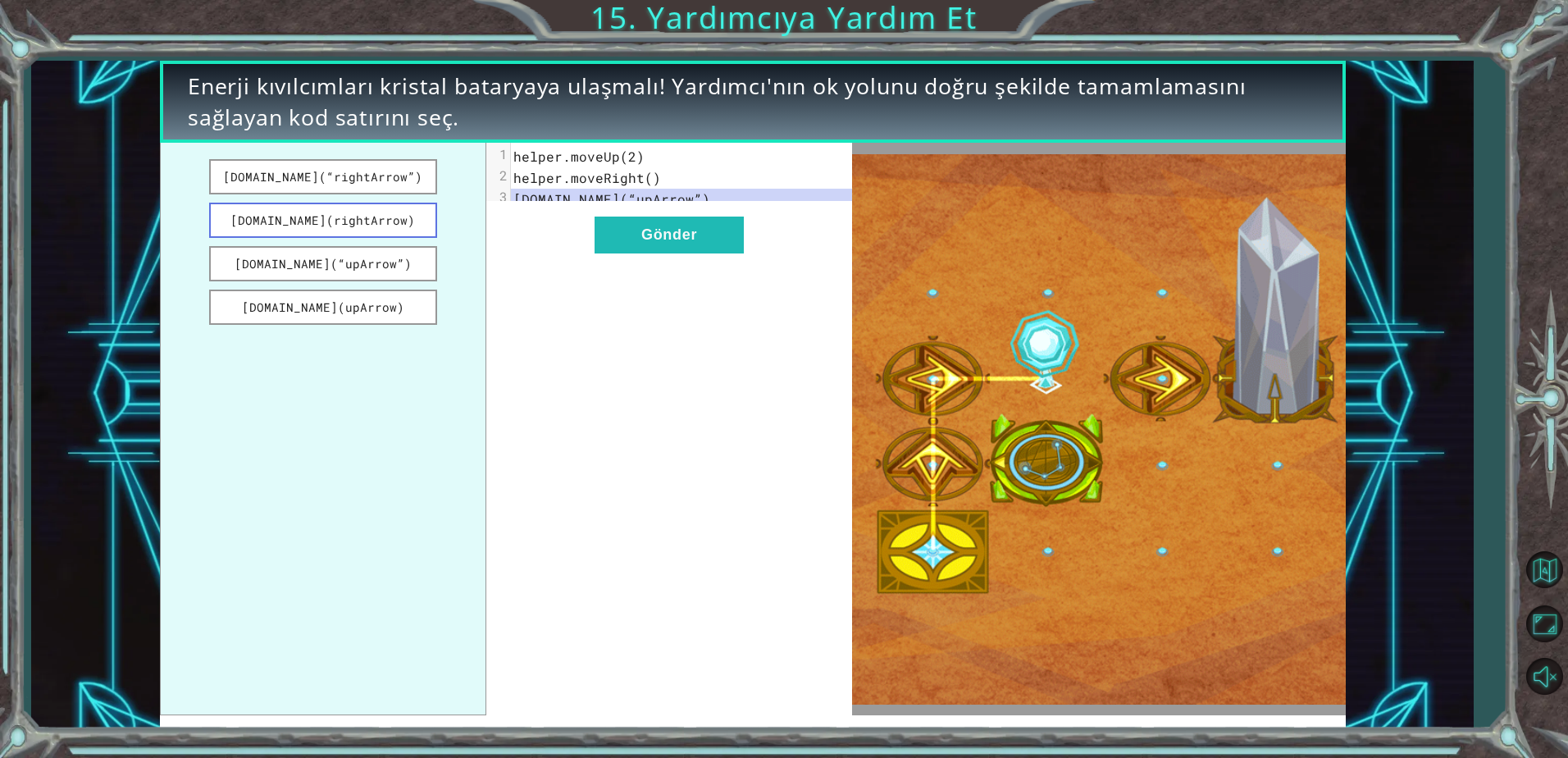
click at [354, 224] on button "[DOMAIN_NAME](rightArrow)" at bounding box center [323, 220] width 227 height 35
click at [622, 253] on button "Gönder" at bounding box center [668, 235] width 149 height 37
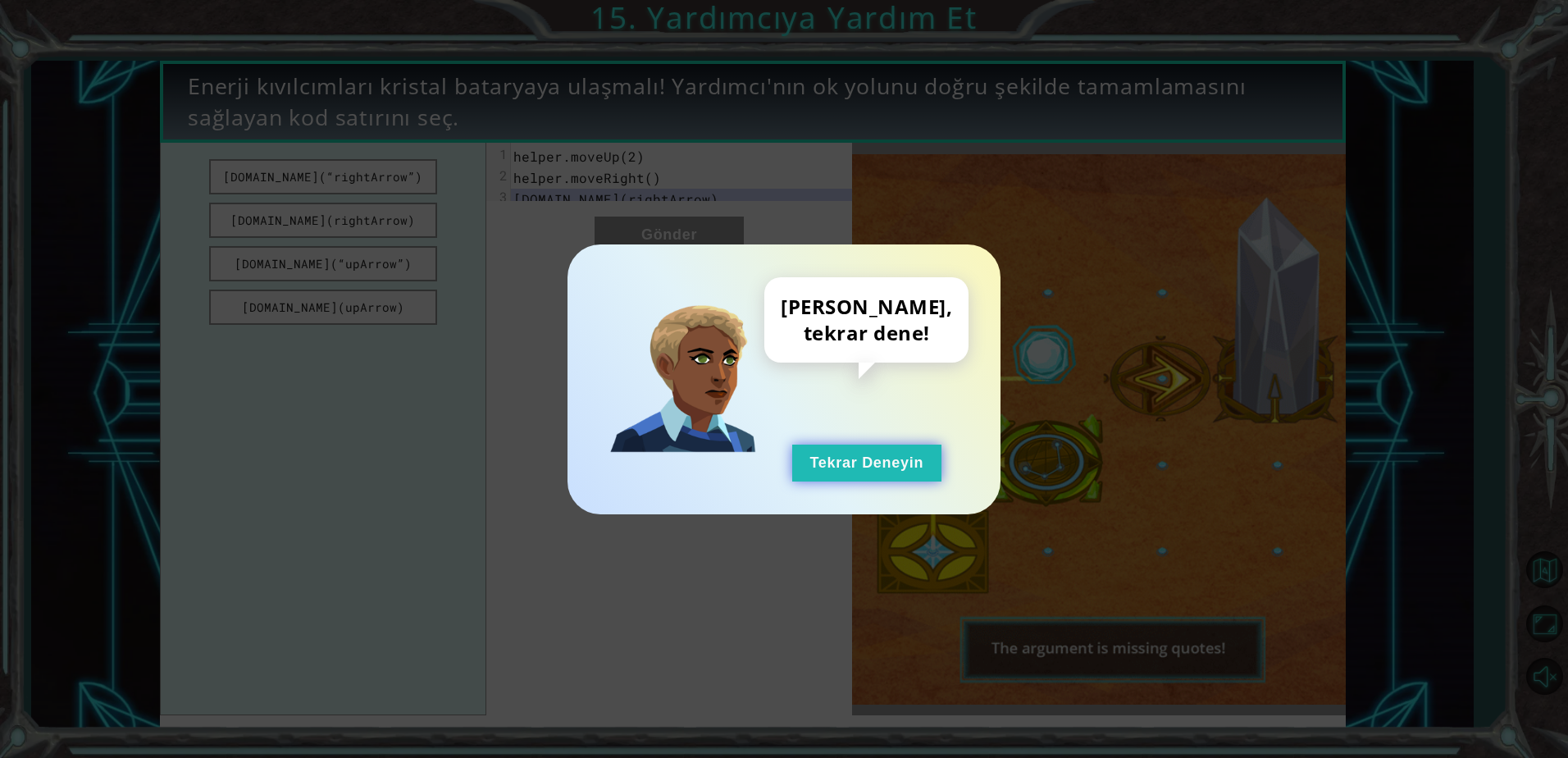
click at [877, 468] on button "Tekrar Deneyin" at bounding box center [866, 463] width 149 height 37
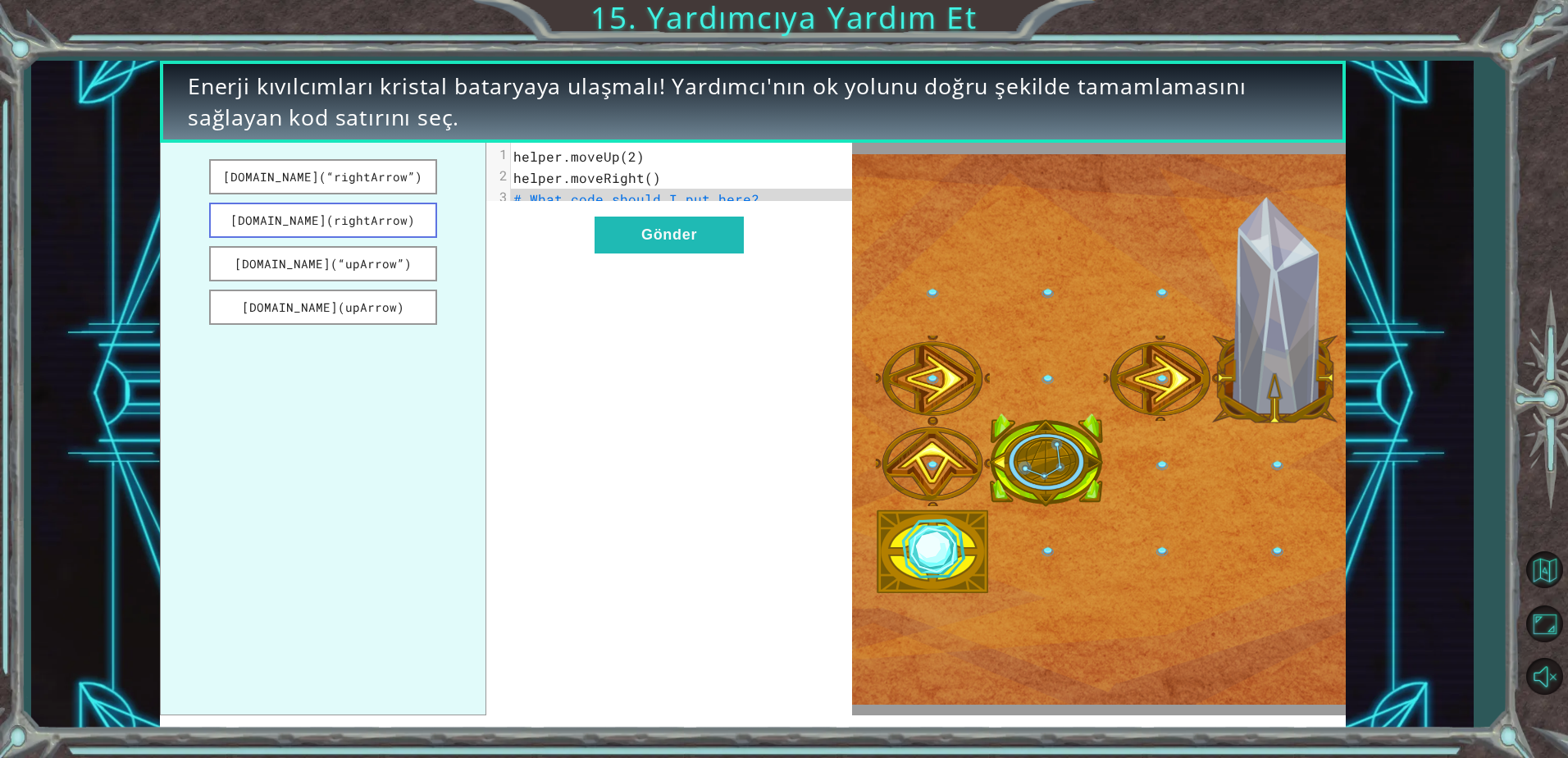
click at [340, 224] on button "[DOMAIN_NAME](rightArrow)" at bounding box center [323, 220] width 227 height 35
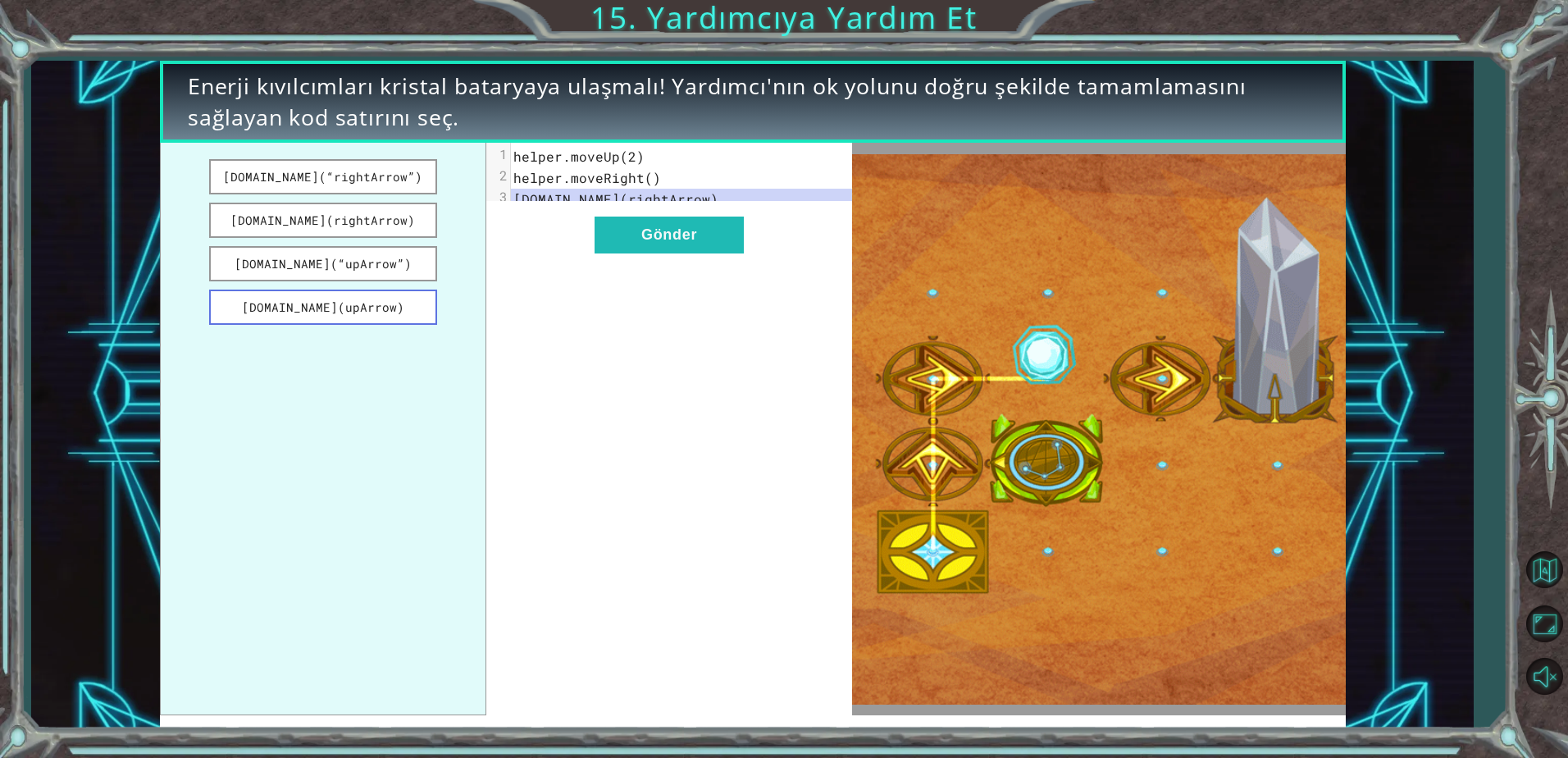
click at [344, 316] on button "[DOMAIN_NAME](upArrow)" at bounding box center [323, 307] width 227 height 35
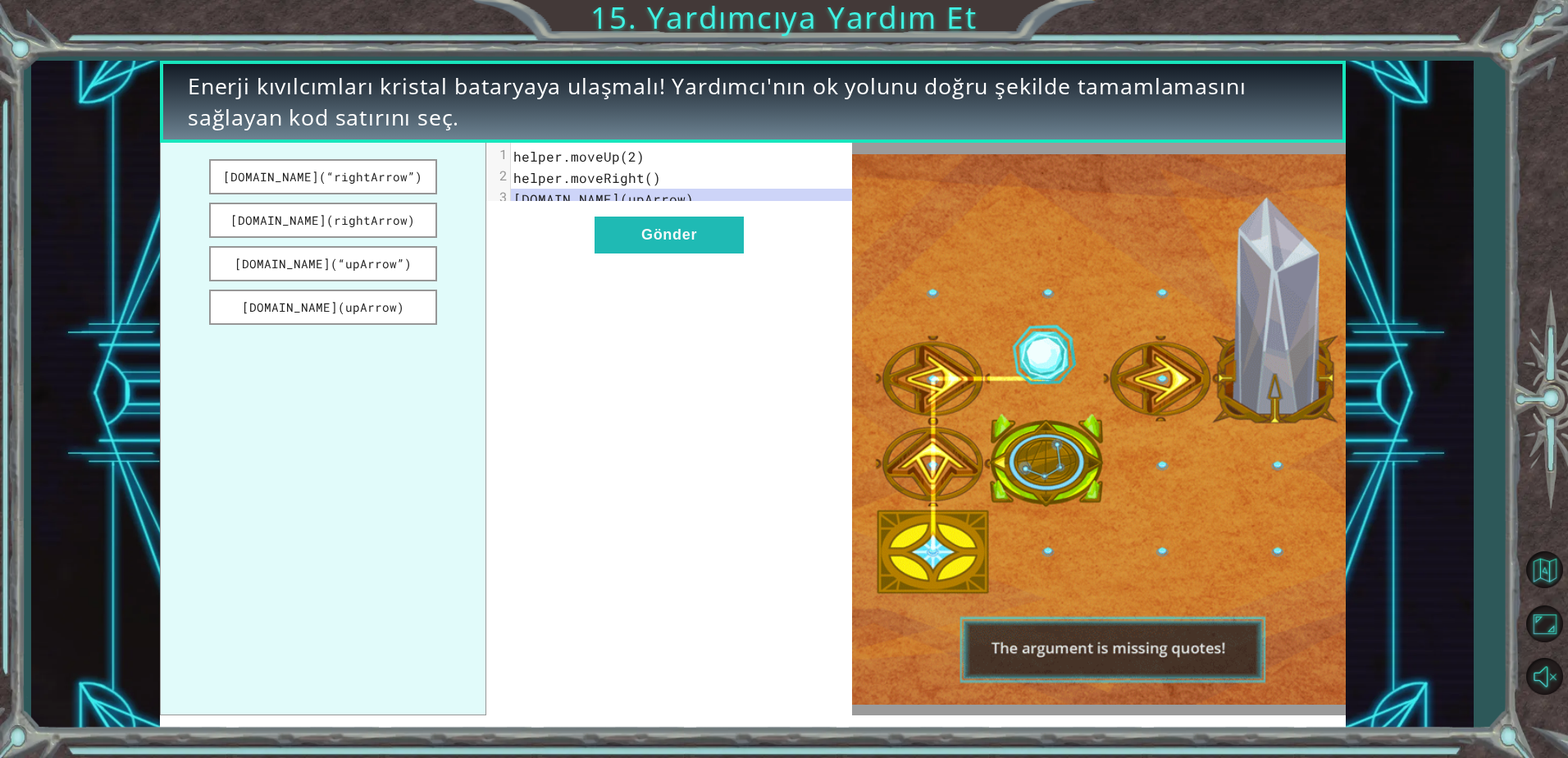
click at [1091, 503] on img at bounding box center [1098, 429] width 493 height 551
click at [1070, 467] on img at bounding box center [1098, 429] width 493 height 551
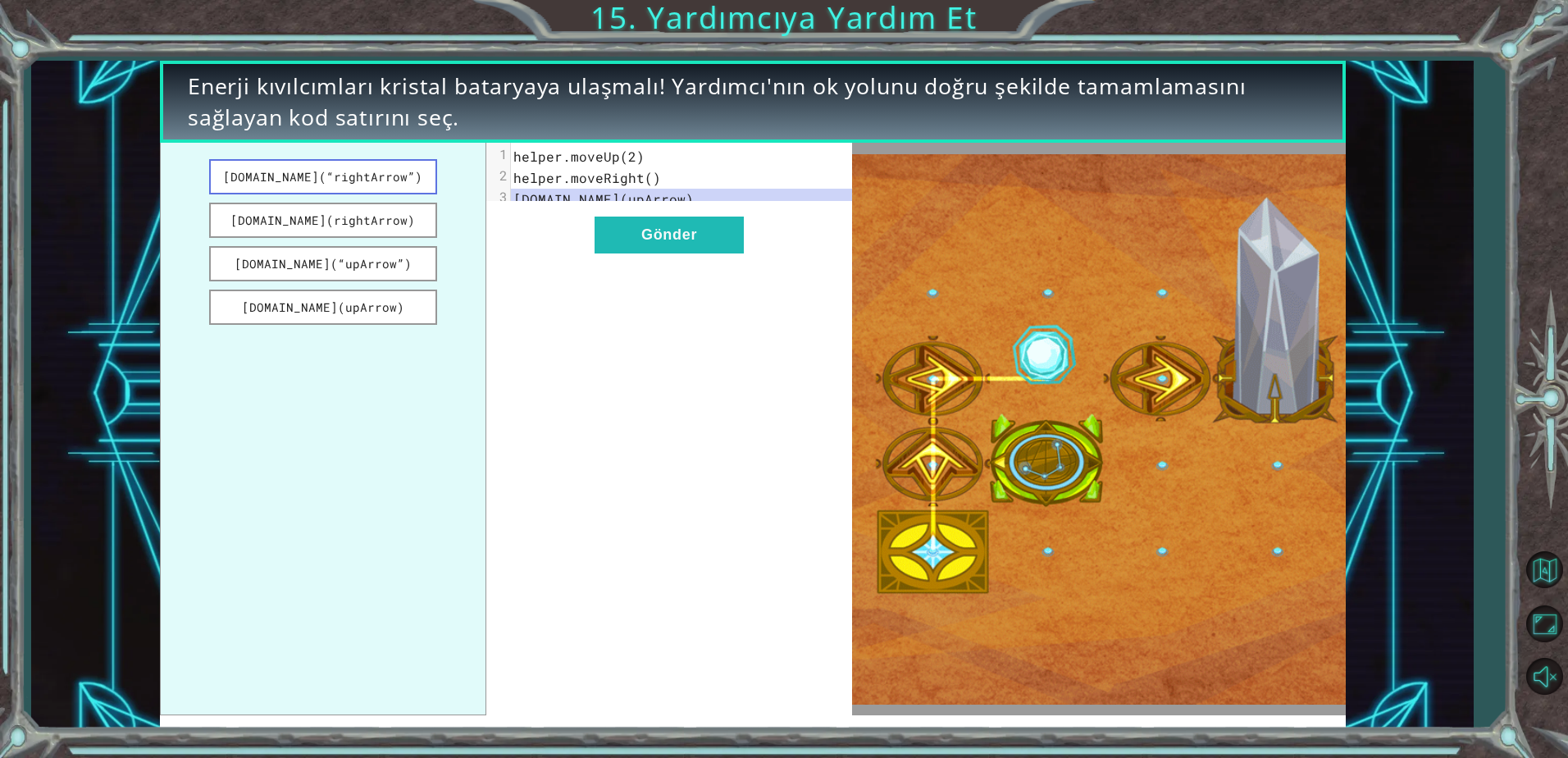
click at [342, 186] on button "[DOMAIN_NAME](“rightArrow”)" at bounding box center [323, 176] width 227 height 35
click at [718, 253] on button "Gönder" at bounding box center [668, 235] width 149 height 37
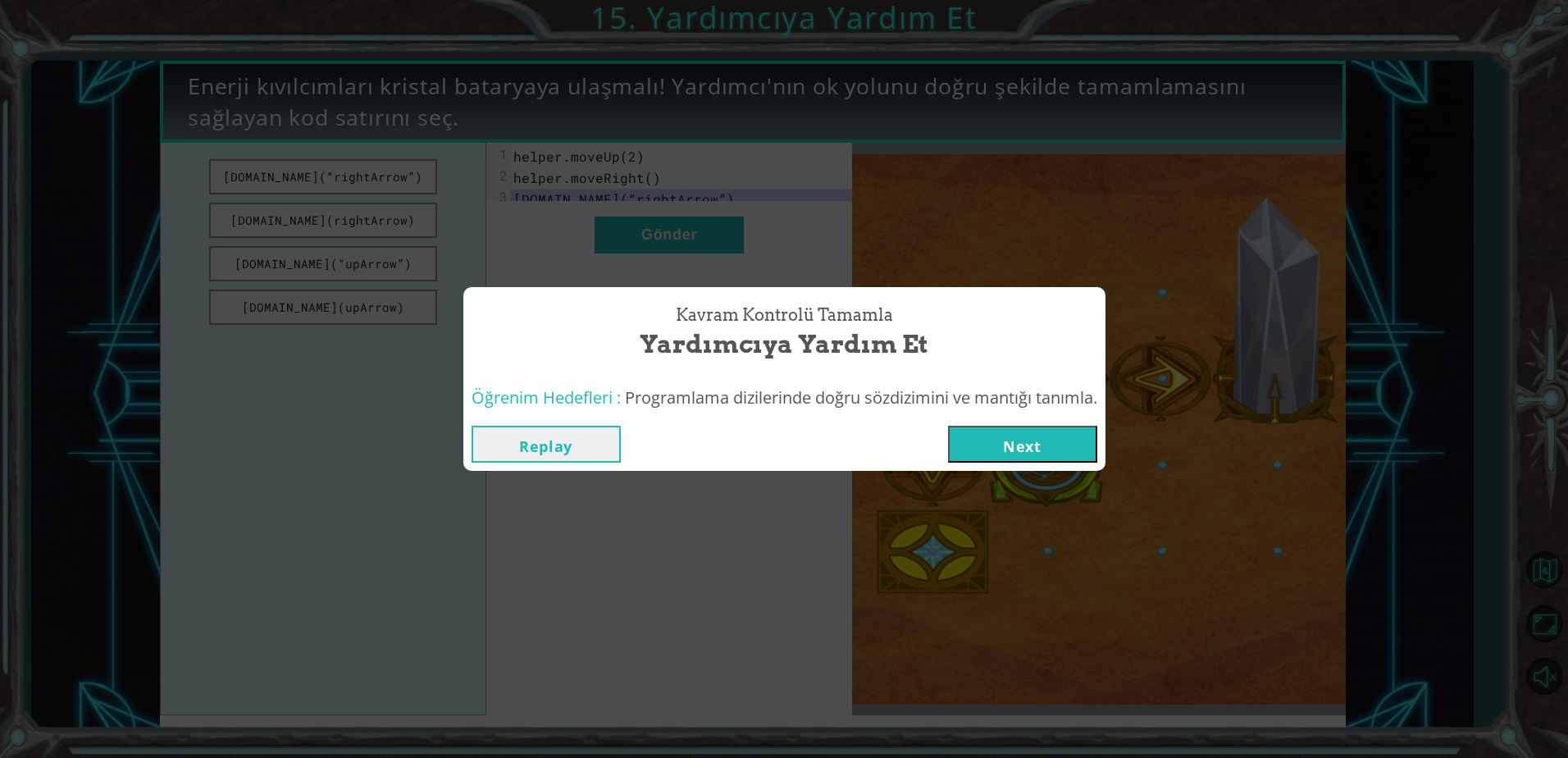
click at [1046, 441] on button "Next" at bounding box center [1022, 444] width 149 height 37
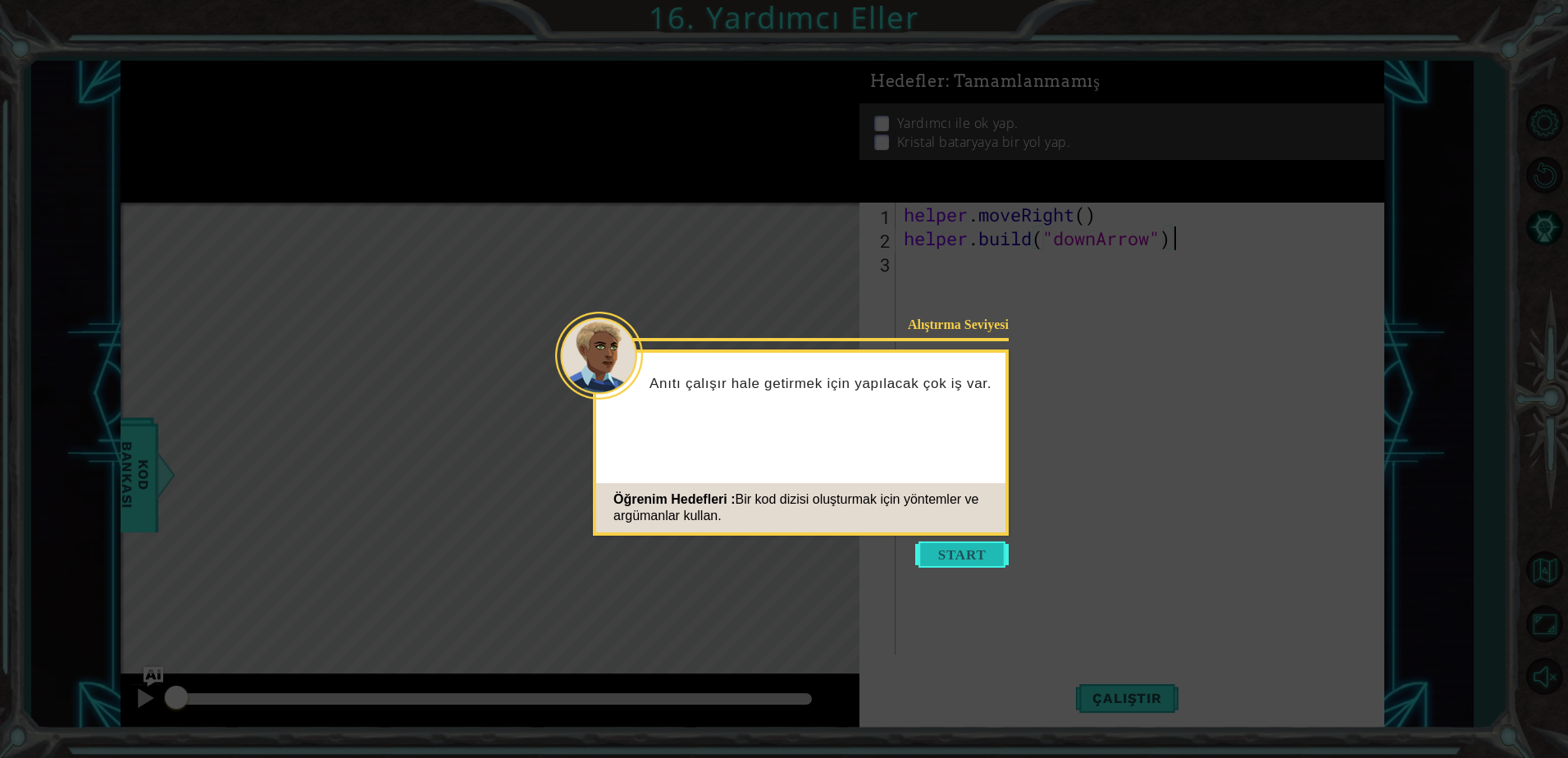
click at [949, 556] on button "Start" at bounding box center [962, 555] width 94 height 26
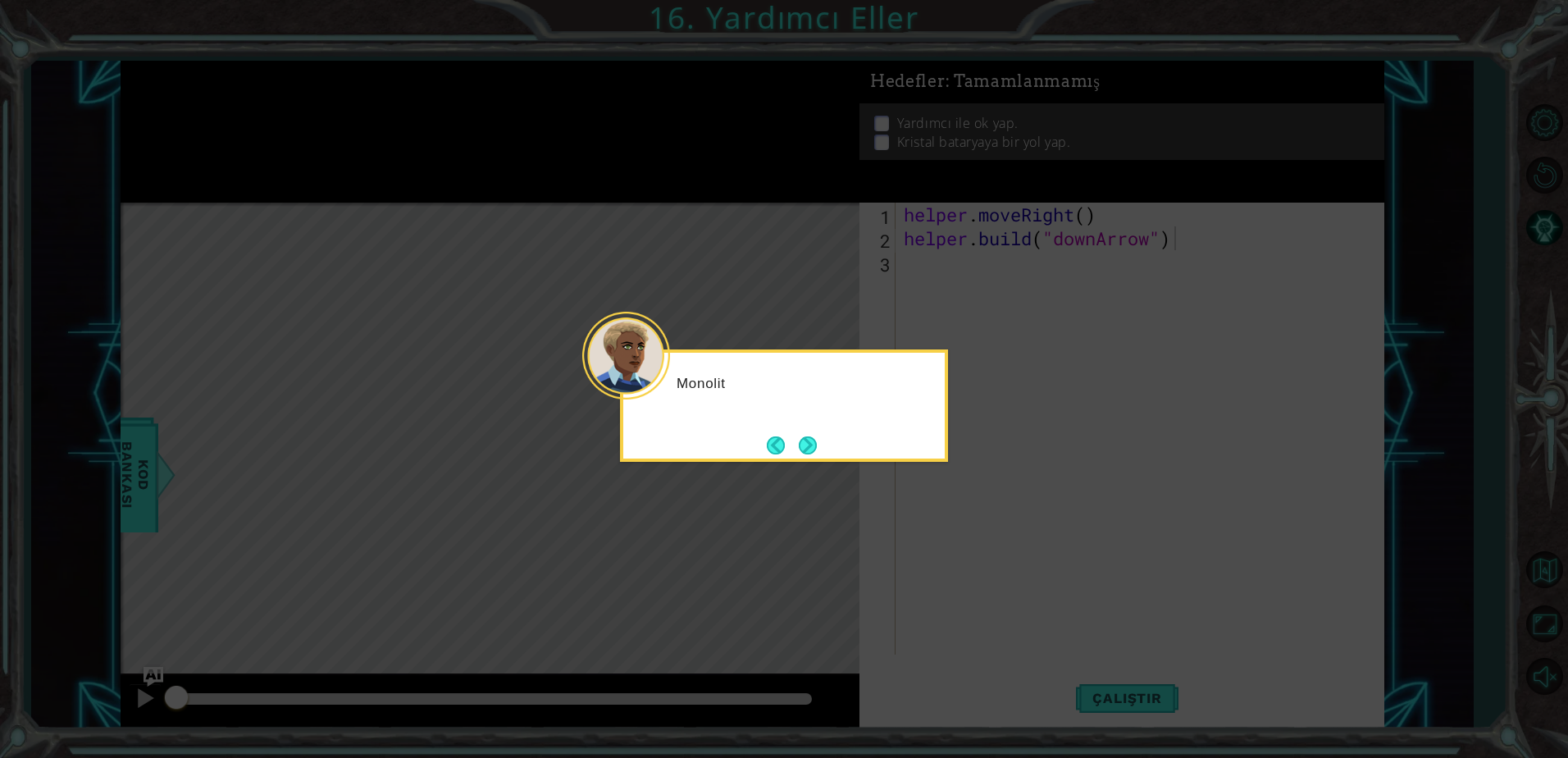
click at [905, 514] on icon at bounding box center [784, 379] width 1568 height 758
click at [817, 454] on button "Next" at bounding box center [807, 445] width 18 height 18
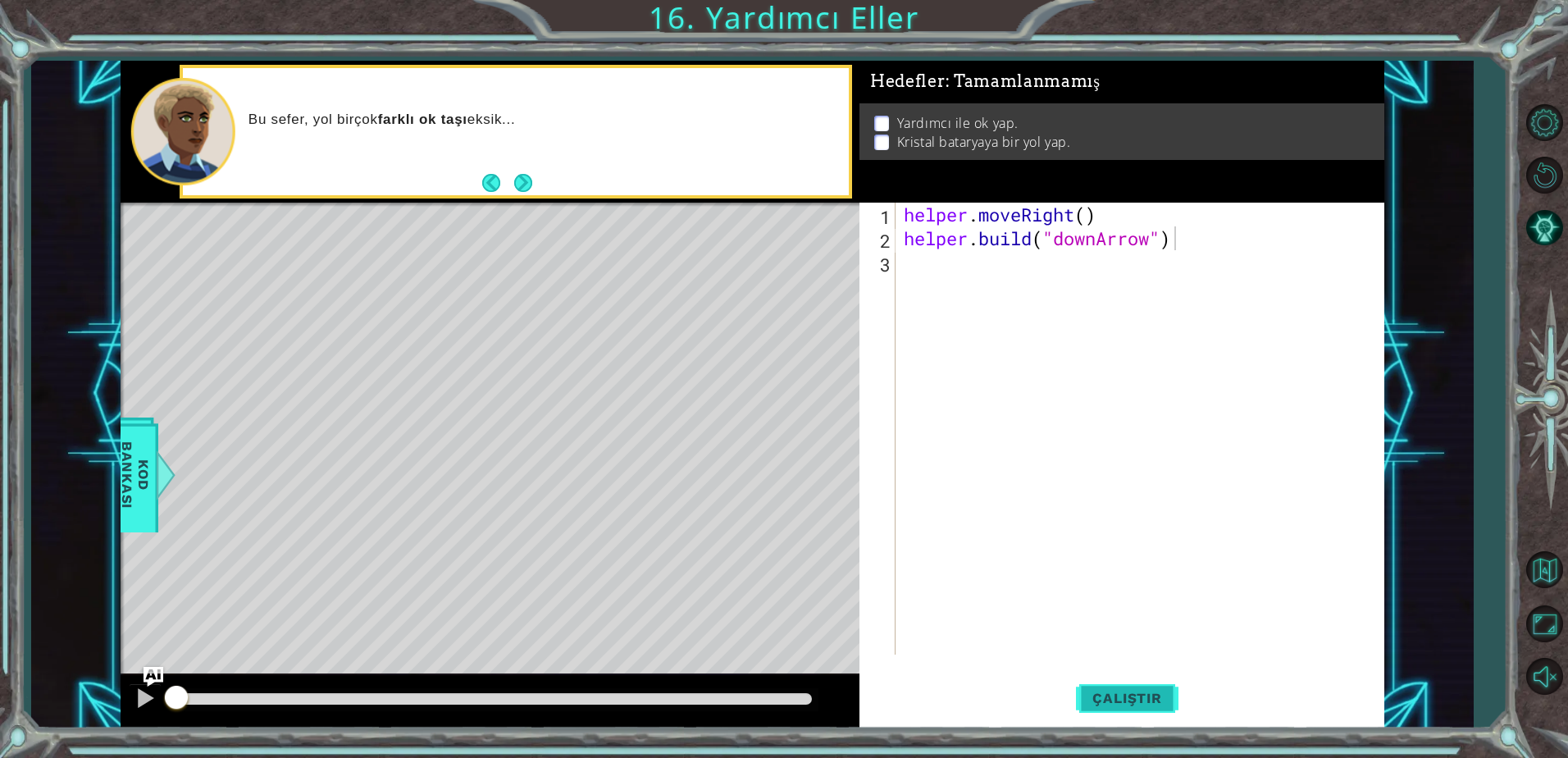
click at [1111, 698] on span "Çalıştır" at bounding box center [1127, 698] width 102 height 16
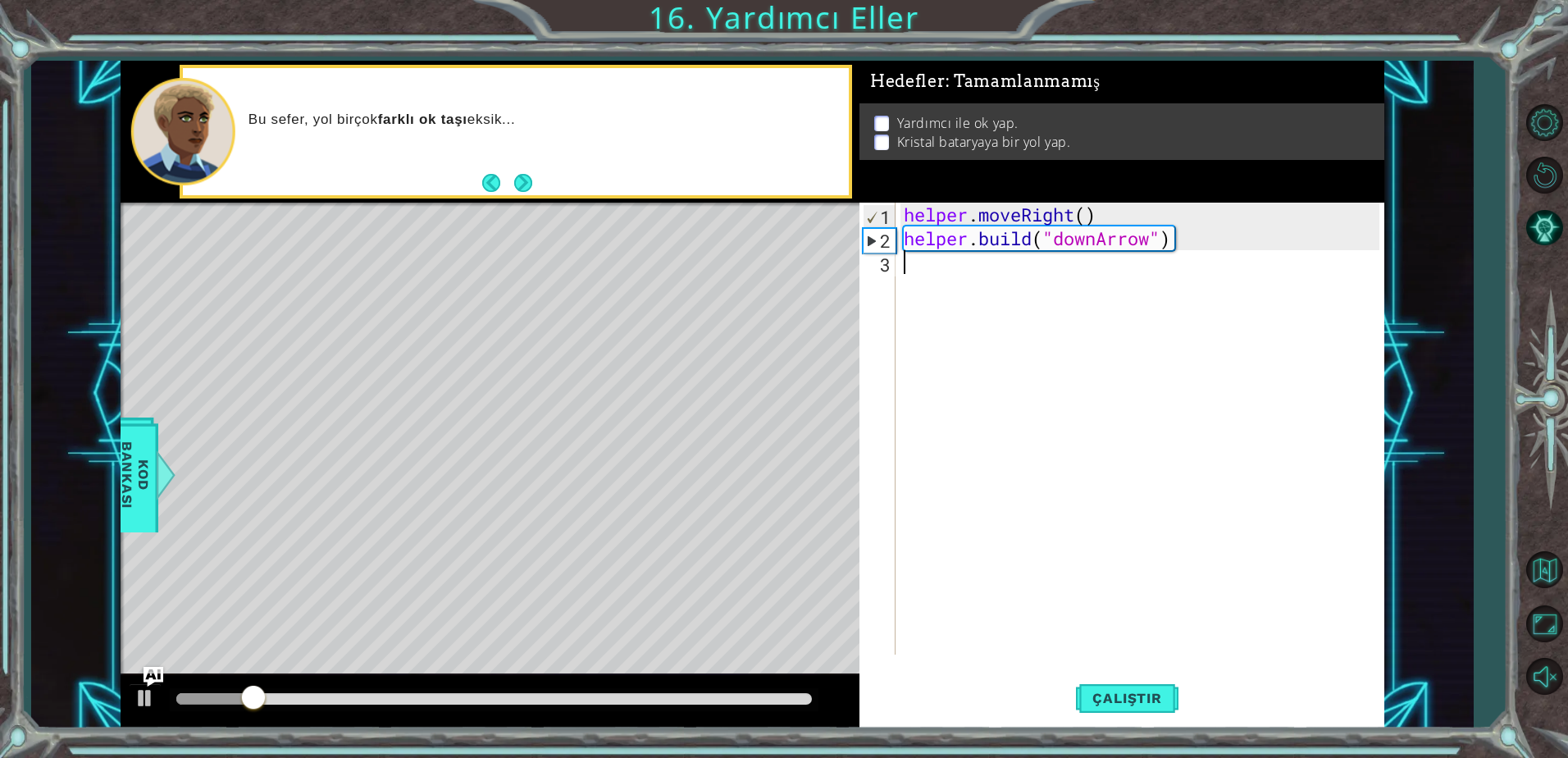
click at [943, 292] on div "helper . moveRight ( ) helper . build ( "downArrow" )" at bounding box center [1144, 452] width 487 height 500
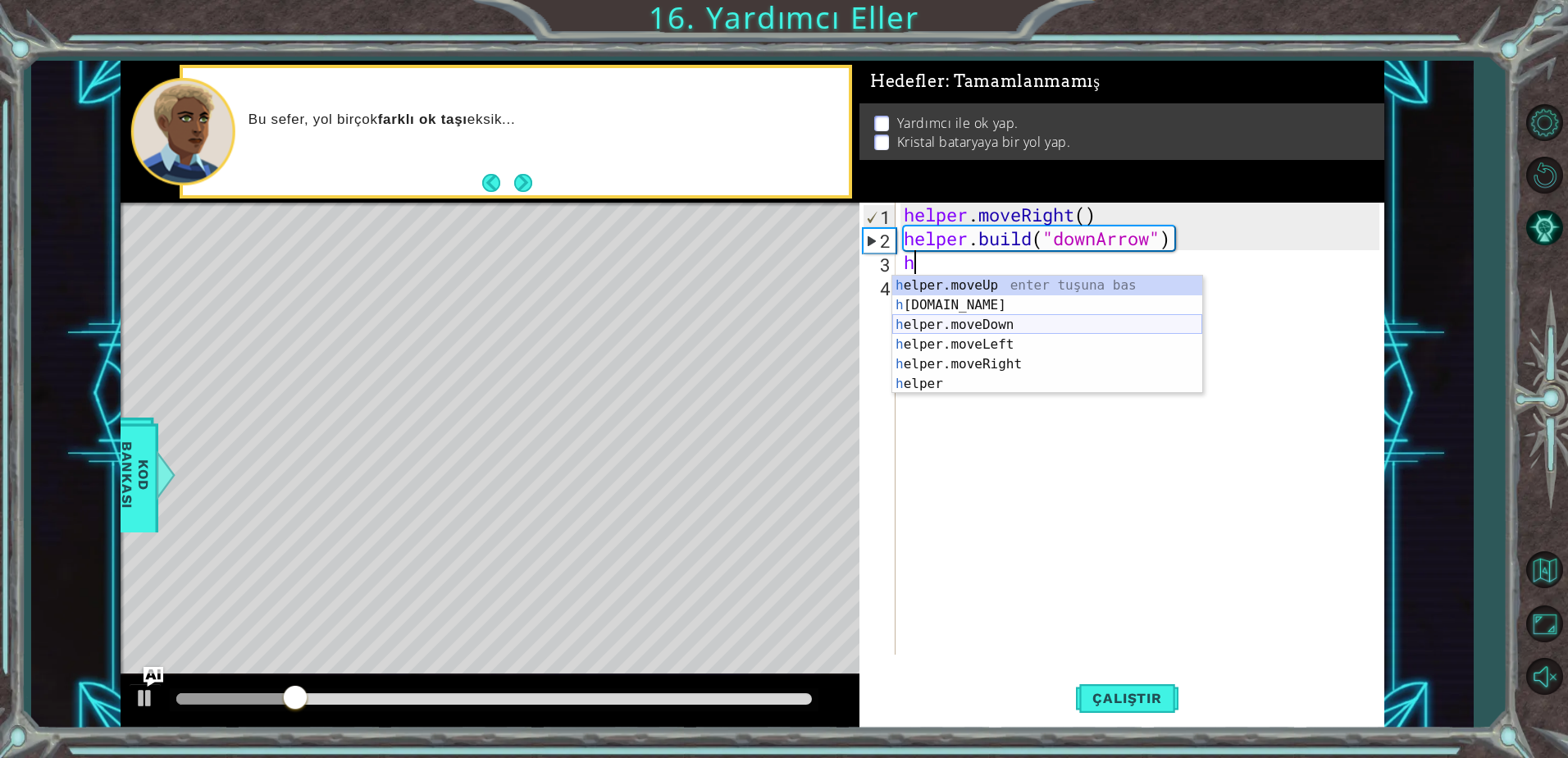
click at [958, 325] on div "h elper.moveUp enter tuşuna bas h [DOMAIN_NAME] enter tuşuna bas h elper.moveDo…" at bounding box center [1047, 354] width 310 height 157
type textarea "helper.moveDown(1)"
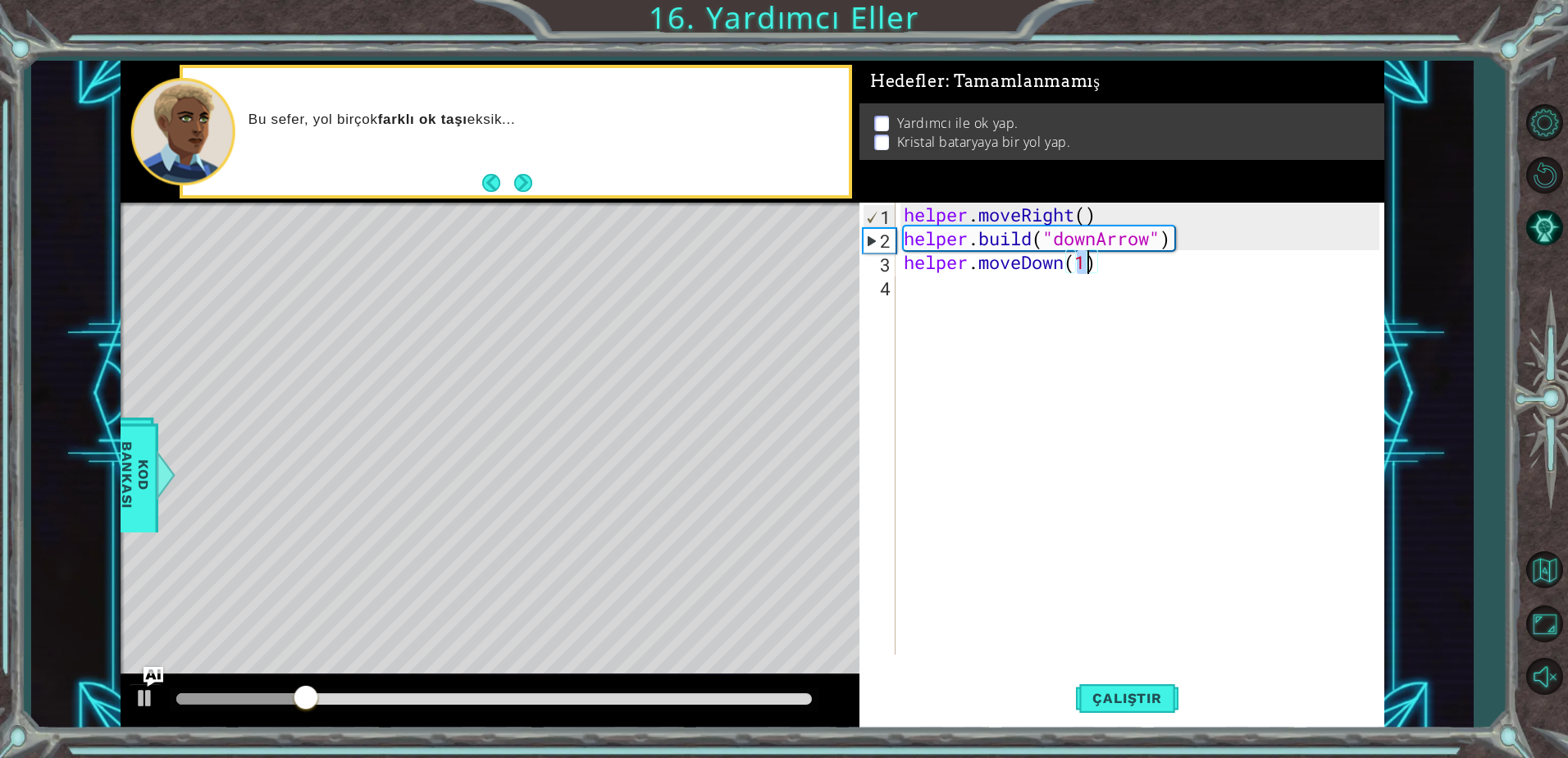
click at [945, 291] on div "helper . moveRight ( ) helper . build ( "downArrow" ) helper . moveDown ( 1 )" at bounding box center [1144, 452] width 487 height 500
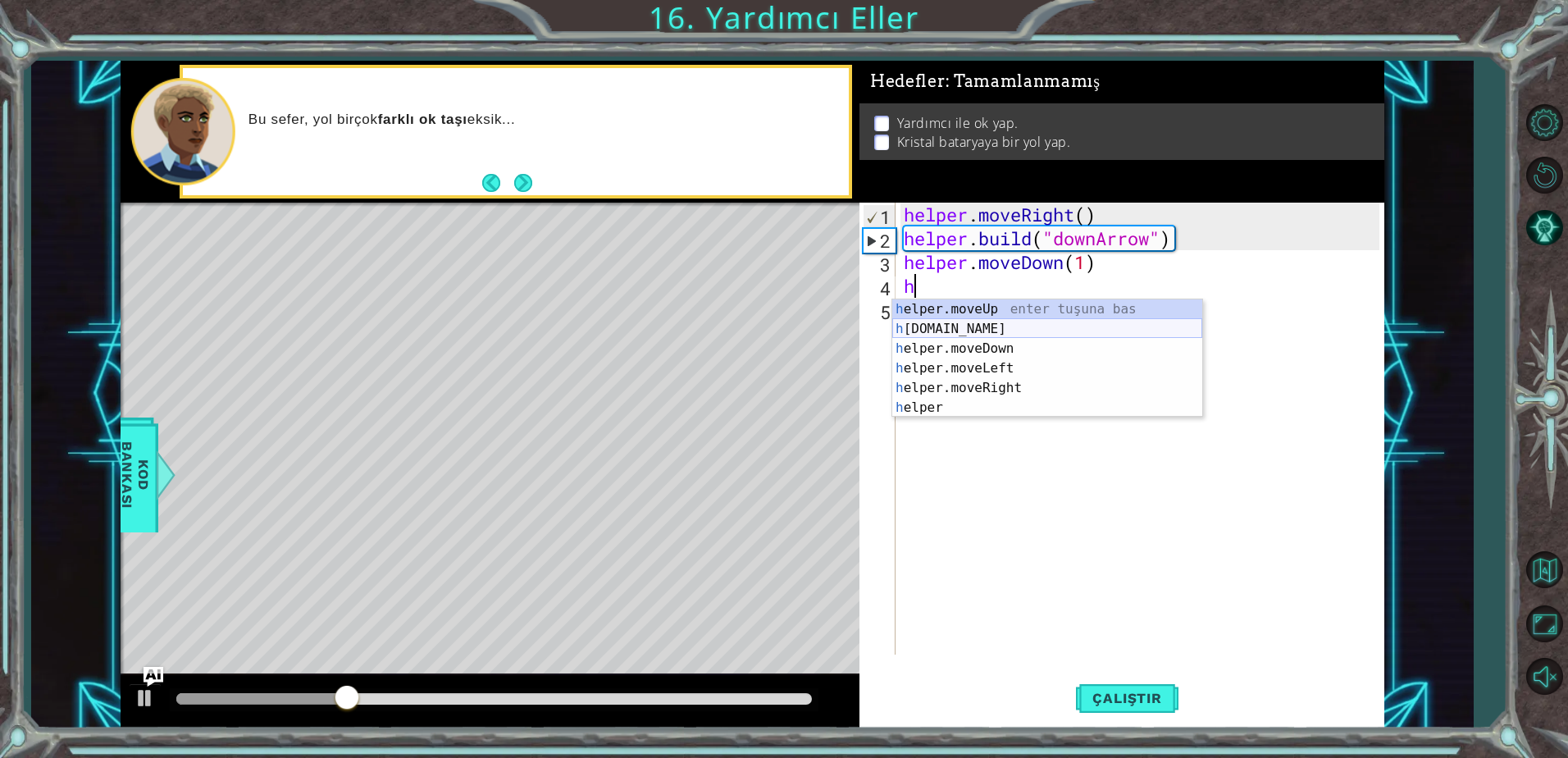
click at [979, 336] on div "h elper.moveUp enter tuşuna bas h [DOMAIN_NAME] enter tuşuna bas h elper.moveDo…" at bounding box center [1047, 378] width 310 height 157
type textarea "[DOMAIN_NAME]("rightArrow")"
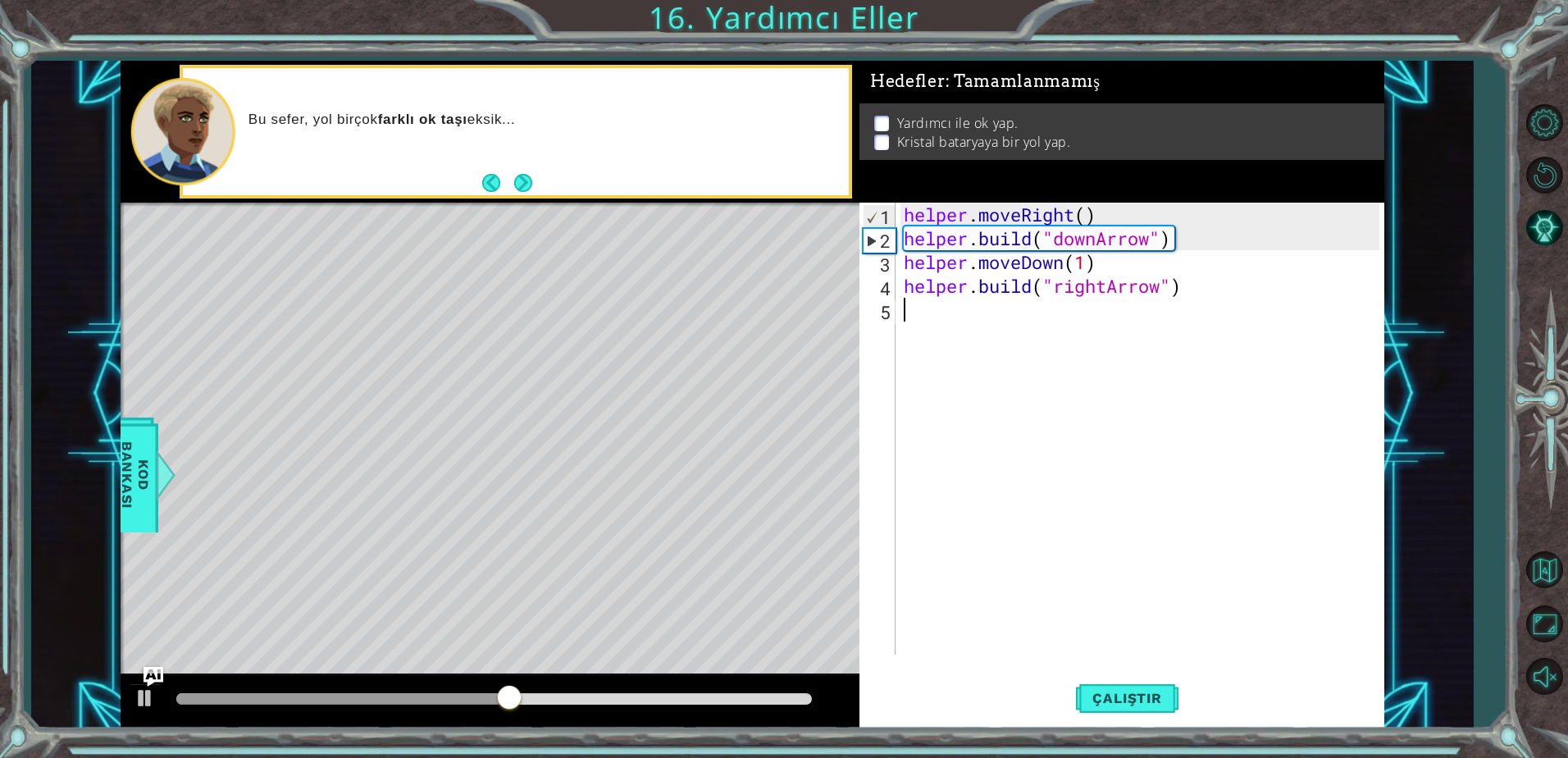
click at [970, 329] on div "helper . moveRight ( ) helper . build ( "downArrow" ) helper . moveDown ( 1 ) h…" at bounding box center [1144, 452] width 487 height 500
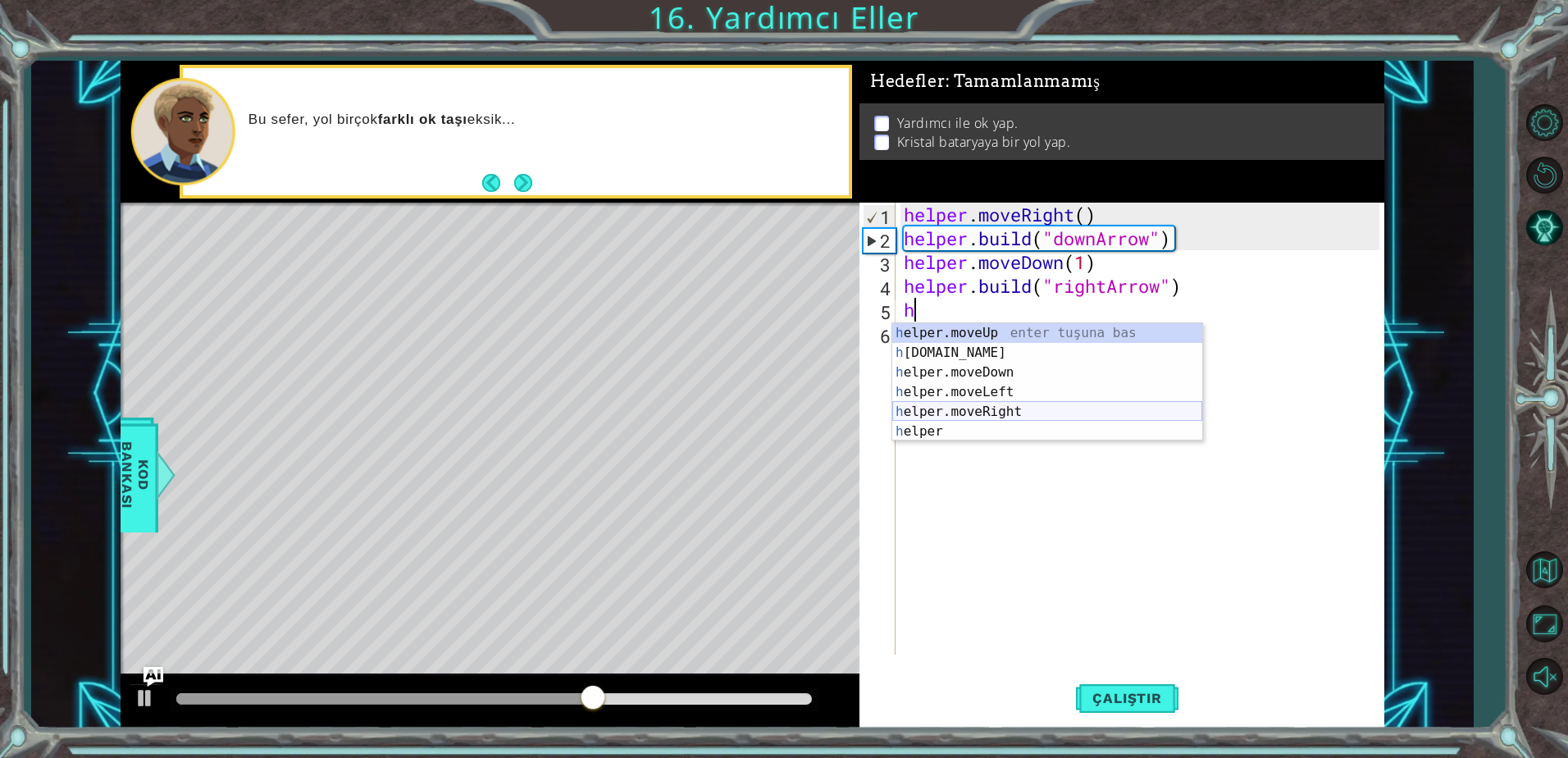
click at [1019, 410] on div "h elper.moveUp enter tuşuna bas h [DOMAIN_NAME] enter tuşuna bas h elper.moveDo…" at bounding box center [1047, 402] width 310 height 157
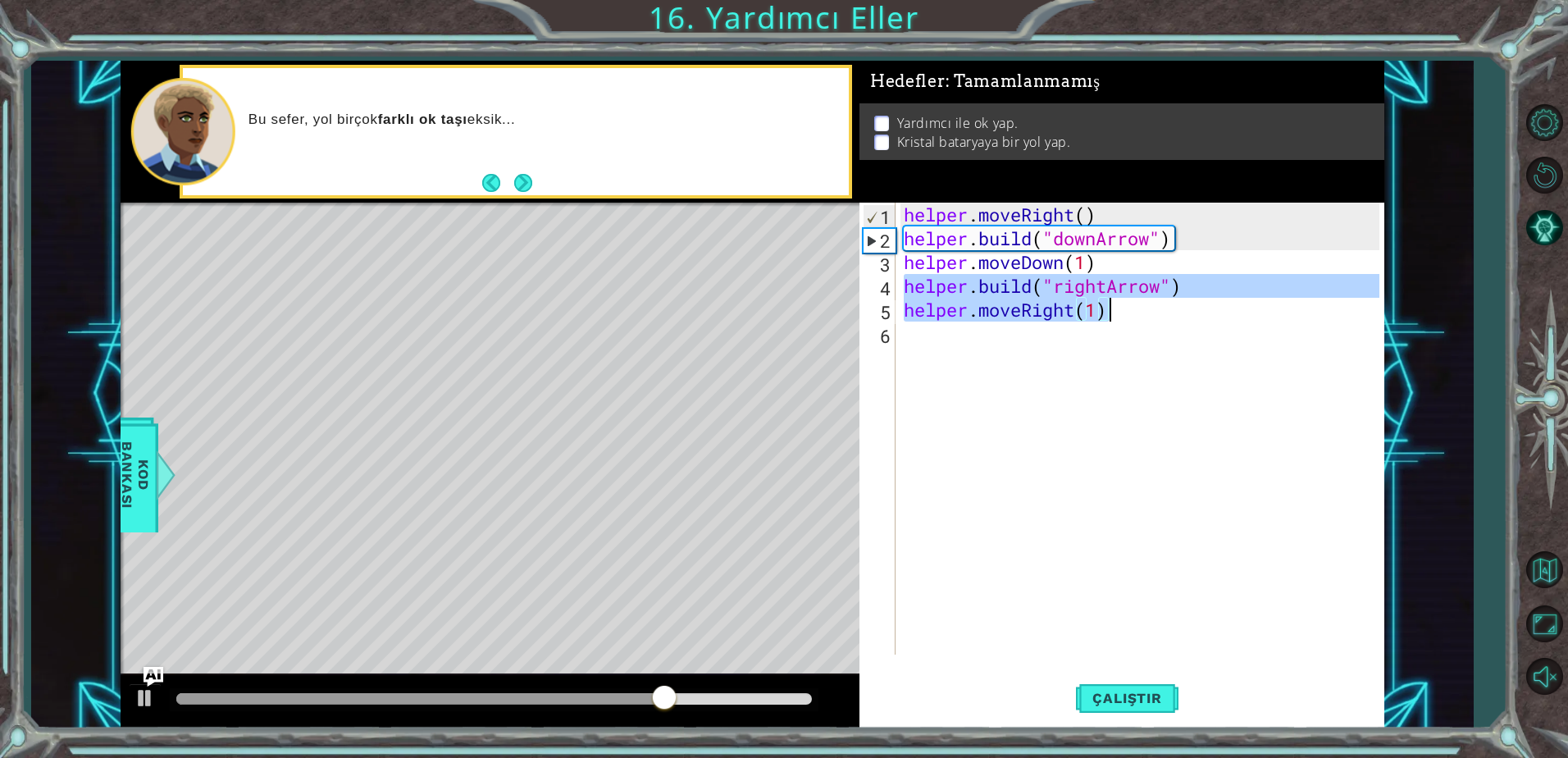
drag, startPoint x: 905, startPoint y: 285, endPoint x: 1156, endPoint y: 305, distance: 251.8
click at [1156, 305] on div "helper . moveRight ( ) helper . build ( "downArrow" ) helper . moveDown ( 1 ) h…" at bounding box center [1144, 452] width 487 height 500
type textarea "[DOMAIN_NAME]("rightArrow") helper.moveRight(1)"
click at [1024, 338] on div "helper . moveRight ( ) helper . build ( "downArrow" ) helper . moveDown ( 1 ) h…" at bounding box center [1144, 452] width 487 height 500
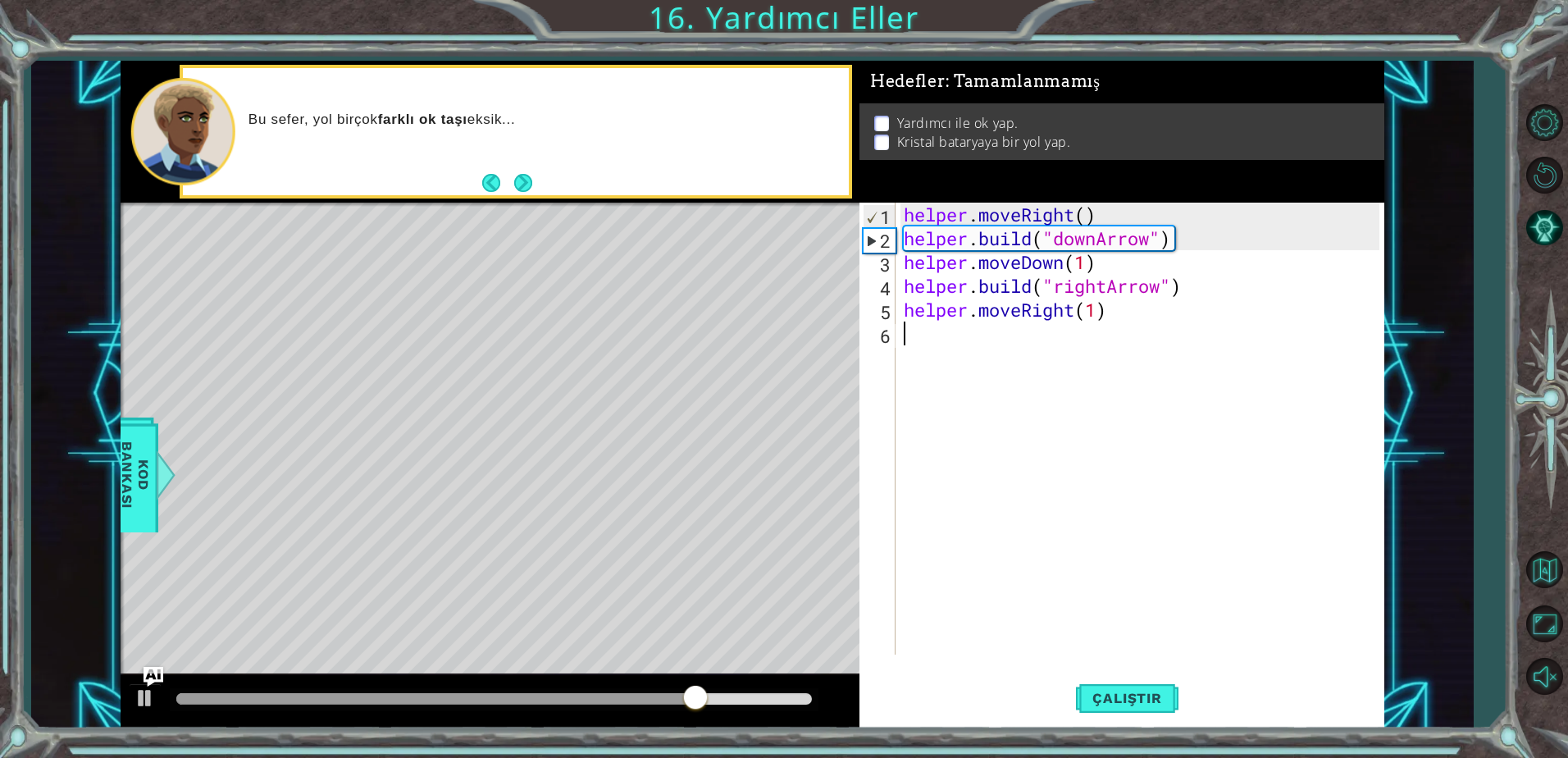
paste textarea "helper.moveRight(1)"
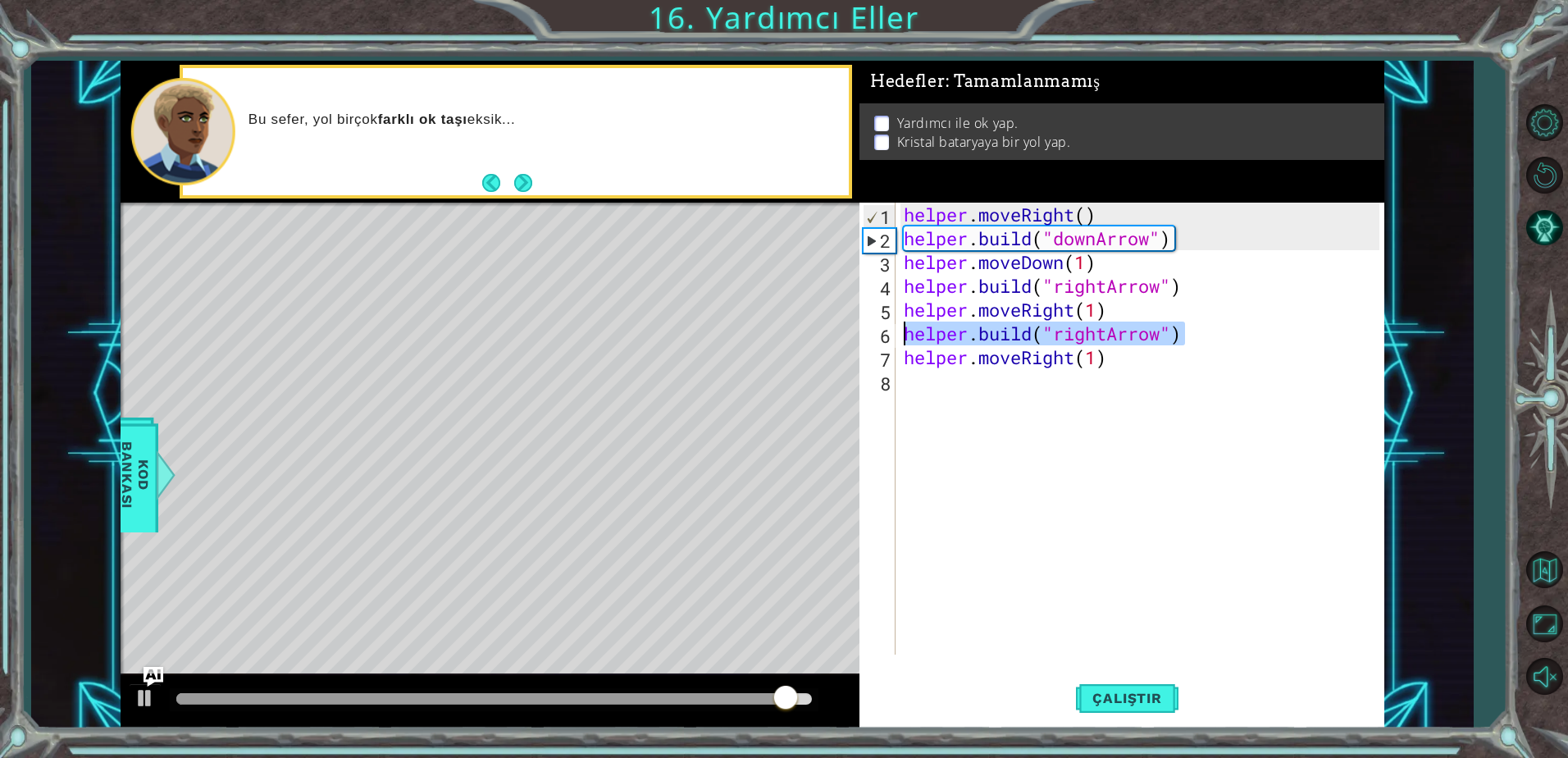
drag, startPoint x: 1190, startPoint y: 332, endPoint x: 900, endPoint y: 335, distance: 290.0
click at [900, 335] on div "helper . moveRight ( ) helper . build ( "downArrow" ) helper . moveDown ( 1 ) h…" at bounding box center [1140, 428] width 479 height 452
type textarea "[DOMAIN_NAME]("rightArrow")"
click at [945, 389] on div "helper . moveRight ( ) helper . build ( "downArrow" ) helper . moveDown ( 1 ) h…" at bounding box center [1144, 452] width 487 height 500
paste textarea "[DOMAIN_NAME]("rightArrow")"
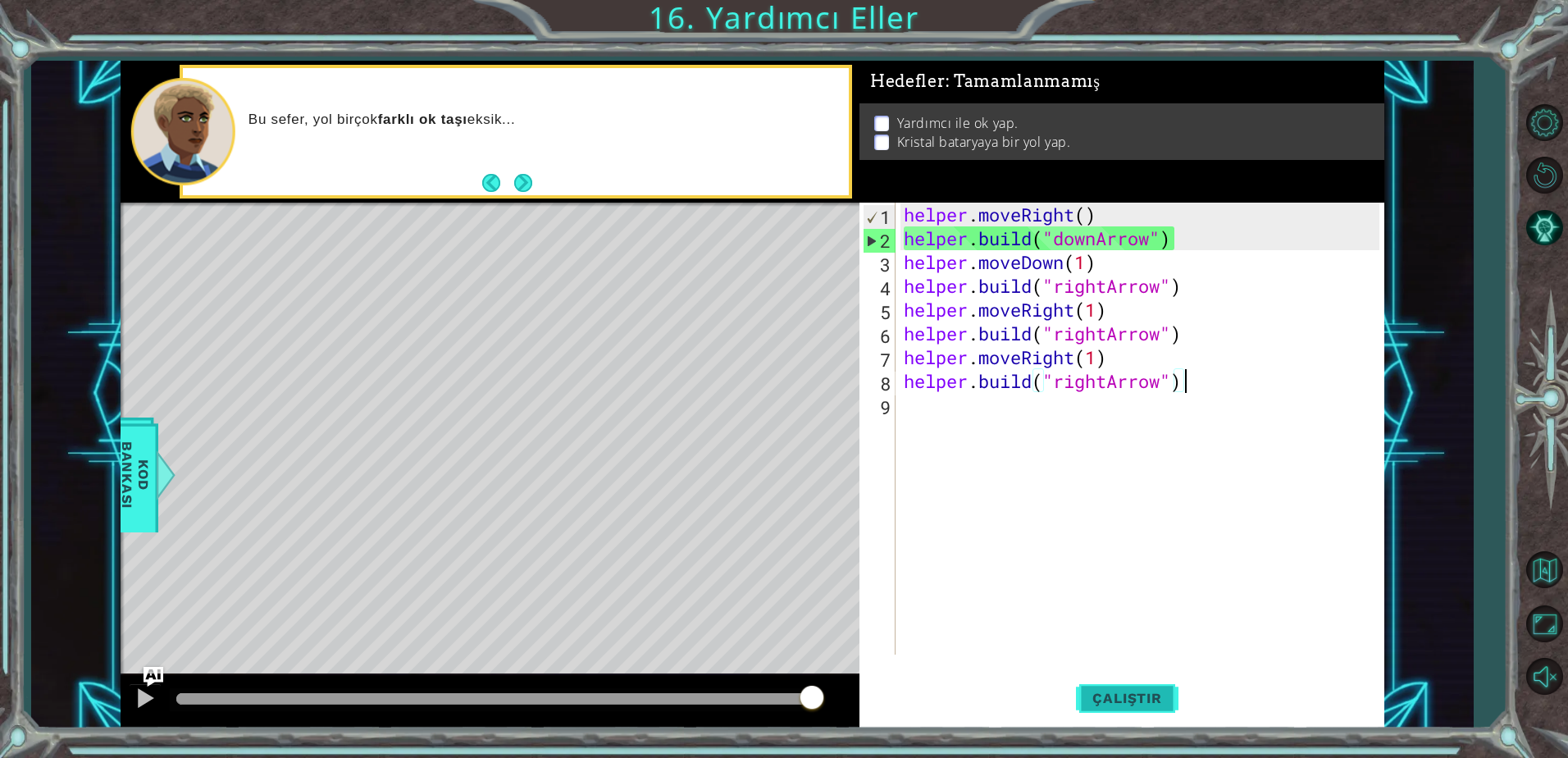
click at [1128, 702] on span "Çalıştır" at bounding box center [1127, 698] width 102 height 16
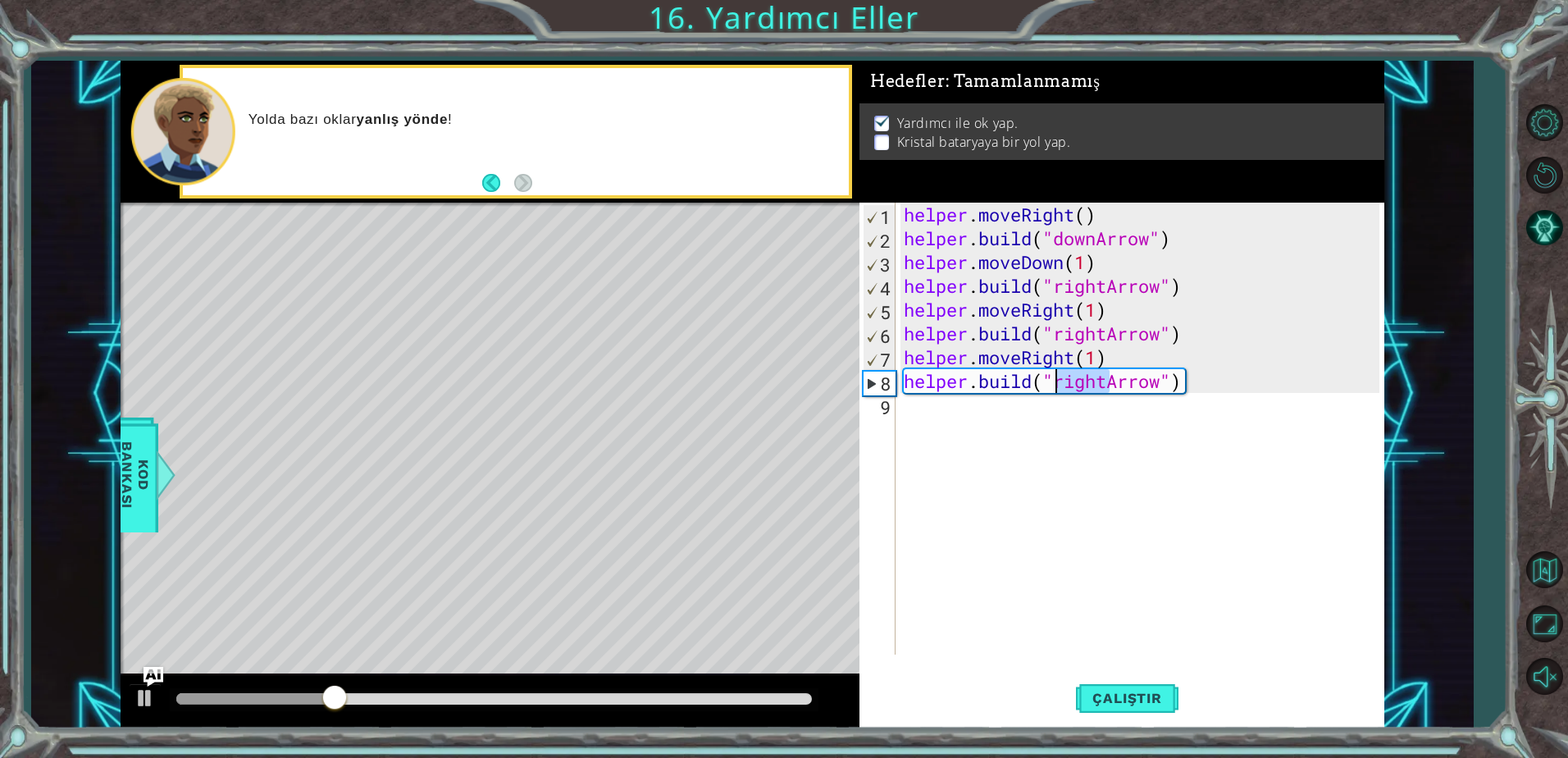
drag, startPoint x: 1107, startPoint y: 386, endPoint x: 1058, endPoint y: 383, distance: 49.1
click at [1058, 383] on div "helper . moveRight ( ) helper . build ( "downArrow" ) helper . moveDown ( 1 ) h…" at bounding box center [1144, 452] width 487 height 500
type textarea "[DOMAIN_NAME]("upArrow")"
click at [1141, 705] on span "Çalıştır" at bounding box center [1127, 698] width 102 height 16
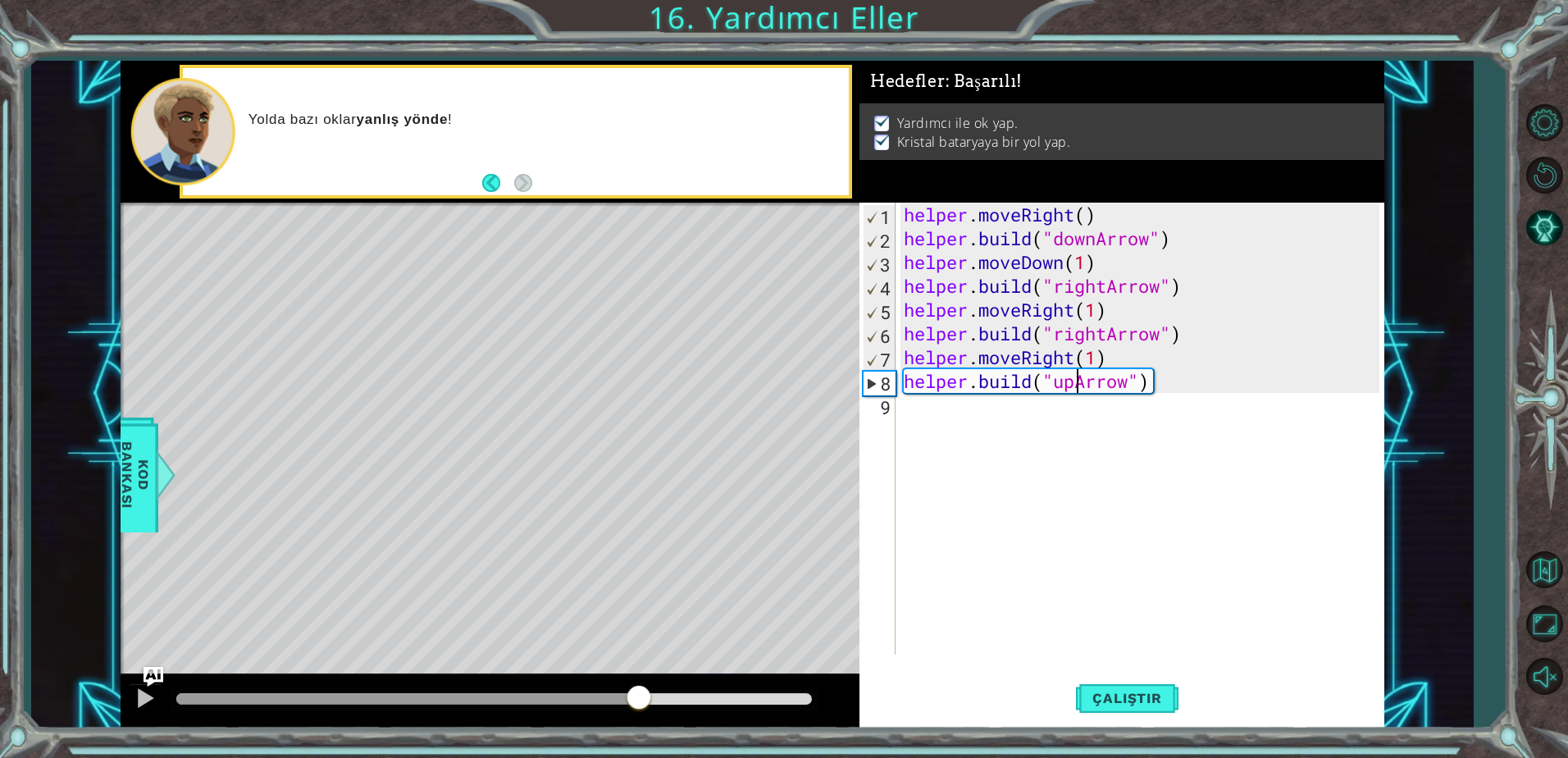
drag, startPoint x: 207, startPoint y: 687, endPoint x: 640, endPoint y: 687, distance: 433.0
click at [640, 687] on div at bounding box center [639, 699] width 30 height 30
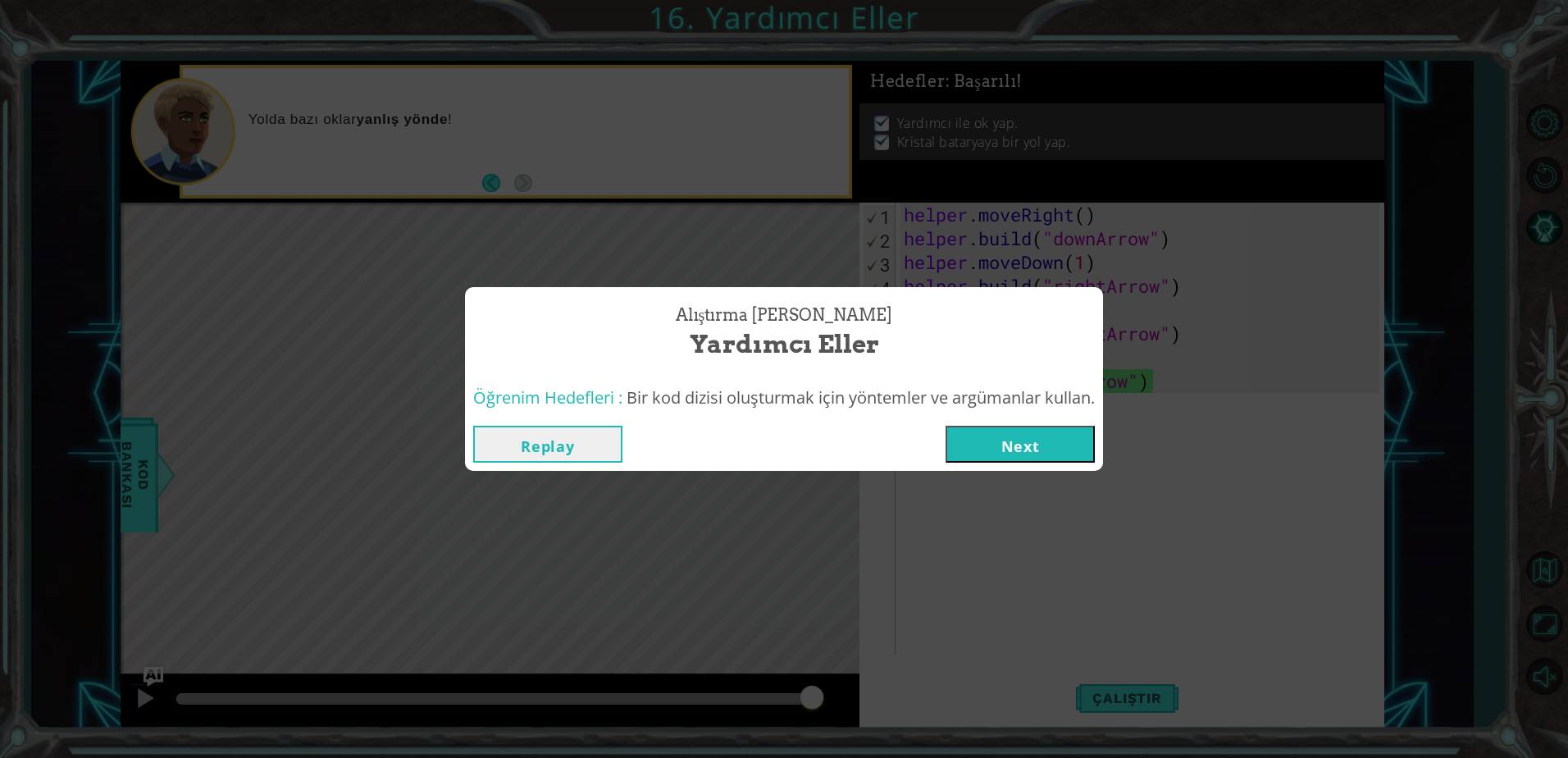
click at [978, 449] on button "Next" at bounding box center [1020, 444] width 149 height 37
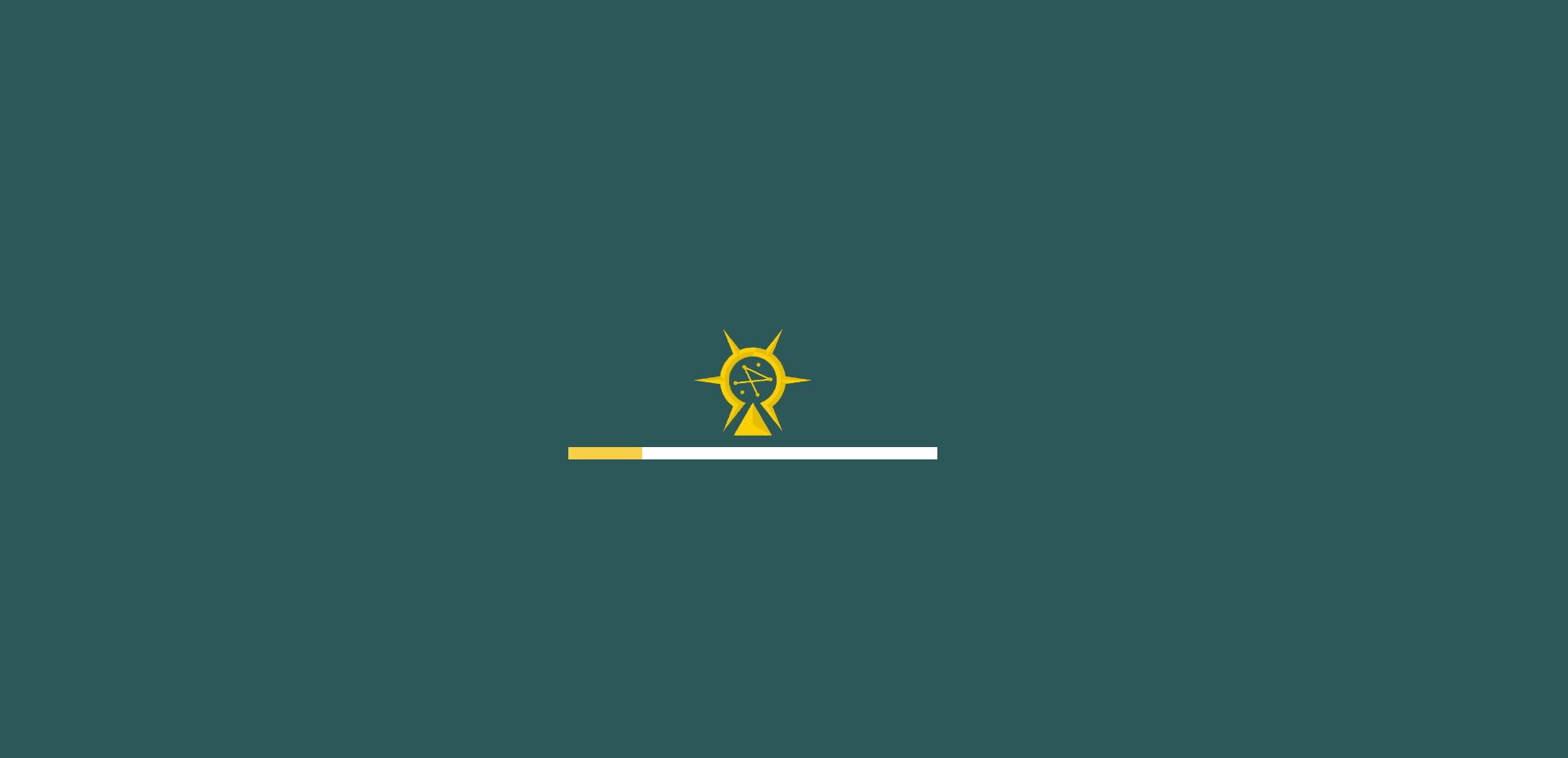
click at [1001, 444] on div "Goals Yüklenemiyor Bu seviyeyi oynamak için bir kursa katılman gerekecek. Sınıf…" at bounding box center [784, 379] width 1568 height 758
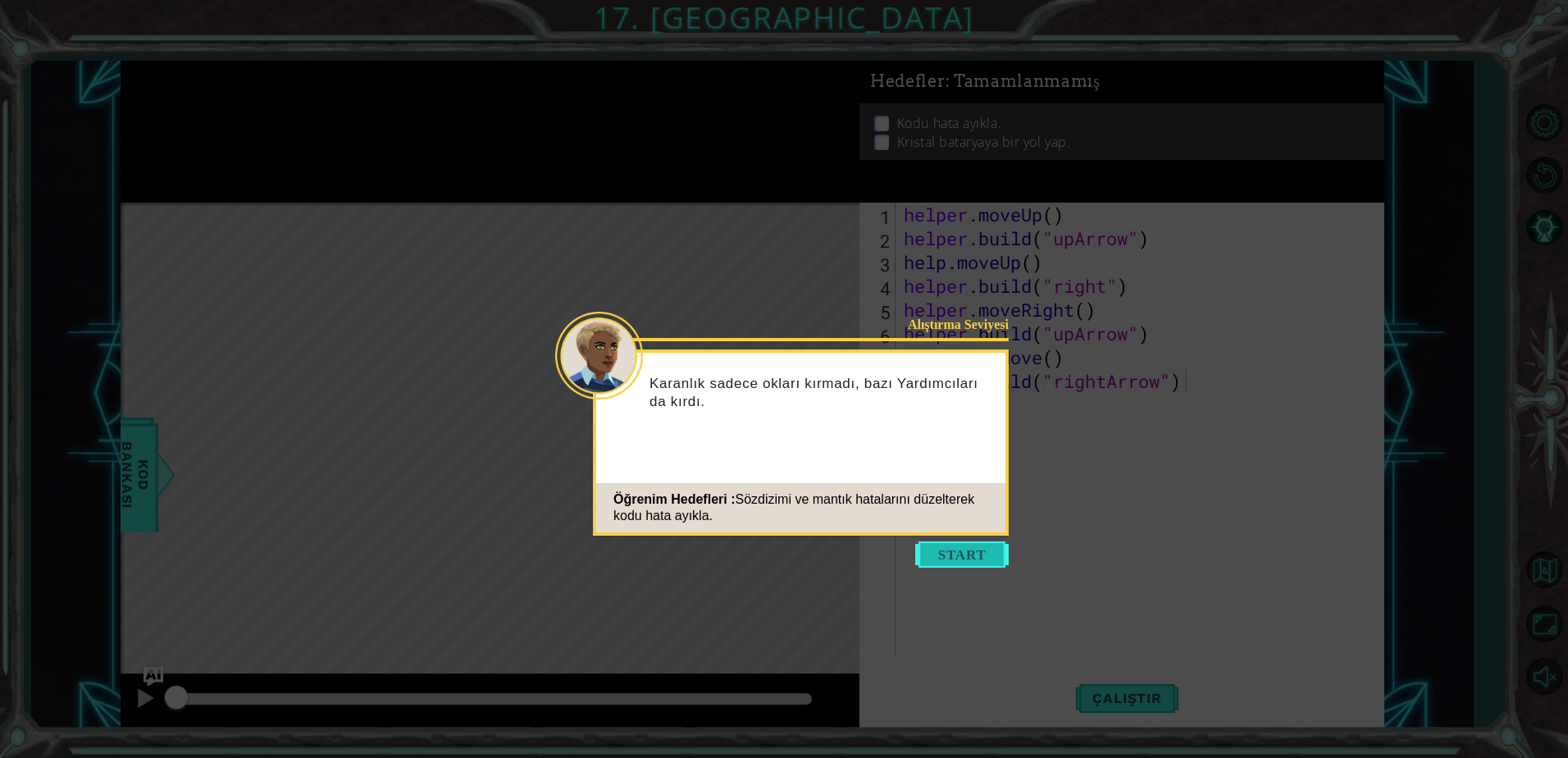
click at [950, 546] on button "Start" at bounding box center [962, 555] width 94 height 26
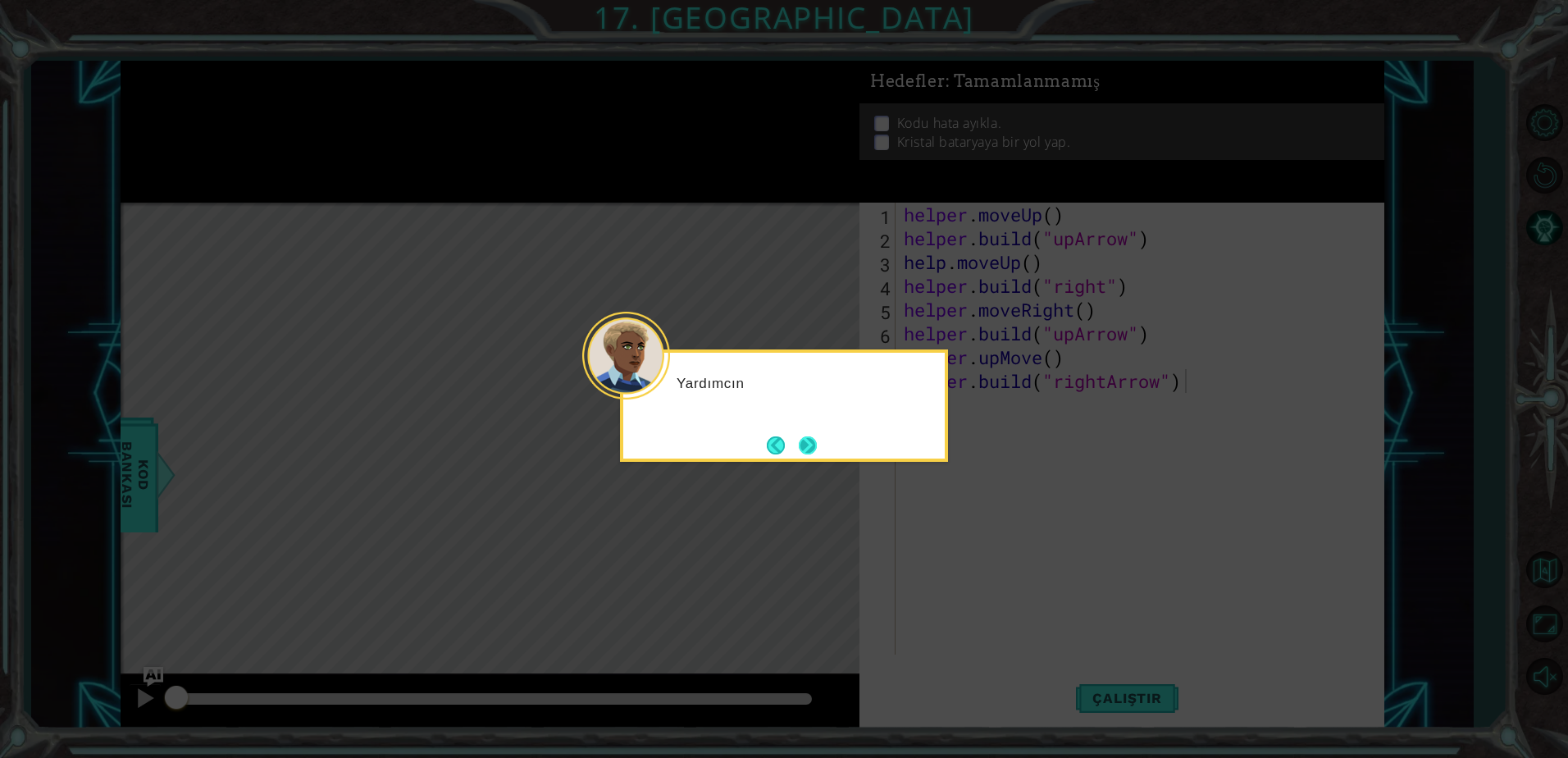
click at [807, 451] on button "Next" at bounding box center [807, 445] width 18 height 18
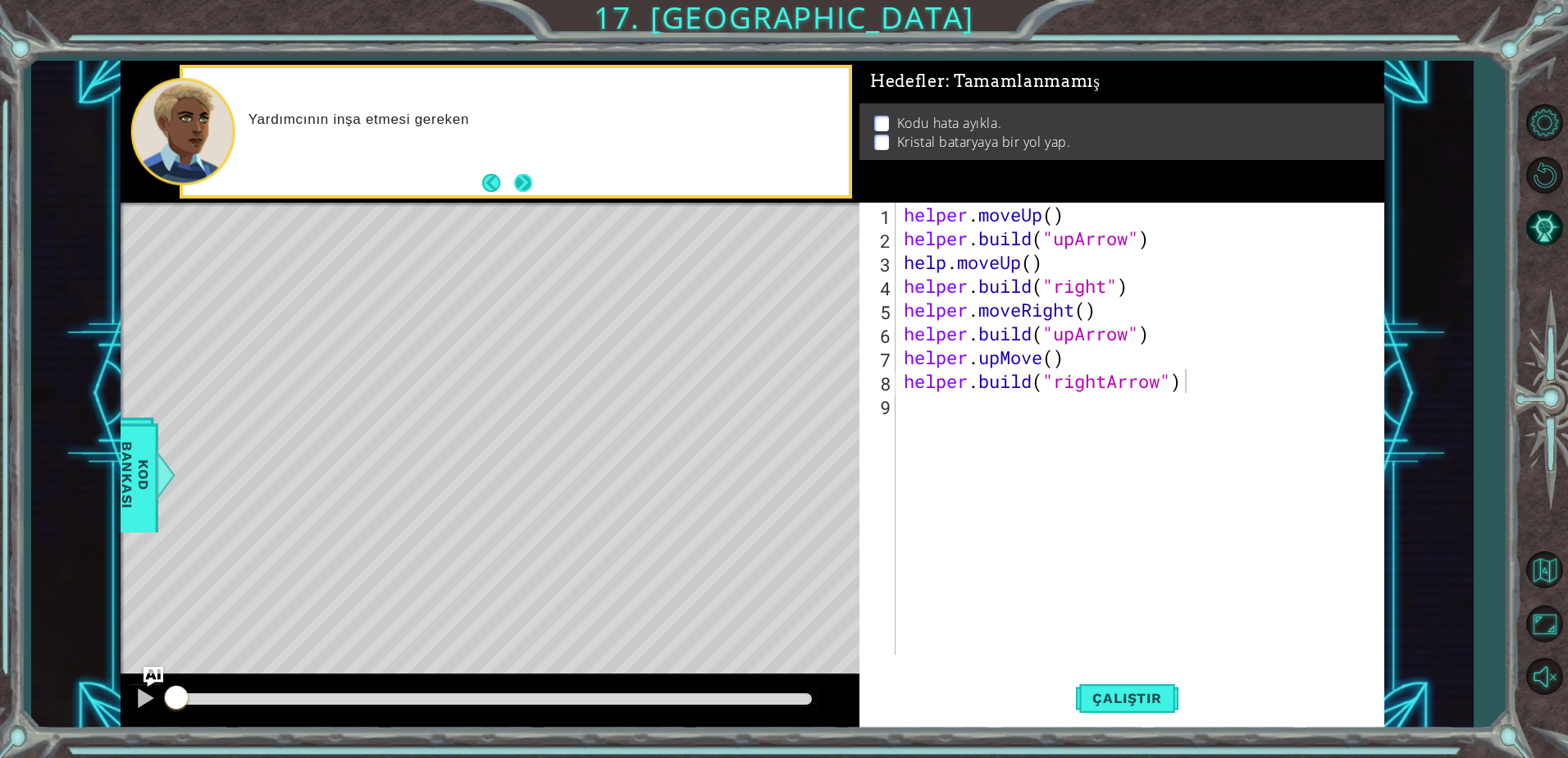
click at [532, 186] on button "Next" at bounding box center [523, 183] width 18 height 18
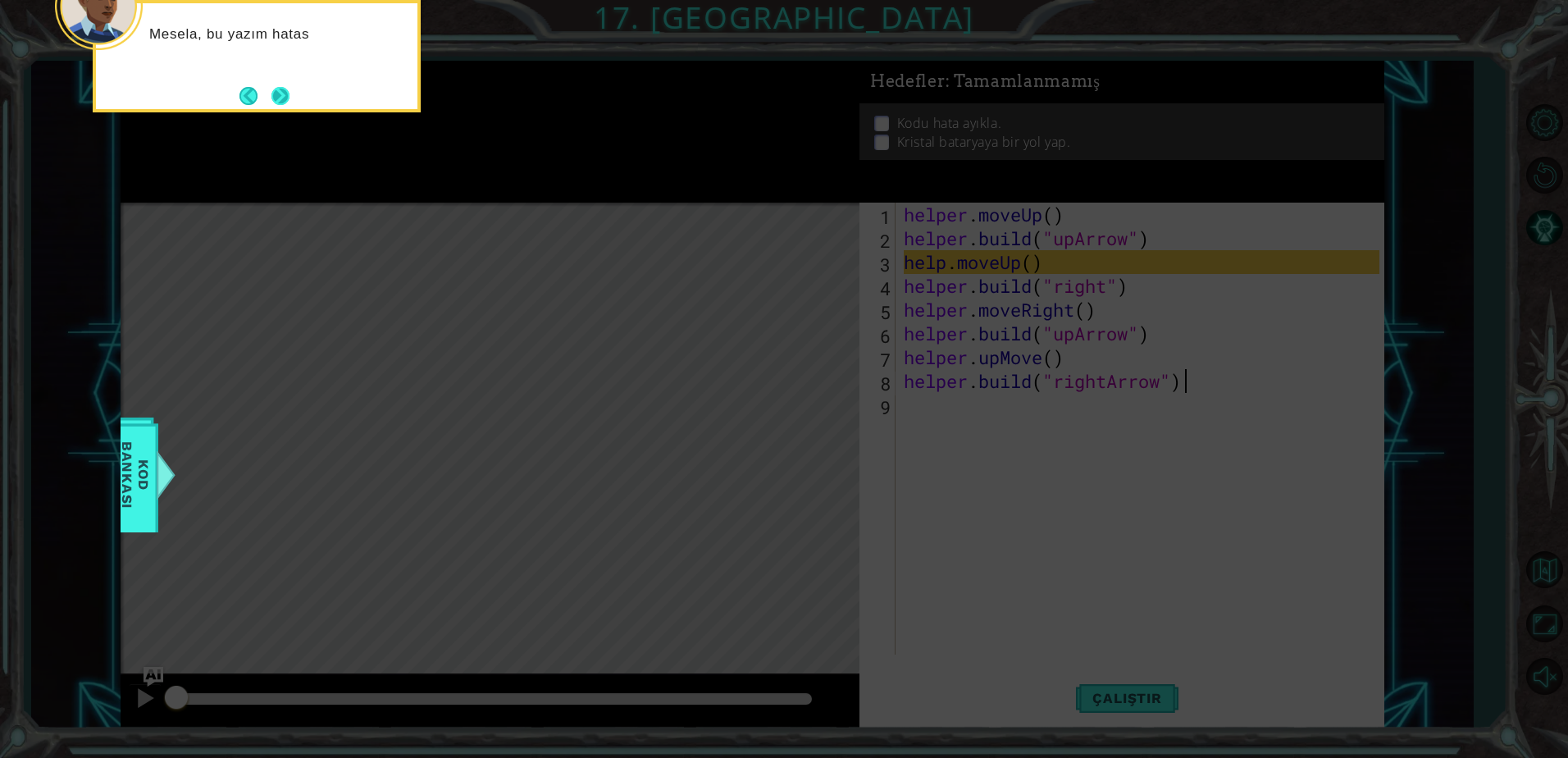
click at [272, 87] on button "Next" at bounding box center [281, 96] width 18 height 18
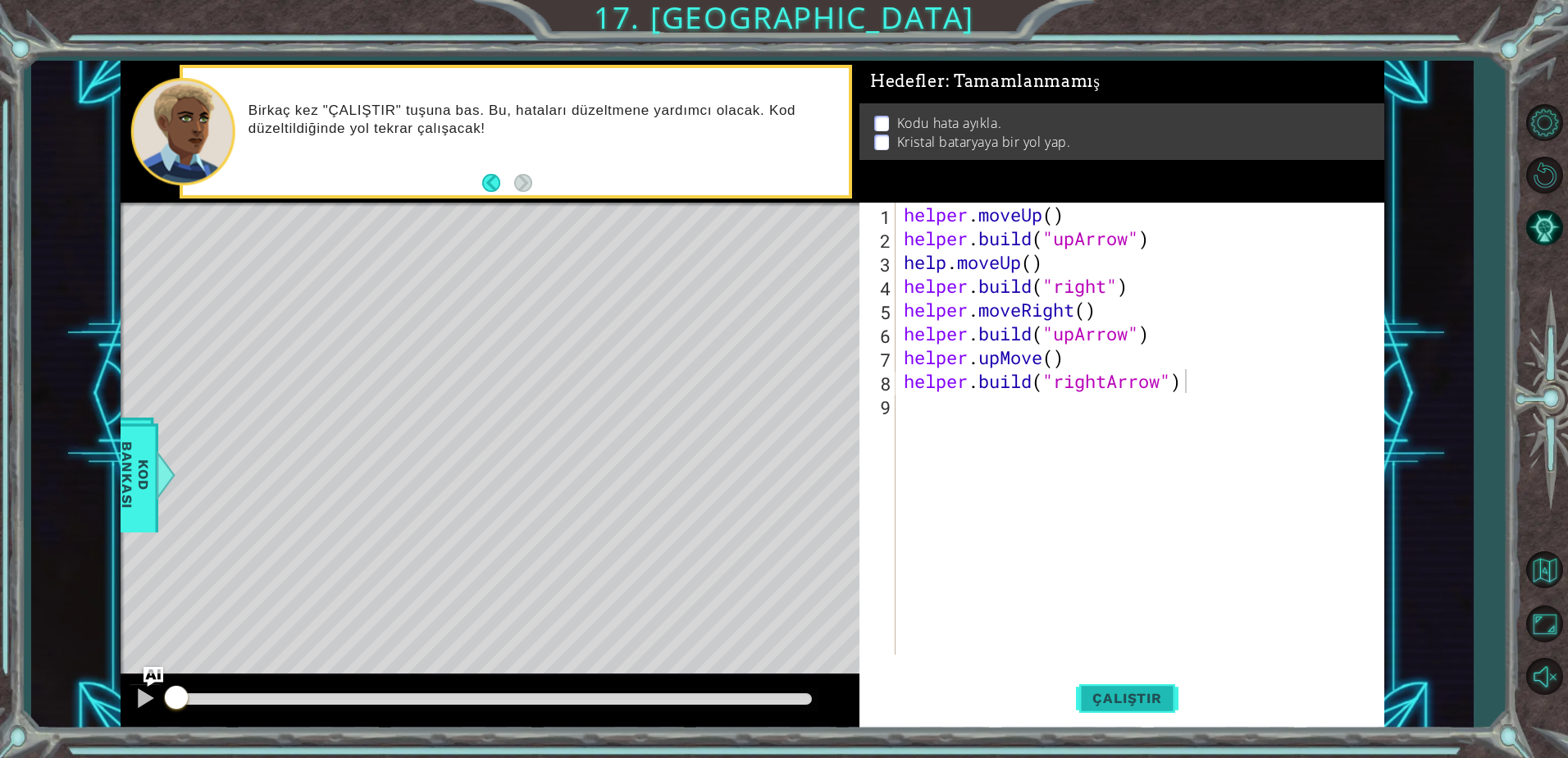
click at [1144, 702] on span "Çalıştır" at bounding box center [1127, 698] width 102 height 16
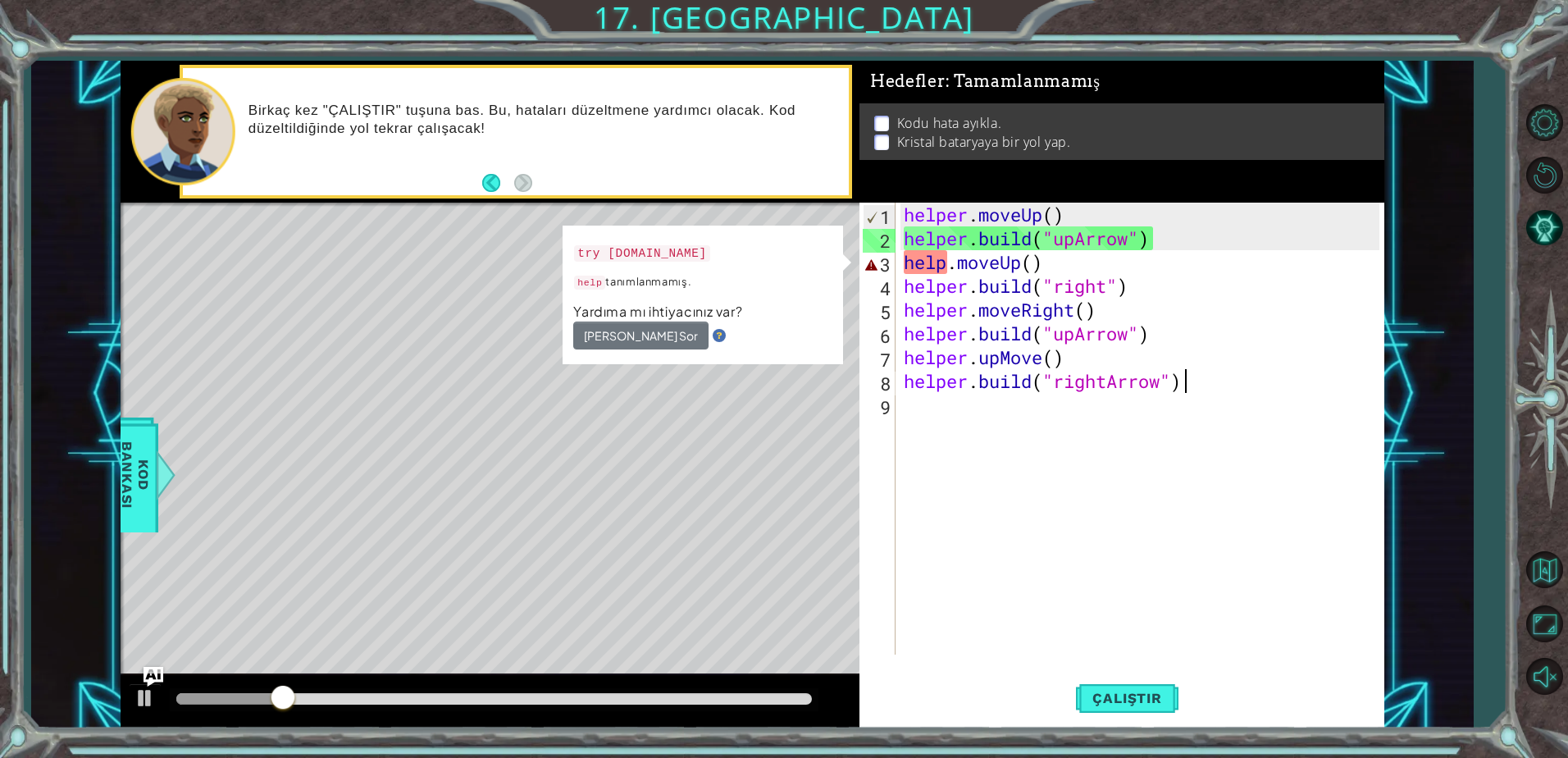
click at [949, 271] on div "helper . moveUp ( ) helper . build ( "upArrow" ) help . moveUp ( ) helper . bui…" at bounding box center [1144, 452] width 487 height 500
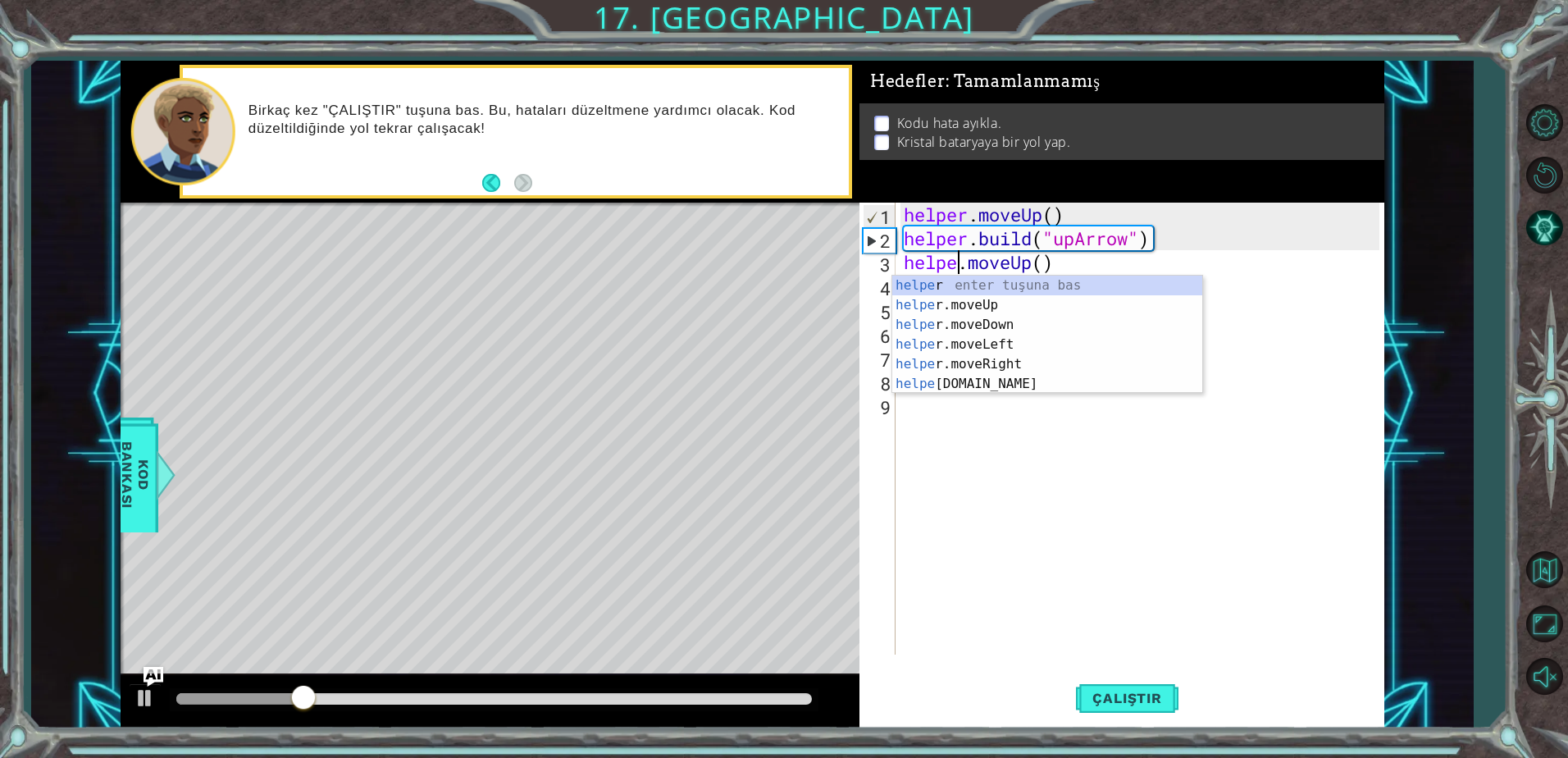
scroll to position [0, 2]
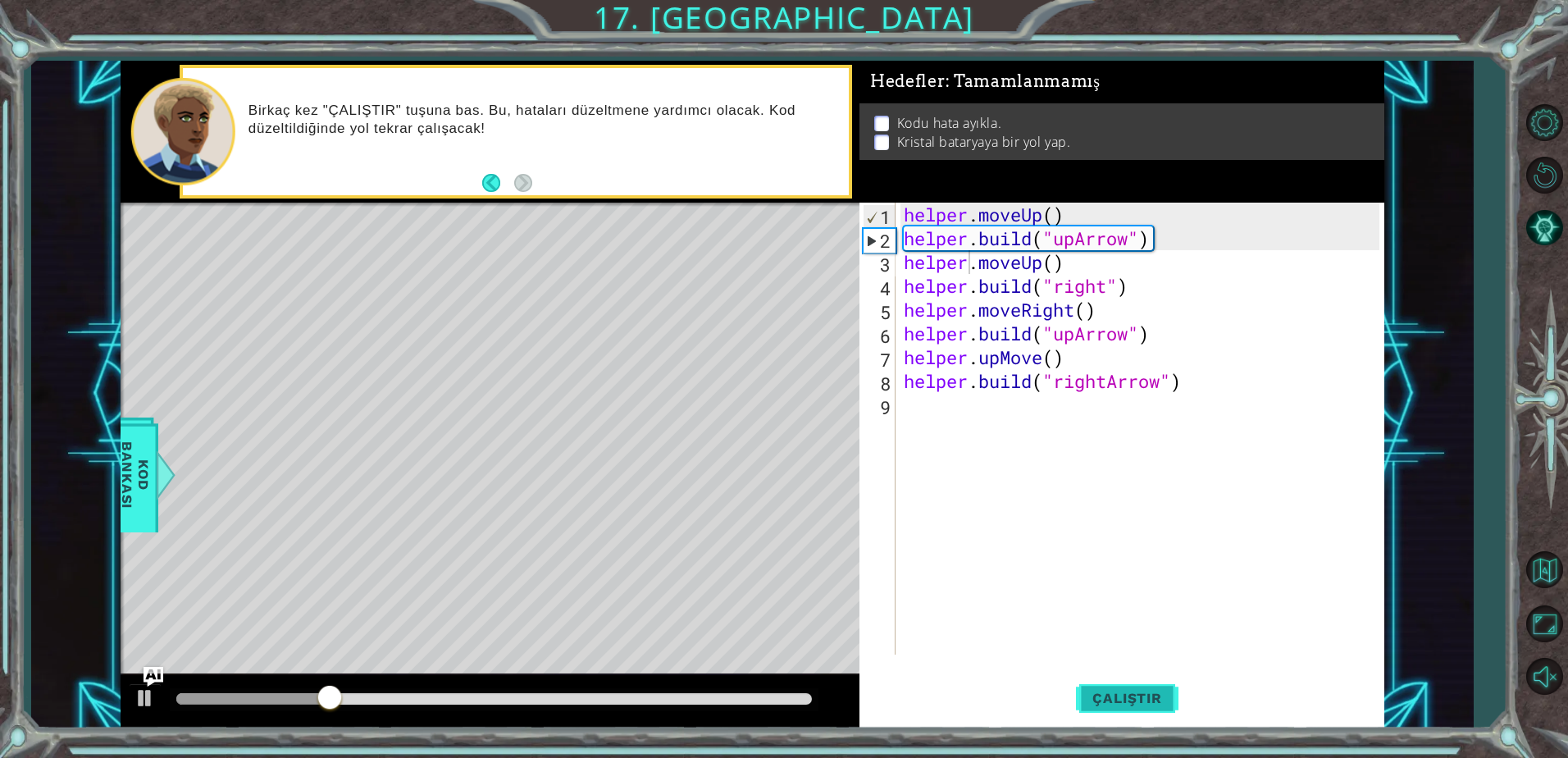
click at [1122, 686] on button "Çalıştır" at bounding box center [1127, 698] width 102 height 53
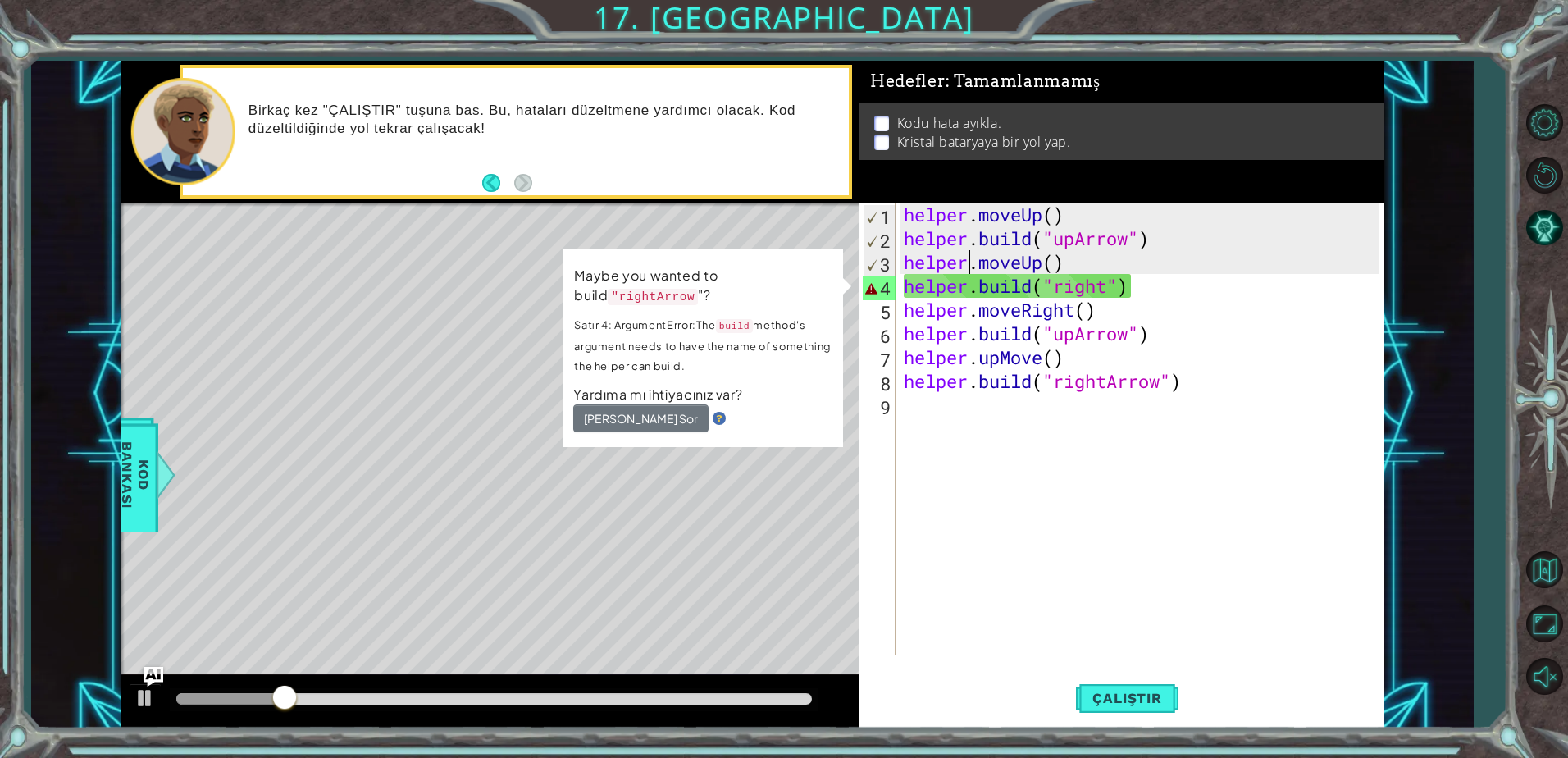
click at [1112, 291] on div "helper . moveUp ( ) helper . build ( "upArrow" ) helper . moveUp ( ) helper . b…" at bounding box center [1144, 452] width 487 height 500
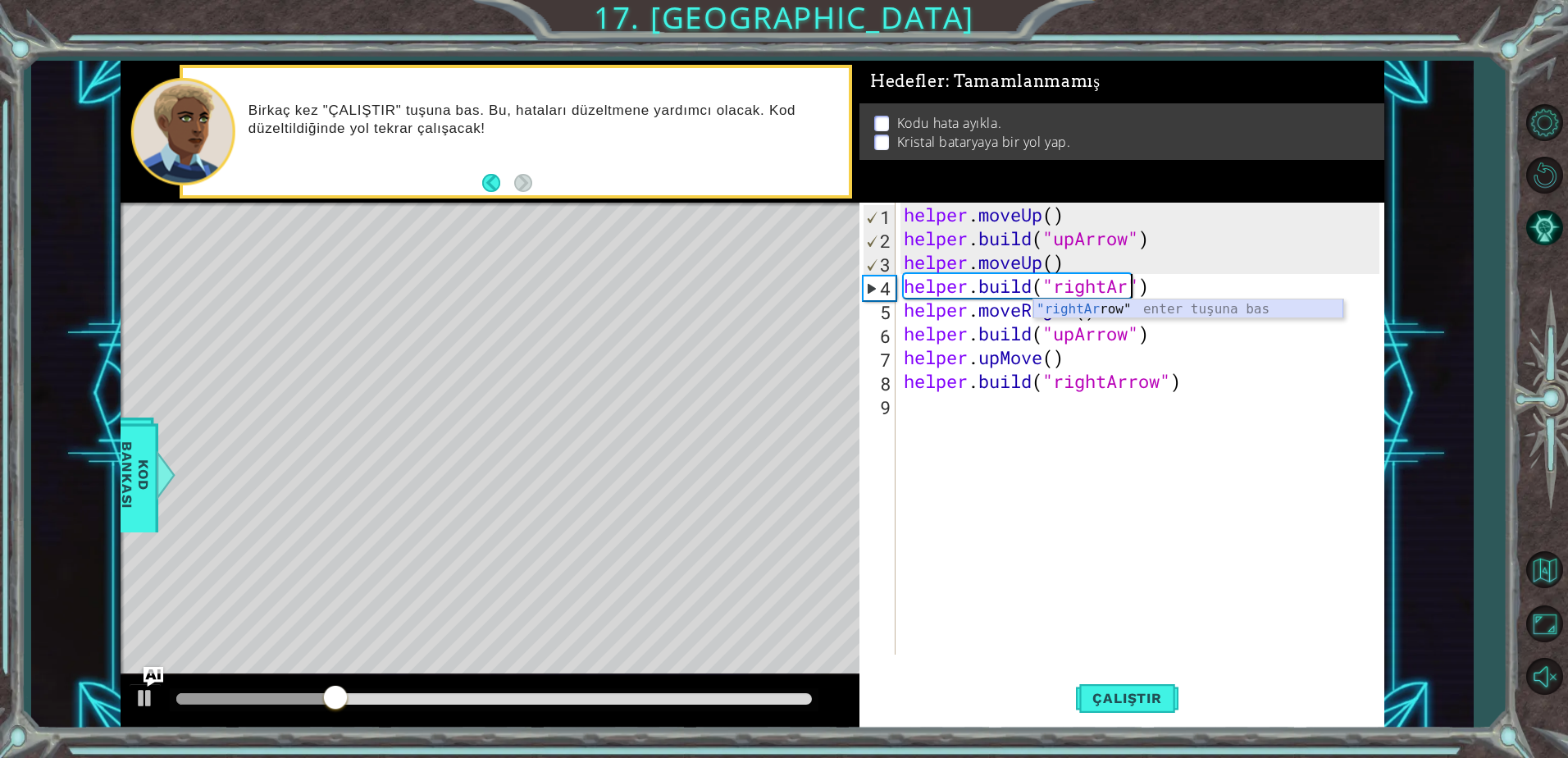
scroll to position [0, 11]
type textarea "[DOMAIN_NAME]("rightArrow")"
click at [1063, 457] on div "helper . moveUp ( ) helper . build ( "upArrow" ) helper . moveUp ( ) helper . b…" at bounding box center [1144, 452] width 487 height 500
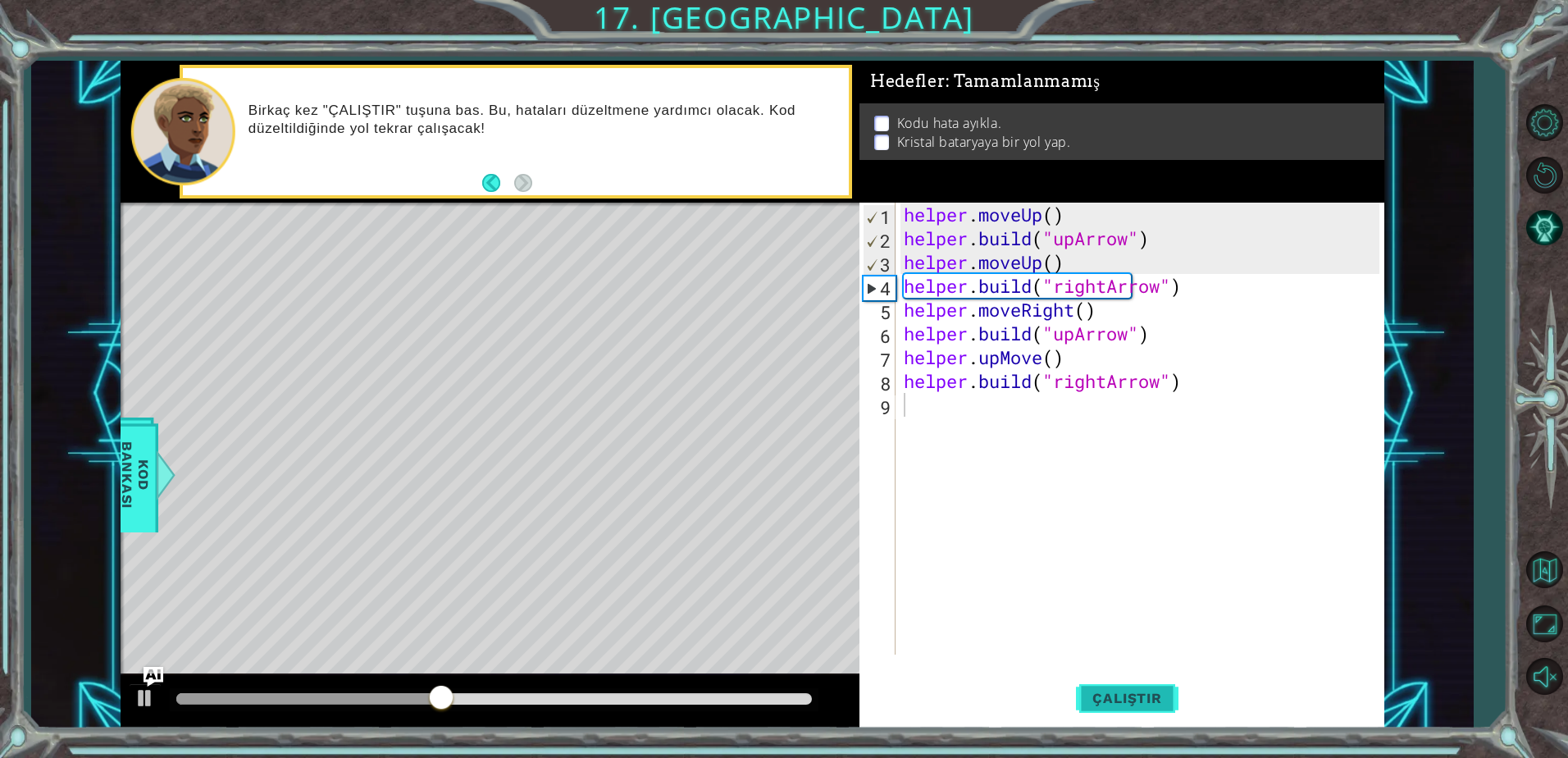
click at [1131, 698] on span "Çalıştır" at bounding box center [1127, 698] width 102 height 16
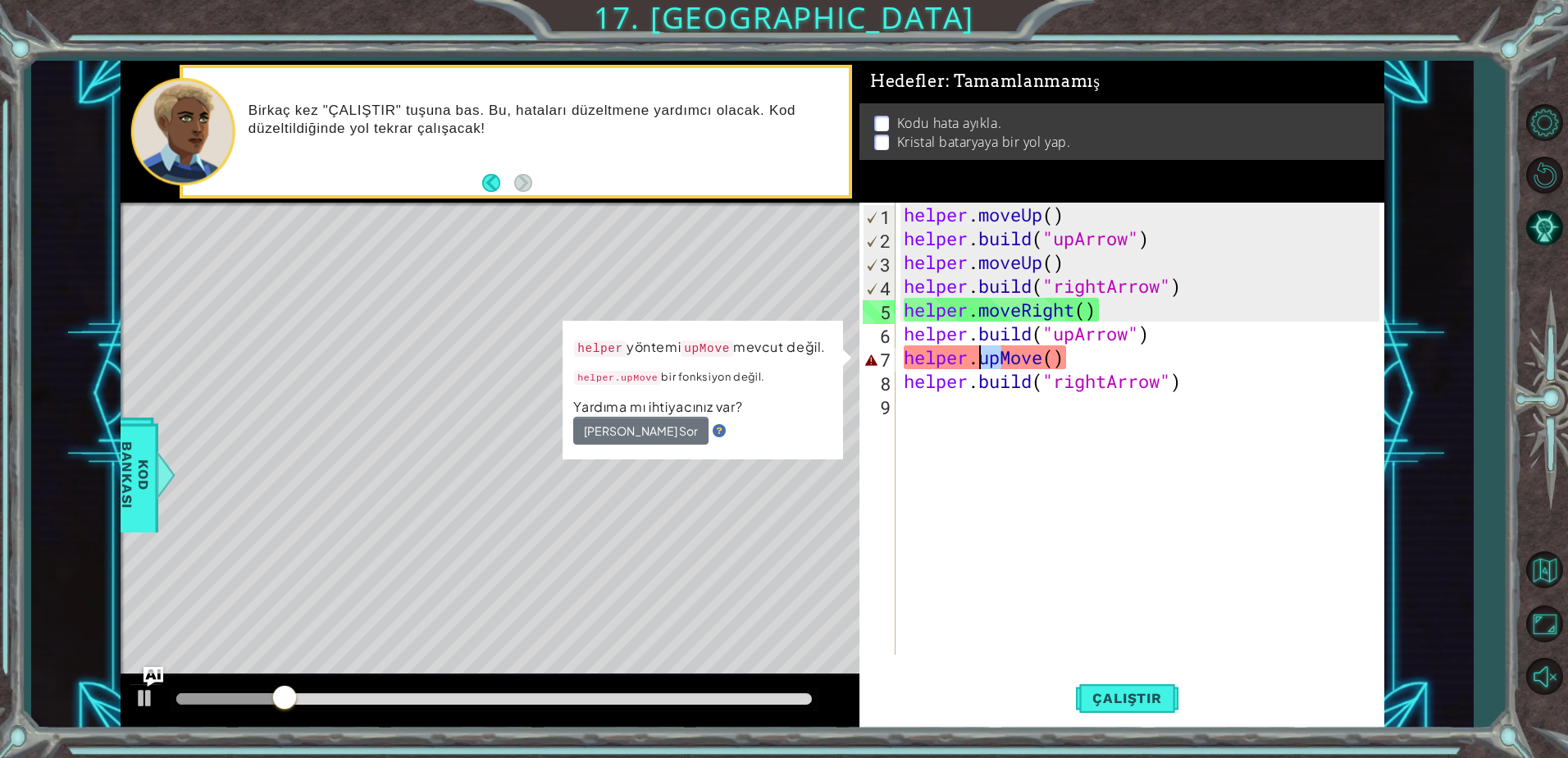
drag, startPoint x: 1003, startPoint y: 364, endPoint x: 985, endPoint y: 365, distance: 18.0
click at [985, 365] on div "helper . moveUp ( ) helper . build ( "upArrow" ) helper . moveUp ( ) helper . b…" at bounding box center [1144, 452] width 487 height 500
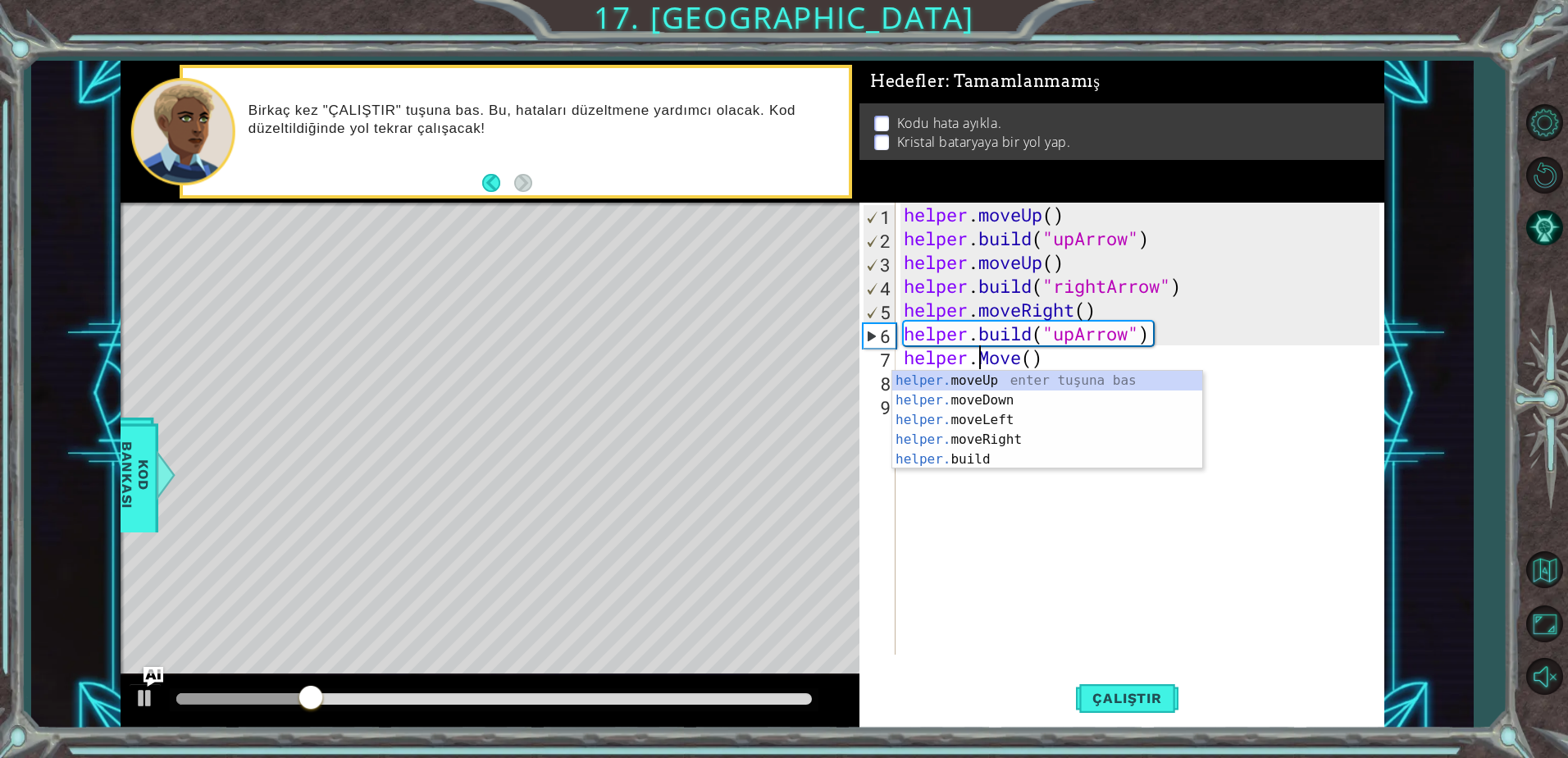
click at [1021, 364] on div "helper . moveUp ( ) helper . build ( "upArrow" ) helper . moveUp ( ) helper . b…" at bounding box center [1144, 452] width 487 height 500
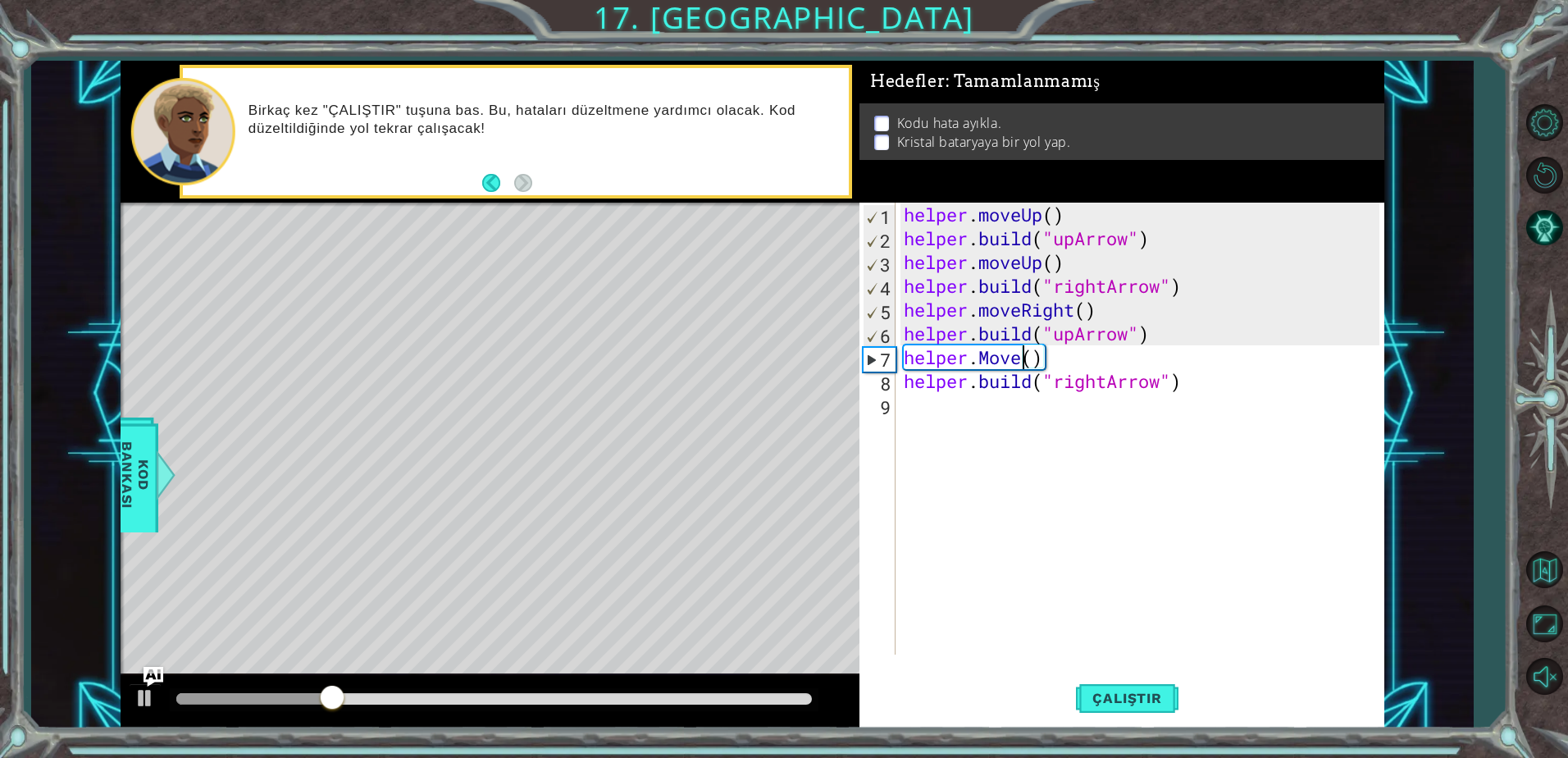
scroll to position [0, 6]
click at [1128, 685] on button "Çalıştır" at bounding box center [1127, 698] width 102 height 53
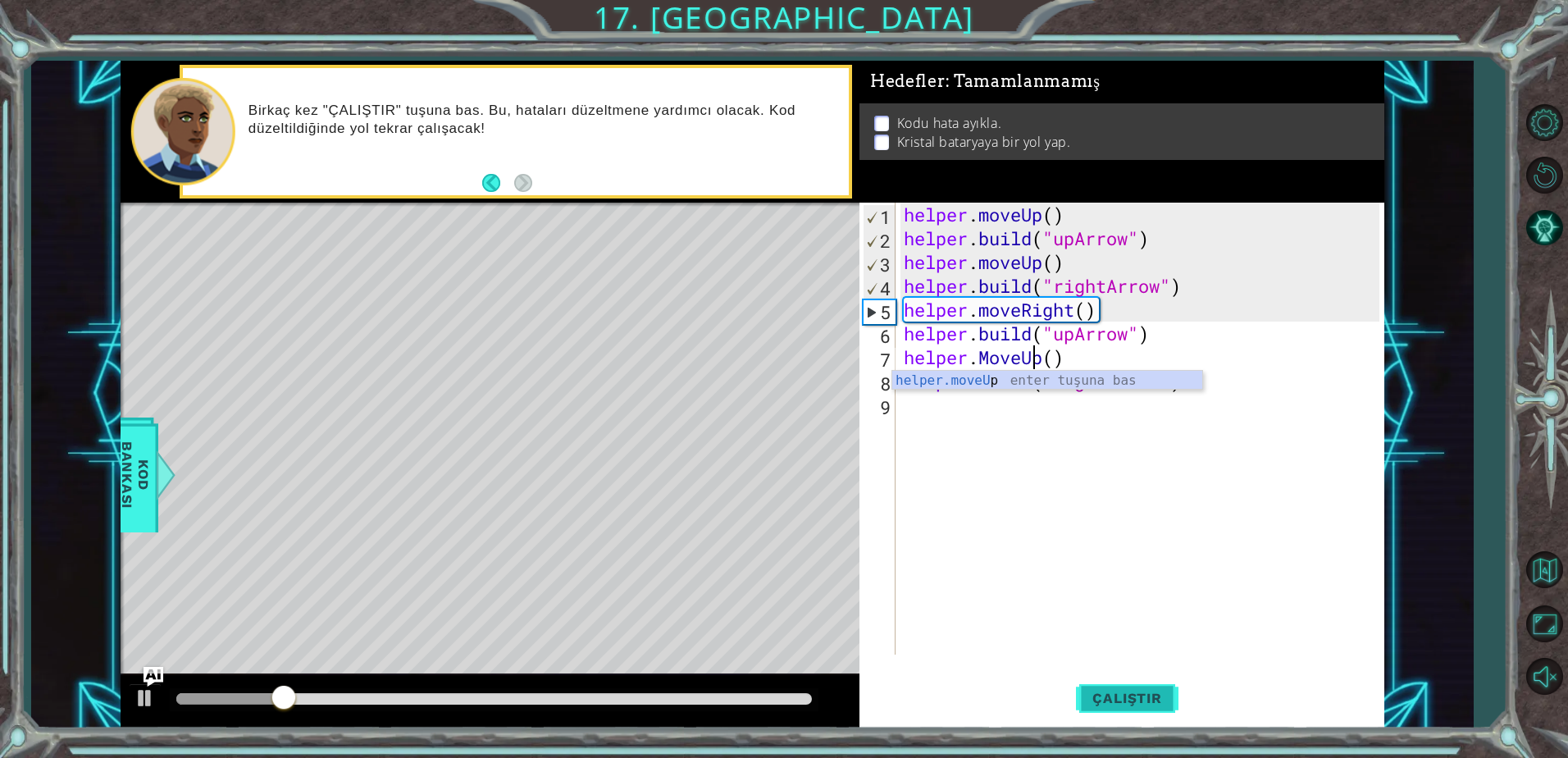
click at [1165, 690] on span "Çalıştır" at bounding box center [1127, 698] width 102 height 16
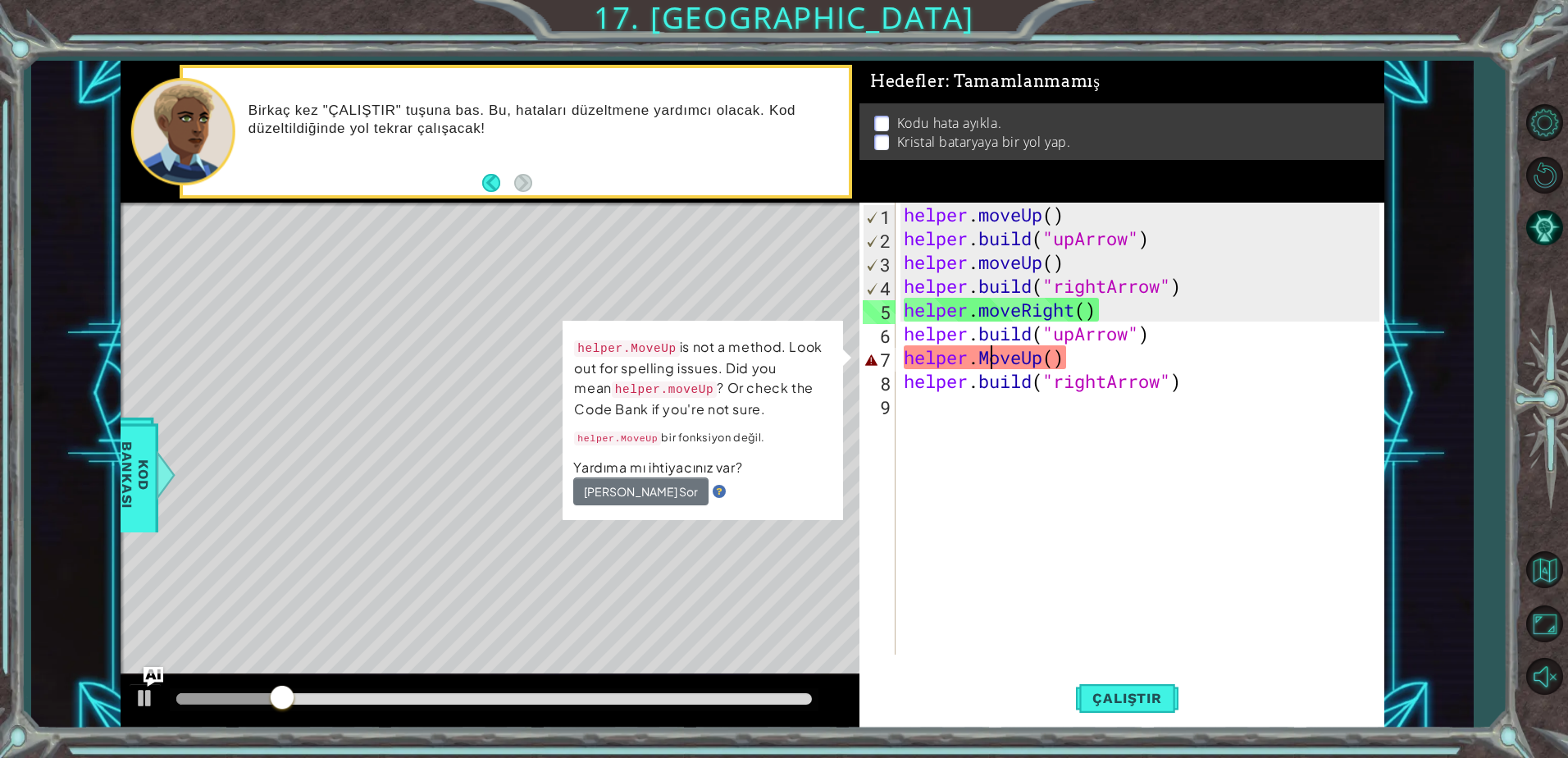
click at [986, 360] on div "helper . moveUp ( ) helper . build ( "upArrow" ) helper . moveUp ( ) helper . b…" at bounding box center [1144, 452] width 487 height 500
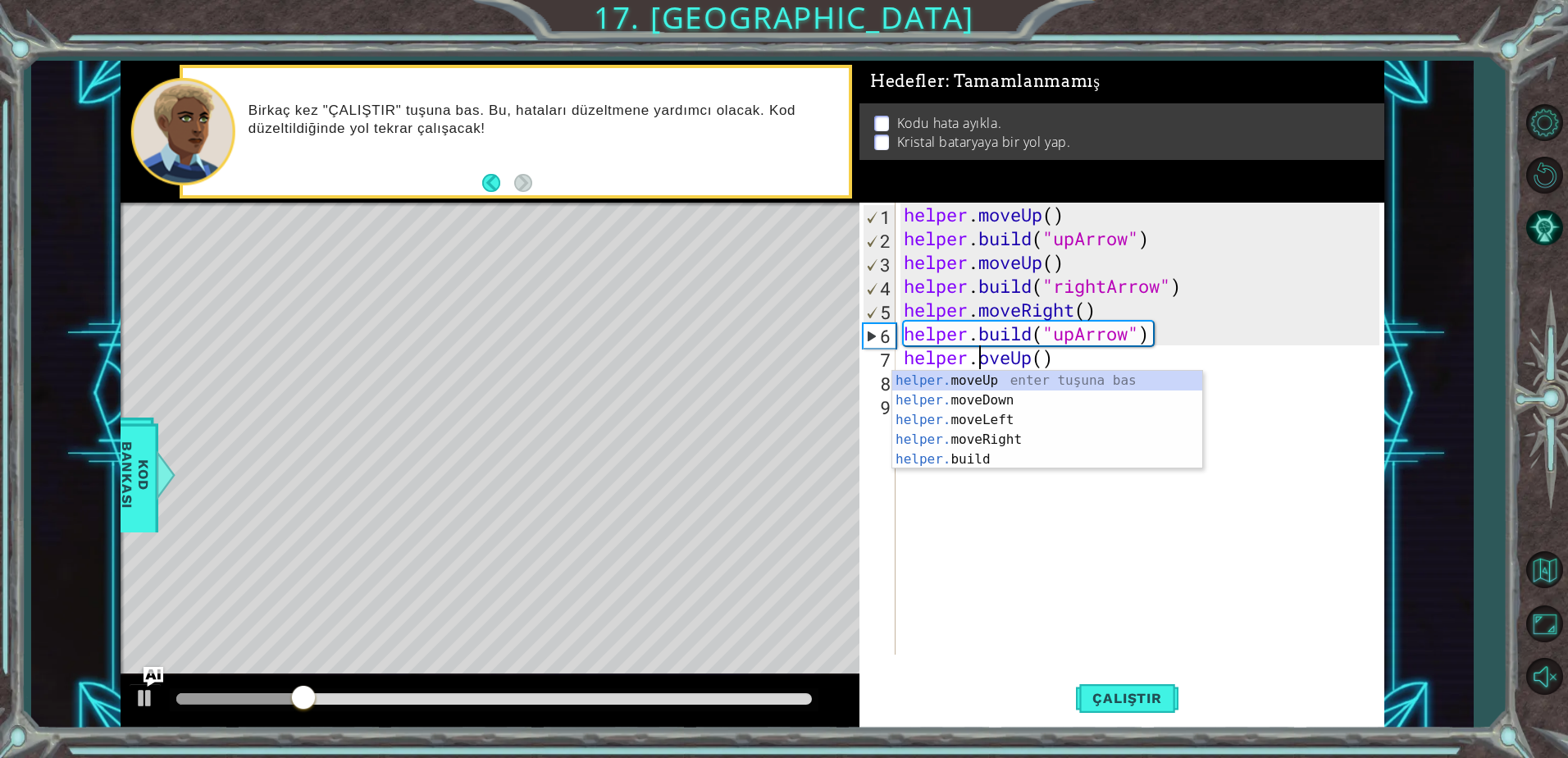
scroll to position [0, 3]
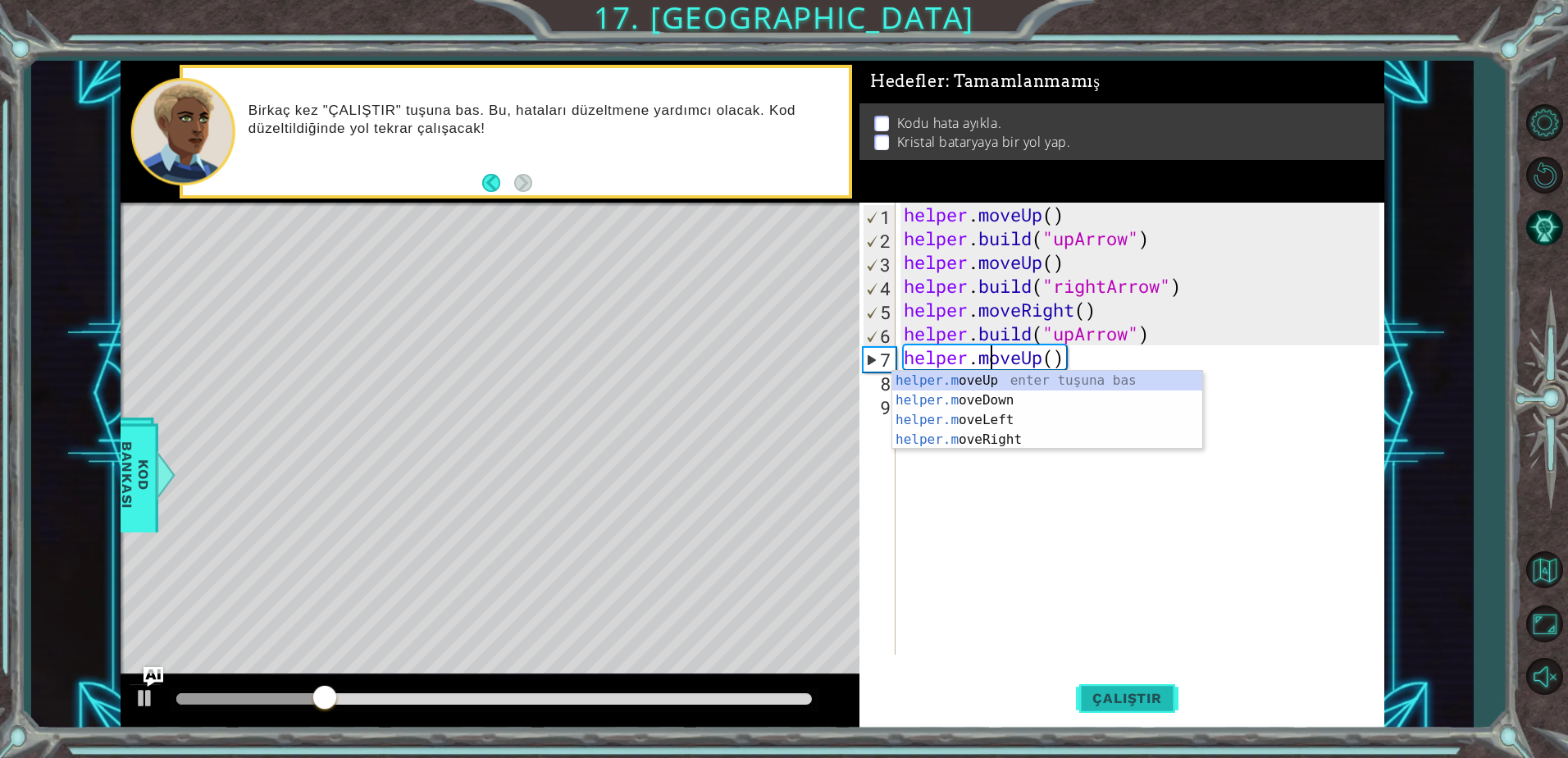
type textarea "helper.moveUp()"
click at [1124, 691] on span "Çalıştır" at bounding box center [1127, 698] width 102 height 16
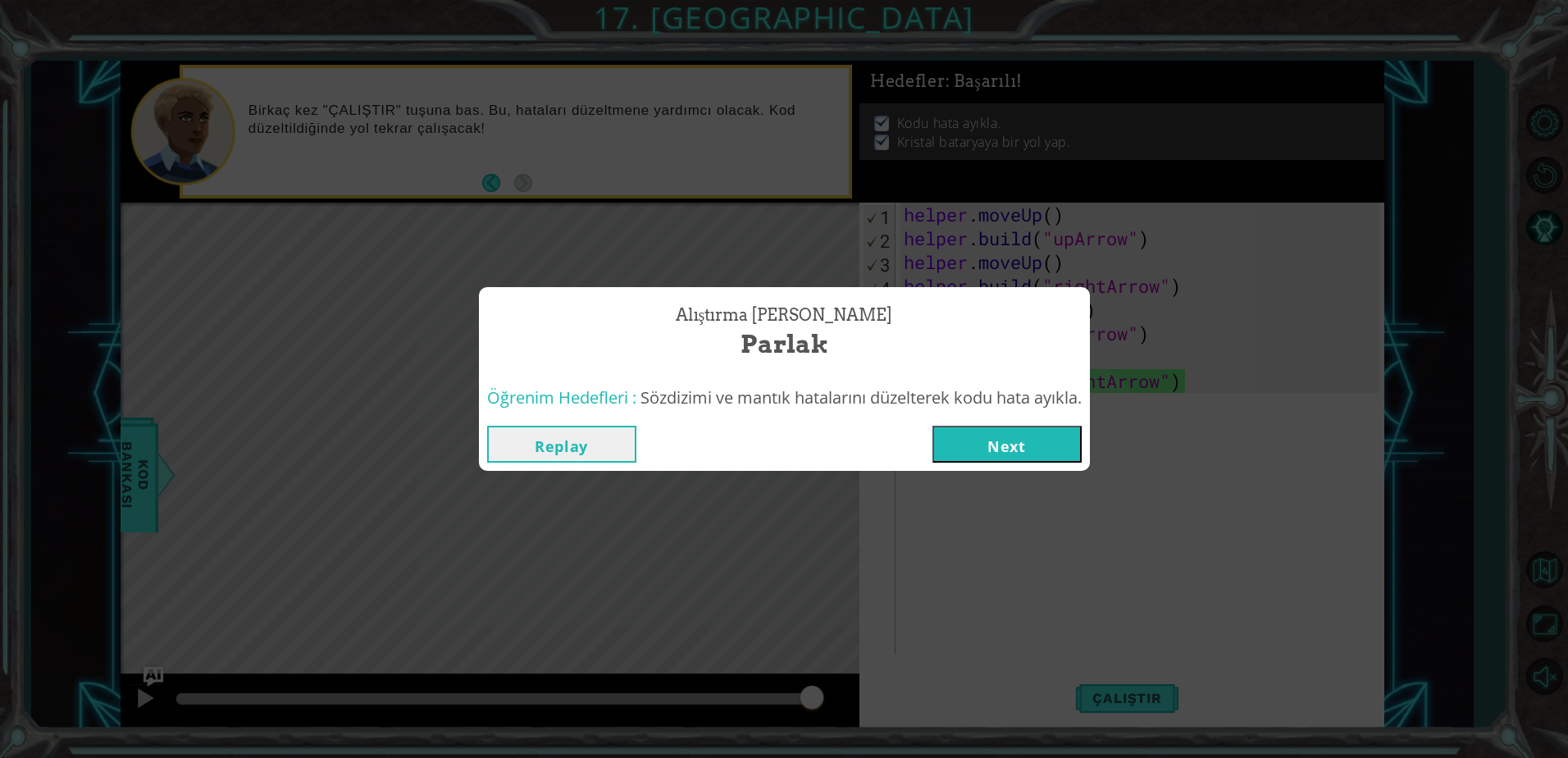
click at [1005, 443] on button "Next" at bounding box center [1007, 444] width 149 height 37
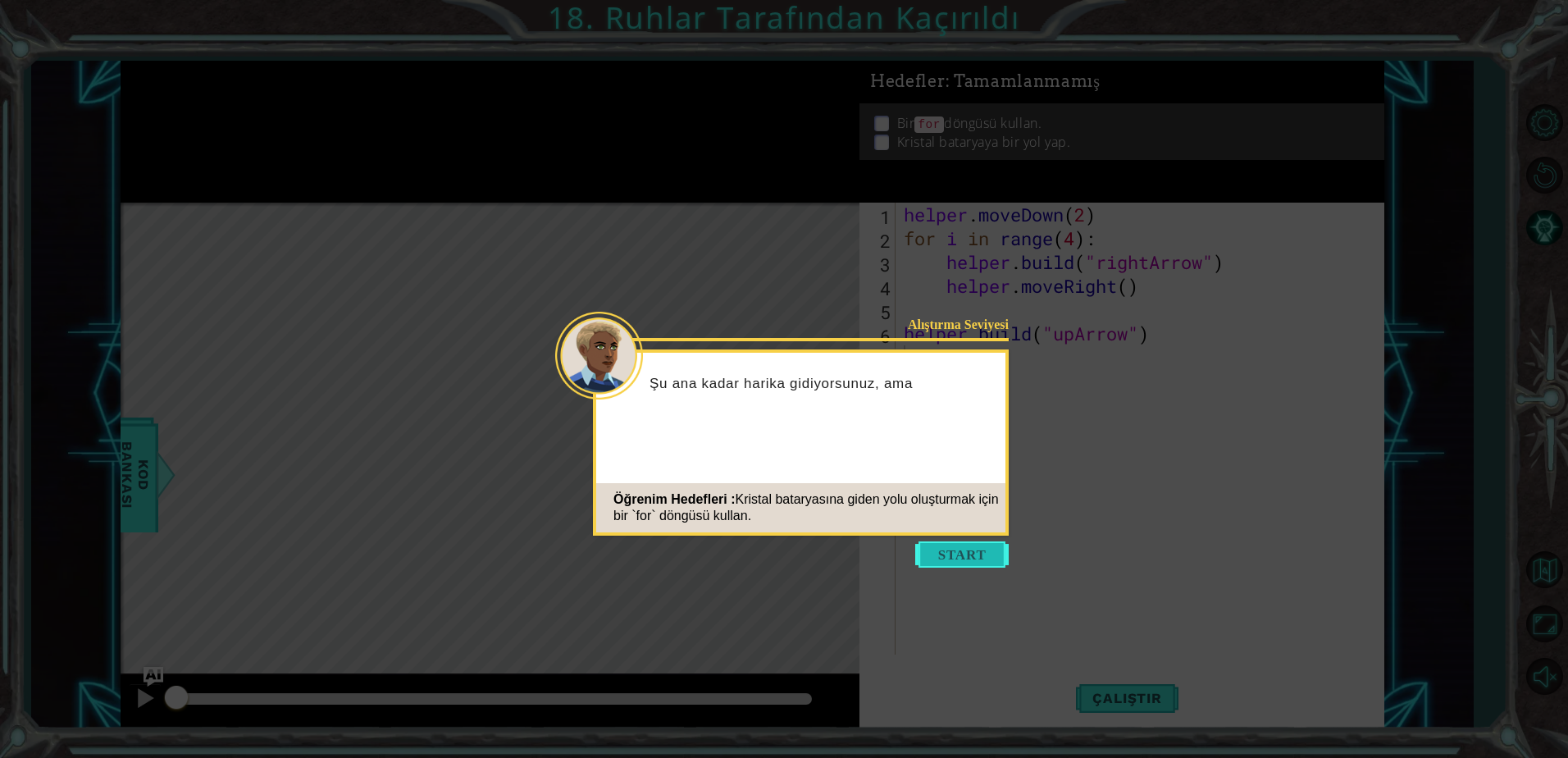
click at [929, 560] on button "Start" at bounding box center [962, 555] width 94 height 26
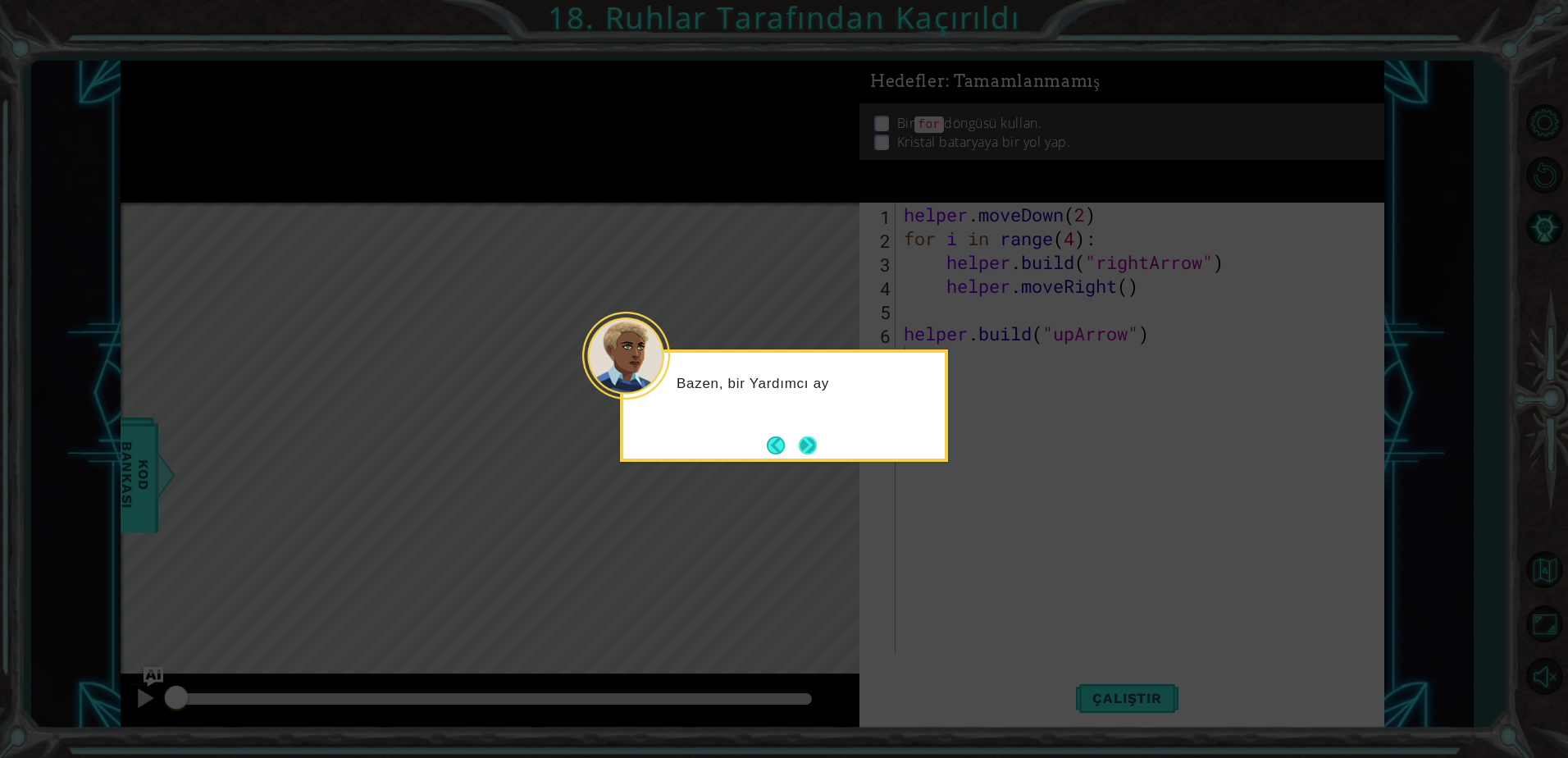
click at [817, 450] on button "Next" at bounding box center [807, 445] width 18 height 18
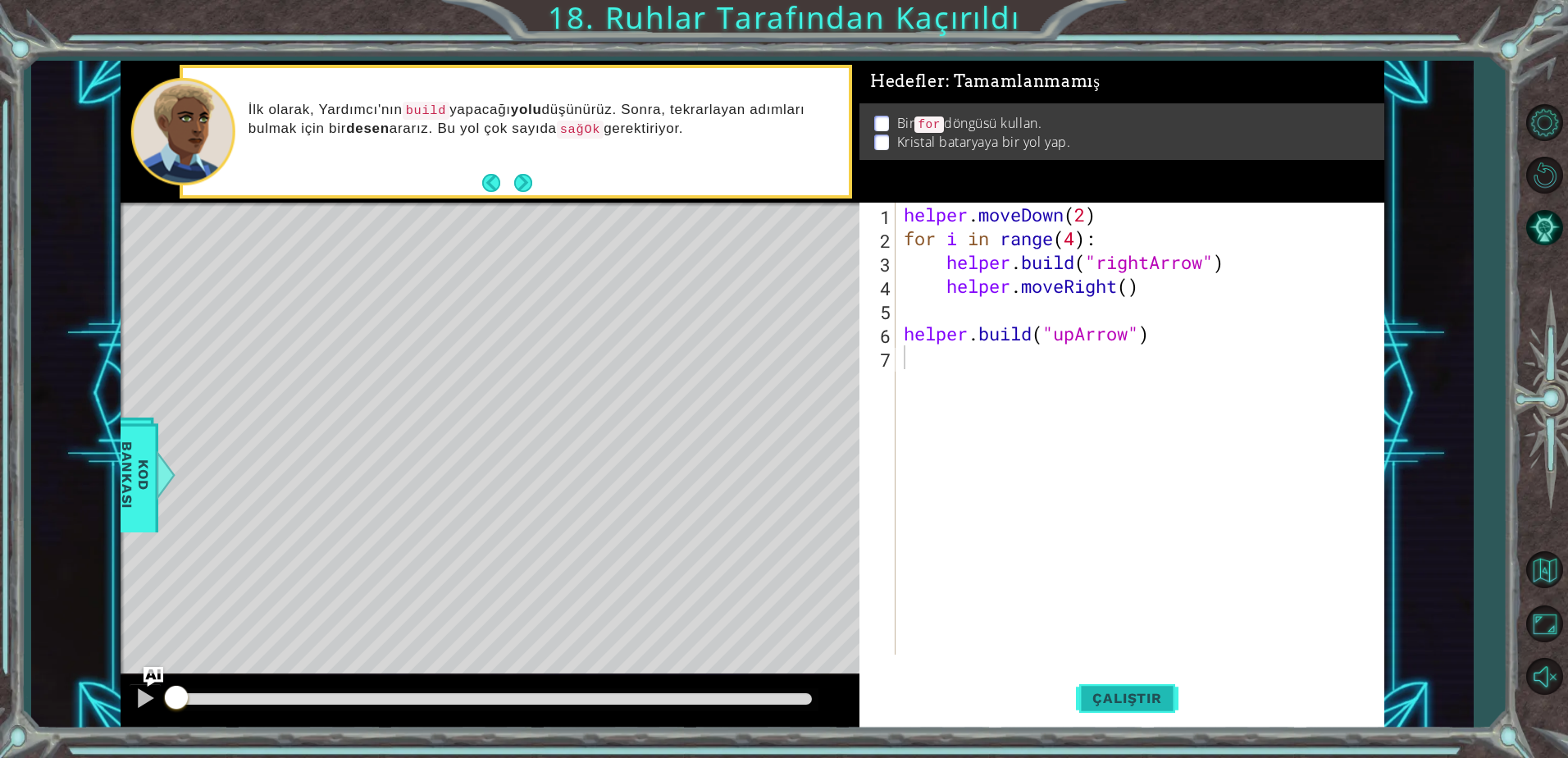
click at [1107, 691] on span "Çalıştır" at bounding box center [1127, 698] width 102 height 16
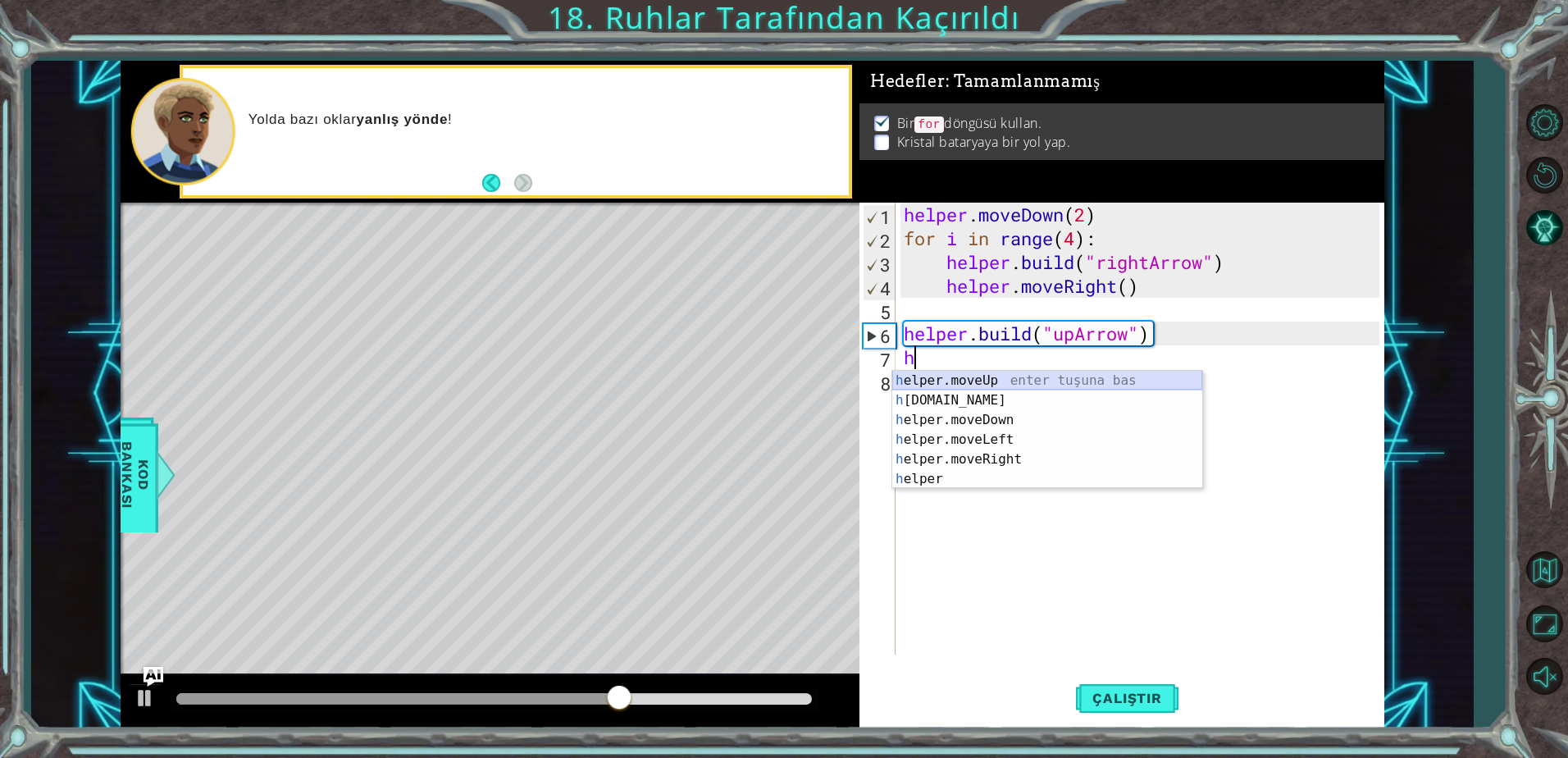
click at [1009, 377] on div "h elper.moveUp enter tuşuna bas h [DOMAIN_NAME] enter tuşuna bas h elper.moveDo…" at bounding box center [1047, 449] width 310 height 157
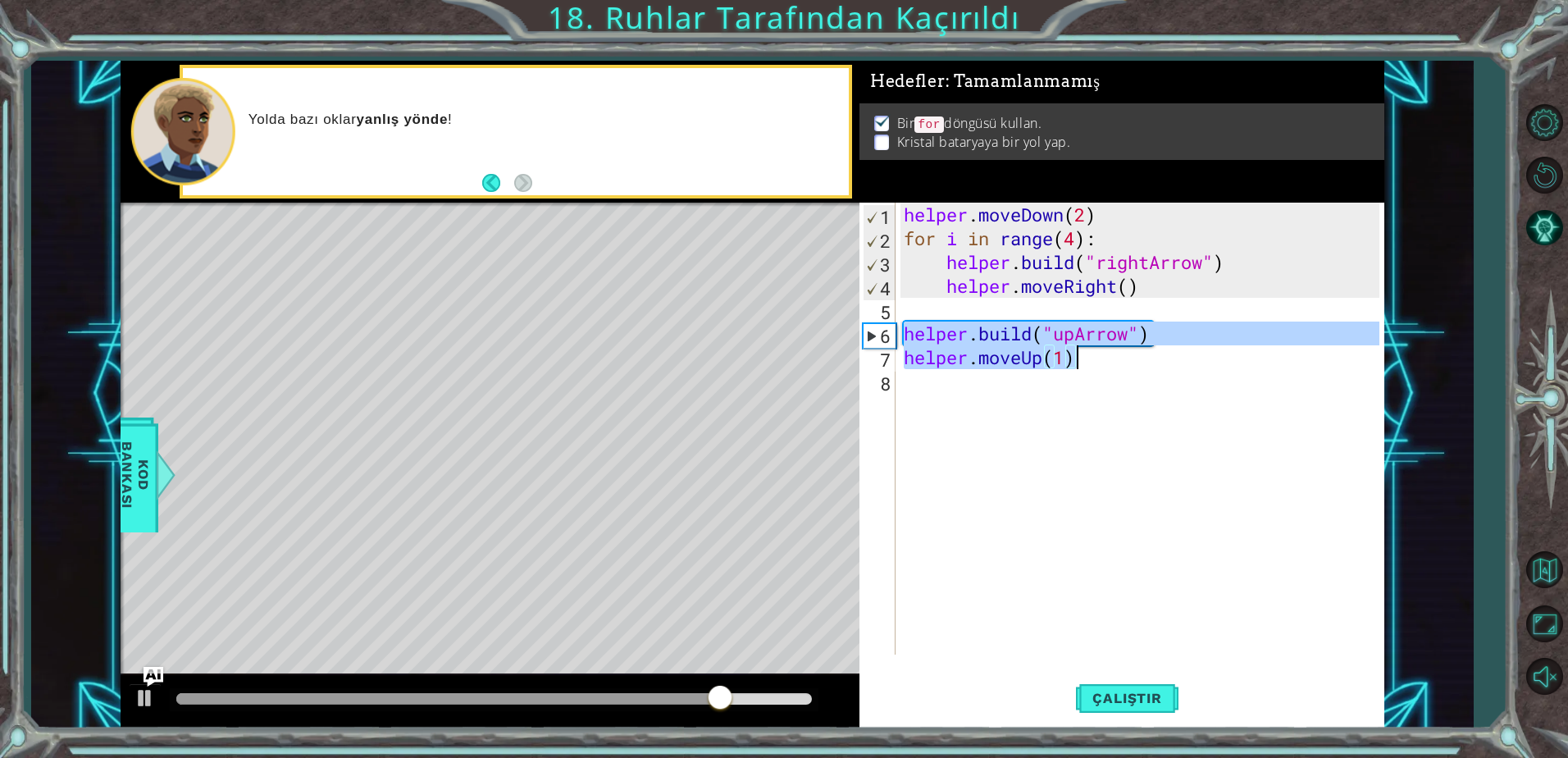
drag, startPoint x: 903, startPoint y: 337, endPoint x: 1170, endPoint y: 354, distance: 267.5
click at [1170, 354] on div "helper . moveDown ( 2 ) for i in range ( 4 ) : helper . build ( "rightArrow" ) …" at bounding box center [1144, 452] width 487 height 500
type textarea "[DOMAIN_NAME]("upArrow") helper.moveUp(1)"
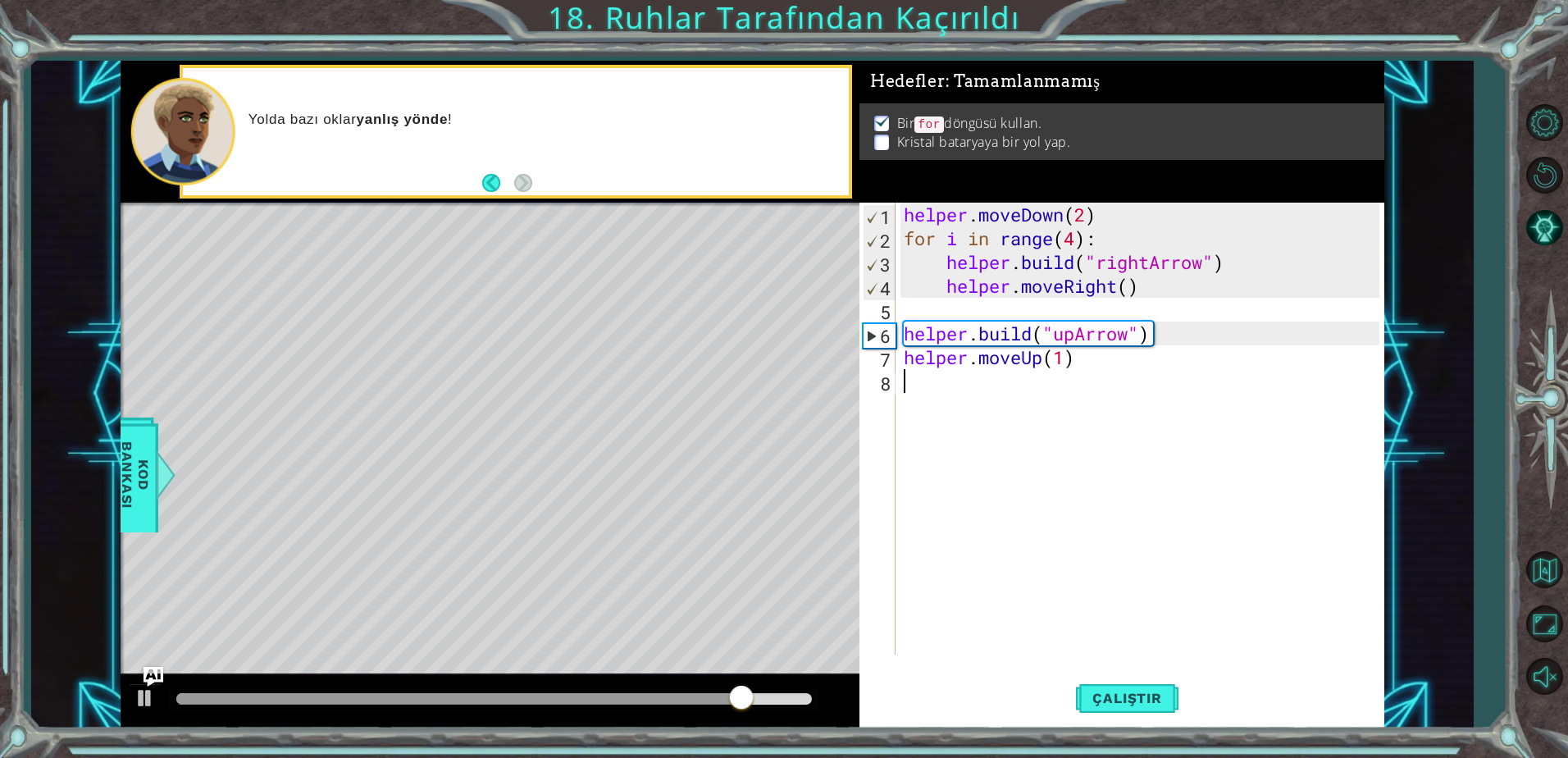
click at [988, 390] on div "helper . moveDown ( 2 ) for i in range ( 4 ) : helper . build ( "rightArrow" ) …" at bounding box center [1144, 452] width 487 height 500
paste textarea "helper.moveUp(1)"
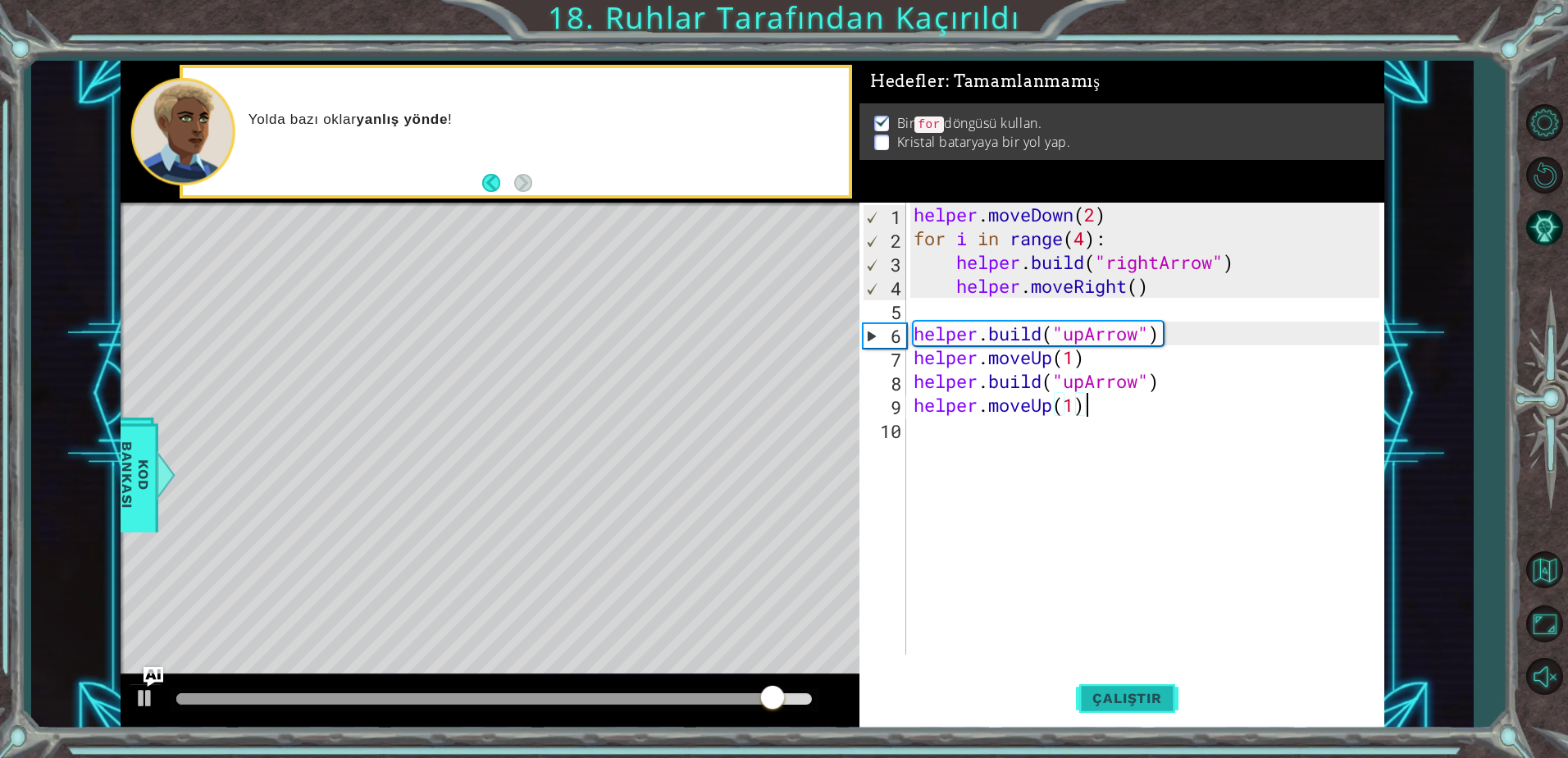
type textarea "helper.moveUp(1)"
click at [1130, 691] on span "Çalıştır" at bounding box center [1127, 698] width 102 height 16
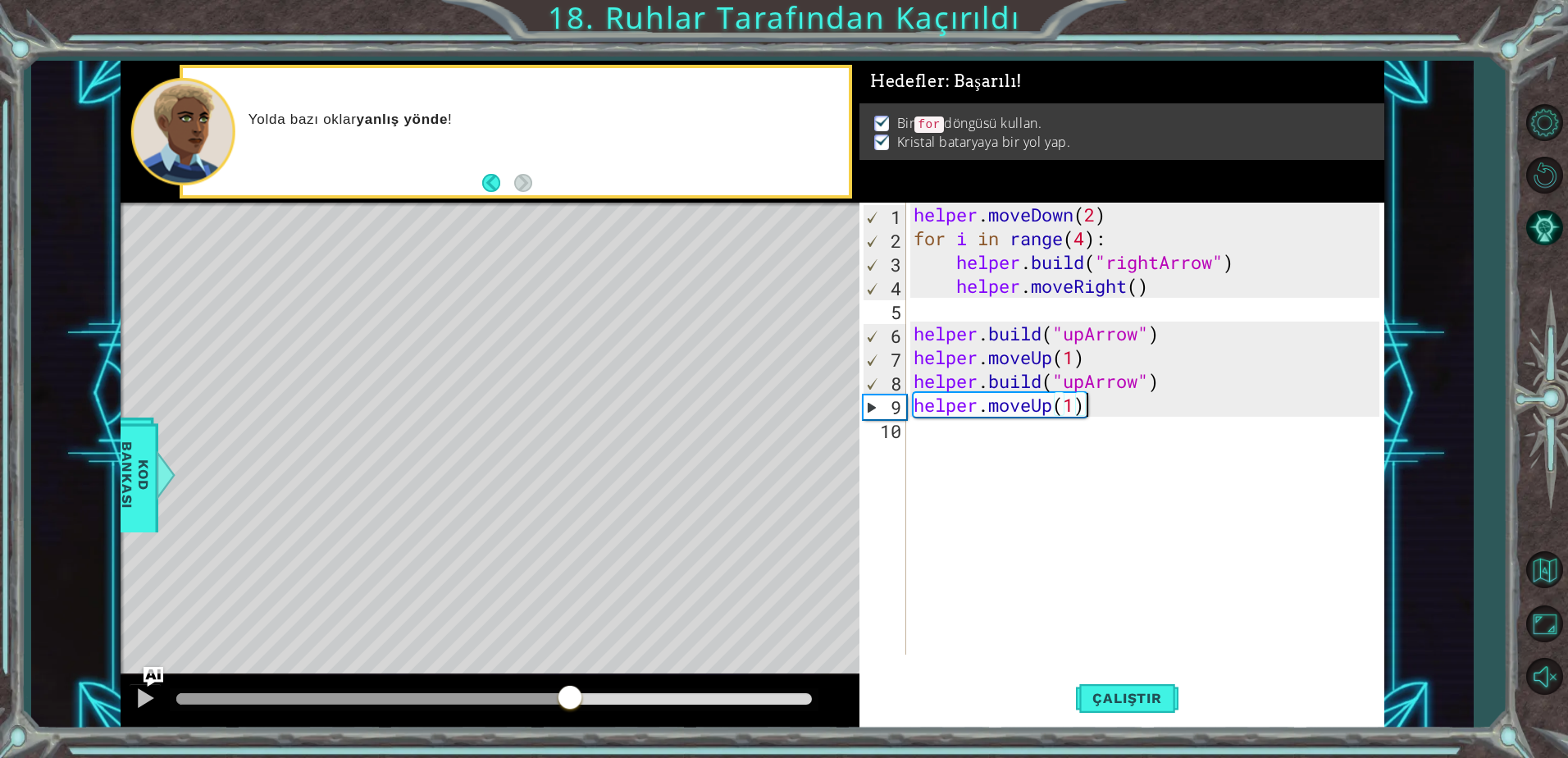
drag, startPoint x: 226, startPoint y: 695, endPoint x: 570, endPoint y: 653, distance: 346.6
click at [570, 653] on div "methods helper moveUp() moveDown() moveLeft() moveRight() build(item) tools for…" at bounding box center [751, 394] width 1263 height 667
drag, startPoint x: 585, startPoint y: 686, endPoint x: 686, endPoint y: 689, distance: 101.0
click at [686, 689] on div at bounding box center [686, 699] width 30 height 30
drag, startPoint x: 766, startPoint y: 699, endPoint x: 715, endPoint y: 698, distance: 51.0
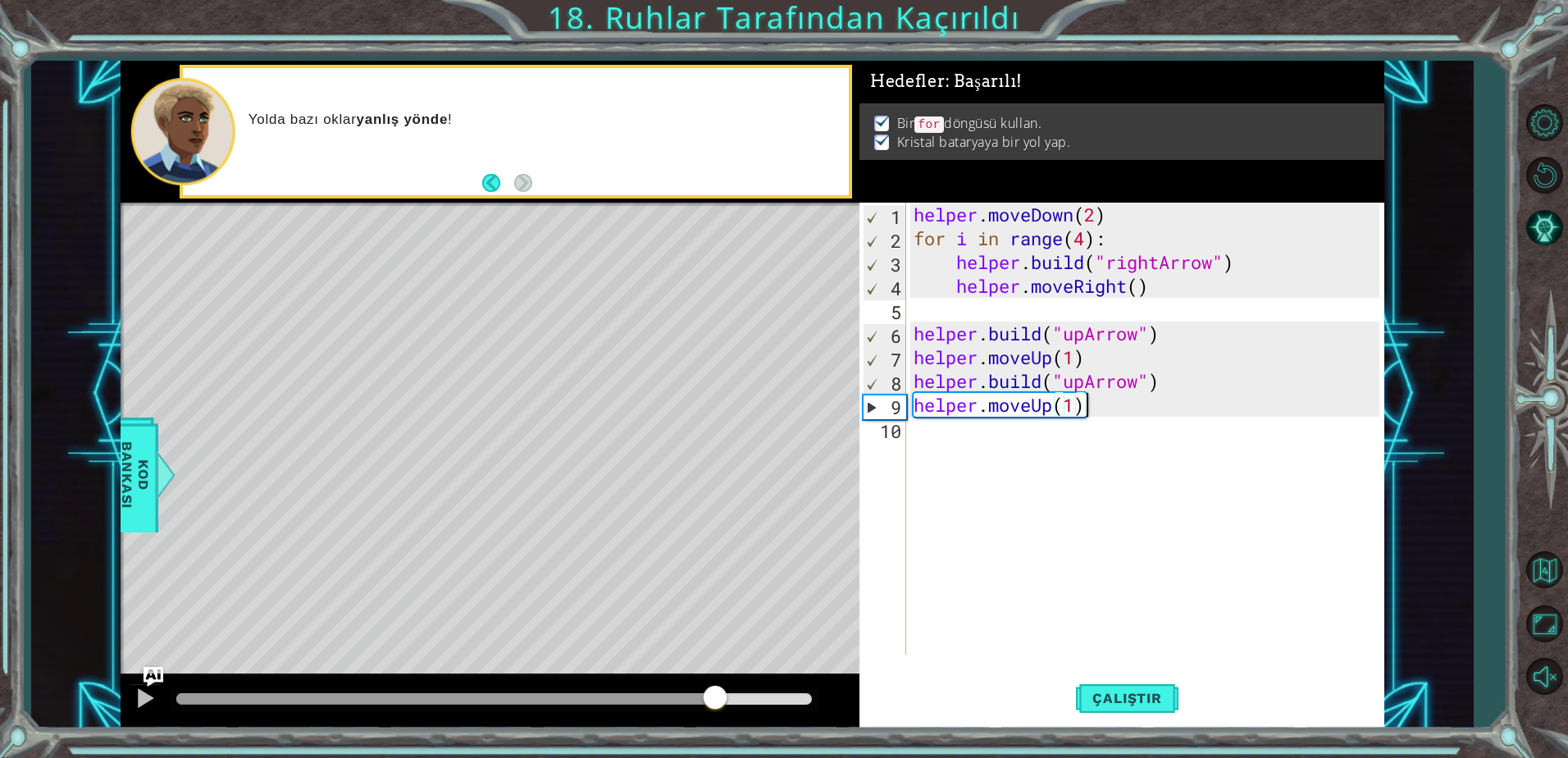
click at [715, 698] on div at bounding box center [715, 699] width 30 height 30
drag, startPoint x: 724, startPoint y: 696, endPoint x: 607, endPoint y: 699, distance: 117.0
click at [607, 699] on div at bounding box center [607, 699] width 30 height 30
drag, startPoint x: 657, startPoint y: 704, endPoint x: 716, endPoint y: 687, distance: 61.4
click at [712, 687] on div at bounding box center [709, 699] width 30 height 30
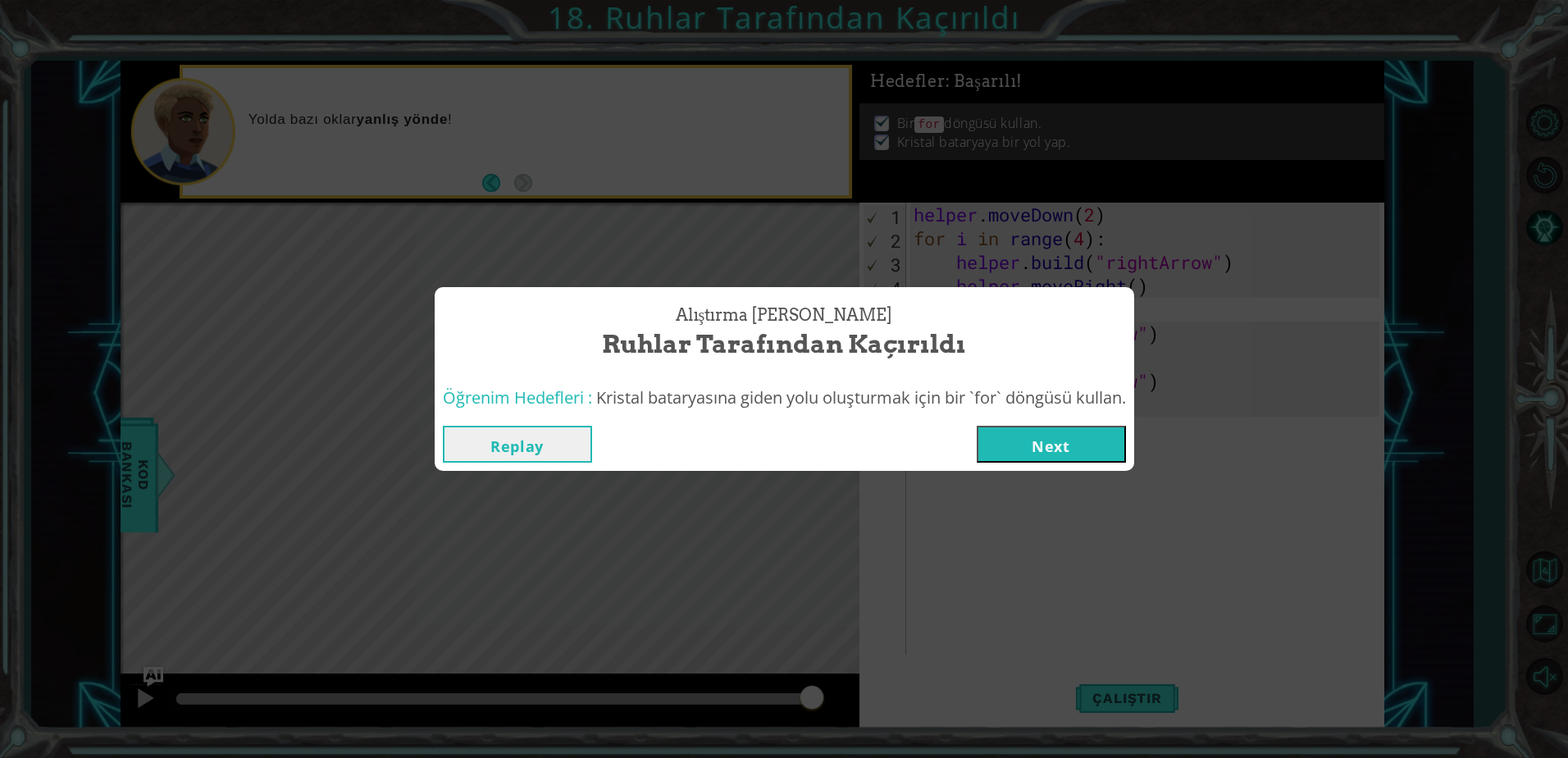
click at [1037, 448] on button "Next" at bounding box center [1051, 444] width 149 height 37
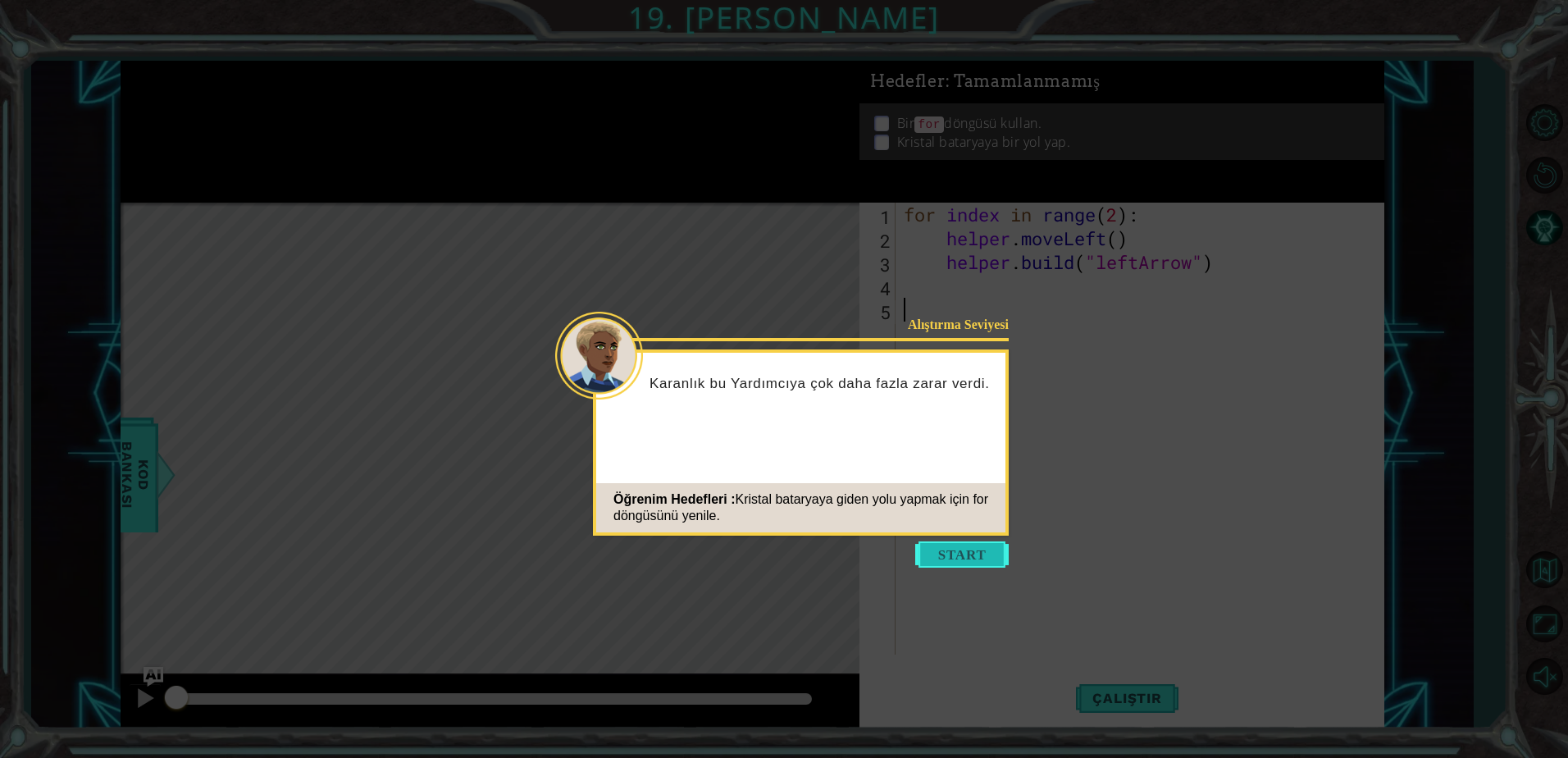
click at [997, 556] on button "Start" at bounding box center [962, 555] width 94 height 26
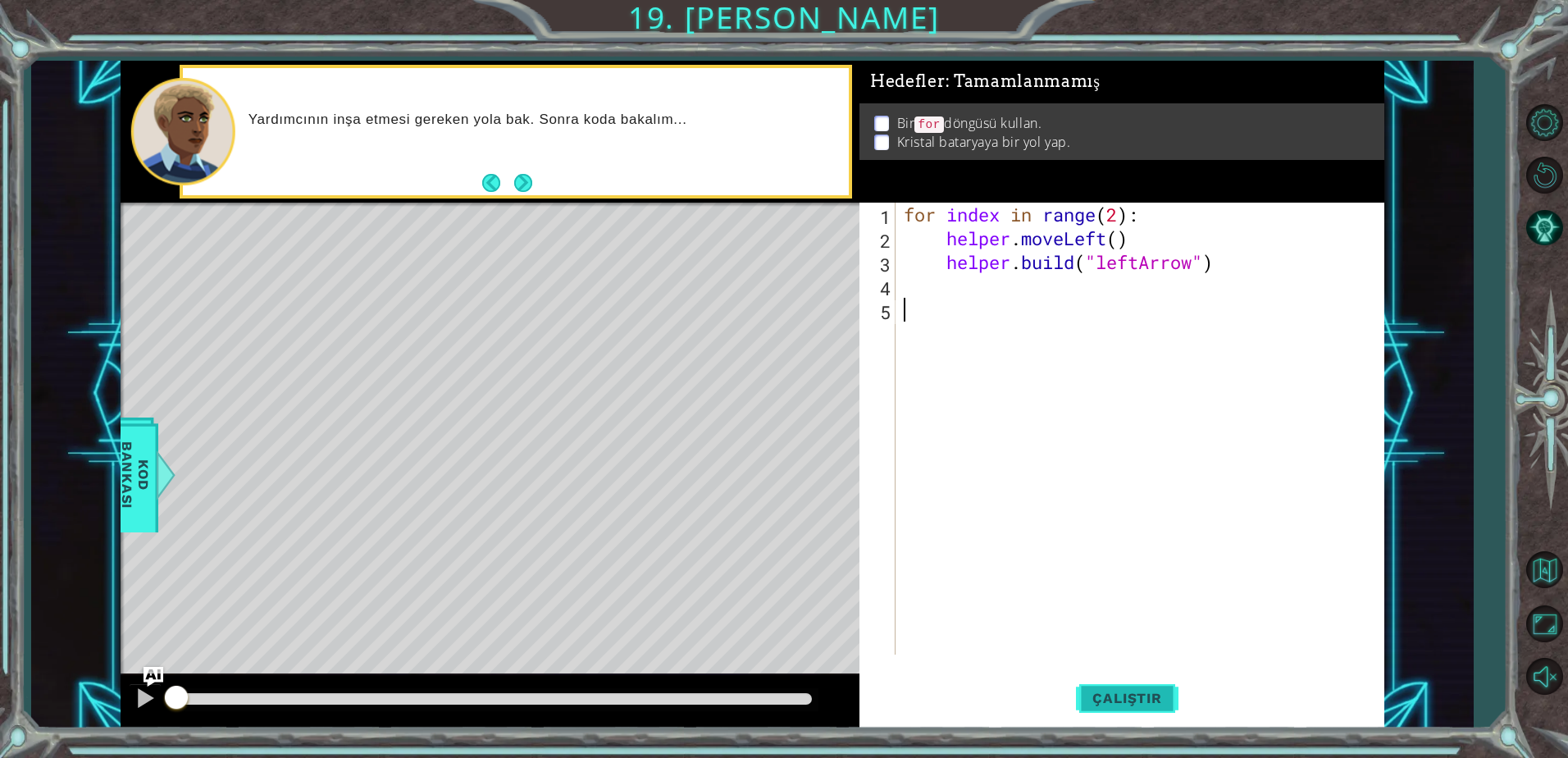
click at [1124, 718] on button "Çalıştır" at bounding box center [1127, 698] width 102 height 53
click at [1135, 705] on span "Çalıştır" at bounding box center [1127, 698] width 102 height 16
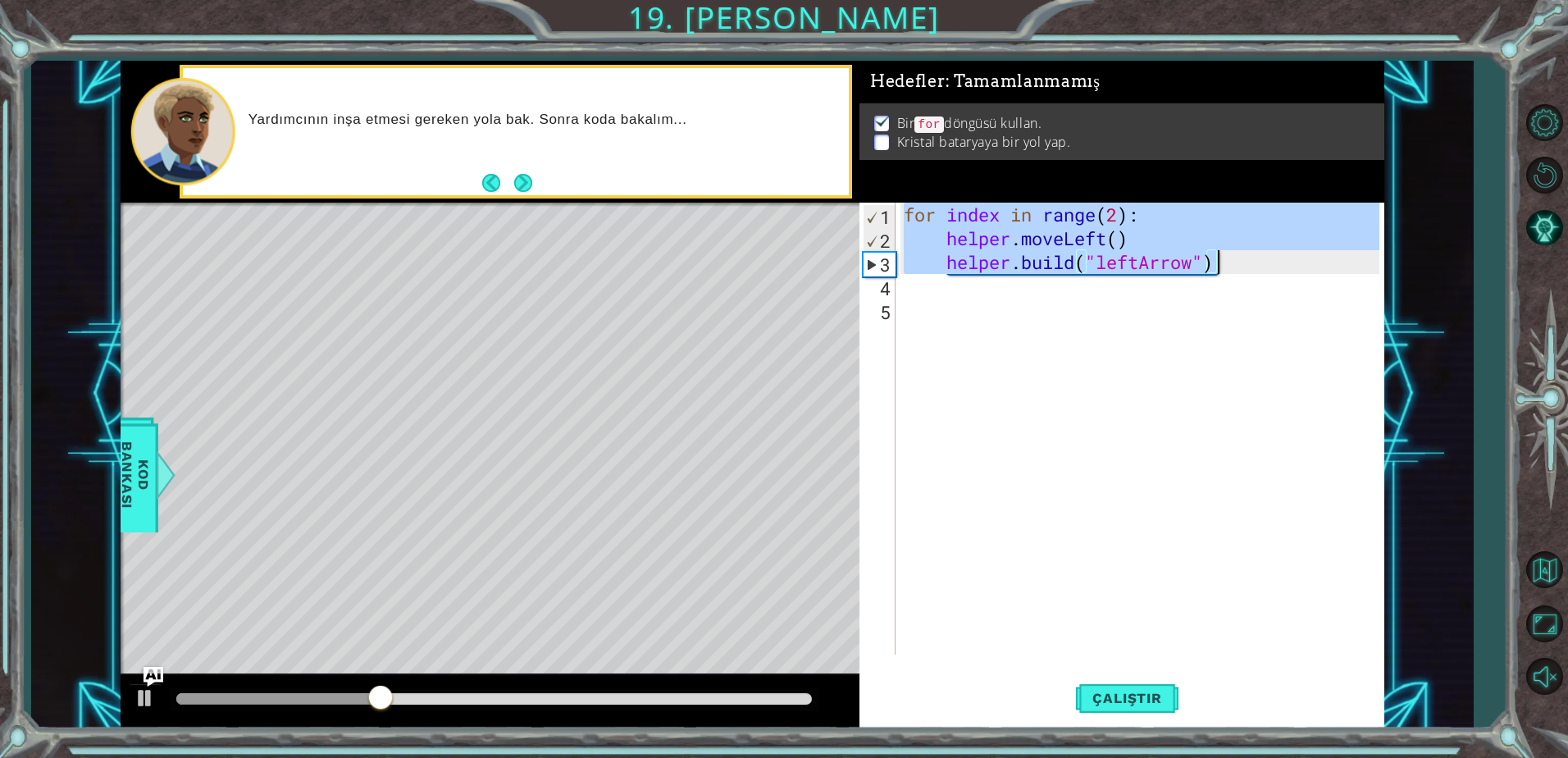
drag, startPoint x: 908, startPoint y: 222, endPoint x: 1274, endPoint y: 264, distance: 368.4
click at [1274, 264] on div "for index in range ( 2 ) : helper . moveLeft ( ) helper . build ( "leftArrow" )" at bounding box center [1144, 452] width 487 height 500
type textarea "helper.moveLeft() [DOMAIN_NAME]("leftArrow")"
click at [1064, 300] on div "for index in range ( 2 ) : helper . moveLeft ( ) helper . build ( "leftArrow" )" at bounding box center [1144, 452] width 487 height 500
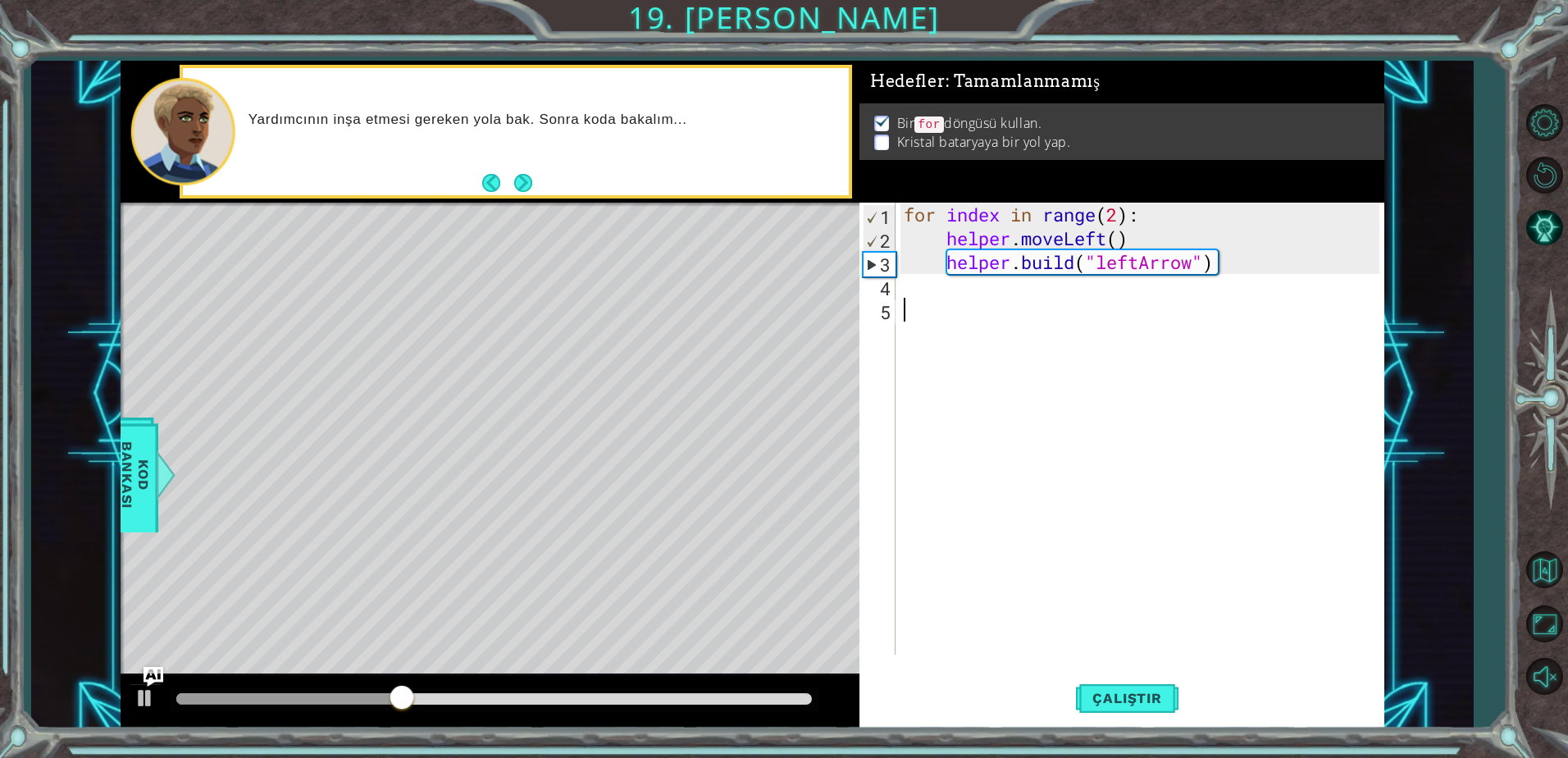
paste textarea "[DOMAIN_NAME]("leftArrow")"
type textarea "[DOMAIN_NAME]("leftArrow")"
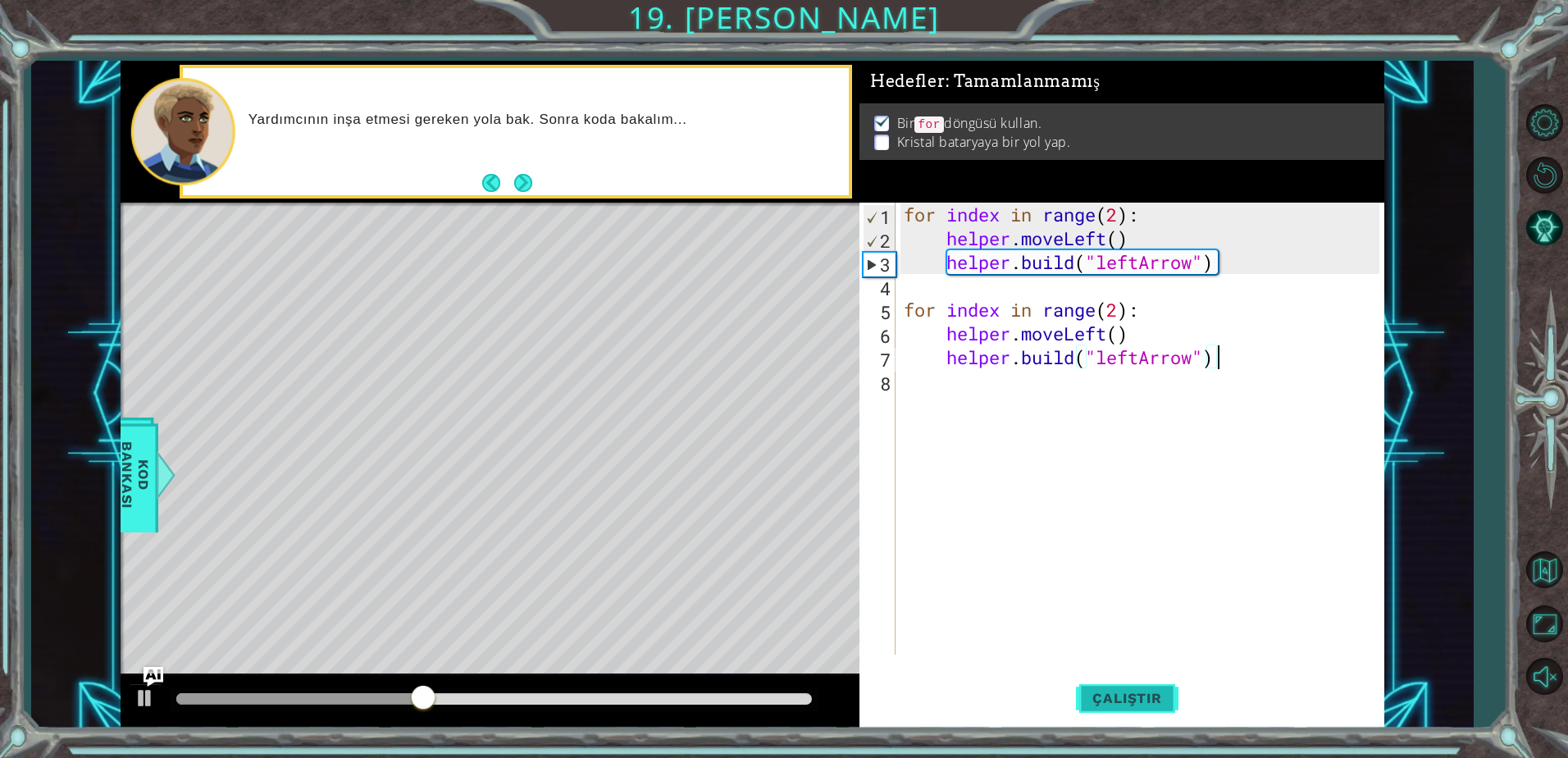
click at [1091, 700] on span "Çalıştır" at bounding box center [1127, 698] width 102 height 16
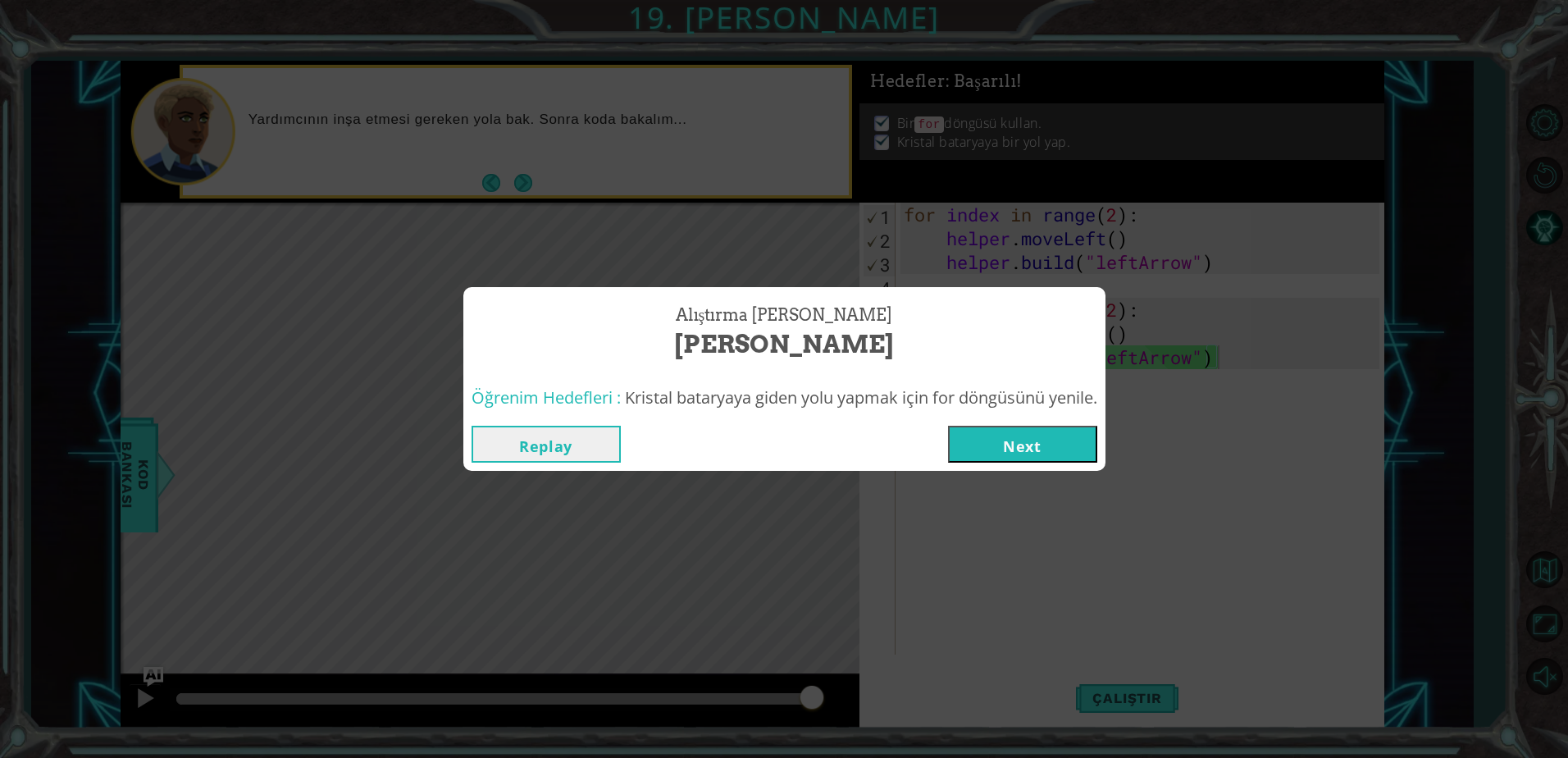
click at [1061, 432] on button "Next" at bounding box center [1022, 444] width 149 height 37
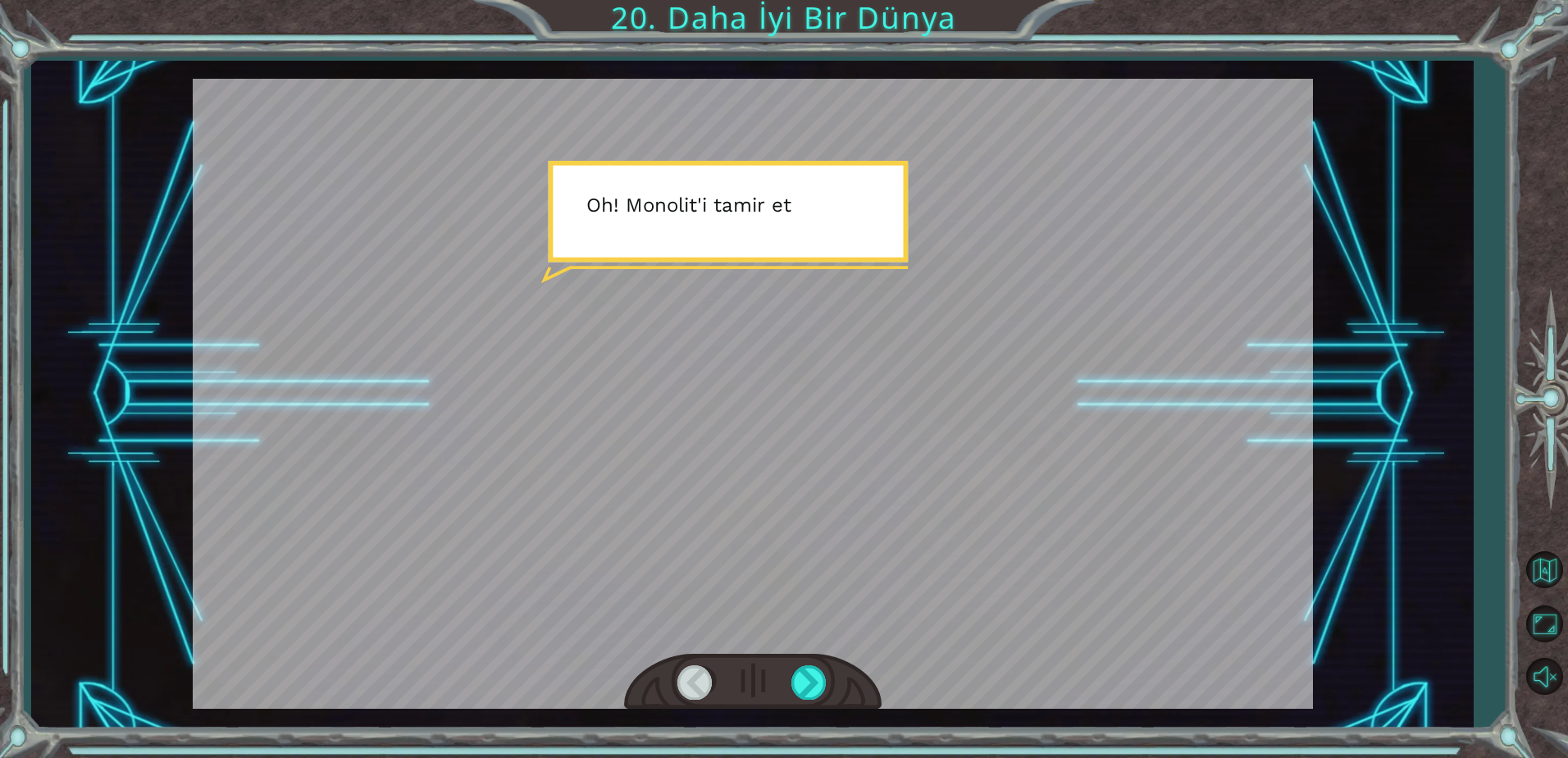
click at [831, 493] on div at bounding box center [752, 393] width 1120 height 630
click at [797, 690] on div at bounding box center [809, 681] width 37 height 34
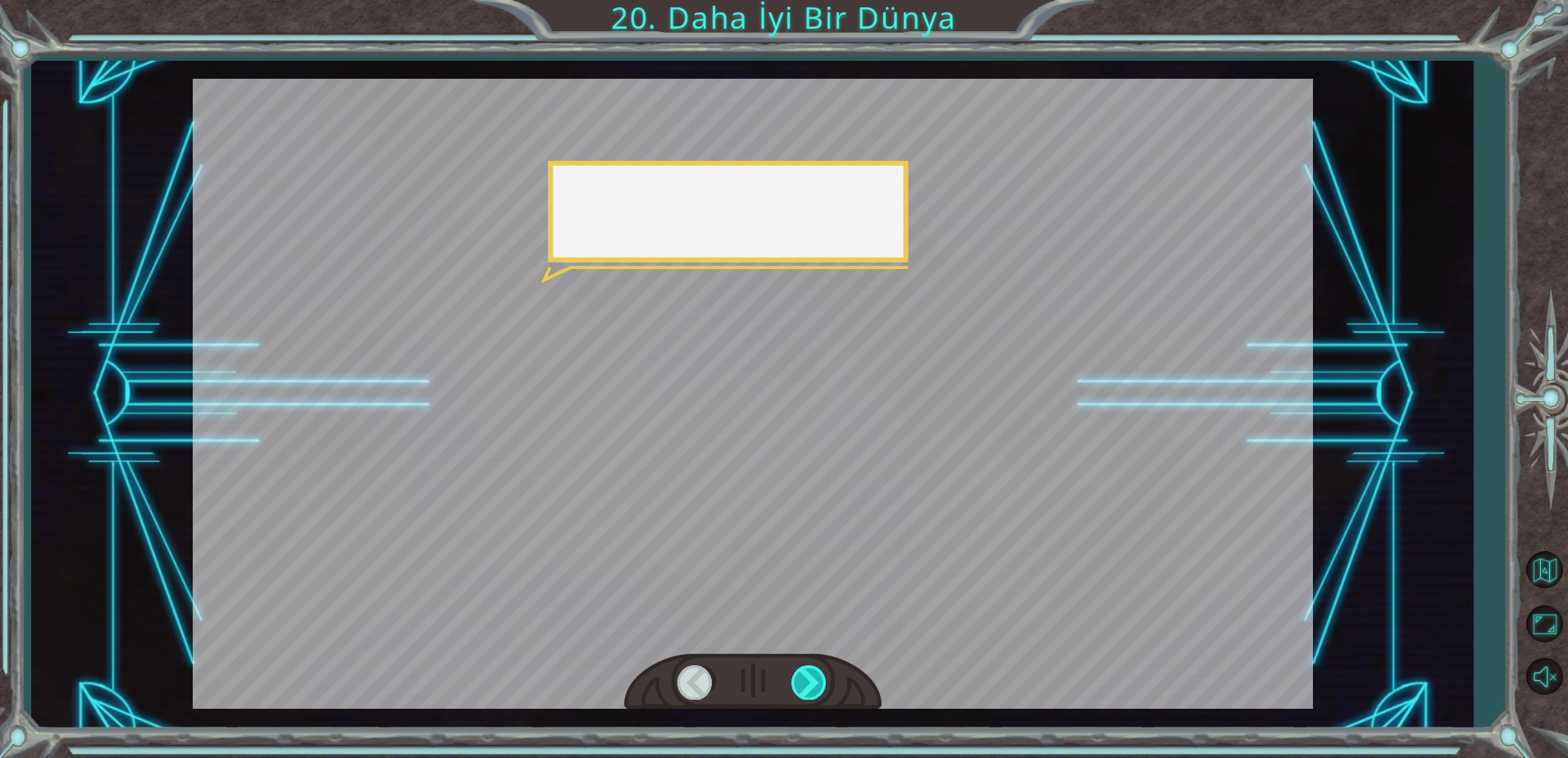
click at [797, 690] on div at bounding box center [809, 681] width 37 height 34
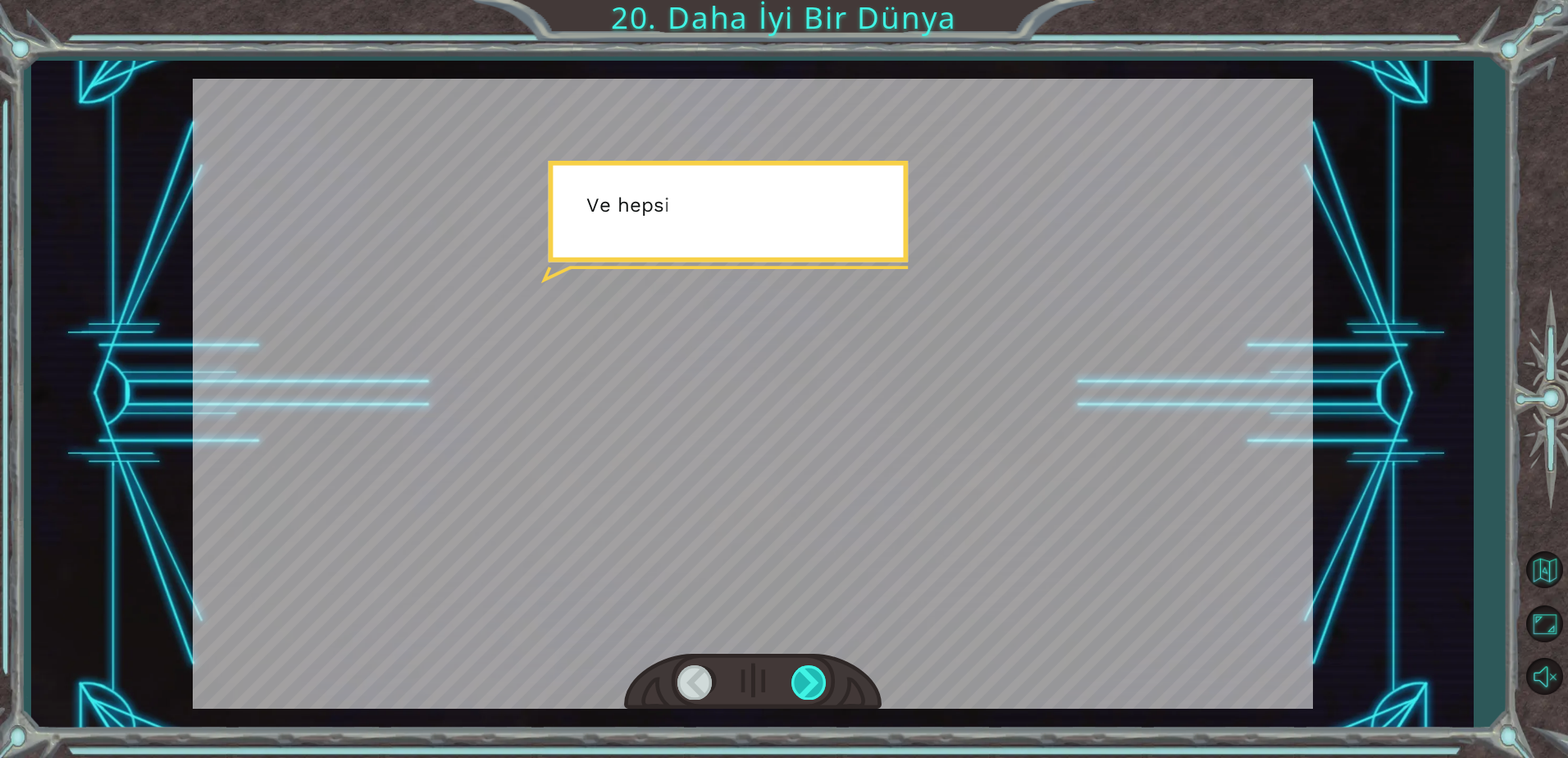
click at [797, 690] on div at bounding box center [809, 681] width 37 height 34
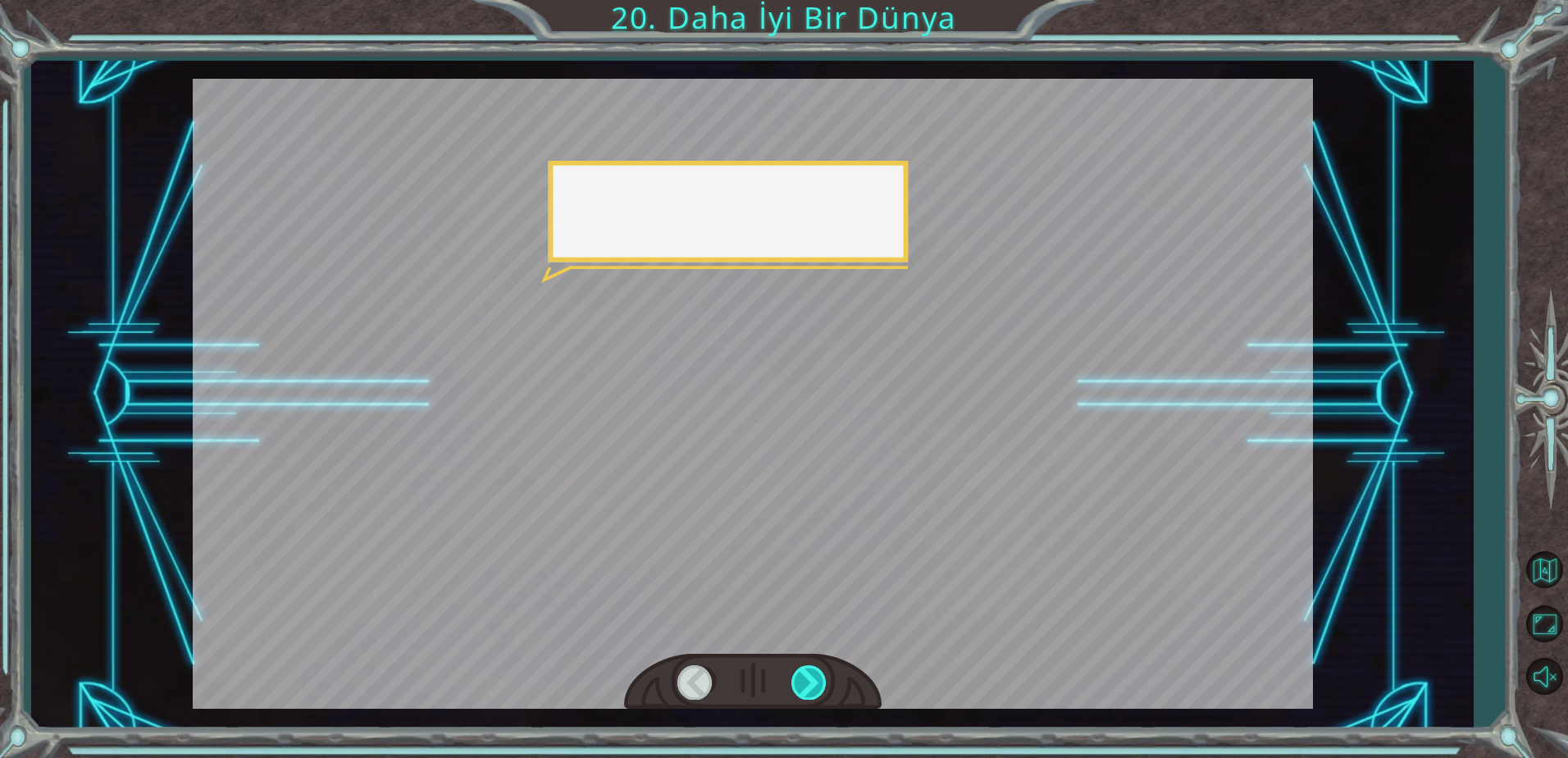
click at [797, 690] on div at bounding box center [809, 681] width 37 height 34
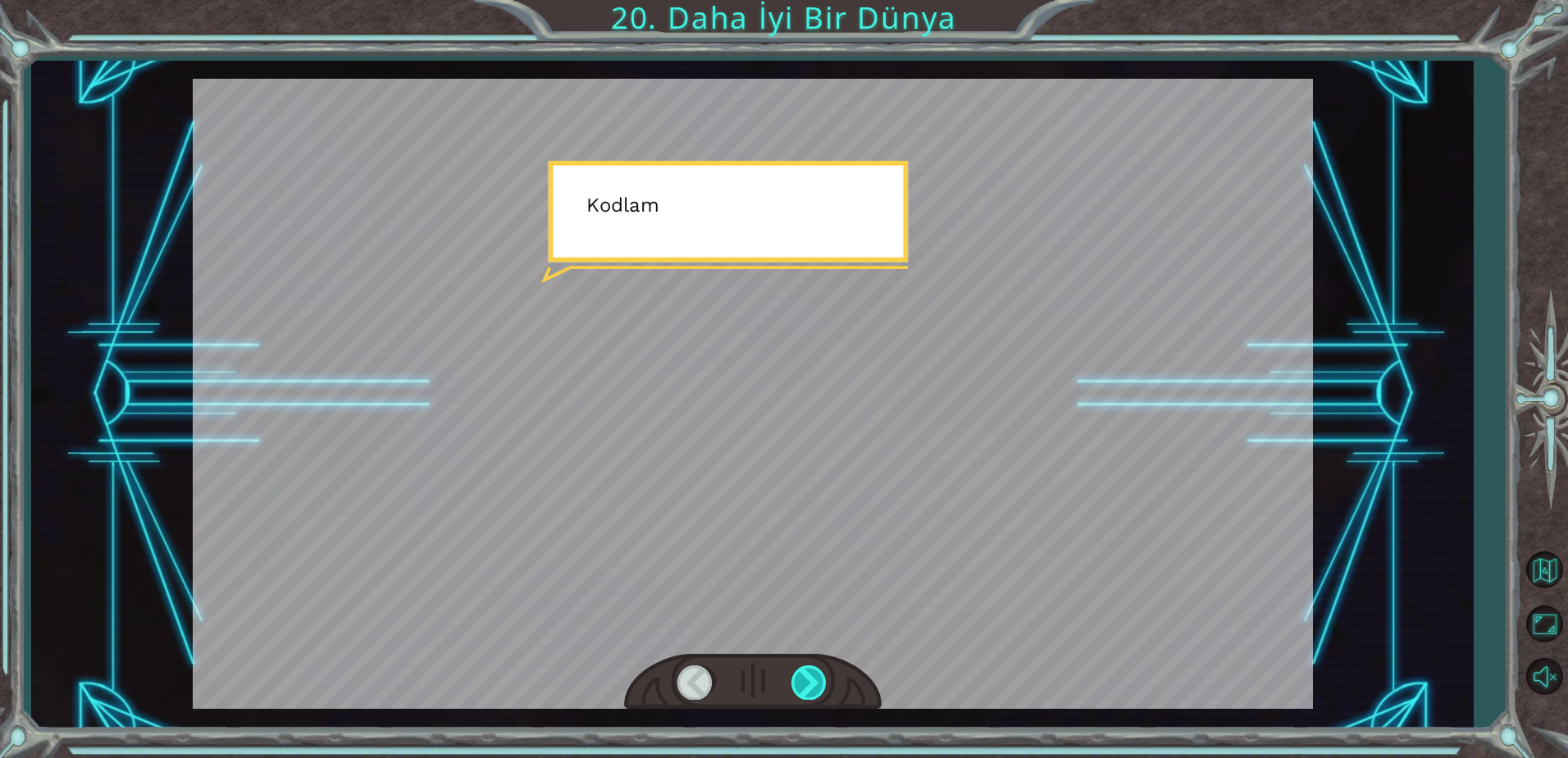
click at [797, 690] on div at bounding box center [809, 681] width 37 height 34
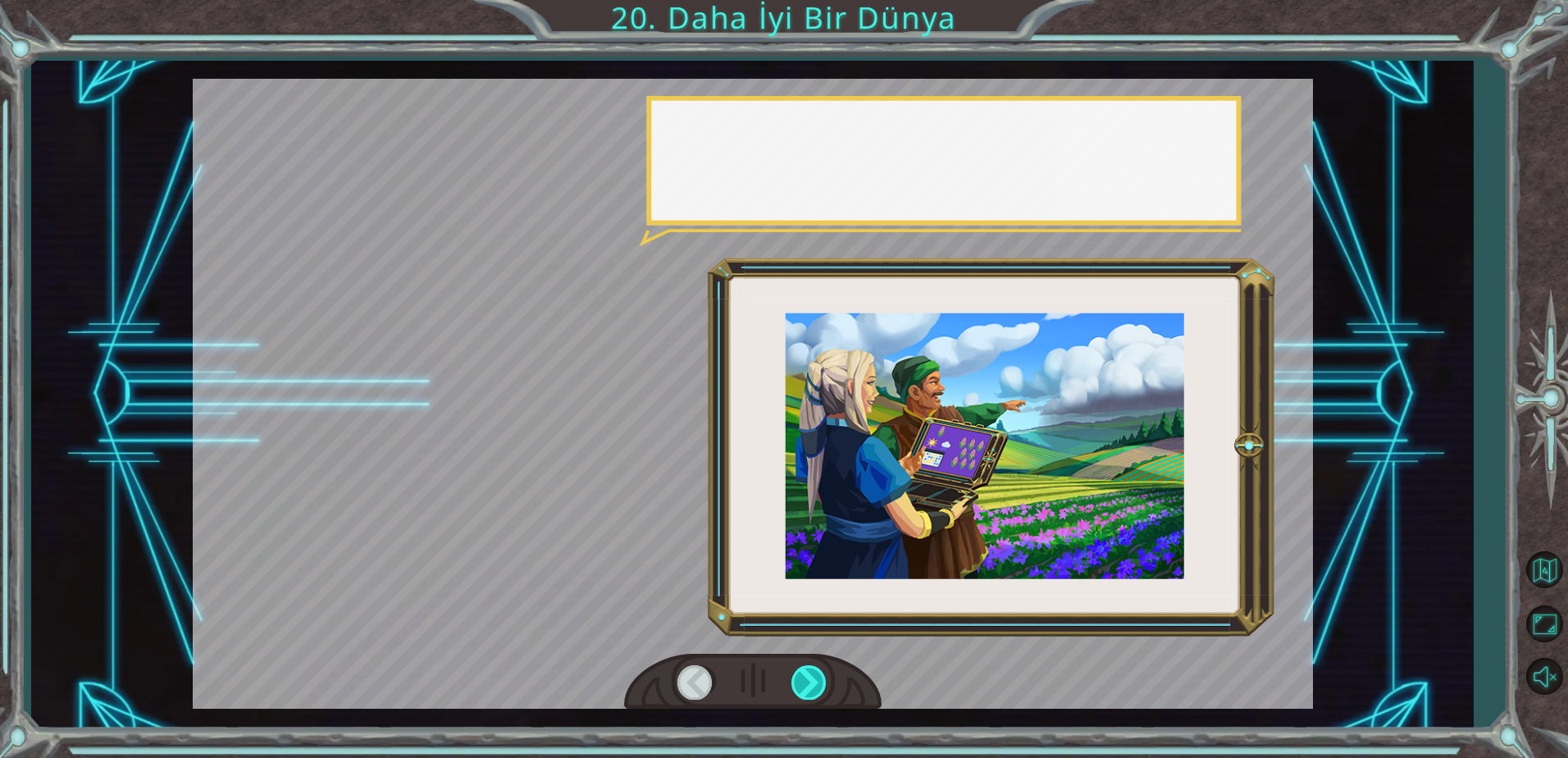
click at [797, 690] on div at bounding box center [809, 681] width 37 height 34
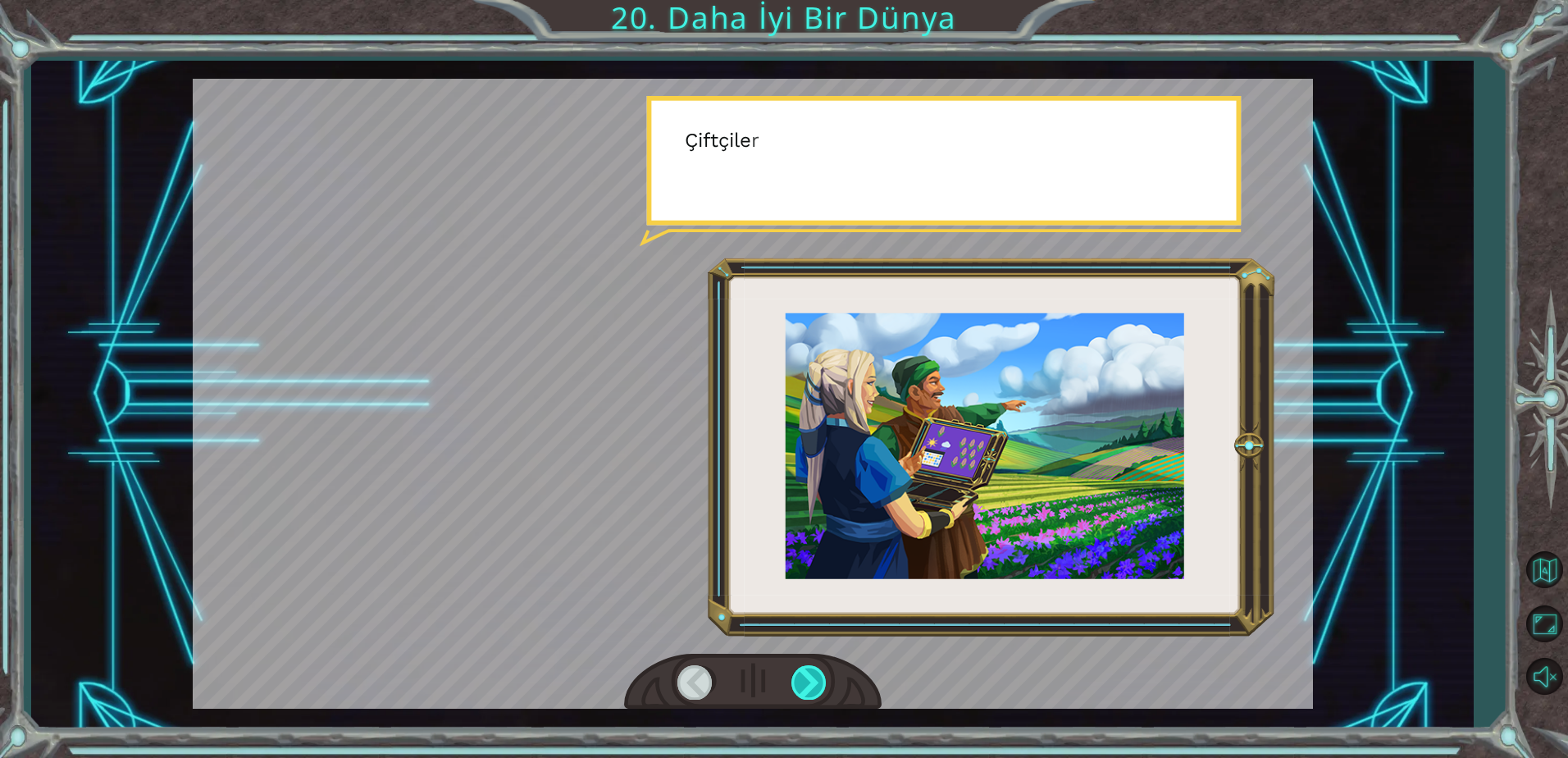
click at [797, 689] on div at bounding box center [809, 681] width 37 height 34
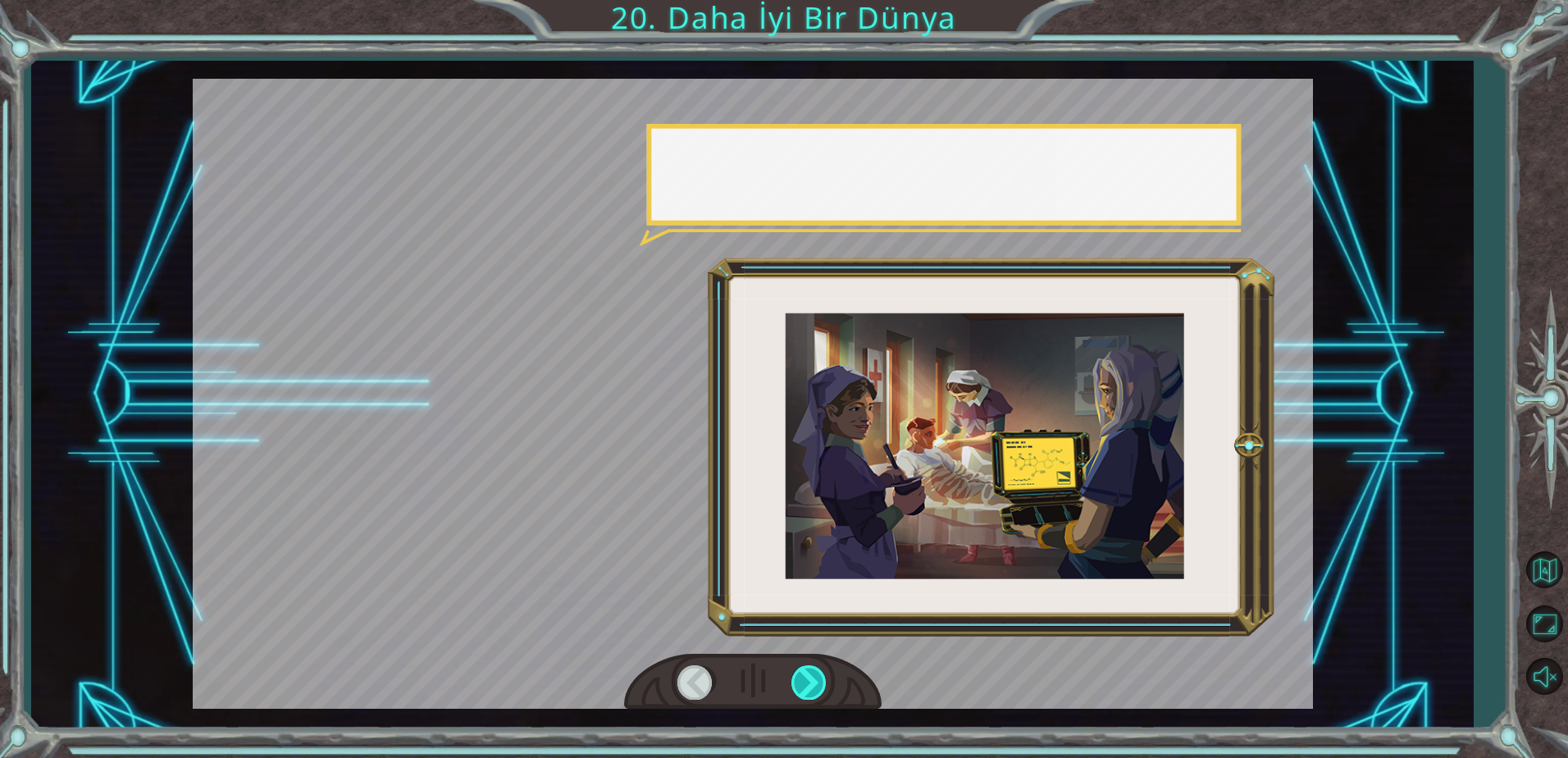
click at [797, 689] on div at bounding box center [809, 681] width 37 height 34
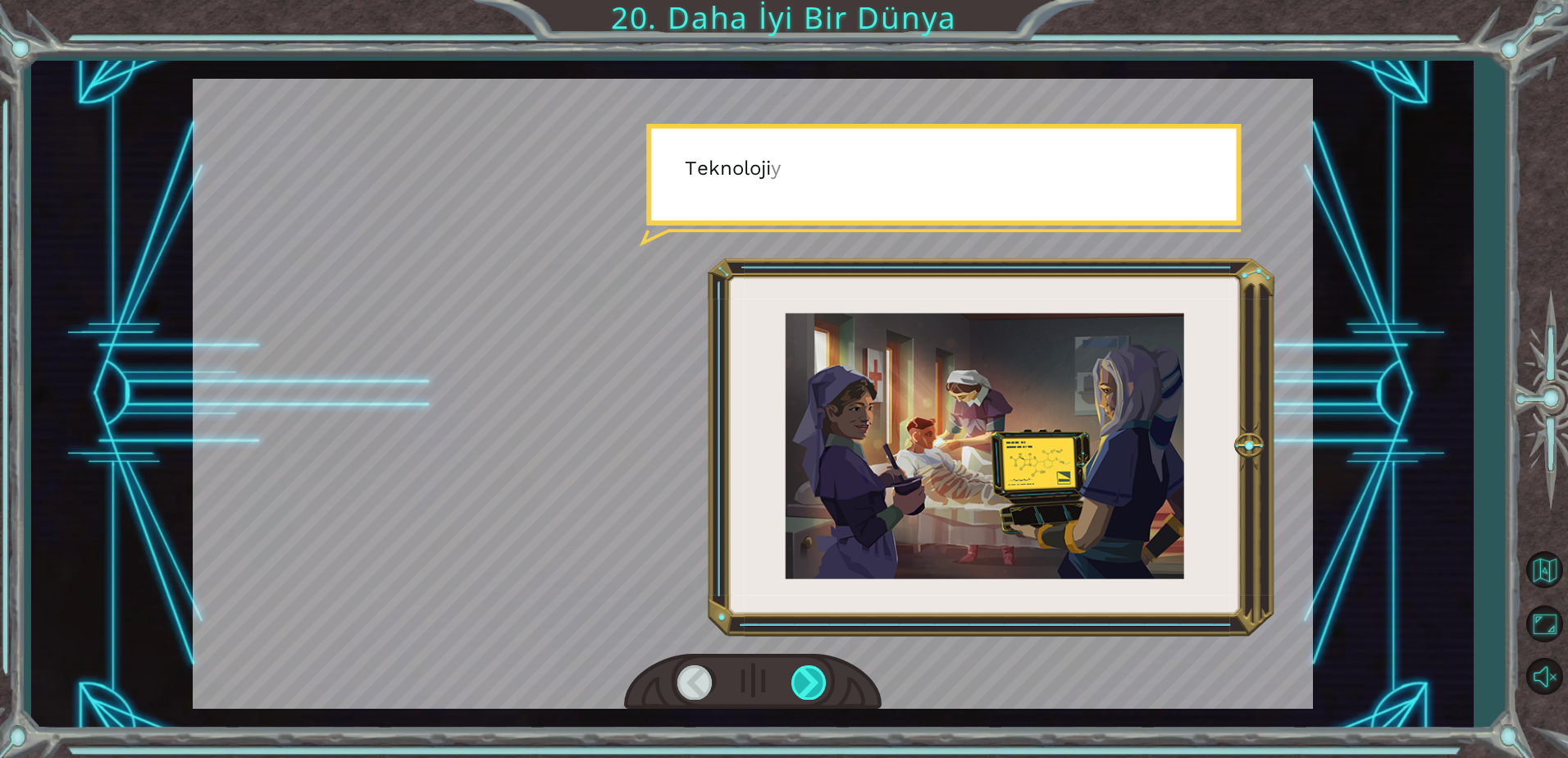
click at [797, 689] on div at bounding box center [809, 681] width 37 height 34
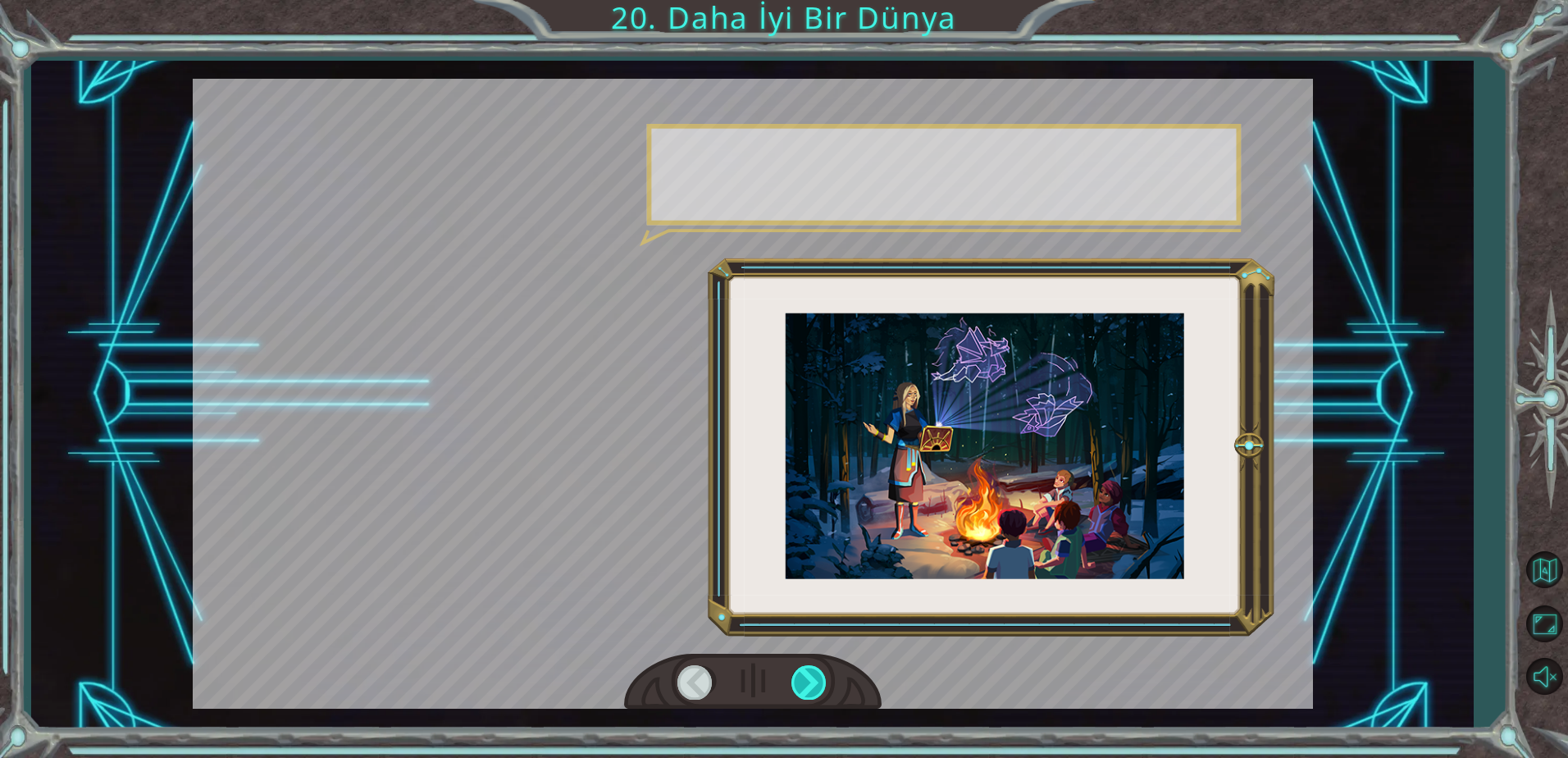
click at [797, 689] on div at bounding box center [809, 681] width 37 height 34
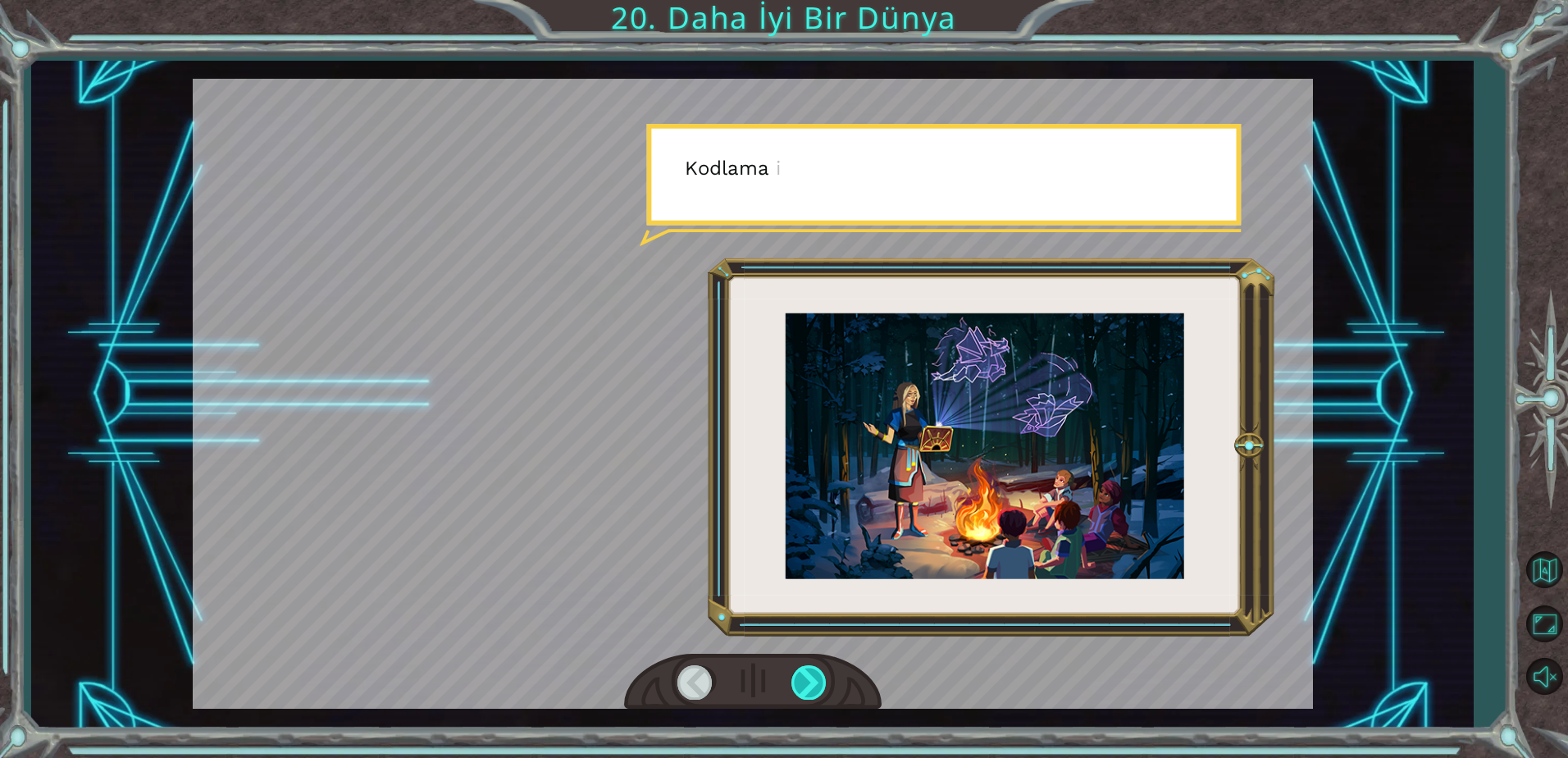
click at [797, 689] on div at bounding box center [809, 681] width 37 height 34
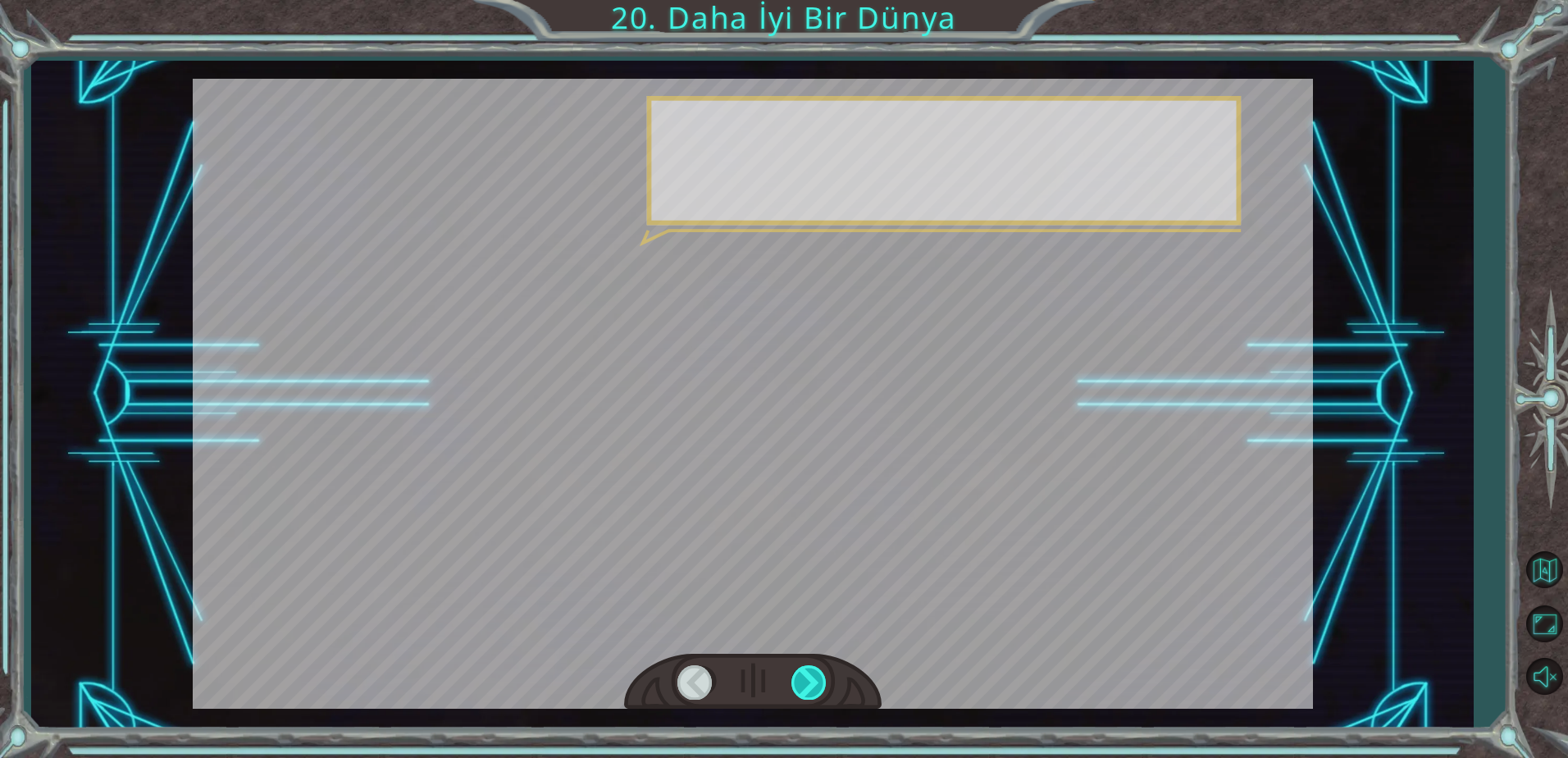
click at [797, 689] on div at bounding box center [809, 681] width 37 height 34
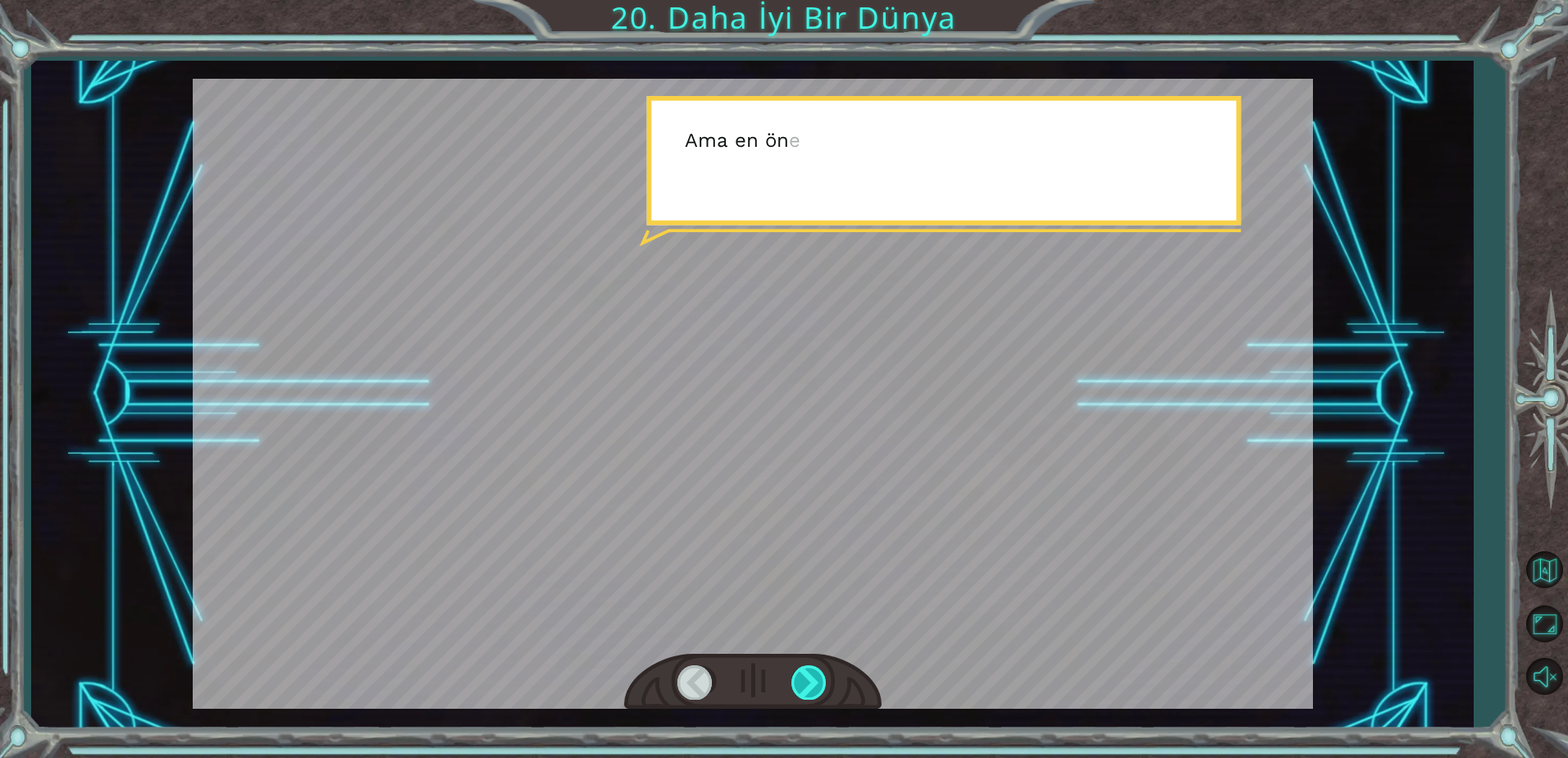
click at [797, 689] on div at bounding box center [809, 681] width 37 height 34
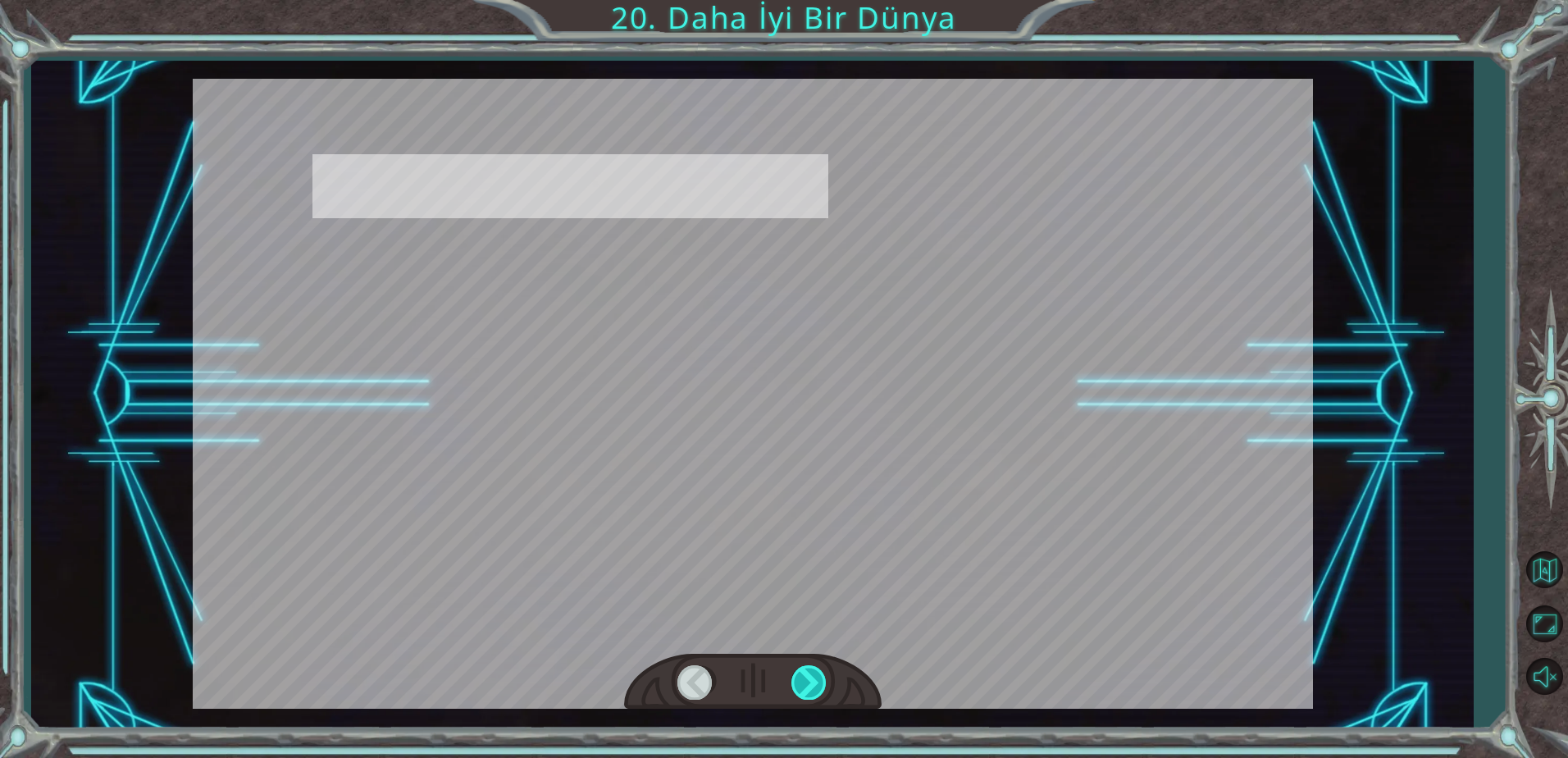
click at [797, 689] on div at bounding box center [809, 681] width 37 height 34
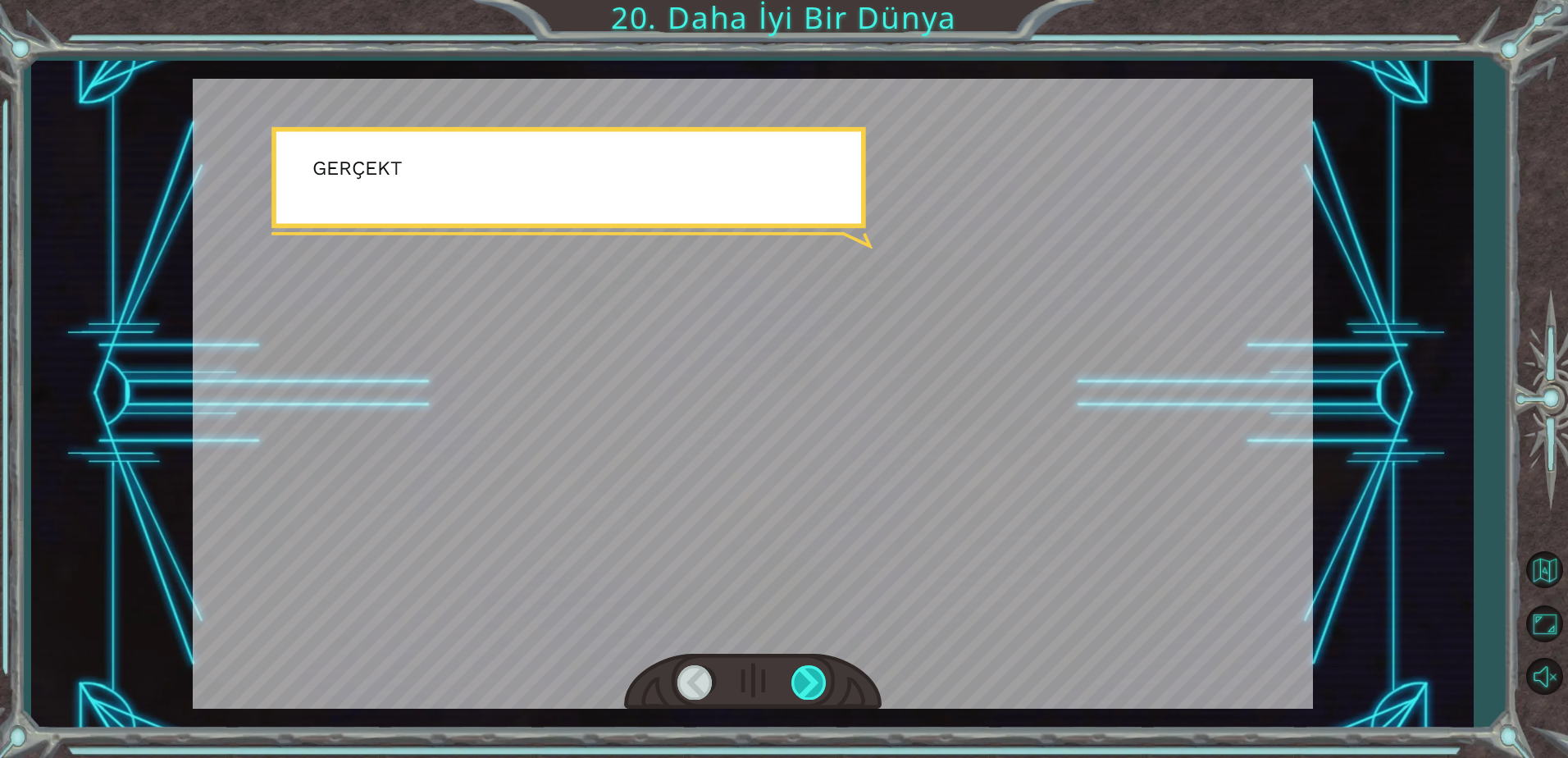
click at [797, 689] on div at bounding box center [809, 681] width 37 height 34
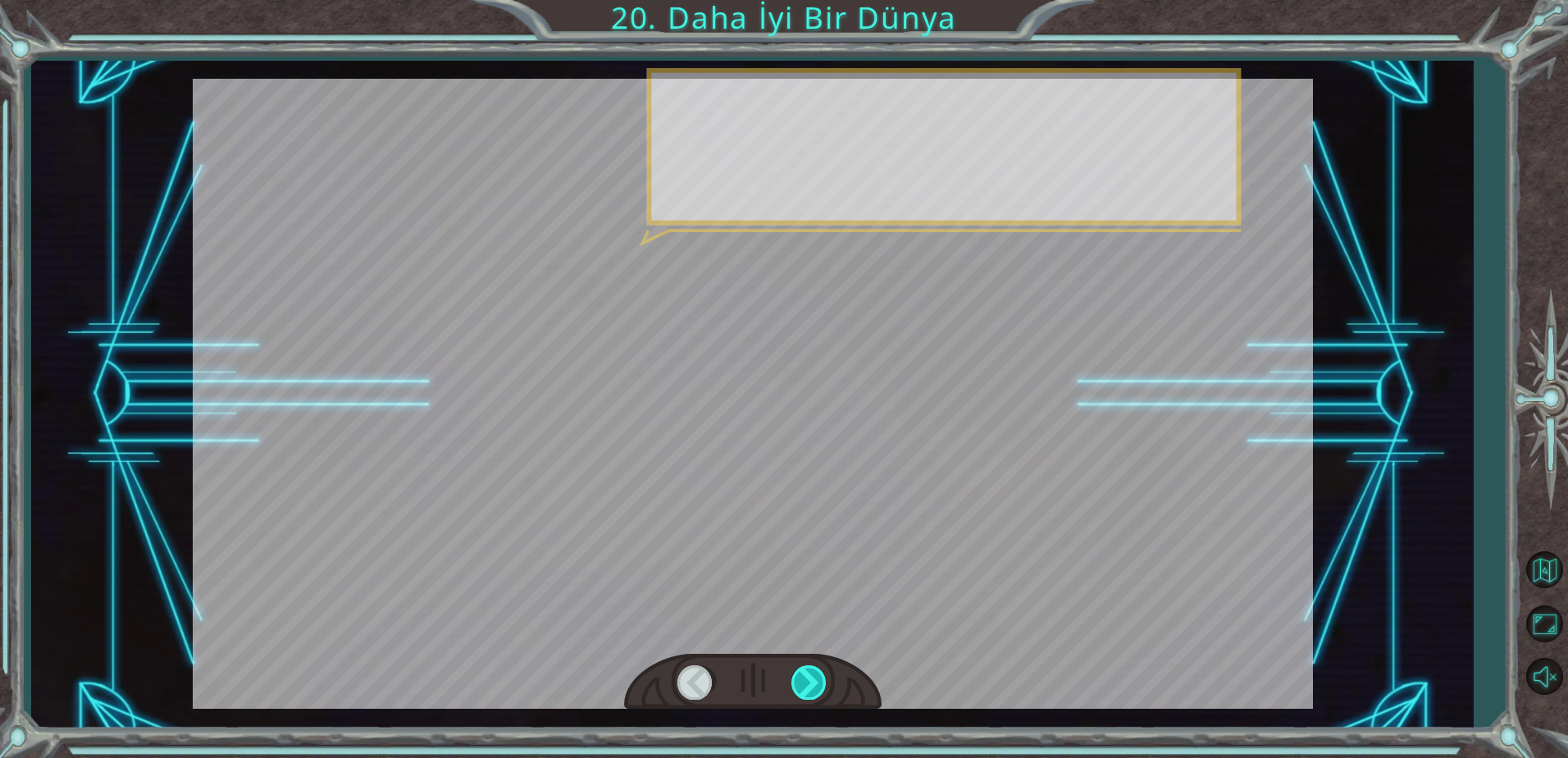
click at [797, 689] on div at bounding box center [809, 681] width 37 height 34
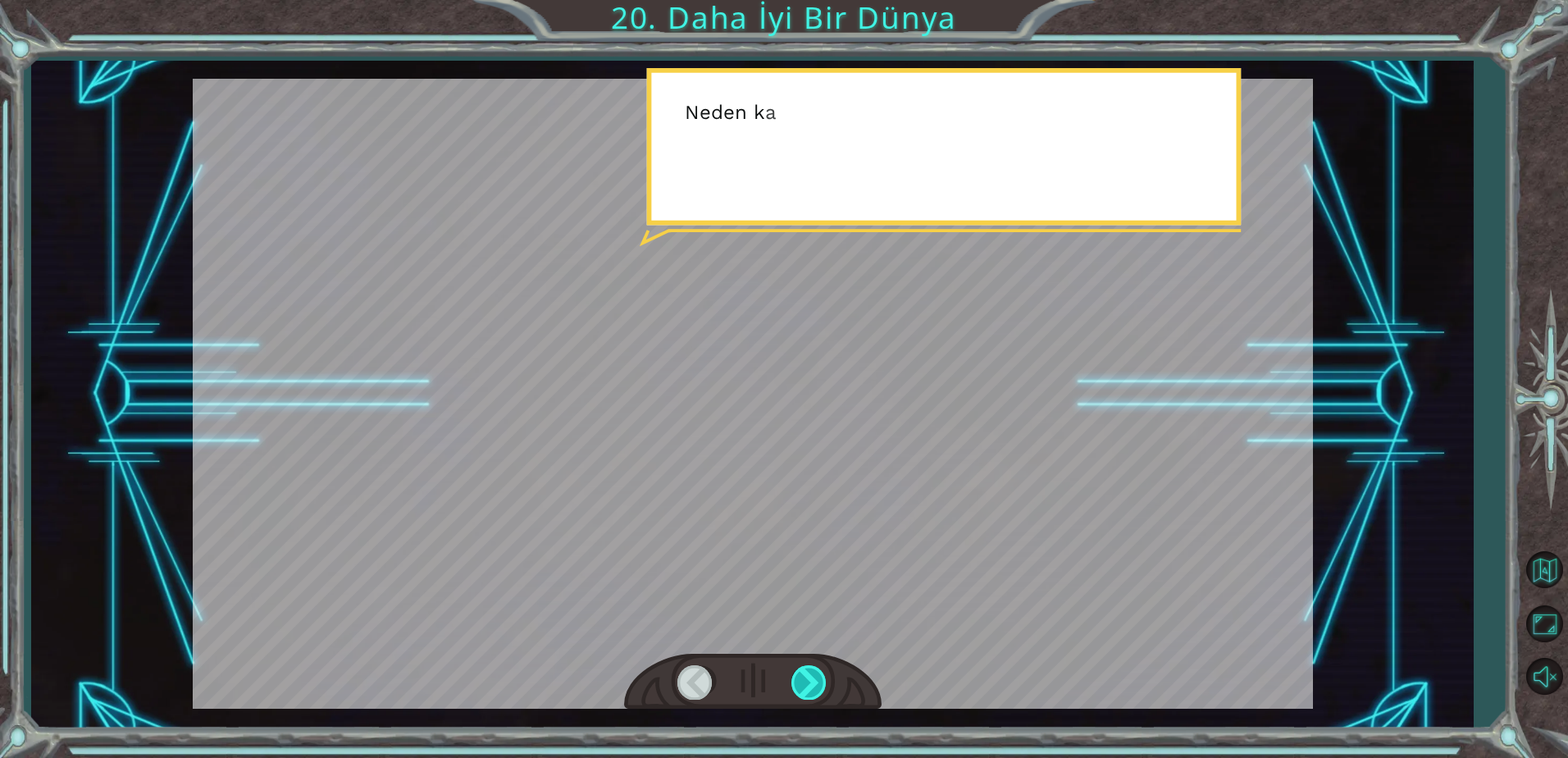
click at [797, 689] on div at bounding box center [809, 681] width 37 height 34
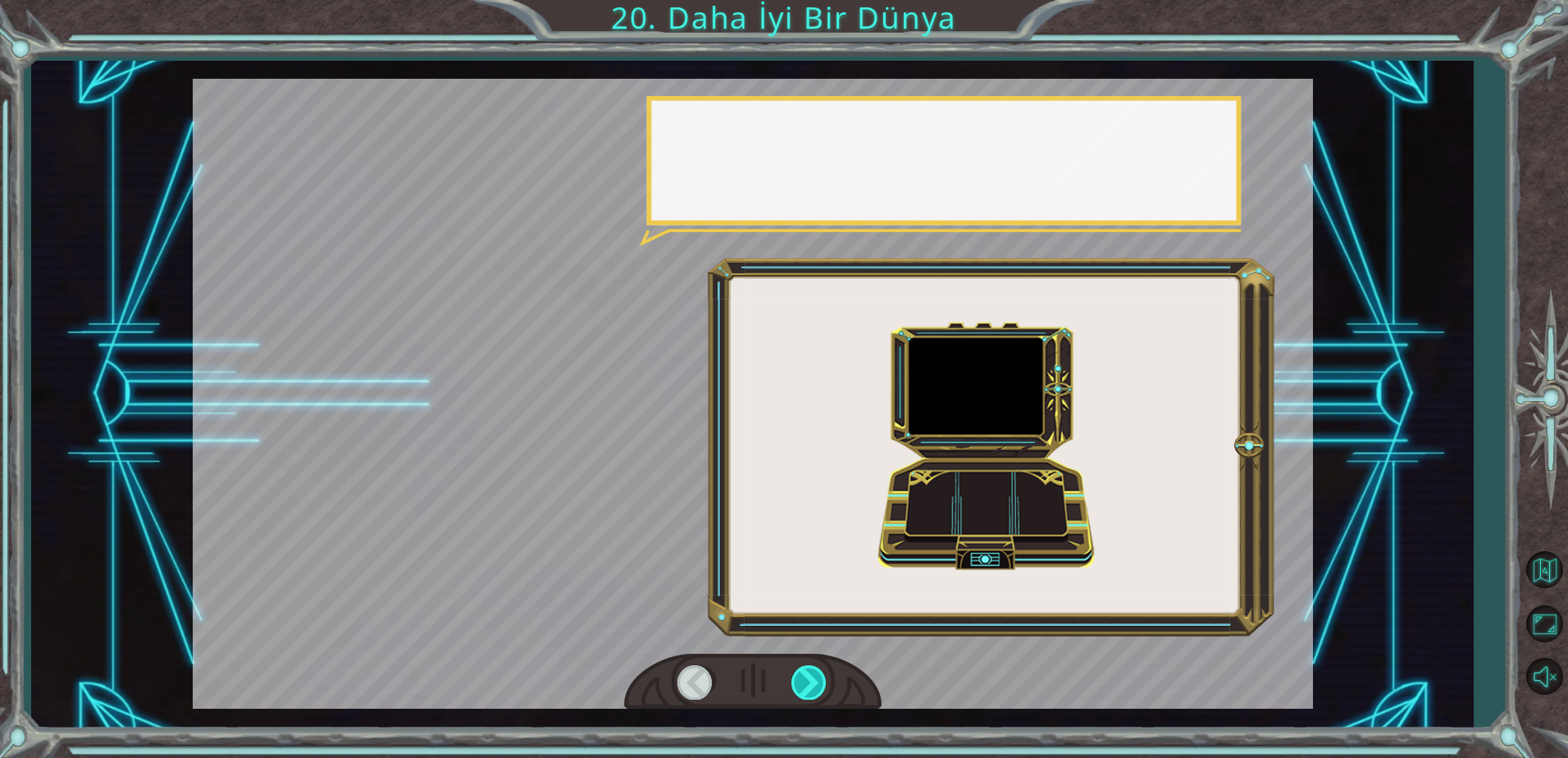
click at [797, 689] on div at bounding box center [809, 681] width 37 height 34
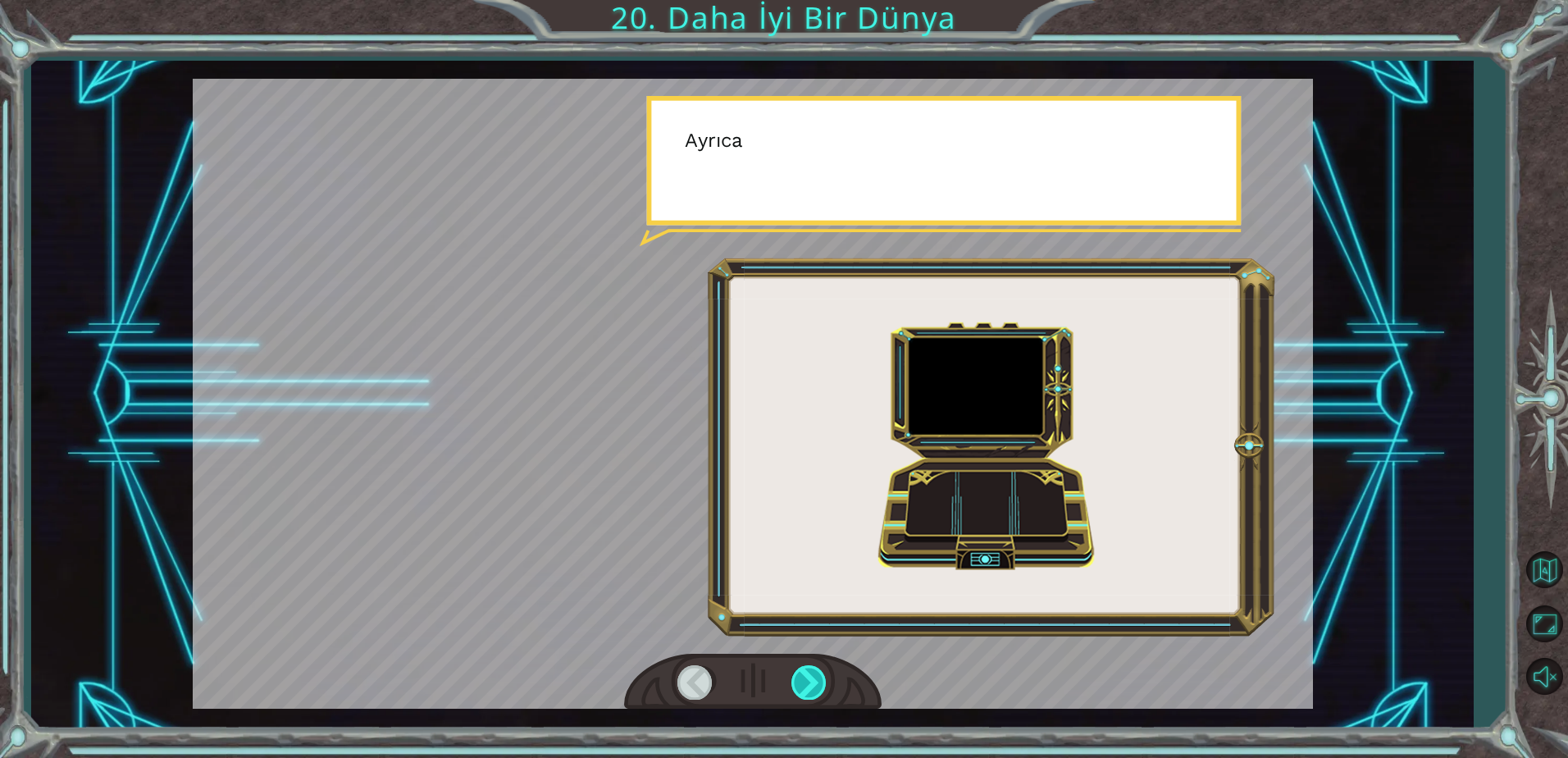
click at [797, 689] on div at bounding box center [809, 681] width 37 height 34
click at [797, 688] on div at bounding box center [809, 681] width 37 height 34
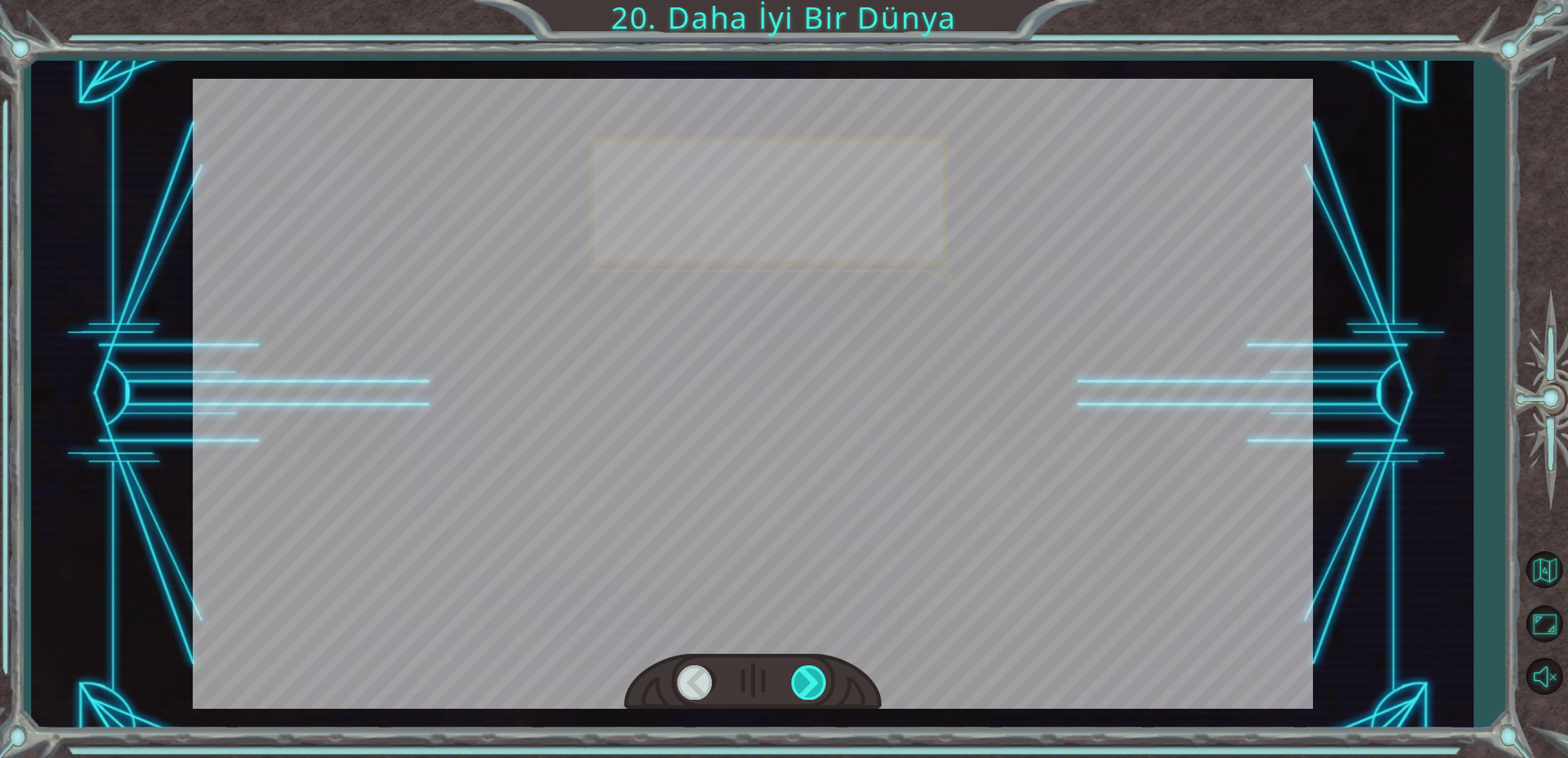
click at [797, 688] on div at bounding box center [809, 681] width 37 height 34
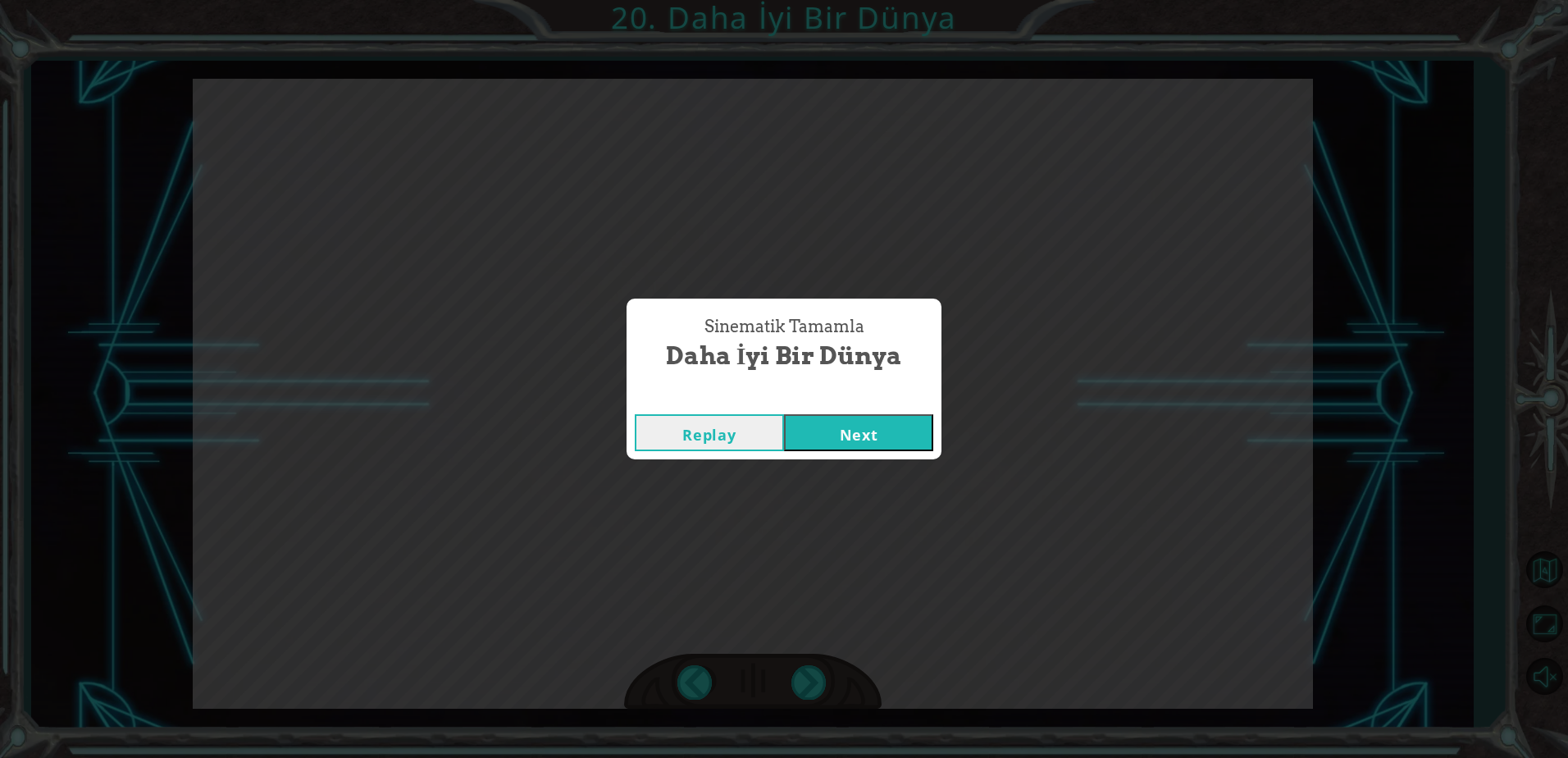
click at [879, 439] on button "Next" at bounding box center [858, 432] width 149 height 37
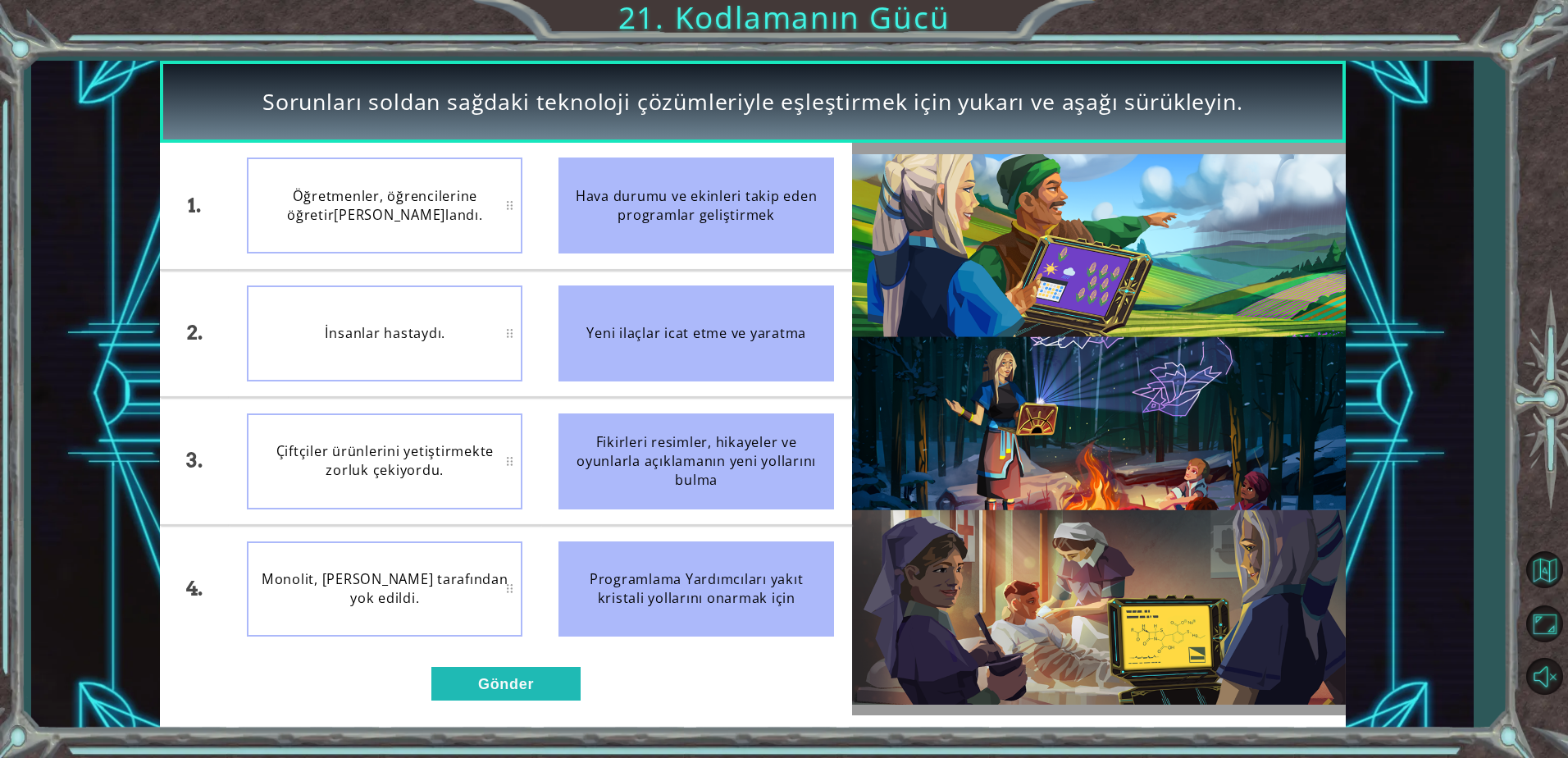
drag, startPoint x: 715, startPoint y: 212, endPoint x: 587, endPoint y: 342, distance: 182.4
click at [587, 292] on ul "Hava durumu ve ekinleri takip eden programlar geliştirmek Yeni ilaçlar icat etm…" at bounding box center [696, 397] width 312 height 509
click at [534, 691] on button "Gönder" at bounding box center [505, 683] width 149 height 33
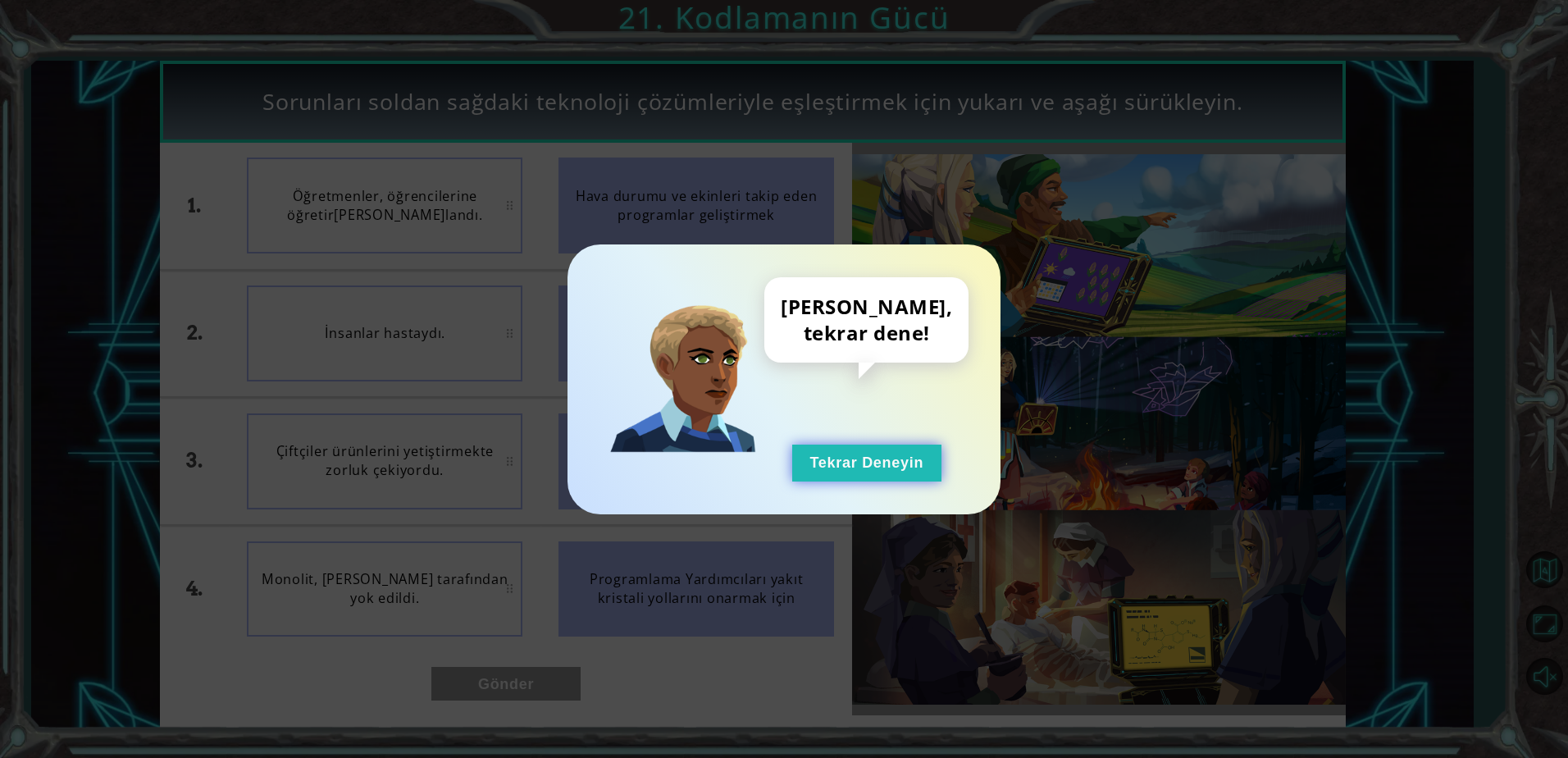
click at [897, 469] on button "Tekrar Deneyin" at bounding box center [866, 463] width 149 height 37
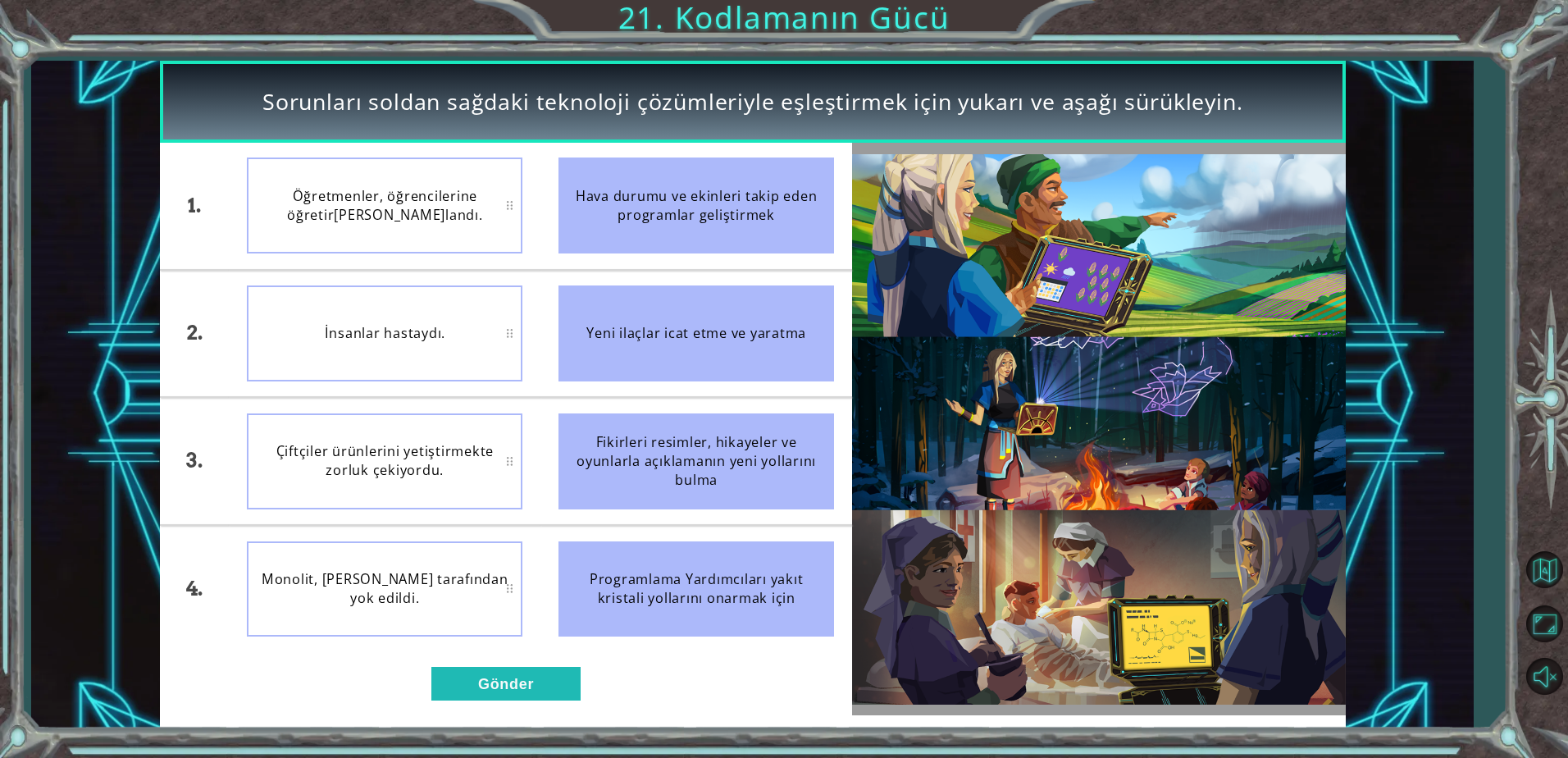
drag, startPoint x: 651, startPoint y: 601, endPoint x: 597, endPoint y: 593, distance: 54.6
click at [609, 595] on div "Programlama Yardımcıları yakıt kristali yollarını onarmak için" at bounding box center [696, 589] width 276 height 96
click at [530, 682] on button "Gönder" at bounding box center [505, 683] width 149 height 33
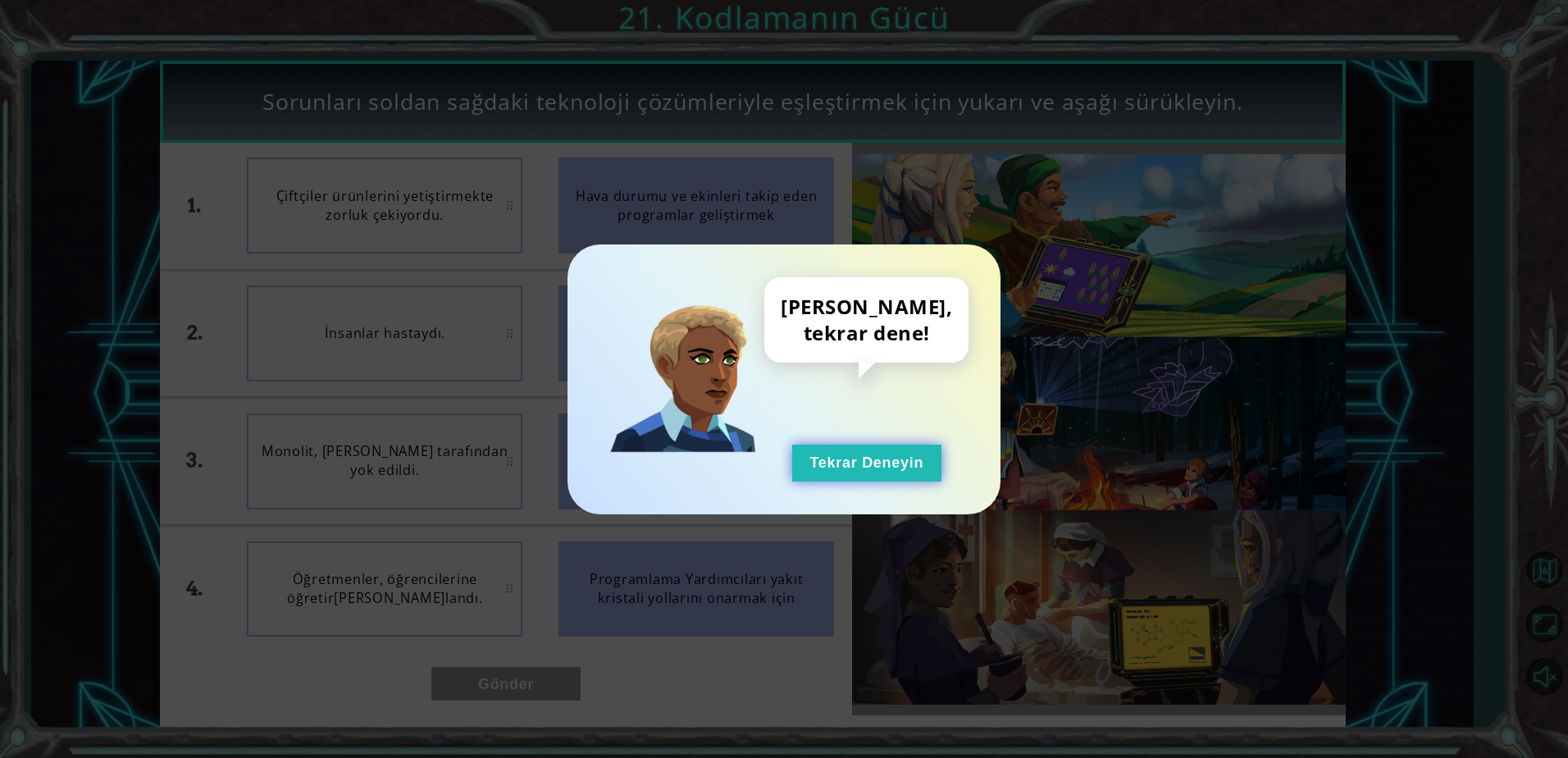
click at [836, 463] on button "Tekrar Deneyin" at bounding box center [866, 463] width 149 height 37
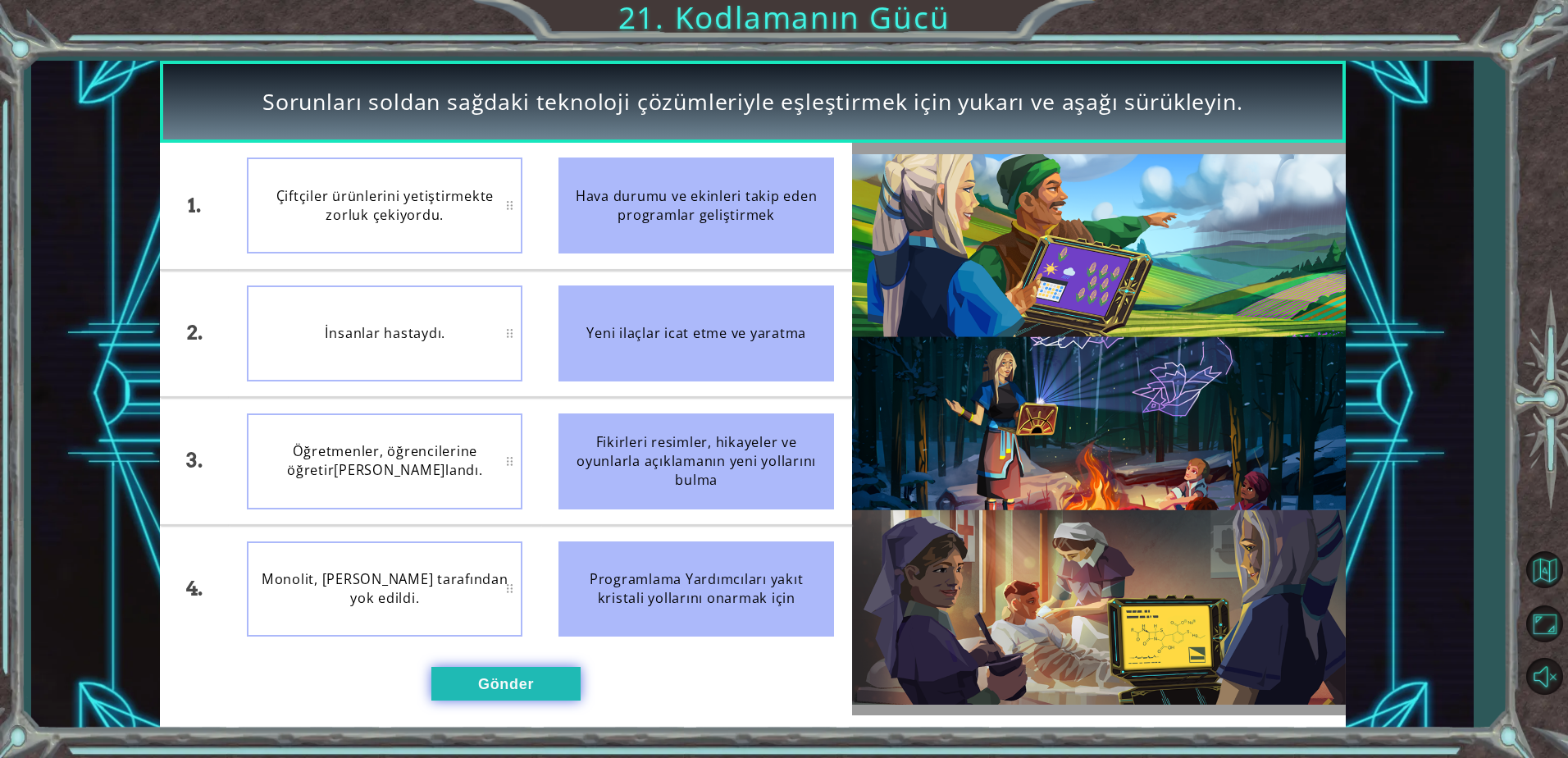
click at [459, 679] on button "Gönder" at bounding box center [505, 683] width 149 height 33
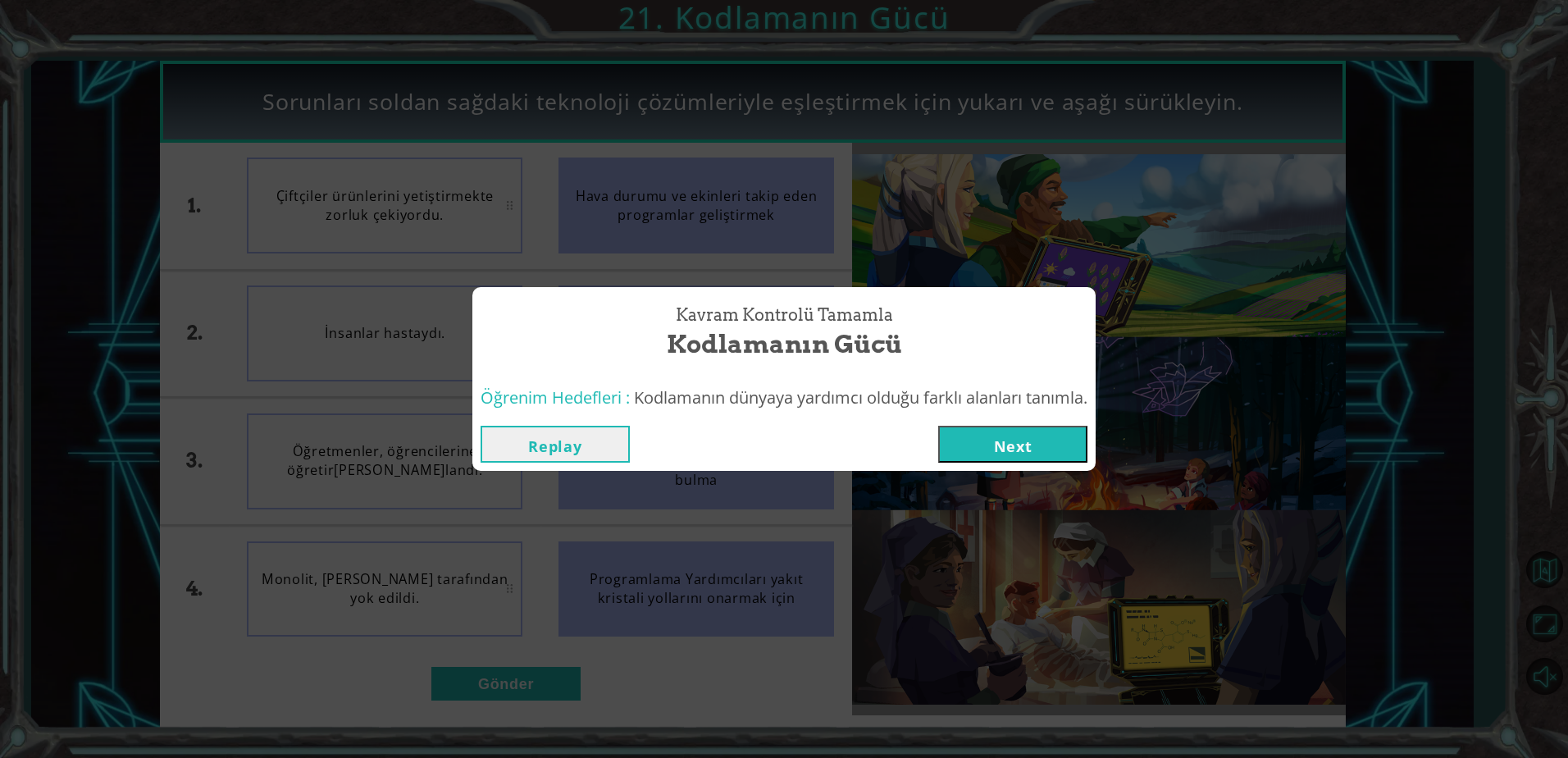
click at [1054, 437] on button "Next" at bounding box center [1012, 444] width 149 height 37
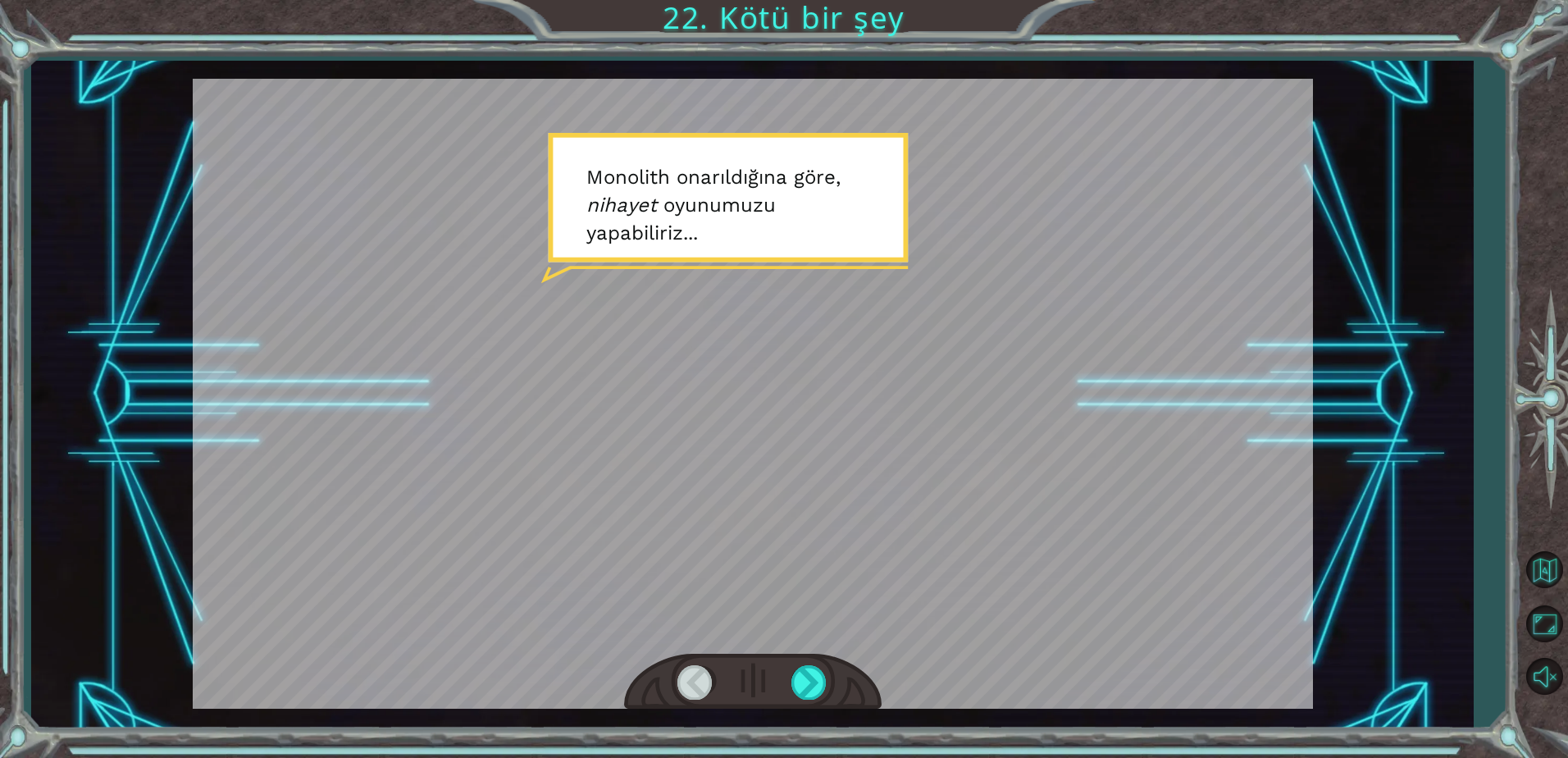
click at [817, 398] on div at bounding box center [752, 393] width 1120 height 630
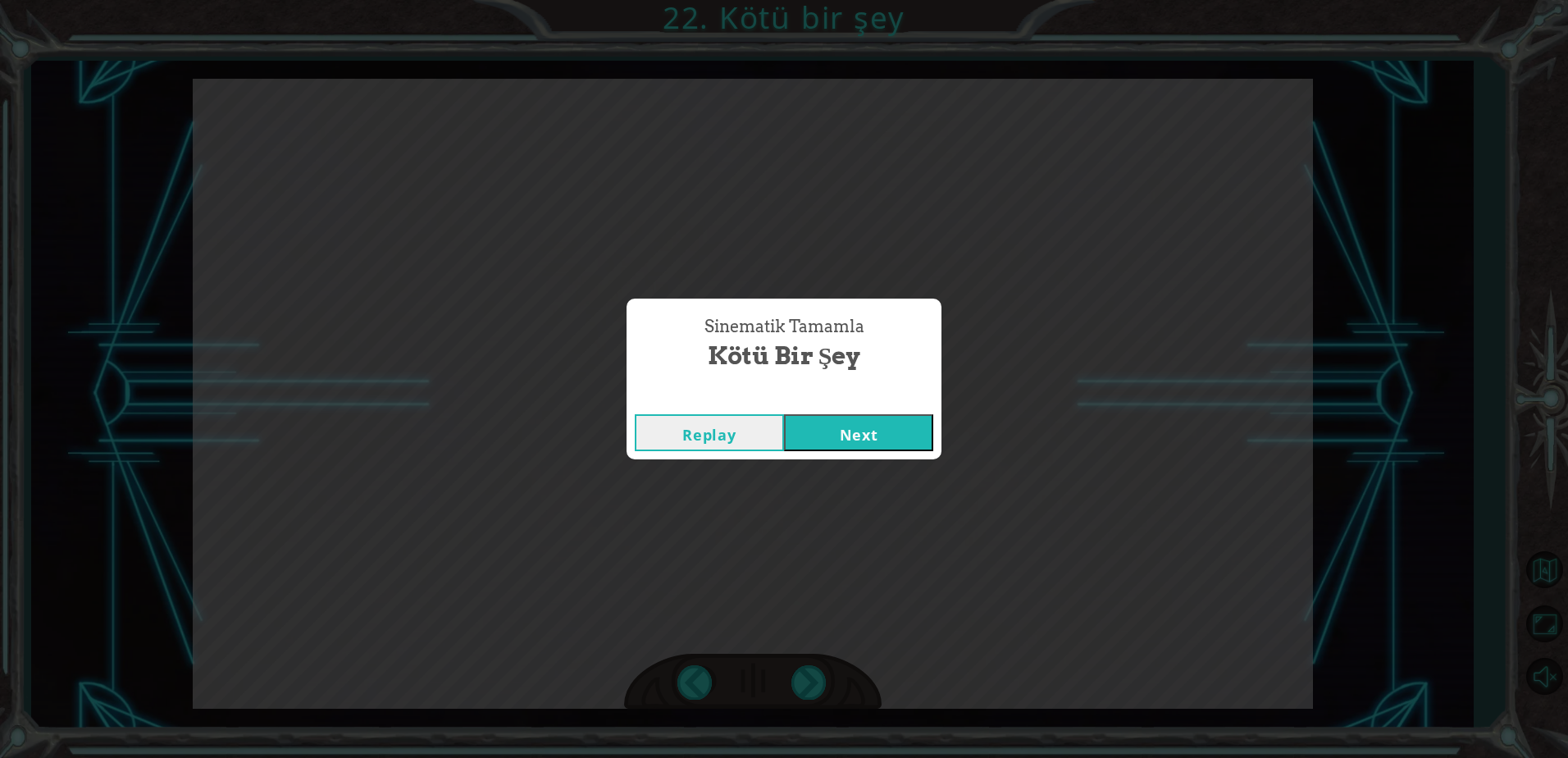
click at [878, 432] on button "Next" at bounding box center [858, 432] width 149 height 37
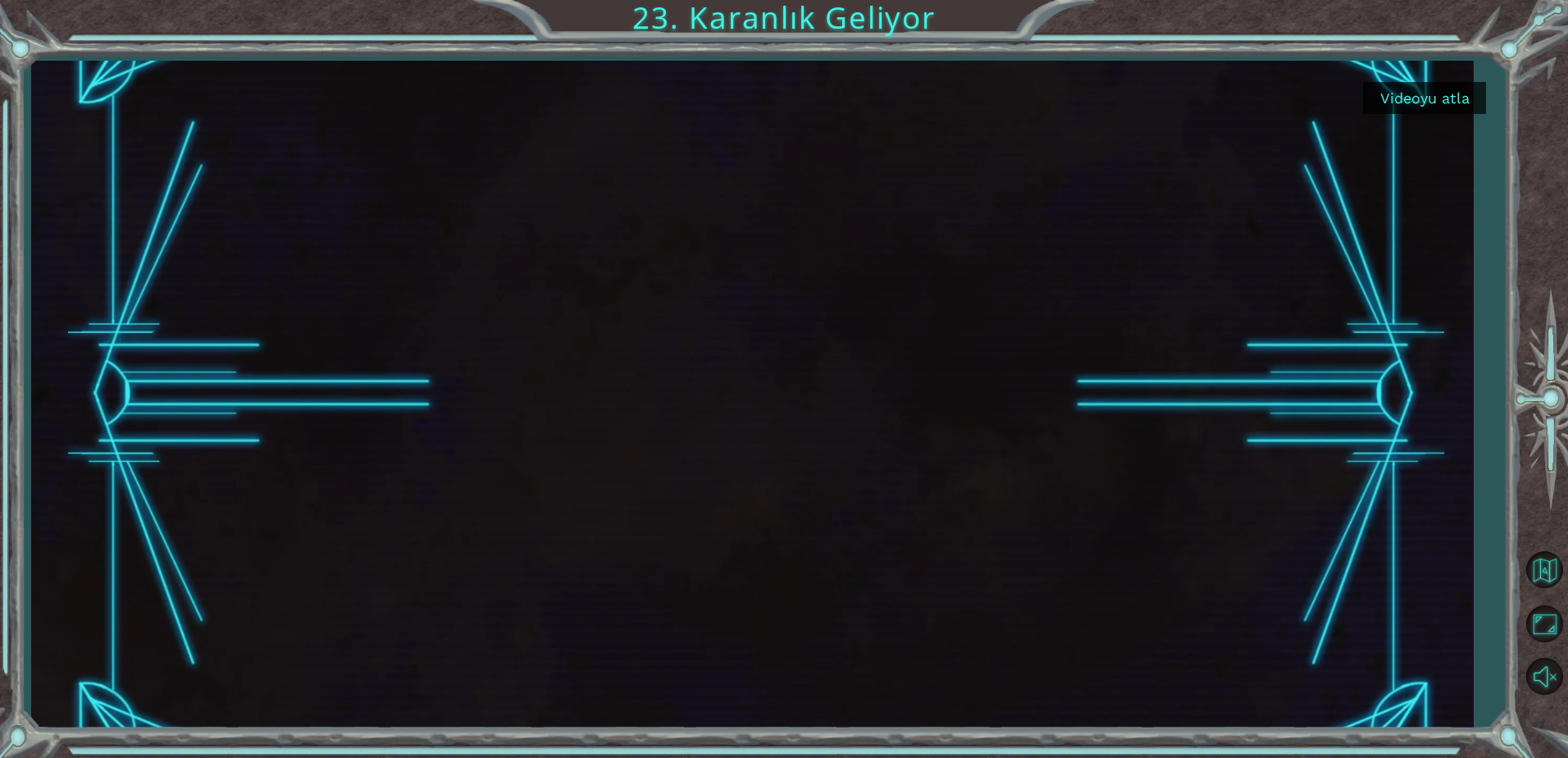
click at [1440, 97] on button "Videoyu atla" at bounding box center [1424, 98] width 123 height 32
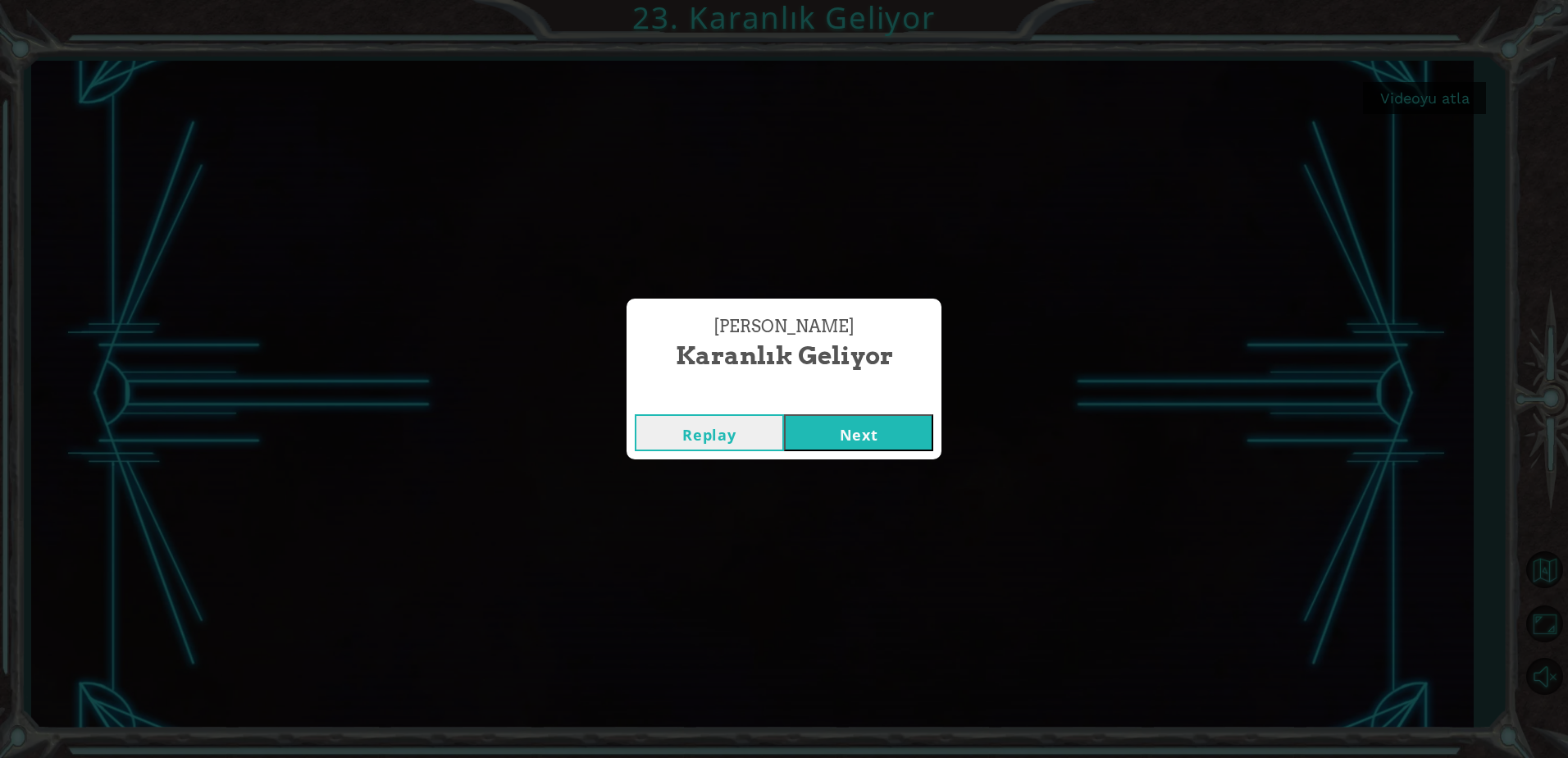
click at [893, 440] on button "Next" at bounding box center [858, 432] width 149 height 37
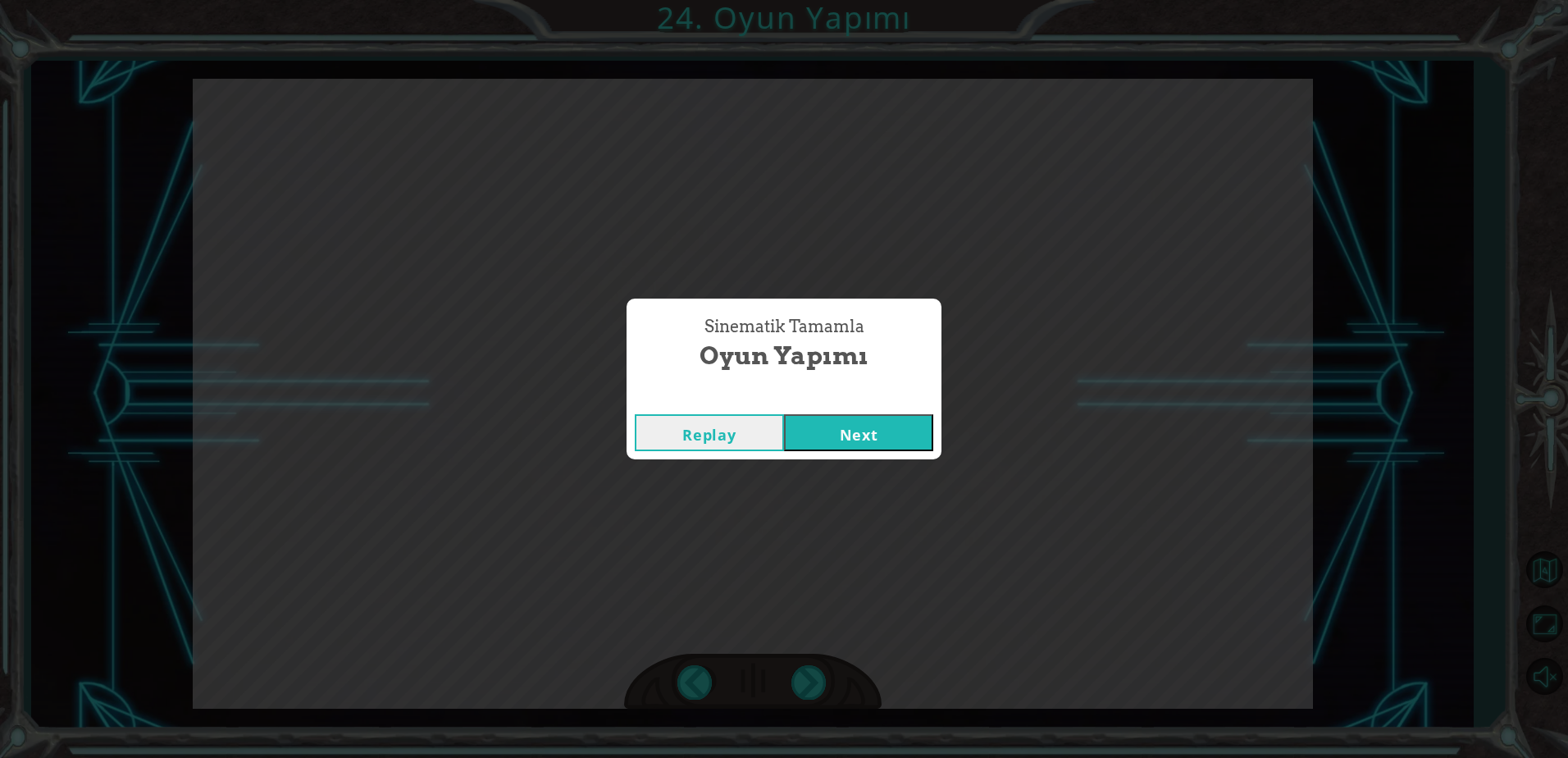
click at [839, 450] on button "Next" at bounding box center [858, 432] width 149 height 37
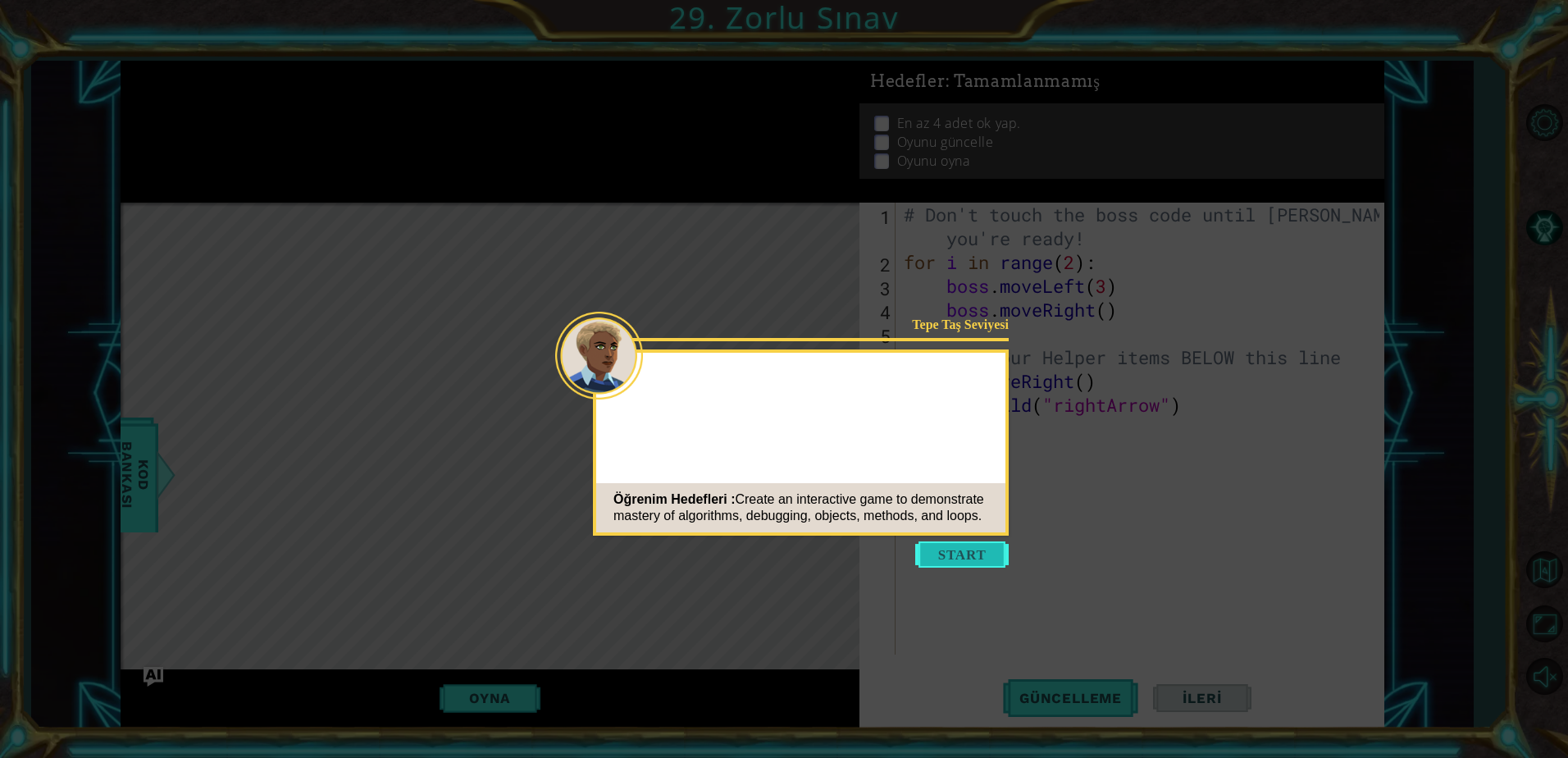
click at [978, 561] on button "Start" at bounding box center [962, 555] width 94 height 26
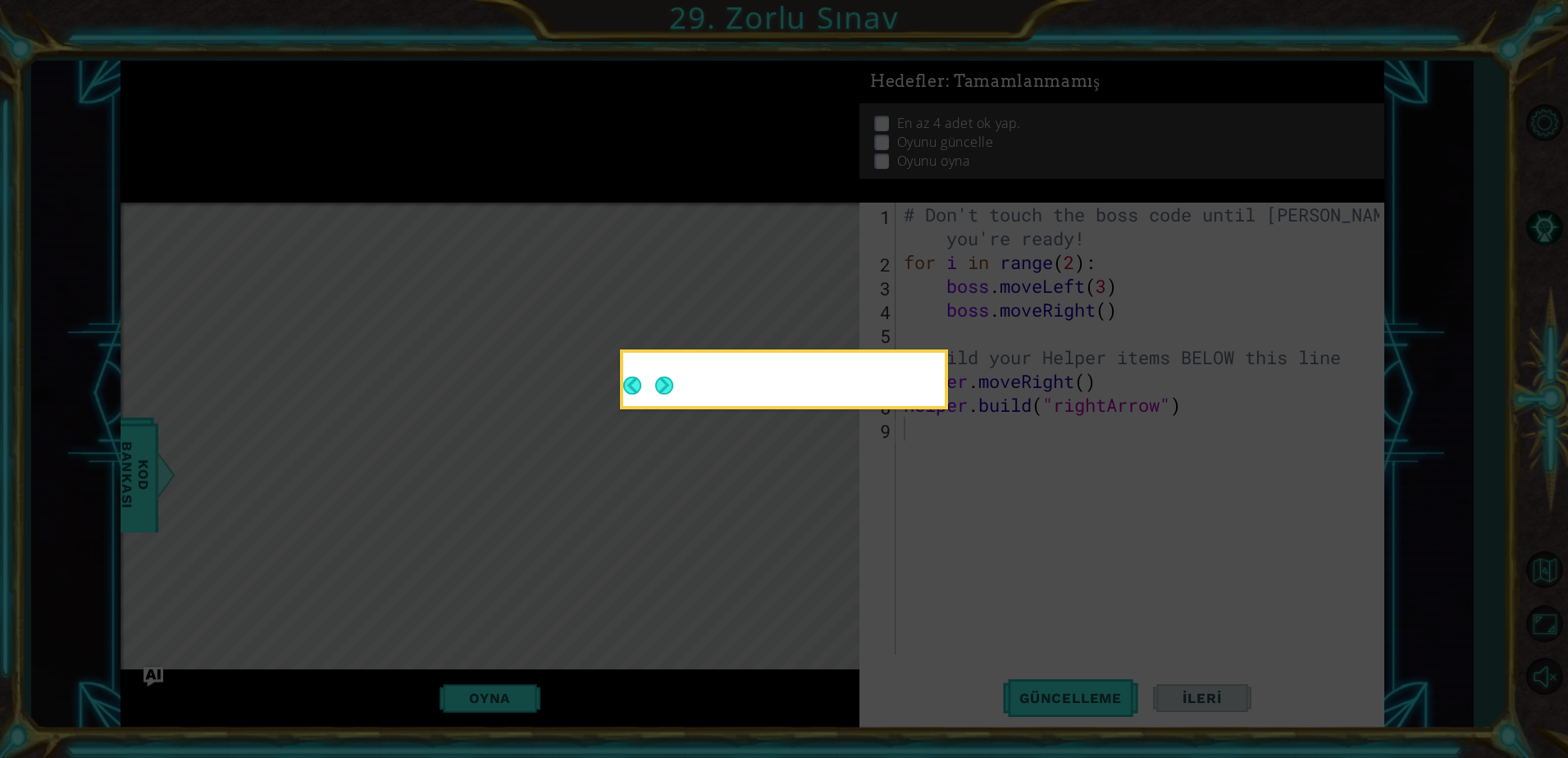
drag, startPoint x: 1003, startPoint y: 592, endPoint x: 910, endPoint y: 537, distance: 108.0
click at [1003, 591] on icon at bounding box center [784, 379] width 1568 height 758
click at [678, 384] on div at bounding box center [784, 382] width 322 height 47
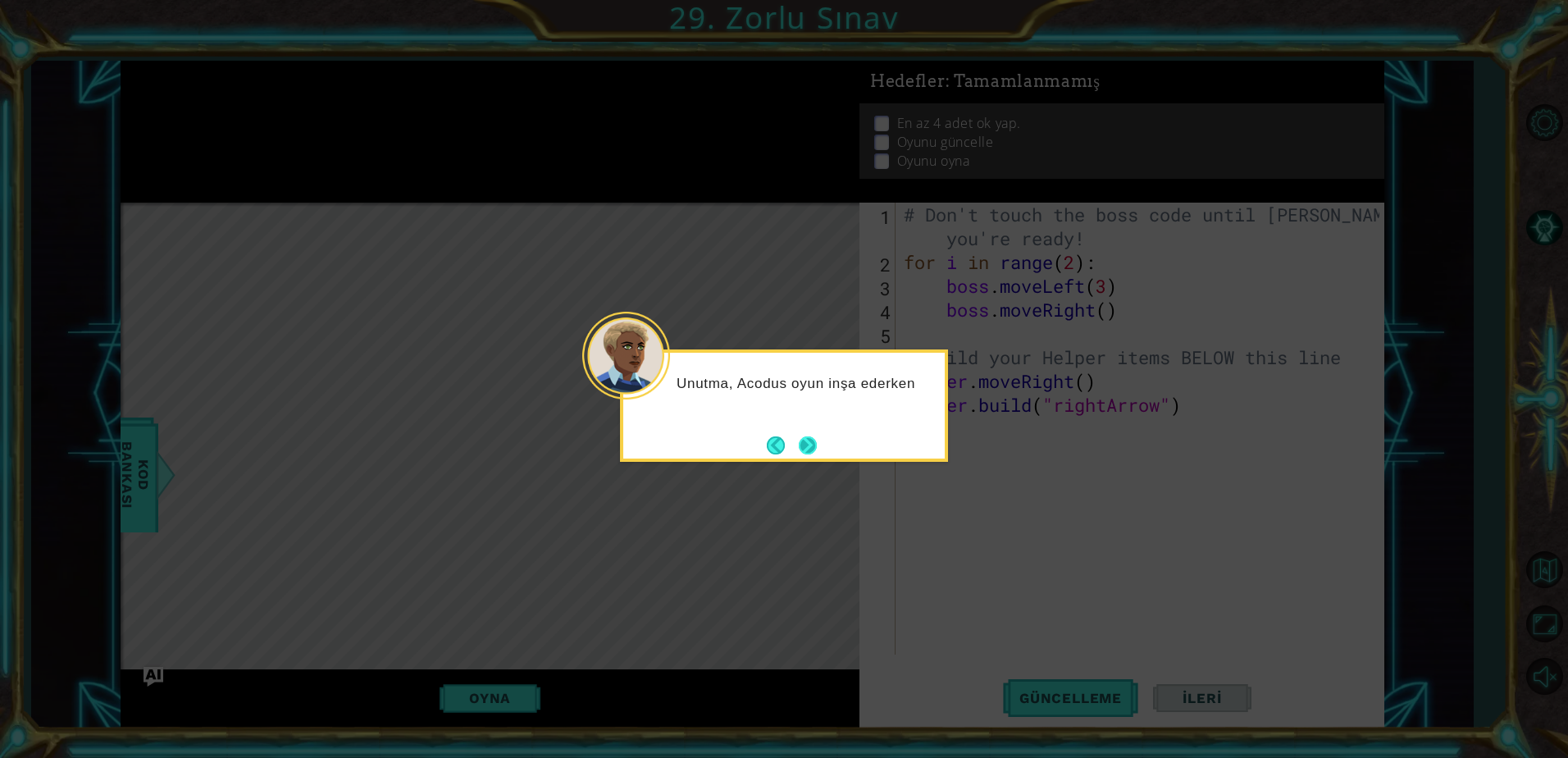
click at [810, 445] on button "Next" at bounding box center [807, 445] width 18 height 18
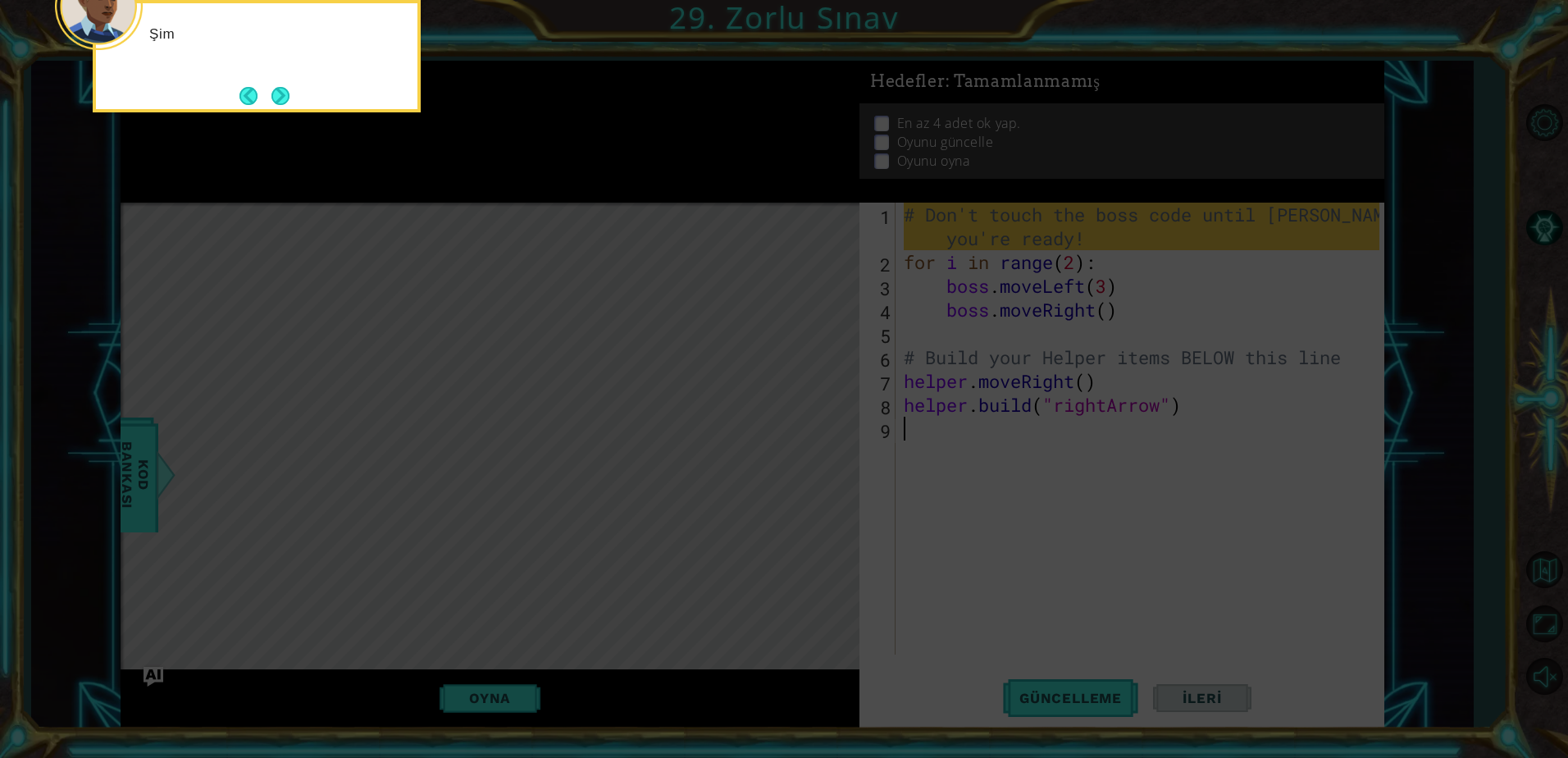
click at [1061, 597] on icon at bounding box center [784, 113] width 1568 height 1288
click at [283, 95] on button "Next" at bounding box center [281, 96] width 18 height 18
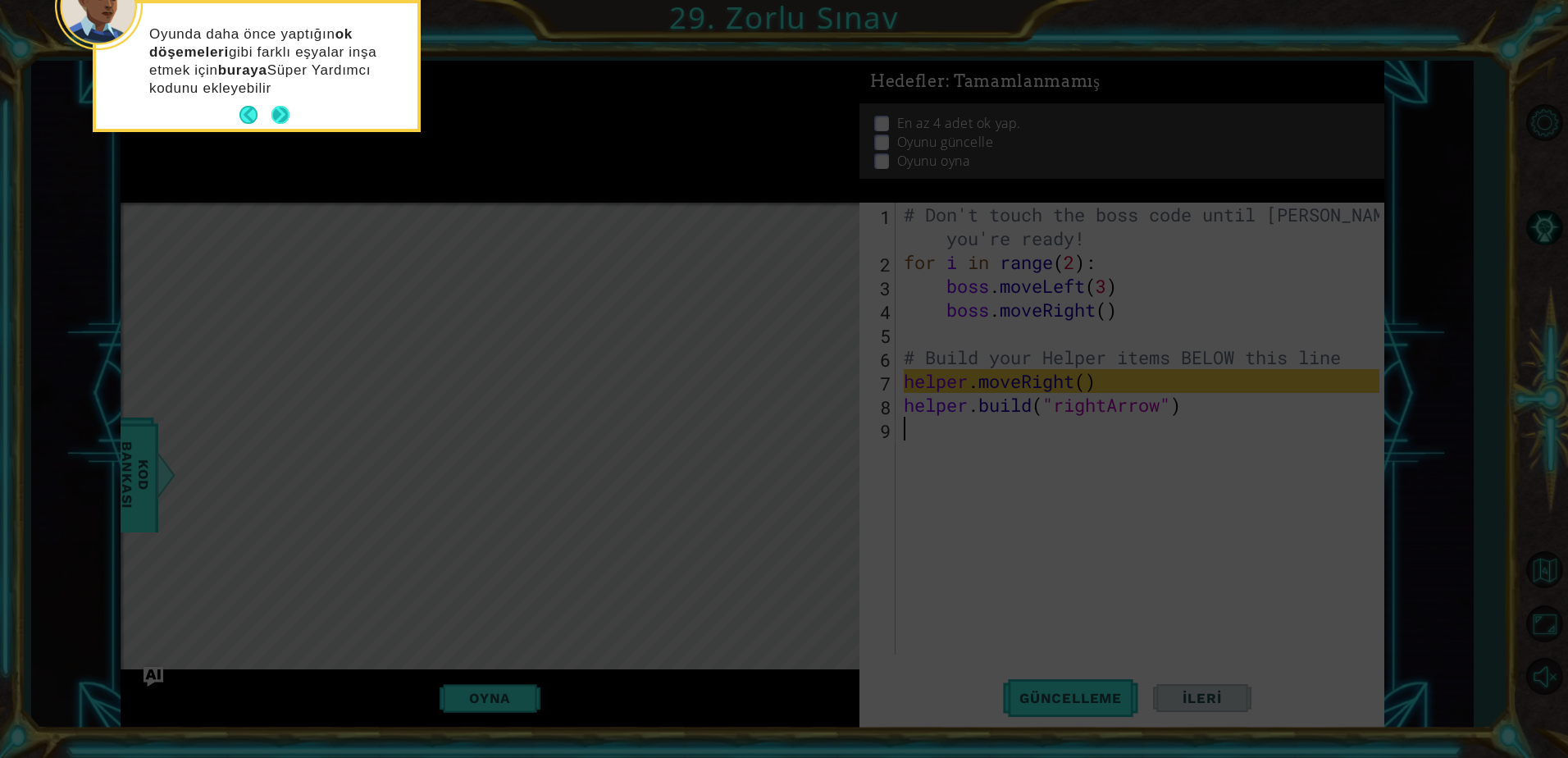
click at [288, 107] on button "Next" at bounding box center [281, 115] width 18 height 18
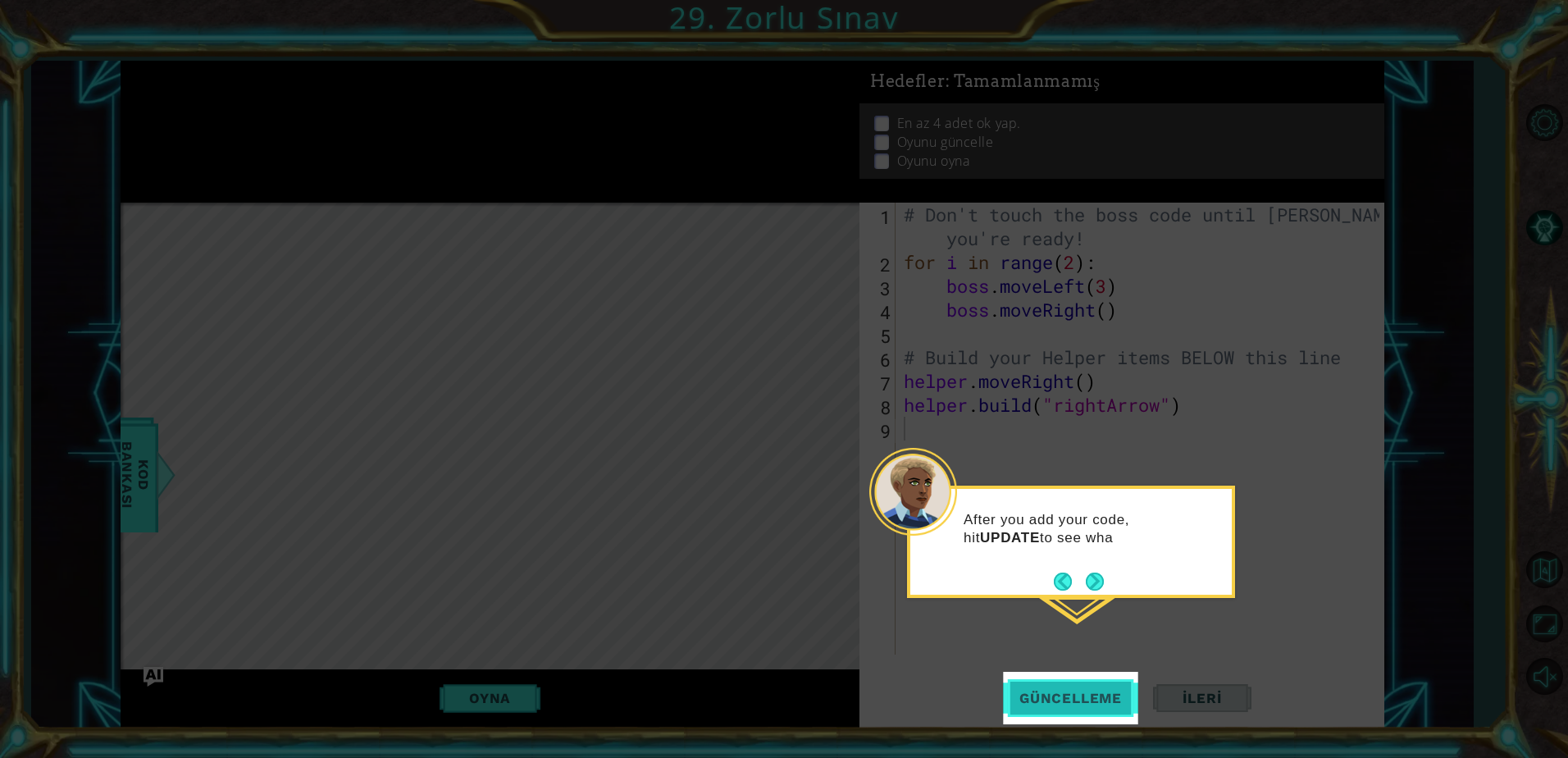
click at [1069, 687] on button "Güncelleme" at bounding box center [1070, 698] width 135 height 53
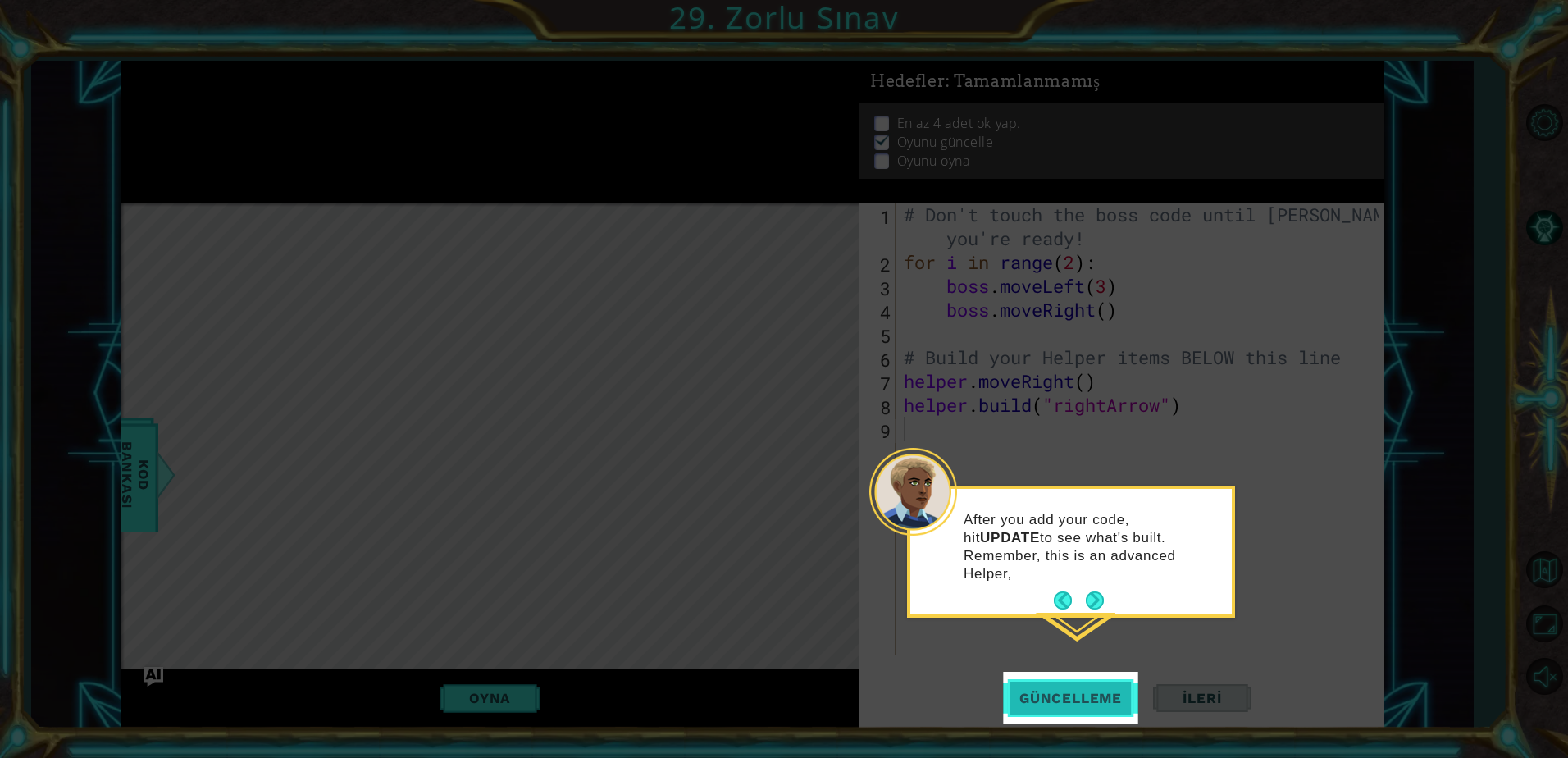
click at [1065, 691] on span "Güncelleme" at bounding box center [1070, 698] width 135 height 16
click at [1100, 591] on button "Next" at bounding box center [1095, 600] width 18 height 18
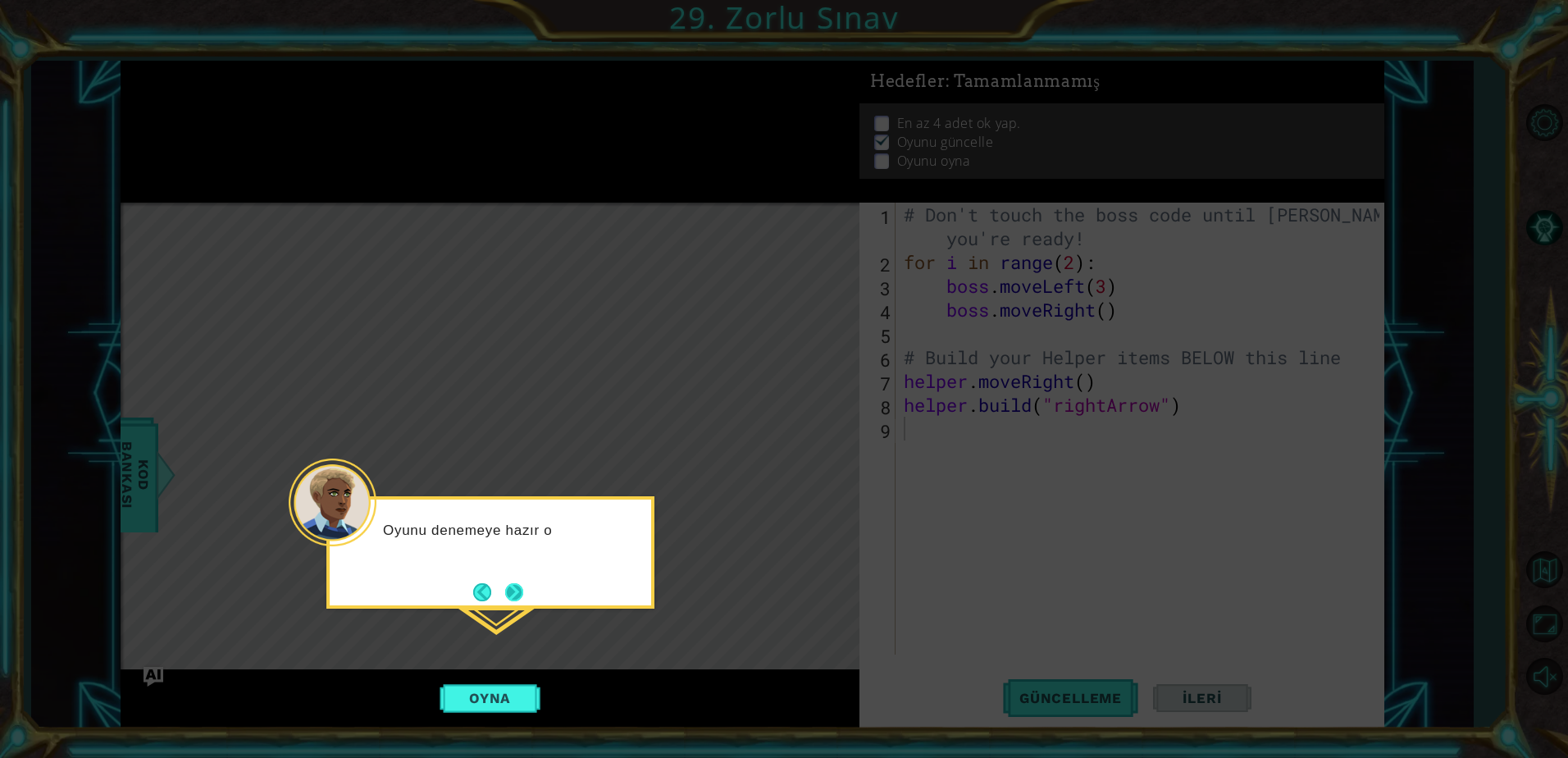
click at [510, 589] on button "Next" at bounding box center [514, 592] width 18 height 18
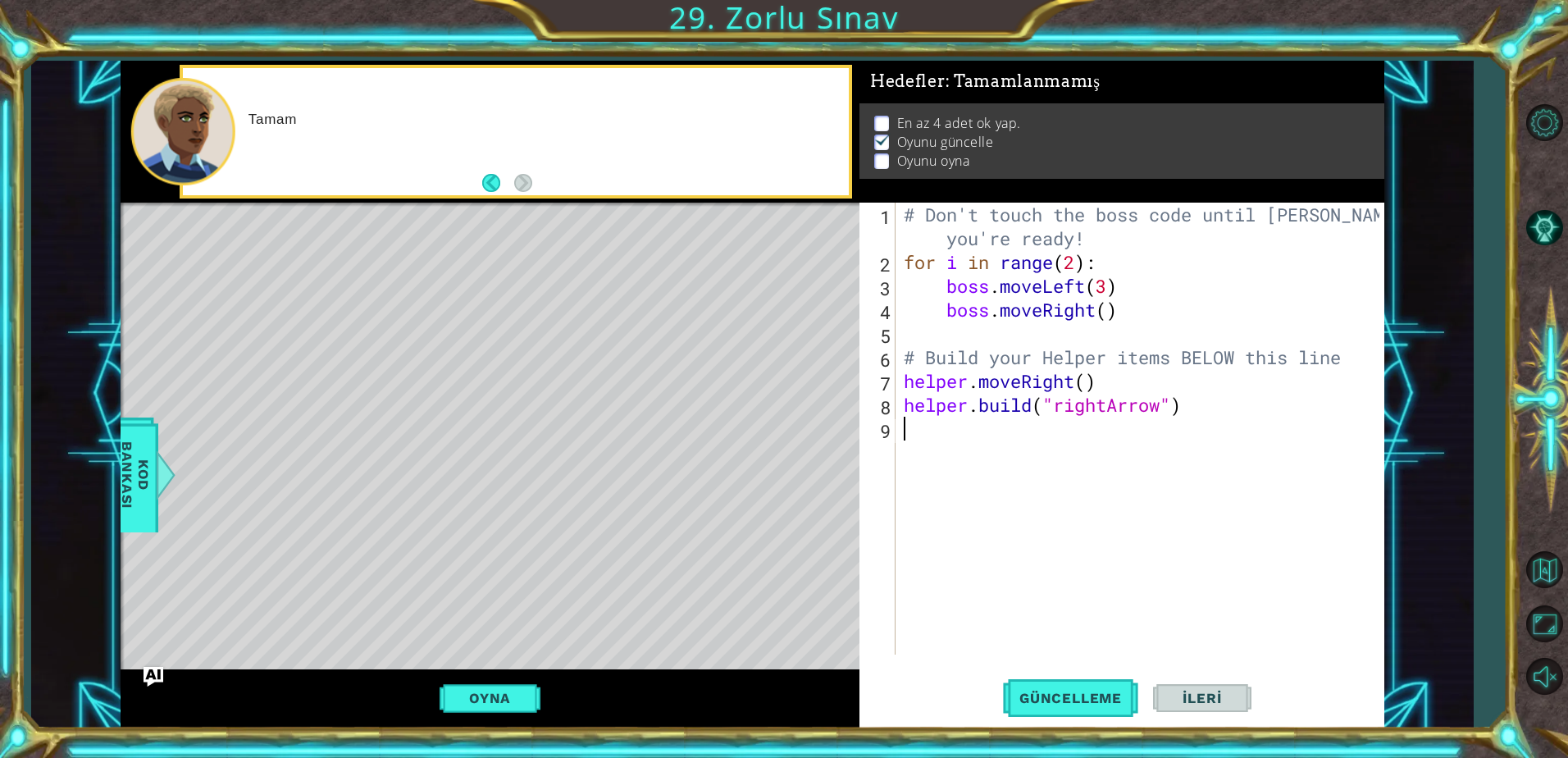
click at [524, 717] on div "Oyna" at bounding box center [490, 698] width 739 height 58
click at [521, 688] on button "Oyna" at bounding box center [490, 698] width 101 height 31
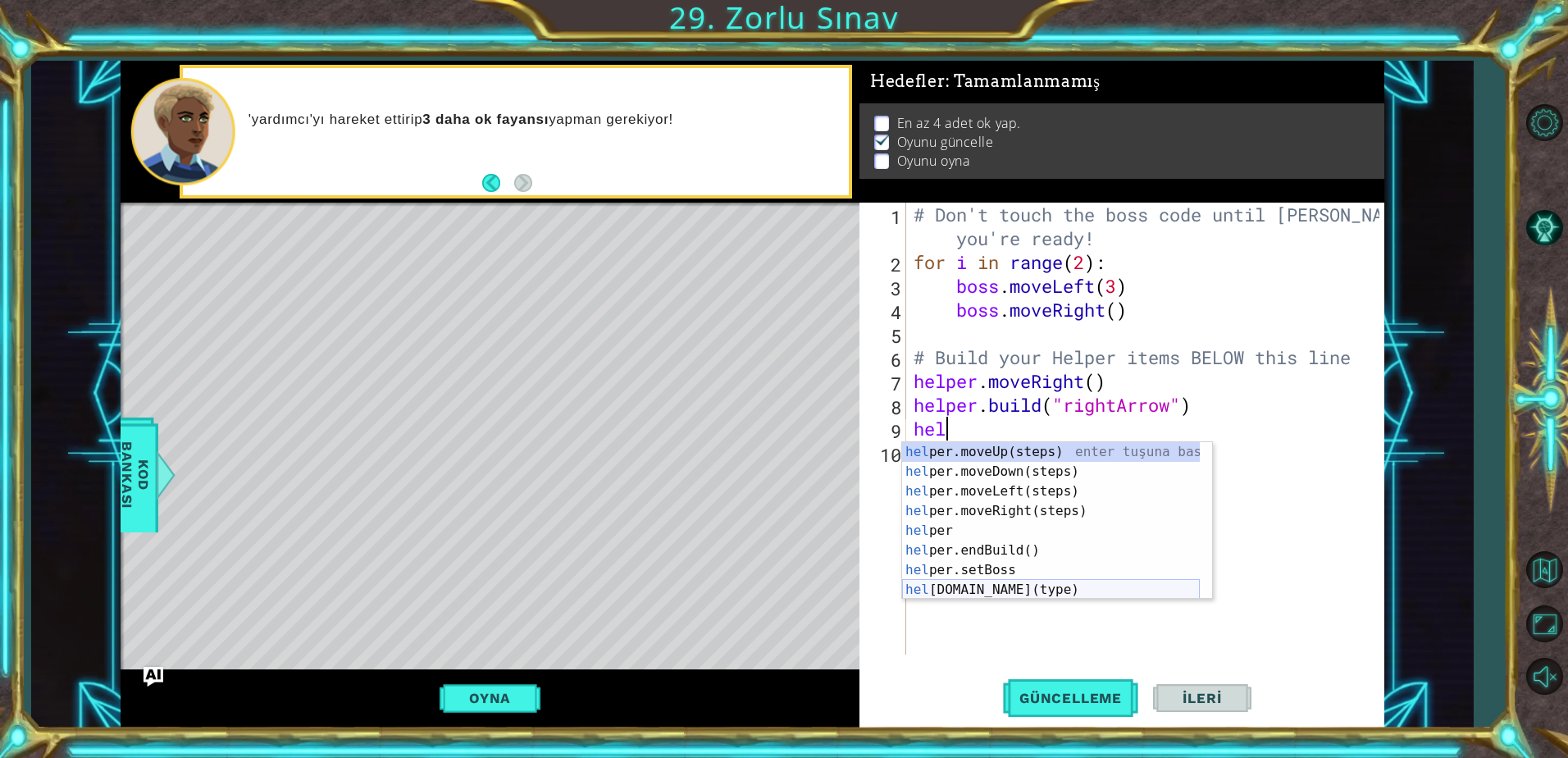
click at [1004, 586] on div "hel per.moveUp(steps) enter tuşuna bas hel per.moveDown(steps) enter tuşuna bas…" at bounding box center [1051, 540] width 298 height 197
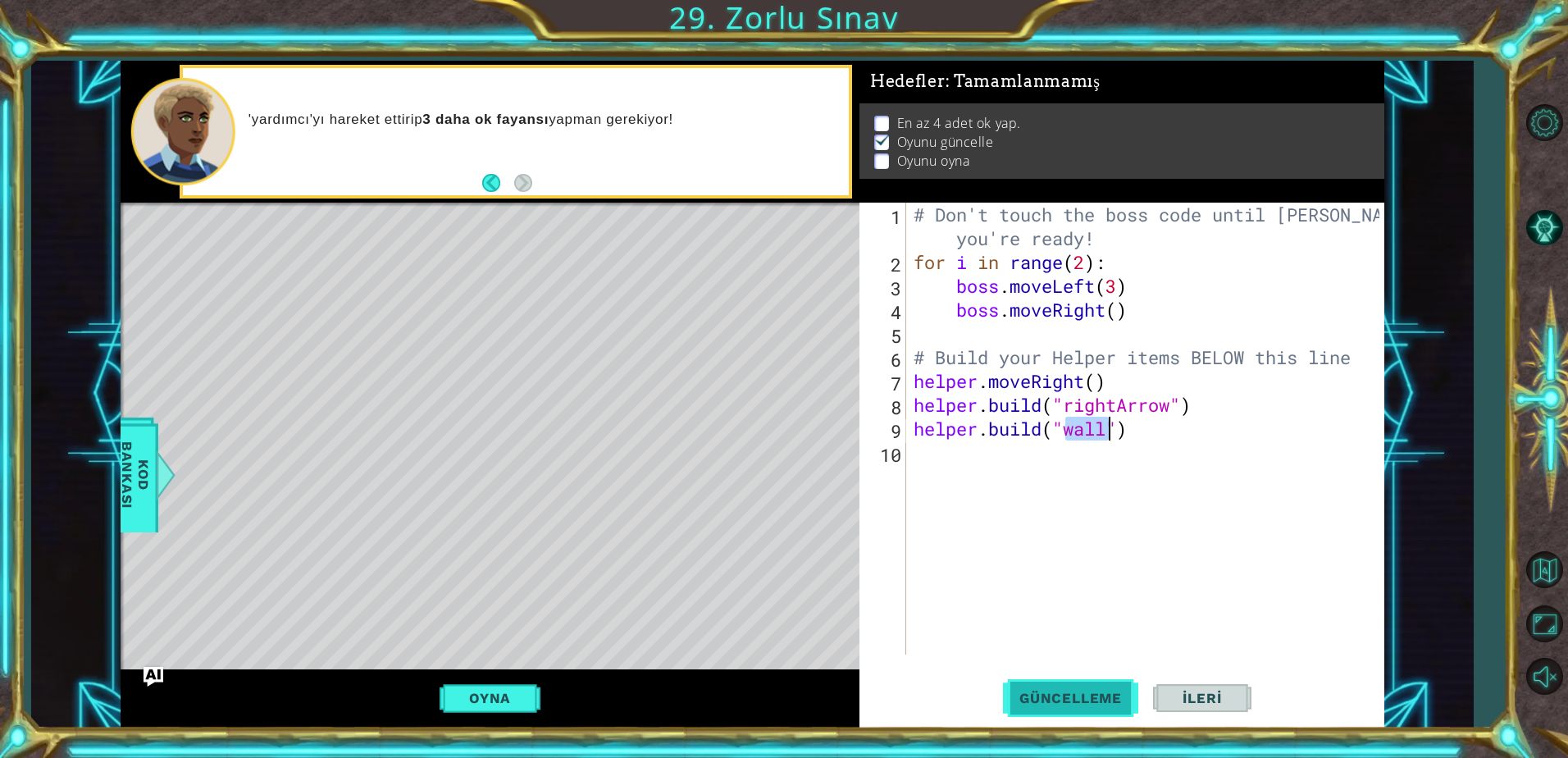
type textarea "[DOMAIN_NAME]("wall")"
click at [1063, 691] on span "Güncelleme" at bounding box center [1070, 698] width 135 height 16
drag, startPoint x: 489, startPoint y: 674, endPoint x: 487, endPoint y: 691, distance: 17.1
click at [488, 681] on div "Oyna" at bounding box center [490, 698] width 739 height 58
click at [487, 694] on button "Oyna" at bounding box center [490, 698] width 101 height 31
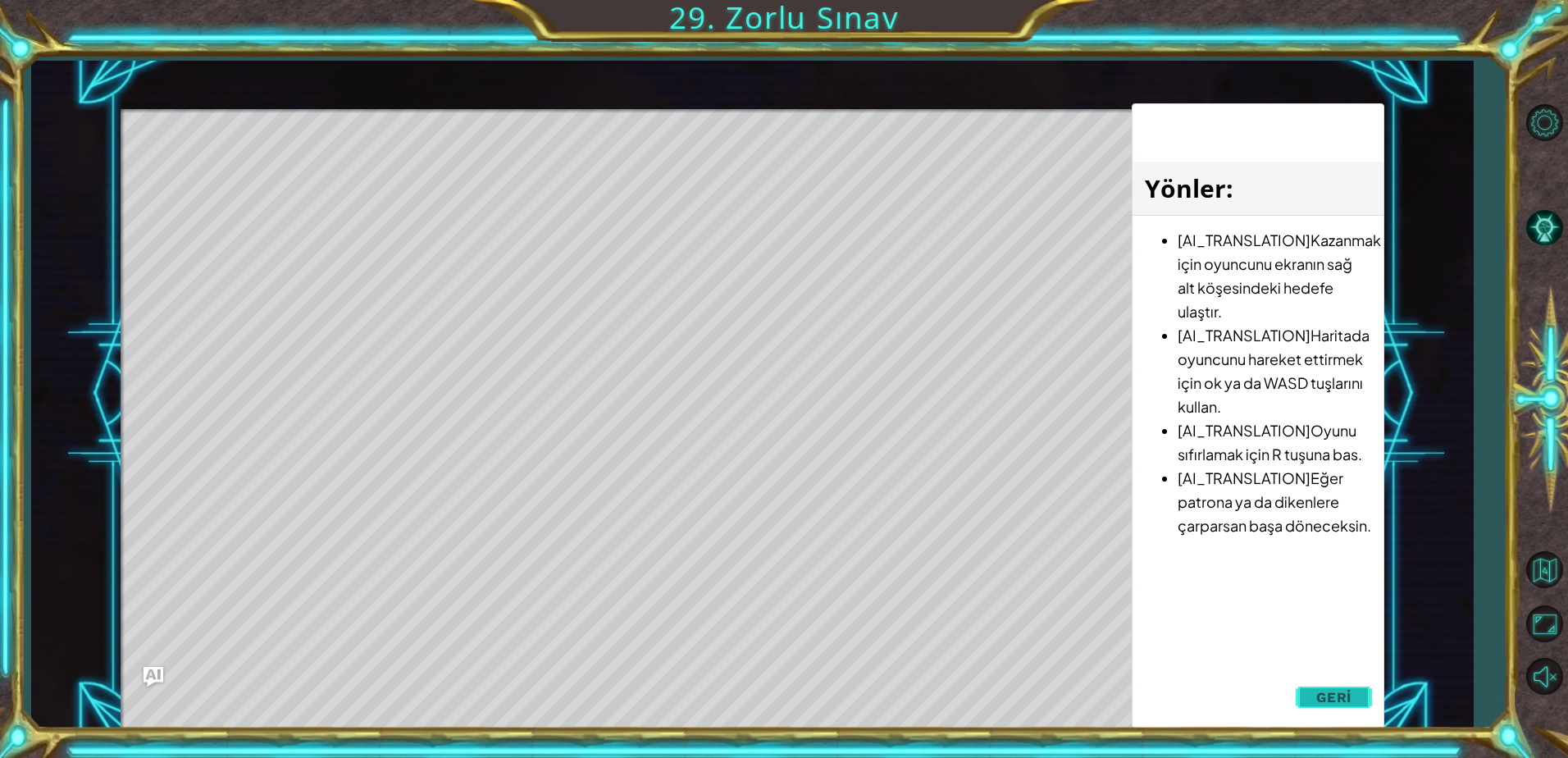
click at [1338, 699] on span "Geri" at bounding box center [1333, 697] width 35 height 16
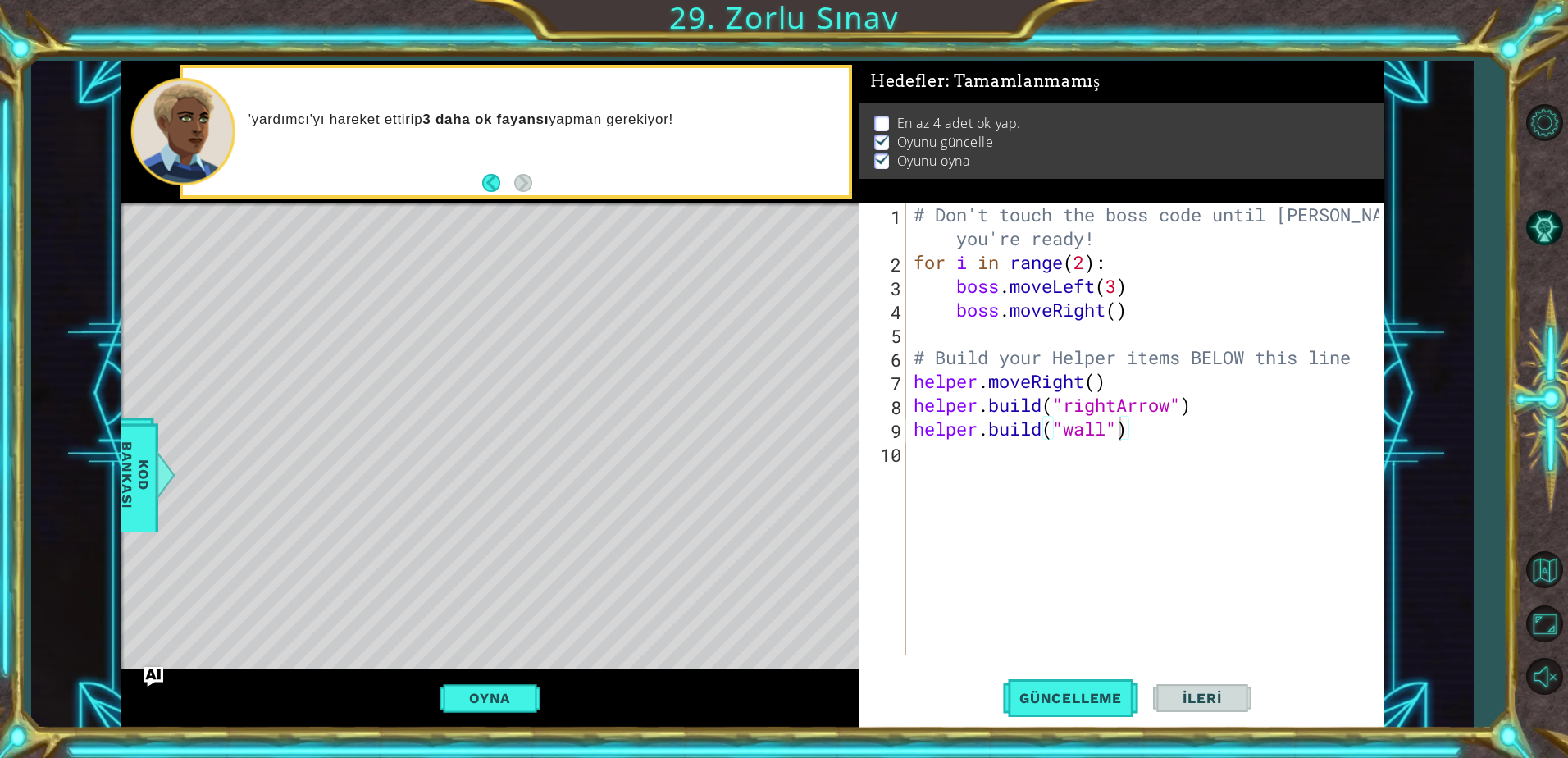
click at [318, 293] on div "Level Map" at bounding box center [499, 444] width 758 height 483
drag, startPoint x: 1166, startPoint y: 438, endPoint x: 918, endPoint y: 428, distance: 248.2
click at [918, 428] on div "# Don't touch the boss code until [PERSON_NAME] says you're ready! for i in ran…" at bounding box center [1149, 464] width 477 height 523
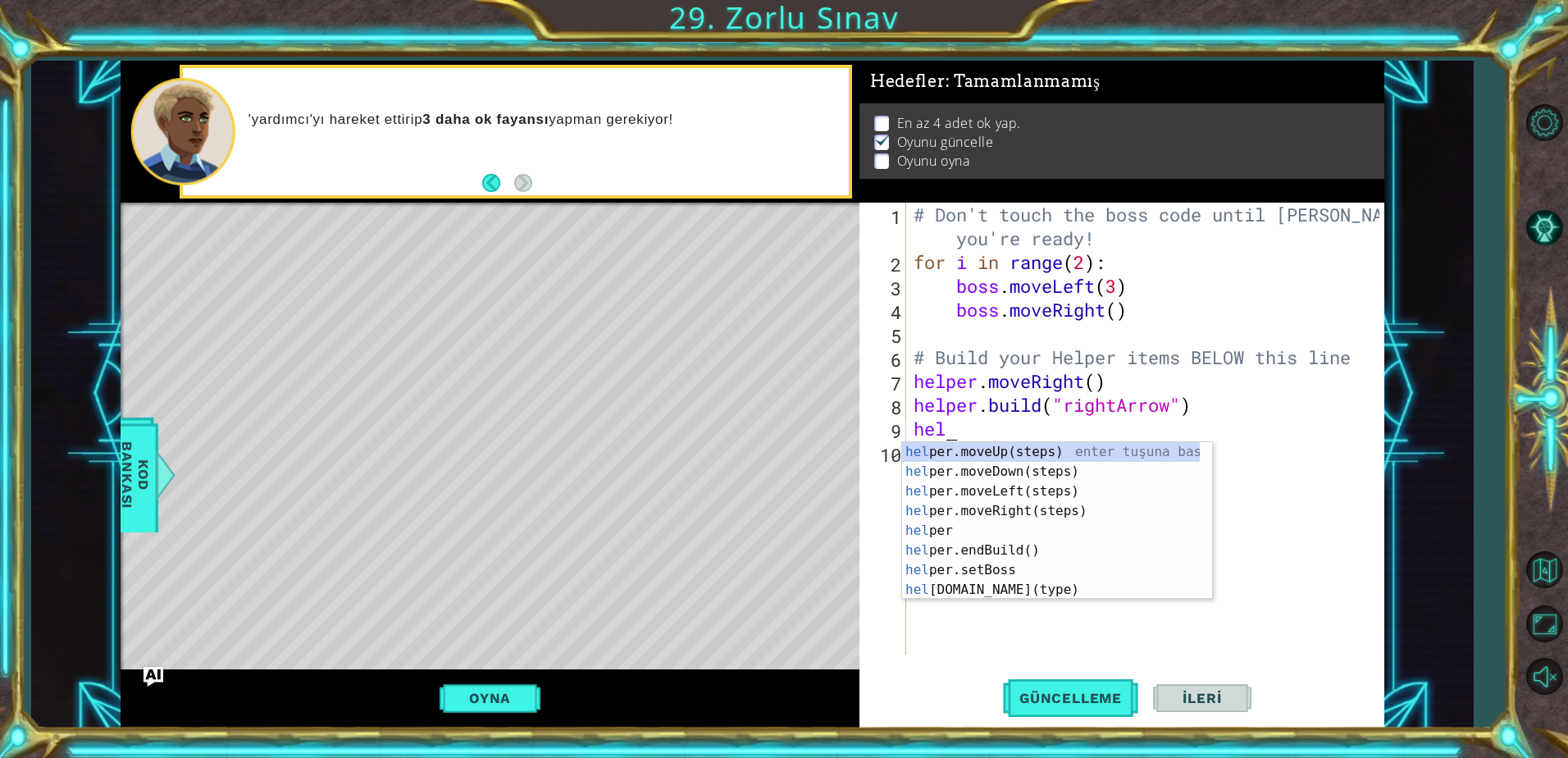
type textarea "help"
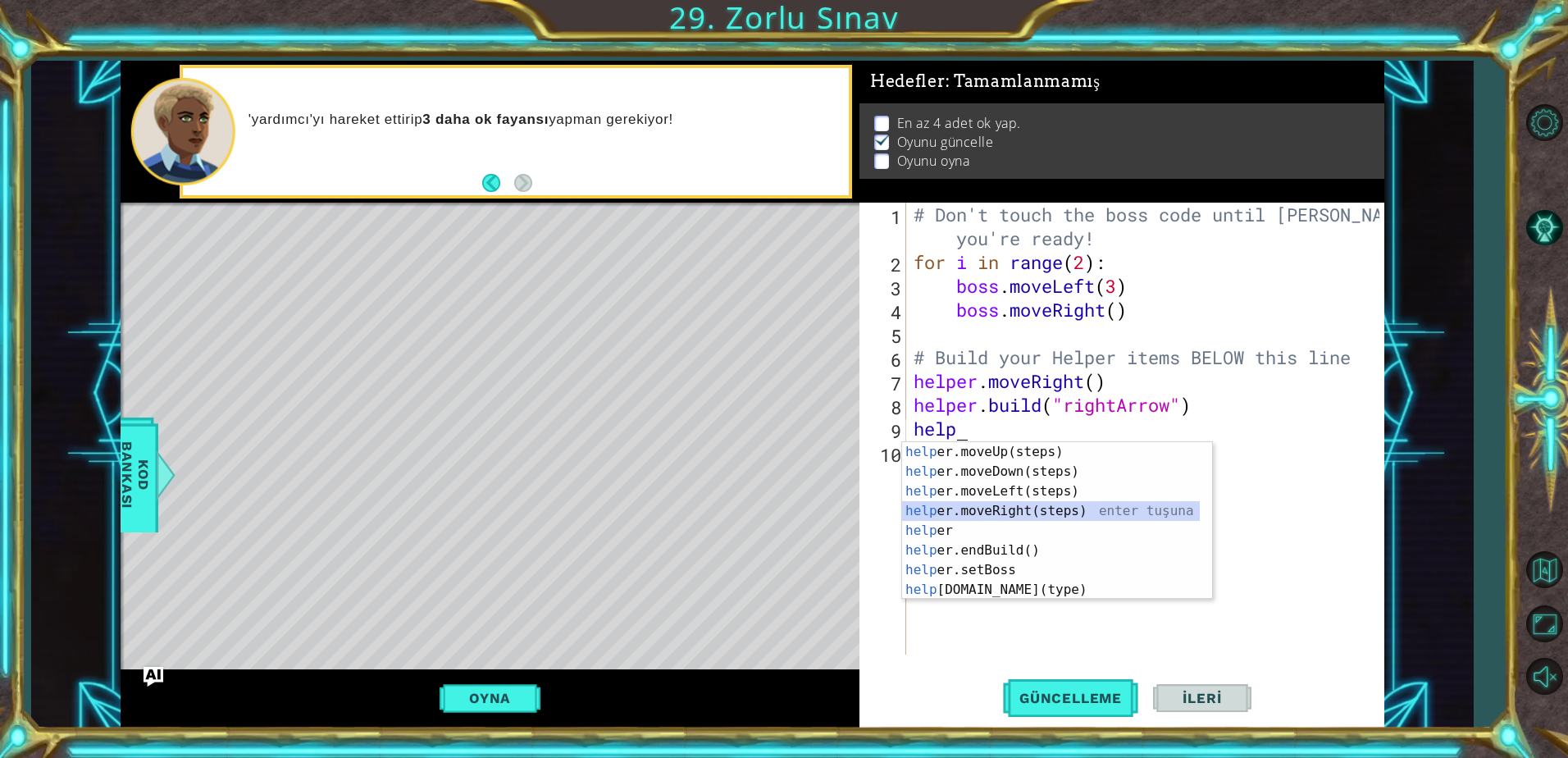
click at [1015, 518] on div "help er.moveUp(steps) enter tuşuna bas help er.moveDown(steps) enter tuşuna bas…" at bounding box center [1051, 540] width 298 height 197
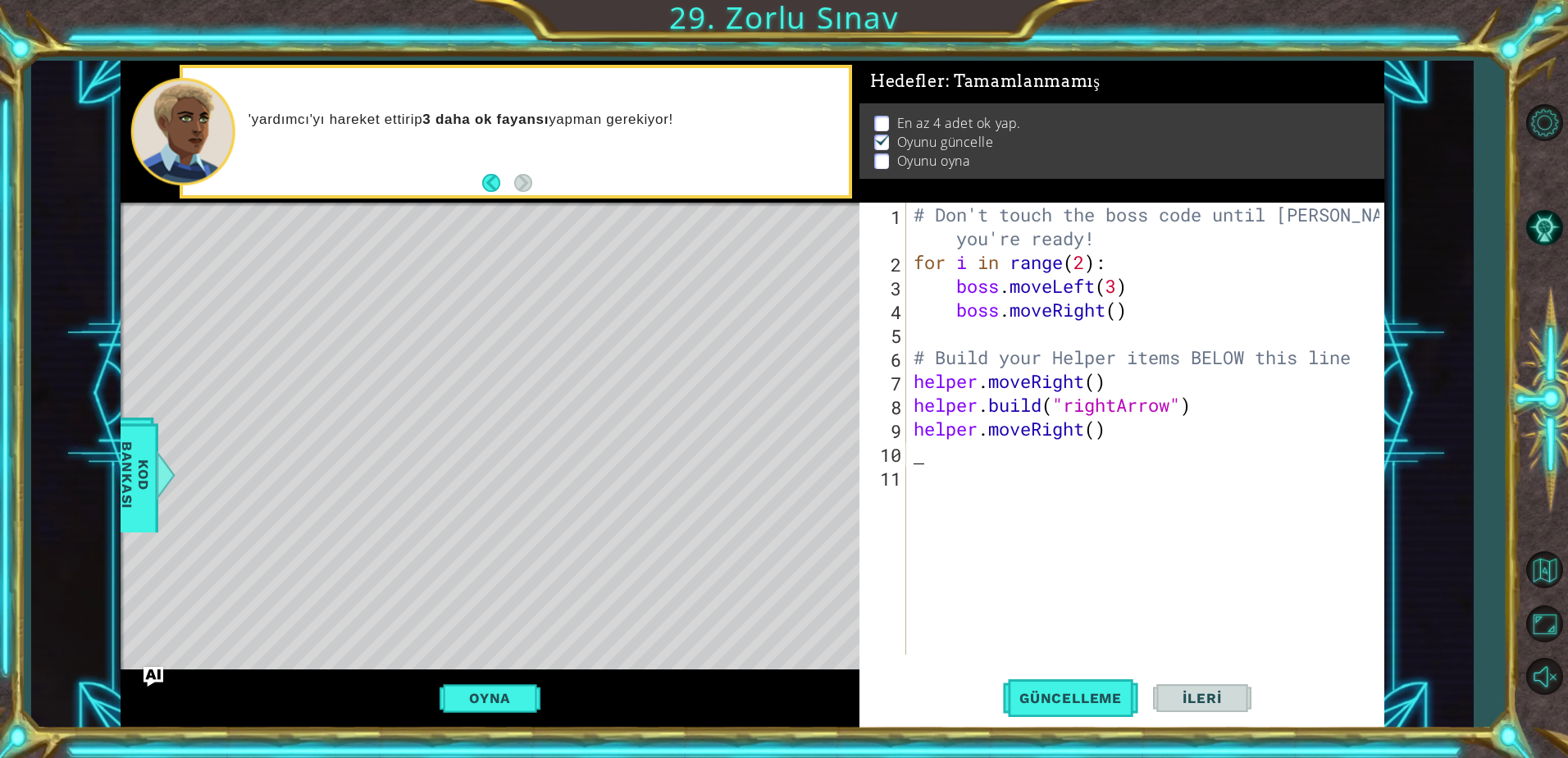
click at [996, 467] on div "# Don't touch the boss code until [PERSON_NAME] says you're ready! for i in ran…" at bounding box center [1149, 464] width 477 height 523
click at [979, 456] on div "# Don't touch the boss code until [PERSON_NAME] says you're ready! for i in ran…" at bounding box center [1149, 464] width 477 height 523
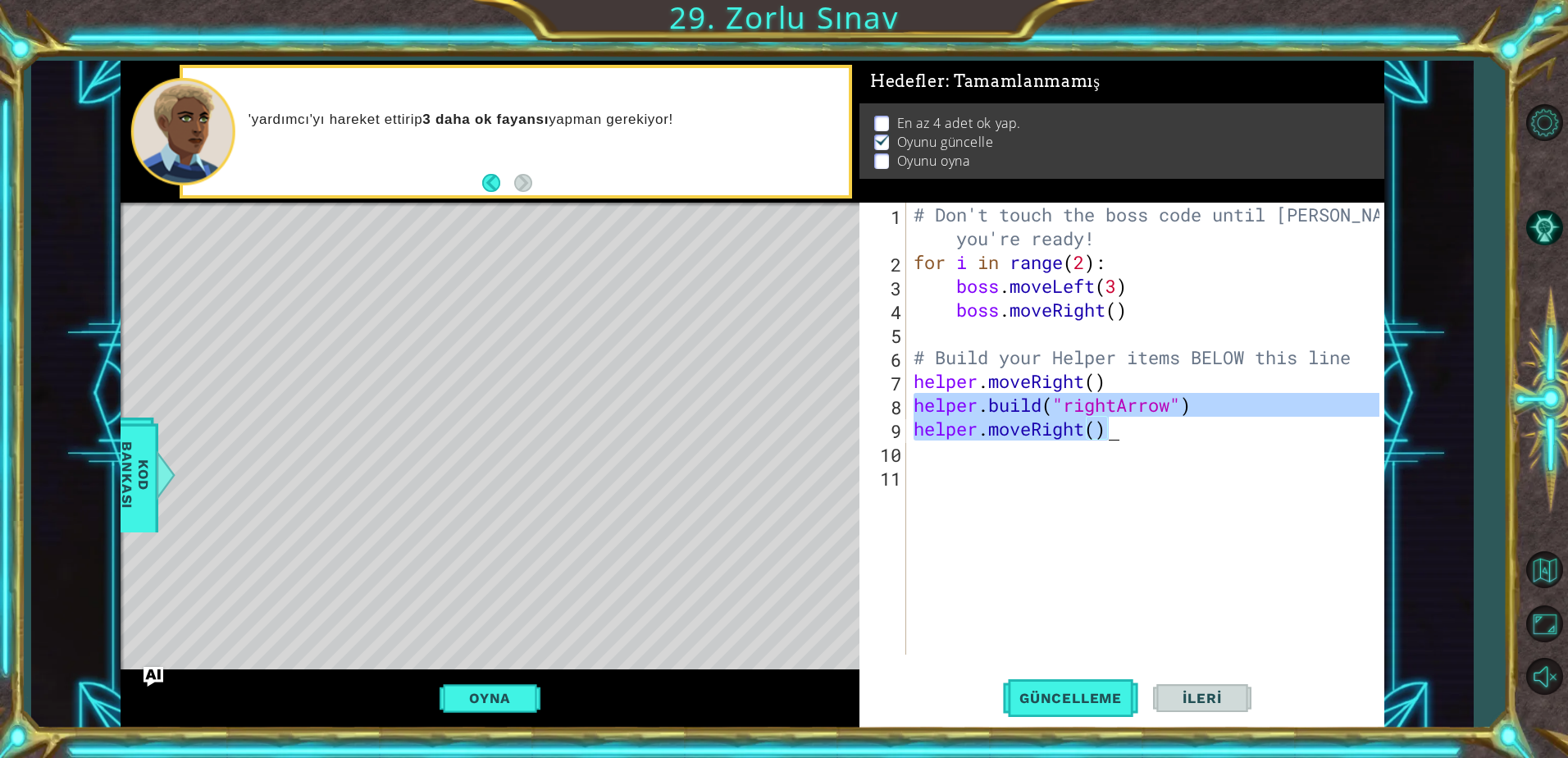
drag, startPoint x: 913, startPoint y: 400, endPoint x: 1145, endPoint y: 422, distance: 233.0
click at [1145, 422] on div "# Don't touch the boss code until [PERSON_NAME] says you're ready! for i in ran…" at bounding box center [1149, 464] width 477 height 523
type textarea "[DOMAIN_NAME]("rightArrow") helper.moveRight()"
click at [1019, 456] on div "# Don't touch the boss code until [PERSON_NAME] says you're ready! for i in ran…" at bounding box center [1149, 464] width 477 height 523
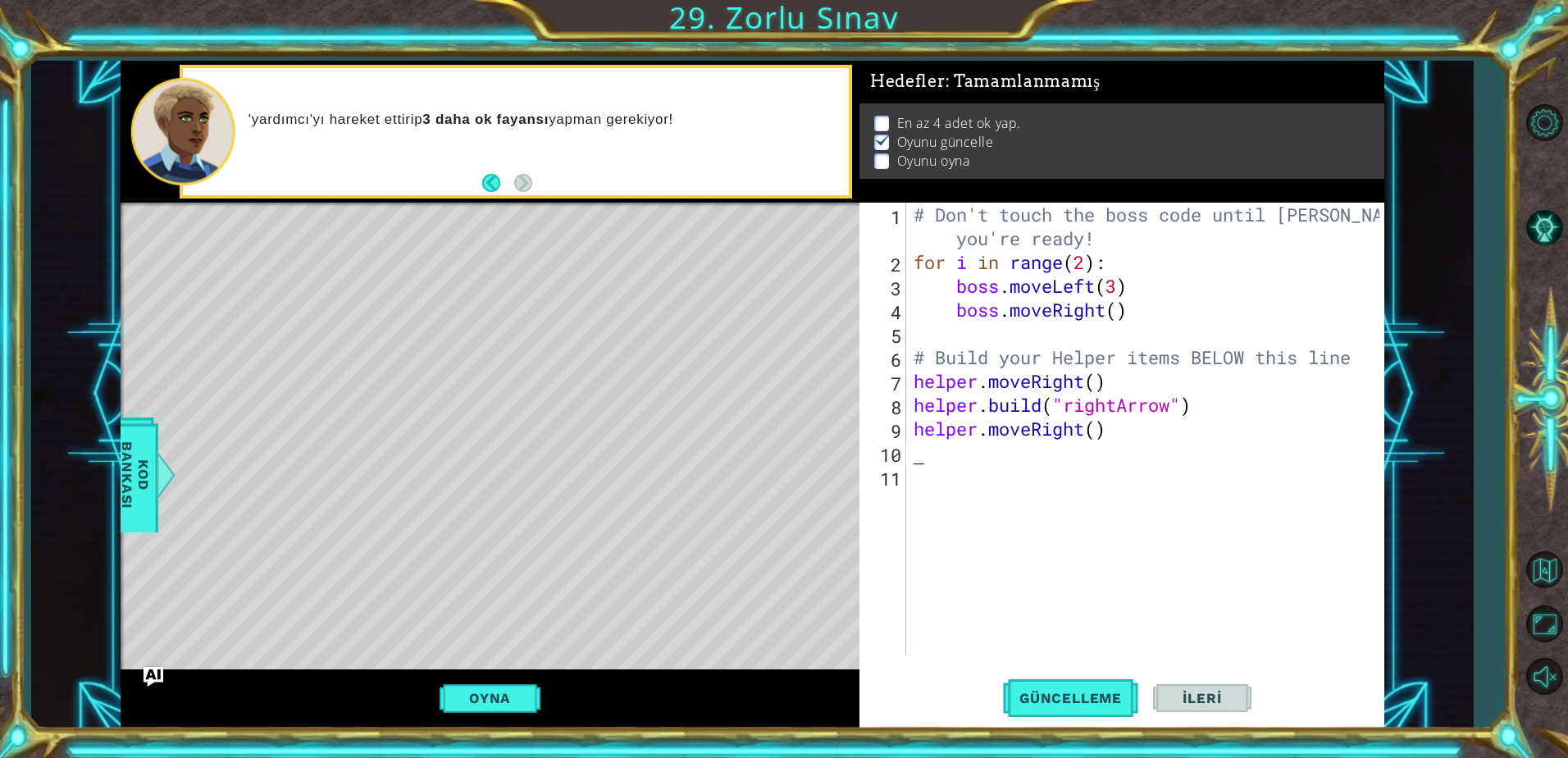
paste textarea "helper.moveRight()"
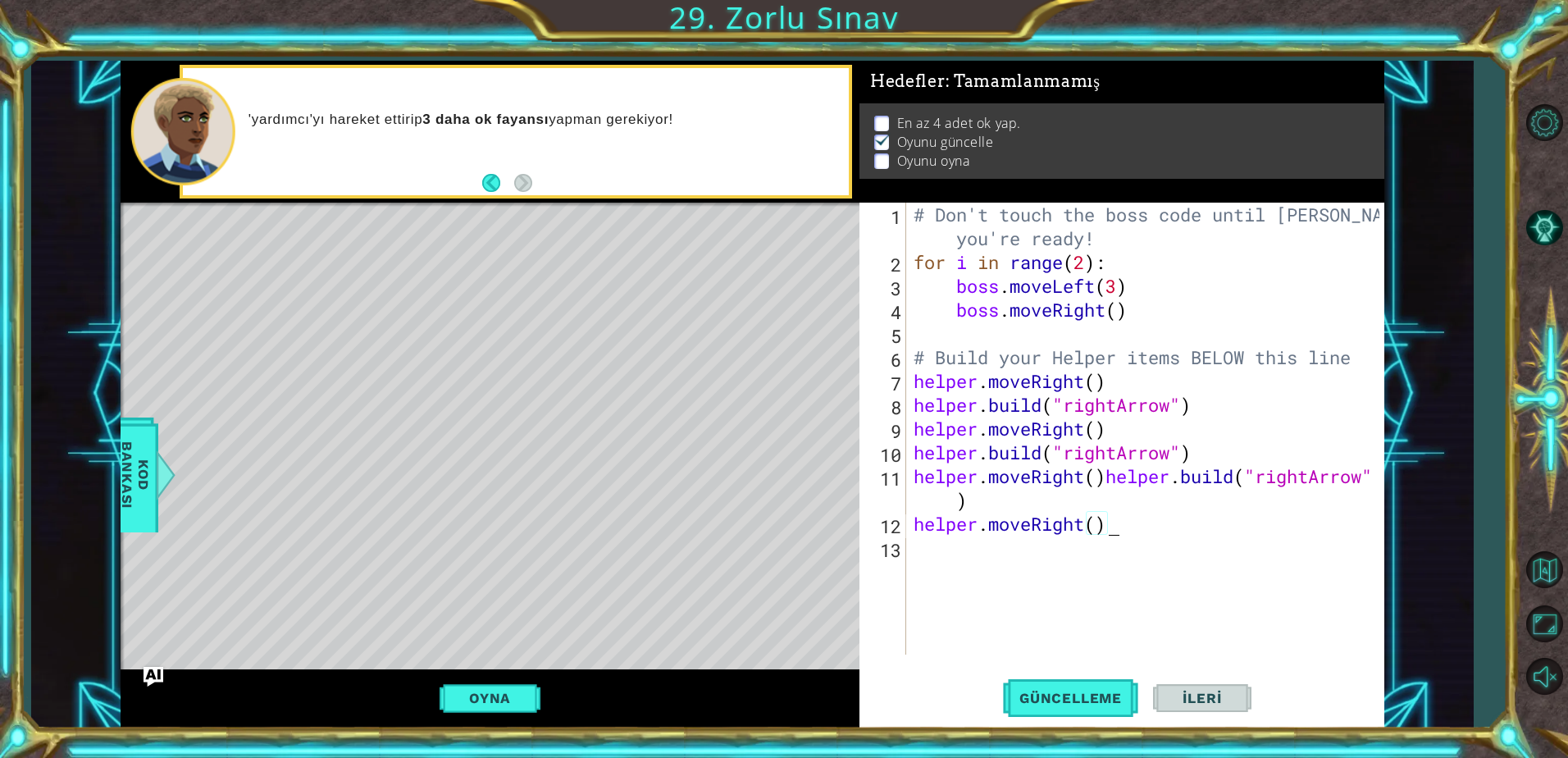
paste textarea "Code Area"
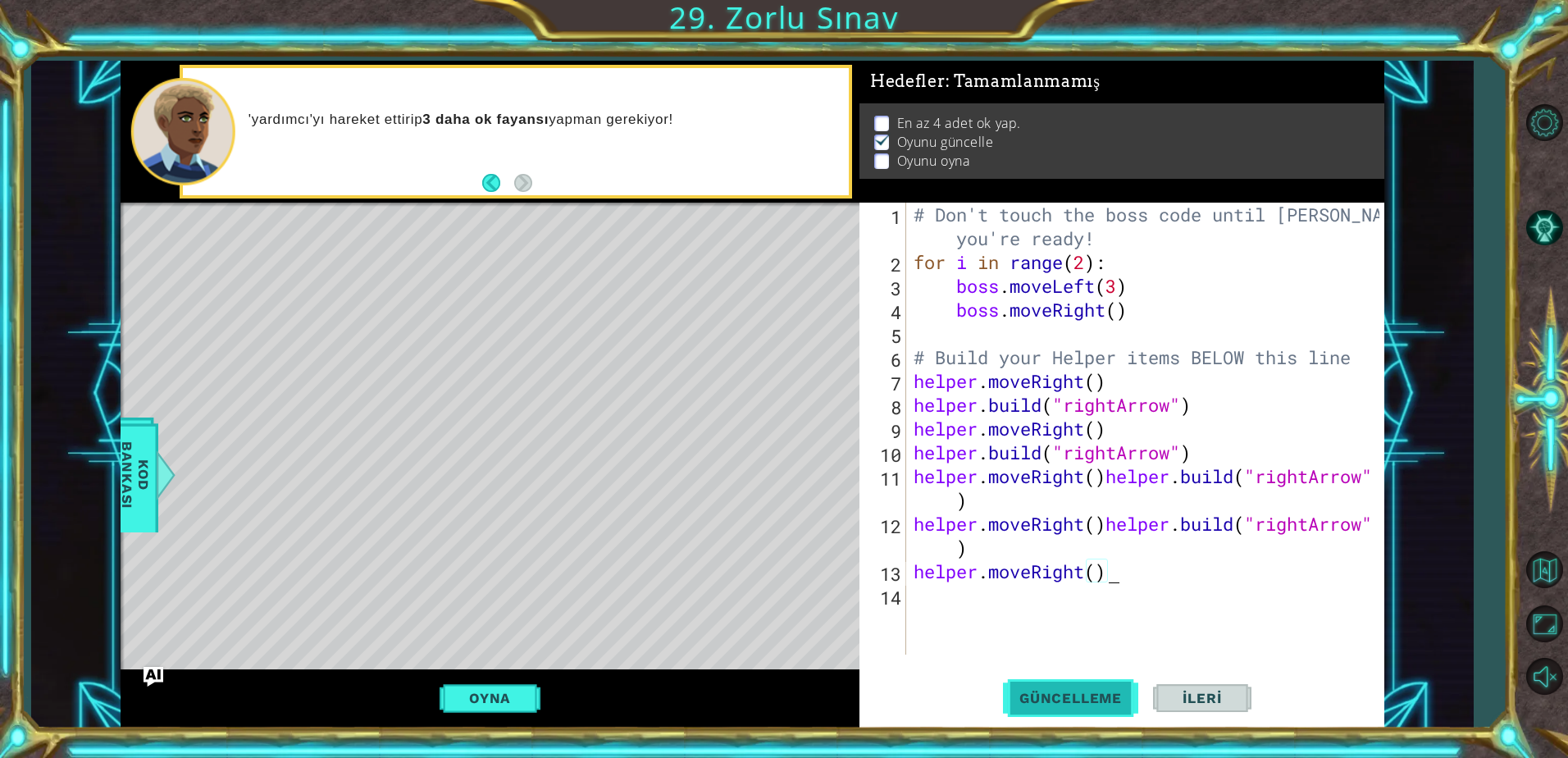
click at [1072, 691] on span "Güncelleme" at bounding box center [1070, 698] width 135 height 16
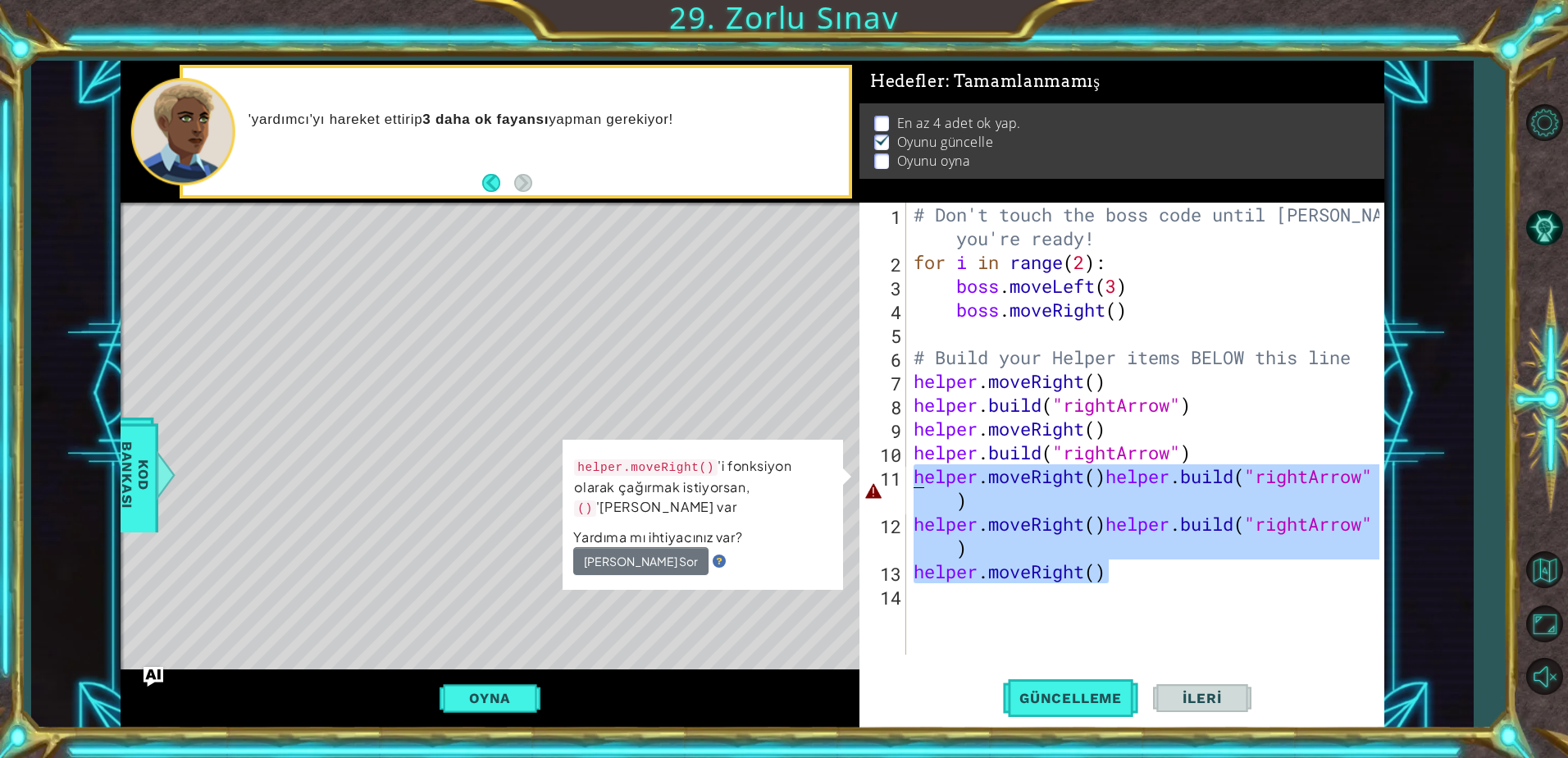
drag, startPoint x: 984, startPoint y: 528, endPoint x: 906, endPoint y: 470, distance: 97.2
click at [906, 470] on div "helper.moveRight() 1 2 3 4 5 6 7 8 9 10 11 12 13 14 # Don't touch the boss code…" at bounding box center [1119, 428] width 520 height 452
type textarea "helper.moveRight()[DOMAIN_NAME]("rightArrow") helper.moveRight()[DOMAIN_NAME]("…"
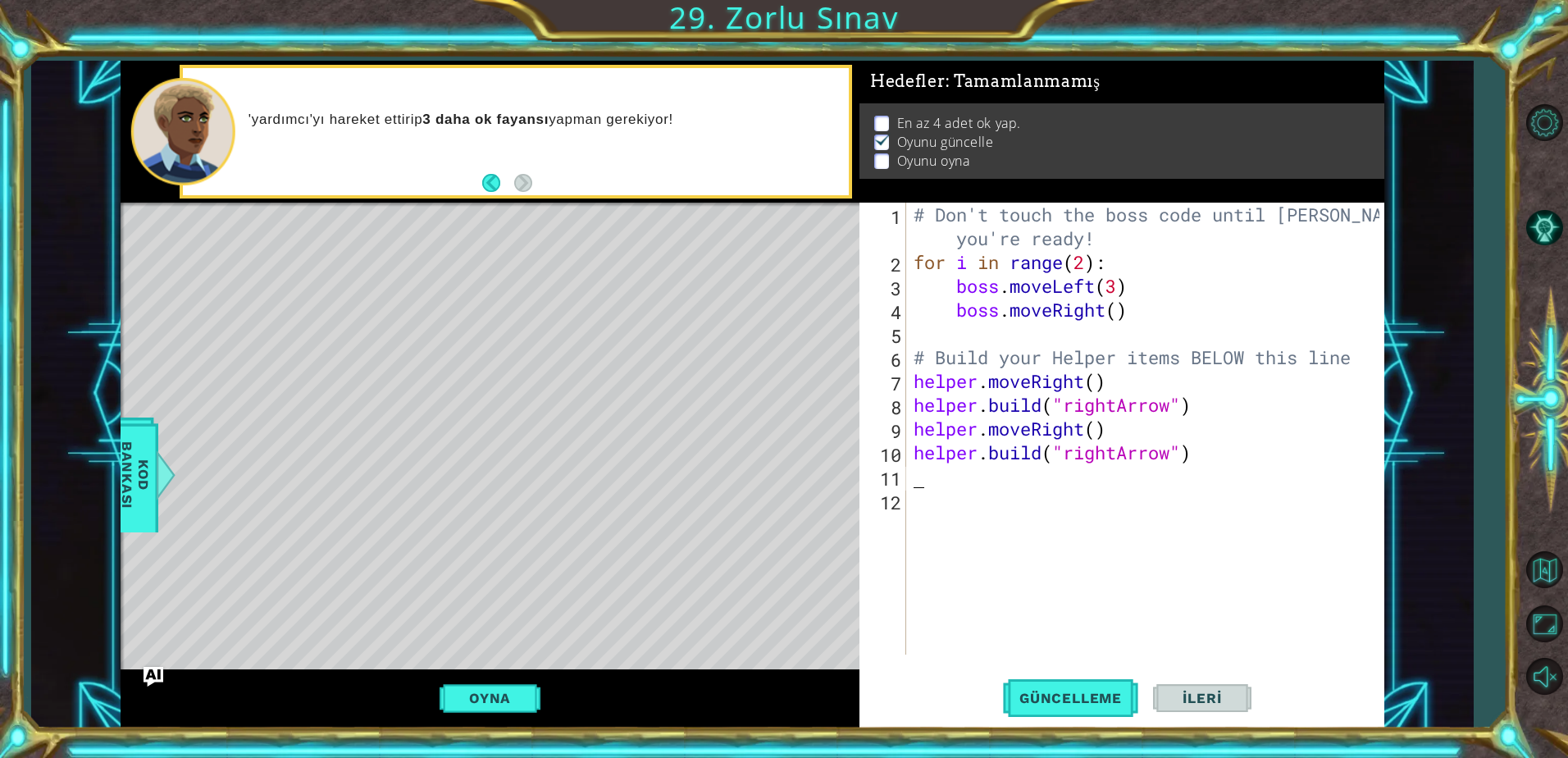
click at [956, 474] on div "# Don't touch the boss code until [PERSON_NAME] says you're ready! for i in ran…" at bounding box center [1149, 464] width 477 height 523
paste textarea "helper.moveRight()"
type textarea "helper.moveRight()"
click at [967, 538] on div "# Don't touch the boss code until [PERSON_NAME] says you're ready! for i in ran…" at bounding box center [1149, 464] width 477 height 523
paste textarea "helper.moveRight()"
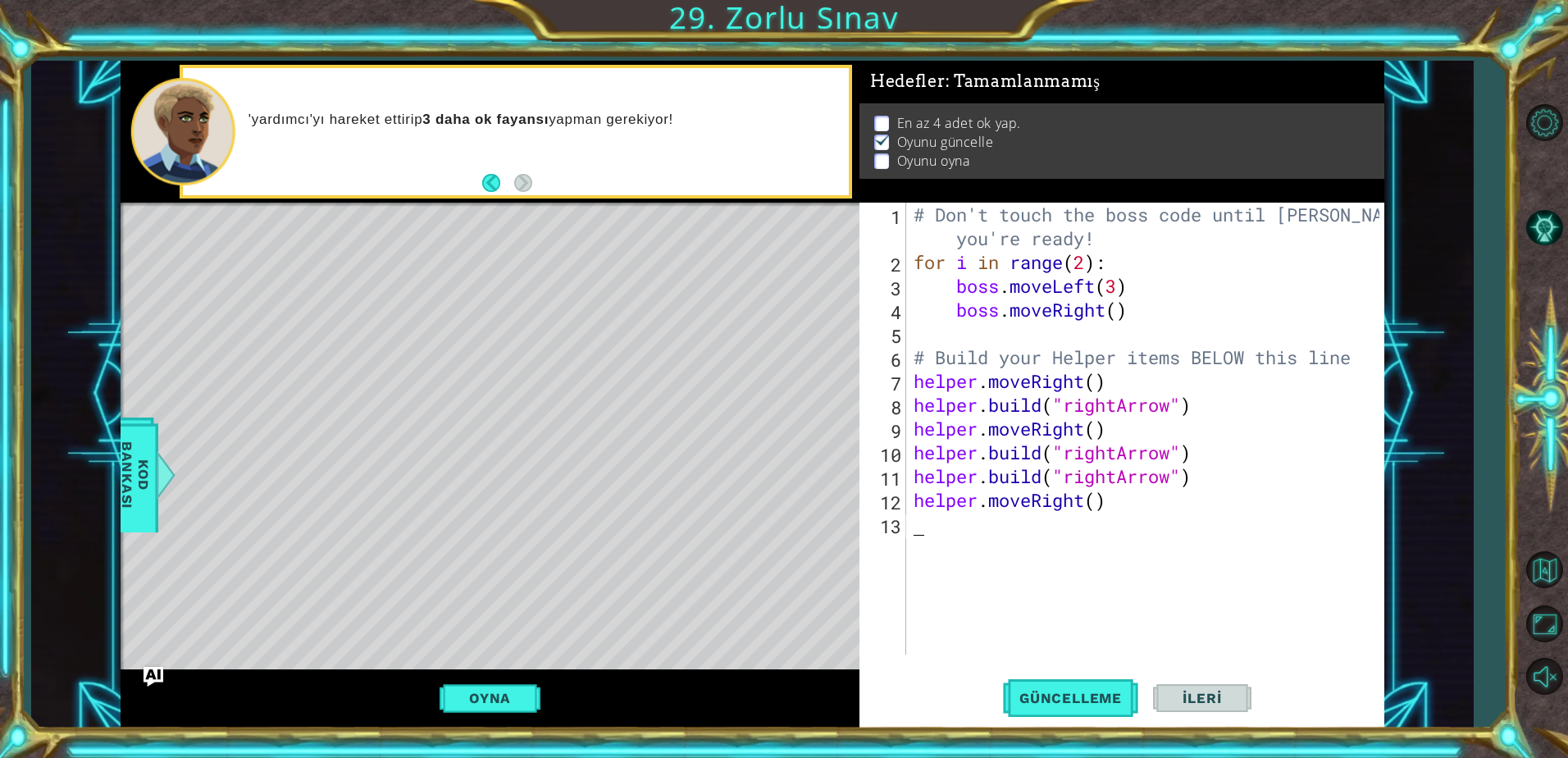
type textarea "helper.moveRight()"
click at [953, 588] on div "# Don't touch the boss code until [PERSON_NAME] says you're ready! for i in ran…" at bounding box center [1149, 464] width 477 height 523
paste textarea "helper.moveRight()"
type textarea "helper.moveRight()"
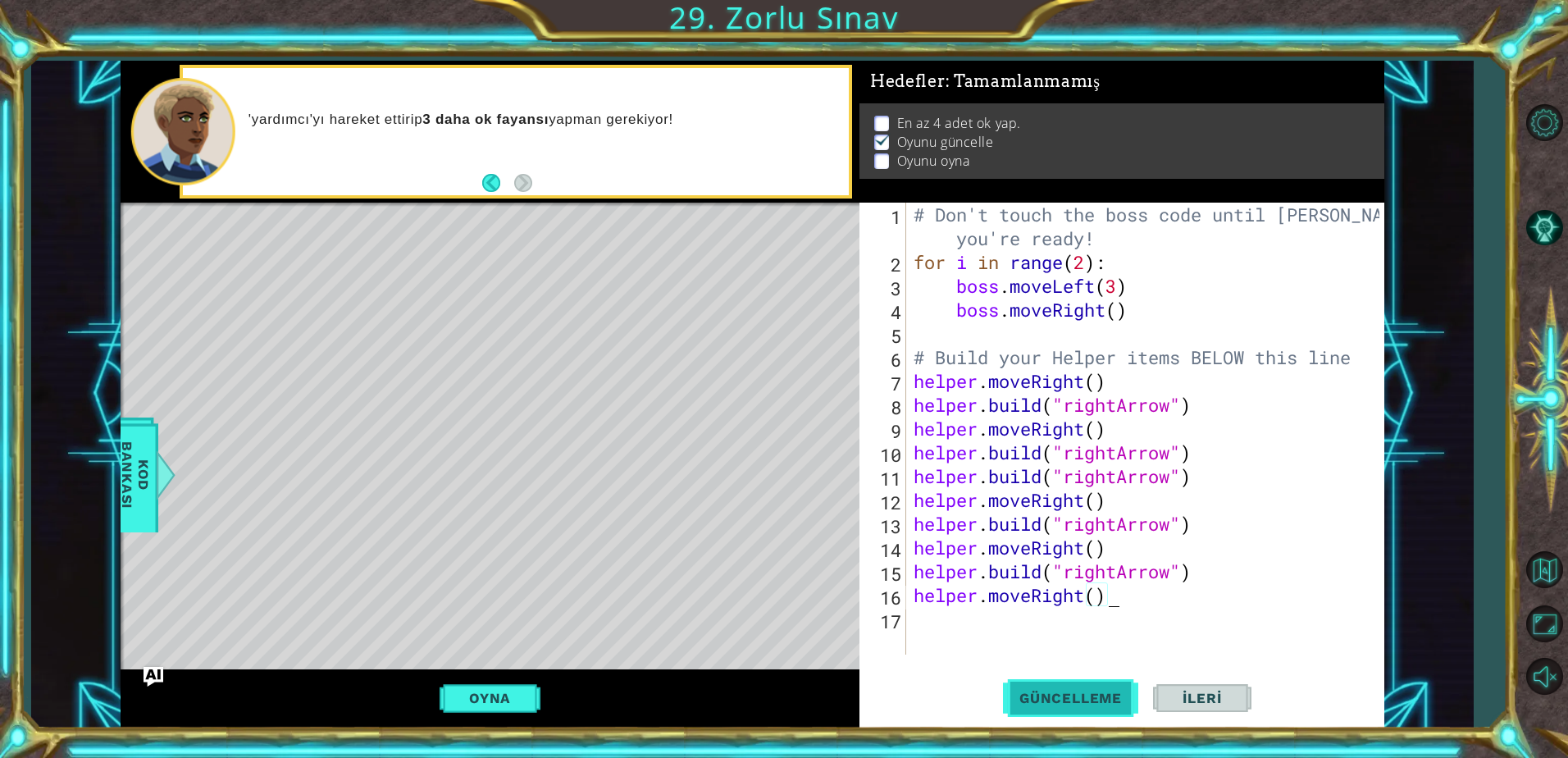
click at [1035, 687] on button "Güncelleme" at bounding box center [1070, 698] width 135 height 53
click at [978, 625] on div "# Don't touch the boss code until [PERSON_NAME] says you're ready! for i in ran…" at bounding box center [1149, 464] width 477 height 523
paste textarea "helper.moveRight()"
type textarea "helper.moveRight()"
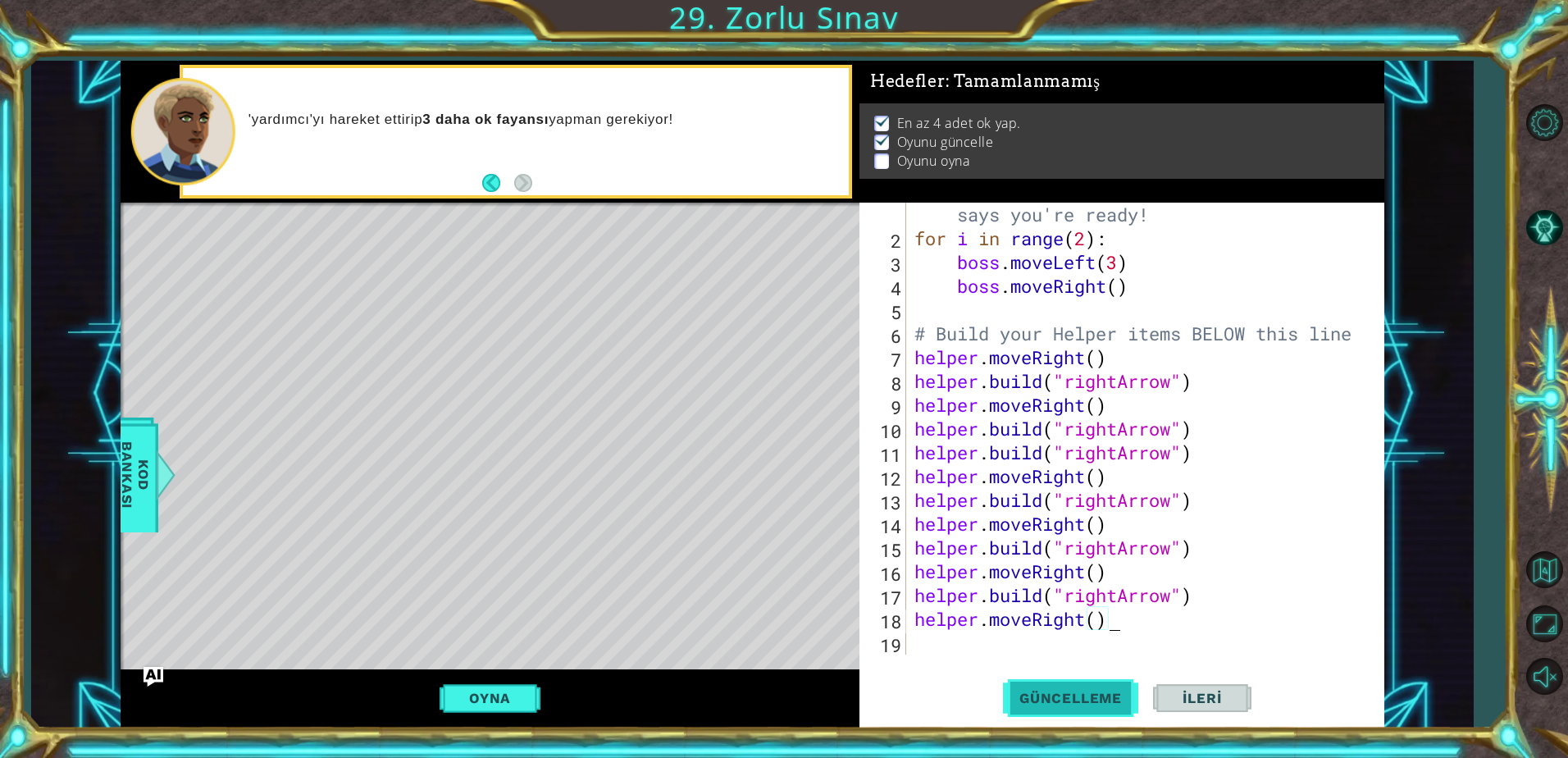
click at [1036, 685] on button "Güncelleme" at bounding box center [1070, 698] width 135 height 53
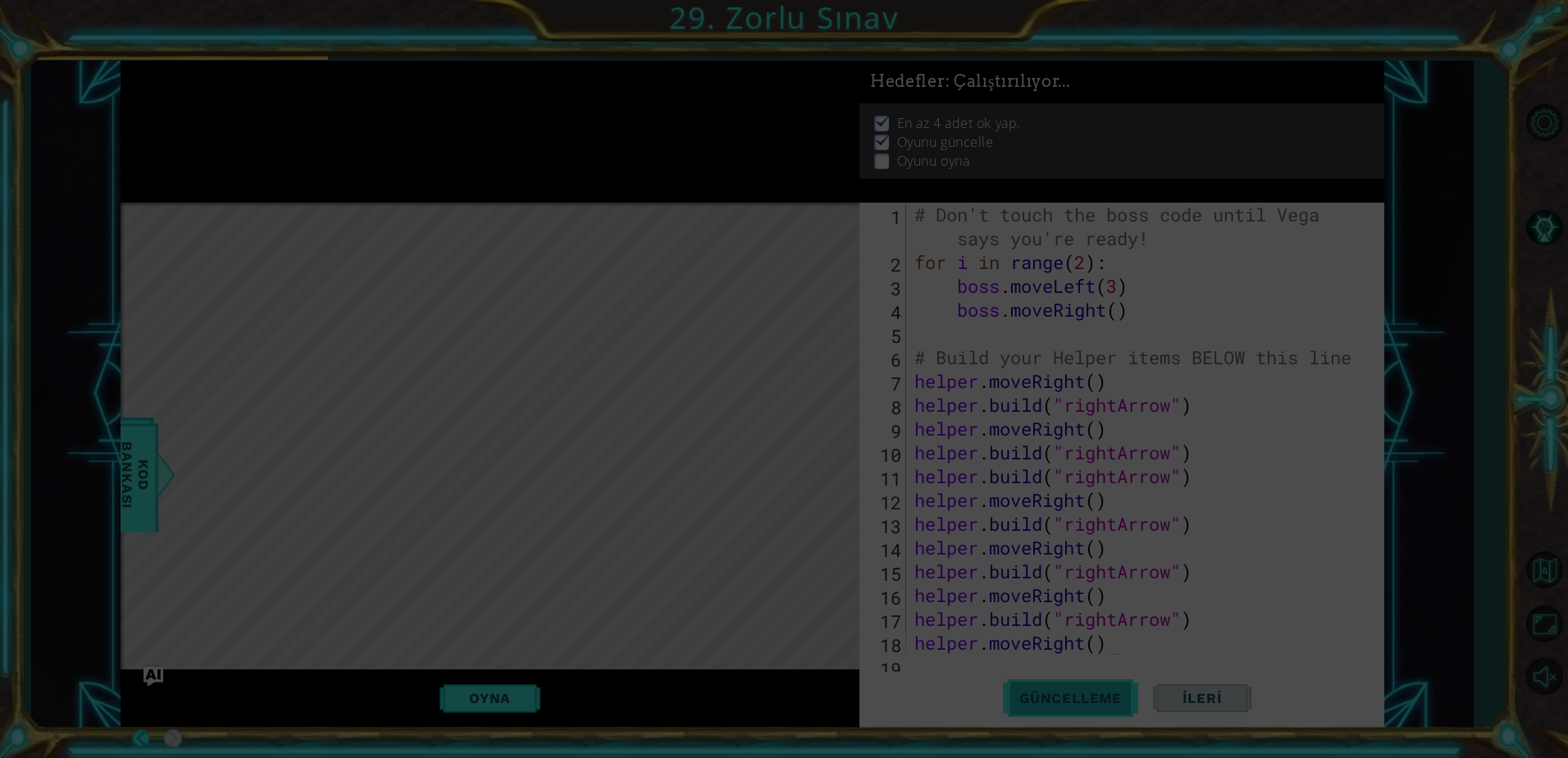
scroll to position [0, 0]
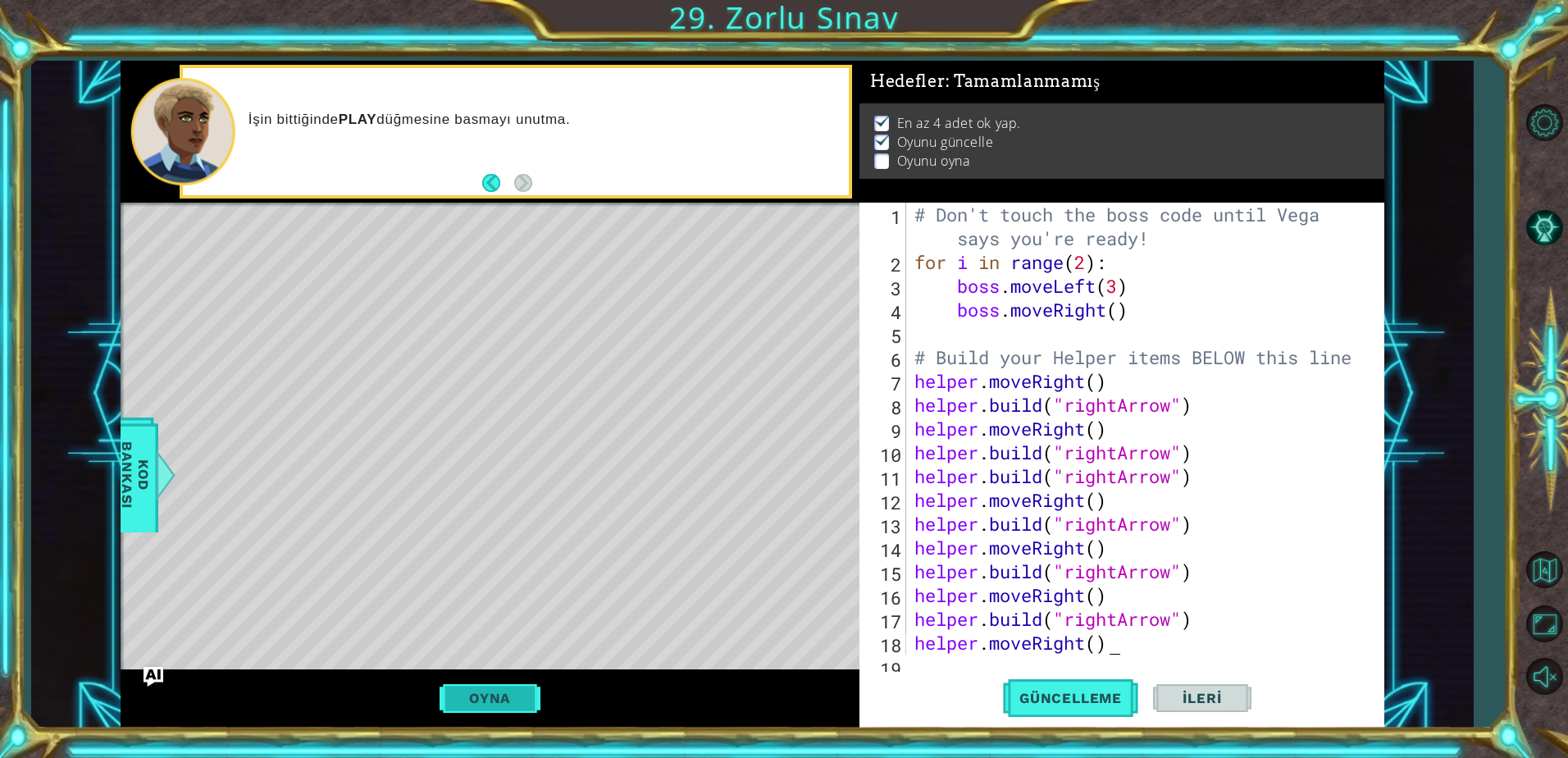
click at [501, 699] on button "Oyna" at bounding box center [490, 698] width 101 height 31
click at [1209, 694] on span "İleri" at bounding box center [1202, 698] width 72 height 16
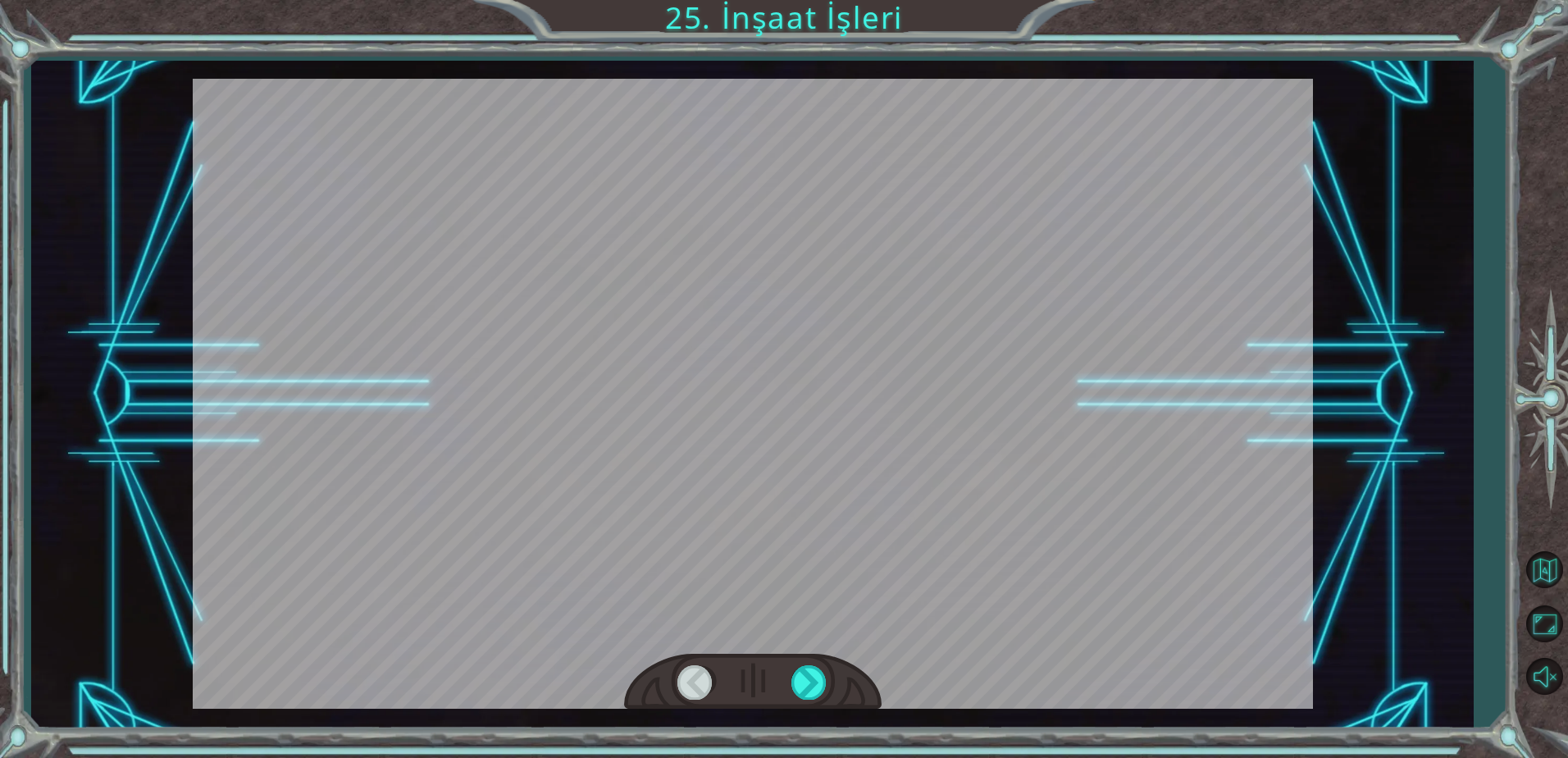
click at [1273, 271] on div at bounding box center [752, 393] width 1120 height 630
click at [812, 668] on div at bounding box center [809, 681] width 37 height 34
click at [807, 675] on div at bounding box center [809, 681] width 37 height 34
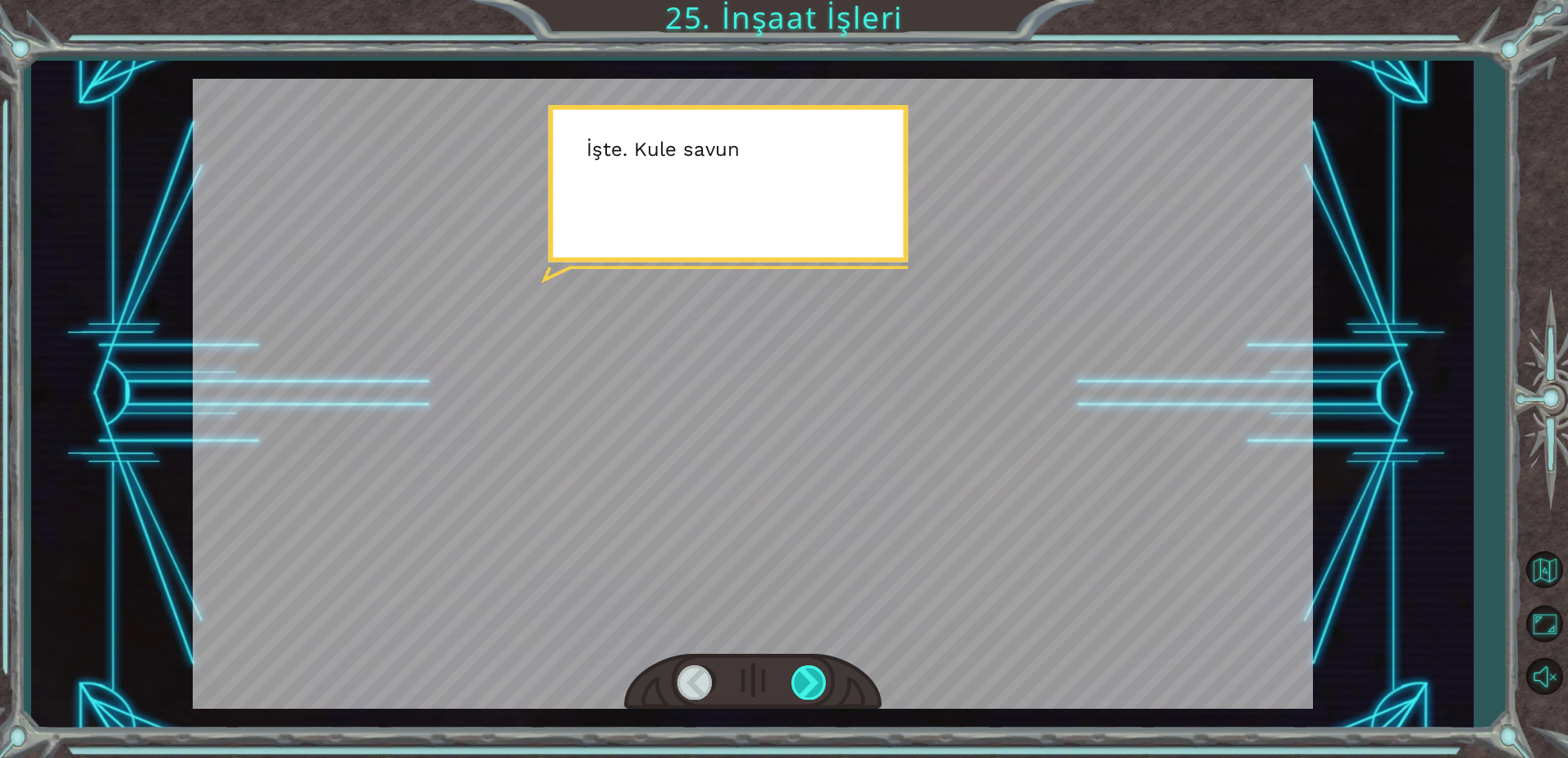
click at [807, 676] on div at bounding box center [809, 681] width 37 height 34
click at [807, 677] on div at bounding box center [809, 681] width 37 height 34
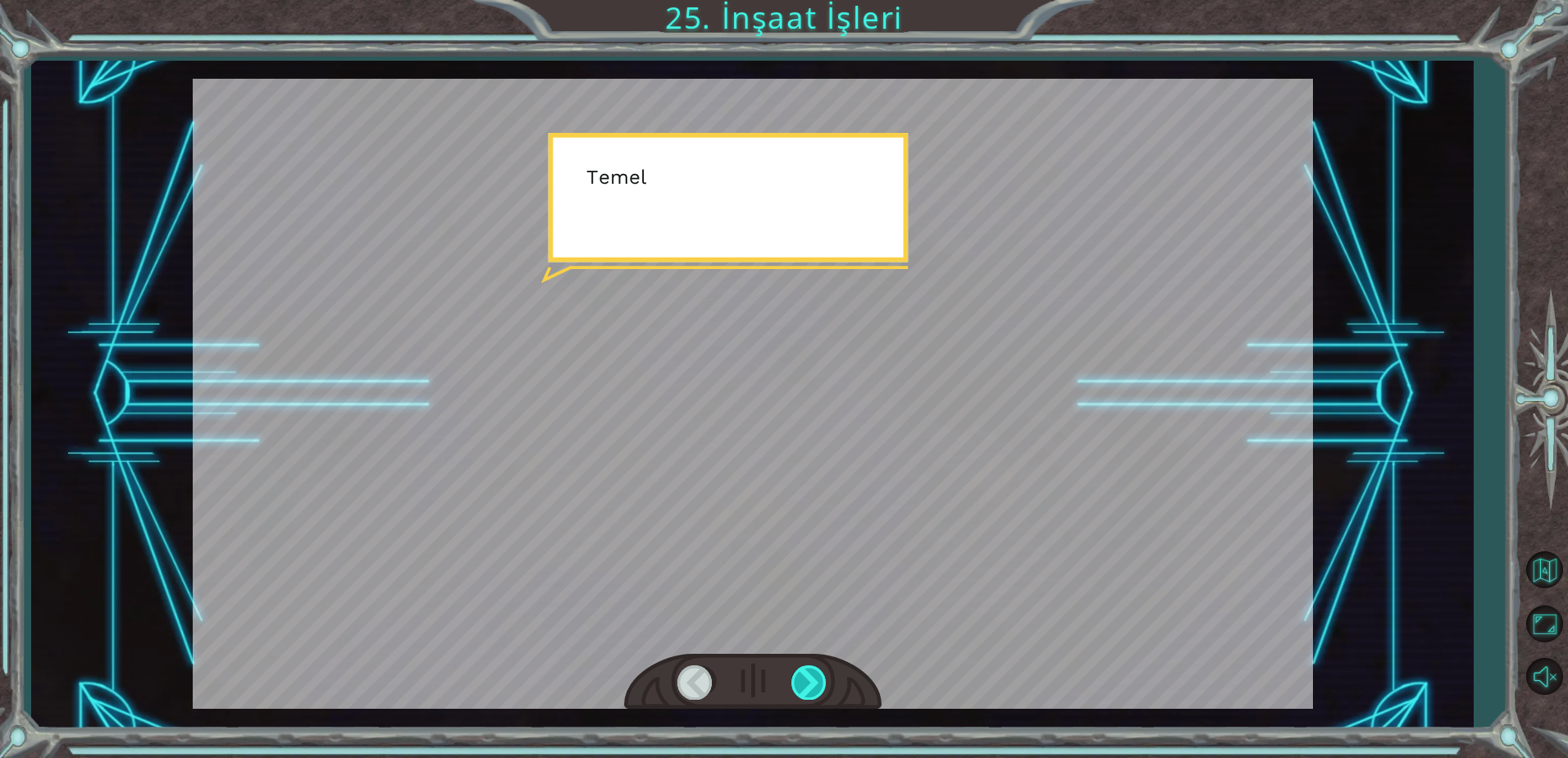
click at [807, 679] on div at bounding box center [809, 681] width 37 height 34
click at [806, 680] on div at bounding box center [809, 681] width 37 height 34
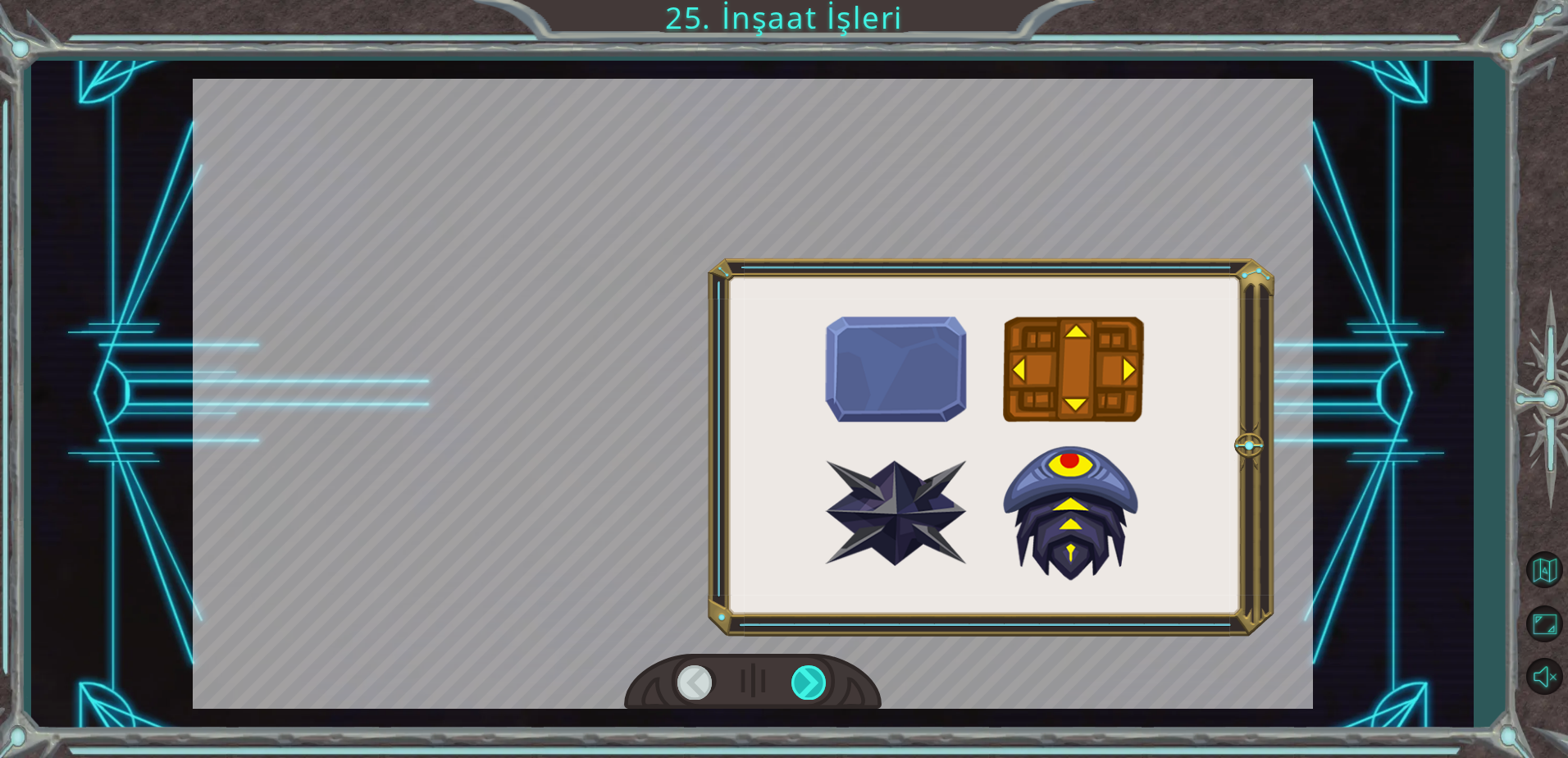
click at [805, 681] on div at bounding box center [809, 681] width 37 height 34
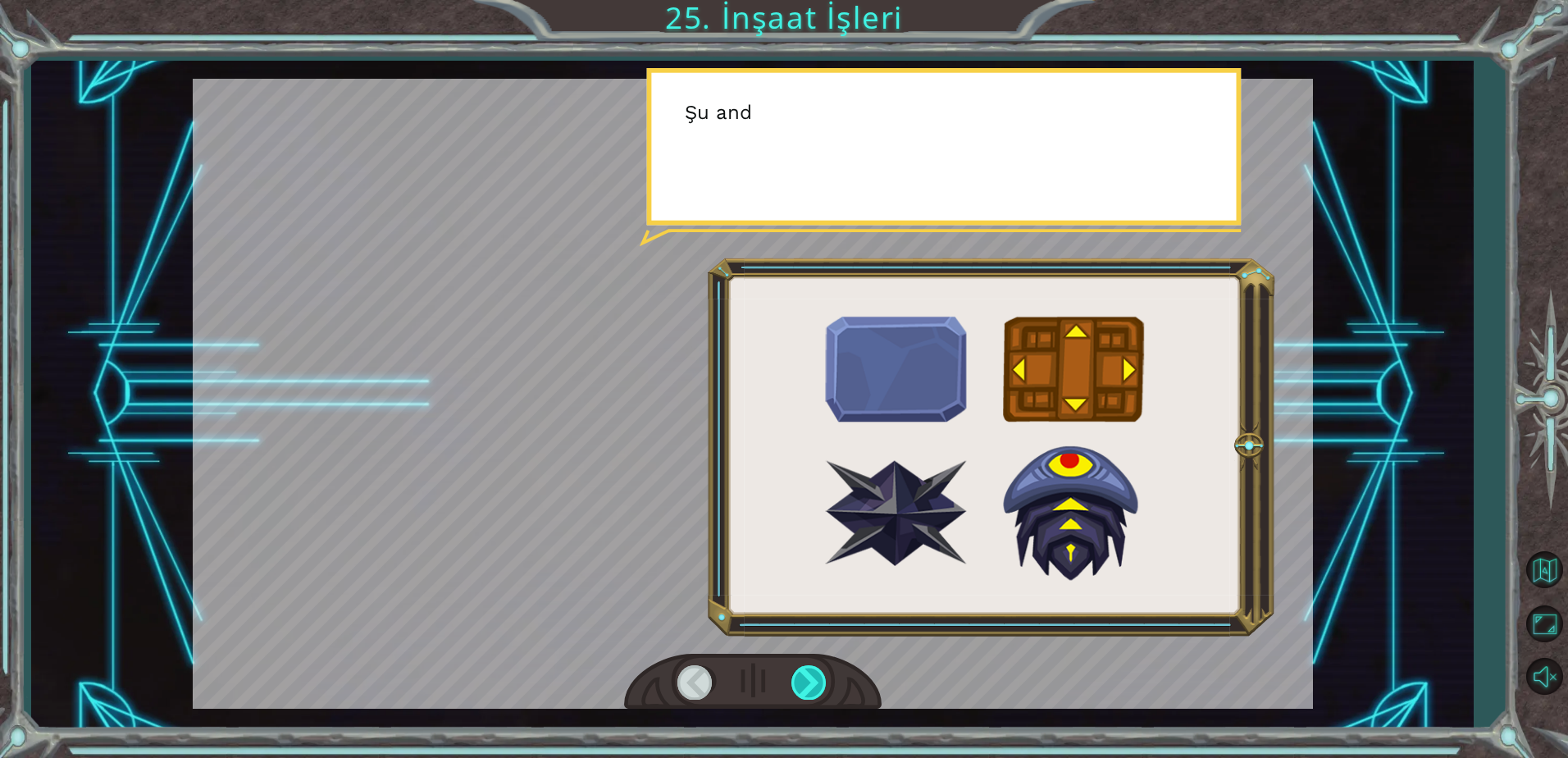
click at [805, 681] on div at bounding box center [809, 681] width 37 height 34
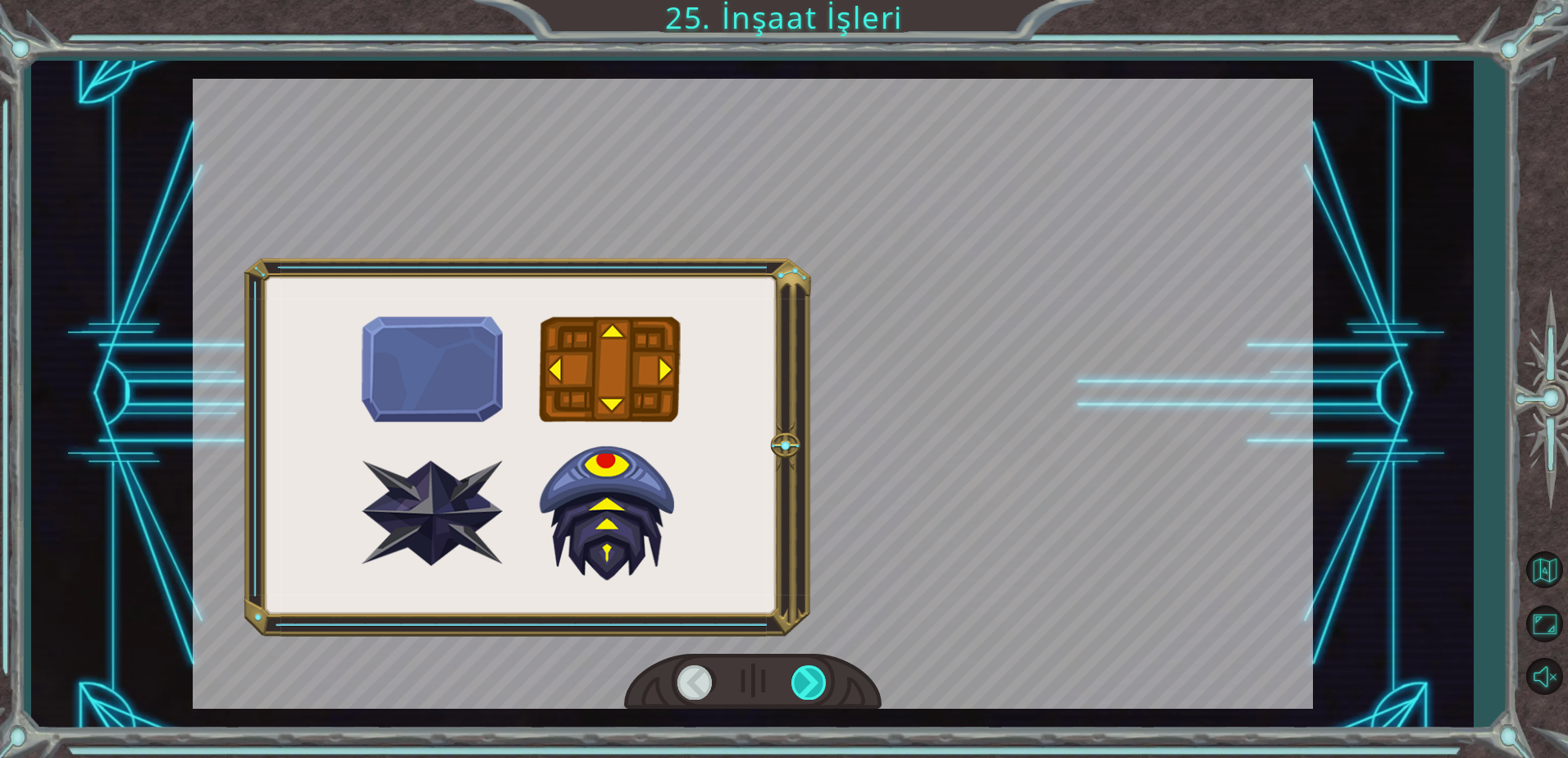
click at [805, 681] on div at bounding box center [809, 681] width 37 height 34
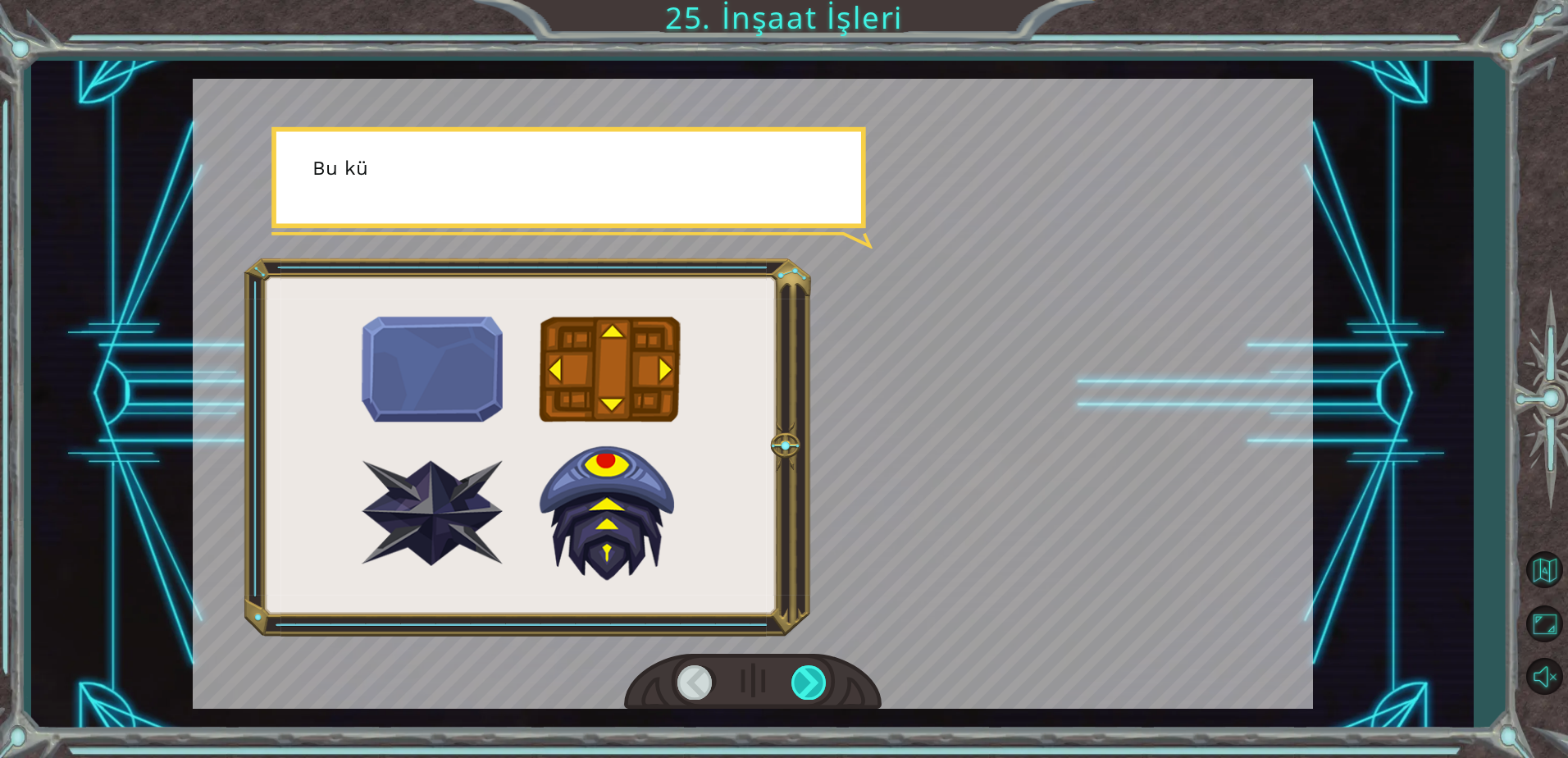
click at [805, 681] on div at bounding box center [809, 681] width 37 height 34
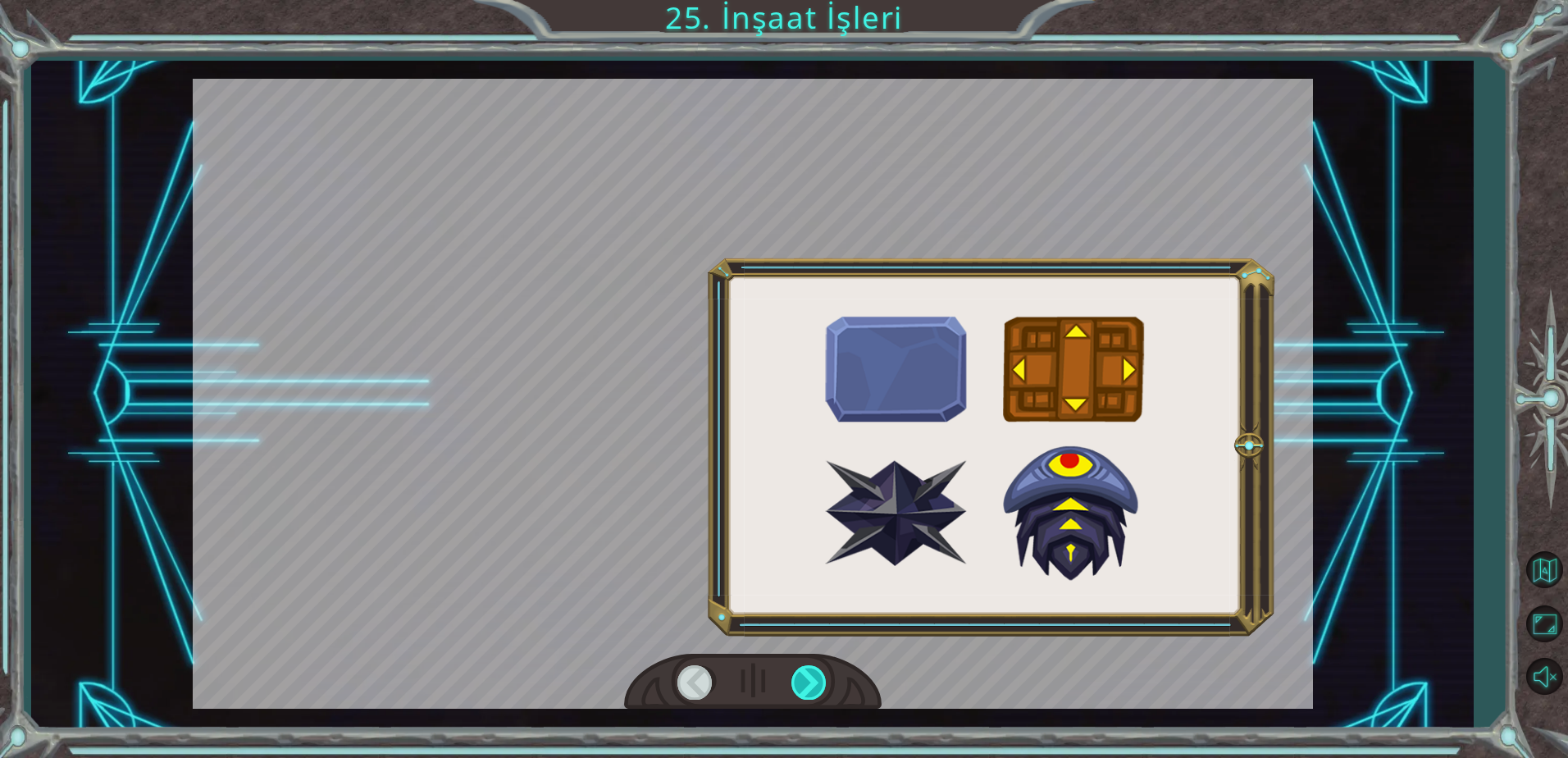
click at [805, 681] on div at bounding box center [809, 681] width 37 height 34
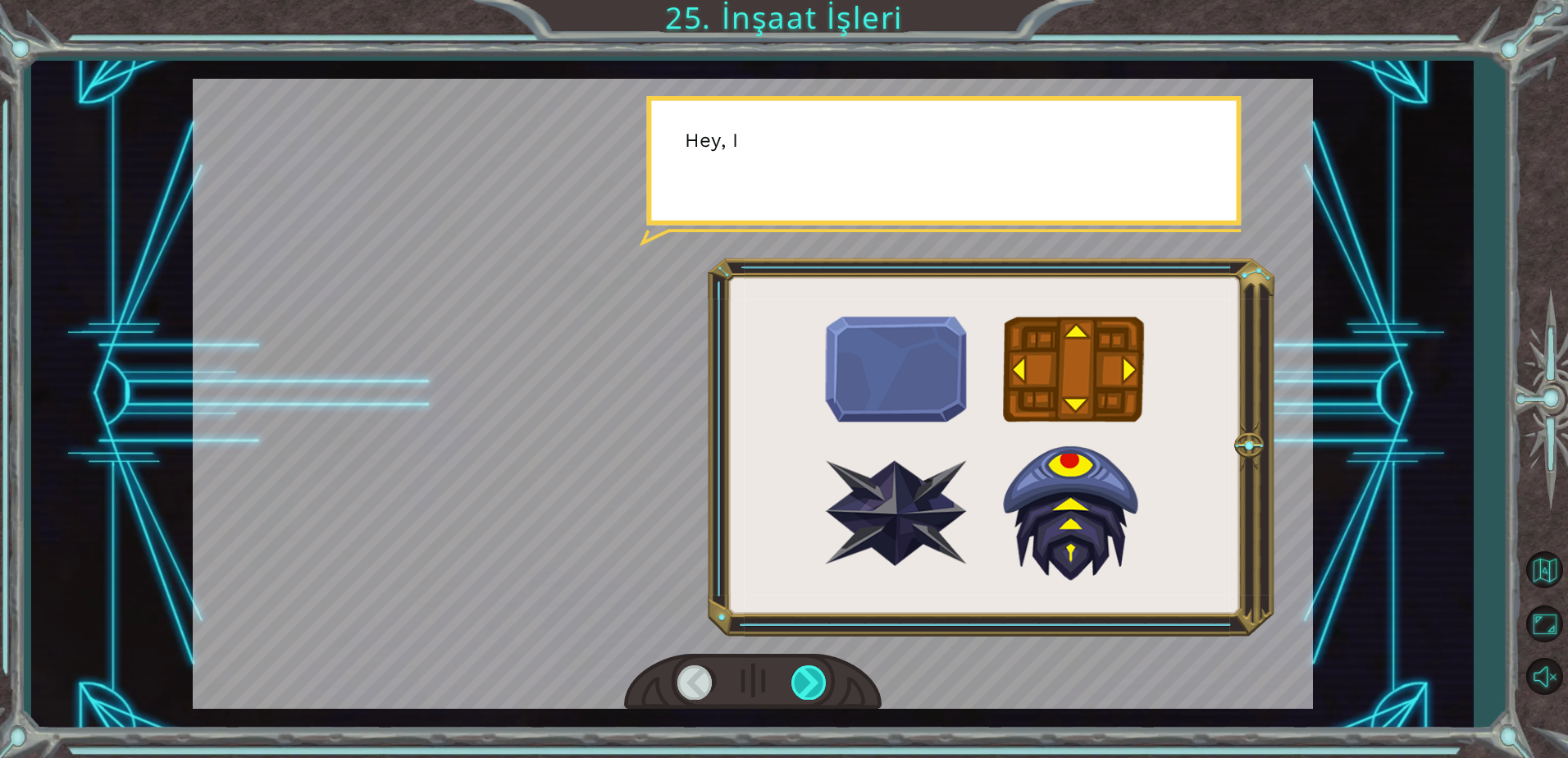
click at [805, 681] on div at bounding box center [809, 681] width 37 height 34
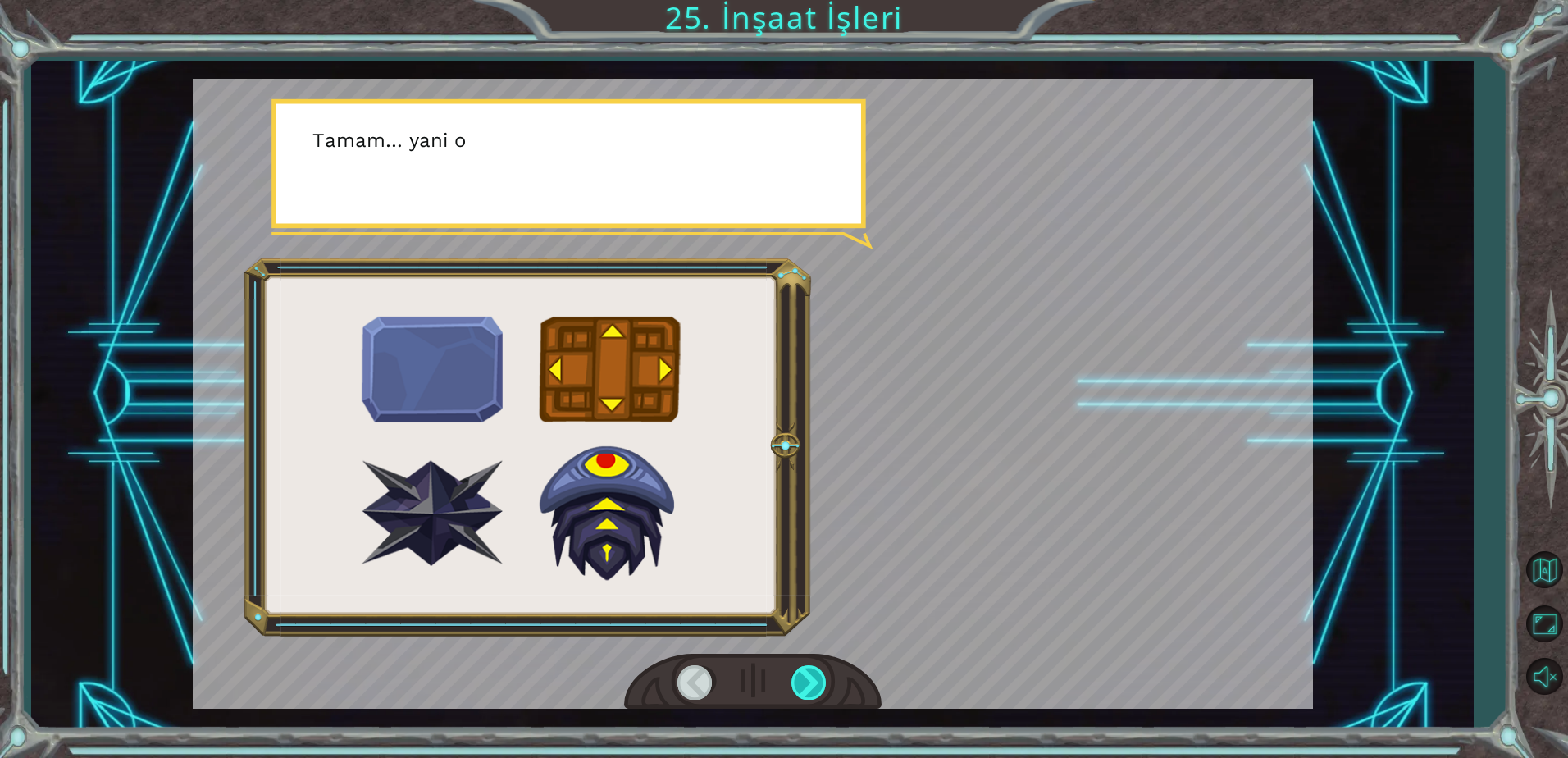
click at [805, 682] on div at bounding box center [809, 681] width 37 height 34
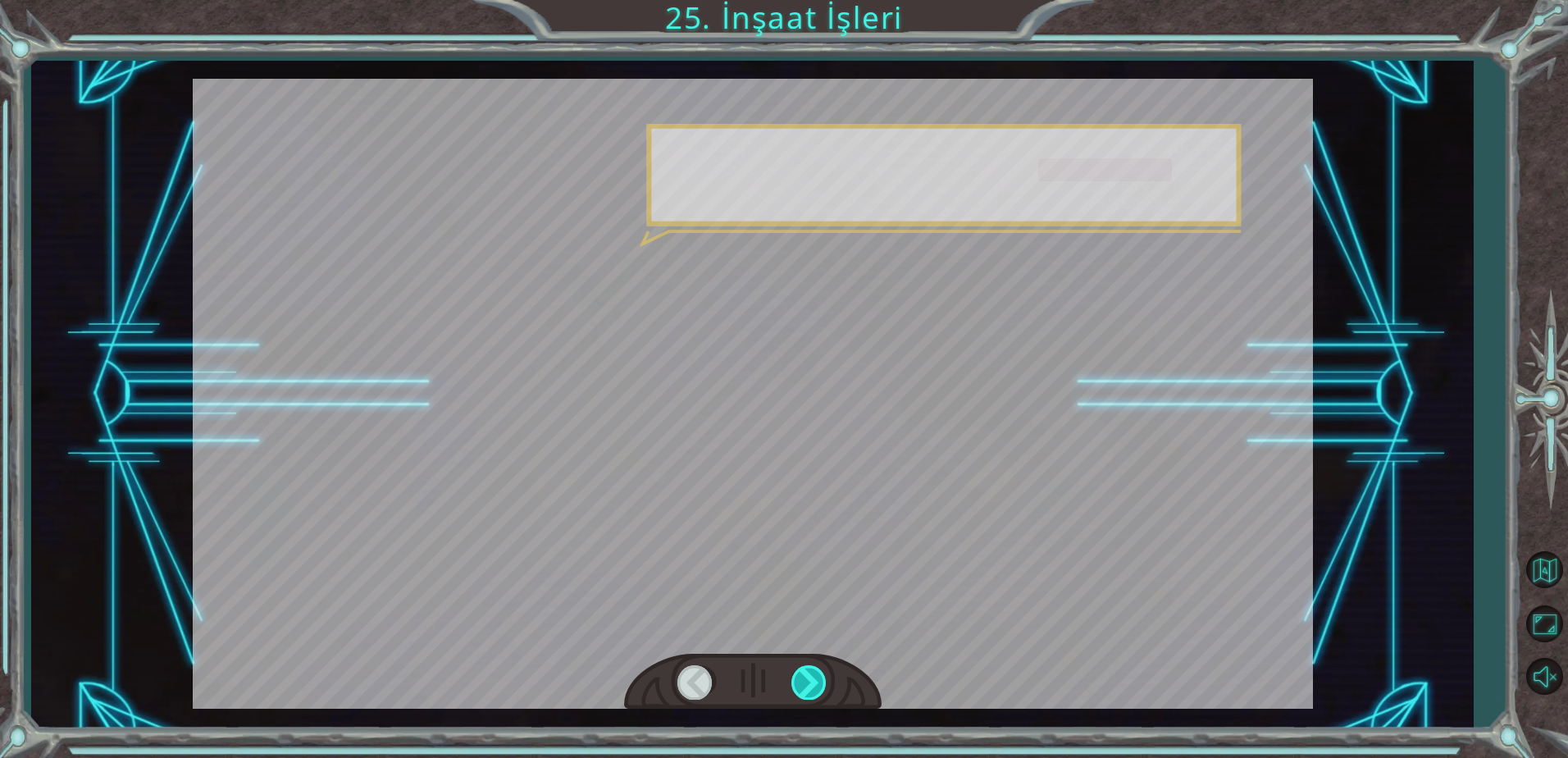
click at [805, 682] on div at bounding box center [809, 681] width 37 height 34
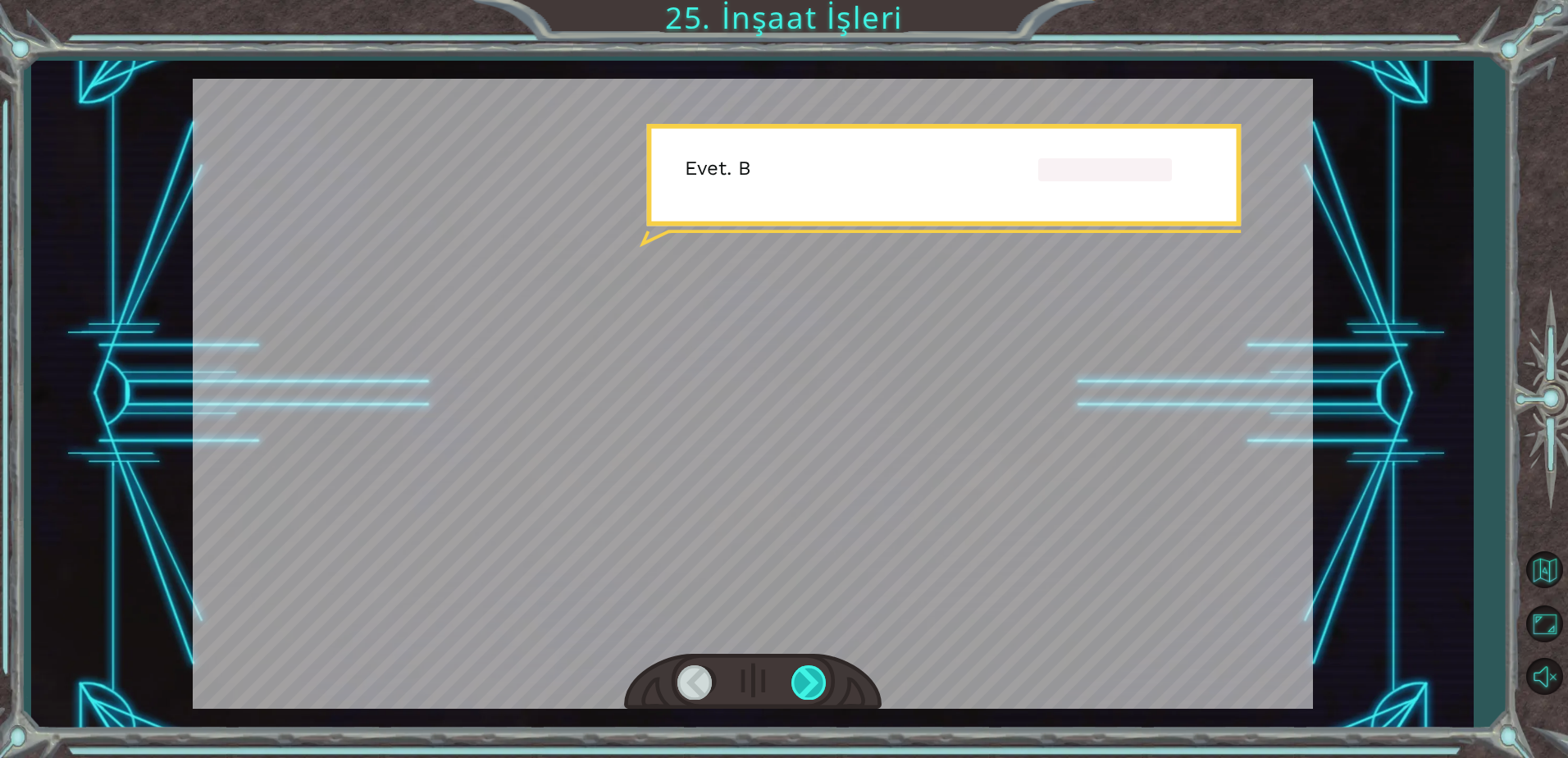
click at [805, 682] on div at bounding box center [809, 681] width 37 height 34
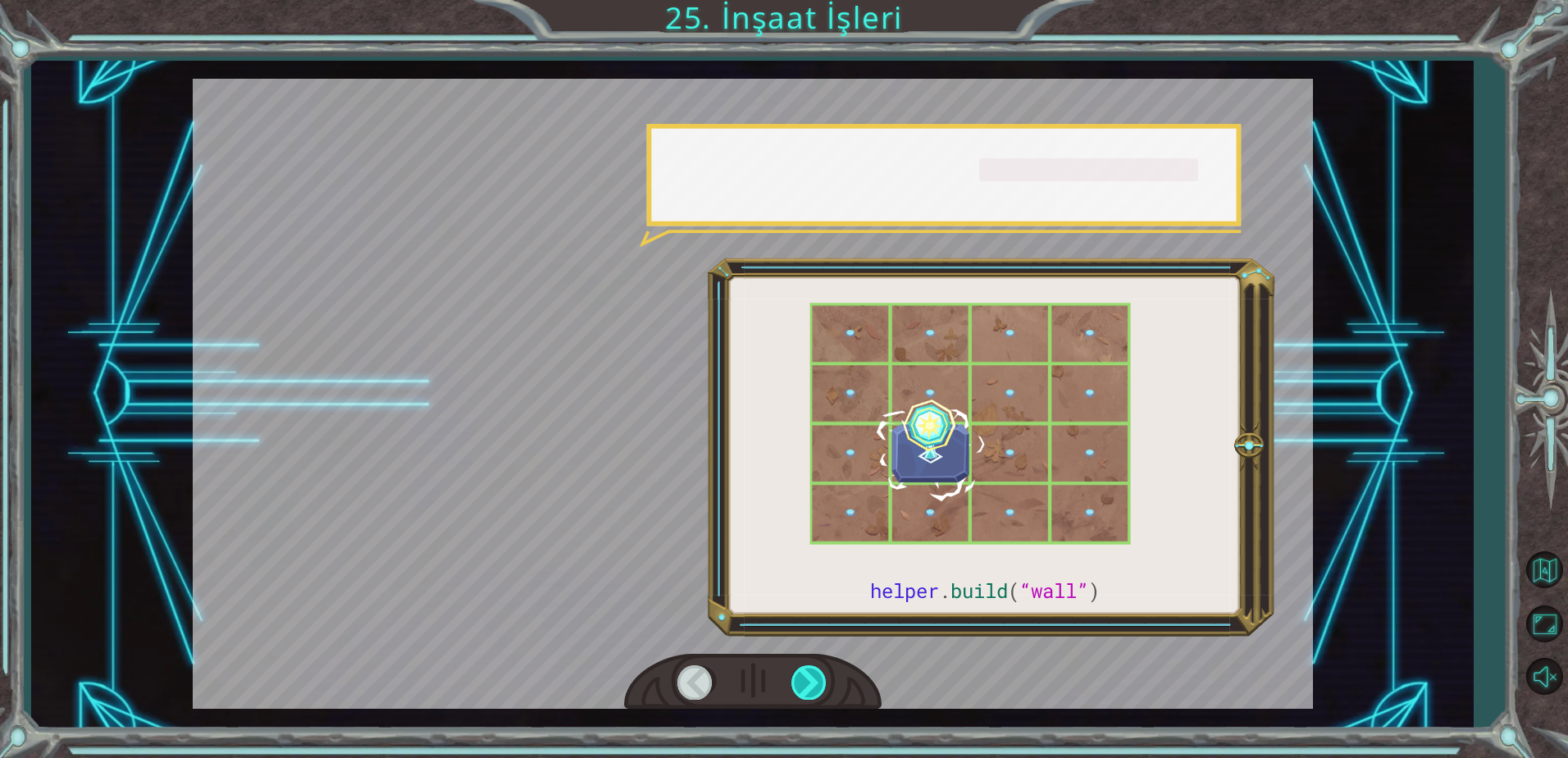
click at [805, 682] on div at bounding box center [809, 681] width 37 height 34
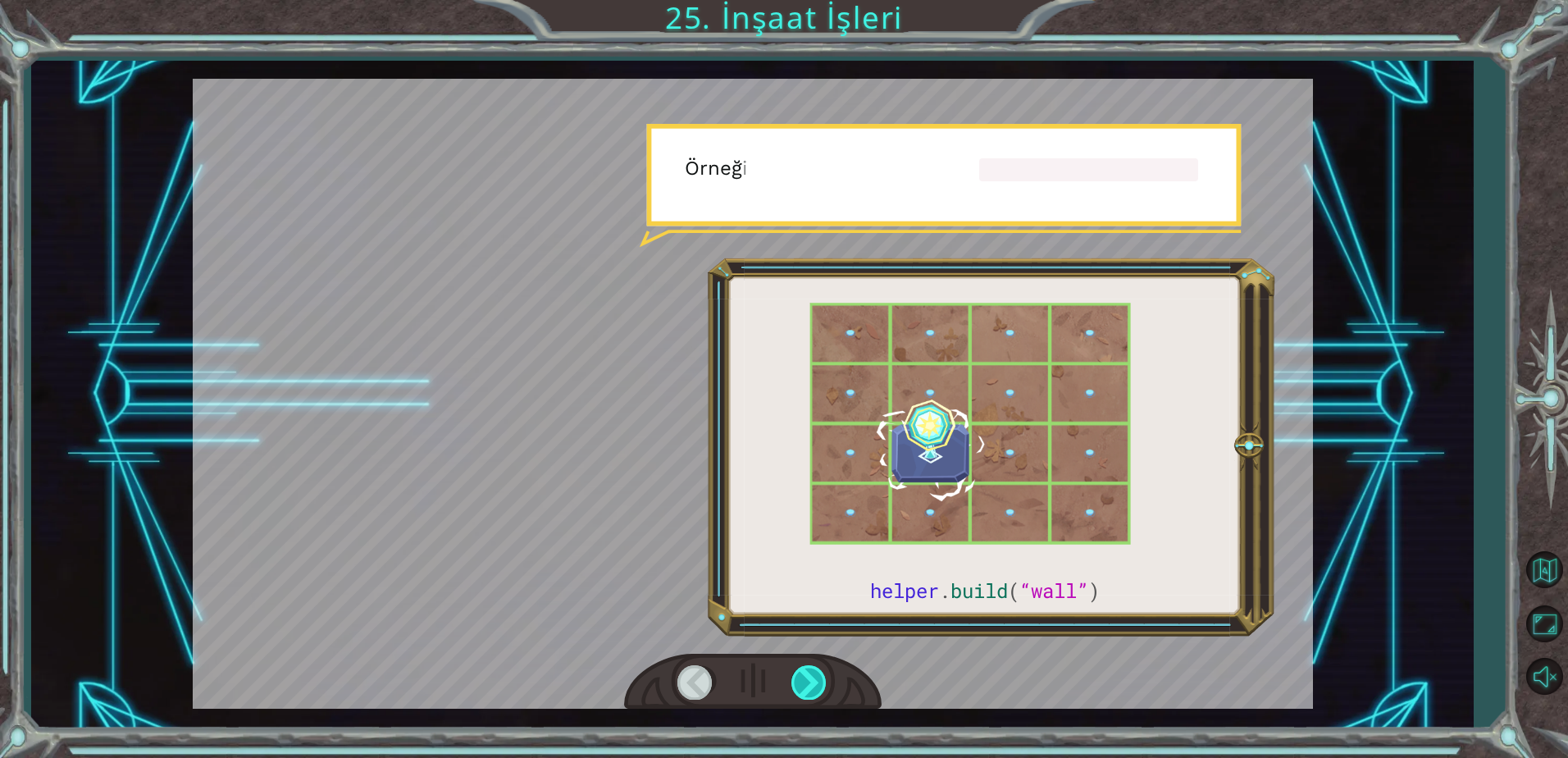
click at [805, 682] on div at bounding box center [809, 681] width 37 height 34
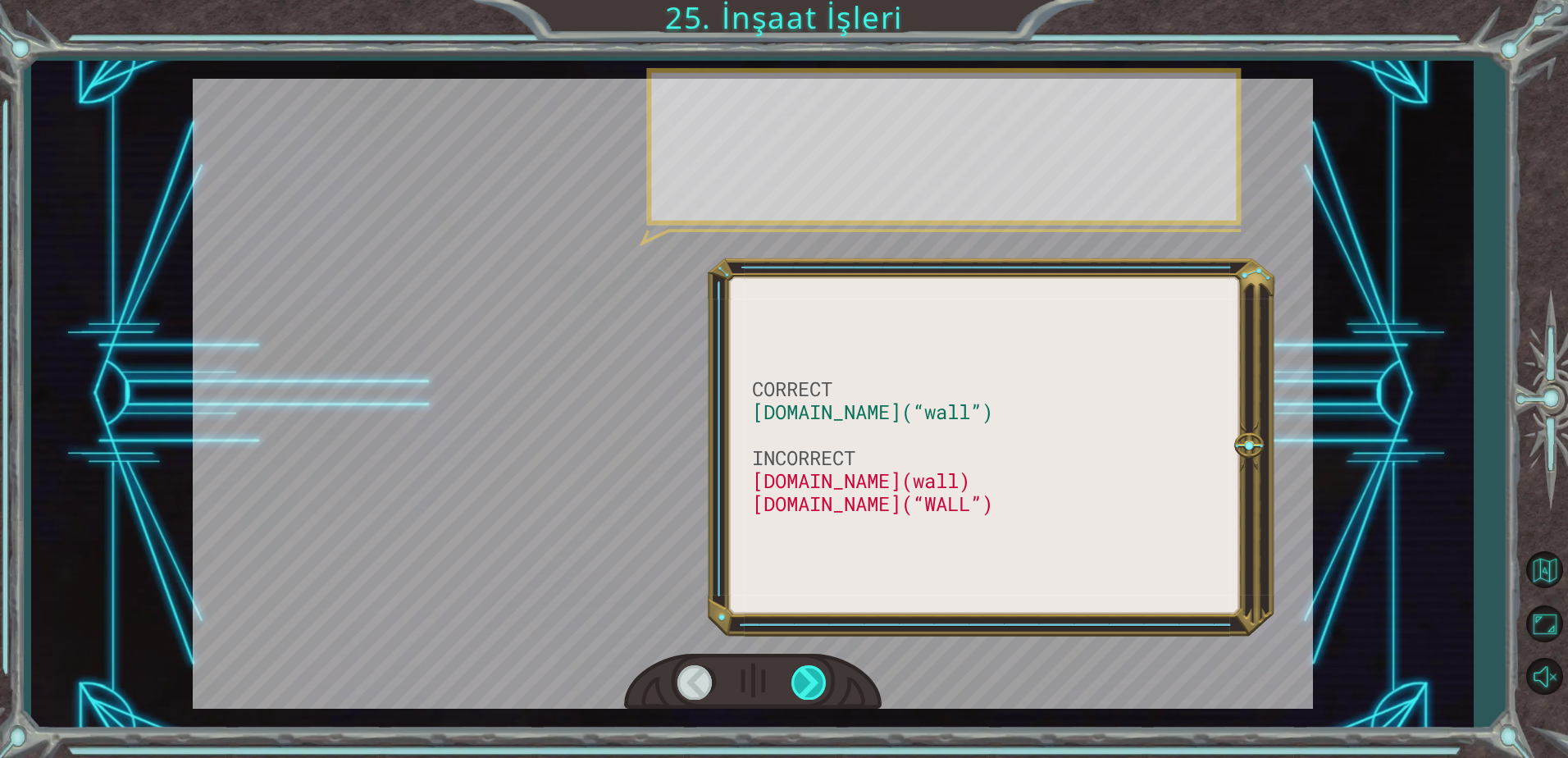
click at [805, 682] on div at bounding box center [809, 681] width 37 height 34
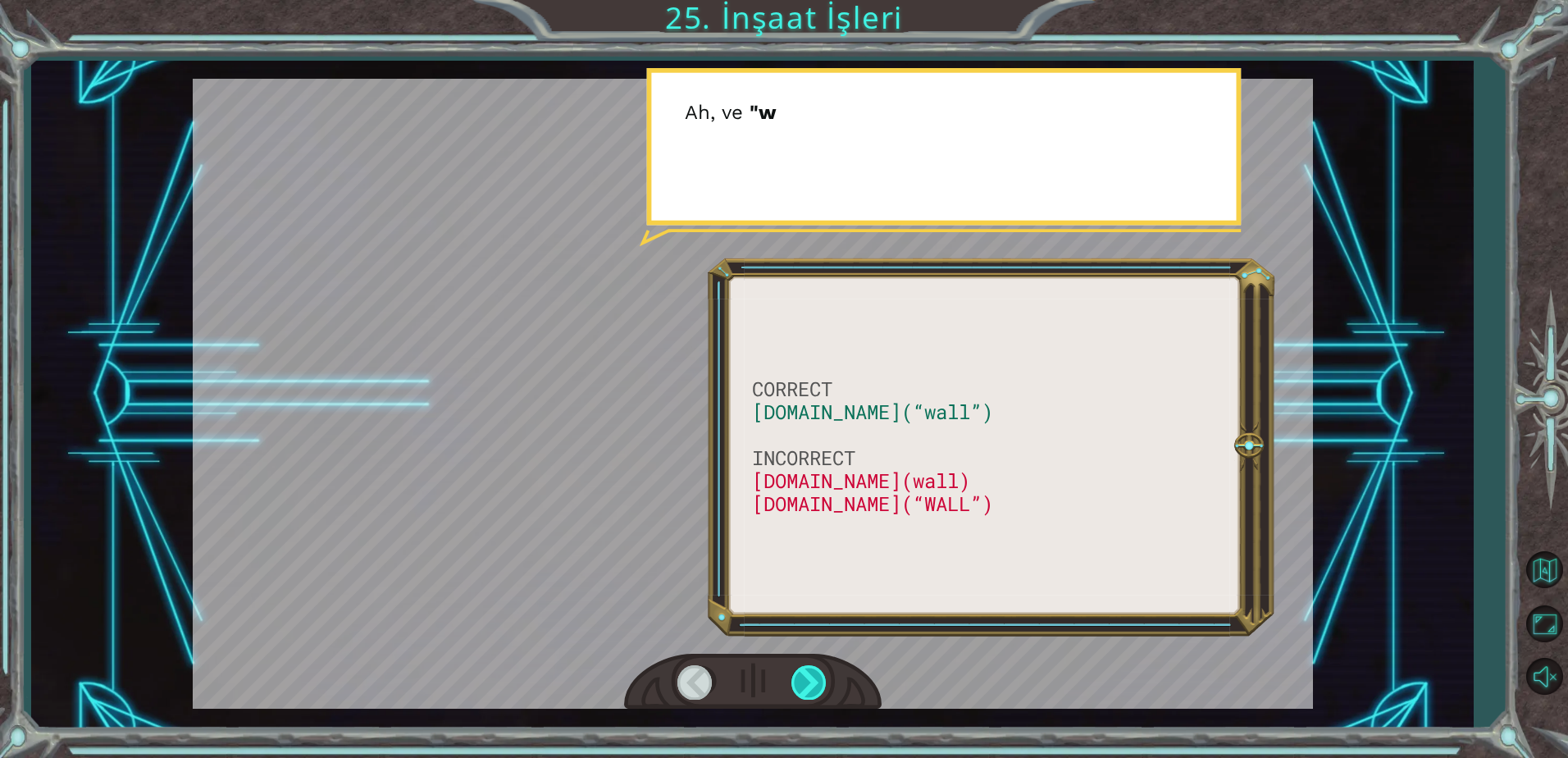
click at [805, 682] on div at bounding box center [809, 681] width 37 height 34
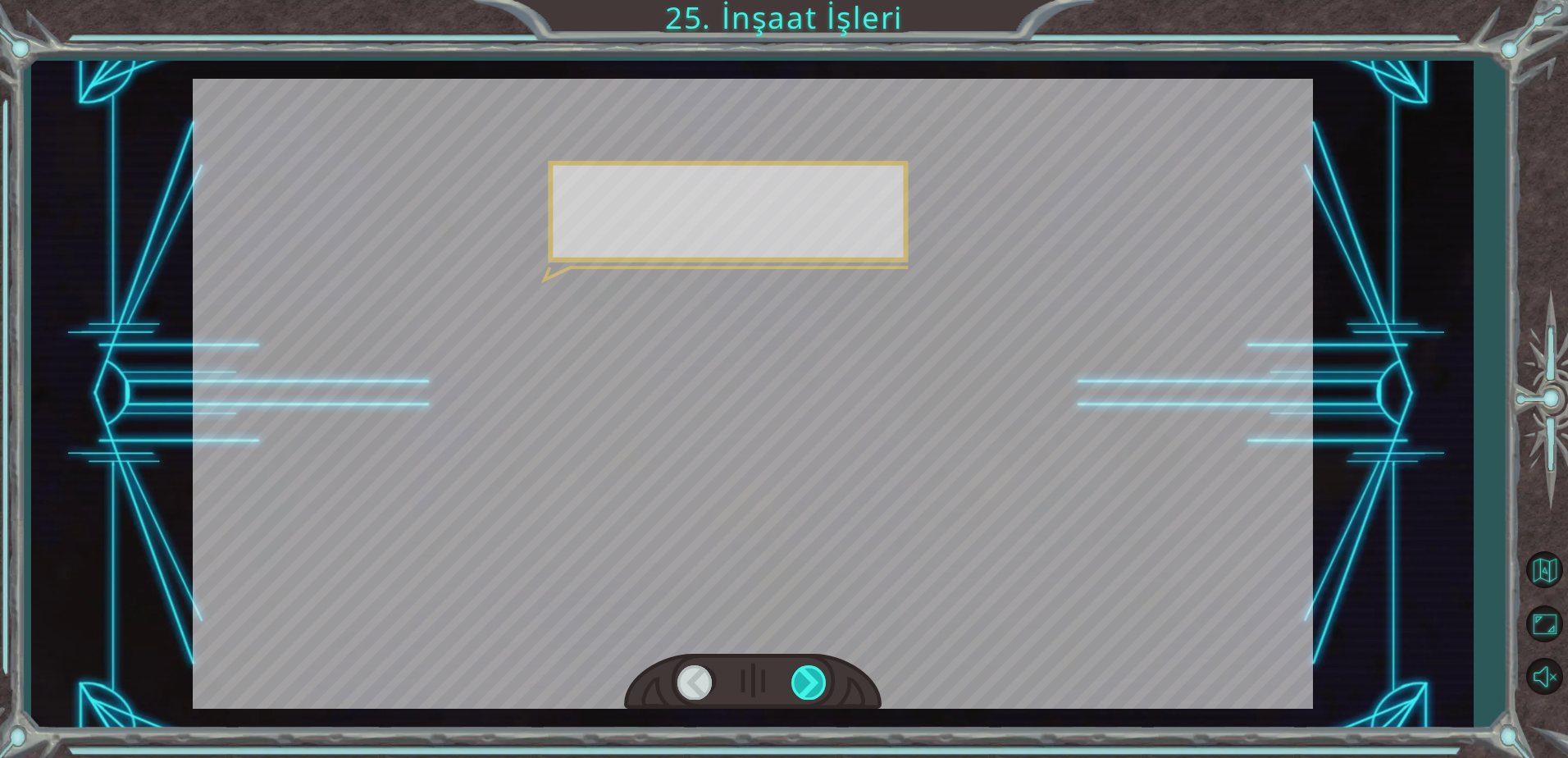
click at [805, 682] on div at bounding box center [809, 681] width 37 height 34
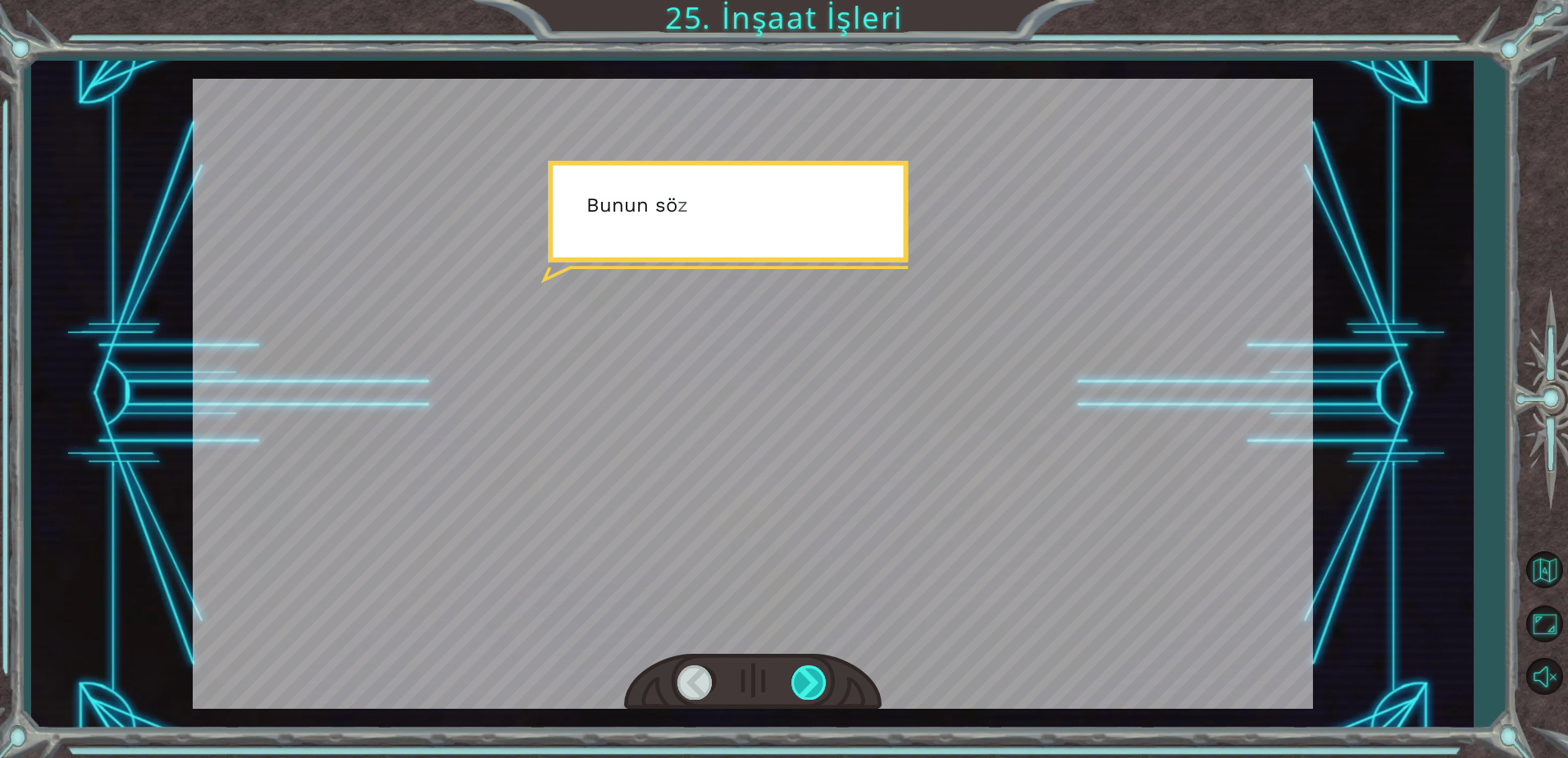
click at [805, 682] on div at bounding box center [809, 681] width 37 height 34
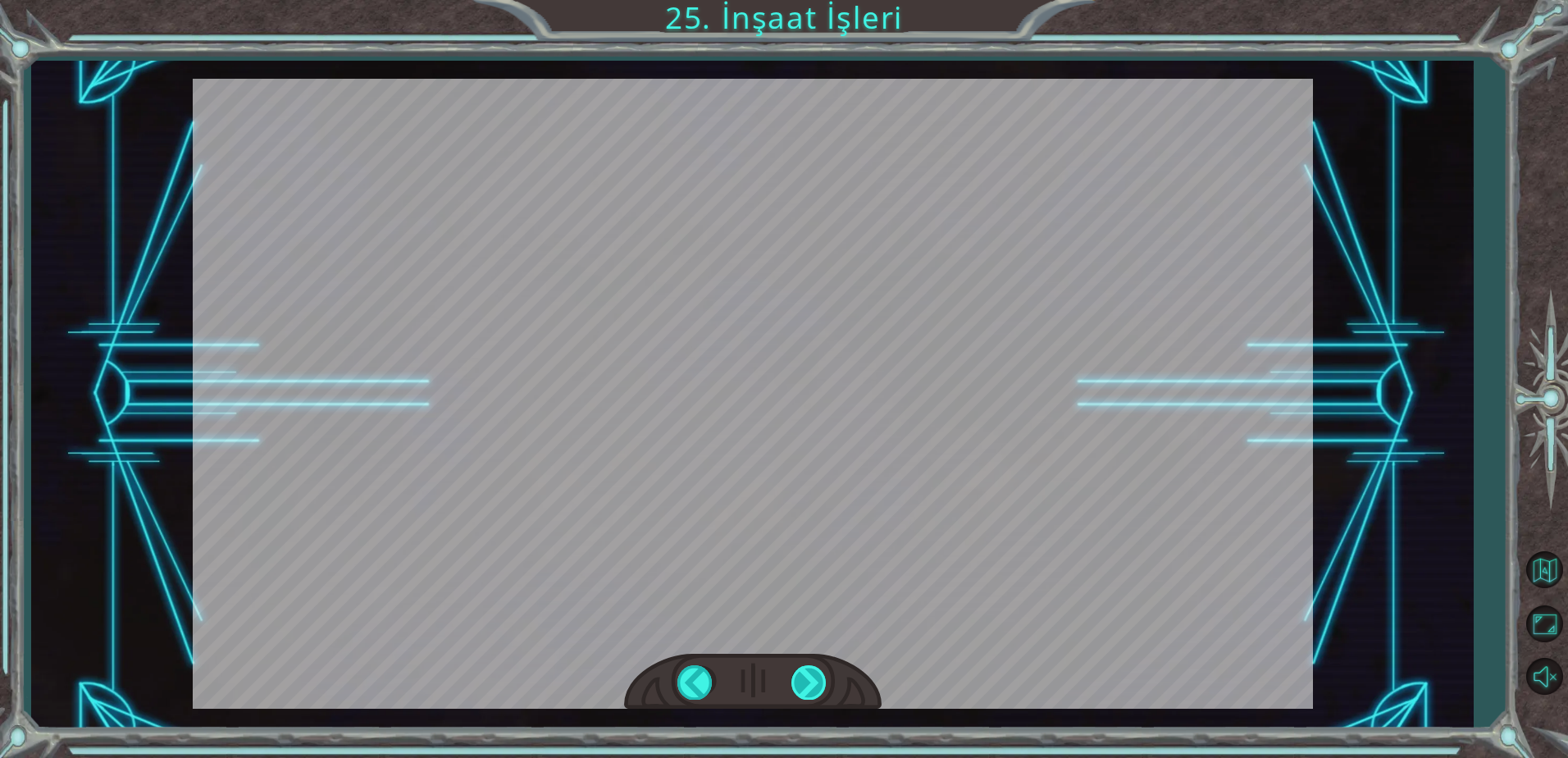
click at [802, 0] on div "CORRECT [DOMAIN_NAME](“wall”) INCORRECT [DOMAIN_NAME](wall) [DOMAIN_NAME](“WALL…" at bounding box center [784, 0] width 1568 height 0
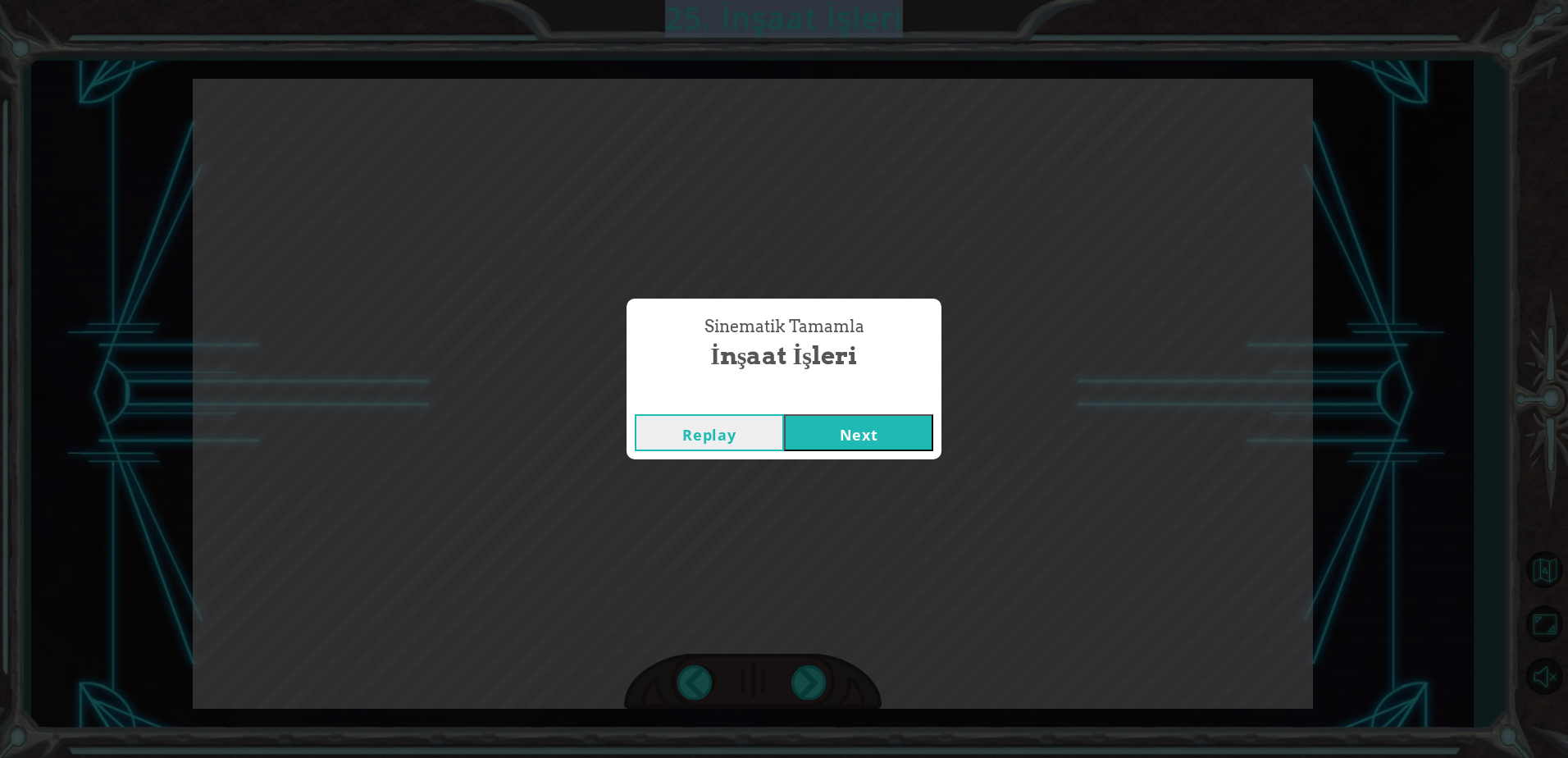
click at [801, 687] on div "Sinematik Tamamla İnşaat İşleri Replay Next" at bounding box center [784, 379] width 1568 height 758
drag, startPoint x: 801, startPoint y: 687, endPoint x: 799, endPoint y: 695, distance: 8.2
click at [798, 695] on div "Sinematik Tamamla İnşaat İşleri Replay Next" at bounding box center [784, 379] width 1568 height 758
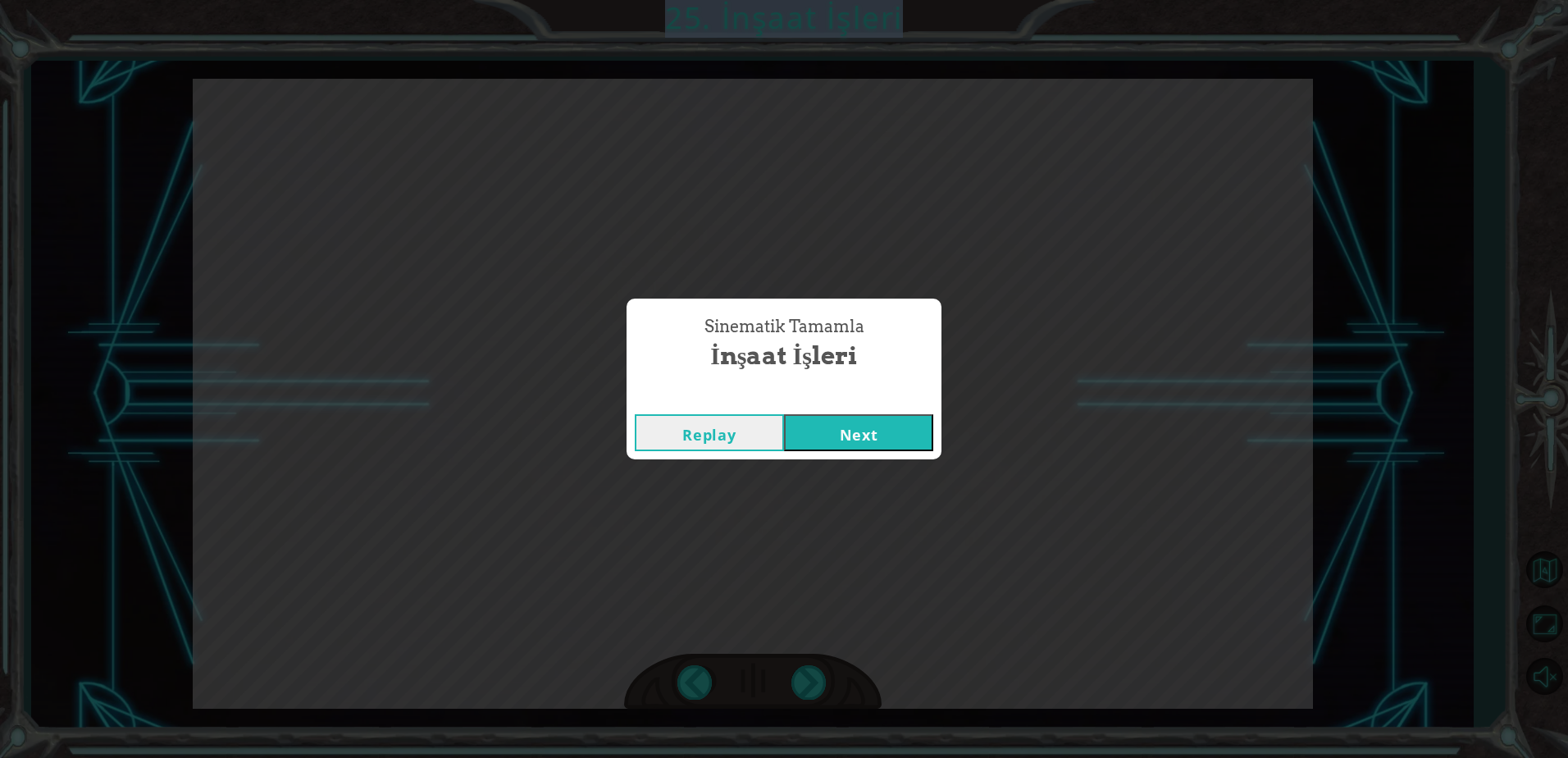
click at [831, 450] on button "Next" at bounding box center [858, 432] width 149 height 37
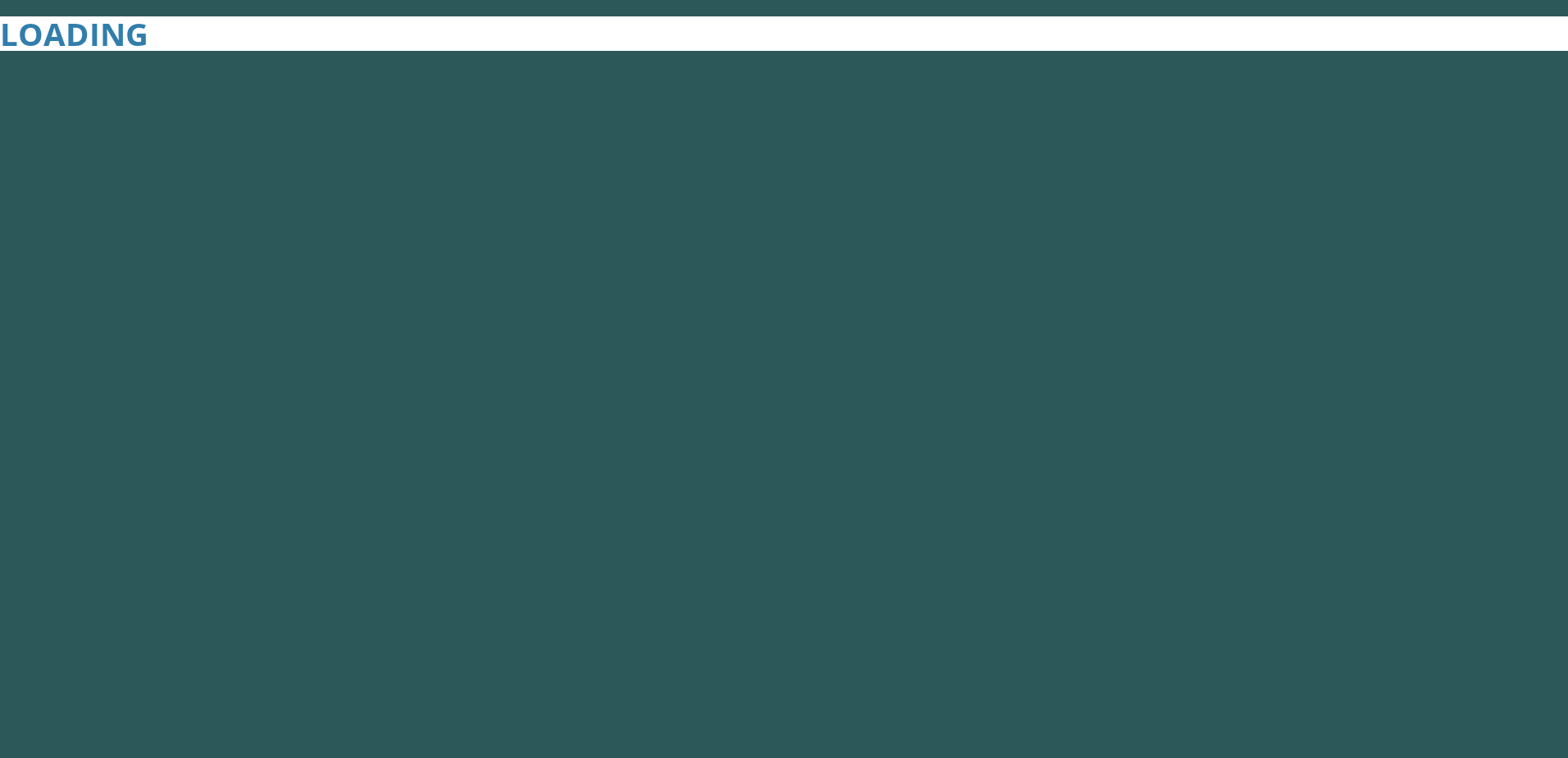
click at [832, 442] on button "Next" at bounding box center [858, 432] width 149 height 37
click at [832, 442] on body "LOADING Sinematik Tamamla İnşaat İşleri Replay Next 1 2 3 4 5 h ero.moveUp ente…" at bounding box center [784, 379] width 1568 height 758
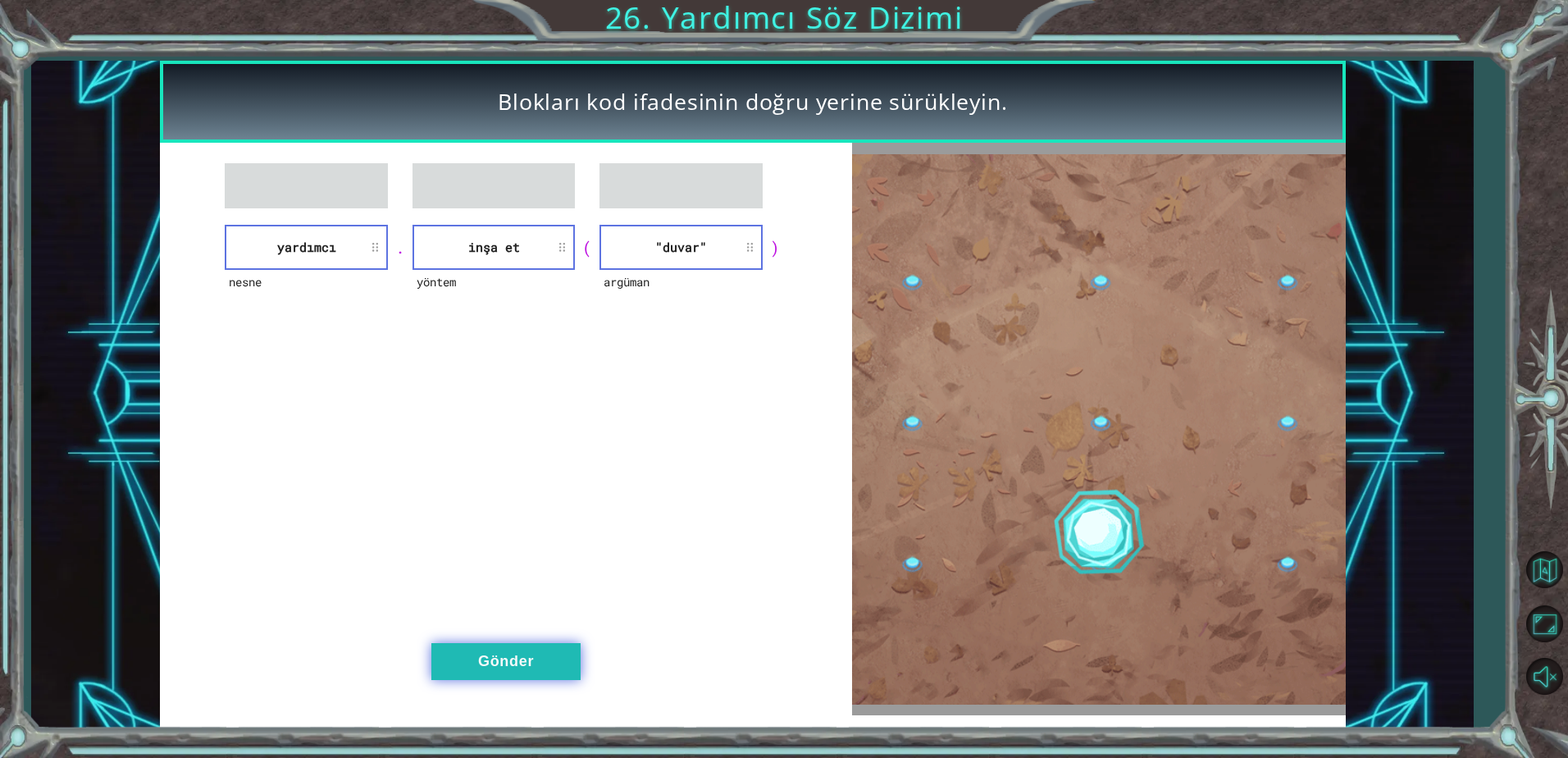
click at [489, 650] on button "Gönder" at bounding box center [505, 661] width 149 height 37
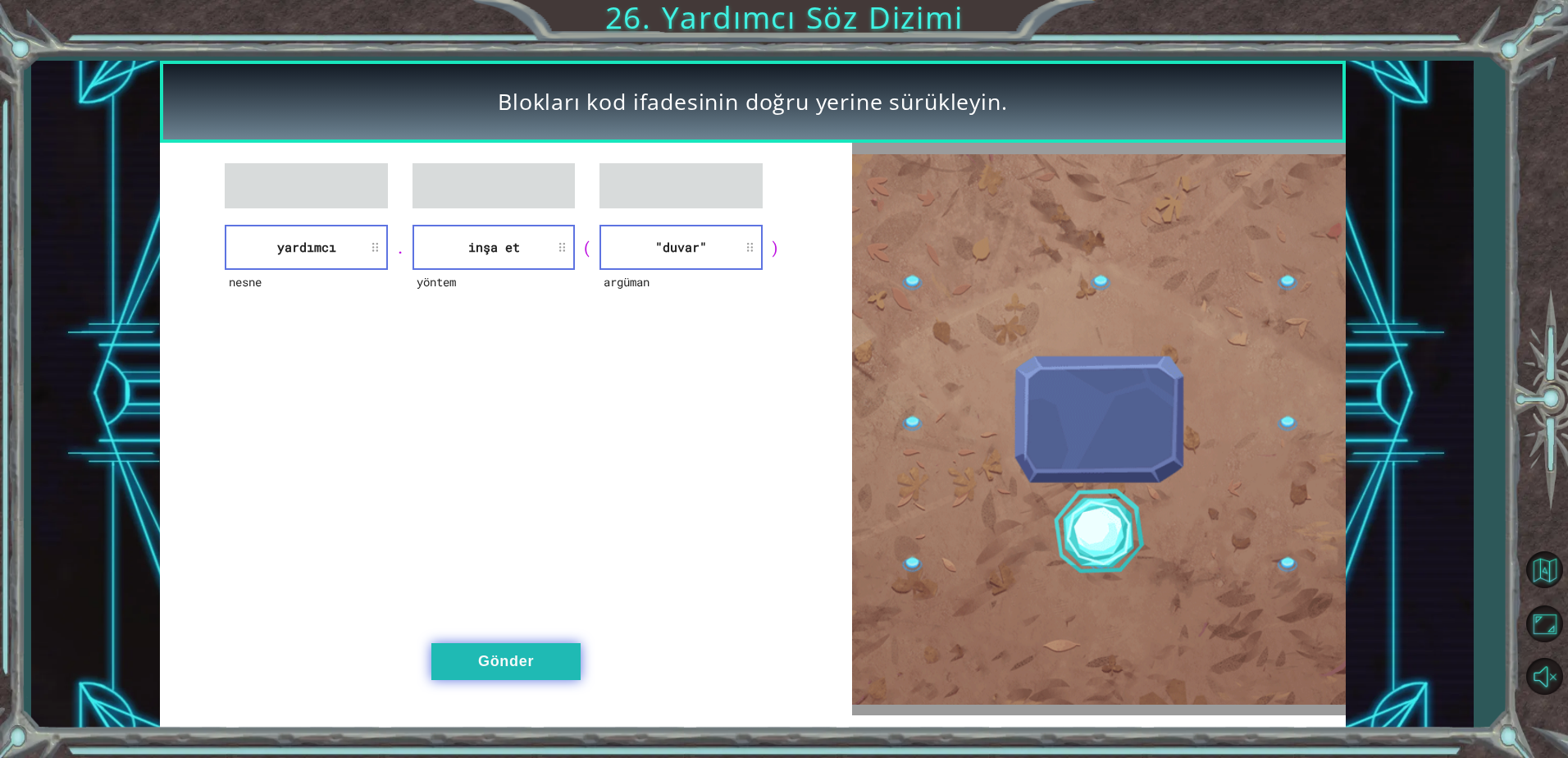
click at [483, 661] on button "Gönder" at bounding box center [505, 661] width 149 height 37
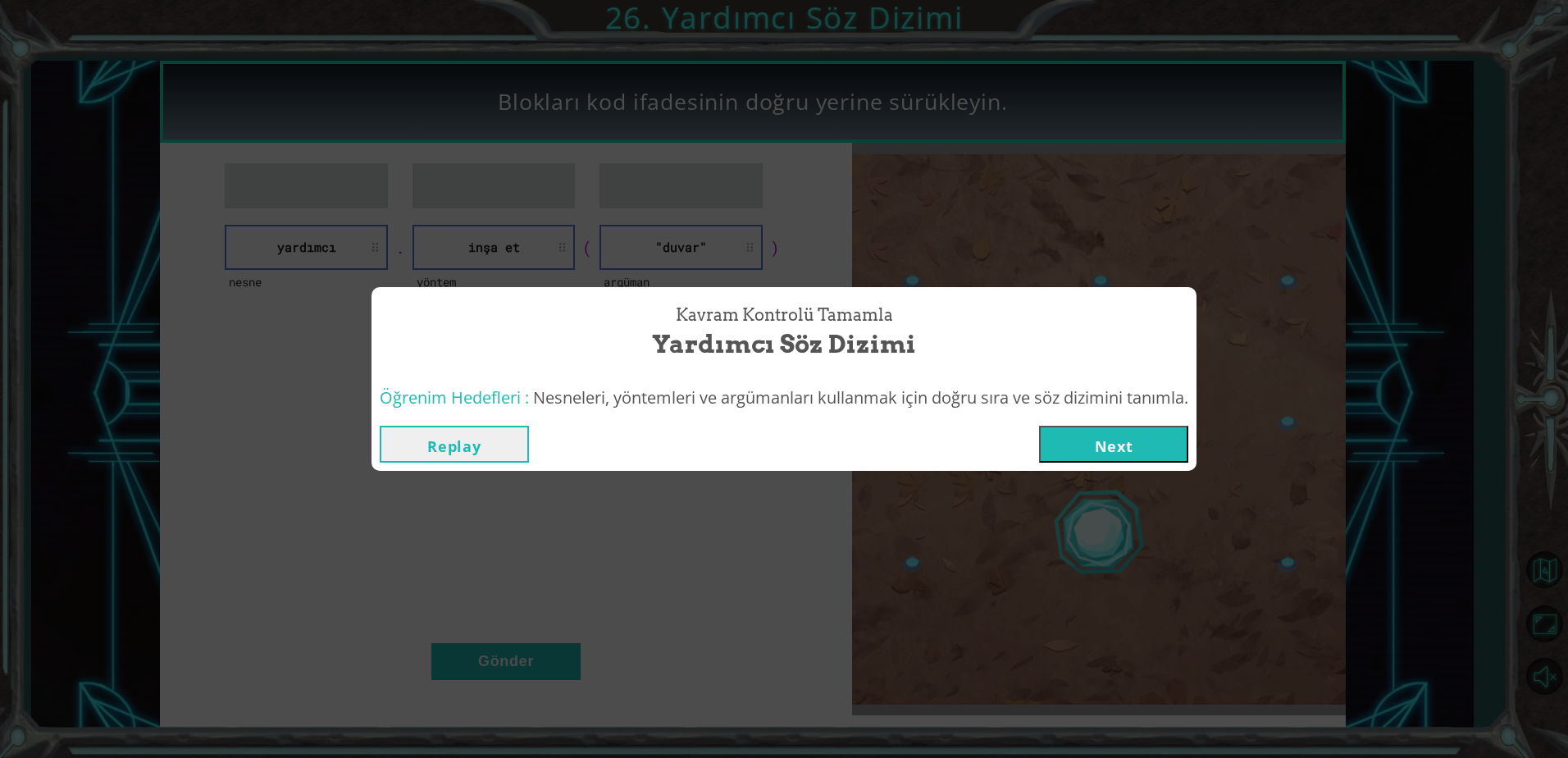
click at [1156, 426] on button "Next" at bounding box center [1113, 444] width 149 height 37
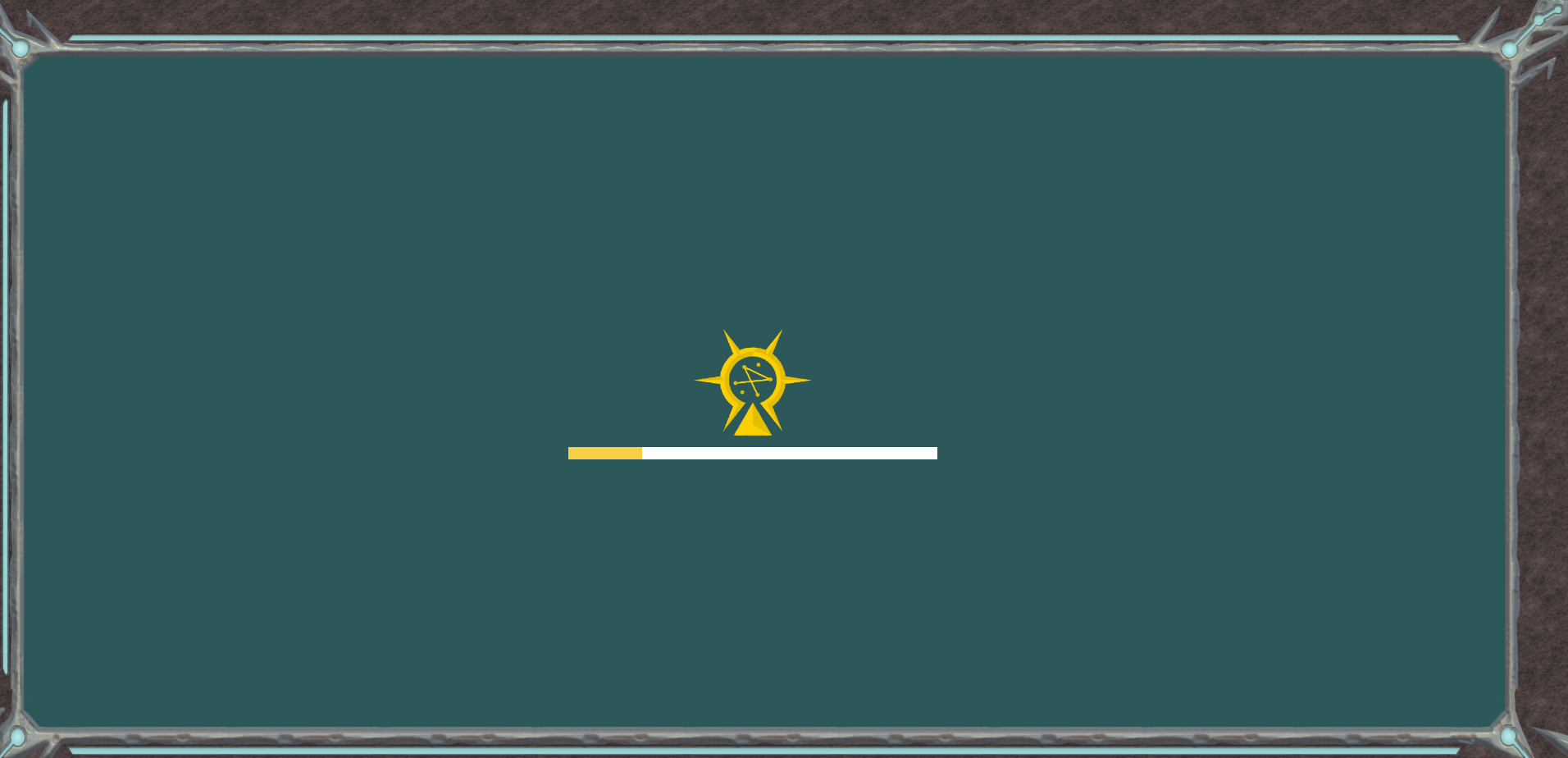
click at [1150, 435] on div "Goals Yüklenemiyor Bu seviyeyi oynamak için bir kursa katılman gerekecek. Sınıf…" at bounding box center [784, 379] width 1568 height 758
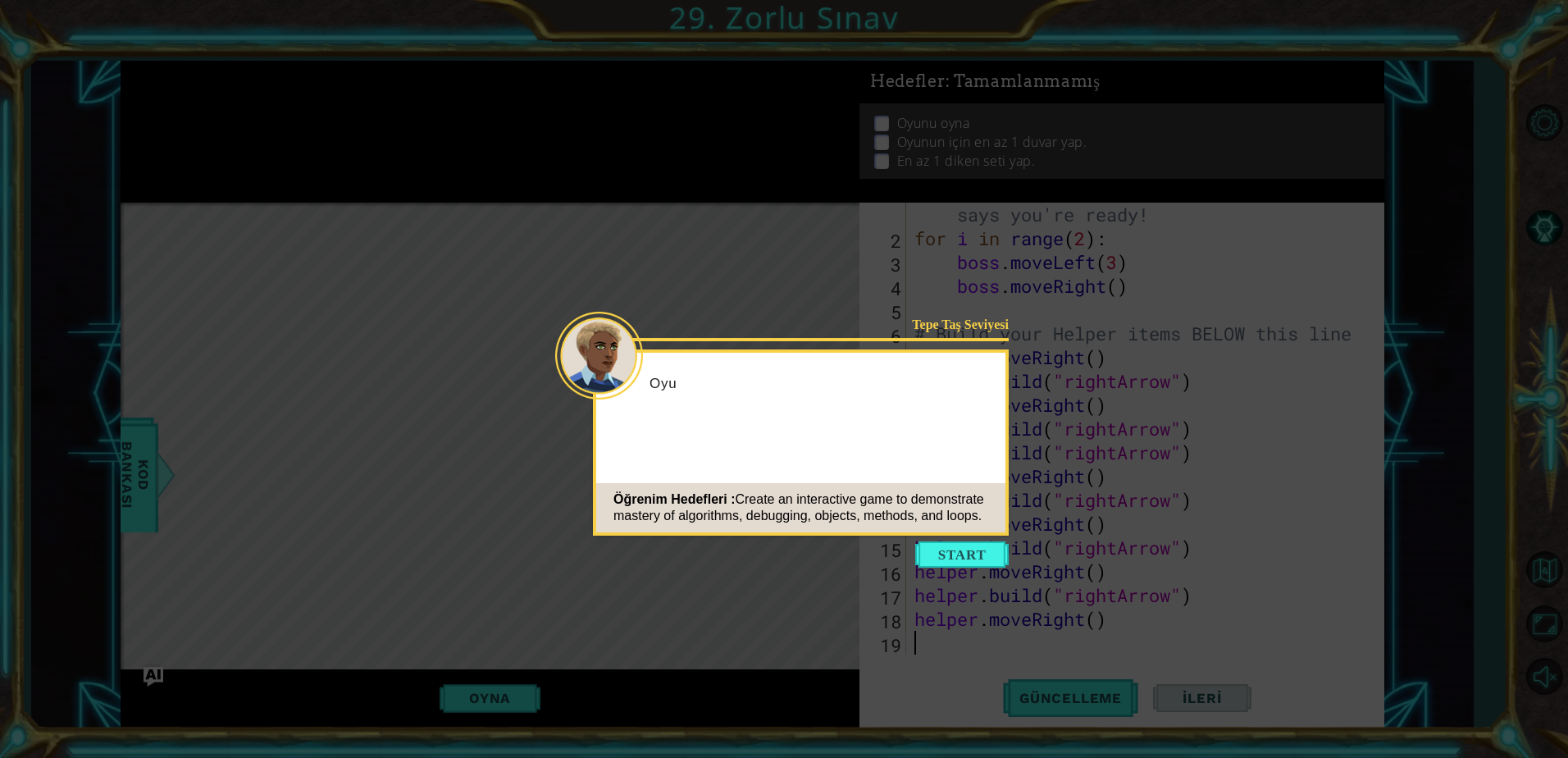
scroll to position [24, 0]
click at [972, 545] on button "Start" at bounding box center [962, 555] width 94 height 26
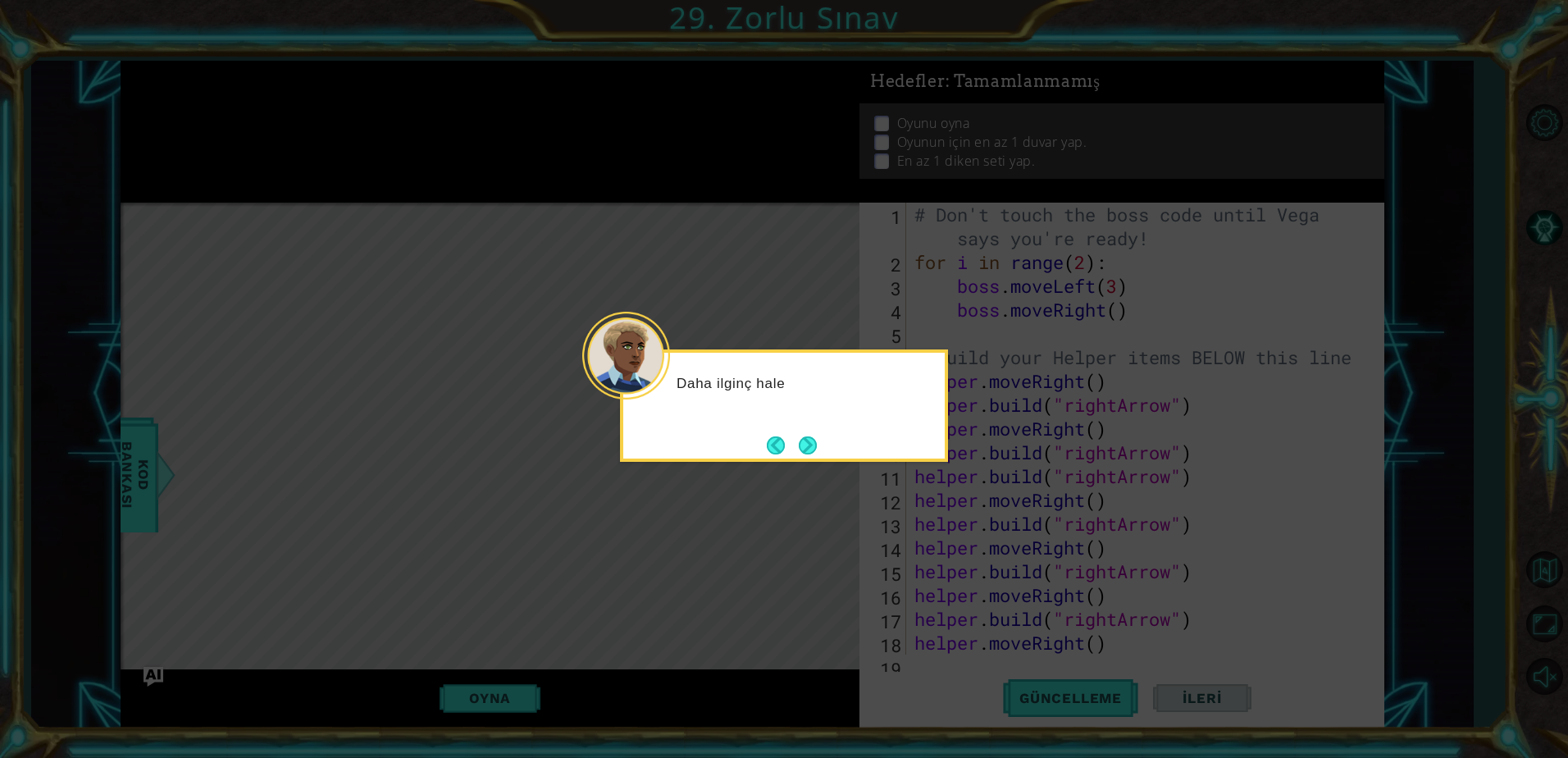
click at [866, 442] on div "Daha ilginç hale" at bounding box center [784, 405] width 328 height 112
click at [807, 444] on button "Next" at bounding box center [807, 445] width 18 height 18
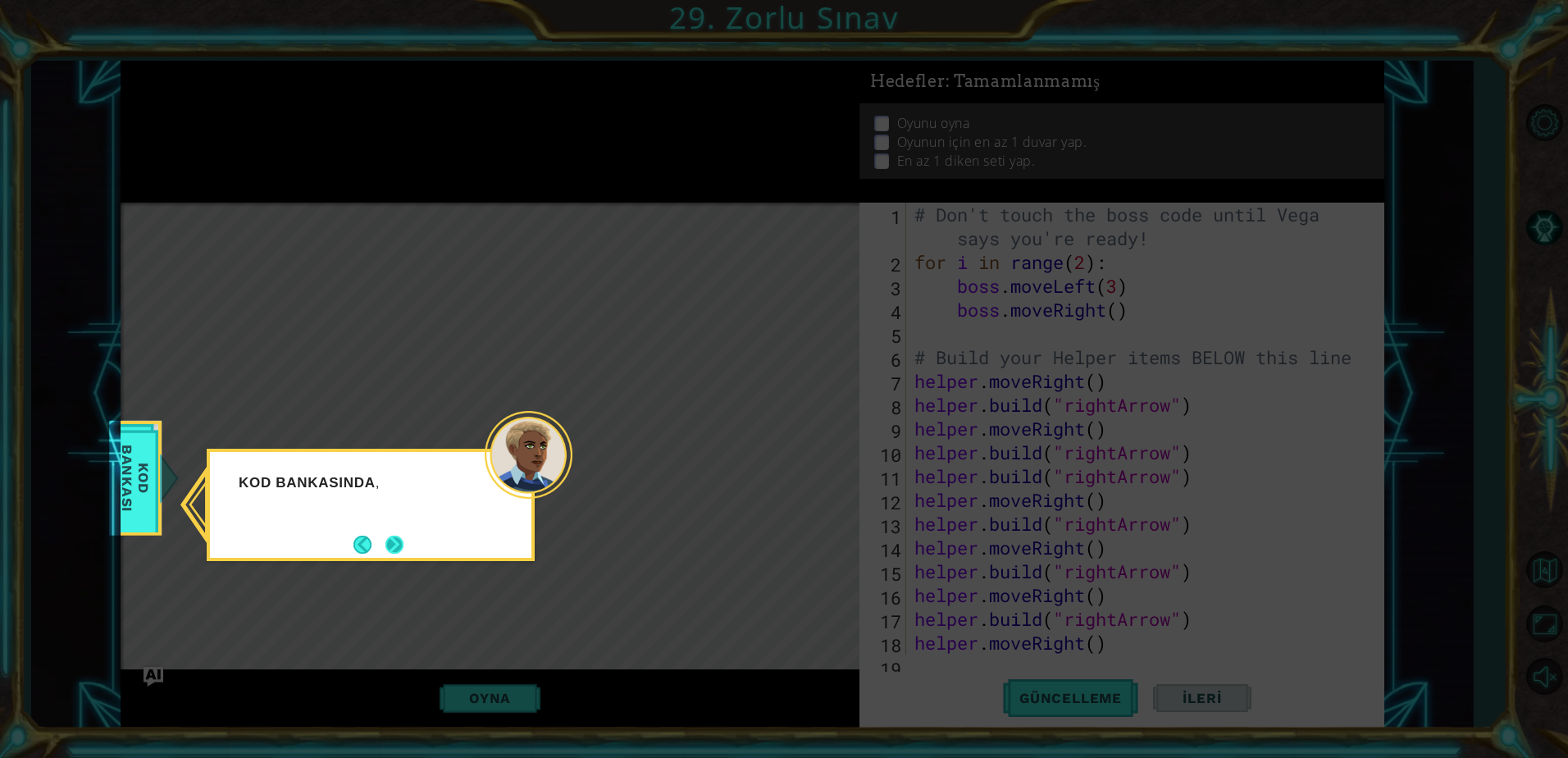
click at [397, 540] on button "Next" at bounding box center [394, 545] width 18 height 18
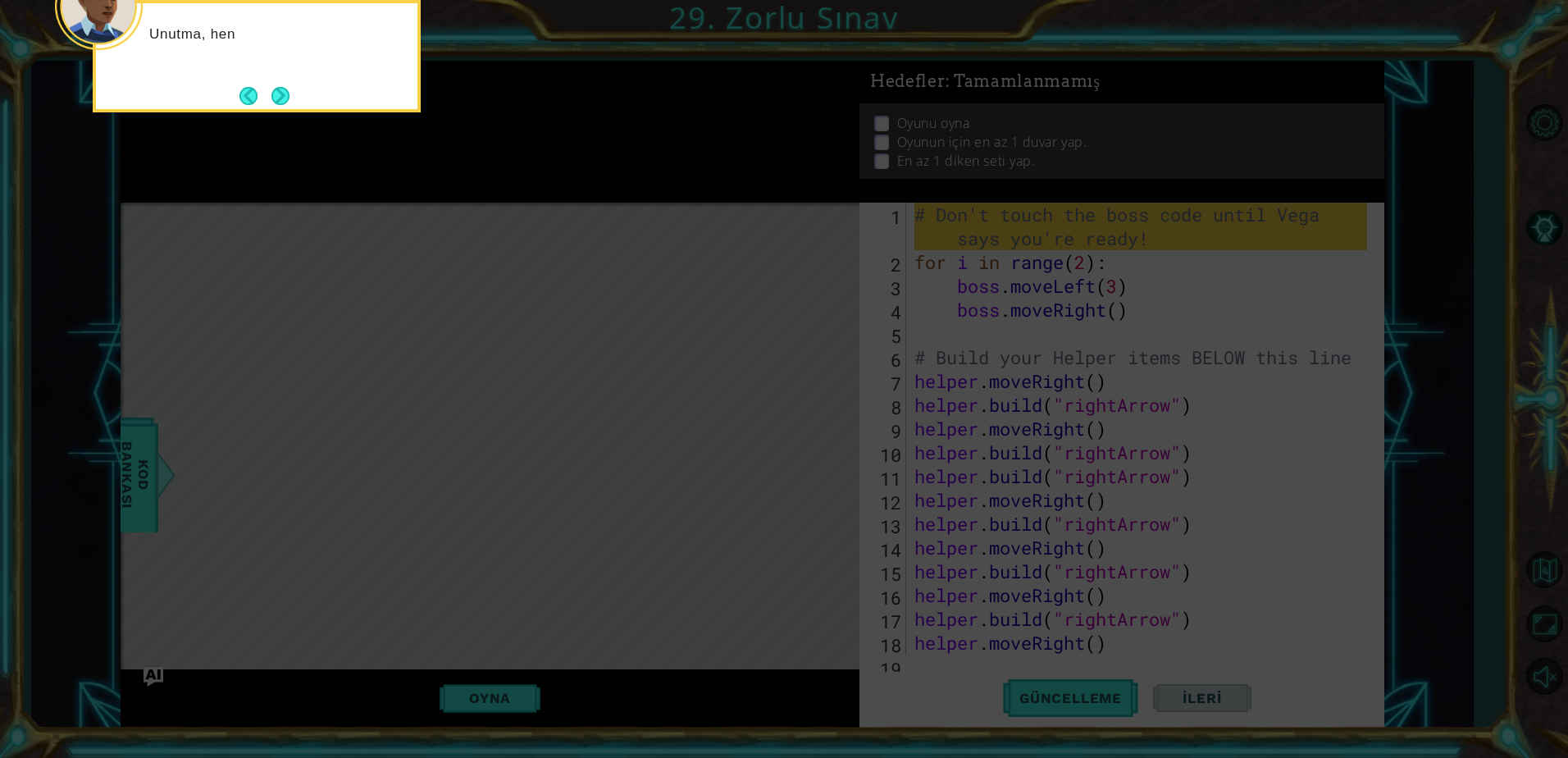
click at [589, 323] on icon at bounding box center [784, 113] width 1568 height 1288
click at [272, 95] on button "Next" at bounding box center [281, 97] width 18 height 18
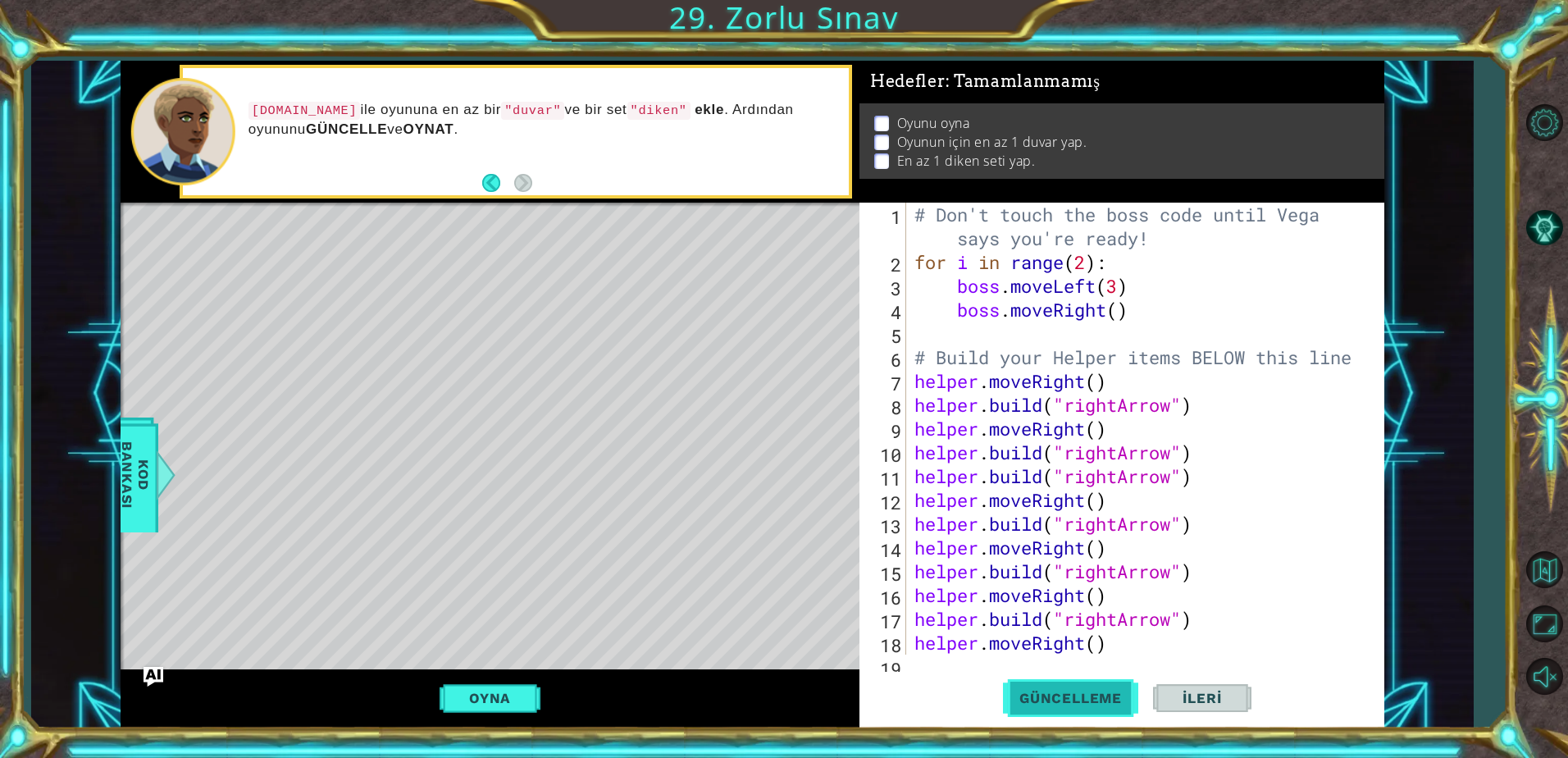
click at [1060, 695] on span "Güncelleme" at bounding box center [1070, 698] width 135 height 16
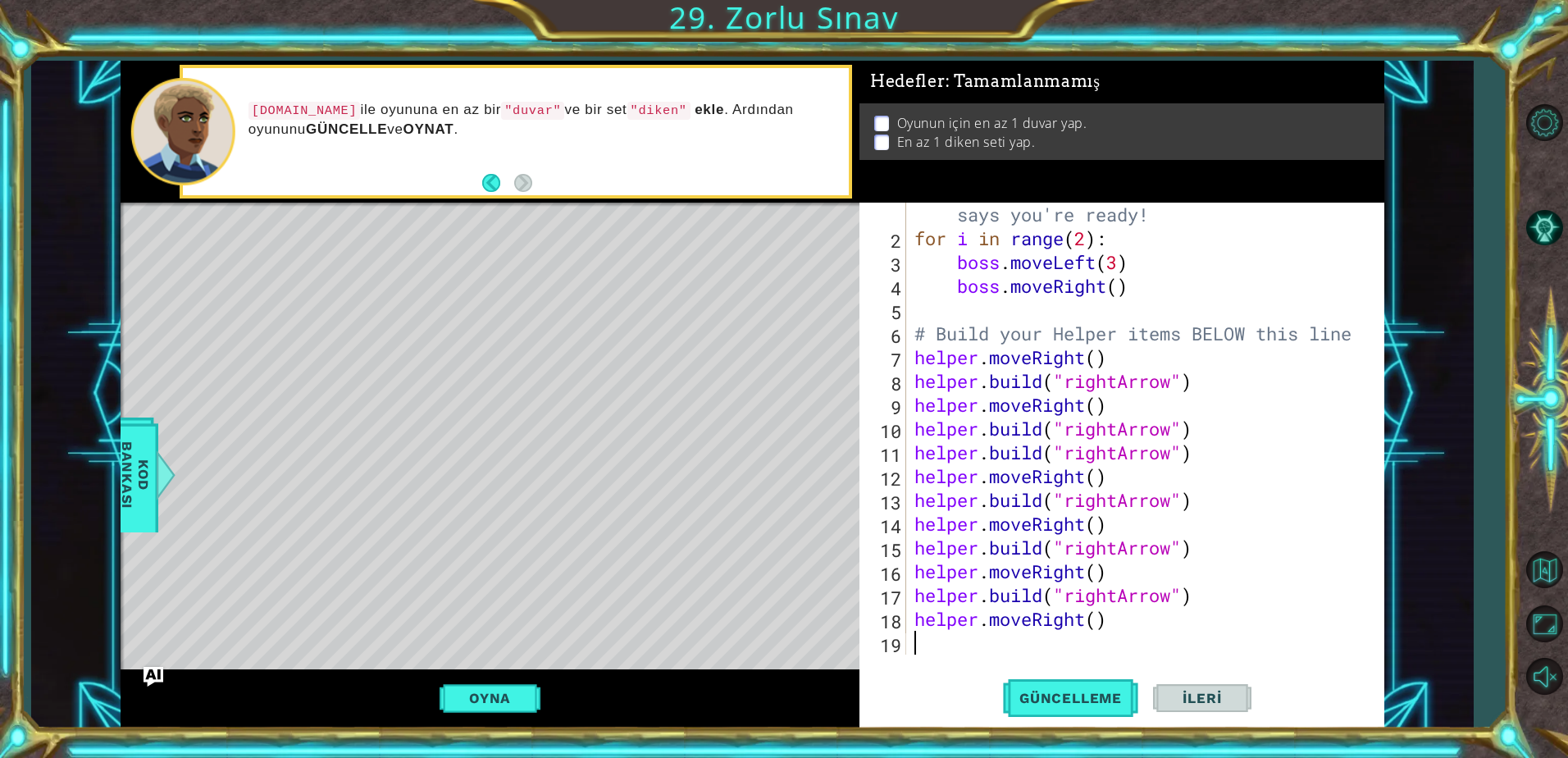
scroll to position [24, 0]
drag, startPoint x: 915, startPoint y: 598, endPoint x: 1202, endPoint y: 592, distance: 287.1
click at [1202, 592] on div "# Don't touch the boss code until [PERSON_NAME] says you're ready! for i in ran…" at bounding box center [1143, 440] width 464 height 523
type textarea "[DOMAIN_NAME]("rightArrow")"
click at [923, 641] on div "# Don't touch the boss code until [PERSON_NAME] says you're ready! for i in ran…" at bounding box center [1143, 440] width 464 height 523
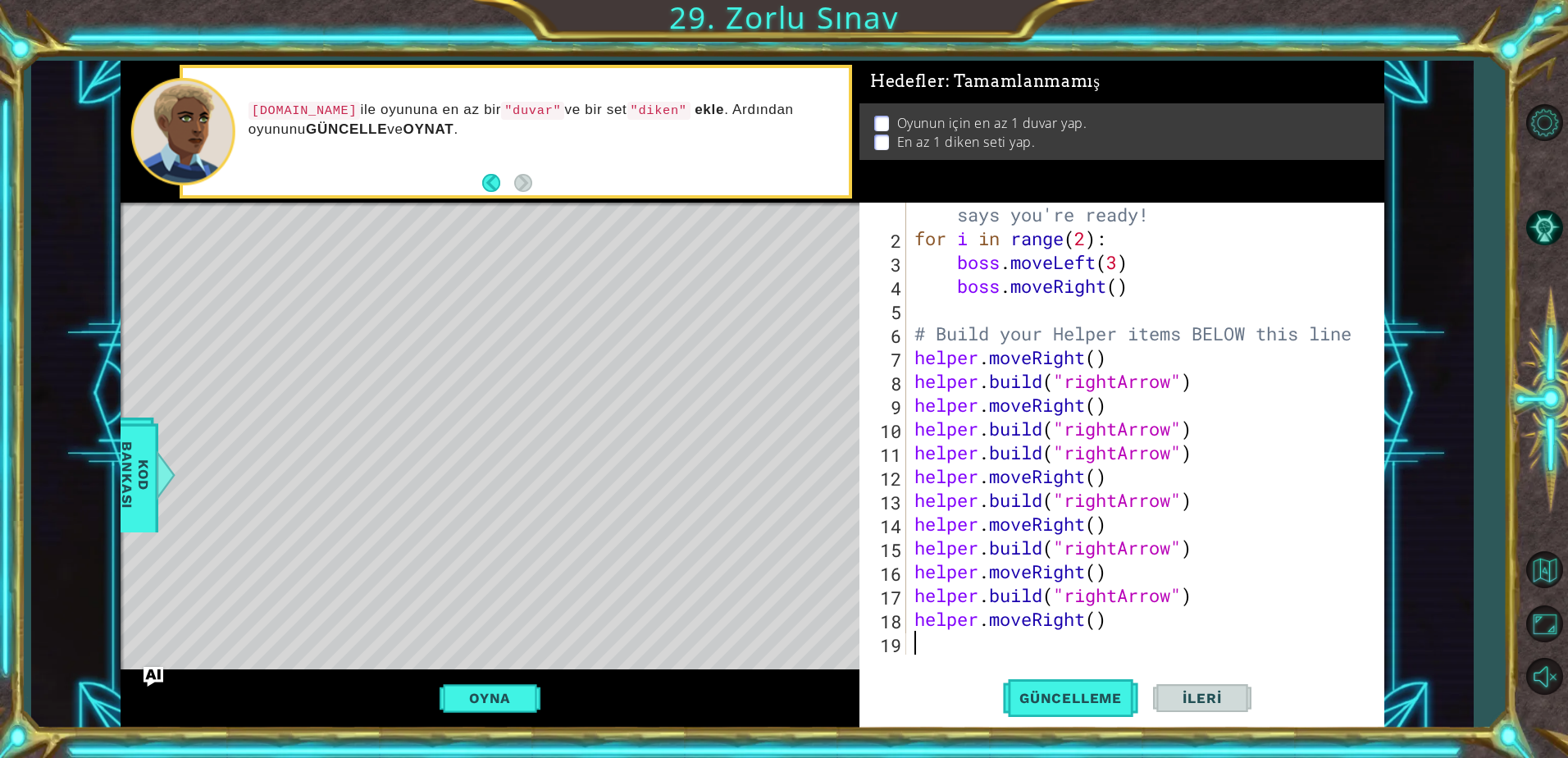
paste textarea "[DOMAIN_NAME]("rightArrow")"
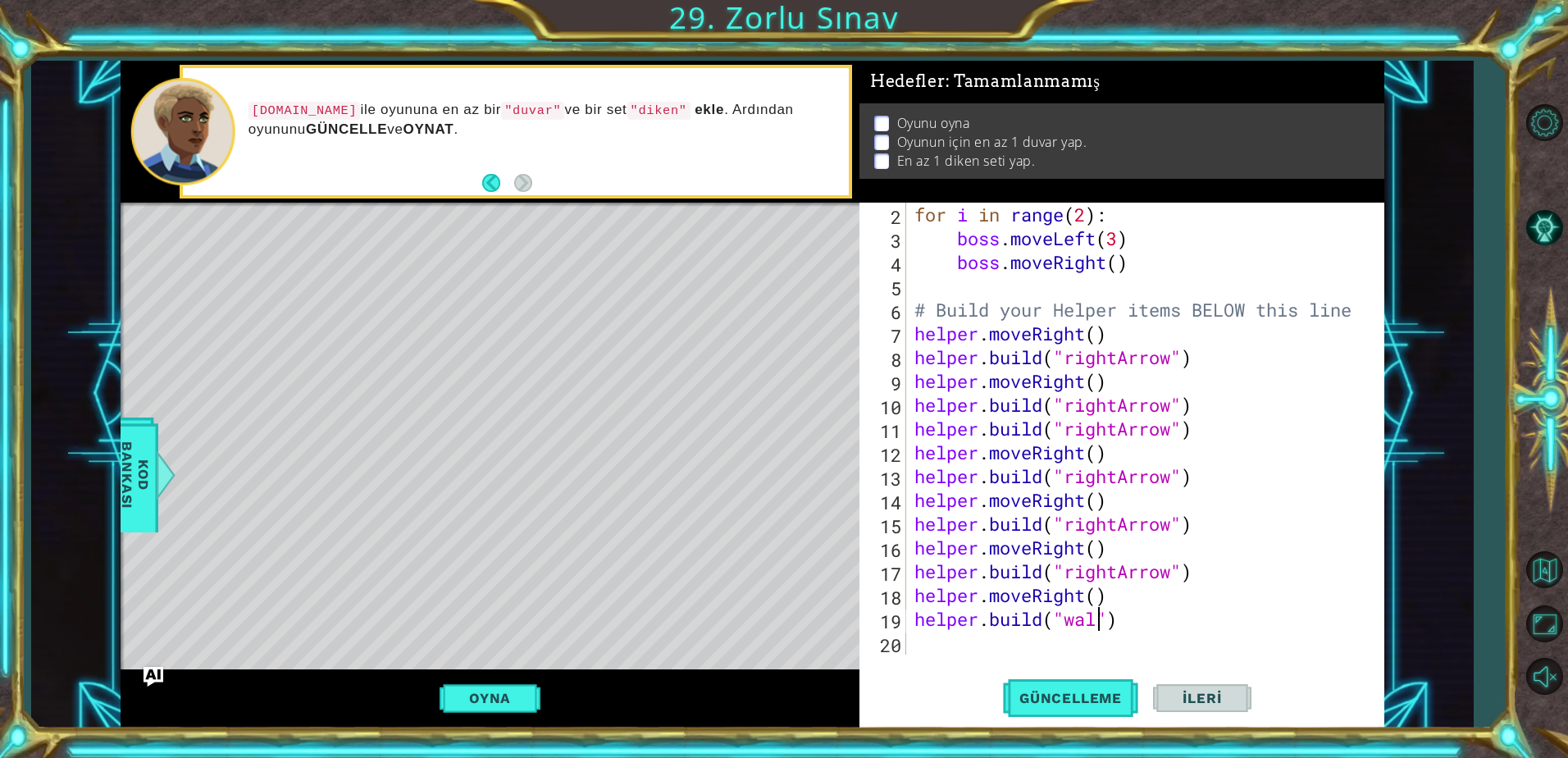
scroll to position [0, 8]
type textarea "[DOMAIN_NAME]("wall")"
click at [1013, 654] on div "for i in range ( 2 ) : boss . moveLeft ( 3 ) boss . moveRight ( ) # Build your …" at bounding box center [1143, 452] width 464 height 500
paste textarea "[DOMAIN_NAME]("rightArrow")"
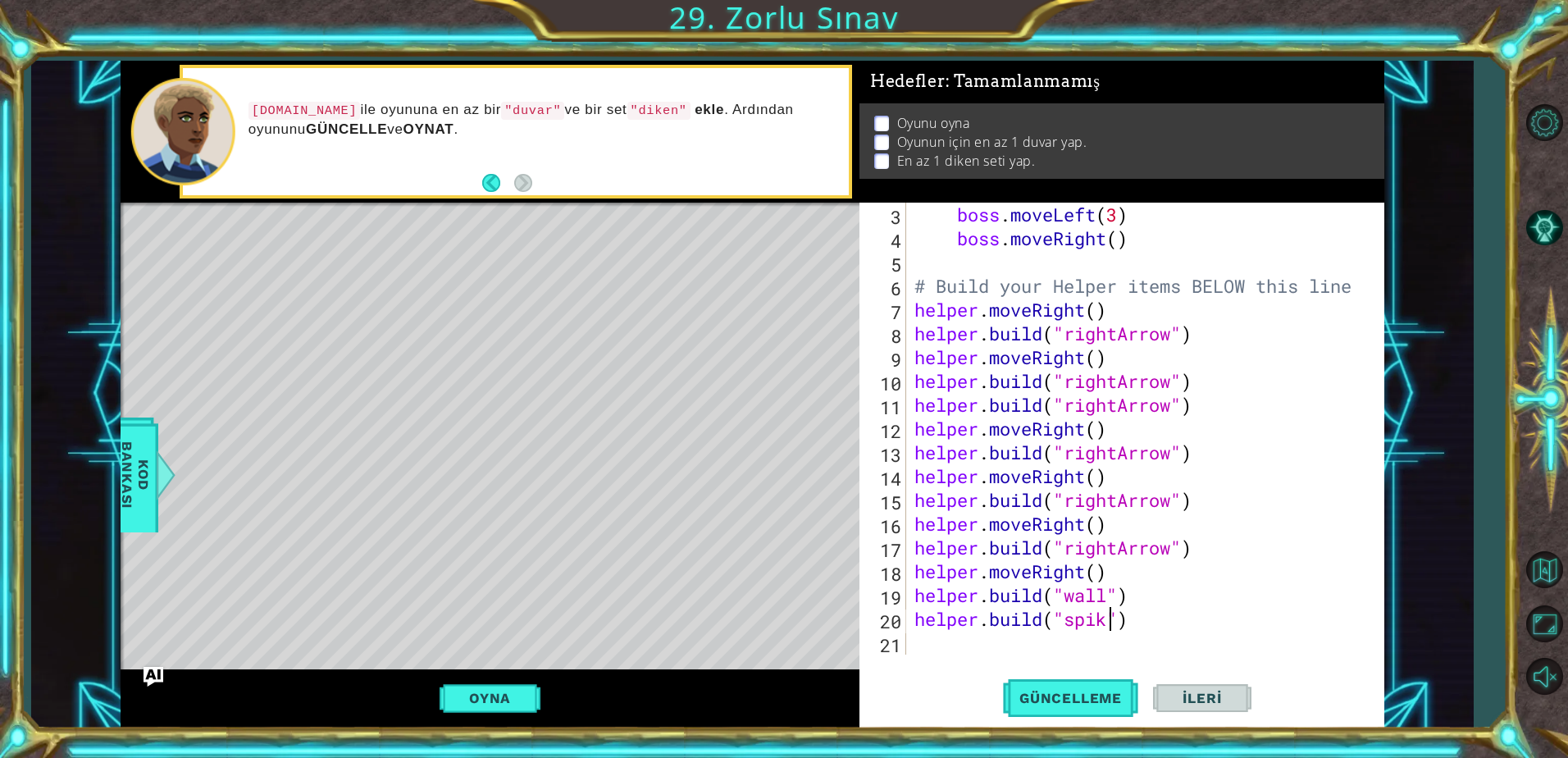
scroll to position [0, 9]
type textarea "[DOMAIN_NAME]("spike")"
click at [1058, 674] on button "Güncelleme" at bounding box center [1070, 698] width 135 height 53
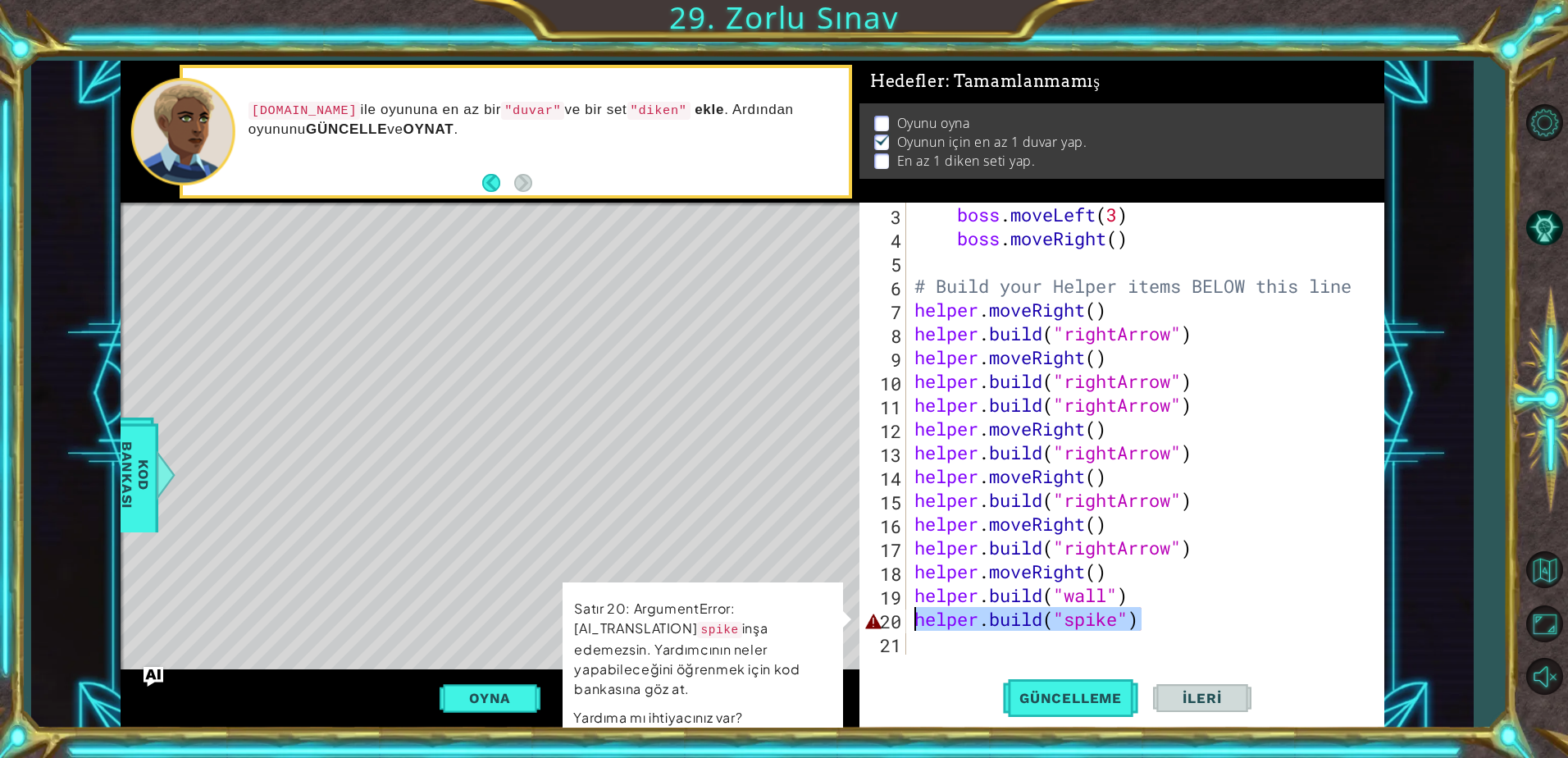
drag, startPoint x: 1146, startPoint y: 623, endPoint x: 918, endPoint y: 611, distance: 228.3
click at [918, 611] on div "boss . moveLeft ( 3 ) boss . moveRight ( ) # Build your Helper items BELOW this…" at bounding box center [1143, 452] width 464 height 500
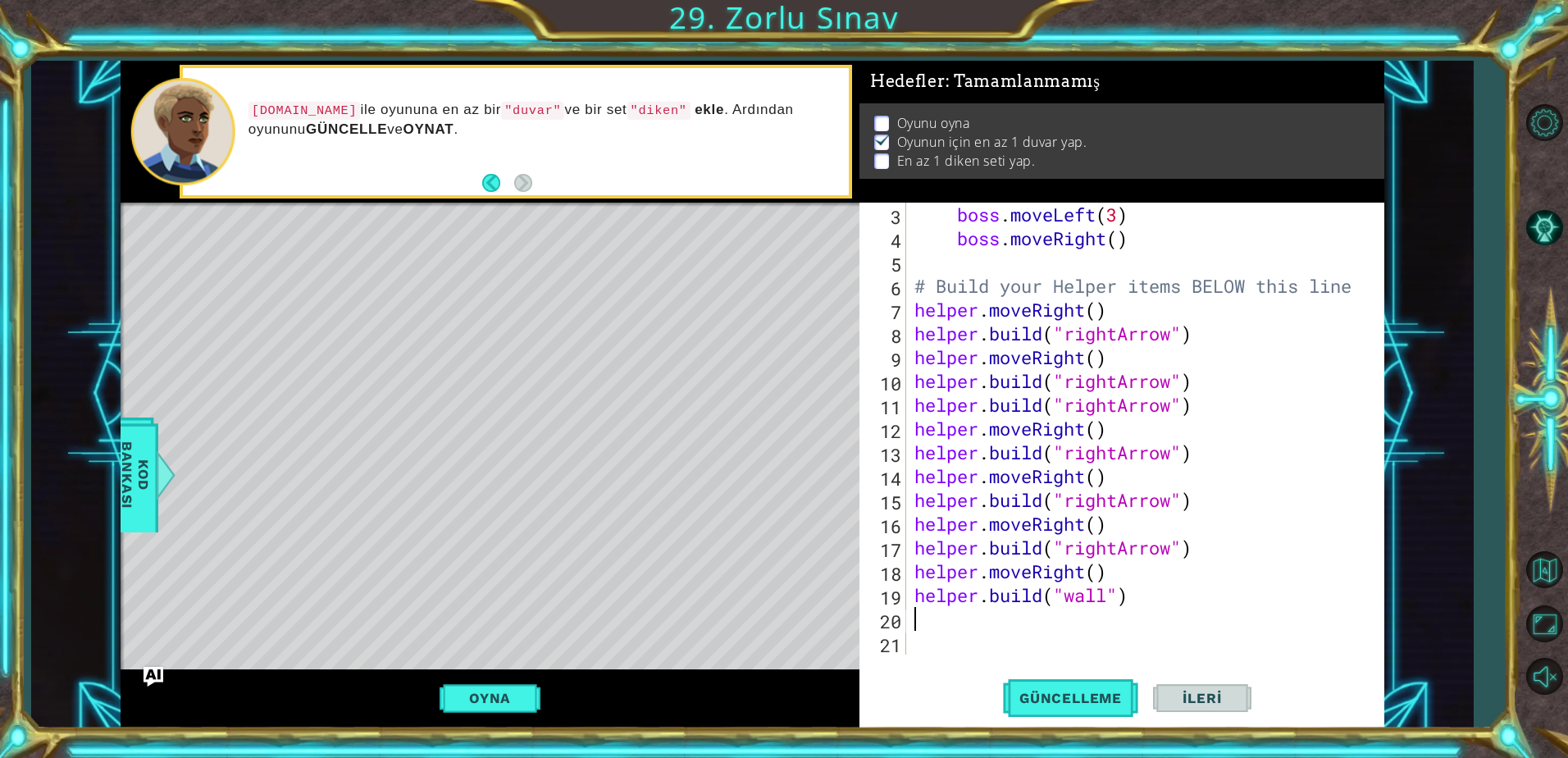
scroll to position [0, 0]
click at [1049, 681] on button "Güncelleme" at bounding box center [1070, 698] width 135 height 53
click at [516, 695] on button "Oyna" at bounding box center [490, 698] width 101 height 31
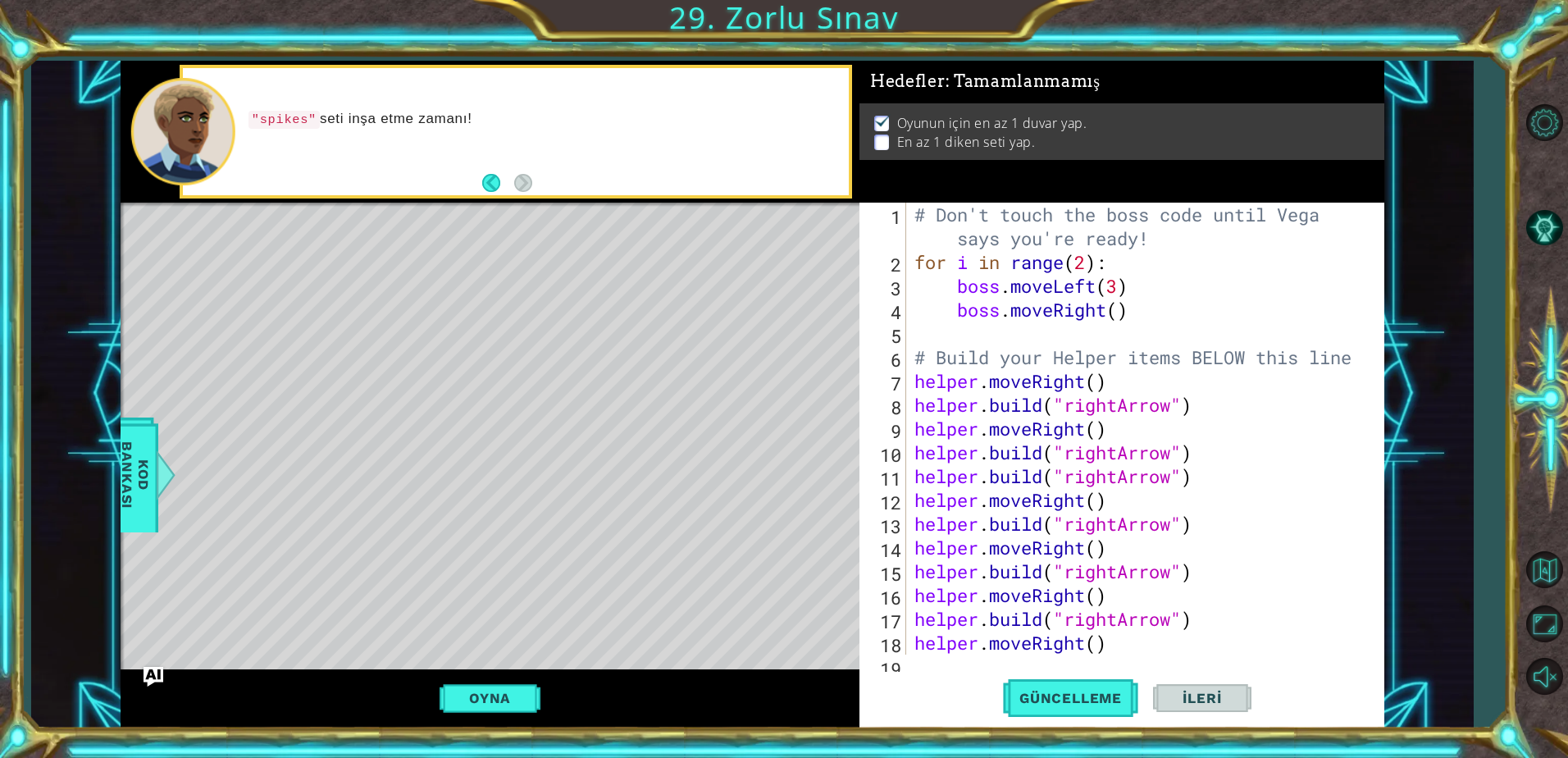
click at [1105, 633] on div "# Don't touch the boss code until [PERSON_NAME] says you're ready! for i in ran…" at bounding box center [1143, 464] width 464 height 523
type textarea "helper.moveRight()"
click at [1107, 633] on div "# Don't touch the boss code until [PERSON_NAME] says you're ready! for i in ran…" at bounding box center [1139, 428] width 456 height 452
click at [1138, 636] on div "# Don't touch the boss code until [PERSON_NAME] says you're ready! for i in ran…" at bounding box center [1143, 464] width 464 height 523
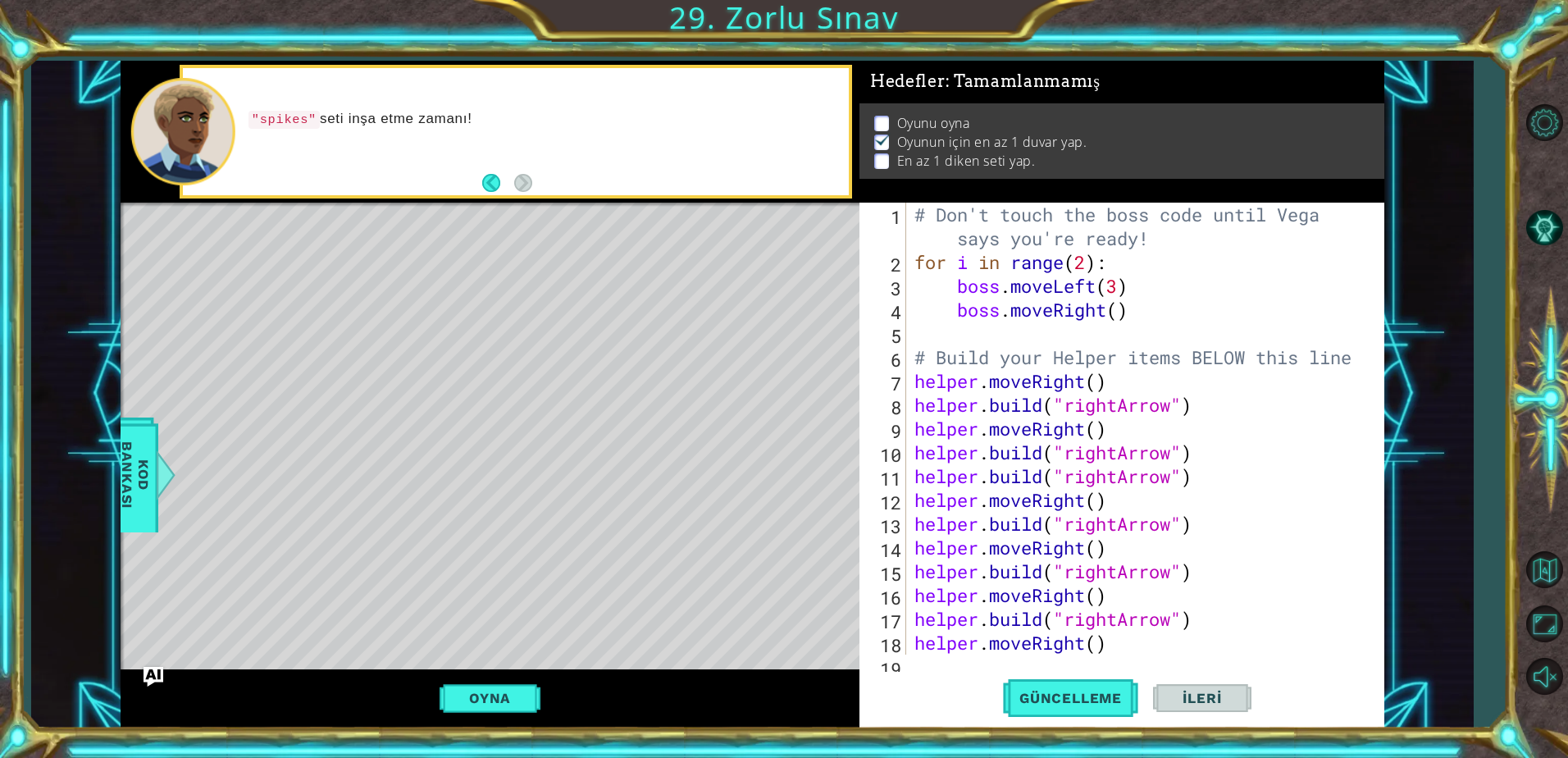
scroll to position [95, 0]
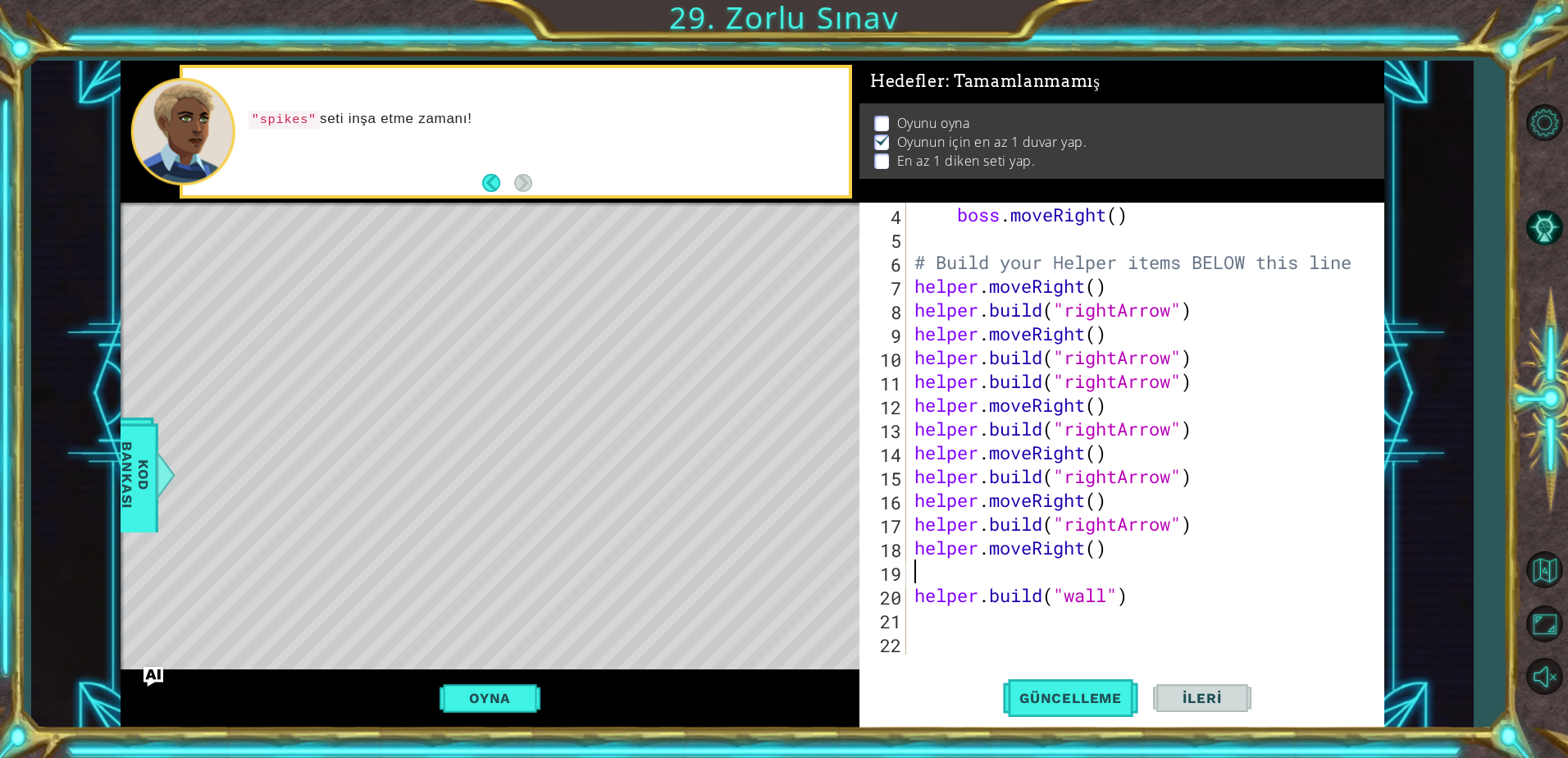
click at [1042, 627] on div "boss . moveRight ( ) # Build your Helper items BELOW this line helper . moveRig…" at bounding box center [1143, 452] width 464 height 500
paste textarea "[DOMAIN_NAME]("rightArrow")"
click at [1096, 687] on button "Güncelleme" at bounding box center [1070, 698] width 135 height 53
click at [1090, 691] on span "Güncelleme" at bounding box center [1070, 698] width 135 height 16
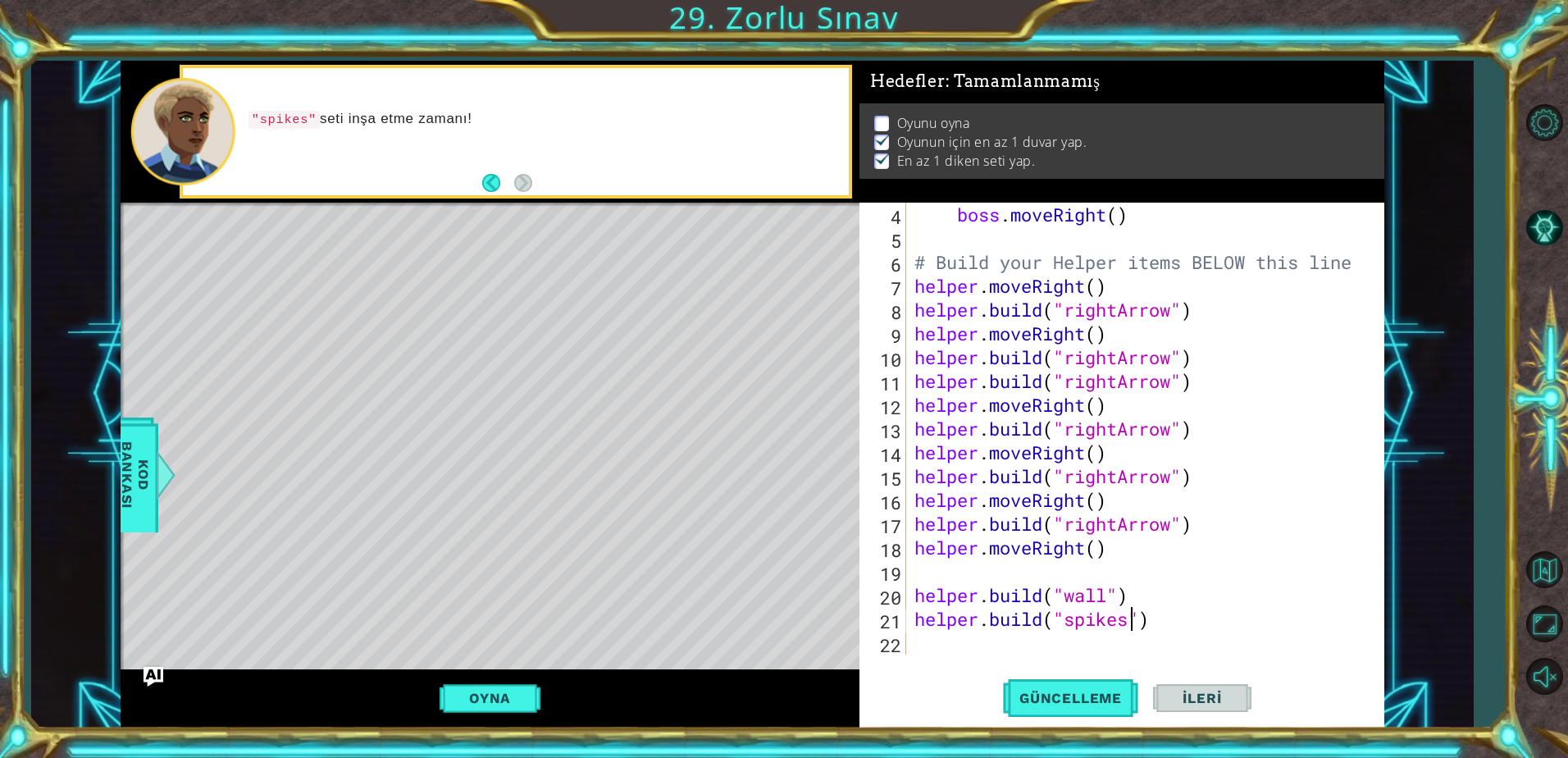
click at [1148, 584] on div "boss . moveRight ( ) # Build your Helper items BELOW this line helper . moveRig…" at bounding box center [1143, 452] width 464 height 500
type textarea "[DOMAIN_NAME]("wall")"
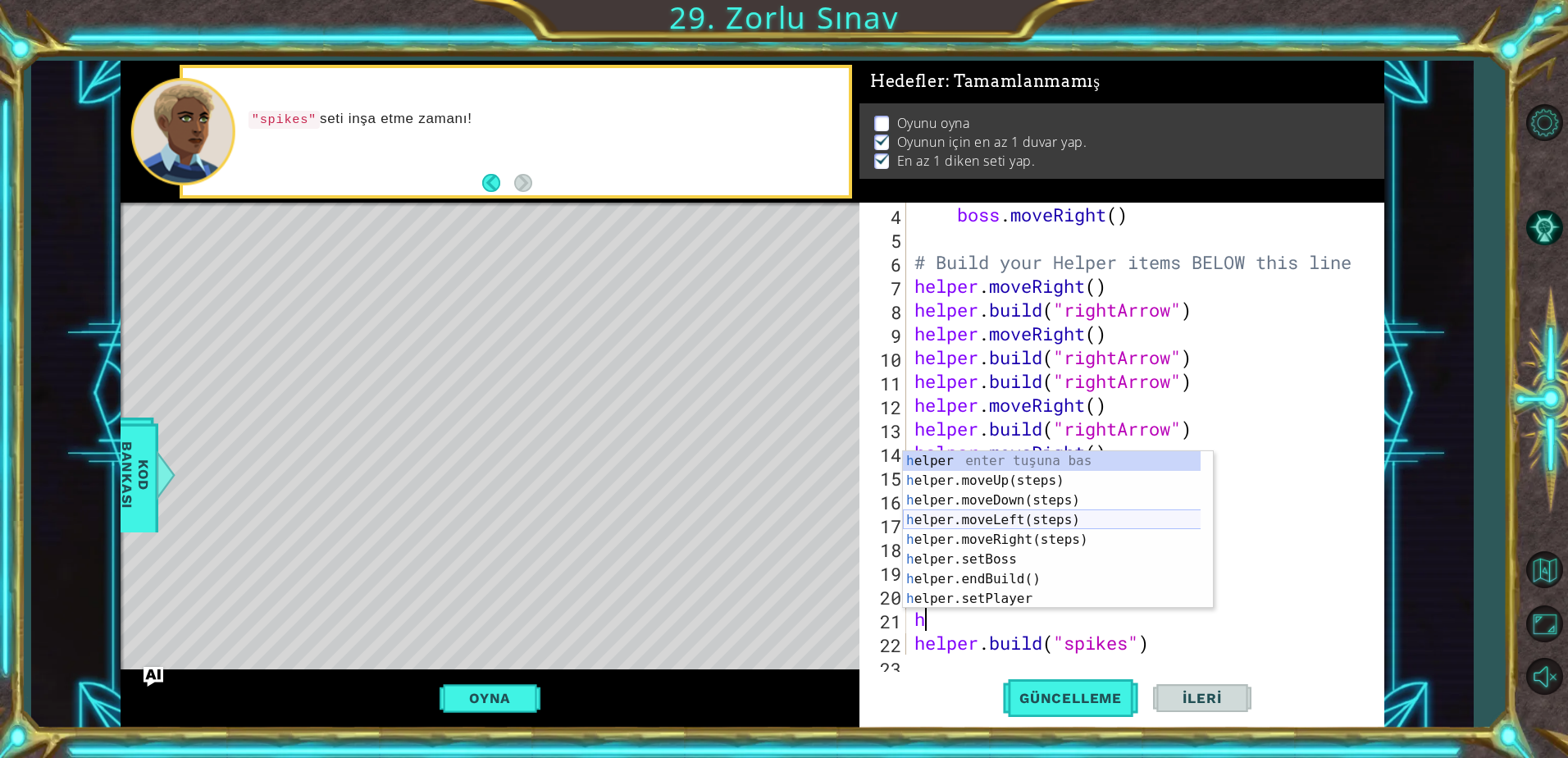
type textarea "he"
click at [1011, 484] on div "he lper enter tuşuna bas he lper.moveUp(steps) enter tuşuna bas he lper.moveDow…" at bounding box center [1052, 549] width 298 height 197
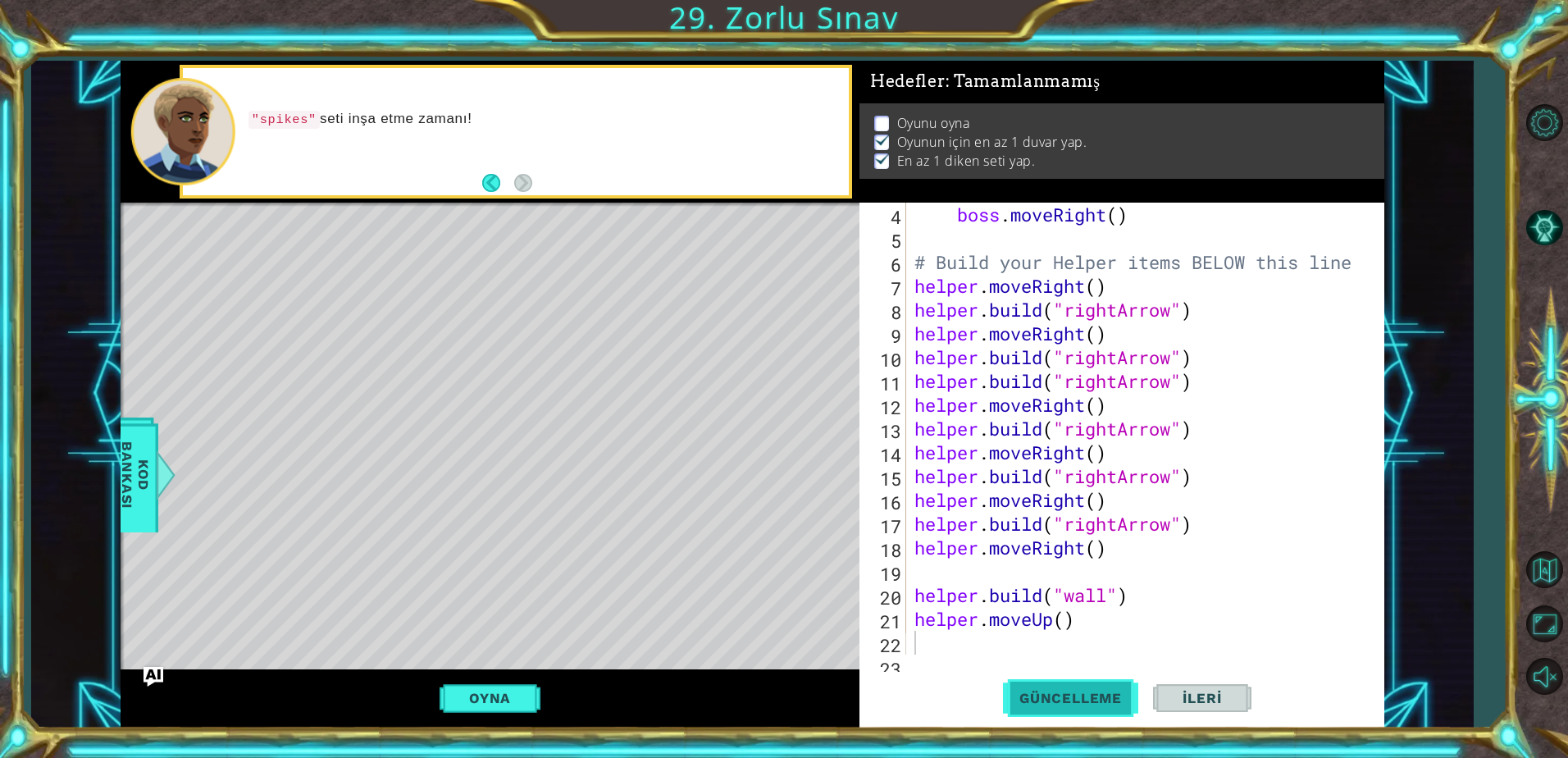
click at [1016, 704] on span "Güncelleme" at bounding box center [1070, 698] width 135 height 16
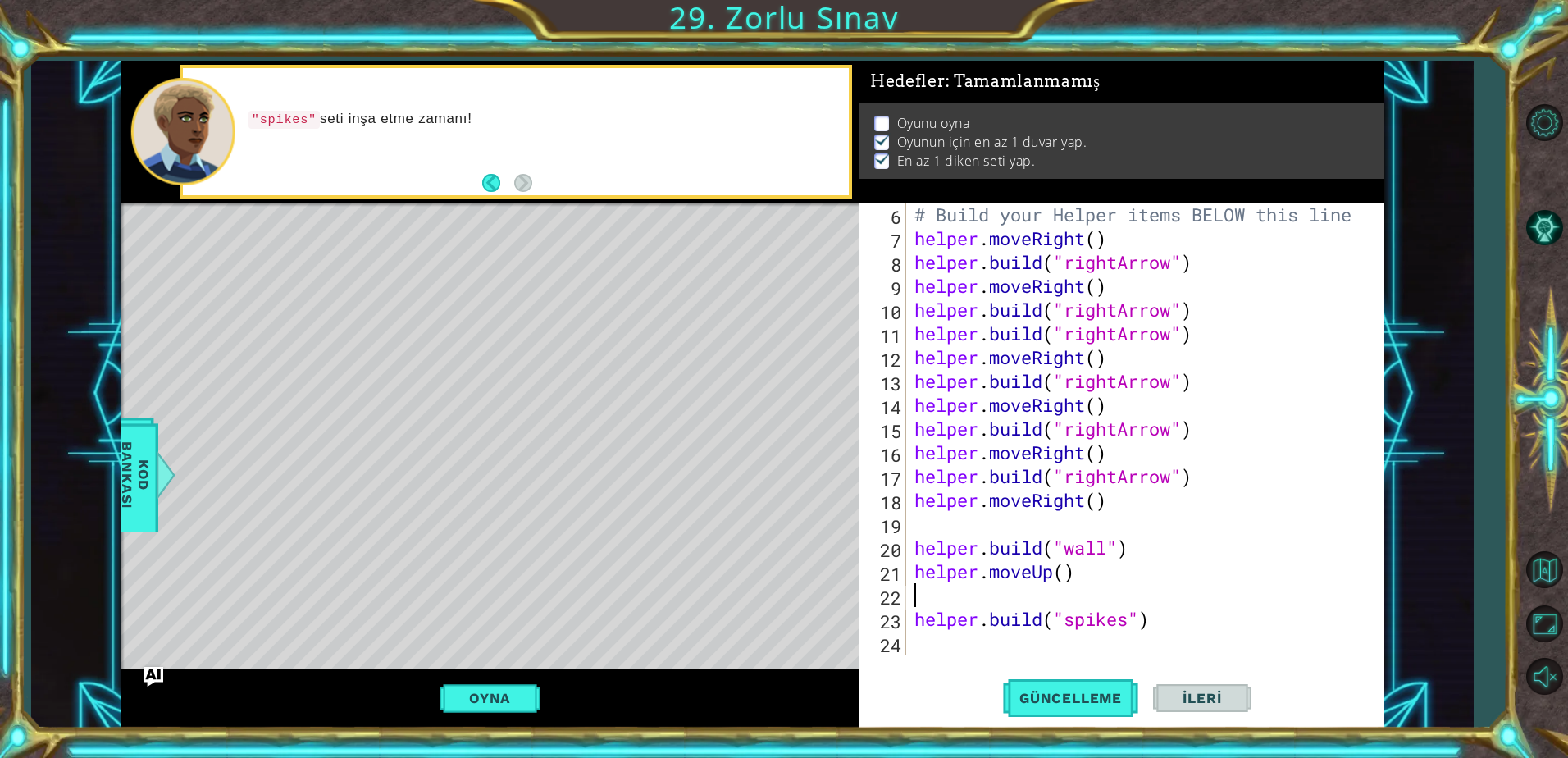
scroll to position [142, 0]
click at [1068, 582] on div "# Build your Helper items BELOW this line helper . moveRight ( ) helper . build…" at bounding box center [1143, 452] width 464 height 500
click at [1089, 707] on button "Güncelleme" at bounding box center [1070, 698] width 135 height 53
click at [1089, 705] on span "Güncelleme" at bounding box center [1070, 698] width 135 height 16
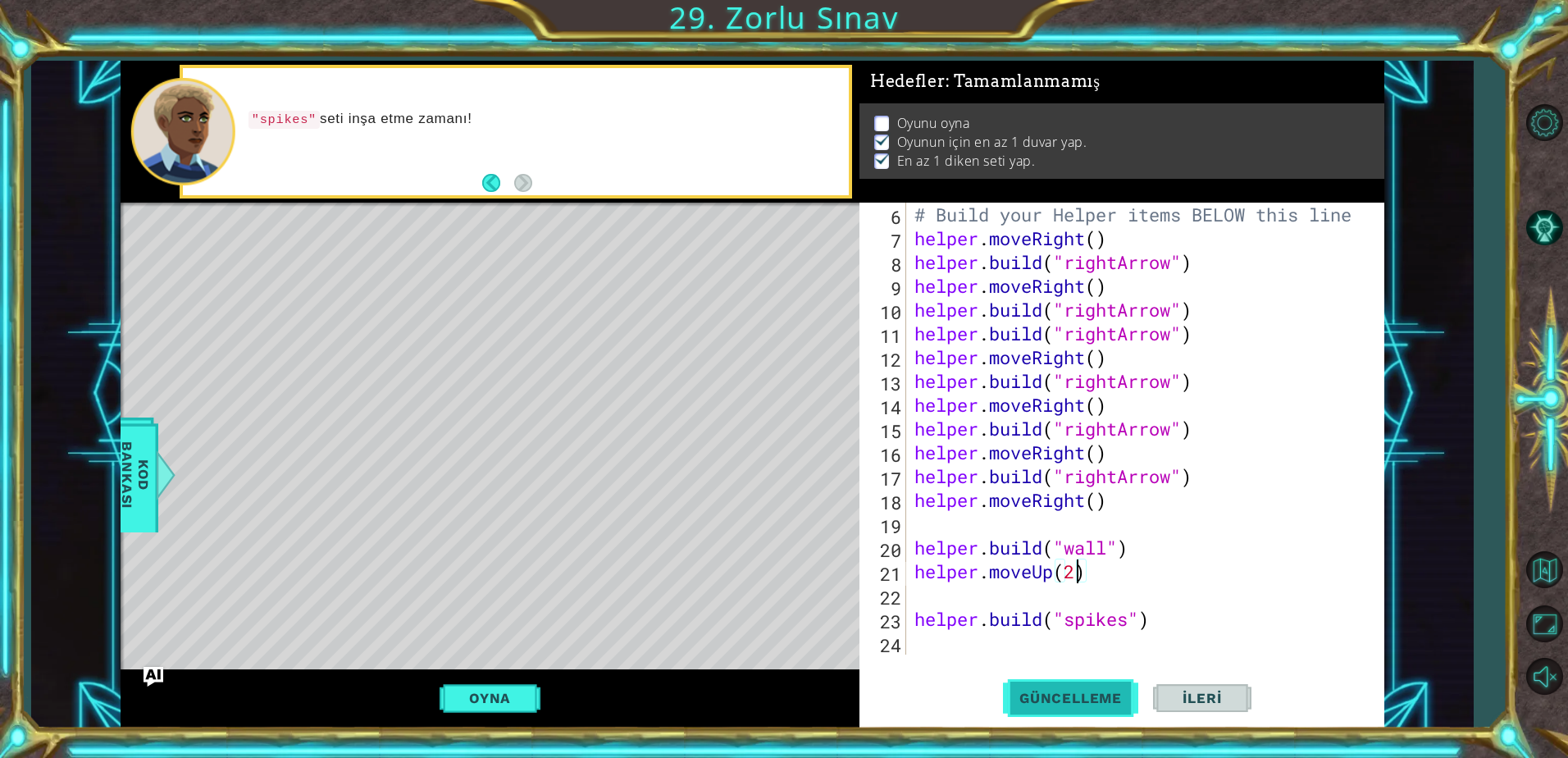
click at [1064, 703] on span "Güncelleme" at bounding box center [1070, 698] width 135 height 16
click at [506, 700] on button "Oyna" at bounding box center [490, 698] width 101 height 31
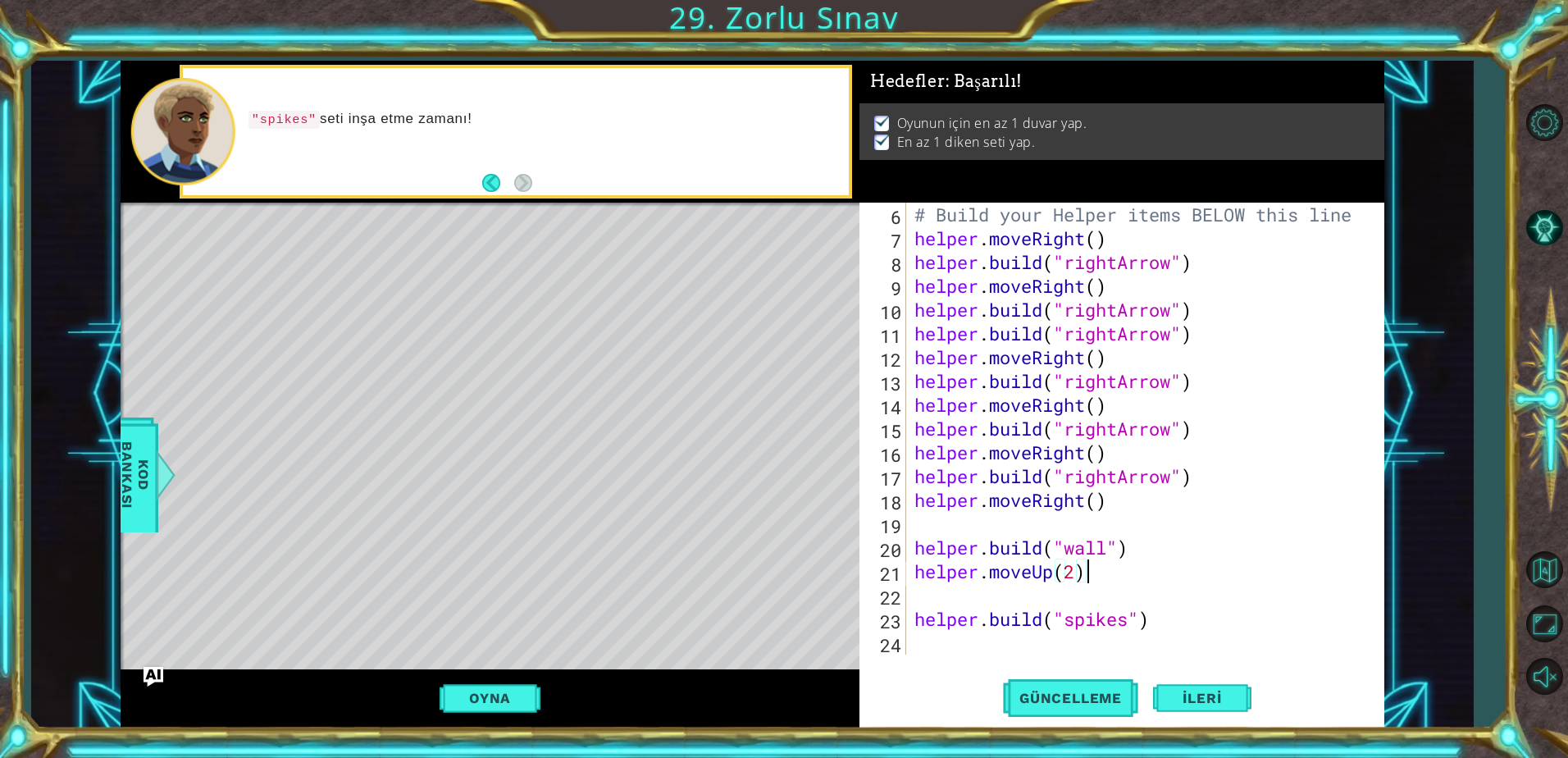
click at [1129, 578] on div "# Build your Helper items BELOW this line helper . moveRight ( ) helper . build…" at bounding box center [1143, 452] width 464 height 500
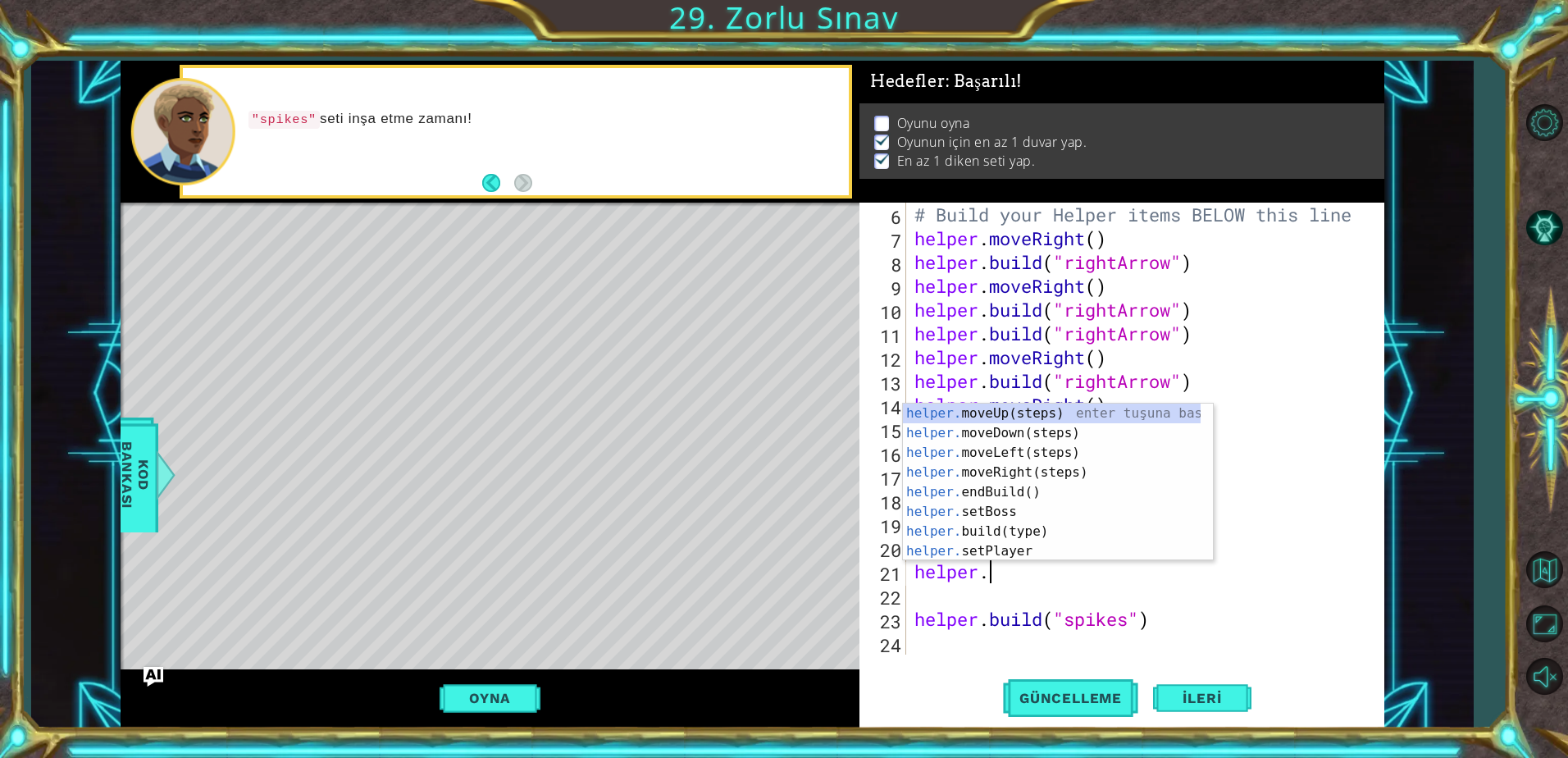
scroll to position [0, 0]
type textarea "h"
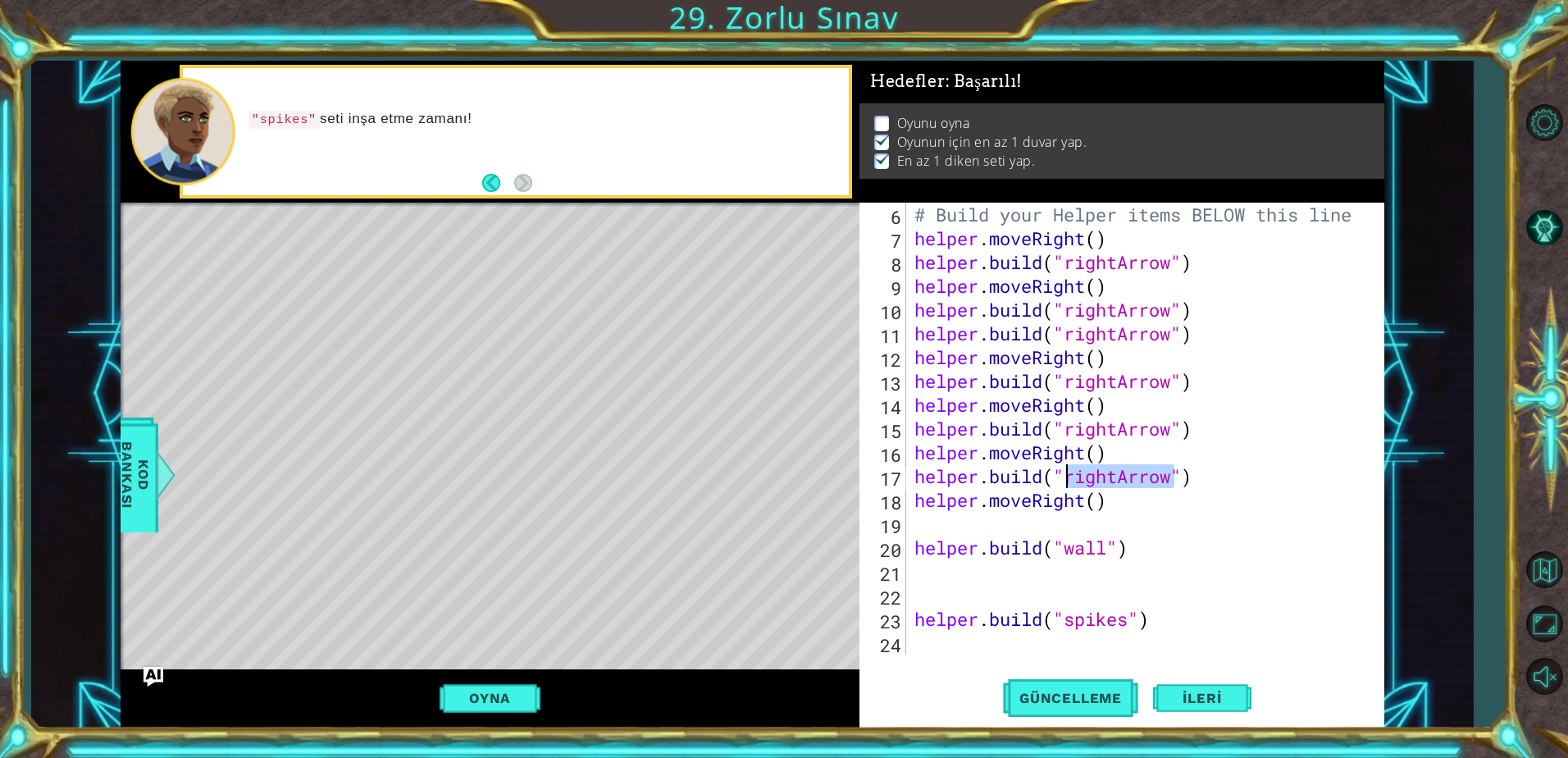
drag, startPoint x: 1175, startPoint y: 485, endPoint x: 1068, endPoint y: 476, distance: 107.4
click at [1068, 476] on div "# Build your Helper items BELOW this line helper . moveRight ( ) helper . build…" at bounding box center [1143, 452] width 464 height 500
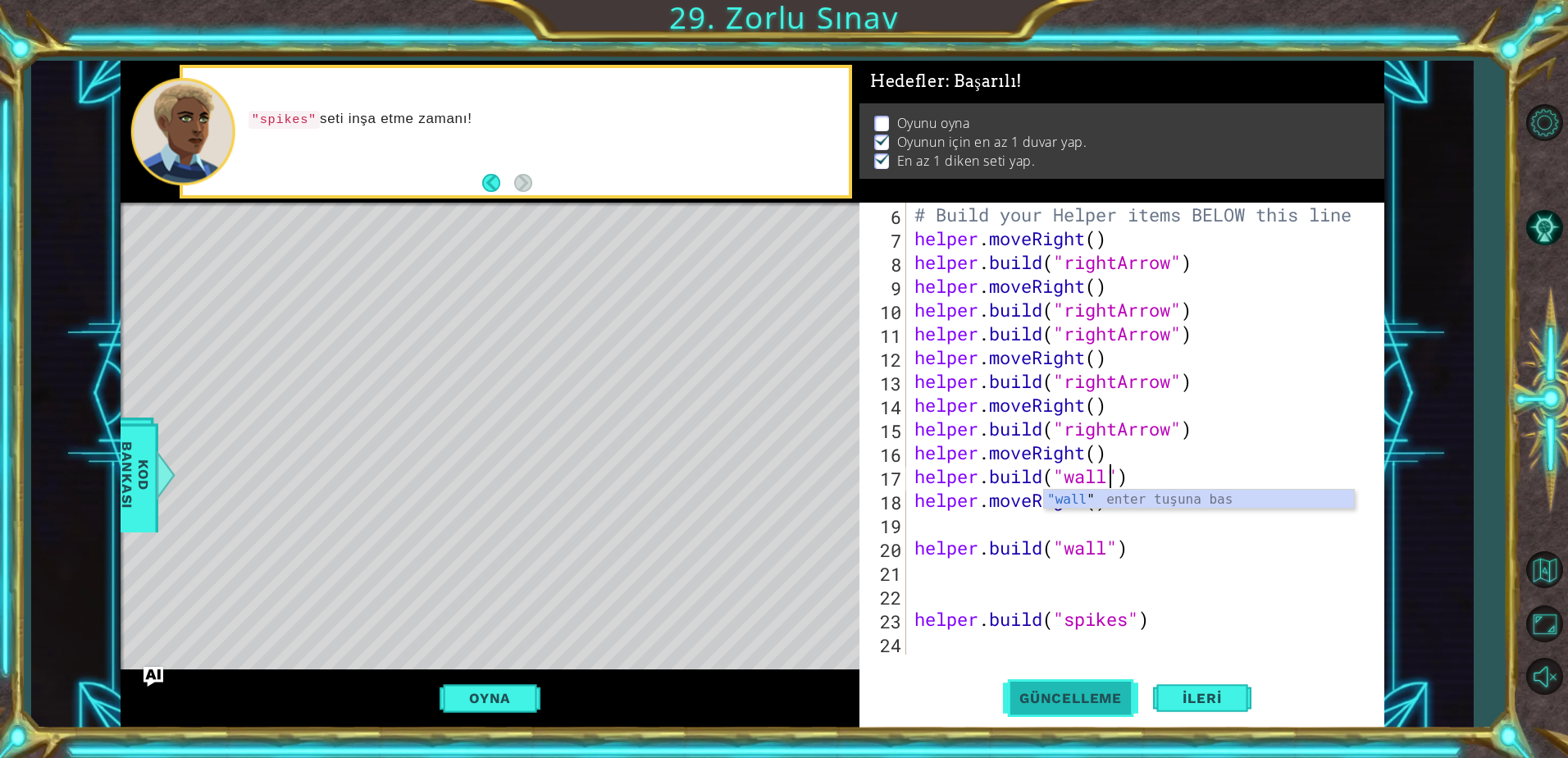
click at [1073, 692] on span "Güncelleme" at bounding box center [1070, 698] width 135 height 16
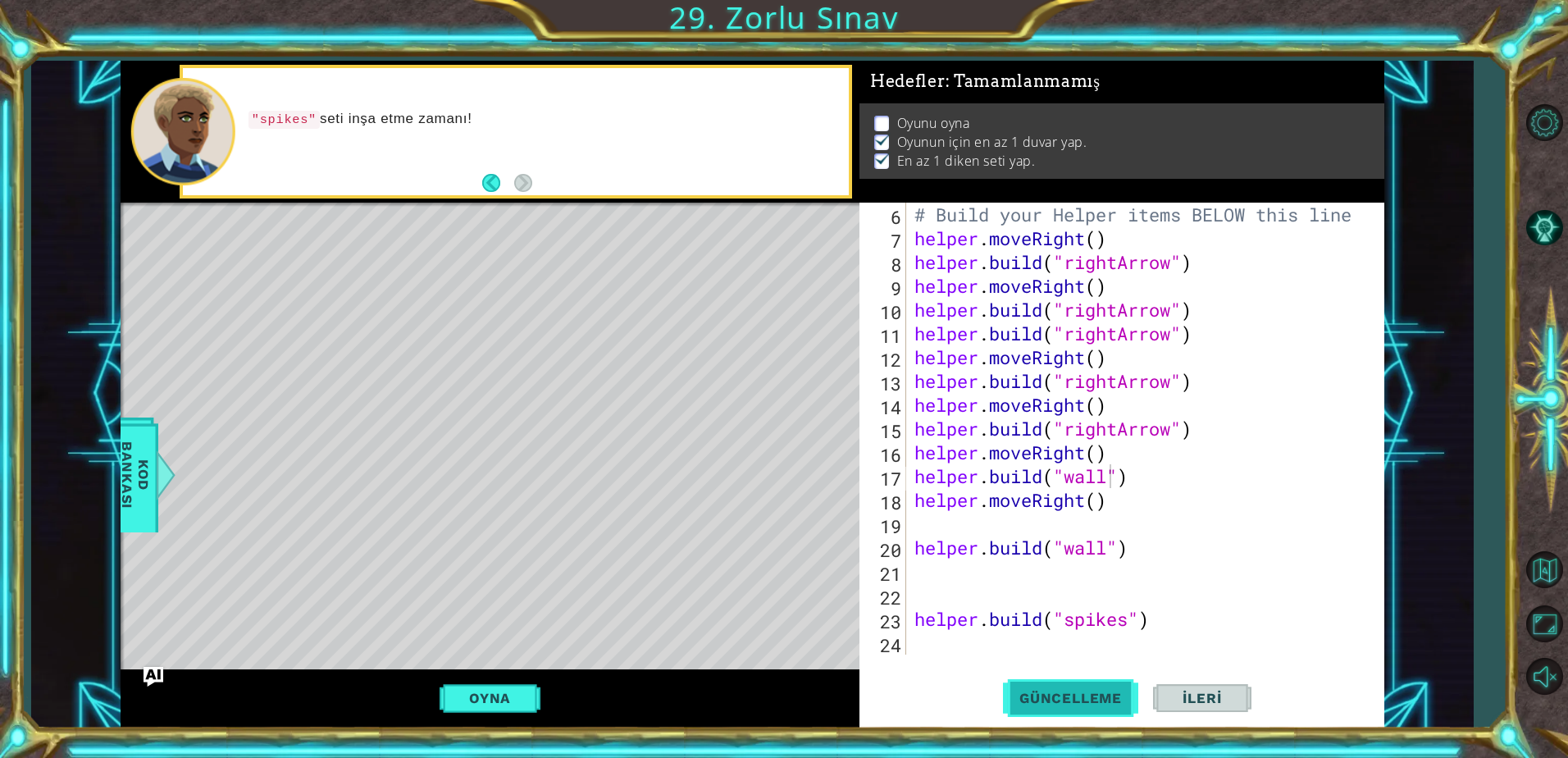
click at [1073, 692] on span "Güncelleme" at bounding box center [1070, 698] width 135 height 16
click at [455, 689] on button "Oyna" at bounding box center [490, 698] width 101 height 31
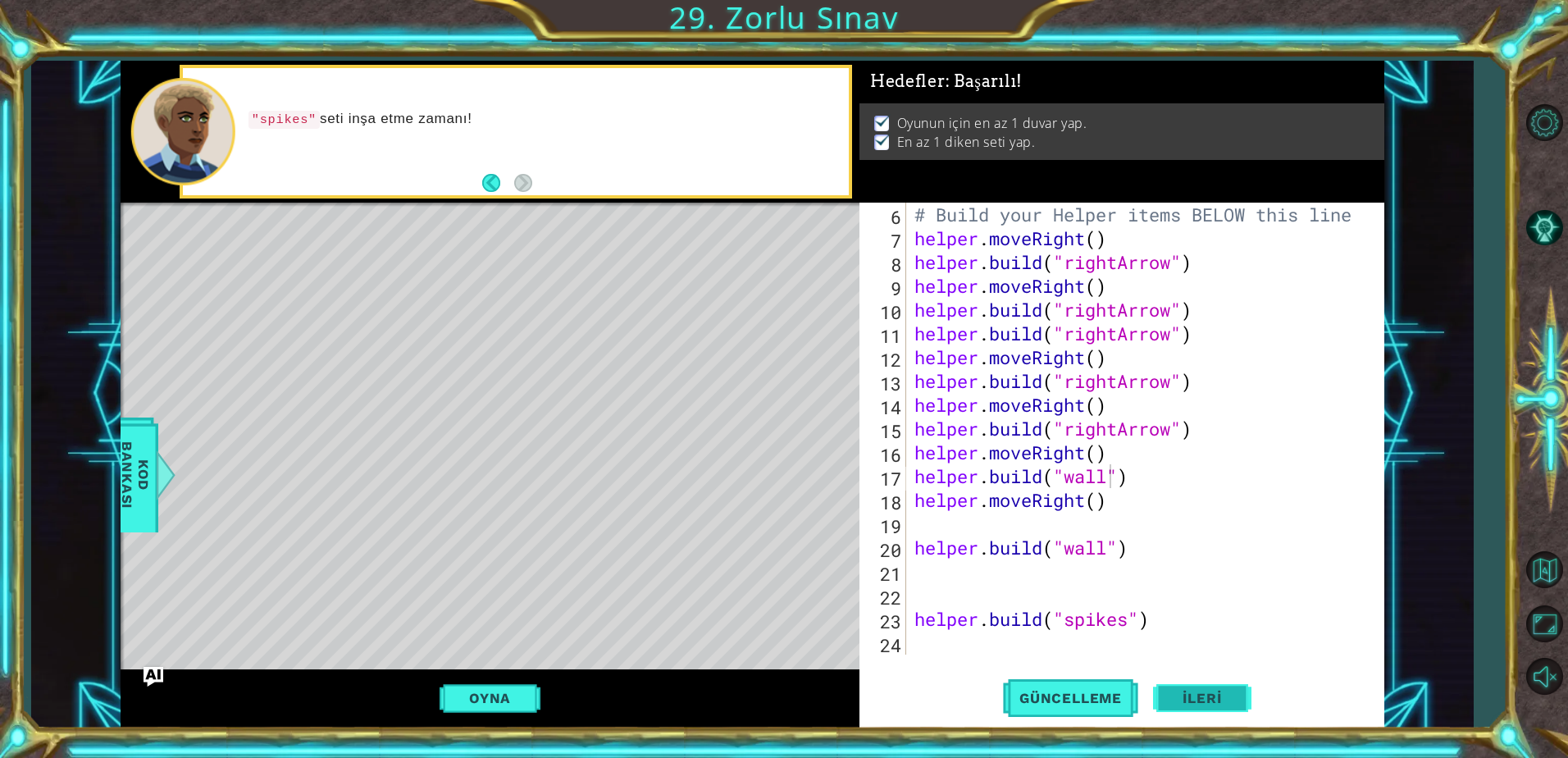
click at [1197, 695] on span "İleri" at bounding box center [1202, 698] width 72 height 16
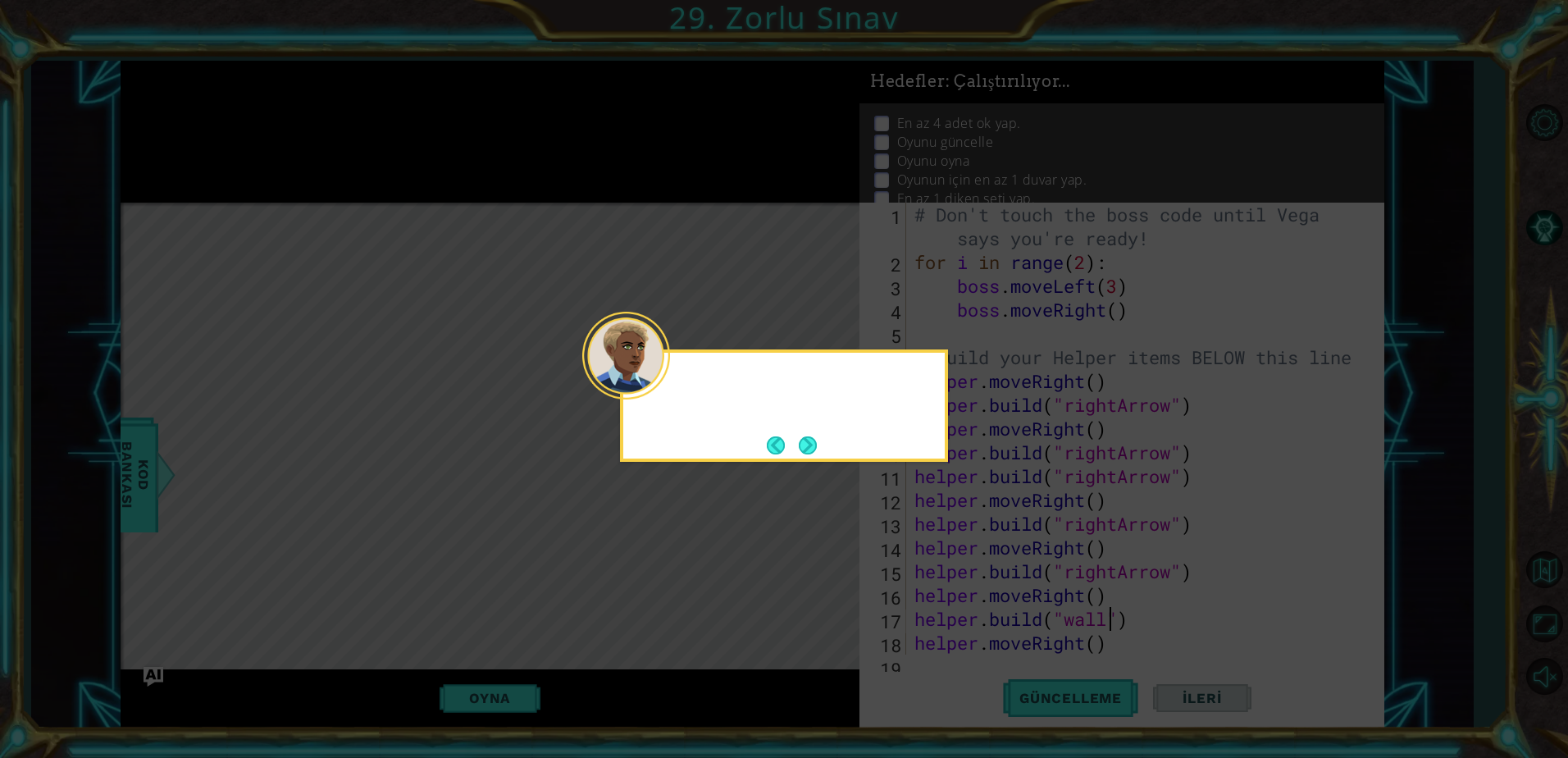
scroll to position [0, 0]
click at [833, 441] on div "Tamam. Nihayet patr" at bounding box center [784, 405] width 328 height 112
click at [822, 442] on div "Tamam. Nihayet patron üzerinde ça" at bounding box center [784, 405] width 328 height 112
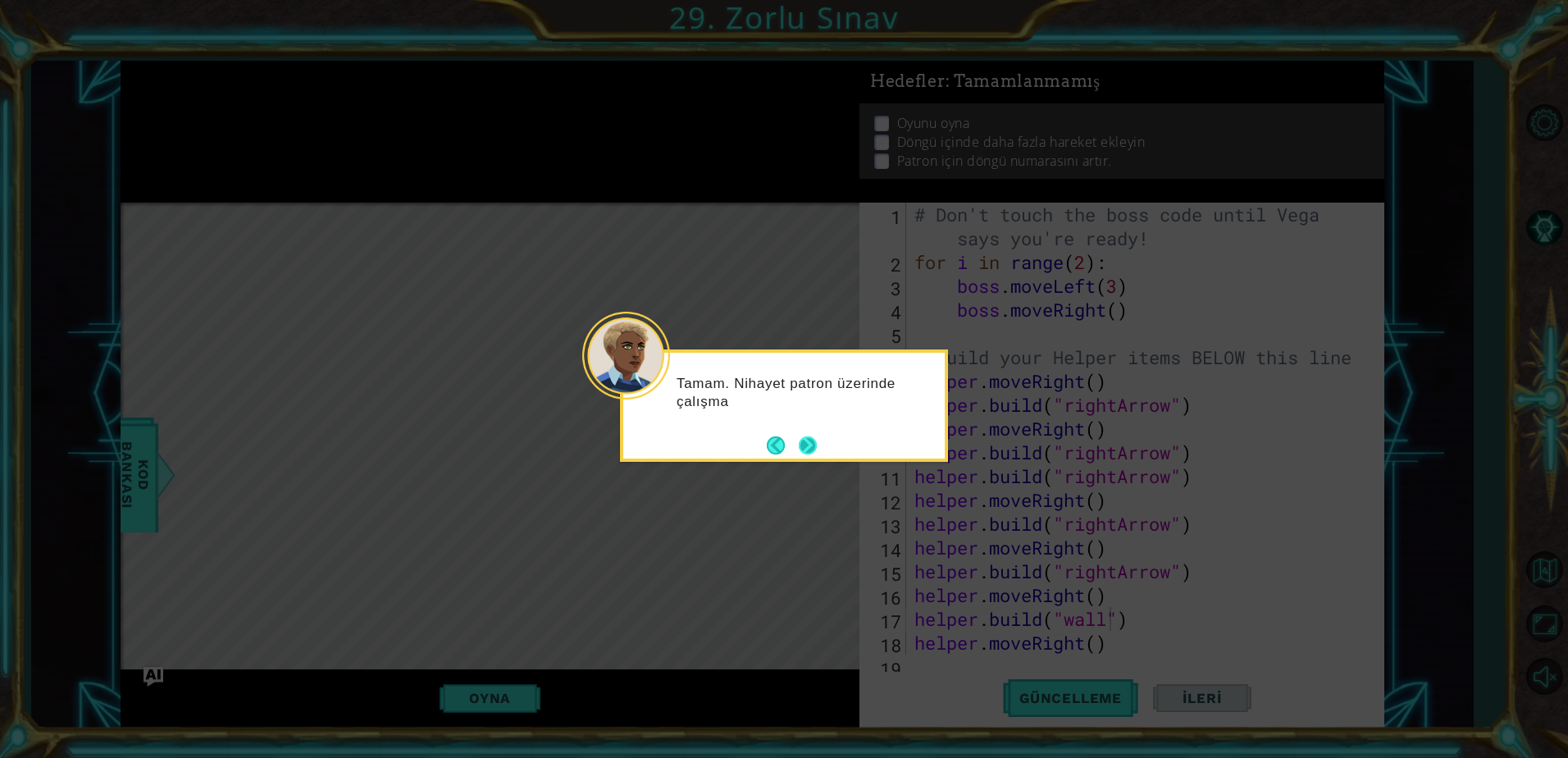
click at [815, 442] on button "Next" at bounding box center [807, 445] width 18 height 18
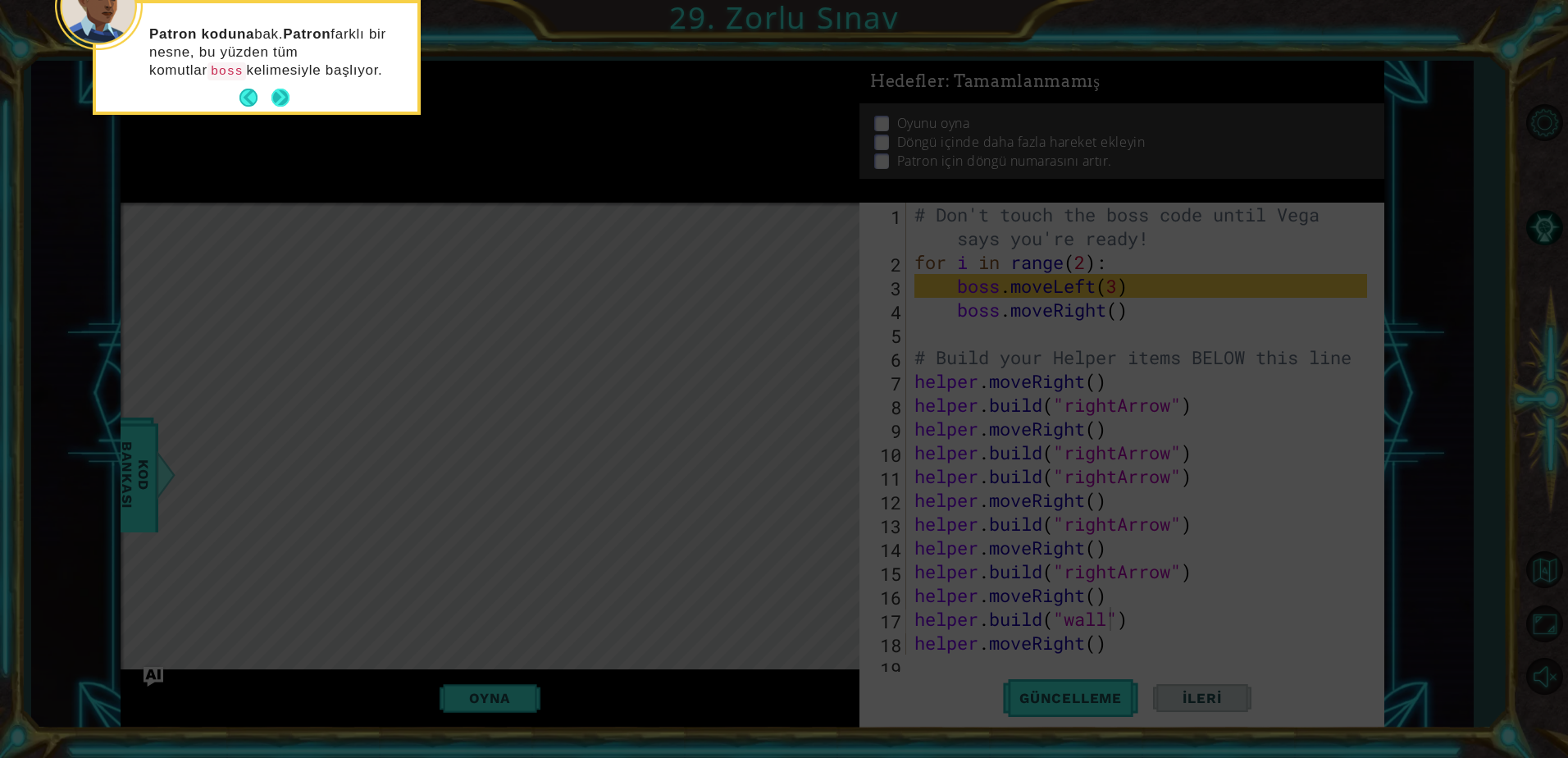
click at [273, 94] on button "Next" at bounding box center [281, 98] width 18 height 18
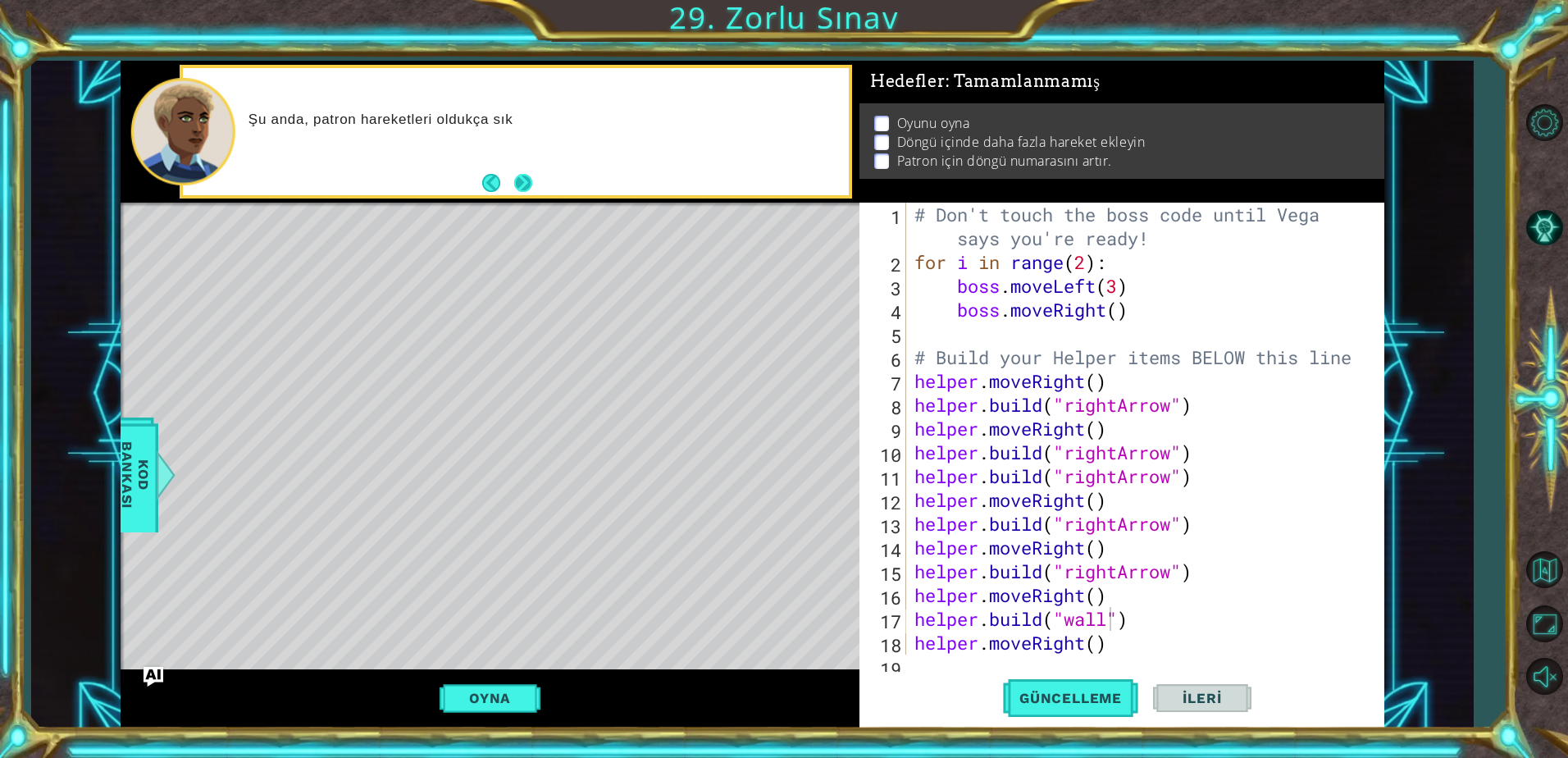
click at [521, 187] on button "Next" at bounding box center [523, 183] width 18 height 18
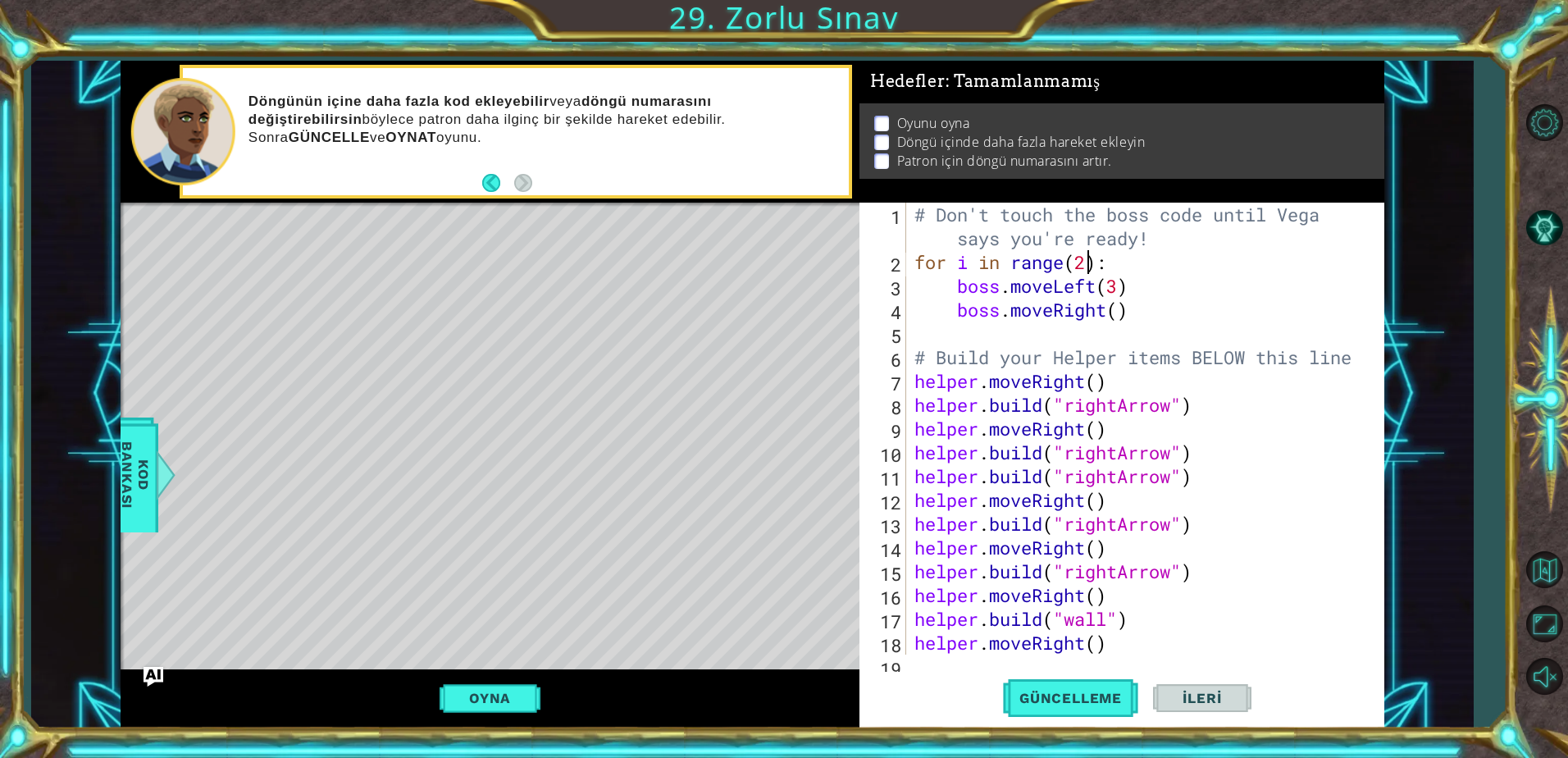
click at [1086, 264] on div "# Don't touch the boss code until [PERSON_NAME] says you're ready! for i in ran…" at bounding box center [1143, 464] width 464 height 523
click at [1096, 686] on button "Güncelleme" at bounding box center [1070, 698] width 135 height 53
click at [492, 691] on button "Oyna" at bounding box center [490, 698] width 101 height 31
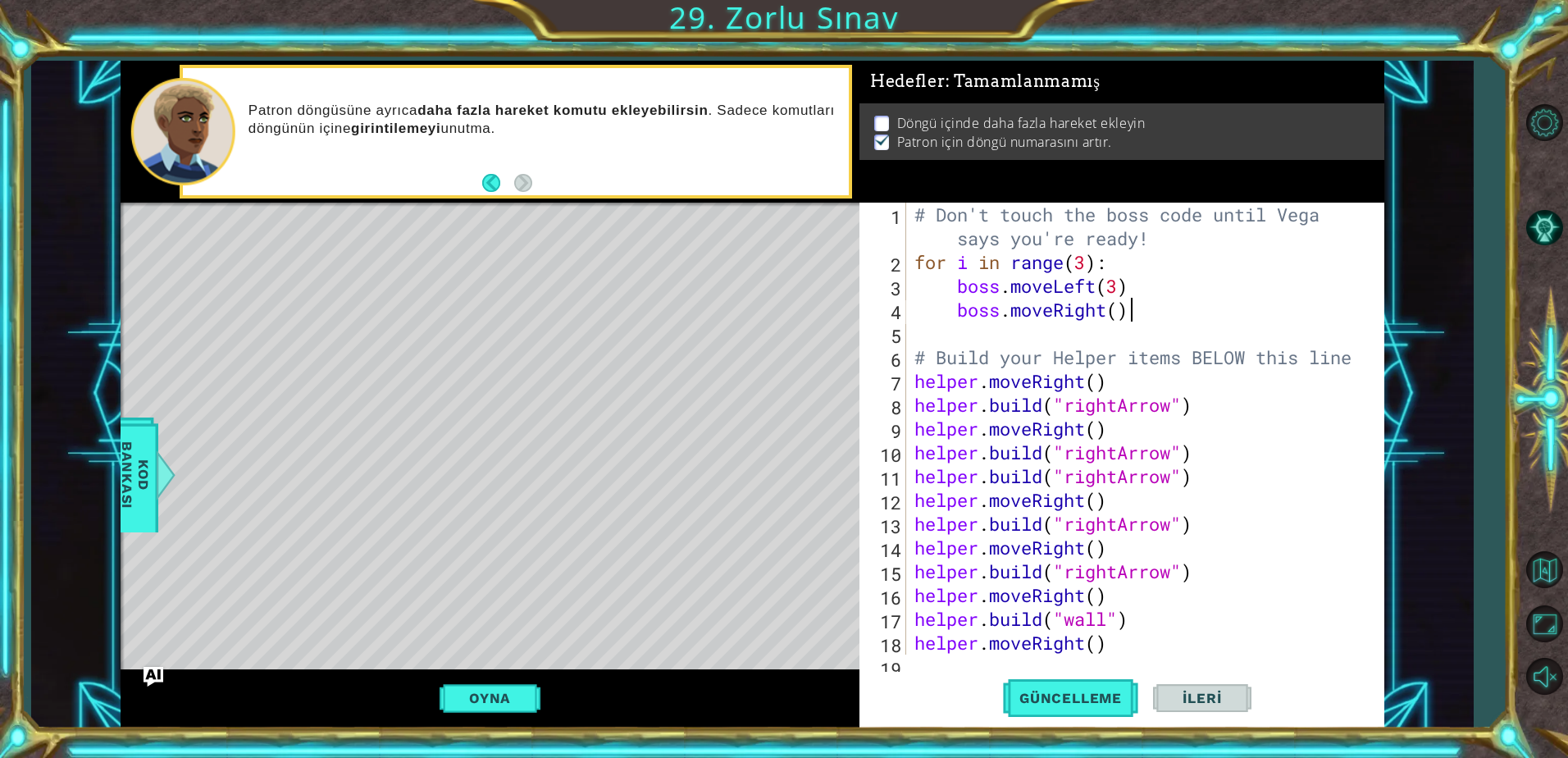
click at [1144, 316] on div "# Don't touch the boss code until [PERSON_NAME] says you're ready! for i in ran…" at bounding box center [1143, 464] width 464 height 523
type textarea "boss.moveRight()"
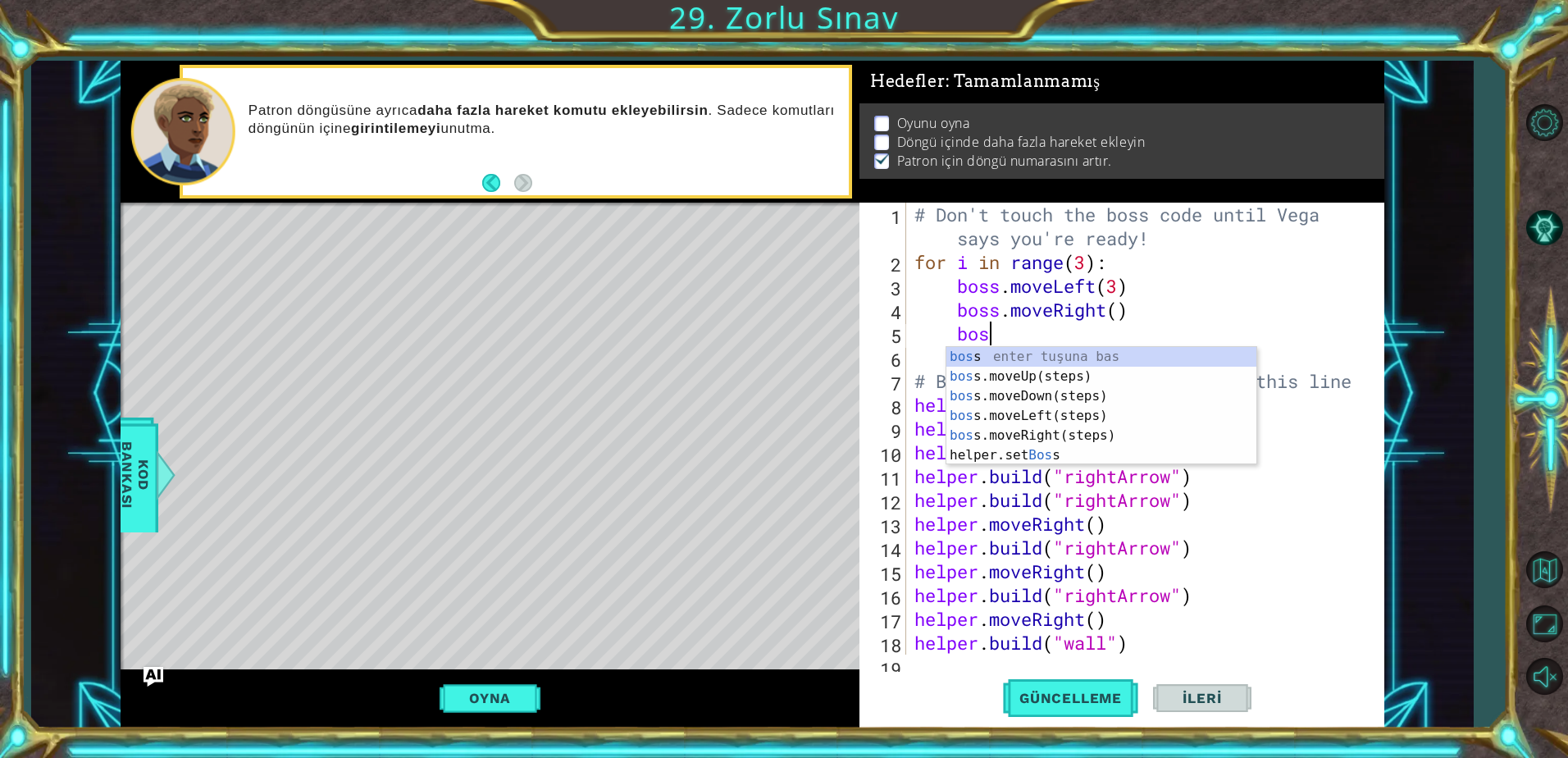
scroll to position [0, 2]
type textarea "boss"
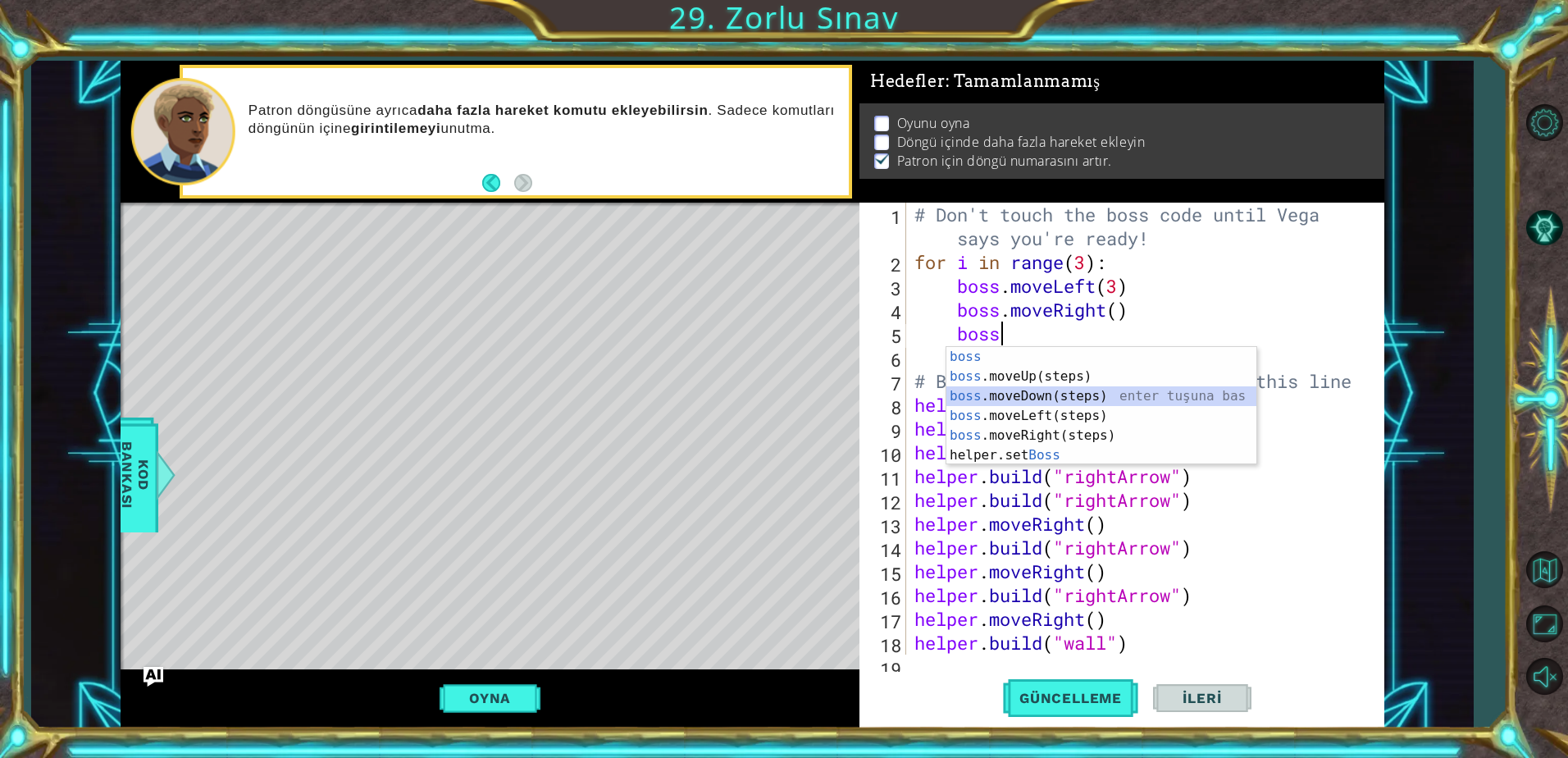
click at [1040, 403] on div "boss enter tuşuna bas boss .moveUp(steps) enter tuşuna bas boss .moveDown(steps…" at bounding box center [1101, 425] width 310 height 157
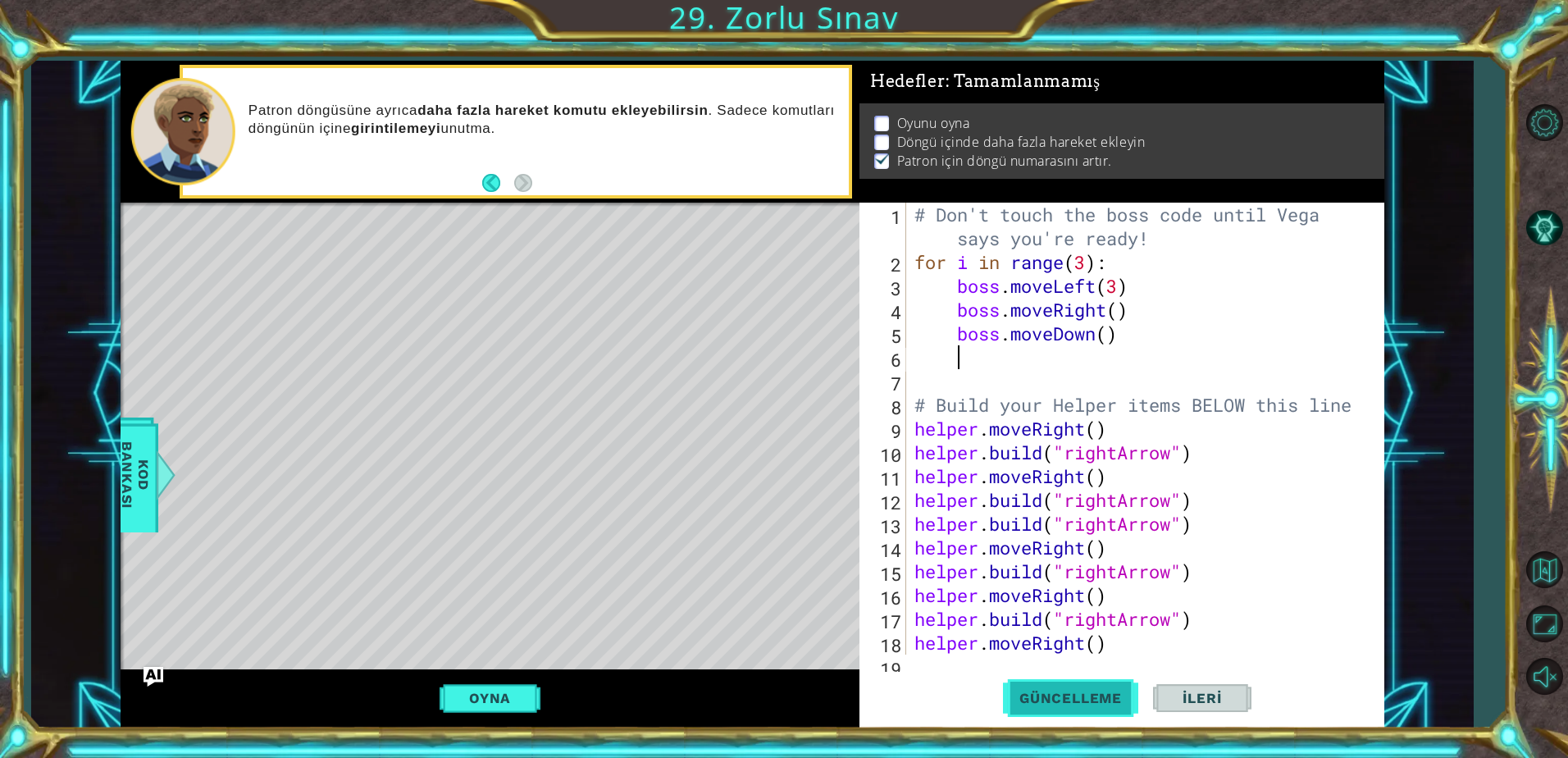
click at [1091, 695] on span "Güncelleme" at bounding box center [1070, 698] width 135 height 16
click at [486, 698] on button "Oyna" at bounding box center [490, 698] width 101 height 31
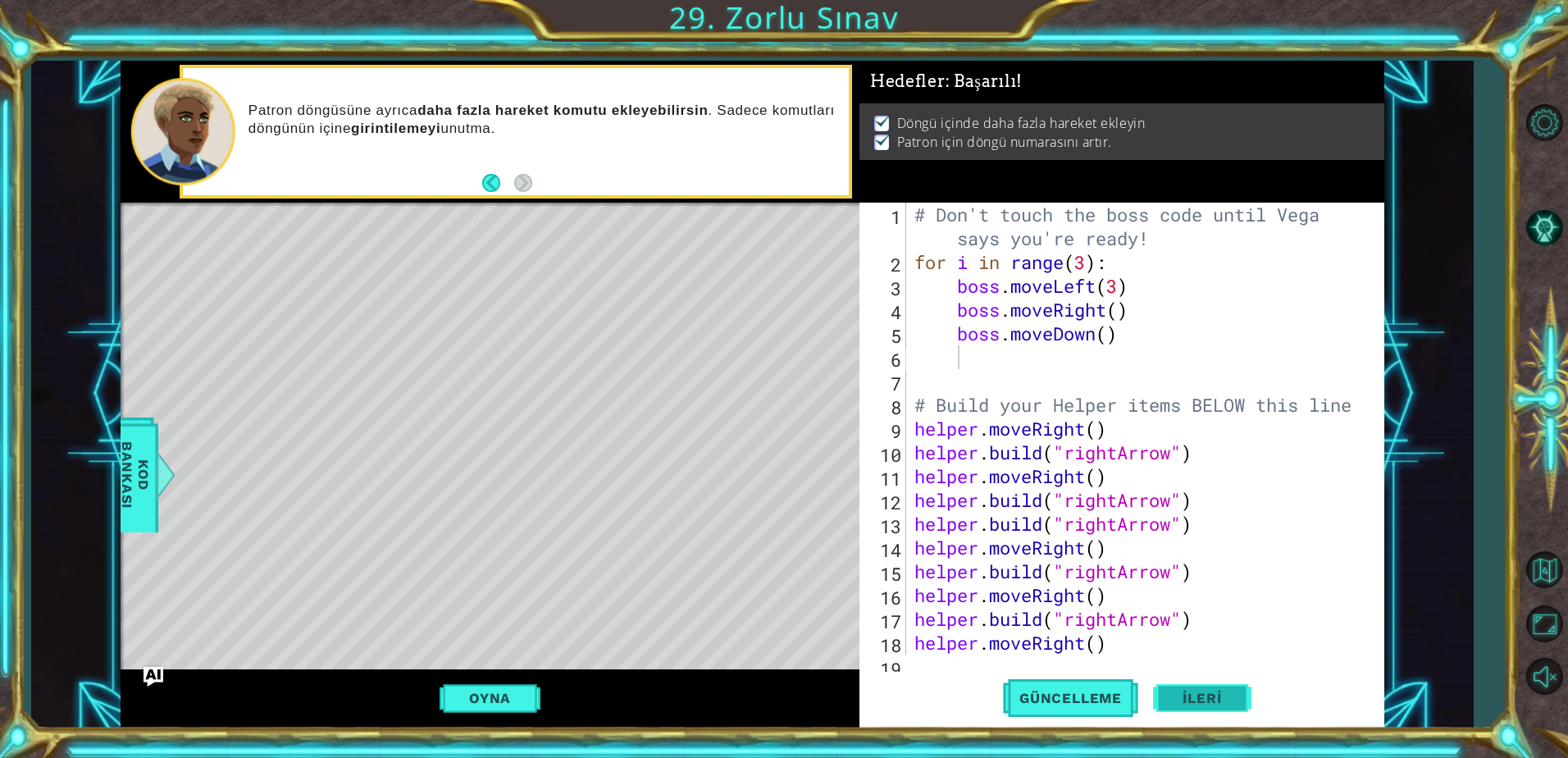
click at [1197, 696] on span "İleri" at bounding box center [1202, 698] width 72 height 16
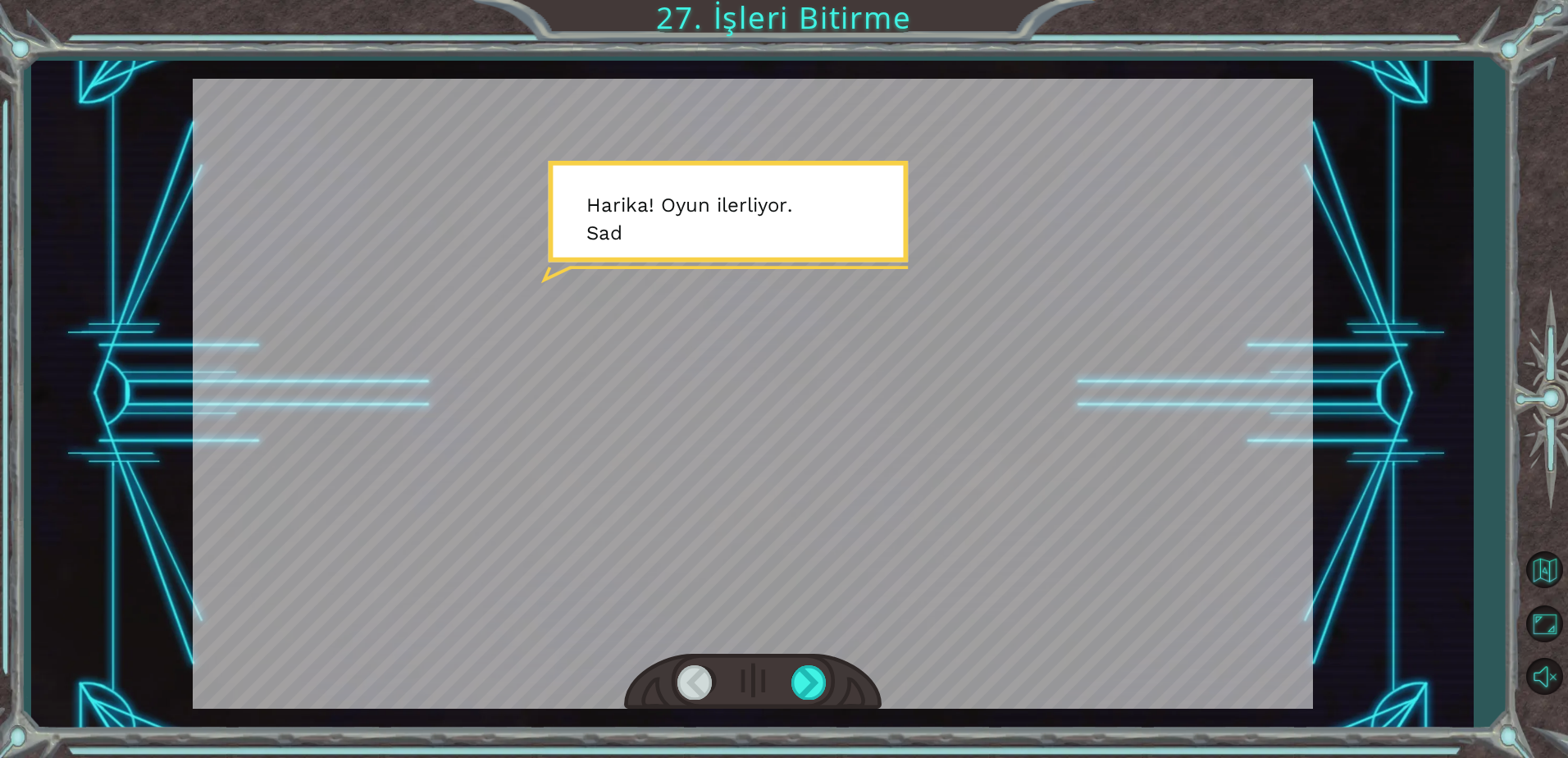
click at [791, 291] on div at bounding box center [752, 393] width 1120 height 630
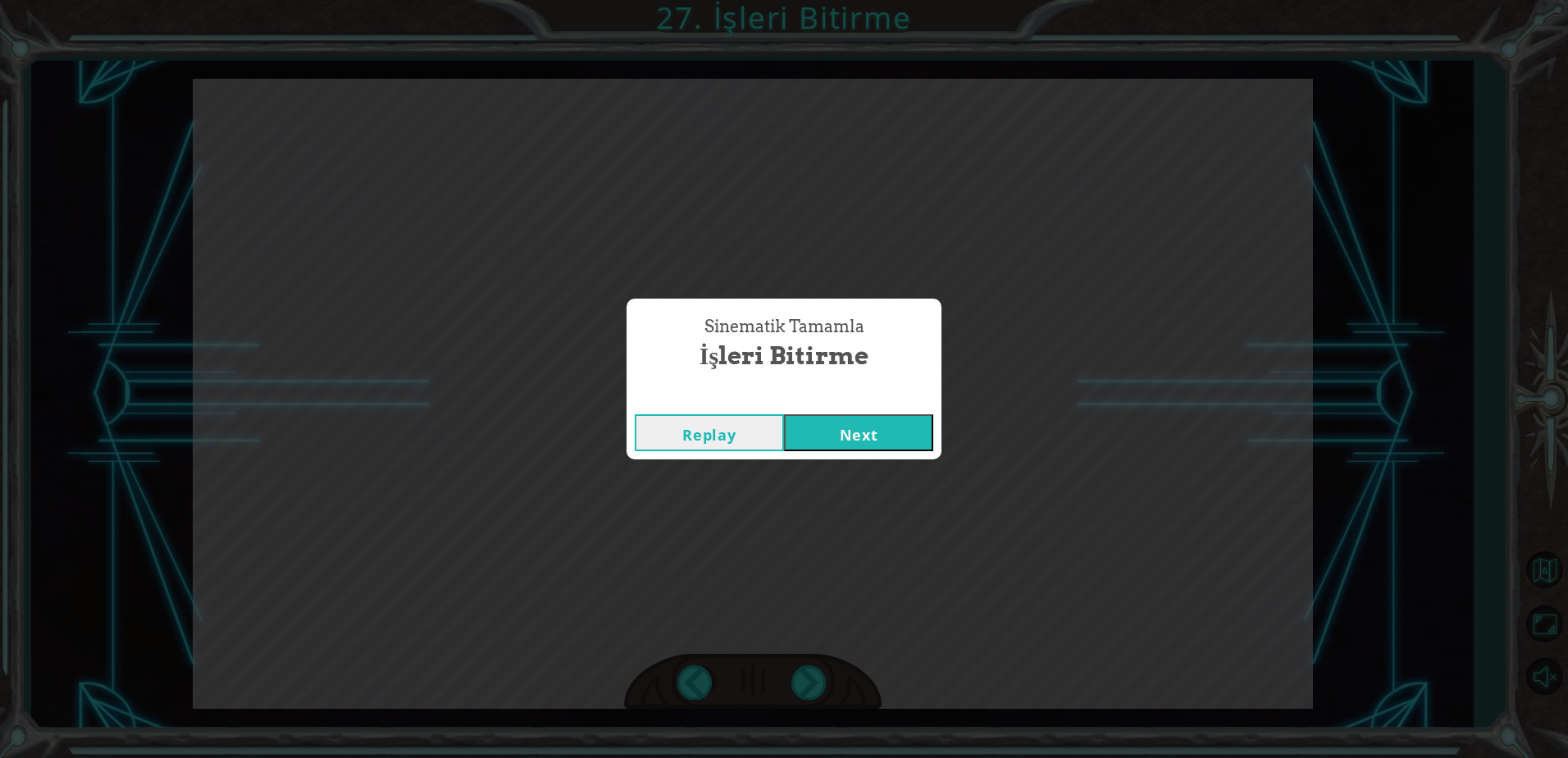
click at [878, 449] on button "Next" at bounding box center [858, 432] width 149 height 37
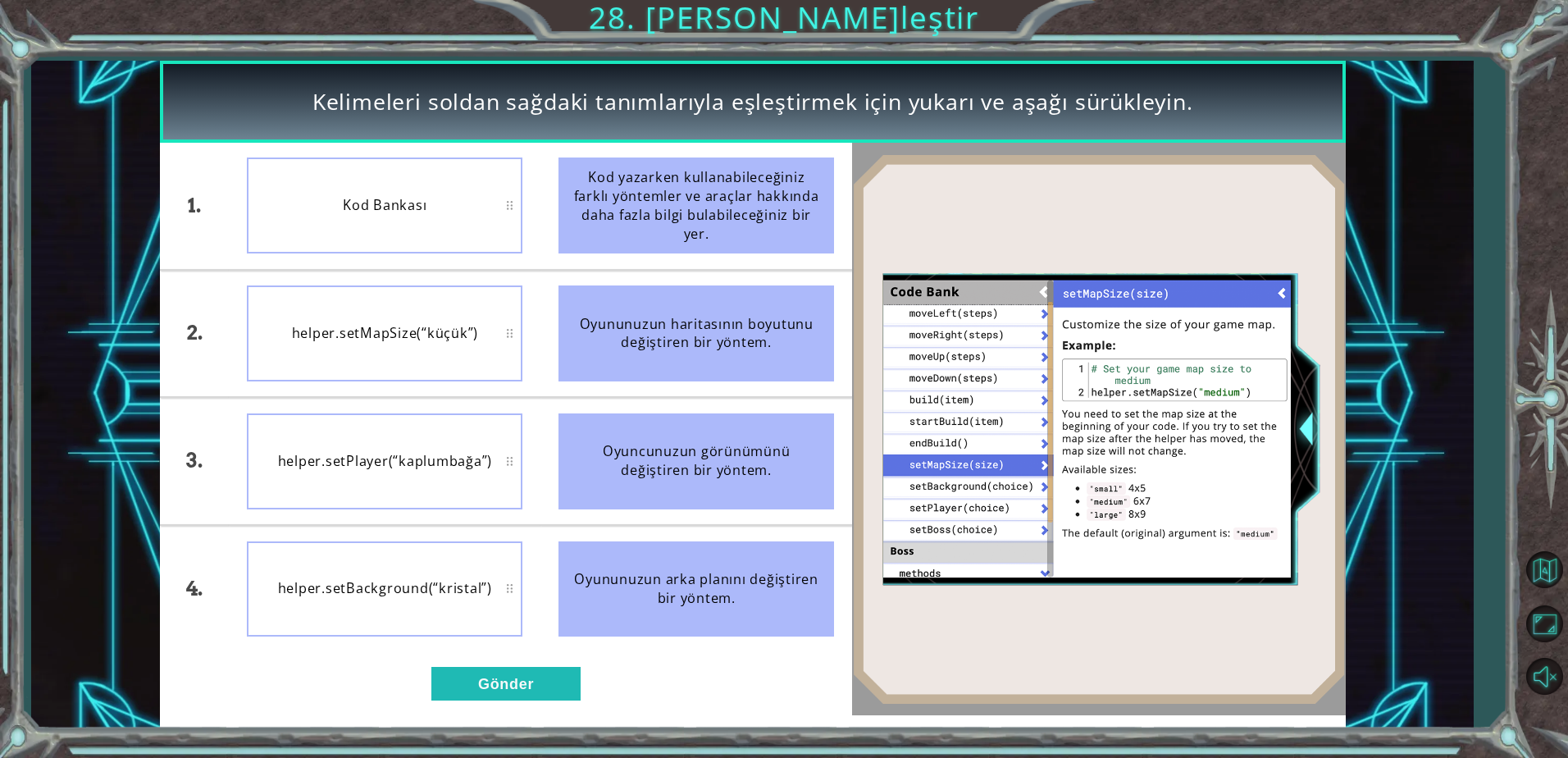
click at [511, 662] on div "1. 2. 3. 4. Kod Bankası helper.setMapSize(“küçük”) helper.setPlayer(“kaplumbağa…" at bounding box center [505, 428] width 692 height 572
click at [508, 677] on button "Gönder" at bounding box center [505, 683] width 149 height 33
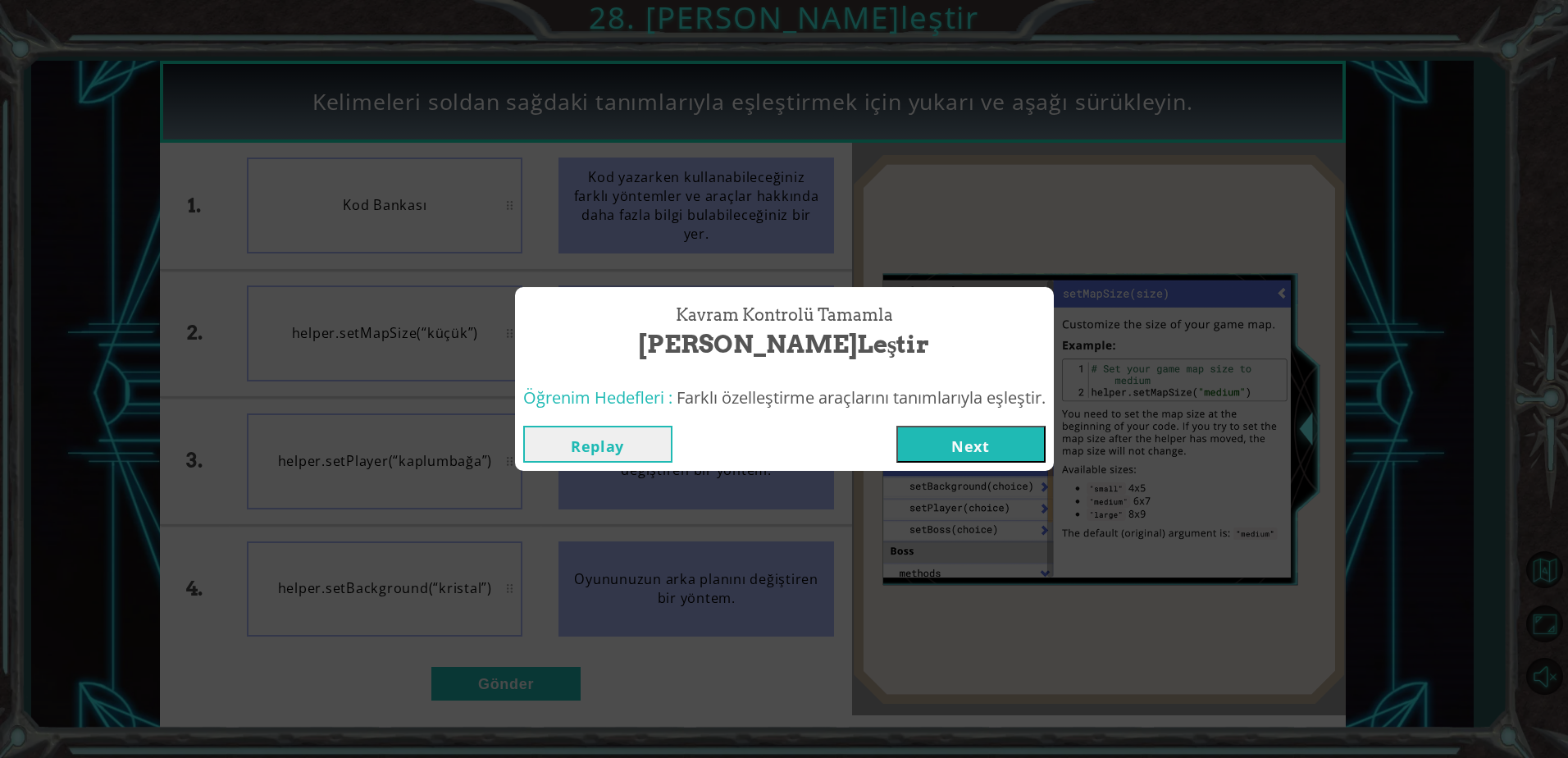
click at [1024, 449] on button "Next" at bounding box center [970, 444] width 149 height 37
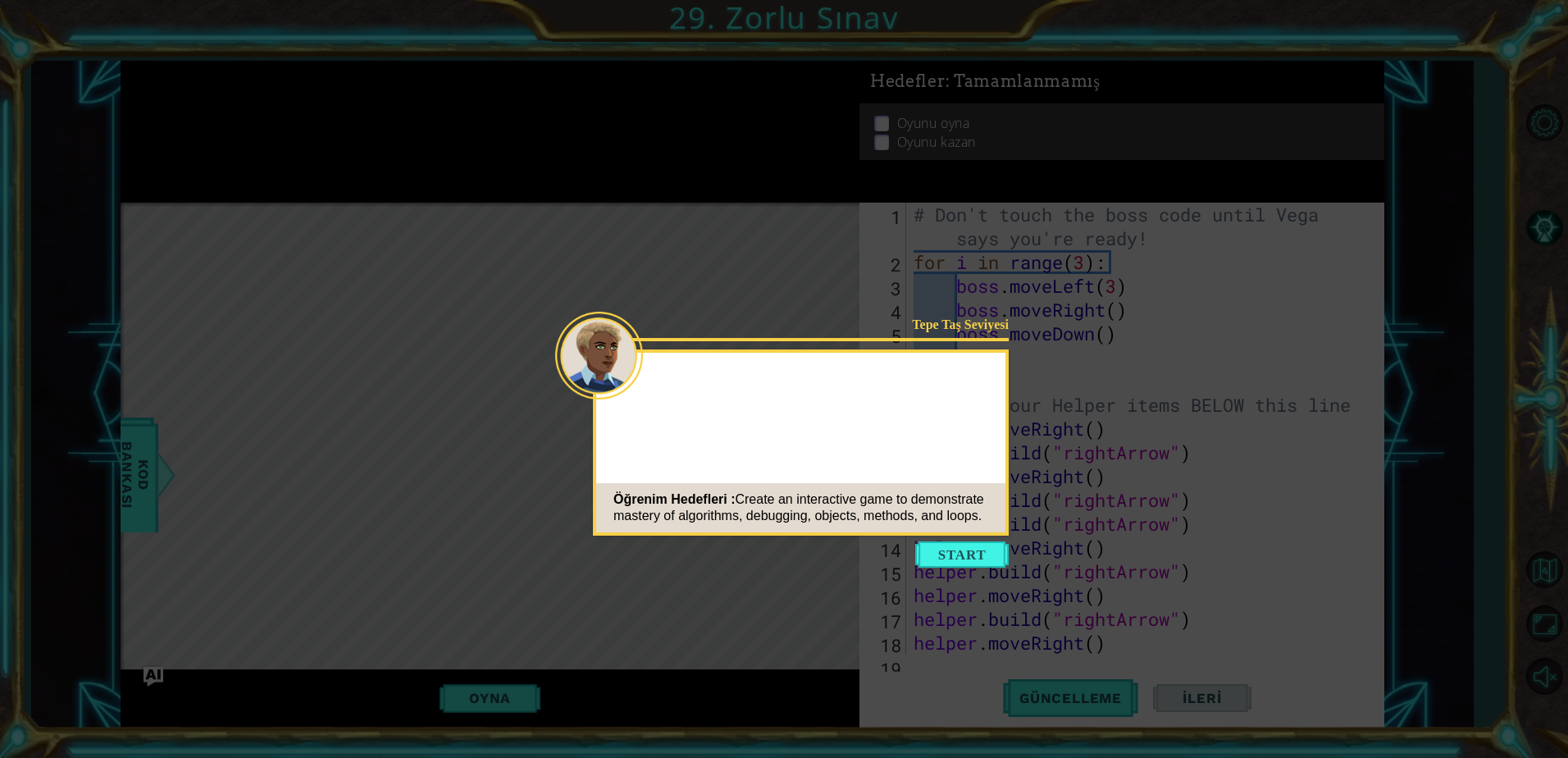
click at [991, 566] on button "Start" at bounding box center [962, 555] width 94 height 26
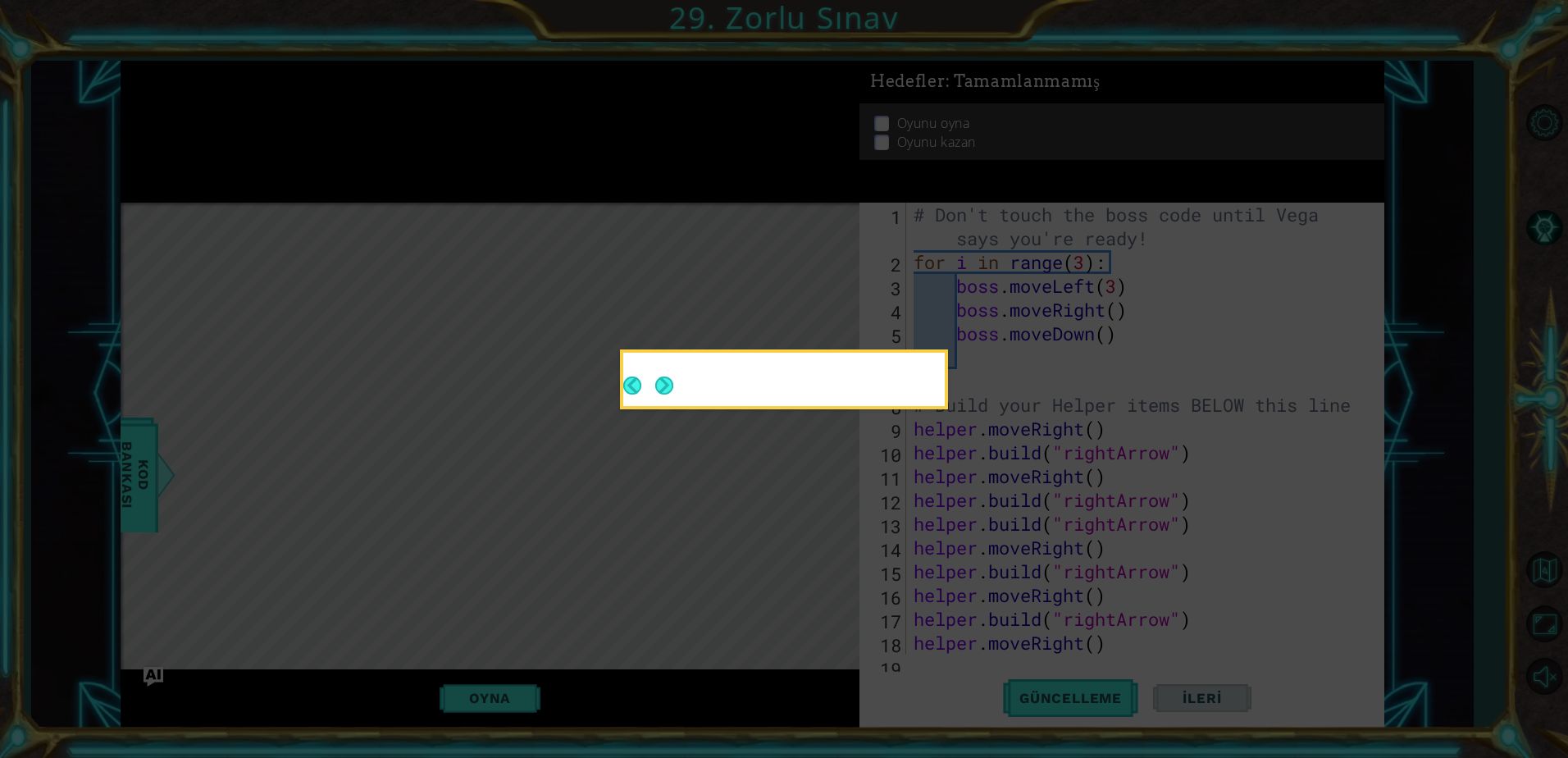
click at [698, 428] on icon at bounding box center [784, 379] width 1568 height 758
click at [678, 389] on div at bounding box center [784, 379] width 322 height 53
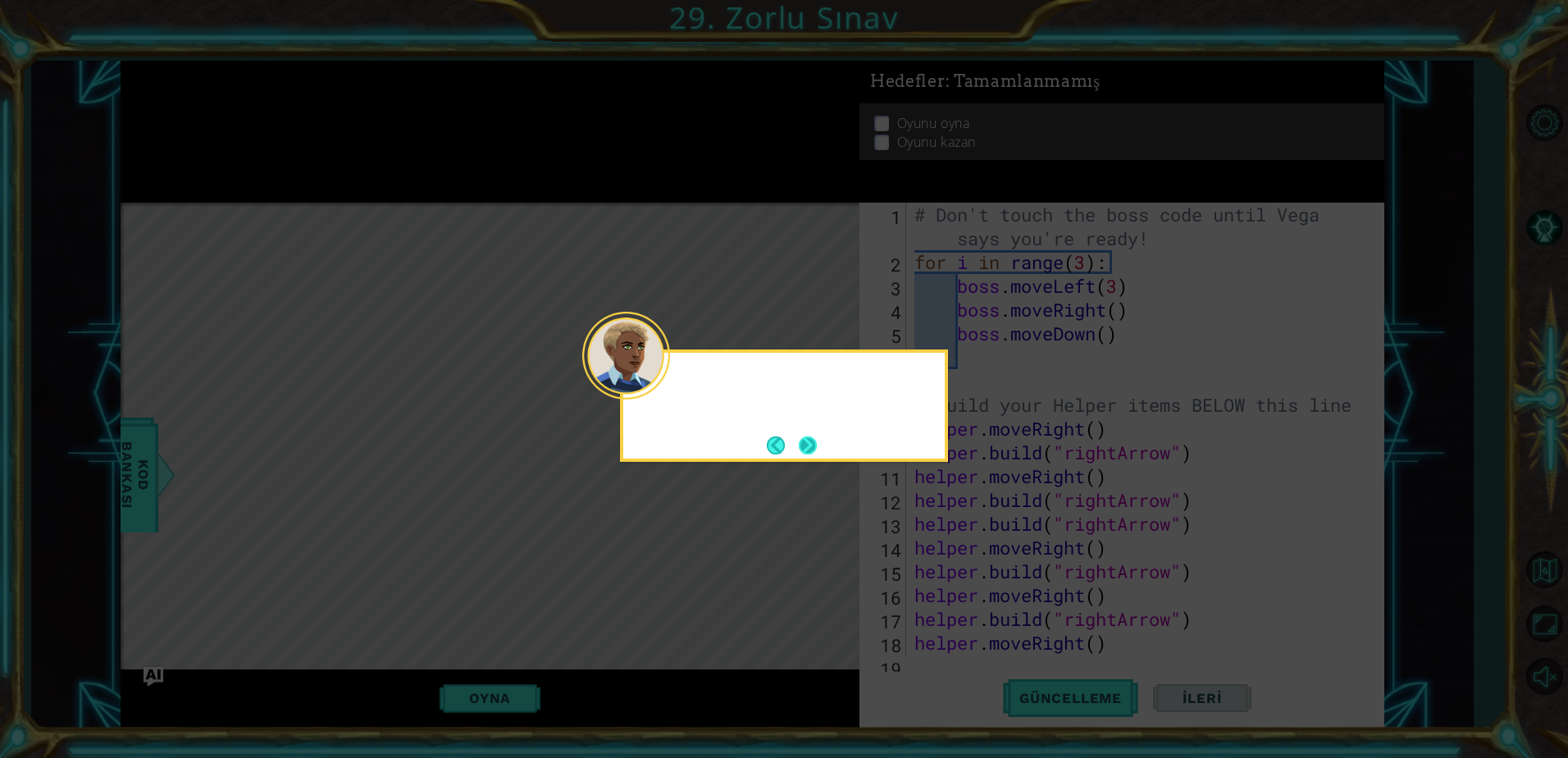
click at [671, 385] on div at bounding box center [784, 379] width 322 height 53
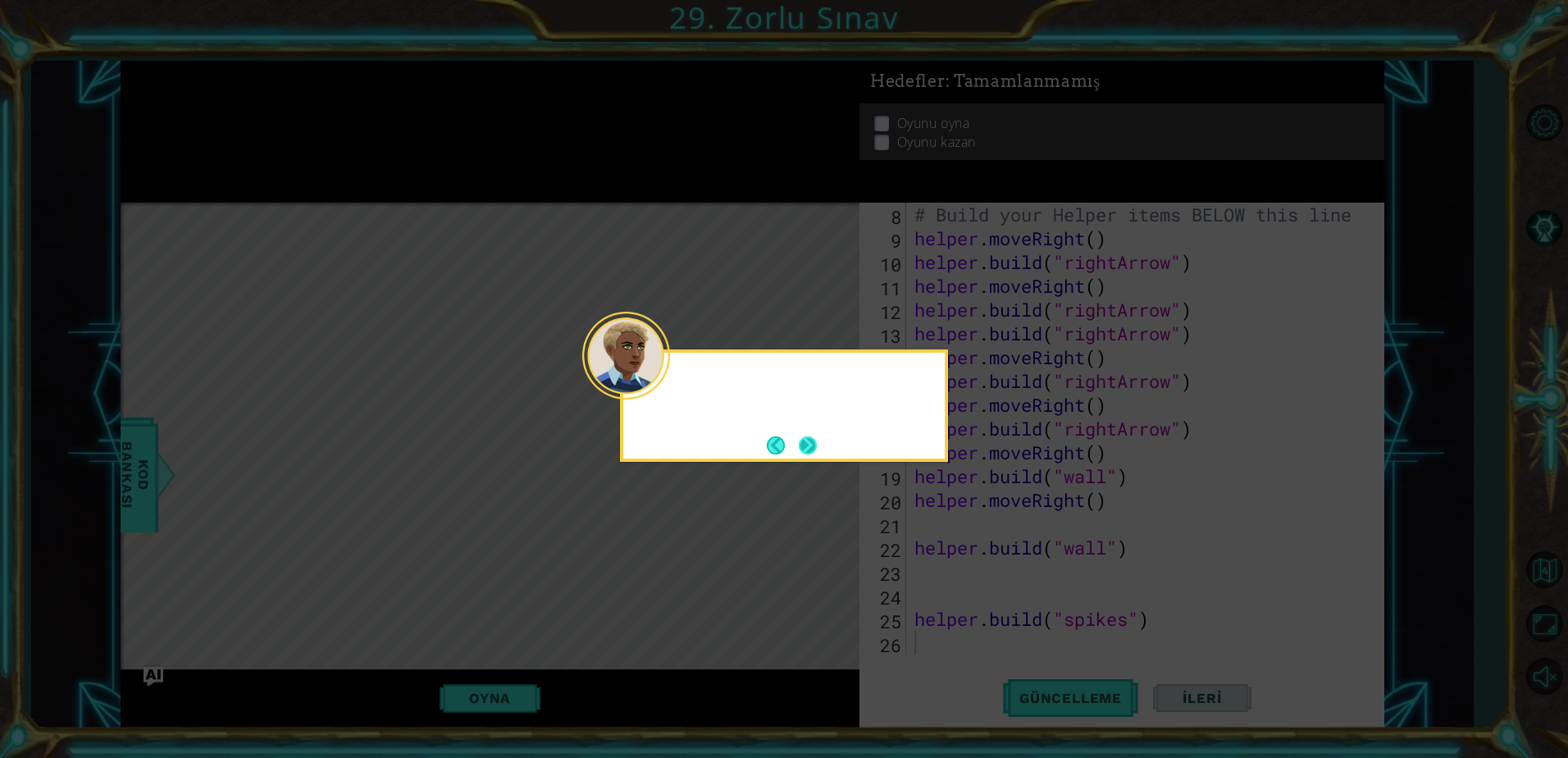
click at [805, 442] on button "Next" at bounding box center [807, 445] width 18 height 18
click at [803, 443] on icon at bounding box center [784, 379] width 1568 height 758
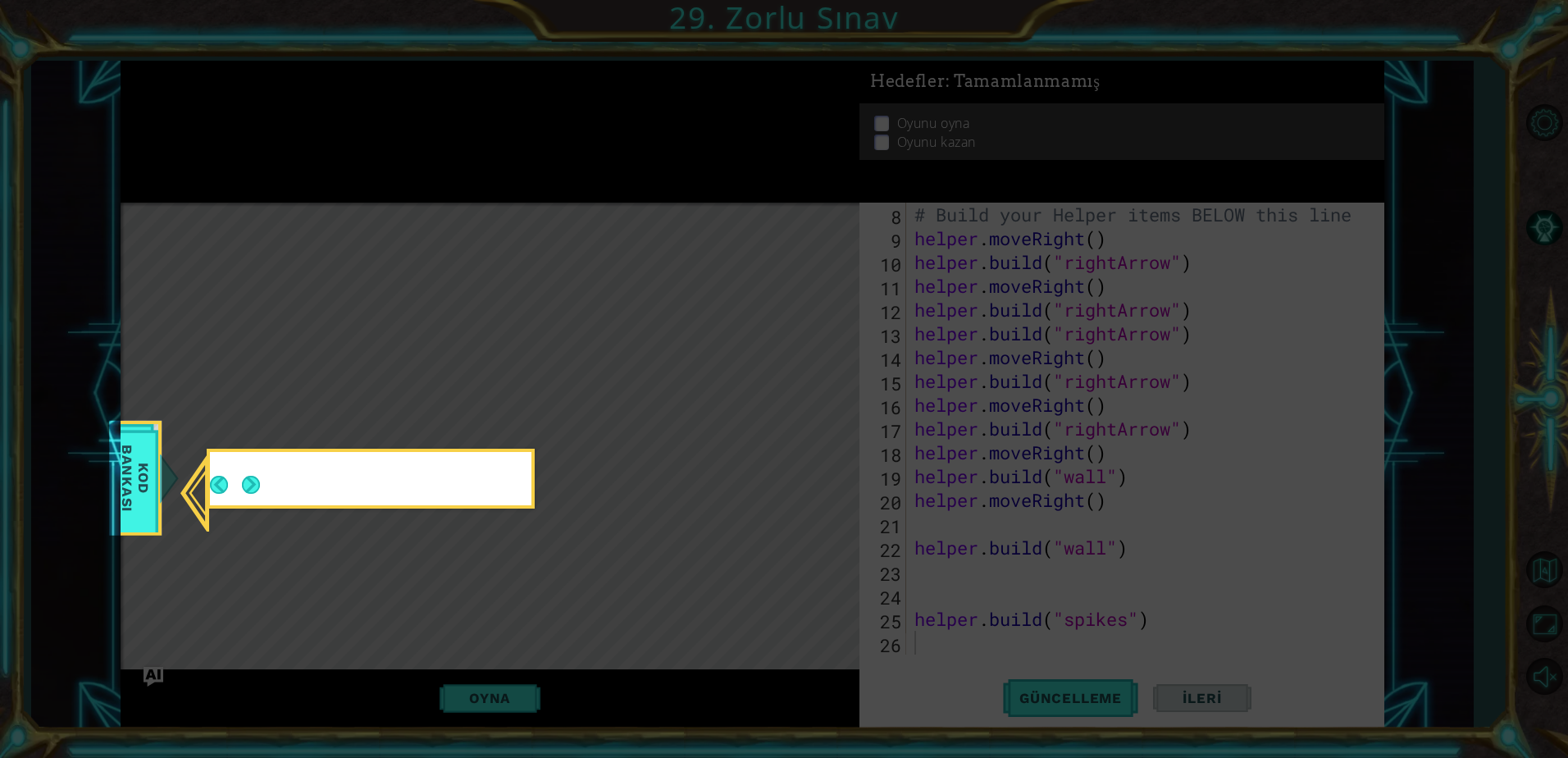
click at [803, 443] on icon at bounding box center [784, 379] width 1568 height 758
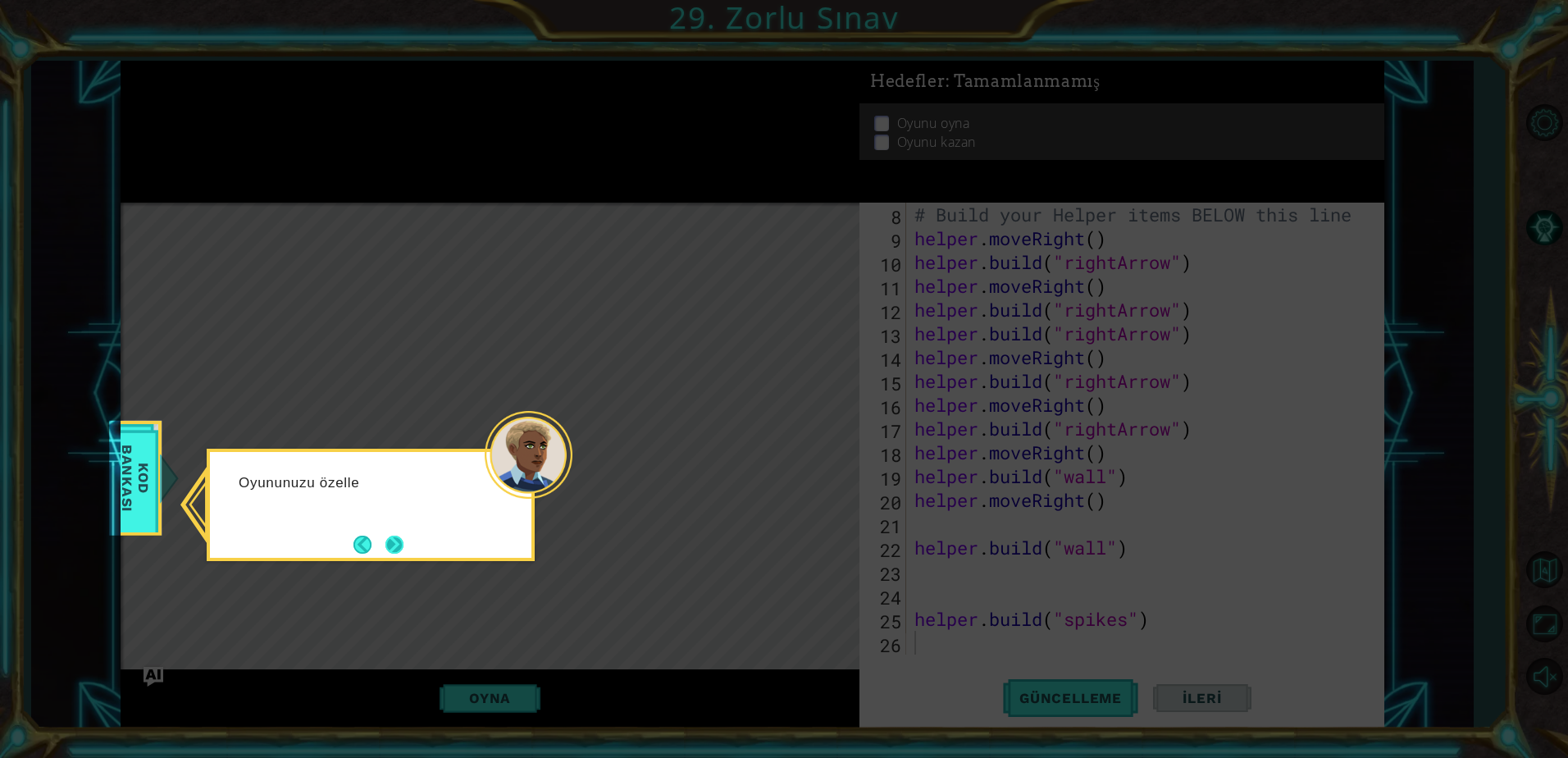
click at [400, 554] on button "Next" at bounding box center [394, 545] width 18 height 18
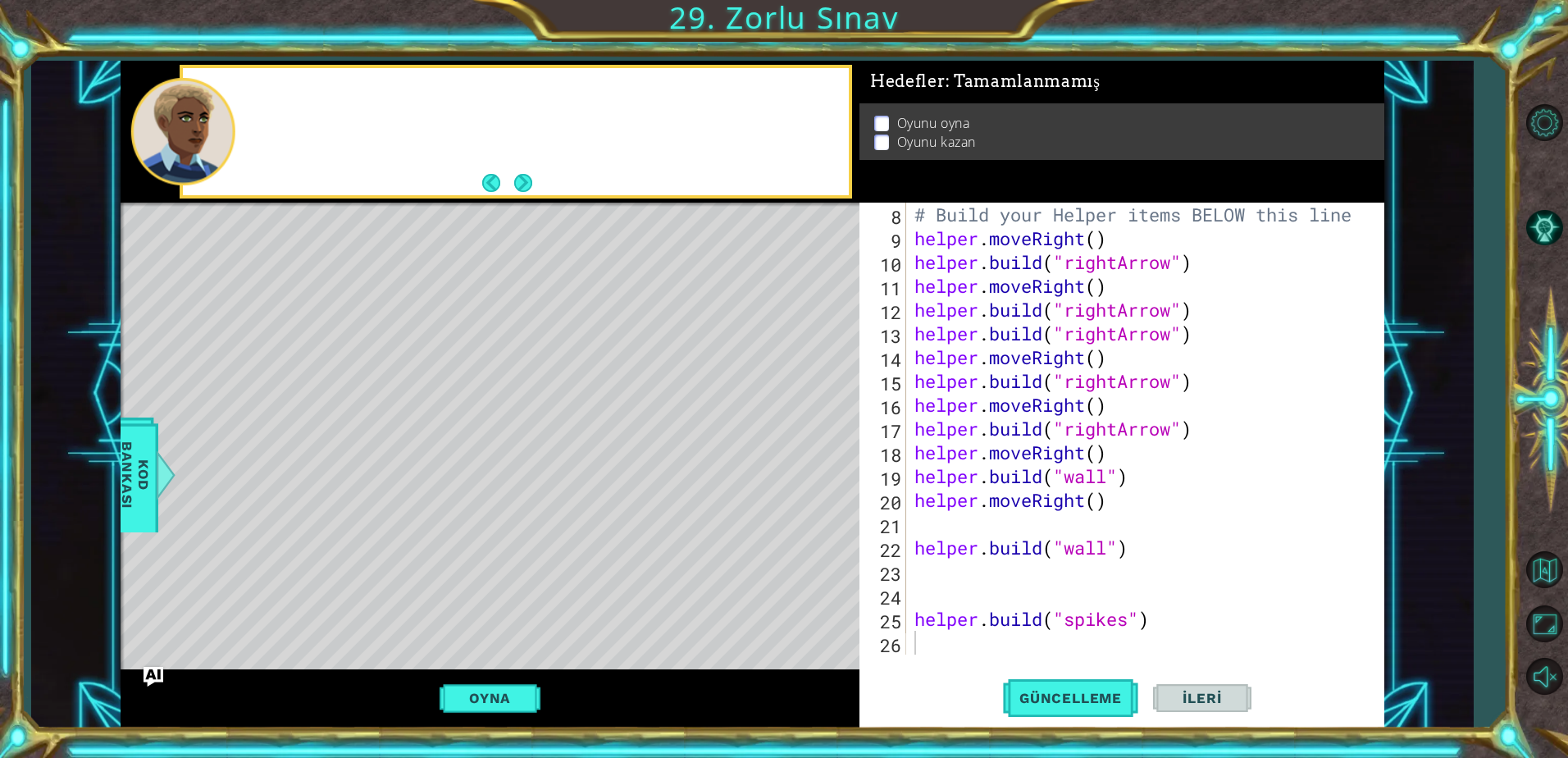
click at [393, 551] on div "Level Map" at bounding box center [499, 444] width 758 height 483
click at [528, 180] on button "Next" at bounding box center [523, 183] width 18 height 18
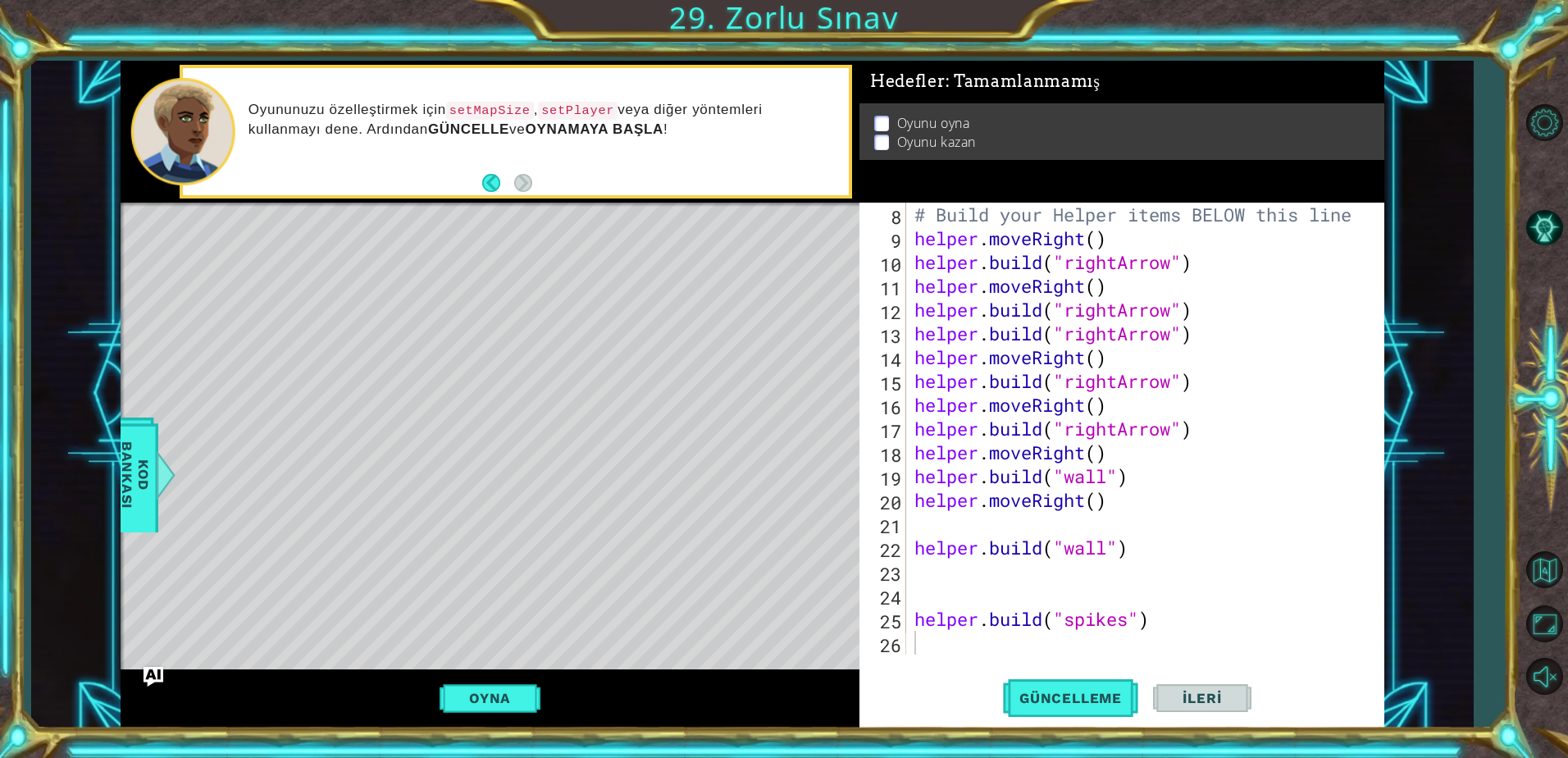
click at [940, 635] on div "# Build your Helper items BELOW this line helper . moveRight ( ) helper . build…" at bounding box center [1143, 452] width 464 height 500
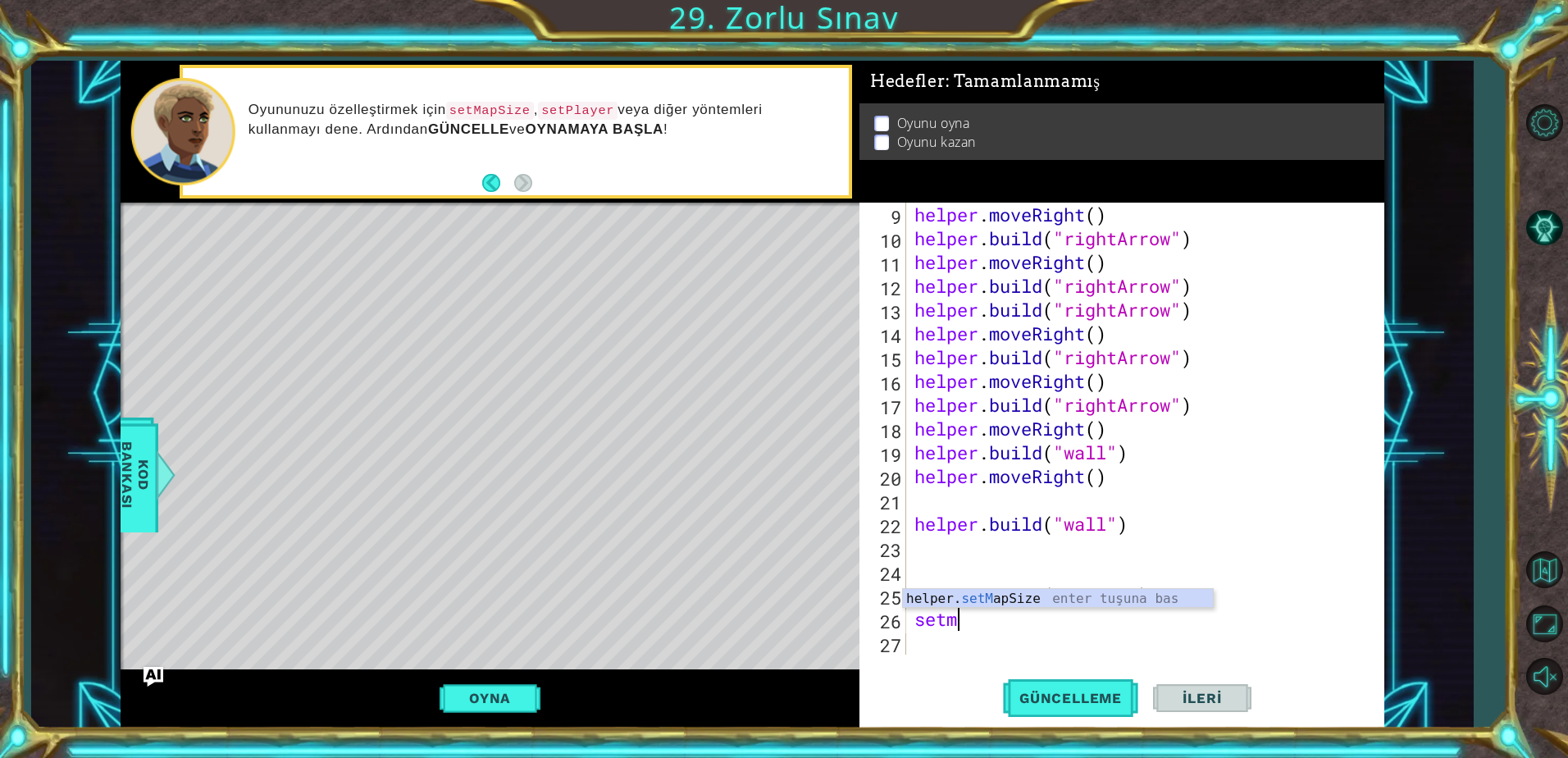
scroll to position [0, 1]
click at [1006, 595] on div "helper. setM apSize enter tuşuna bas" at bounding box center [1058, 618] width 310 height 59
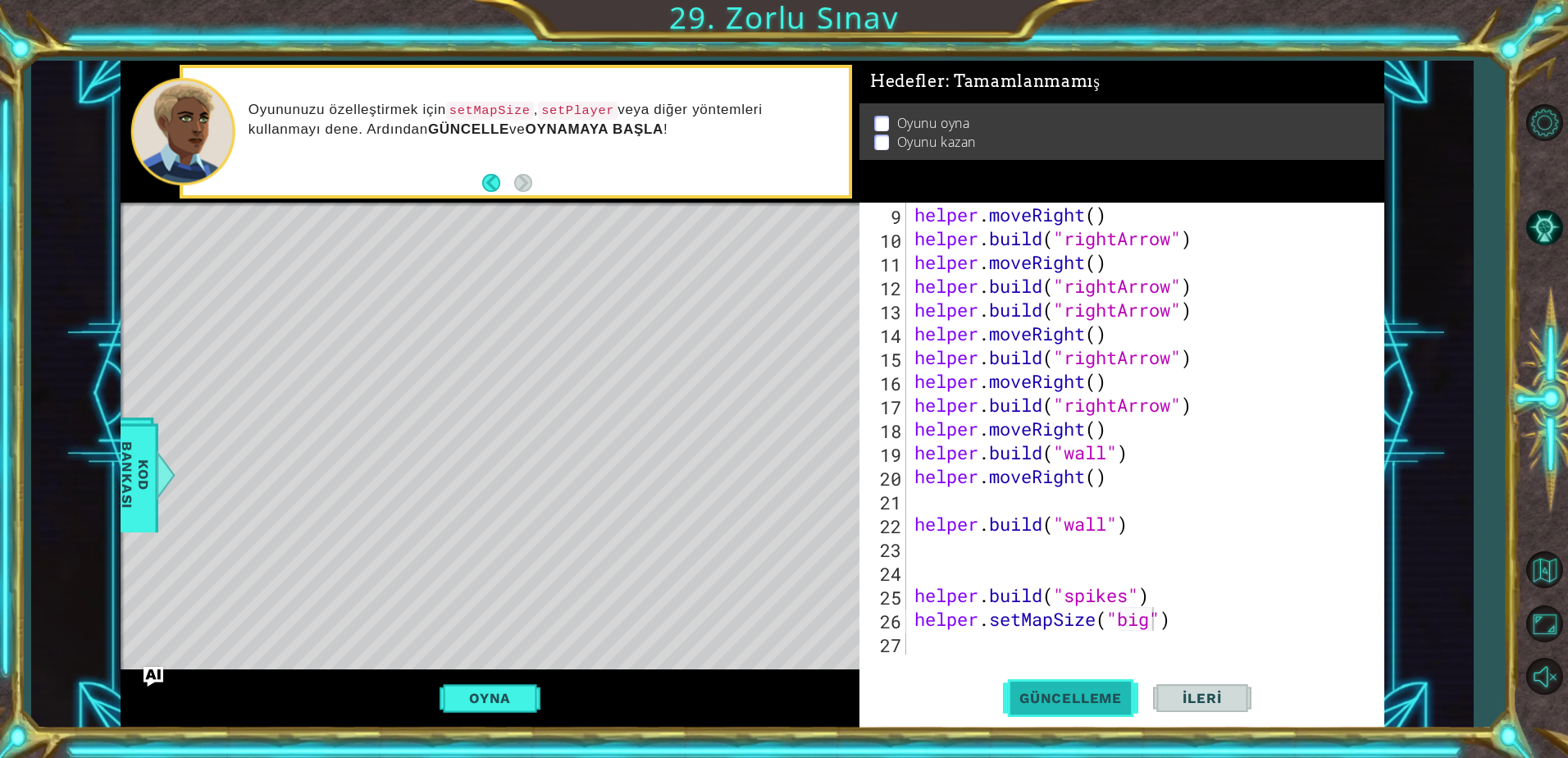
click at [1092, 686] on button "Güncelleme" at bounding box center [1070, 698] width 135 height 53
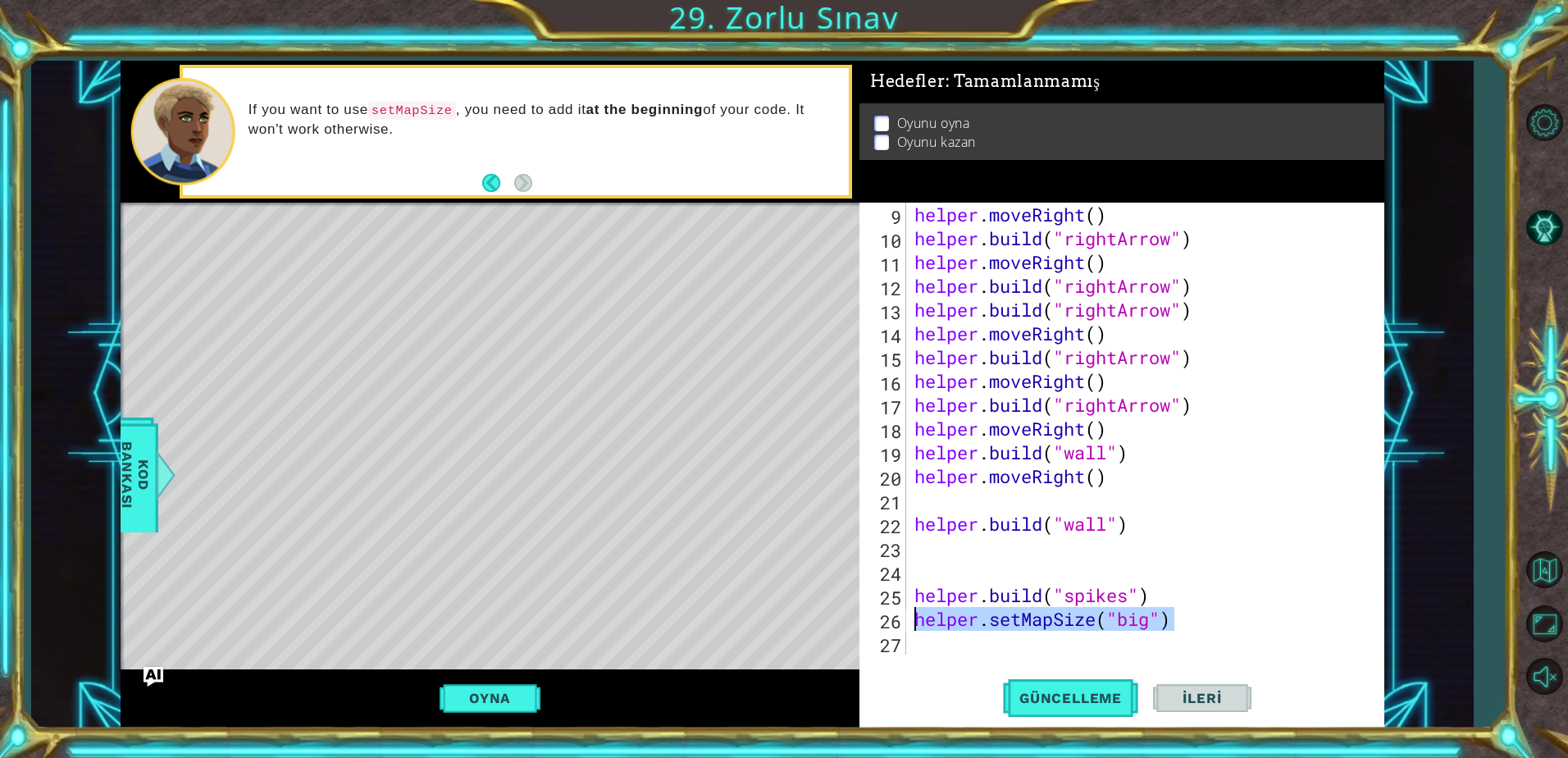
drag, startPoint x: 1186, startPoint y: 616, endPoint x: 913, endPoint y: 625, distance: 273.1
click at [913, 625] on div "helper . moveRight ( ) helper . build ( "rightArrow" ) helper . moveRight ( ) h…" at bounding box center [1143, 452] width 464 height 500
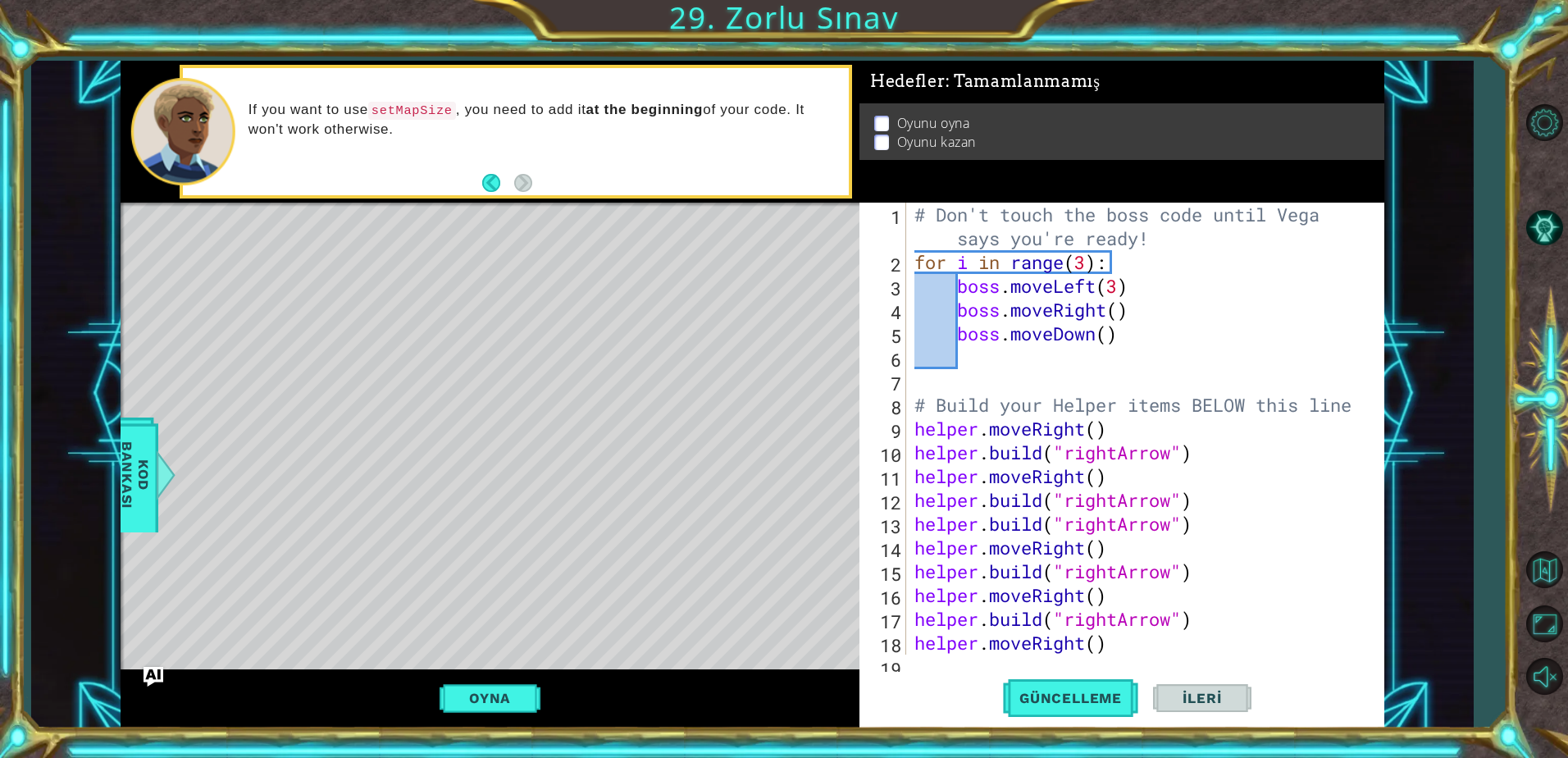
scroll to position [0, 0]
click at [916, 209] on div "# Don't touch the boss code until [PERSON_NAME] says you're ready! for i in ran…" at bounding box center [1143, 464] width 464 height 523
type textarea "# Don't touch the boss code until [PERSON_NAME] says you're ready!"
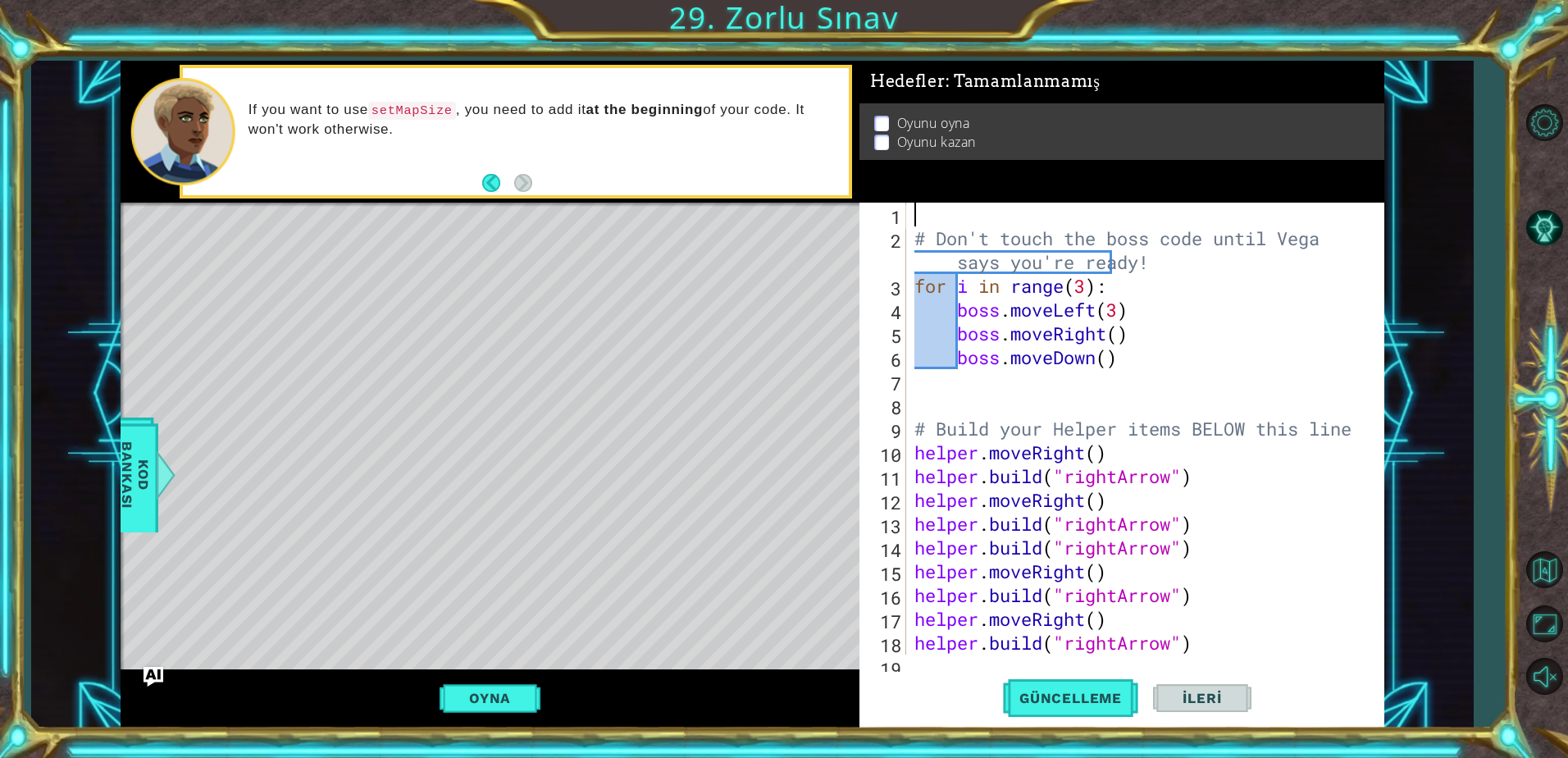
paste textarea "helper.setMapSize("big")"
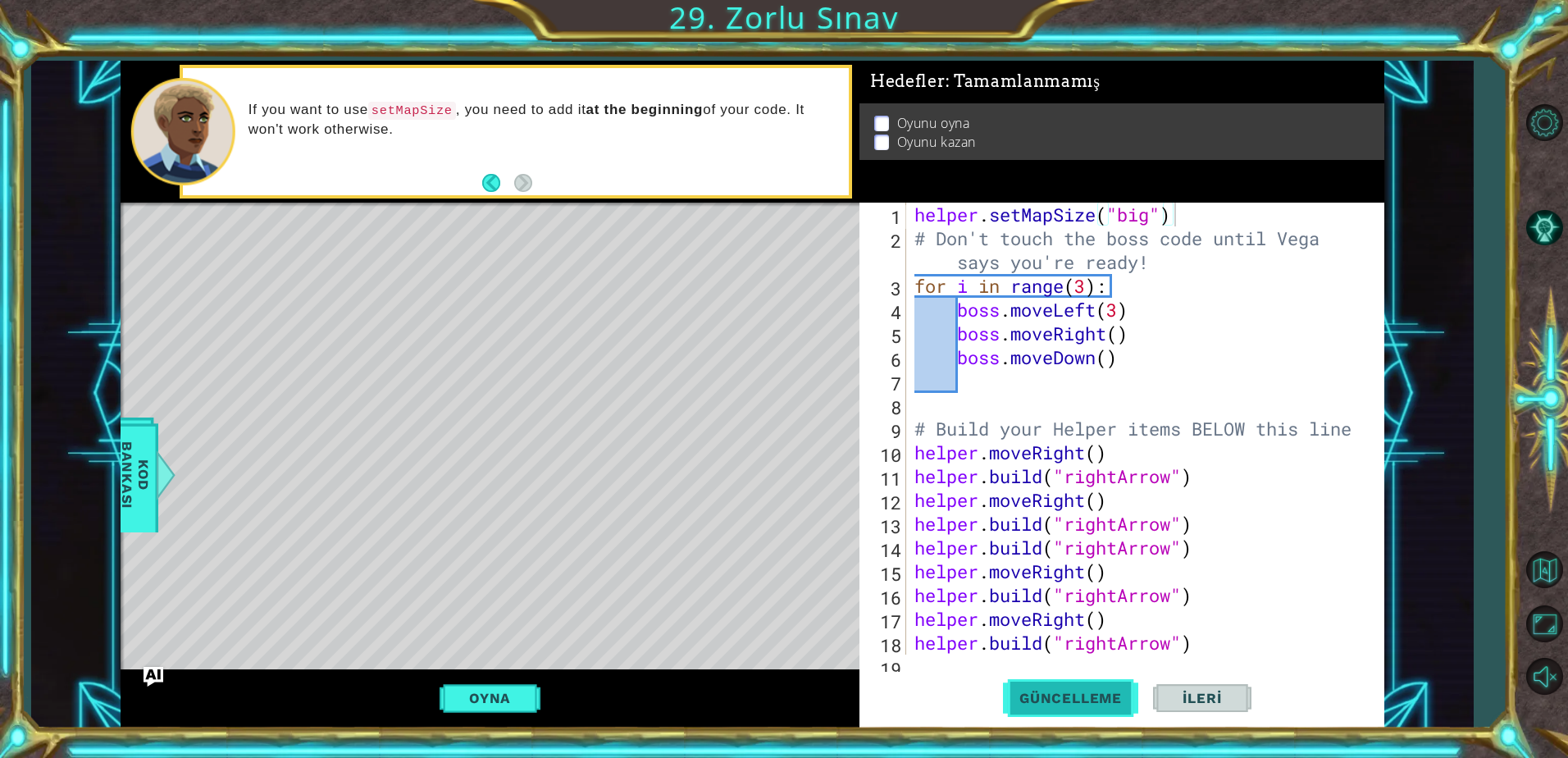
click at [1077, 694] on span "Güncelleme" at bounding box center [1070, 698] width 135 height 16
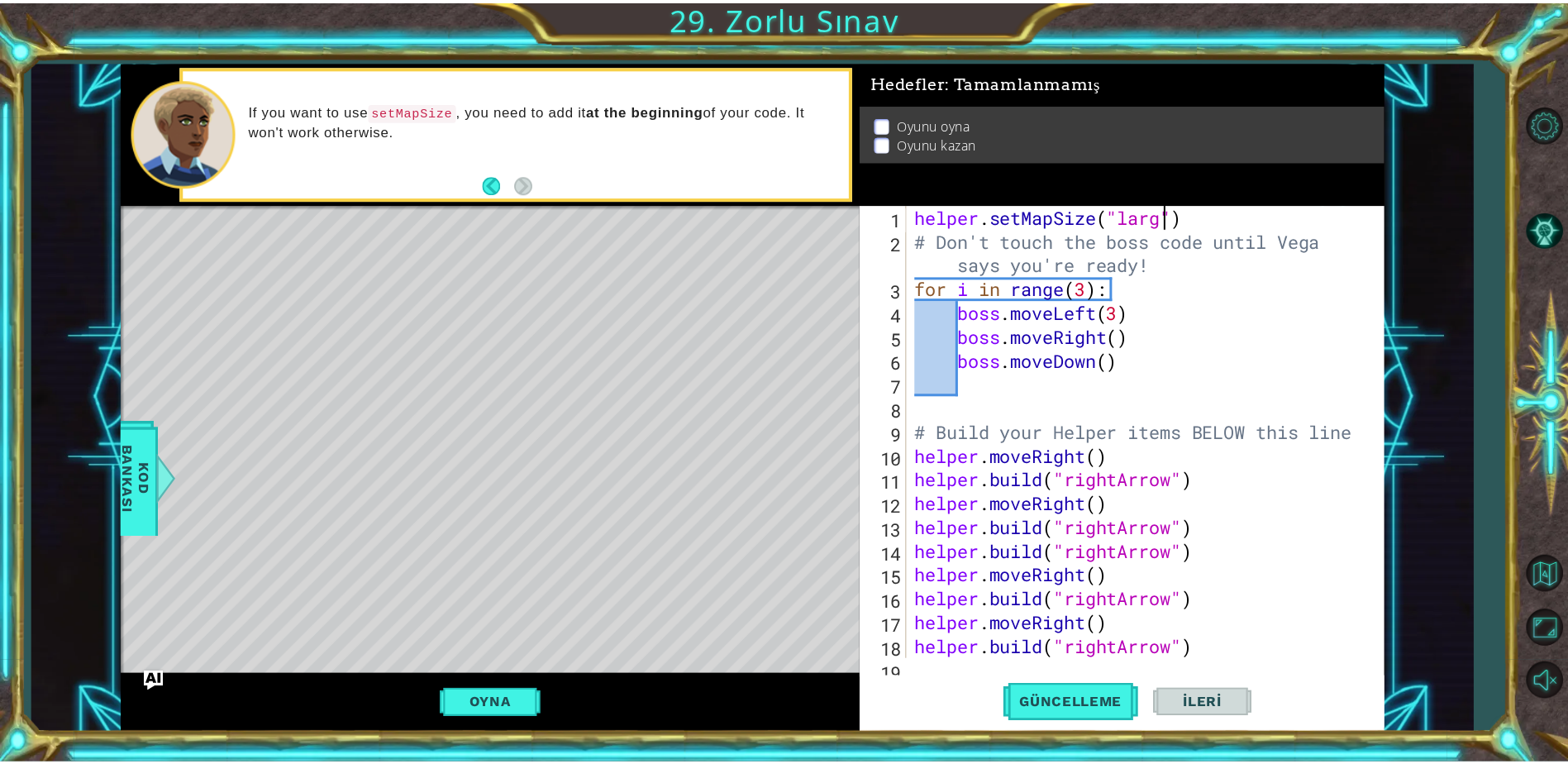
scroll to position [0, 12]
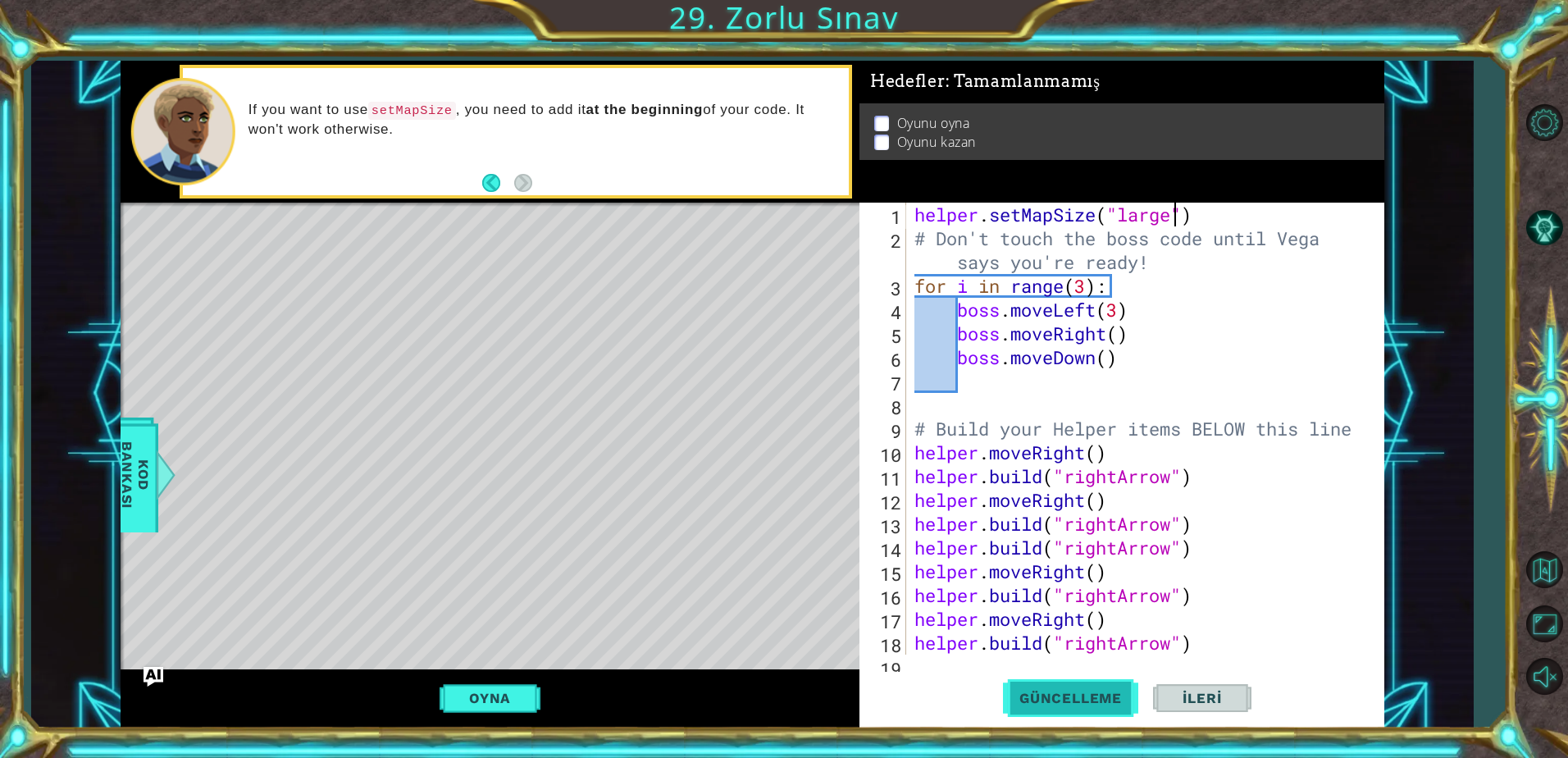
type textarea "helper.setMapSize("large")"
click at [1091, 705] on span "Güncelleme" at bounding box center [1070, 698] width 135 height 16
click at [477, 699] on button "Oyna" at bounding box center [490, 698] width 101 height 31
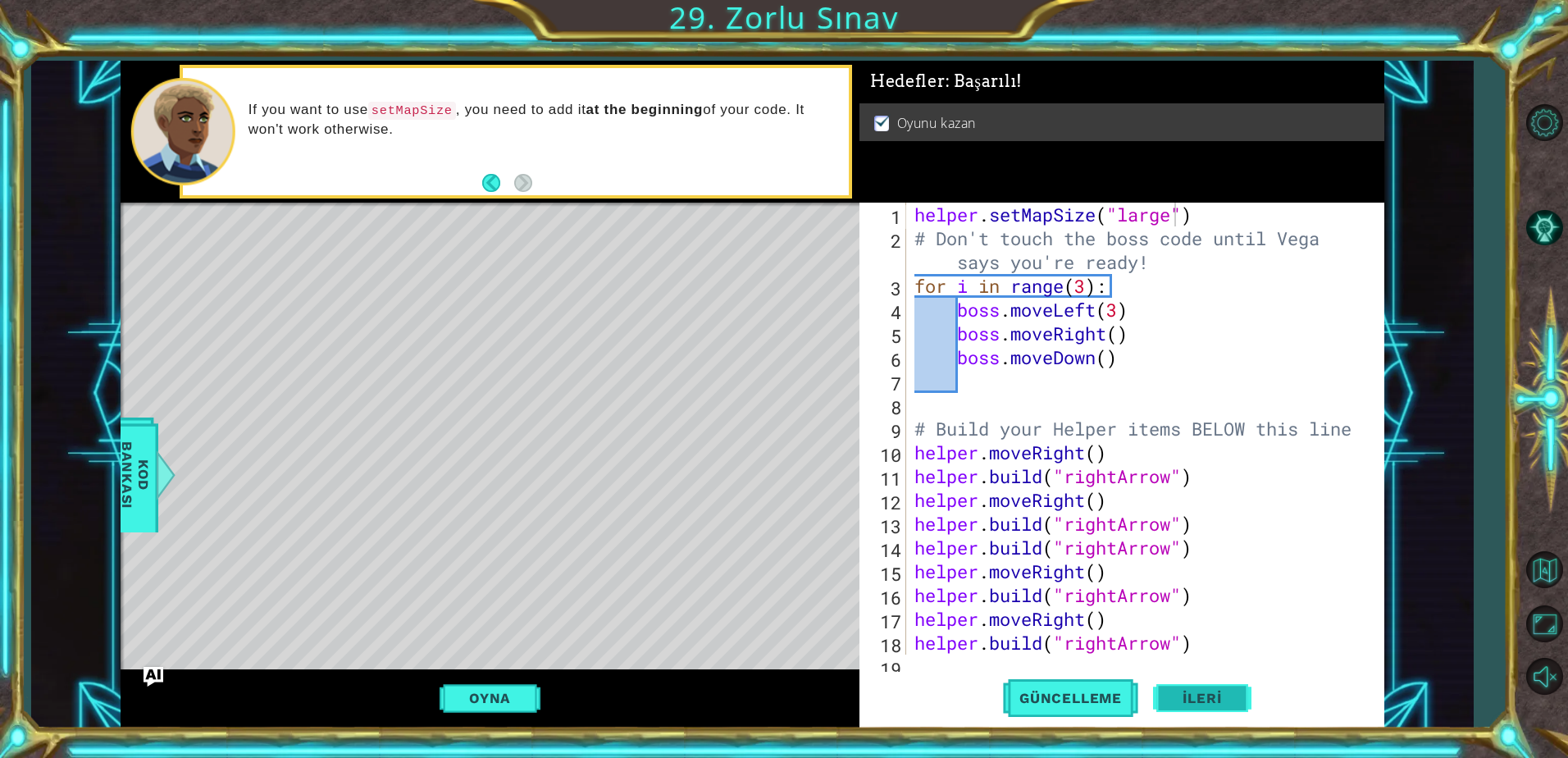
click at [1189, 698] on span "İleri" at bounding box center [1202, 698] width 72 height 16
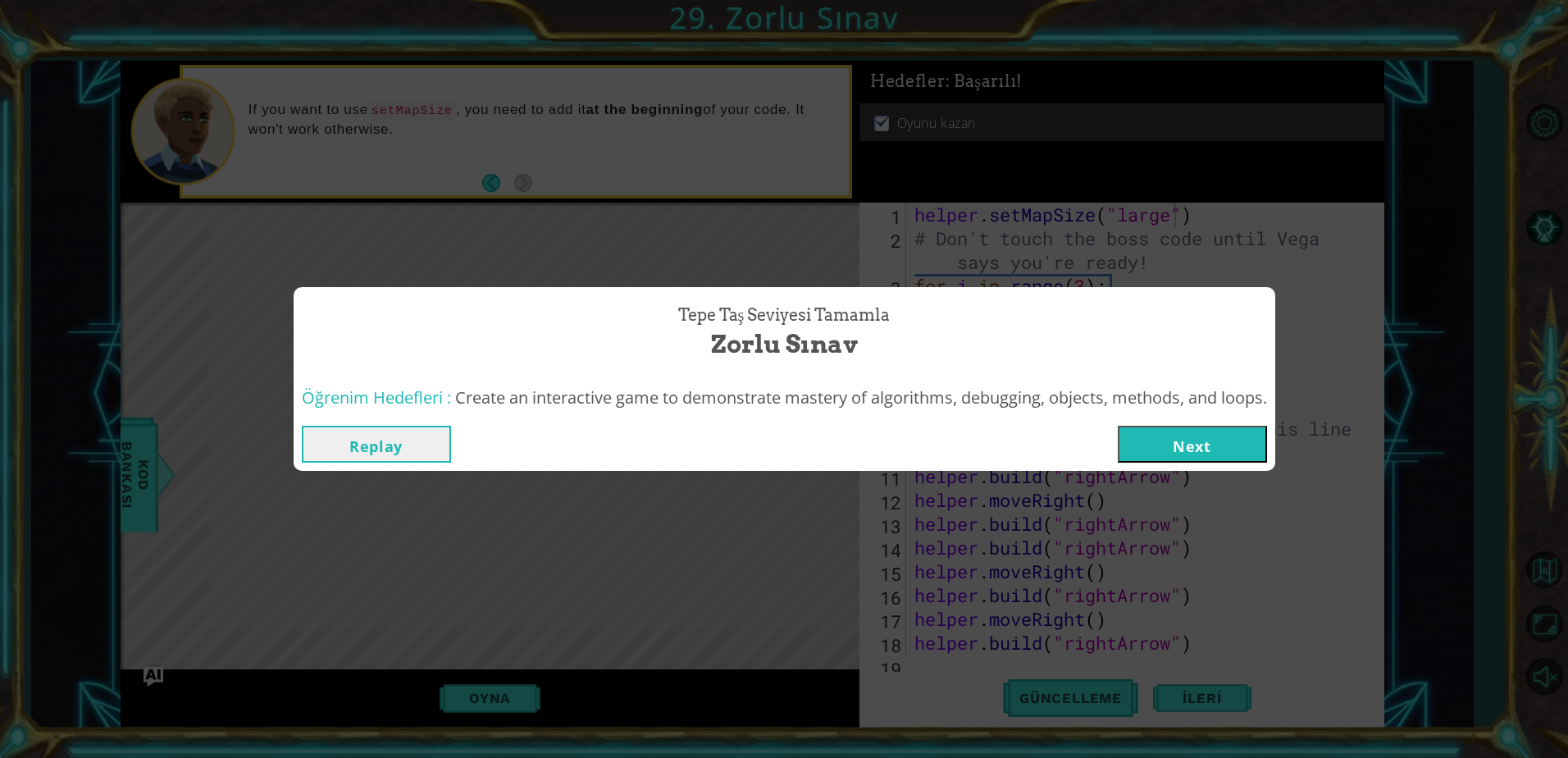
click at [1173, 462] on button "Next" at bounding box center [1192, 444] width 149 height 37
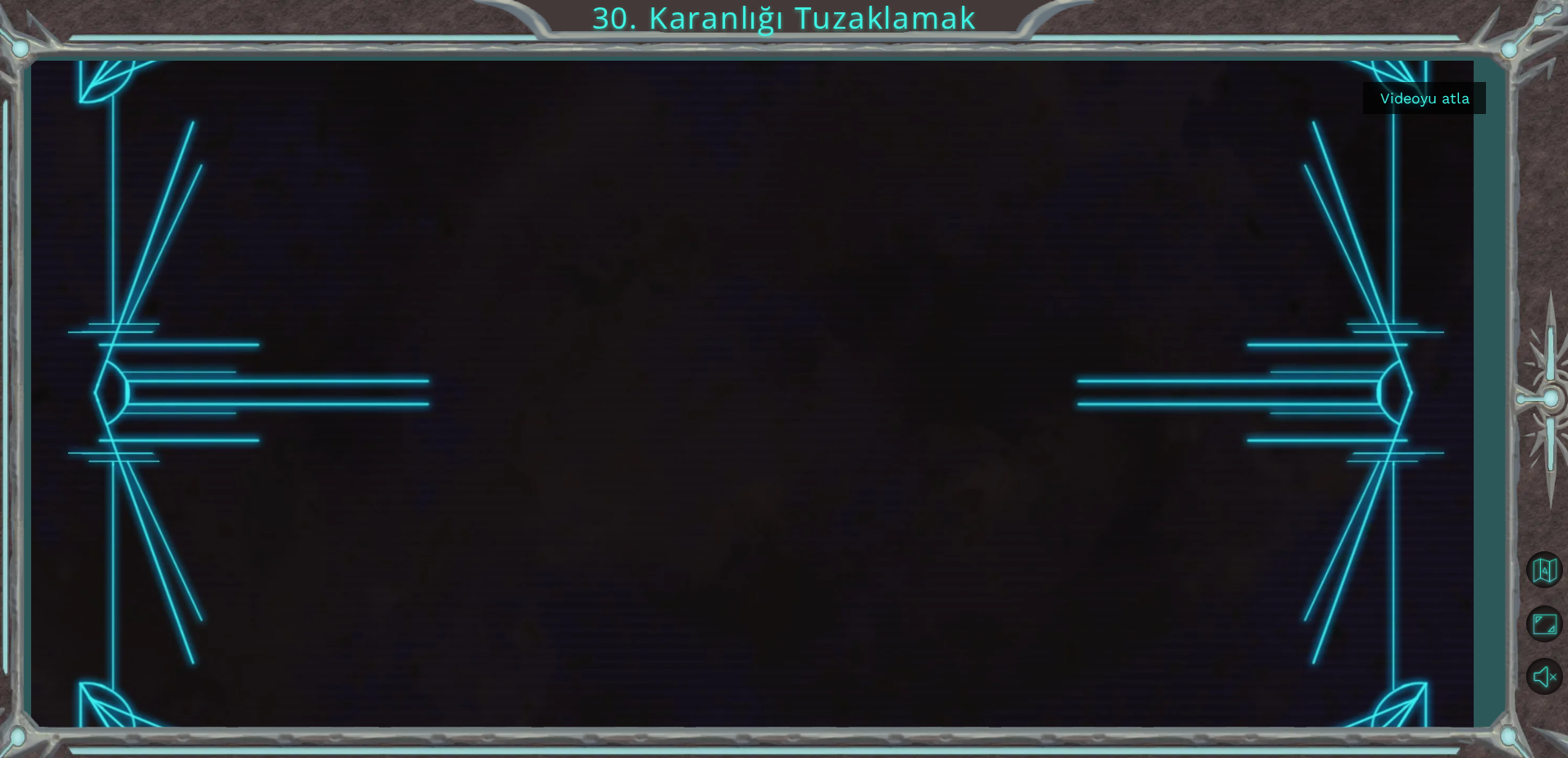
click at [1397, 99] on button "Videoyu atla" at bounding box center [1424, 98] width 123 height 32
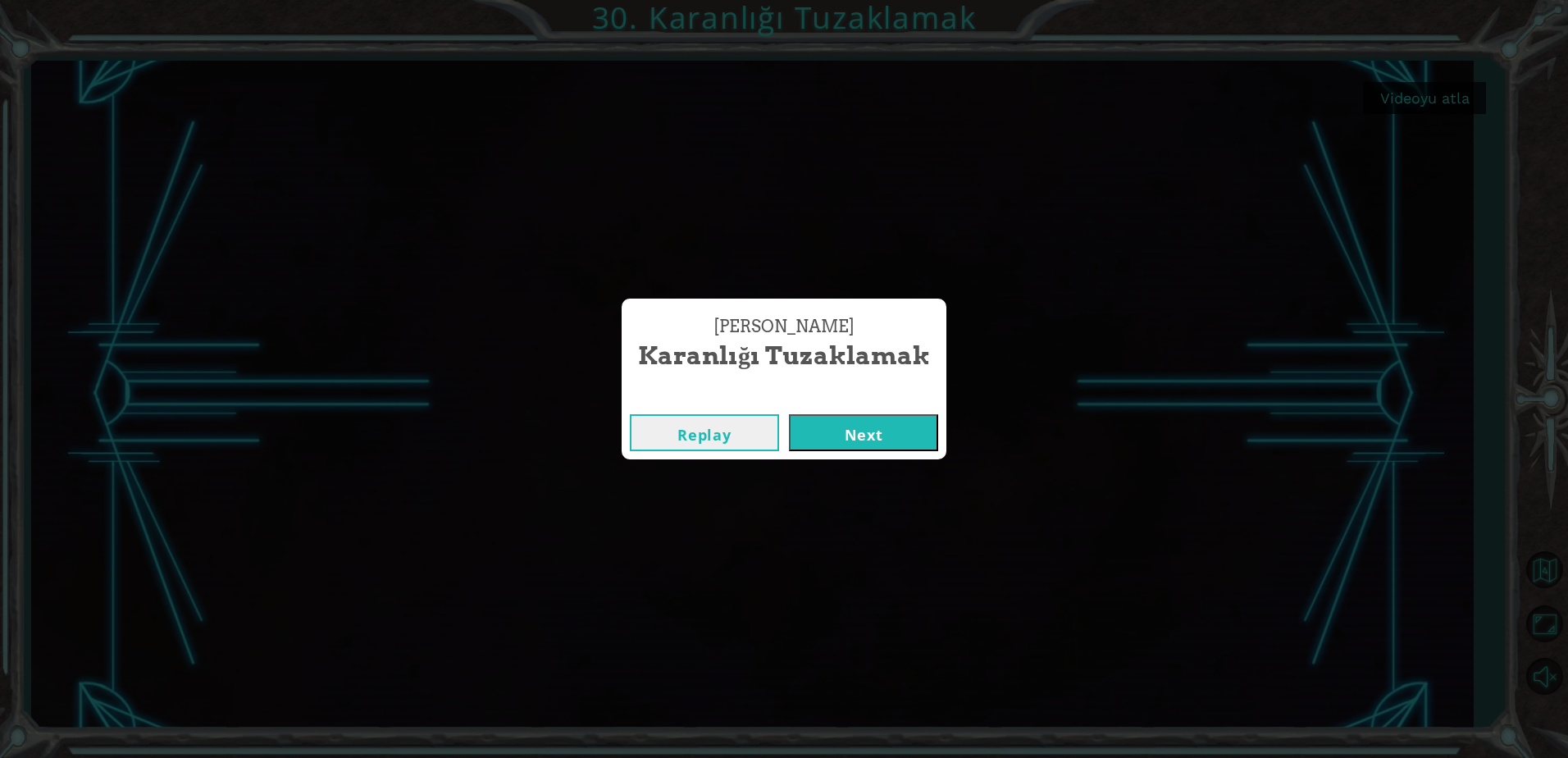
click at [901, 415] on button "Next" at bounding box center [863, 432] width 149 height 37
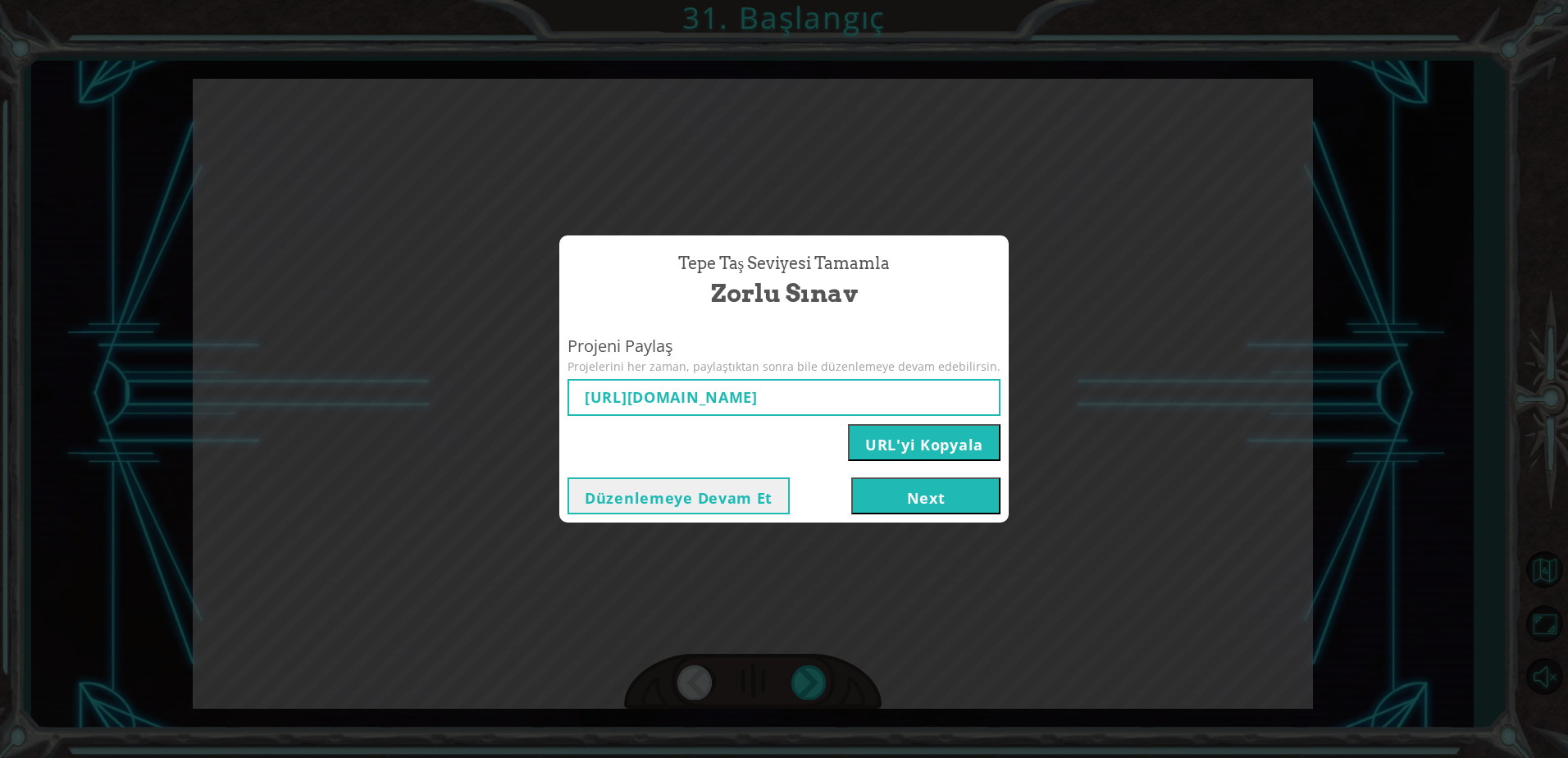
type input "[URL][DOMAIN_NAME]"
click at [892, 500] on button "Next" at bounding box center [925, 495] width 149 height 37
